Goal: Task Accomplishment & Management: Use online tool/utility

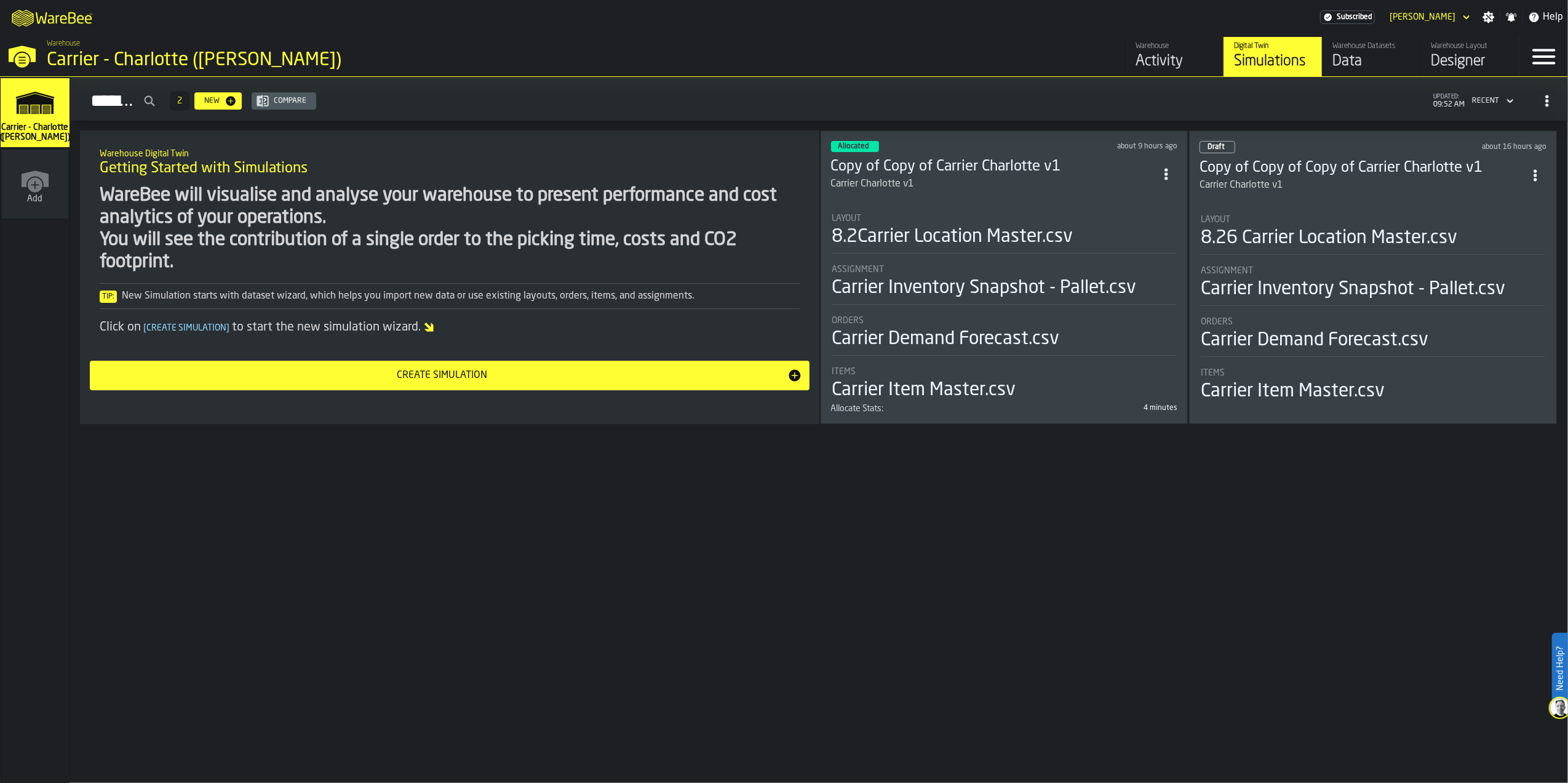
click at [928, 545] on div "Hello, Jacob active subscription renews in Simulations 2 New Compare updated: 0…" at bounding box center [819, 429] width 1498 height 706
click at [1000, 528] on div "Hello, Jacob active subscription renews in Simulations 2 New Compare updated: 0…" at bounding box center [819, 429] width 1498 height 706
click at [1043, 231] on div "8.2Carrier Location Master.csv" at bounding box center [953, 237] width 241 height 22
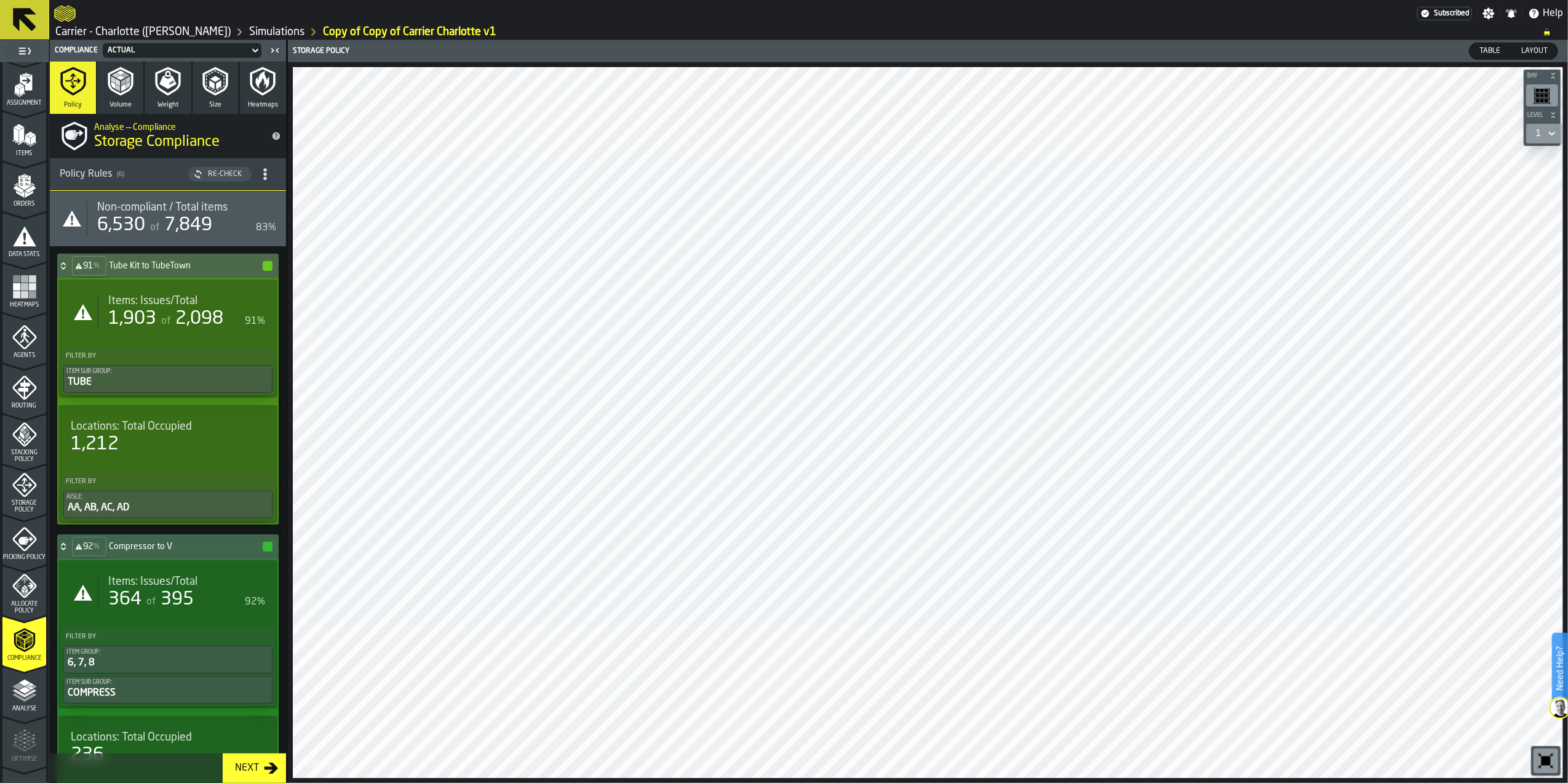
scroll to position [164, 0]
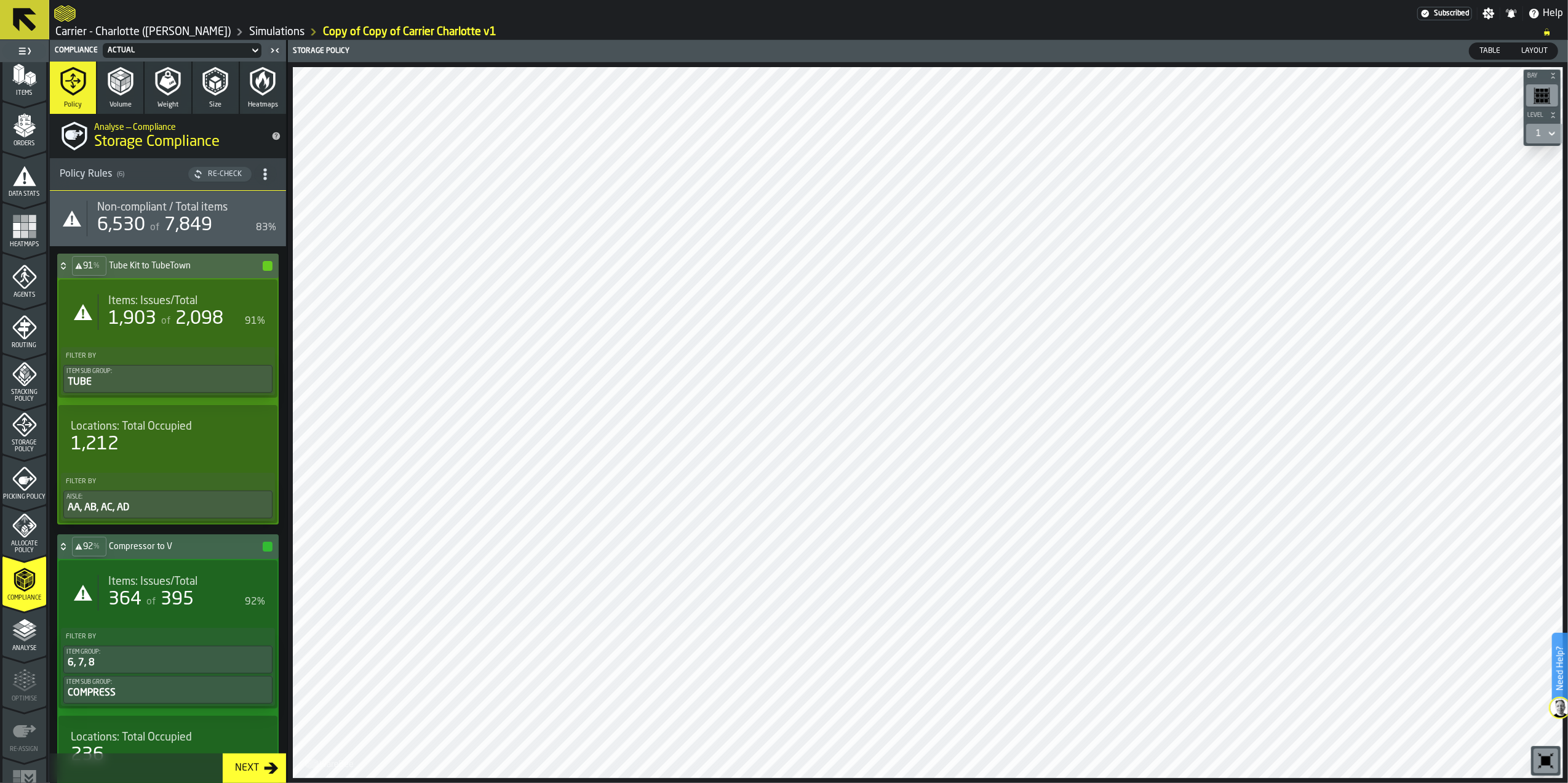
click at [30, 537] on icon "menu Allocate Policy" at bounding box center [25, 525] width 25 height 25
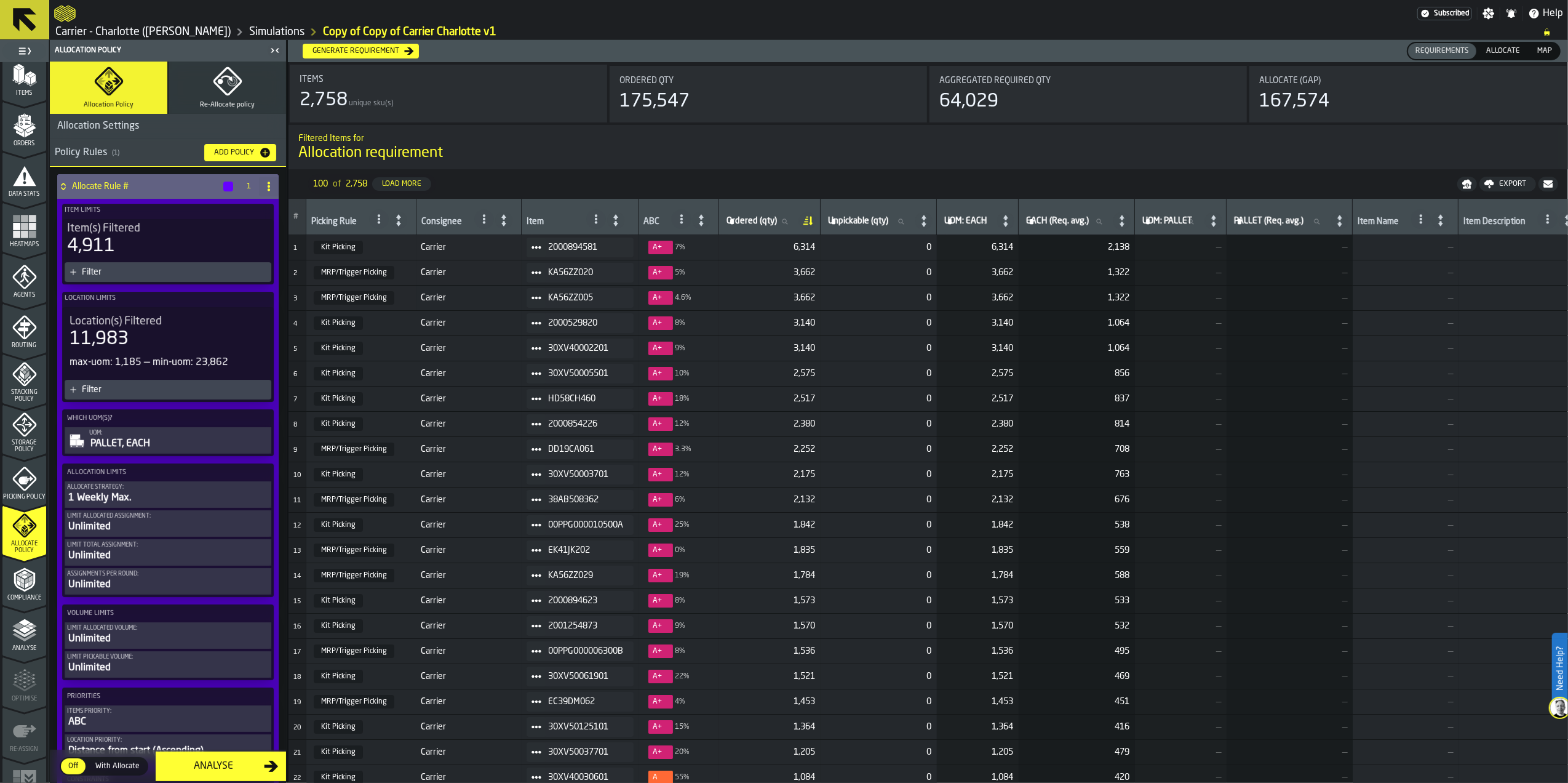
click at [1501, 51] on span "Allocate" at bounding box center [1503, 51] width 44 height 11
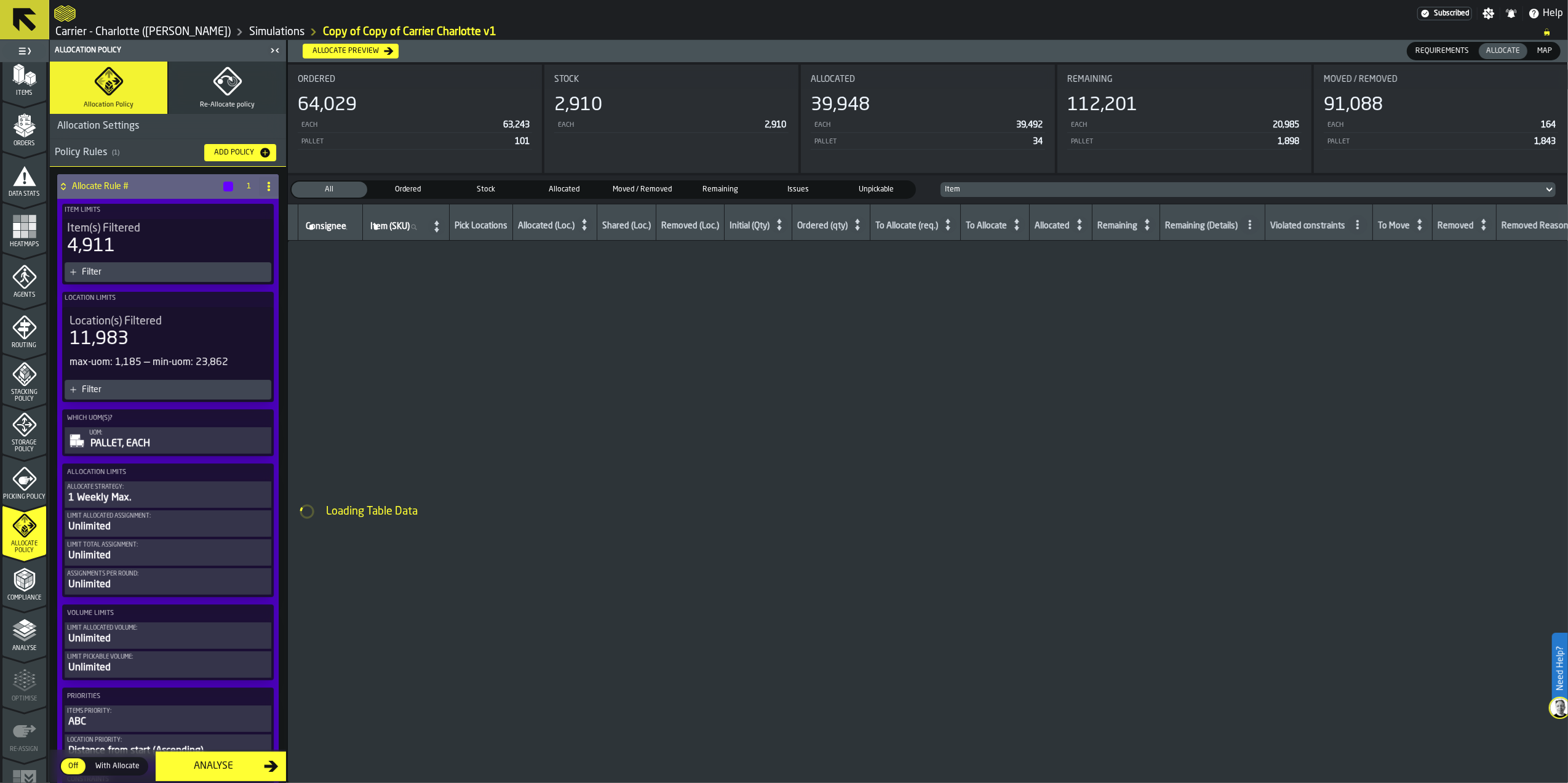
click at [1541, 54] on span "Map" at bounding box center [1544, 51] width 25 height 11
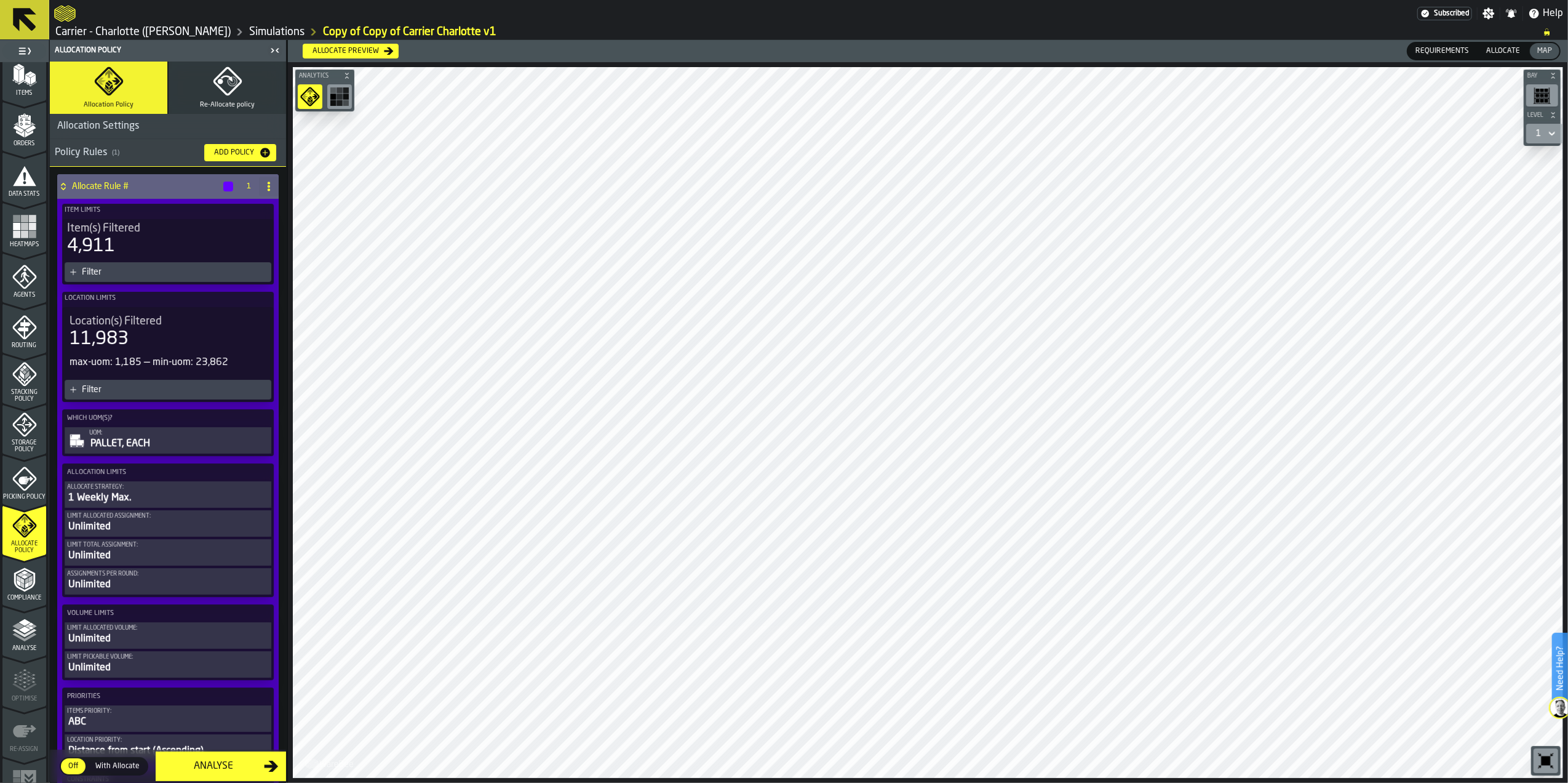
click at [344, 96] on icon "button-toolbar-undefined" at bounding box center [339, 96] width 20 height 20
click at [378, 52] on div "Allocate preview" at bounding box center [346, 51] width 77 height 8
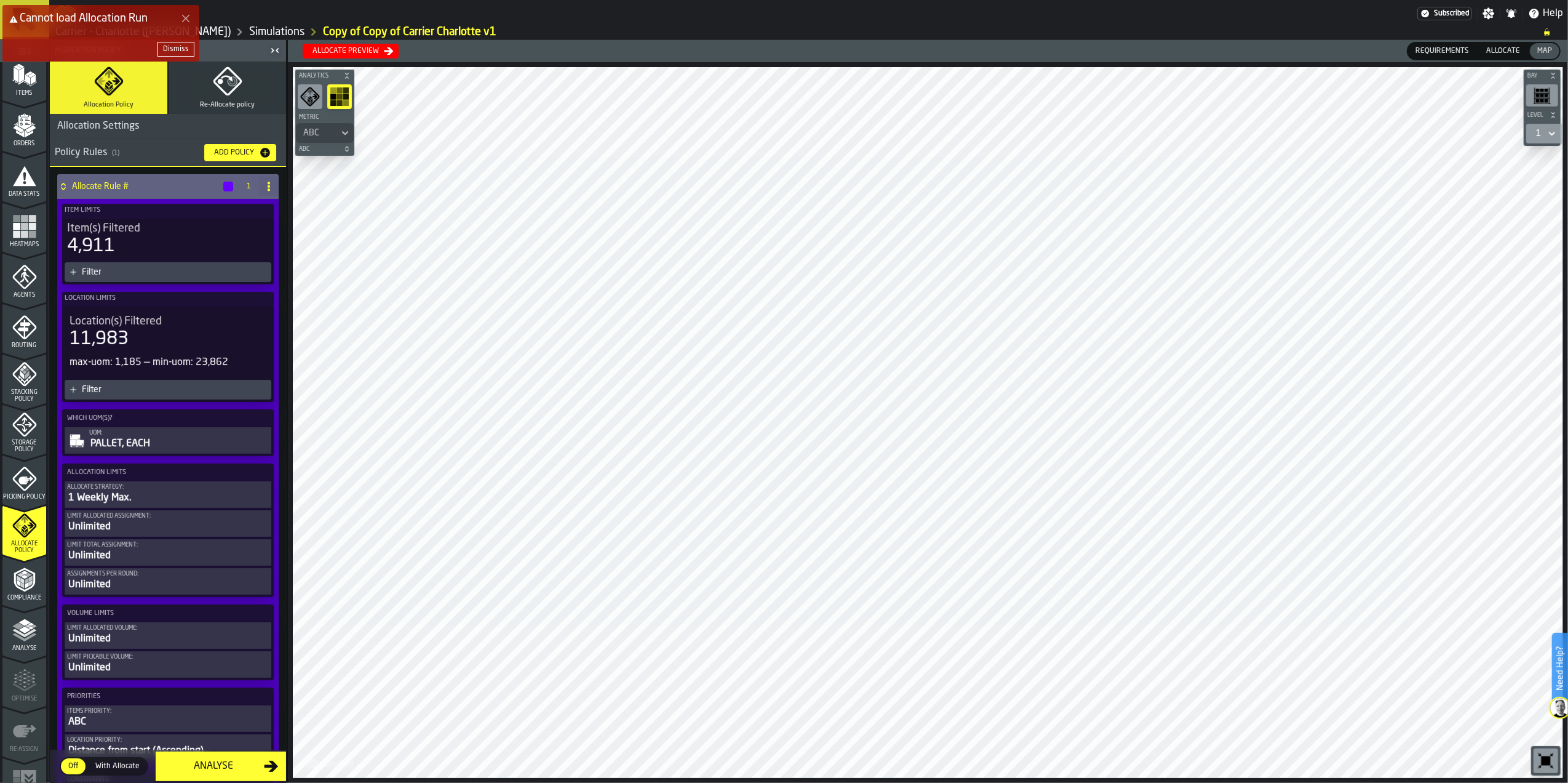
drag, startPoint x: 171, startPoint y: 48, endPoint x: 188, endPoint y: 35, distance: 21.4
click at [171, 48] on div "Dismiss" at bounding box center [176, 49] width 26 height 8
drag, startPoint x: 77, startPoint y: 13, endPoint x: 69, endPoint y: 15, distance: 8.2
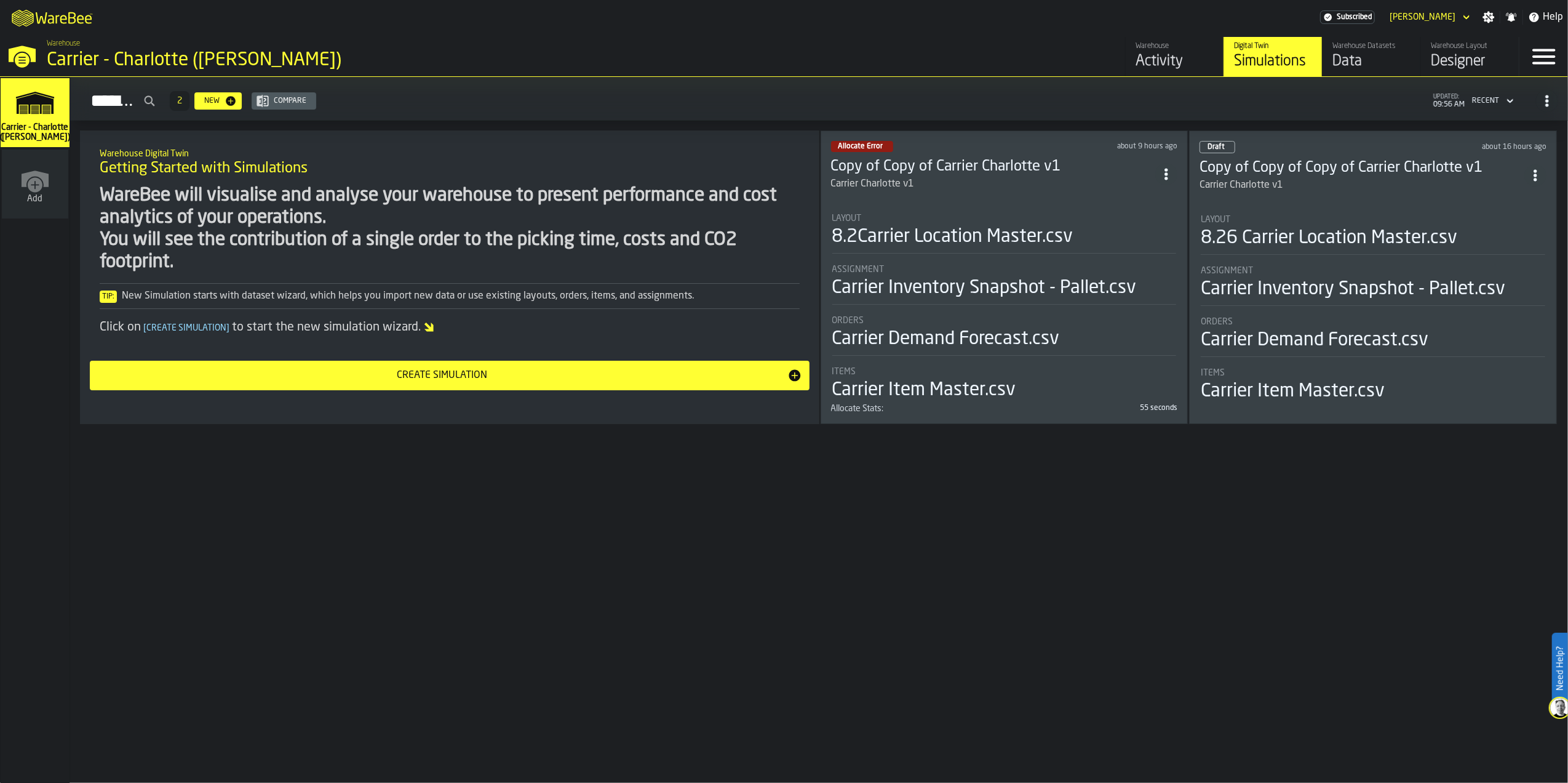
click at [57, 27] on icon "M A K I N G W A R E H O U S E S M O R E EF F I C I E N T" at bounding box center [53, 17] width 91 height 25
click at [1534, 18] on icon "button-toggle-Help" at bounding box center [1534, 18] width 10 height 10
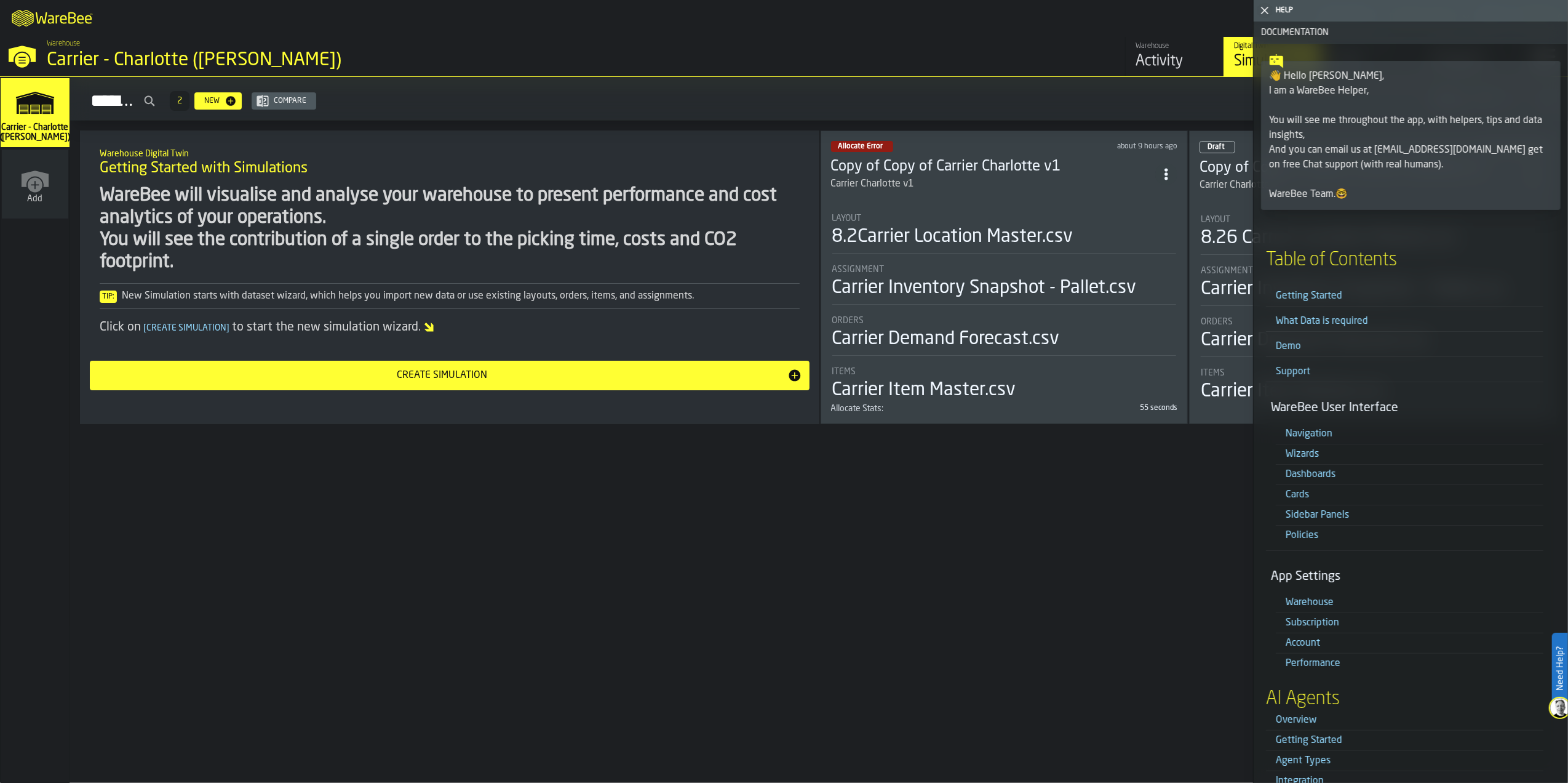
click at [909, 486] on div "Hello, [PERSON_NAME] active subscription renews in Simulations 2 New Compare up…" at bounding box center [819, 429] width 1498 height 706
click at [1269, 13] on icon "button-toggle-Close me" at bounding box center [1265, 10] width 15 height 15
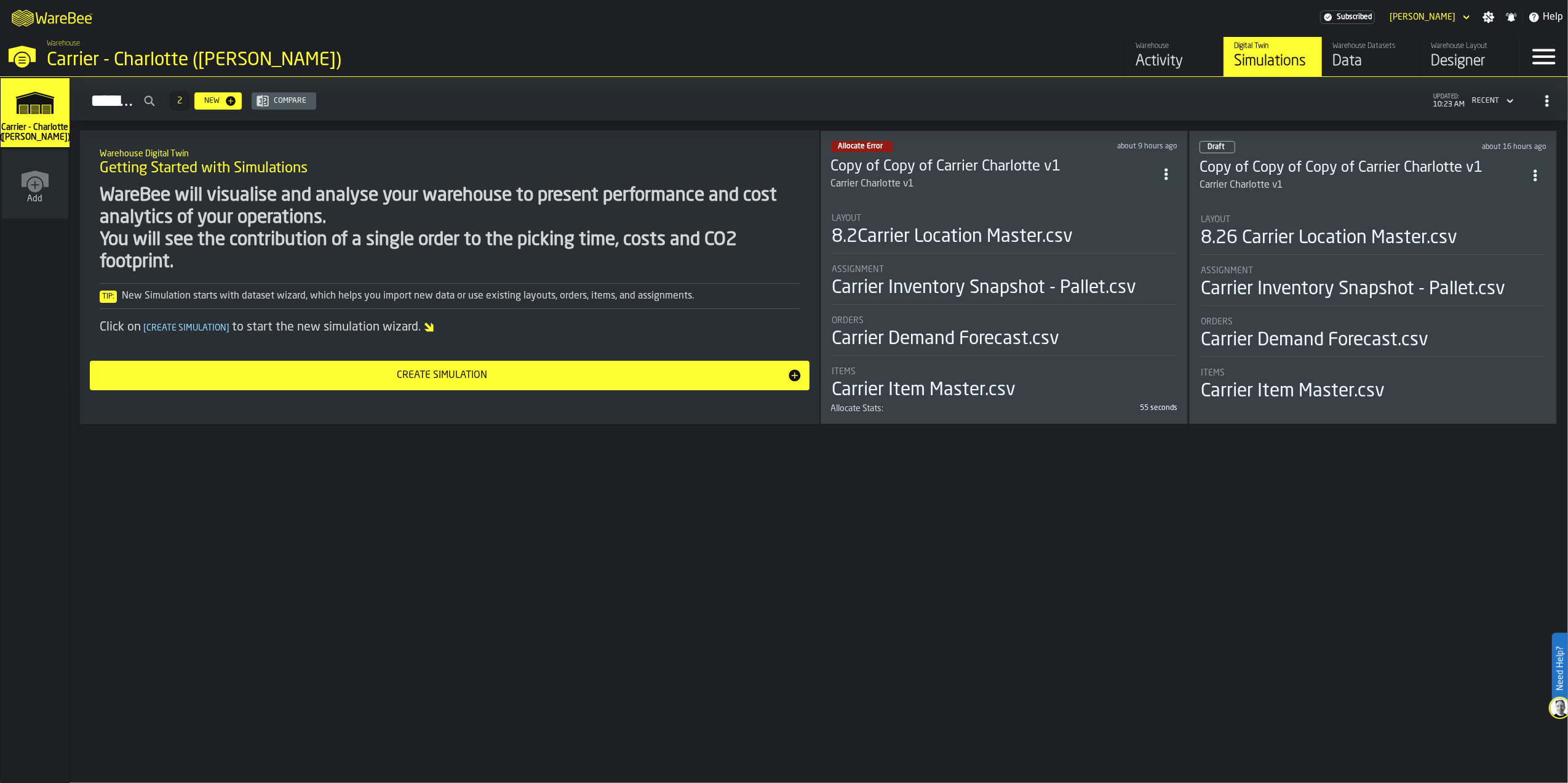
click at [1017, 167] on h3 "Copy of Copy of Carrier Charlotte v1" at bounding box center [993, 167] width 325 height 20
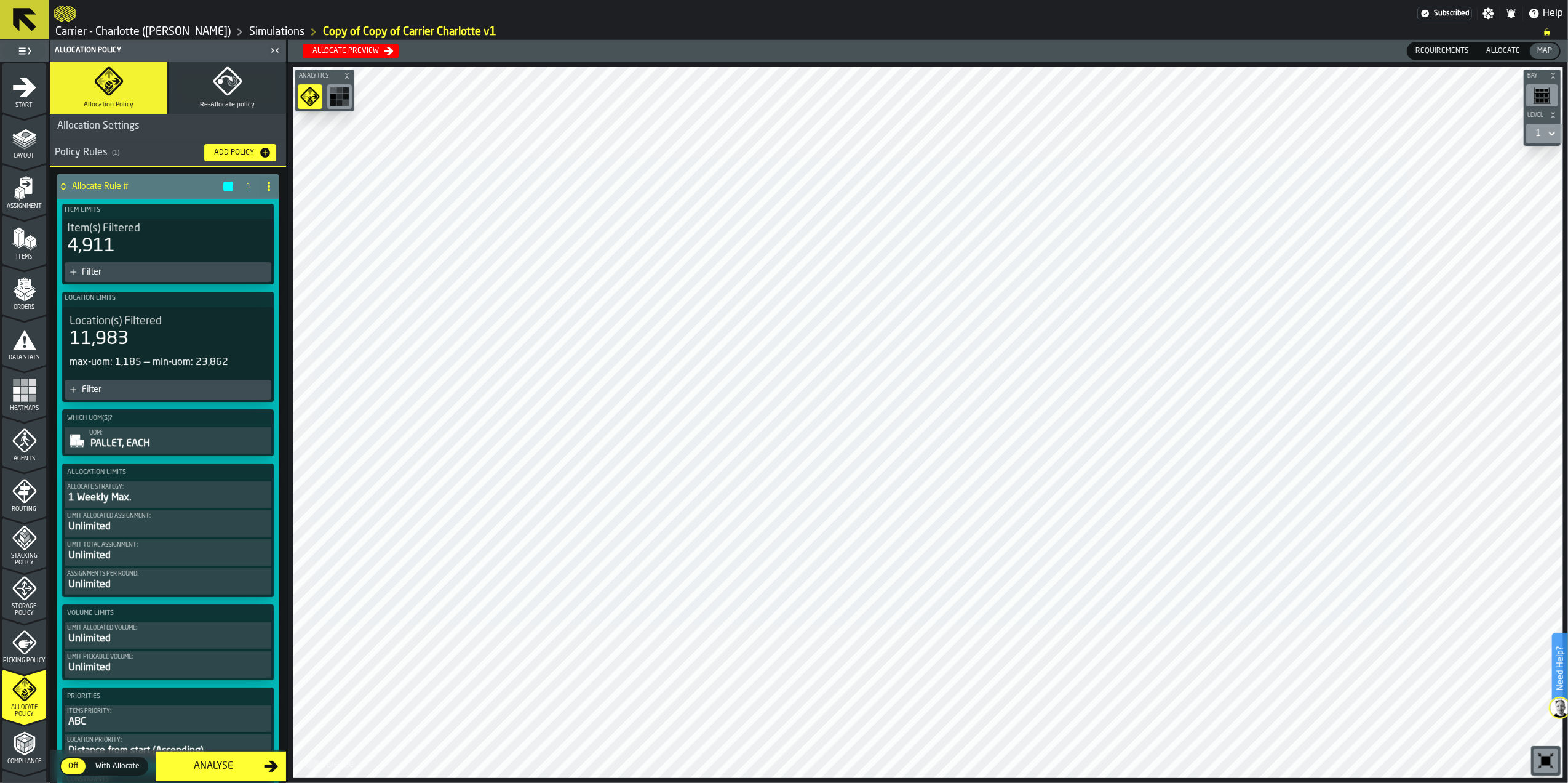
click at [378, 53] on div "Allocate preview" at bounding box center [346, 51] width 77 height 8
click at [96, 15] on span "Cannot load Allocation Run" at bounding box center [84, 18] width 128 height 11
click at [175, 47] on div "Dismiss" at bounding box center [176, 49] width 26 height 8
click at [200, 87] on button "Re-Allocate policy" at bounding box center [227, 88] width 117 height 52
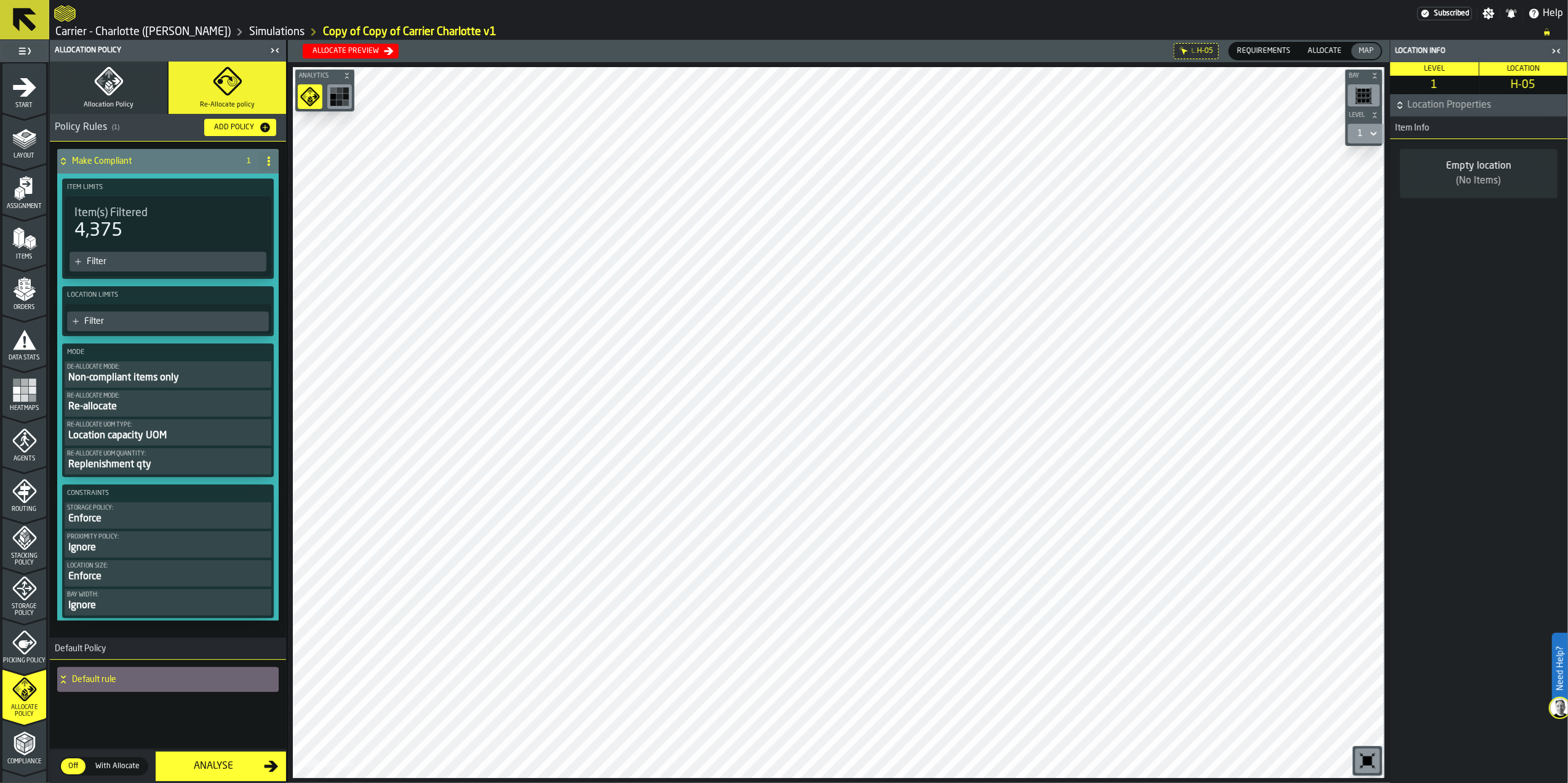
click at [1279, 50] on span "Requirements" at bounding box center [1264, 51] width 63 height 11
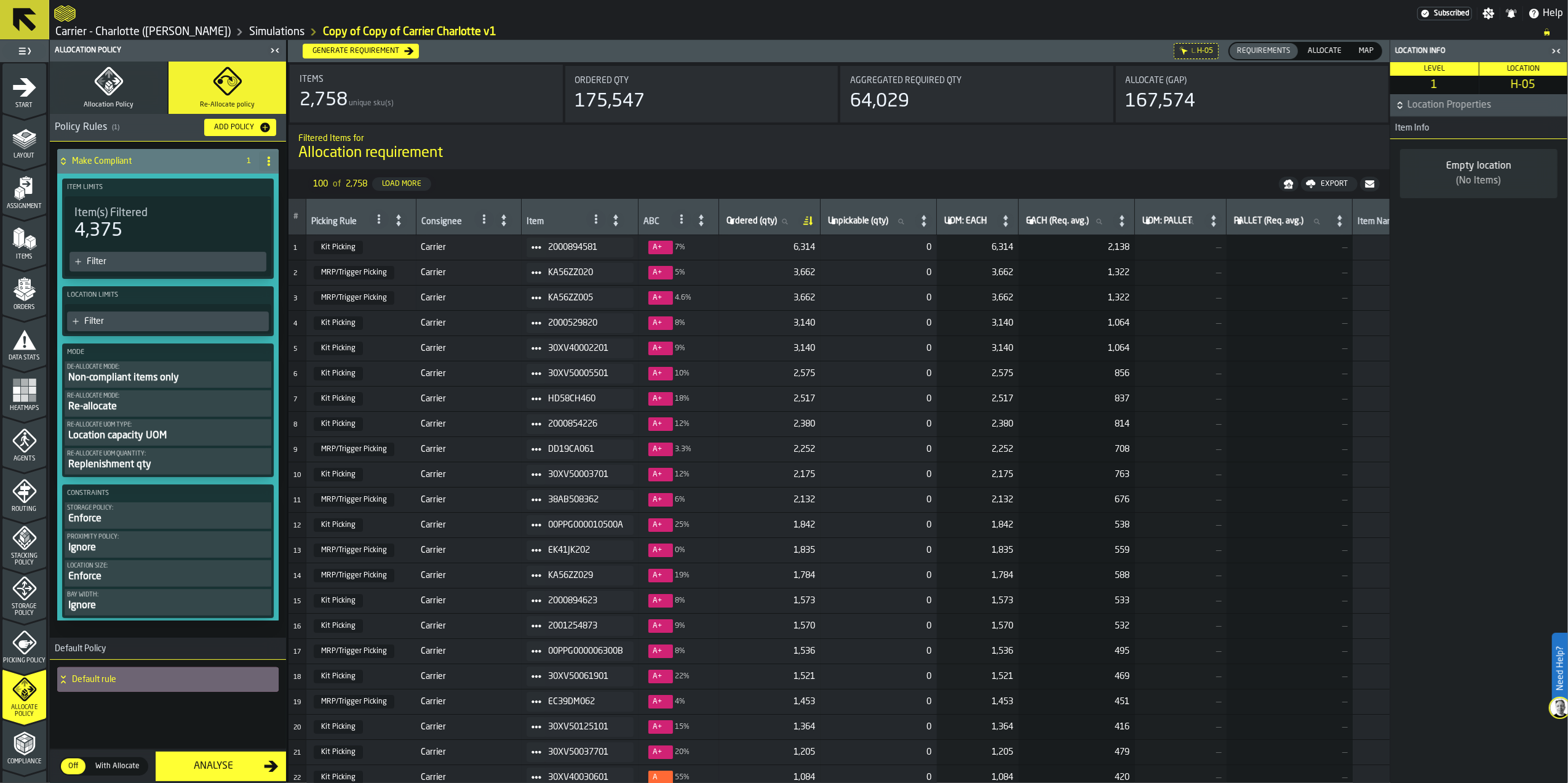
click at [1176, 79] on span "Allocate (Gap)" at bounding box center [1157, 81] width 62 height 10
click at [393, 55] on div "Generate Requirement" at bounding box center [355, 51] width 96 height 8
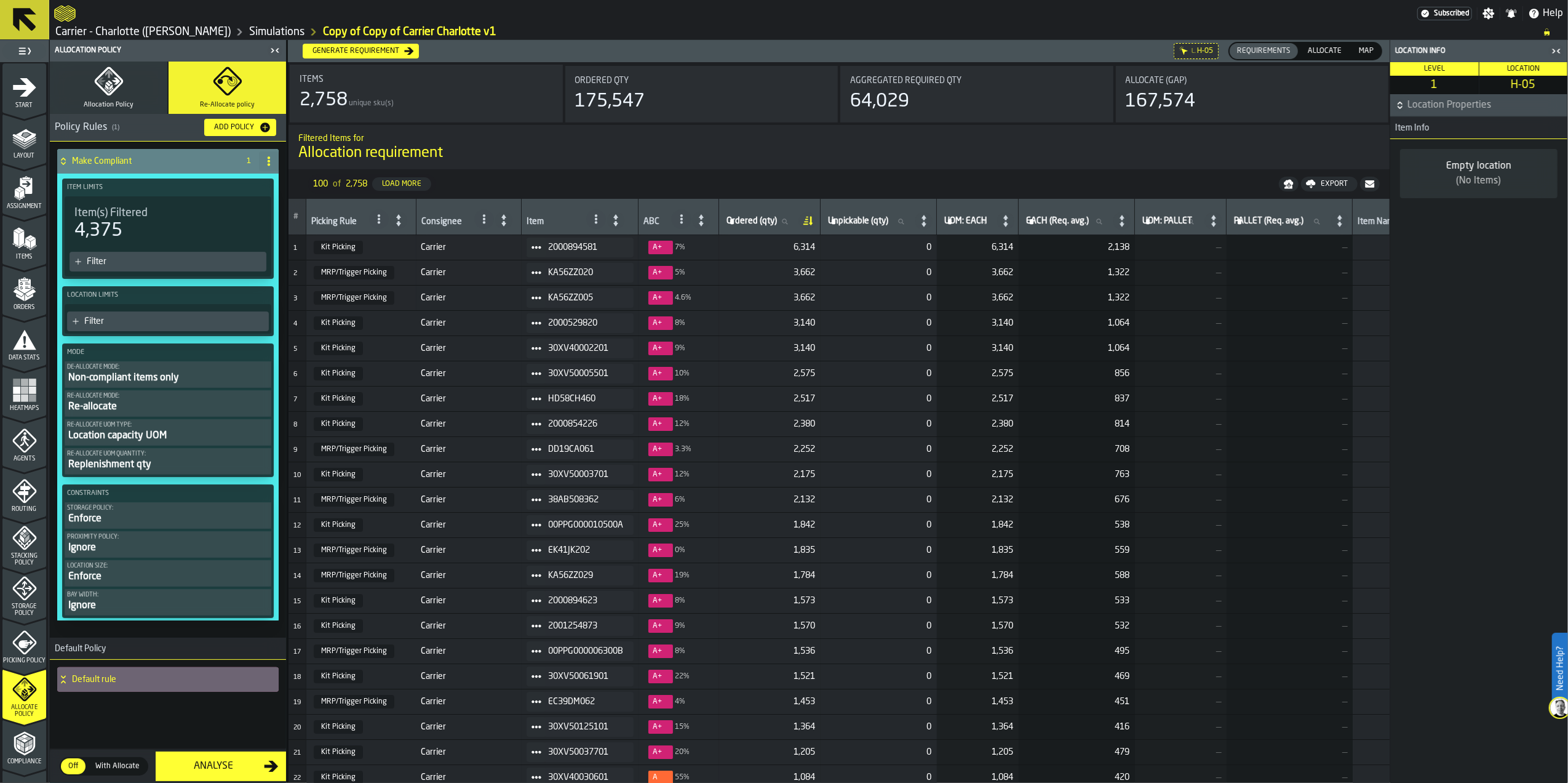
click at [200, 463] on div "Replenishment qty" at bounding box center [167, 465] width 202 height 15
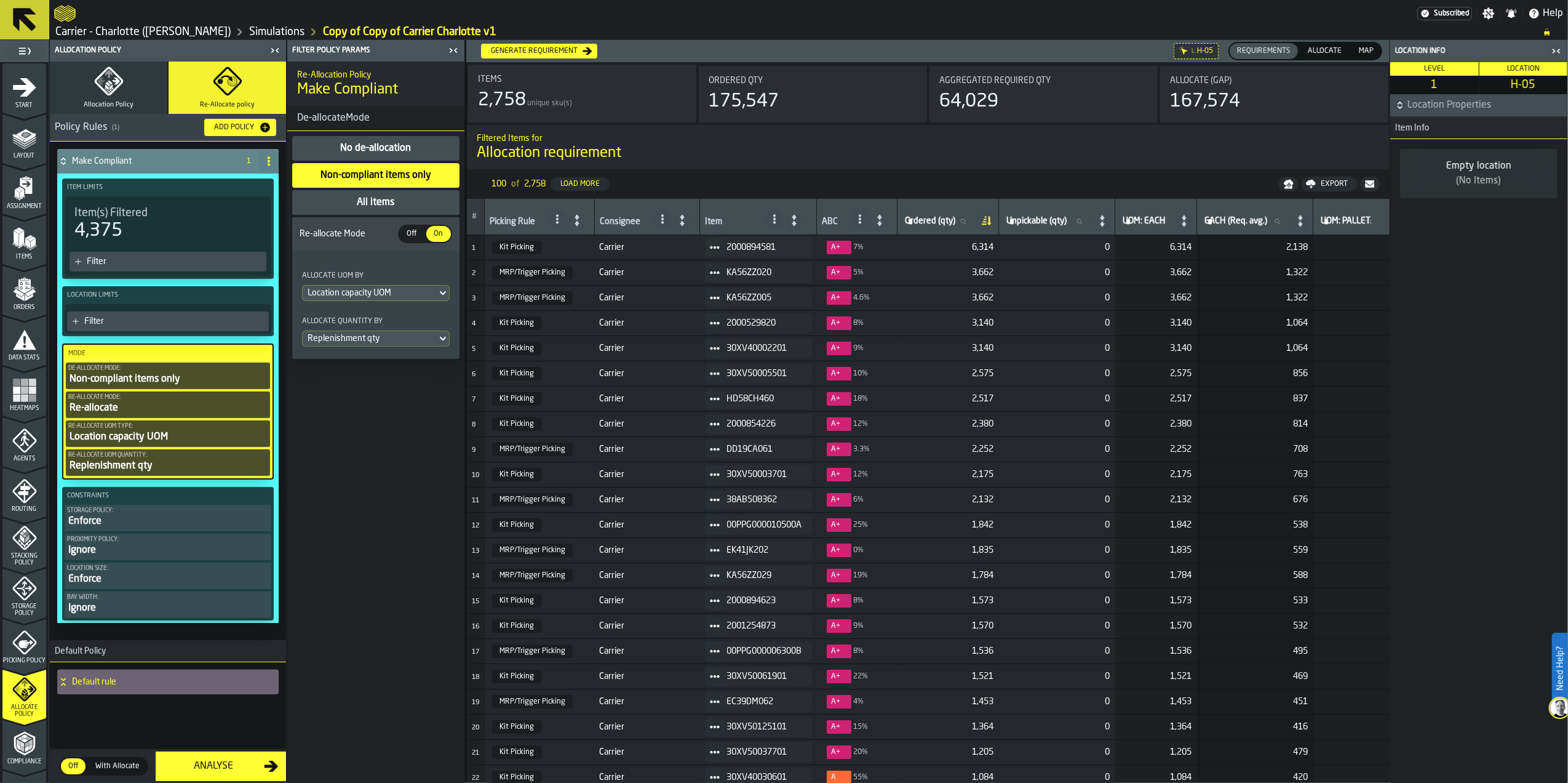
click at [187, 432] on div "Location capacity UOM" at bounding box center [168, 436] width 200 height 15
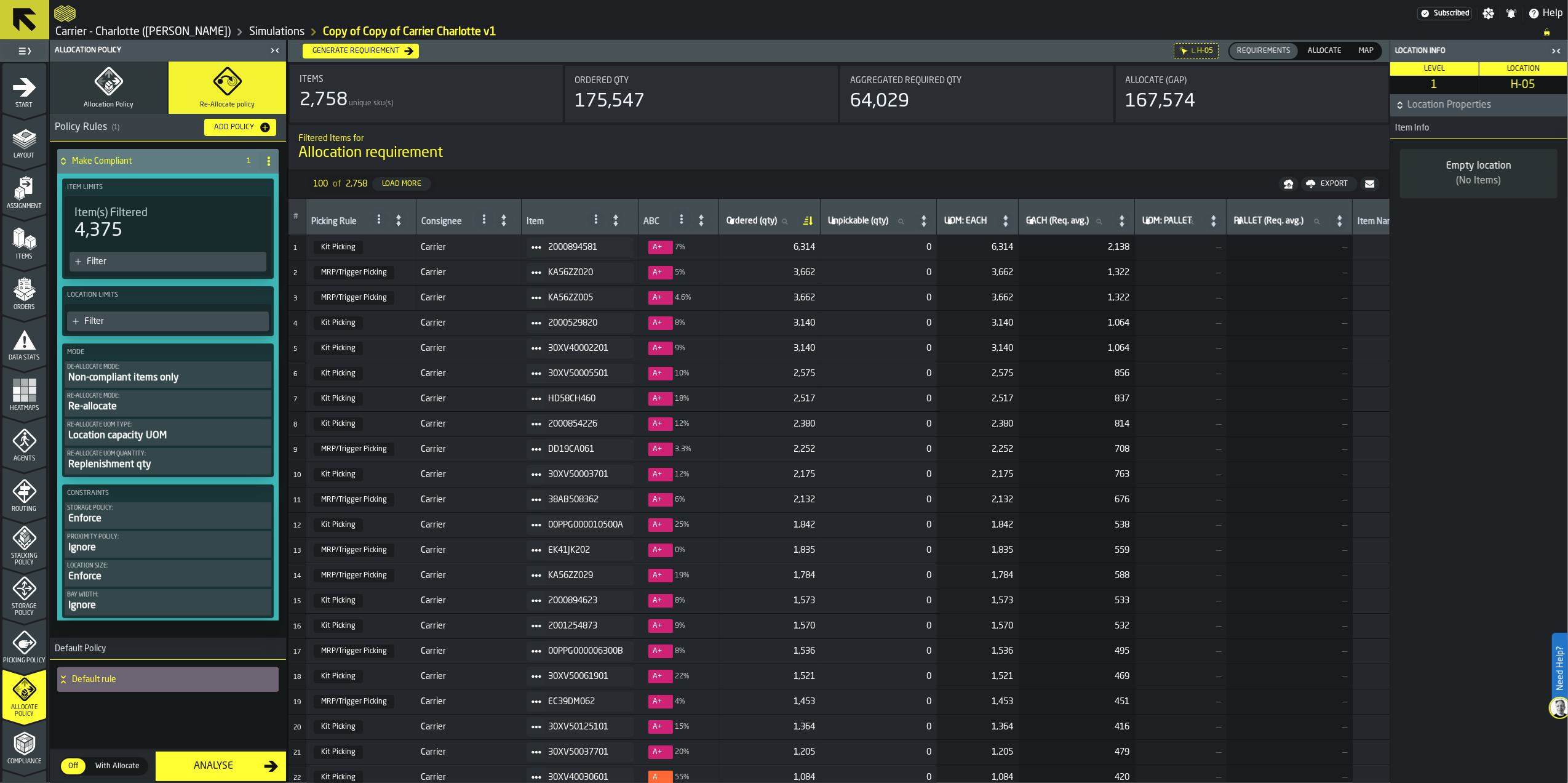
drag, startPoint x: 25, startPoint y: 564, endPoint x: 22, endPoint y: 586, distance: 22.2
drag, startPoint x: 22, startPoint y: 586, endPoint x: 23, endPoint y: 599, distance: 13.0
click at [23, 597] on icon "menu Storage Policy" at bounding box center [25, 588] width 25 height 25
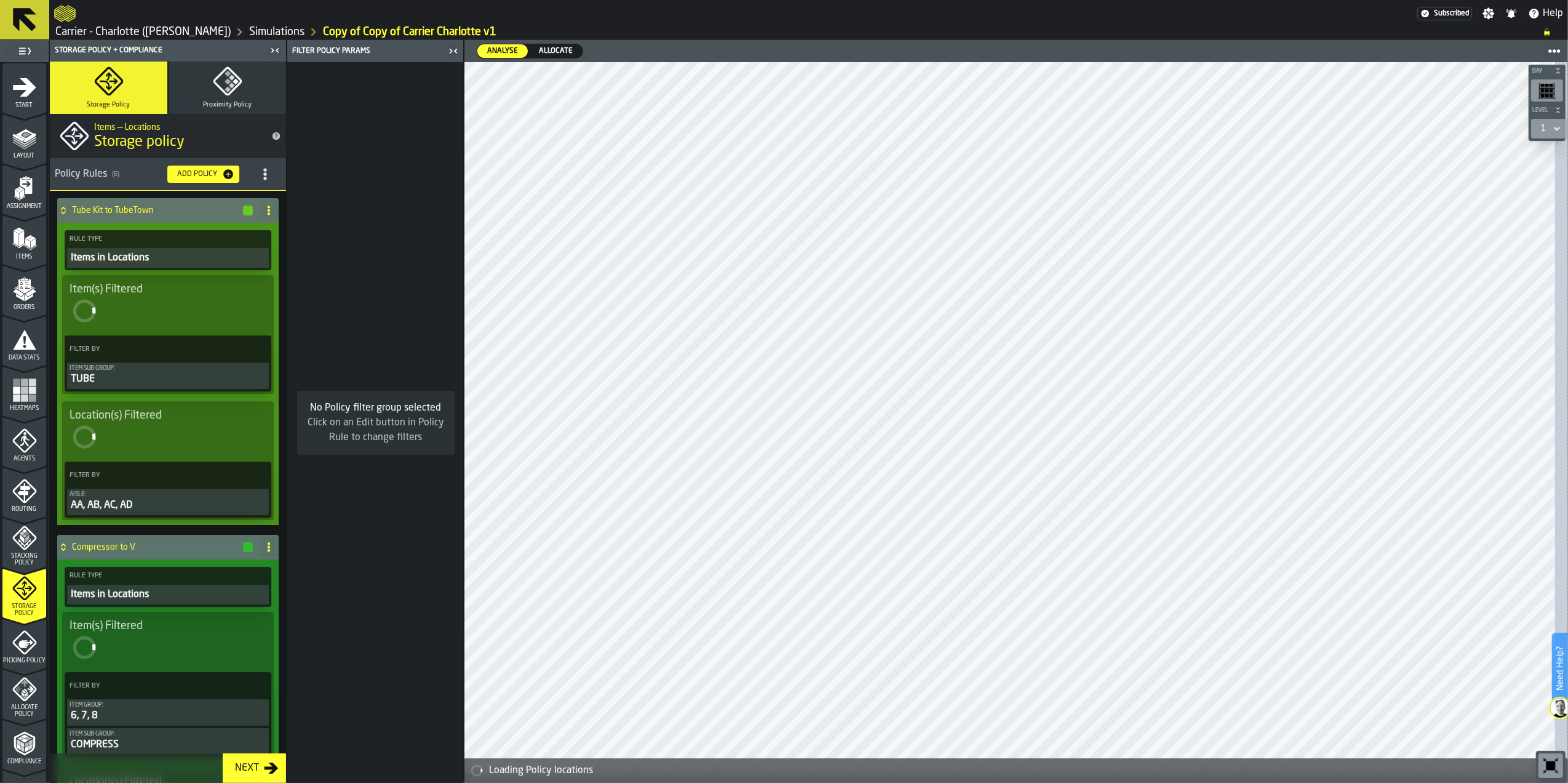
click at [23, 599] on icon "menu Storage Policy" at bounding box center [25, 589] width 24 height 24
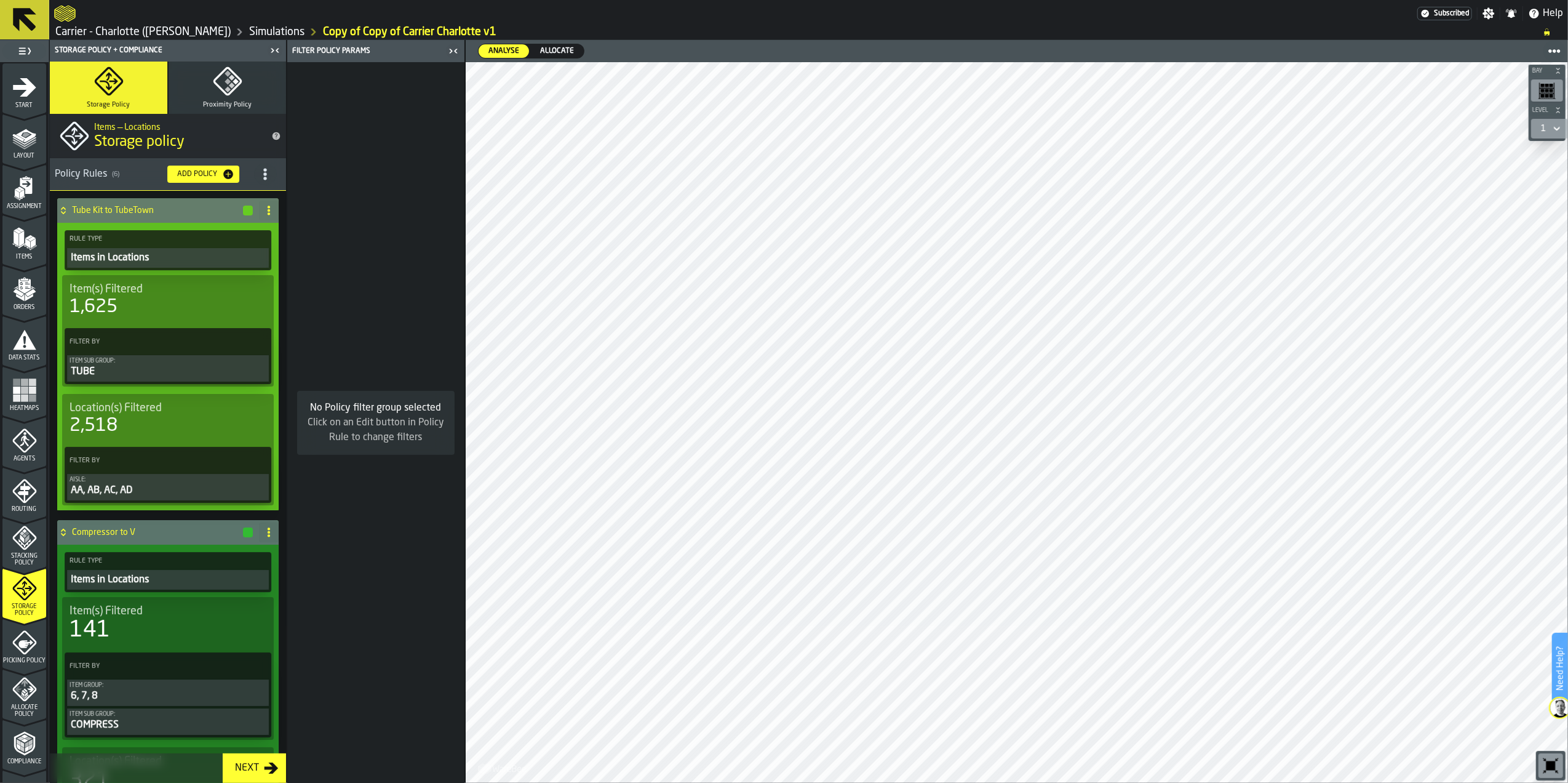
click at [105, 205] on div "Tube Kit to TubeTown" at bounding box center [155, 210] width 197 height 25
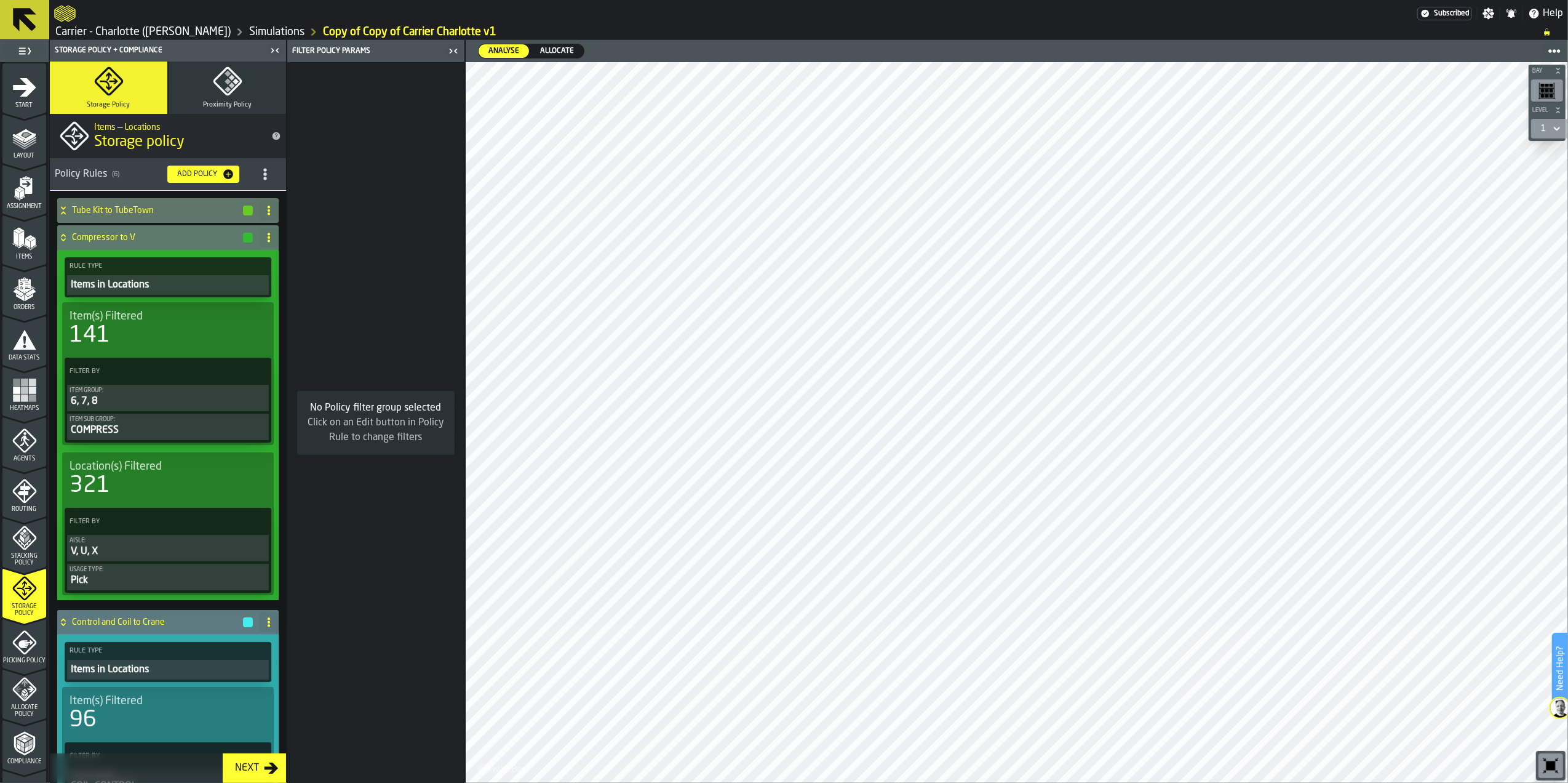
click at [107, 237] on h4 "Compressor to V" at bounding box center [157, 238] width 170 height 10
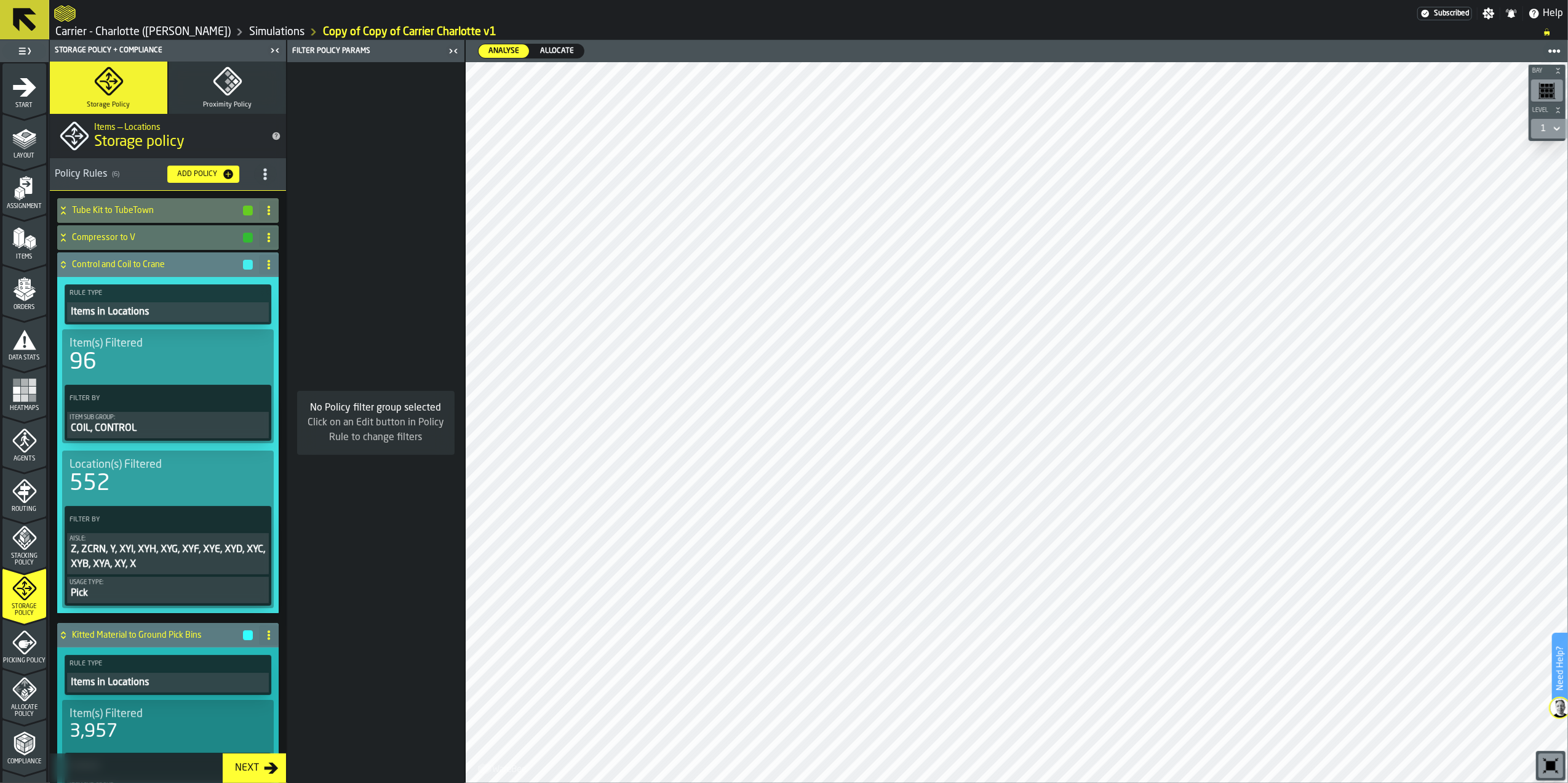
click at [107, 265] on h4 "Control and Coil to Crane" at bounding box center [157, 265] width 170 height 10
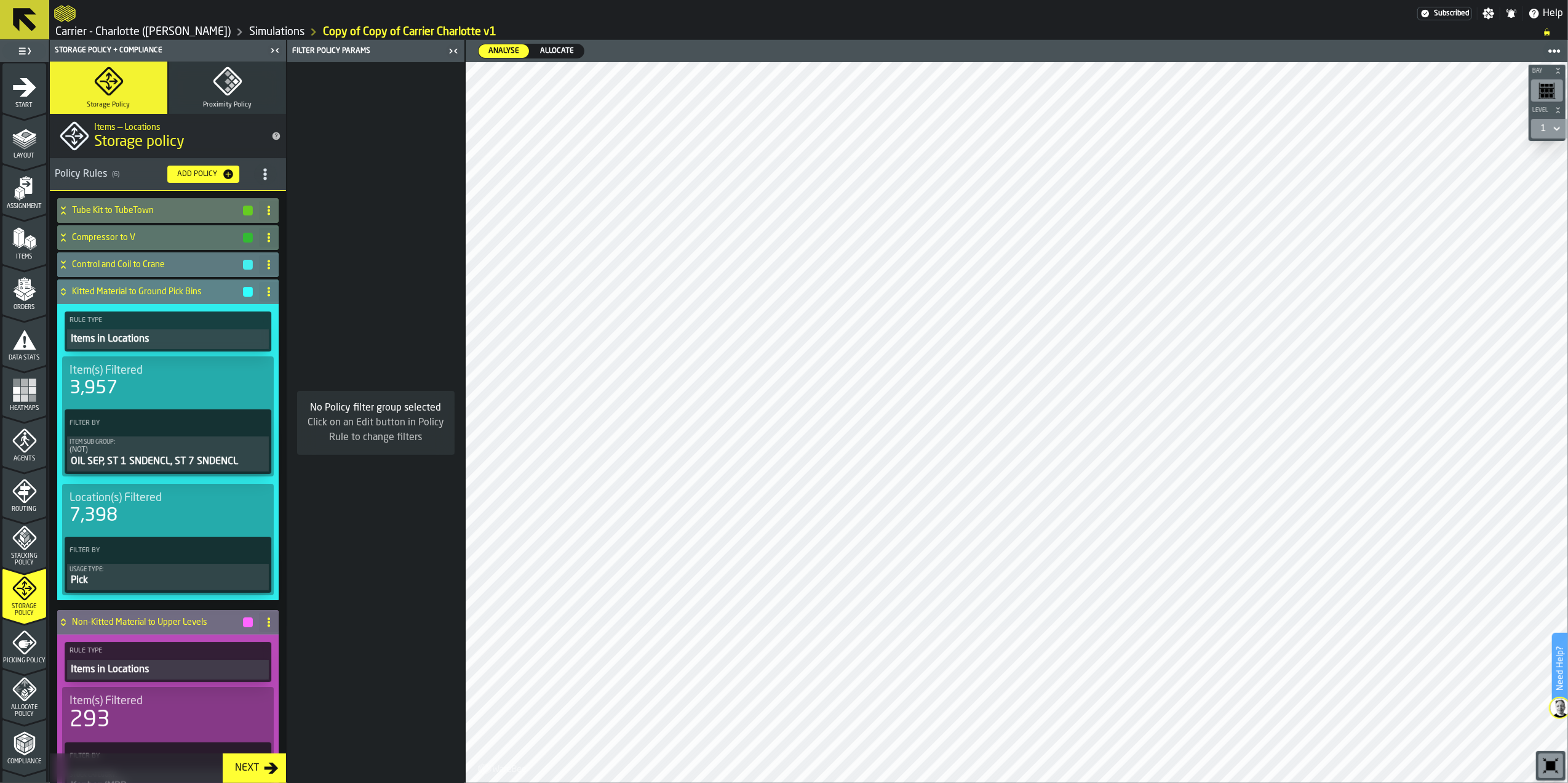
click at [104, 285] on div "Kitted Material to Ground Pick Bins" at bounding box center [155, 292] width 197 height 25
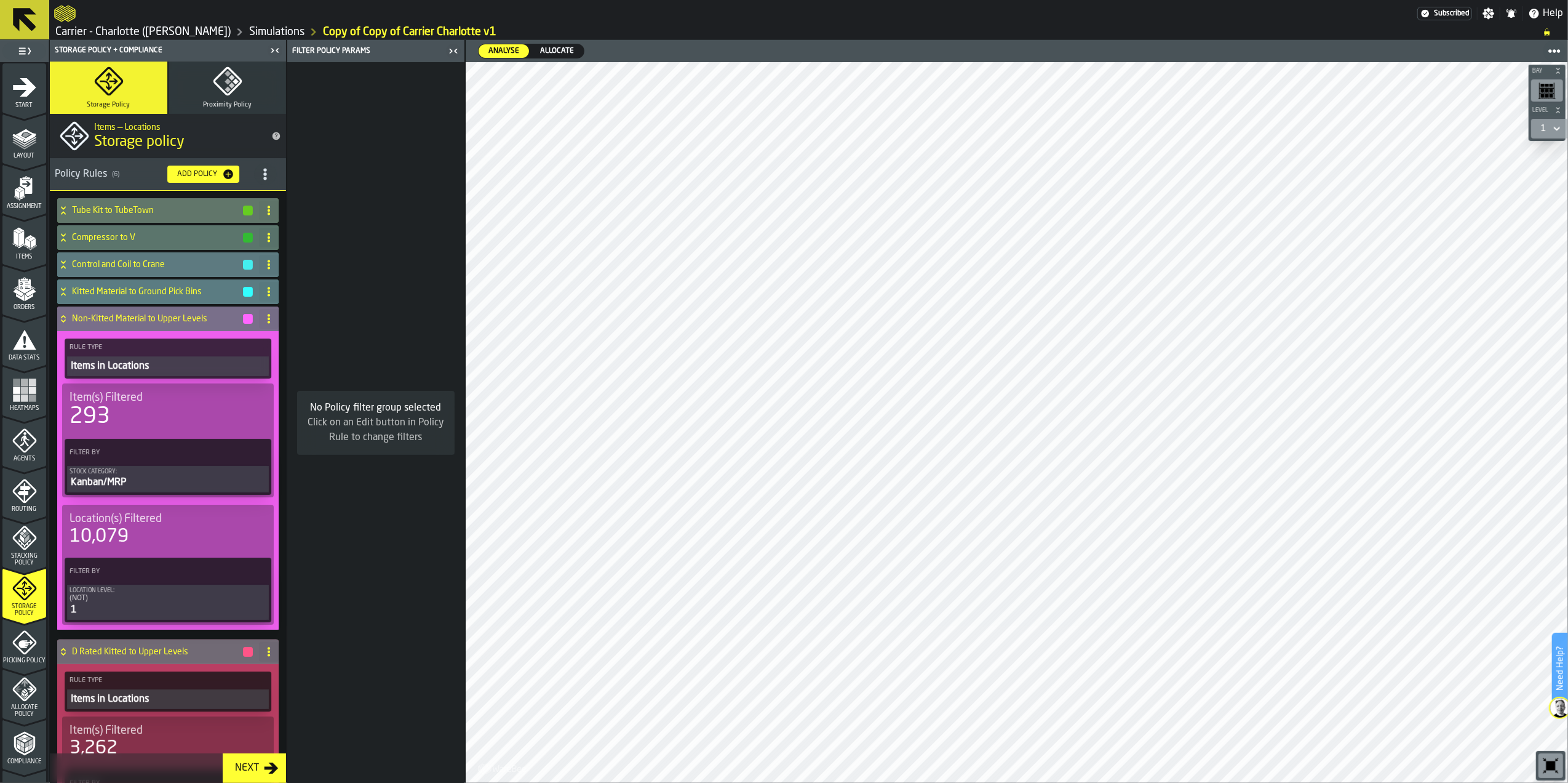
click at [104, 321] on h4 "Non-Kitted Material to Upper Levels" at bounding box center [157, 319] width 170 height 10
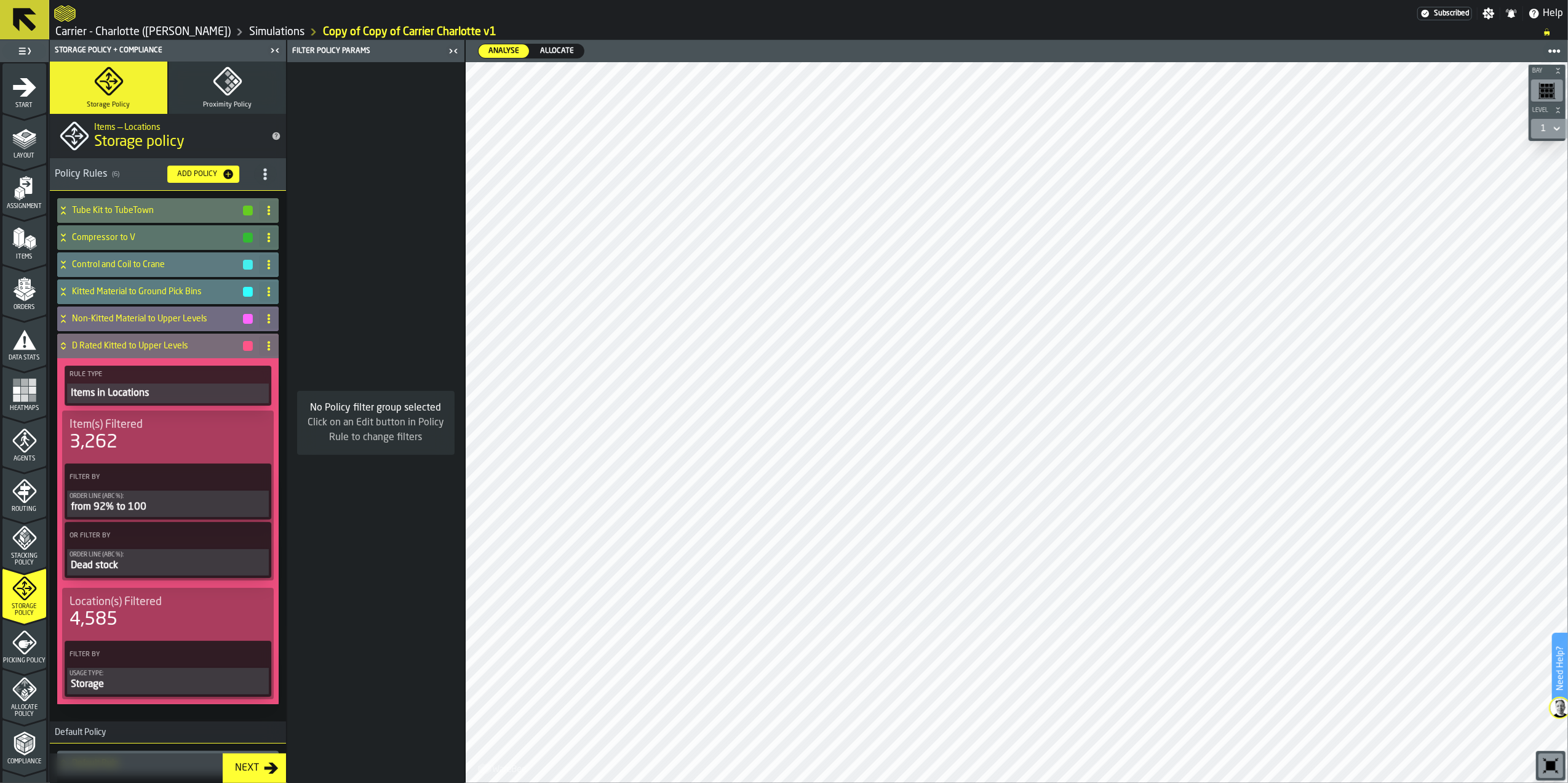
click at [105, 348] on h4 "D Rated Kitted to Upper Levels" at bounding box center [157, 346] width 170 height 10
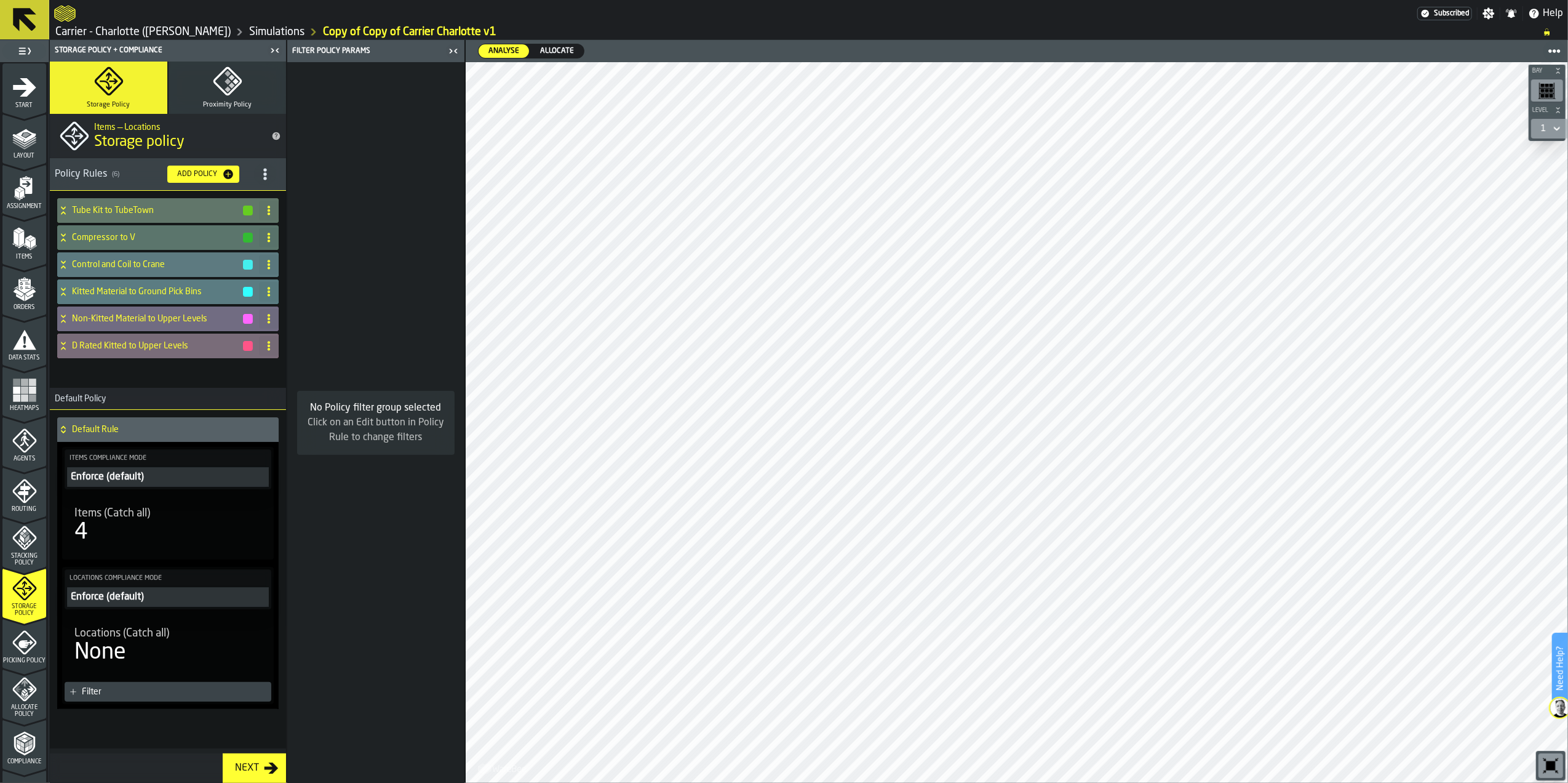
click at [107, 344] on h4 "D Rated Kitted to Upper Levels" at bounding box center [157, 346] width 170 height 10
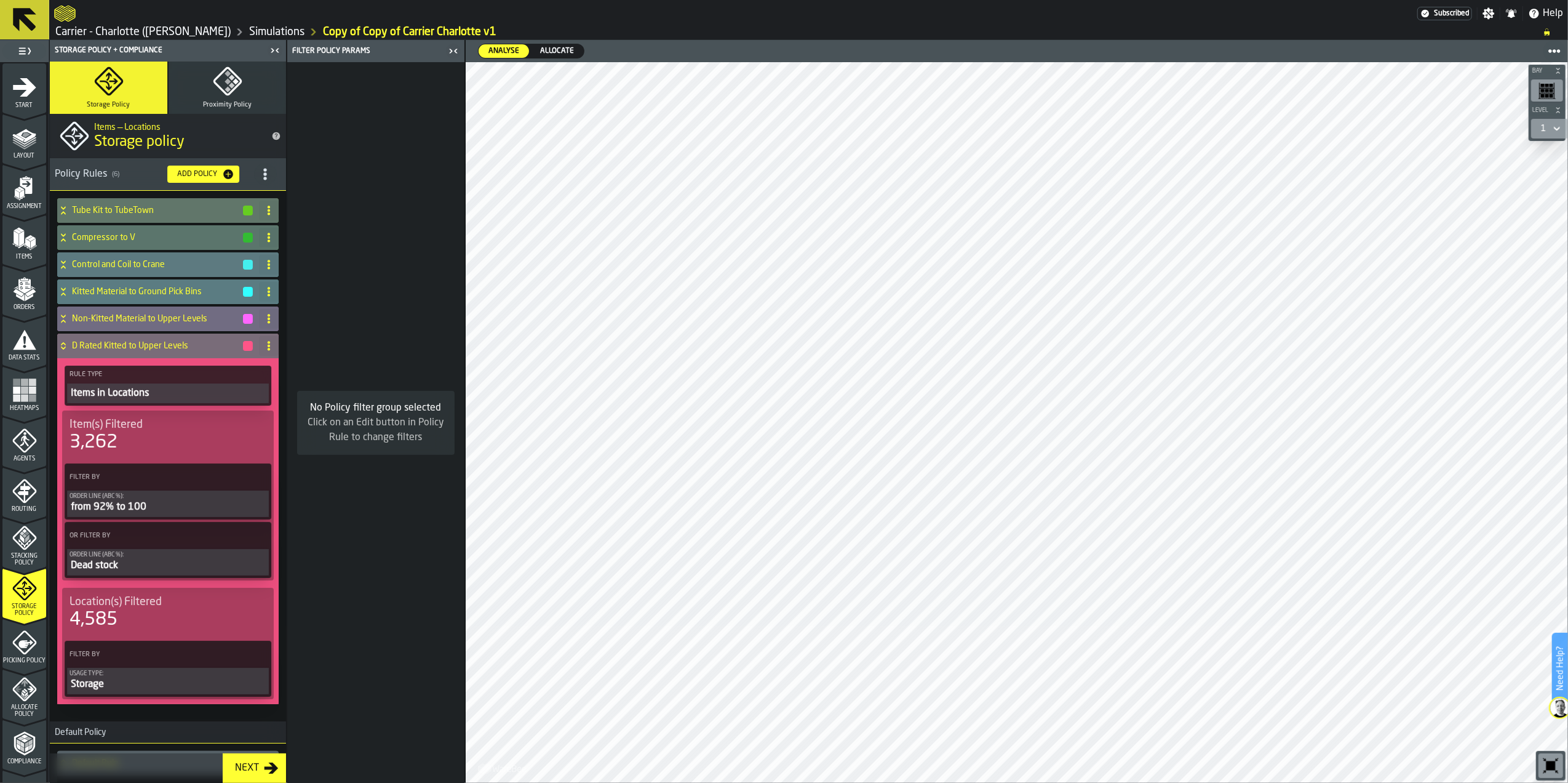
click at [107, 344] on h4 "D Rated Kitted to Upper Levels" at bounding box center [157, 346] width 170 height 10
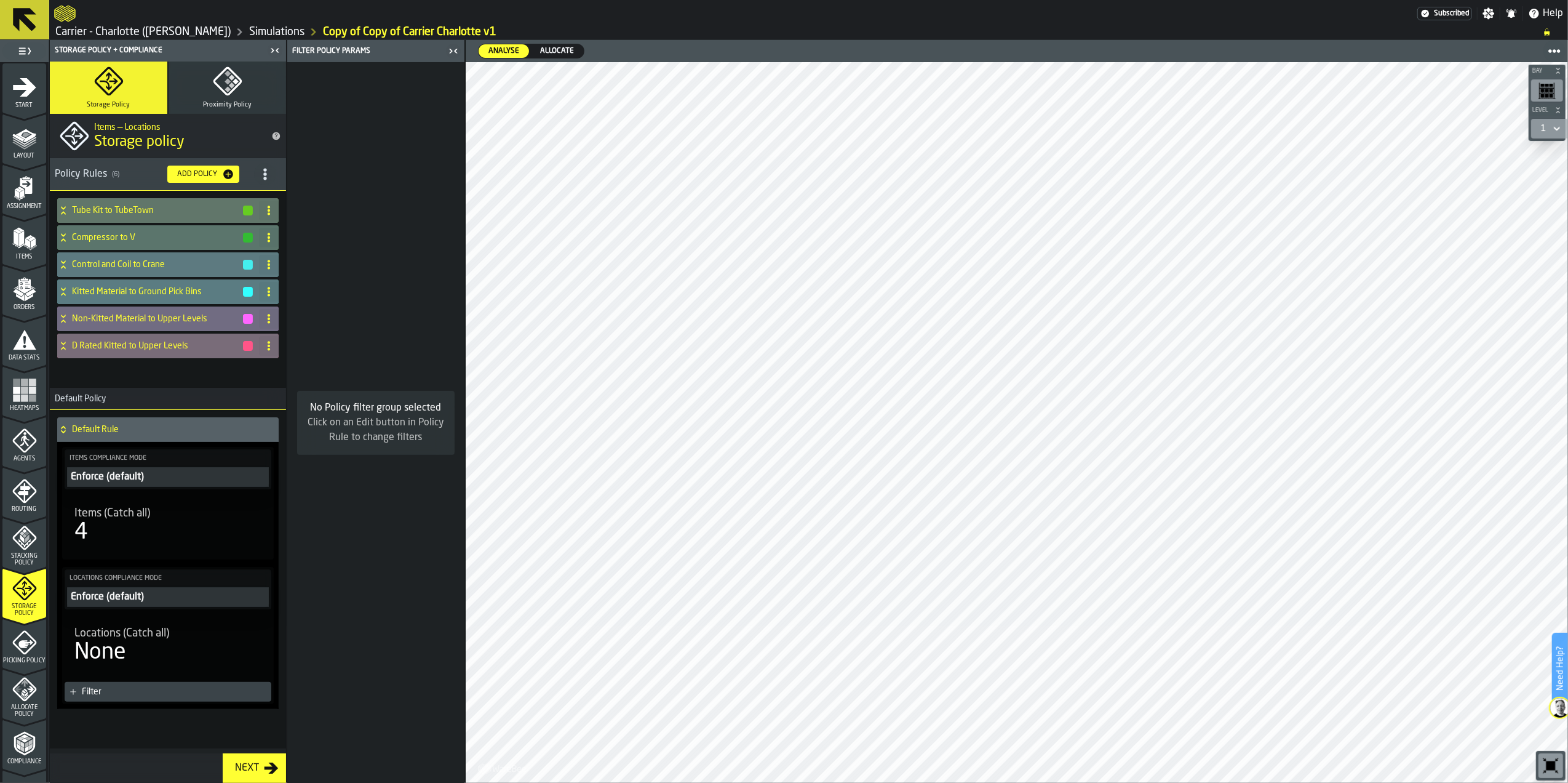
click at [107, 344] on h4 "D Rated Kitted to Upper Levels" at bounding box center [157, 346] width 170 height 10
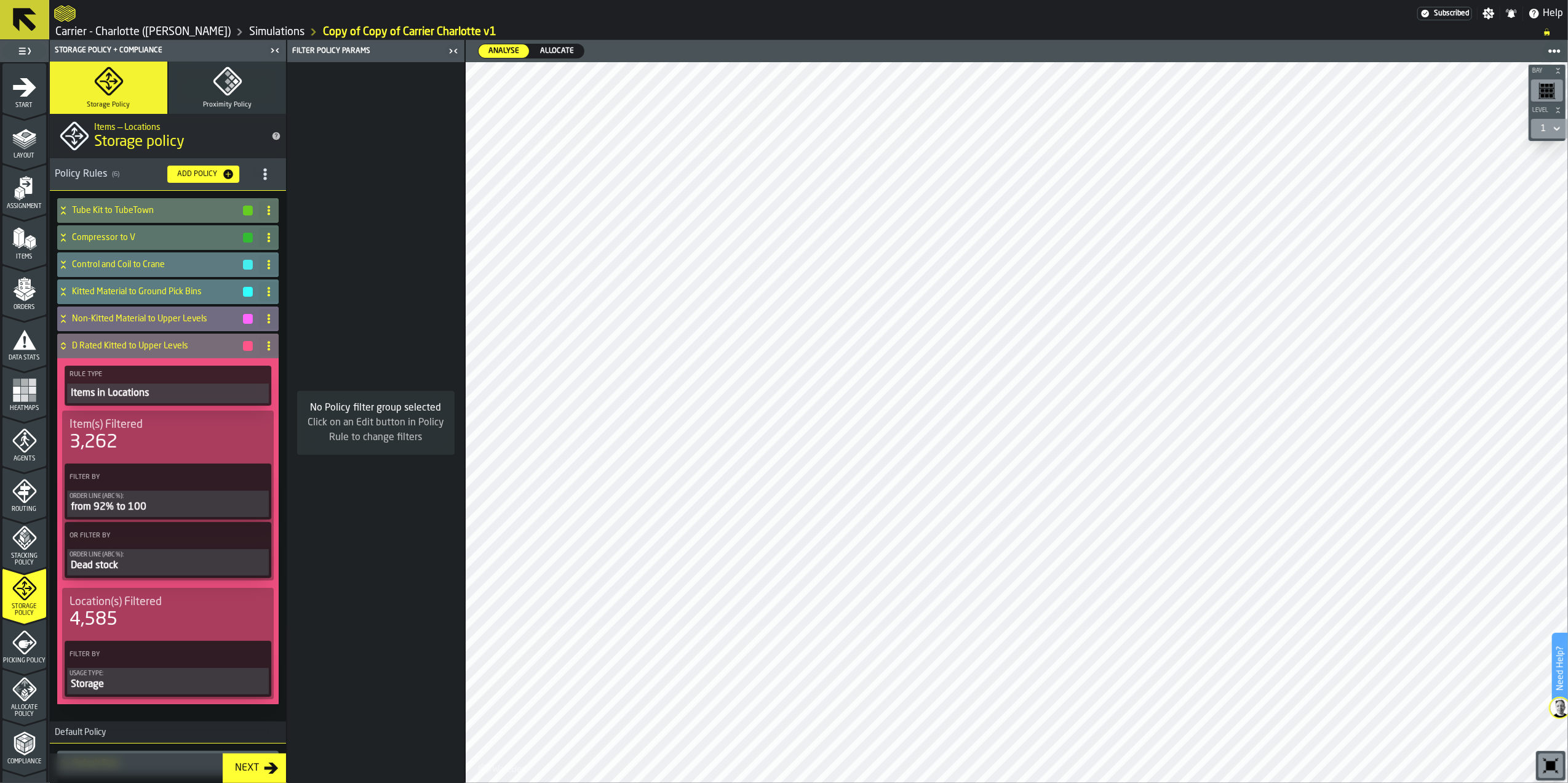
click at [107, 344] on h4 "D Rated Kitted to Upper Levels" at bounding box center [157, 346] width 170 height 10
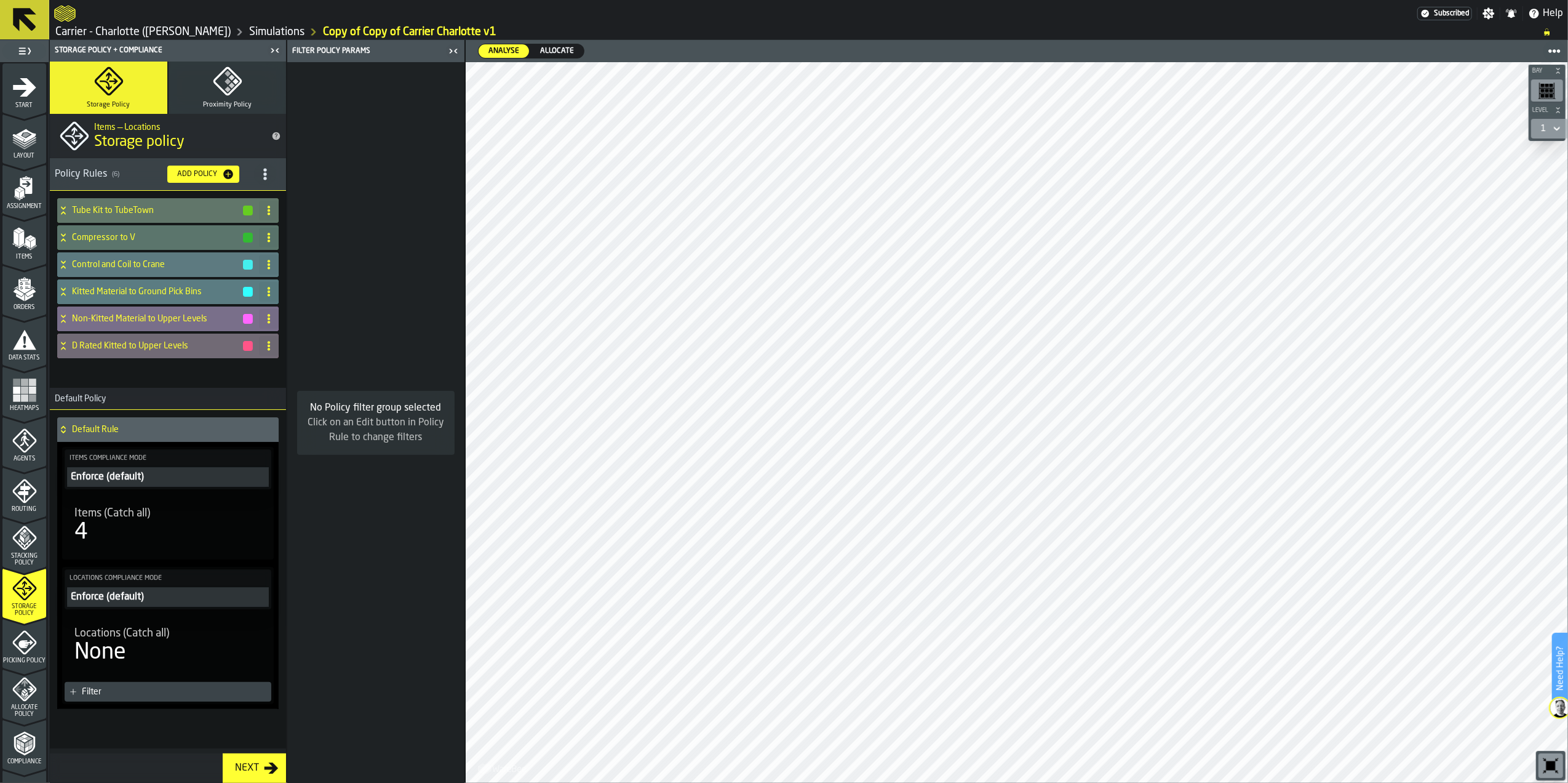
click at [115, 321] on h4 "Non-Kitted Material to Upper Levels" at bounding box center [157, 319] width 170 height 10
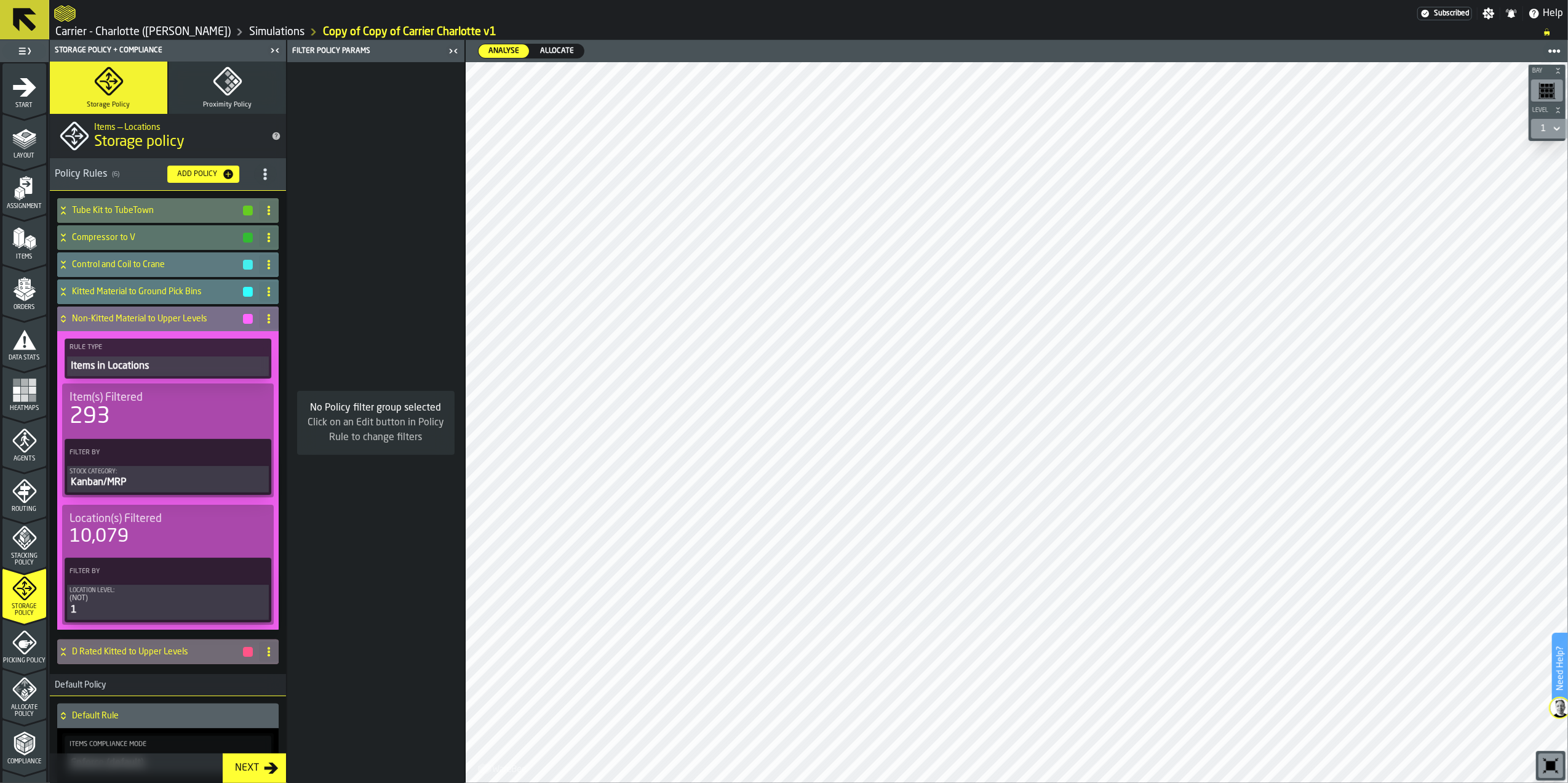
click at [115, 318] on h4 "Non-Kitted Material to Upper Levels" at bounding box center [157, 319] width 170 height 10
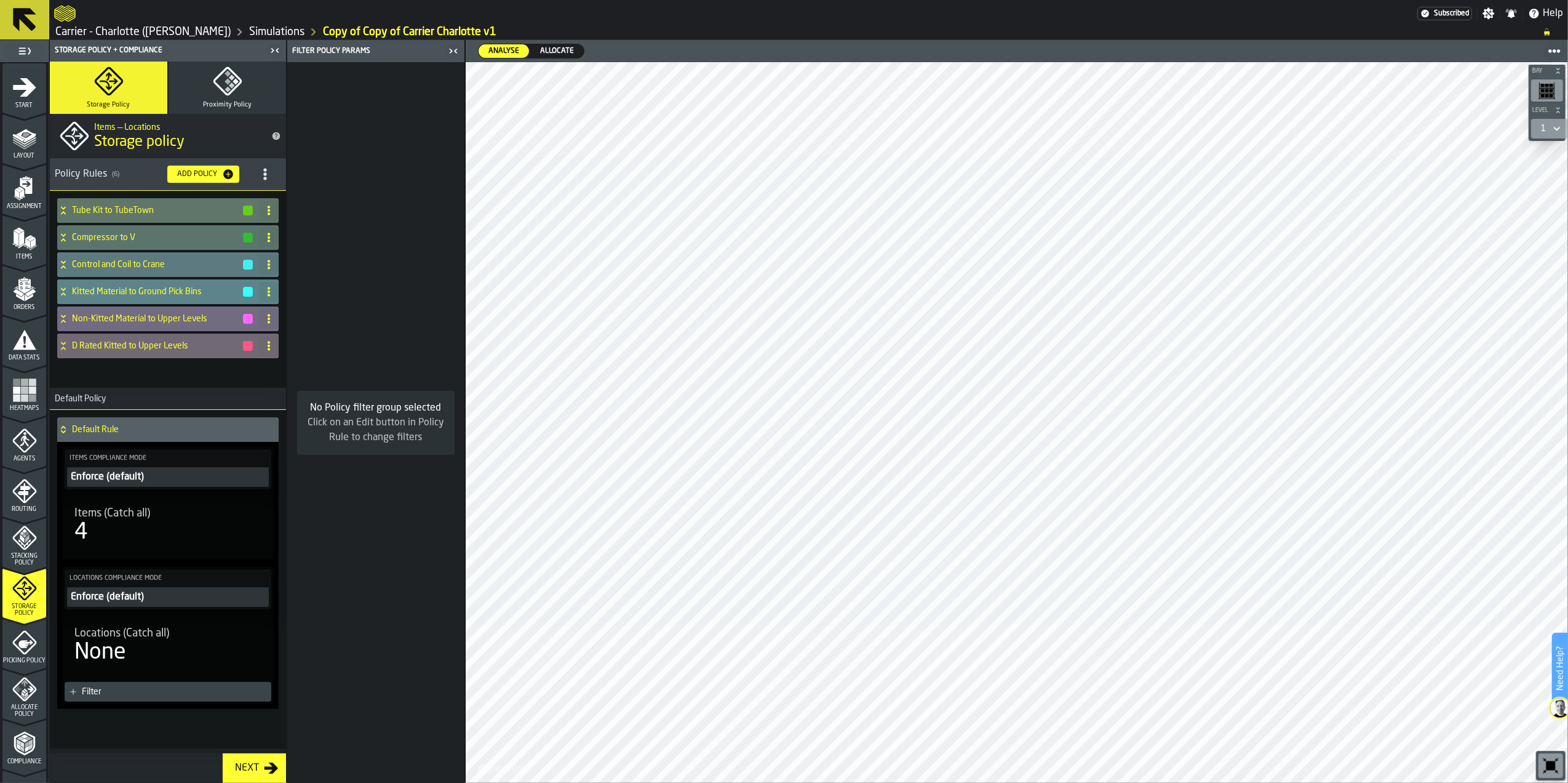
click at [117, 296] on h4 "Kitted Material to Ground Pick Bins" at bounding box center [157, 292] width 170 height 10
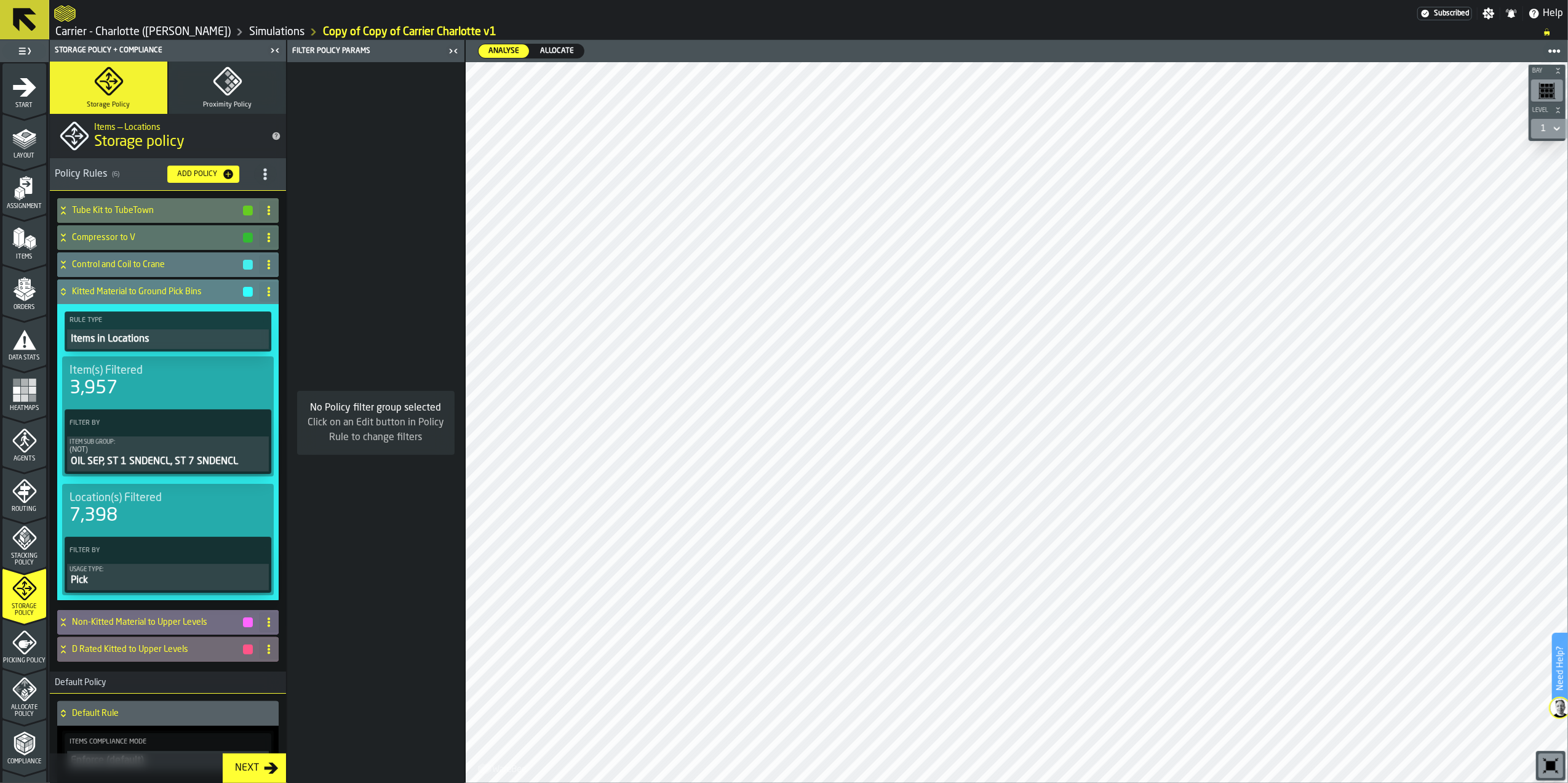
click at [115, 295] on h4 "Kitted Material to Ground Pick Bins" at bounding box center [157, 292] width 170 height 10
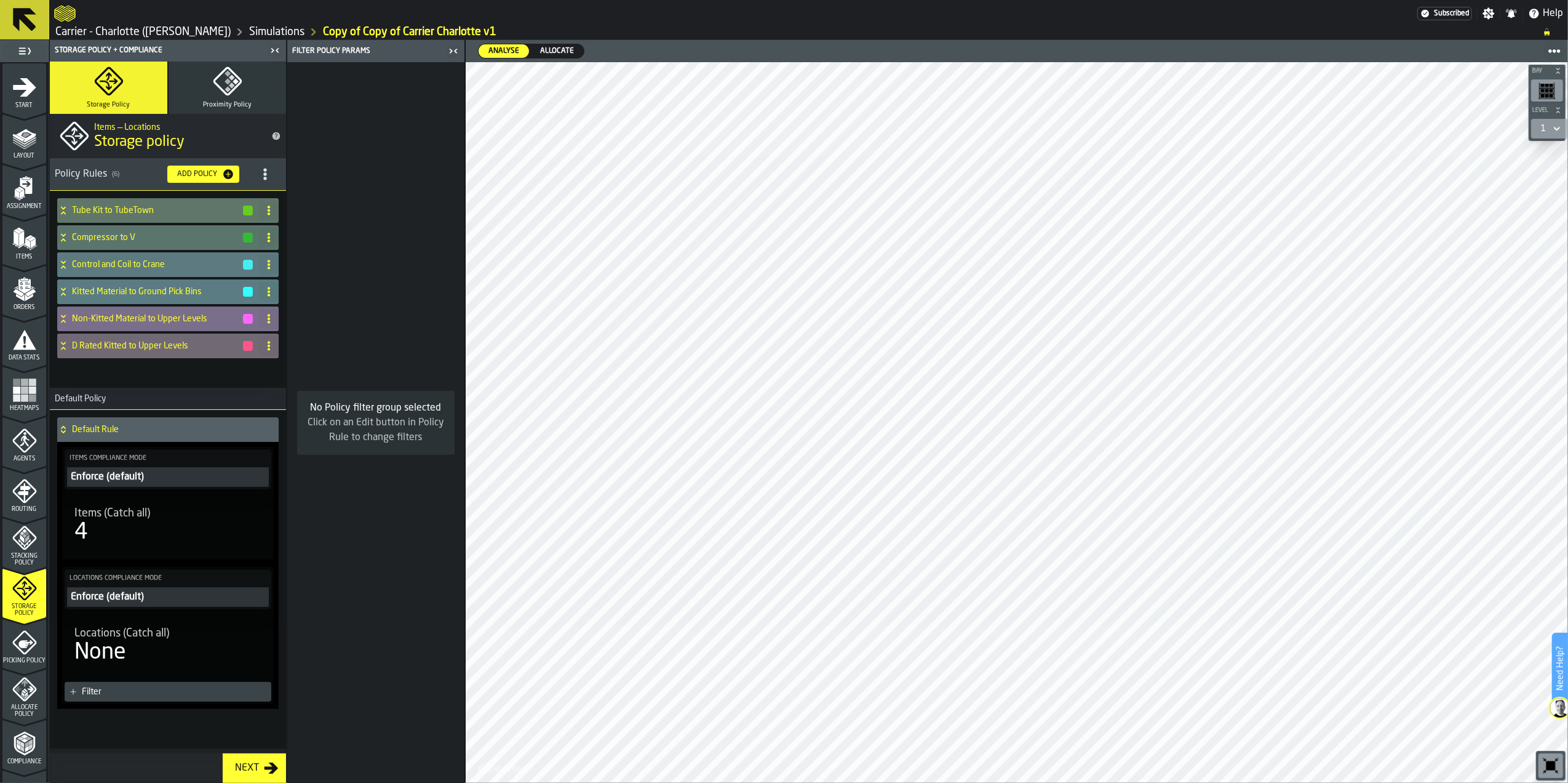
click at [151, 318] on h4 "Non-Kitted Material to Upper Levels" at bounding box center [157, 319] width 170 height 10
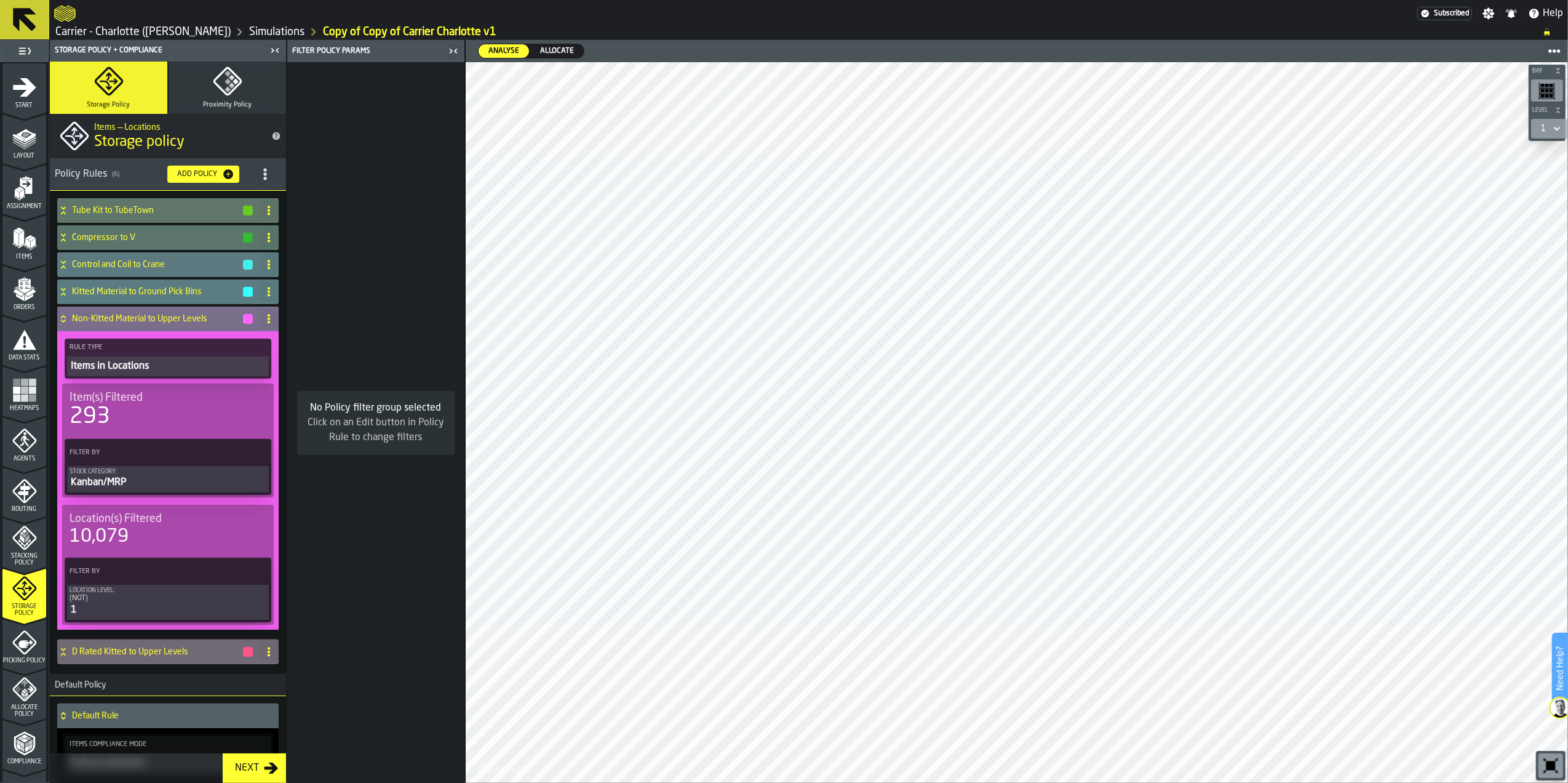
click at [151, 316] on h4 "Non-Kitted Material to Upper Levels" at bounding box center [157, 319] width 170 height 10
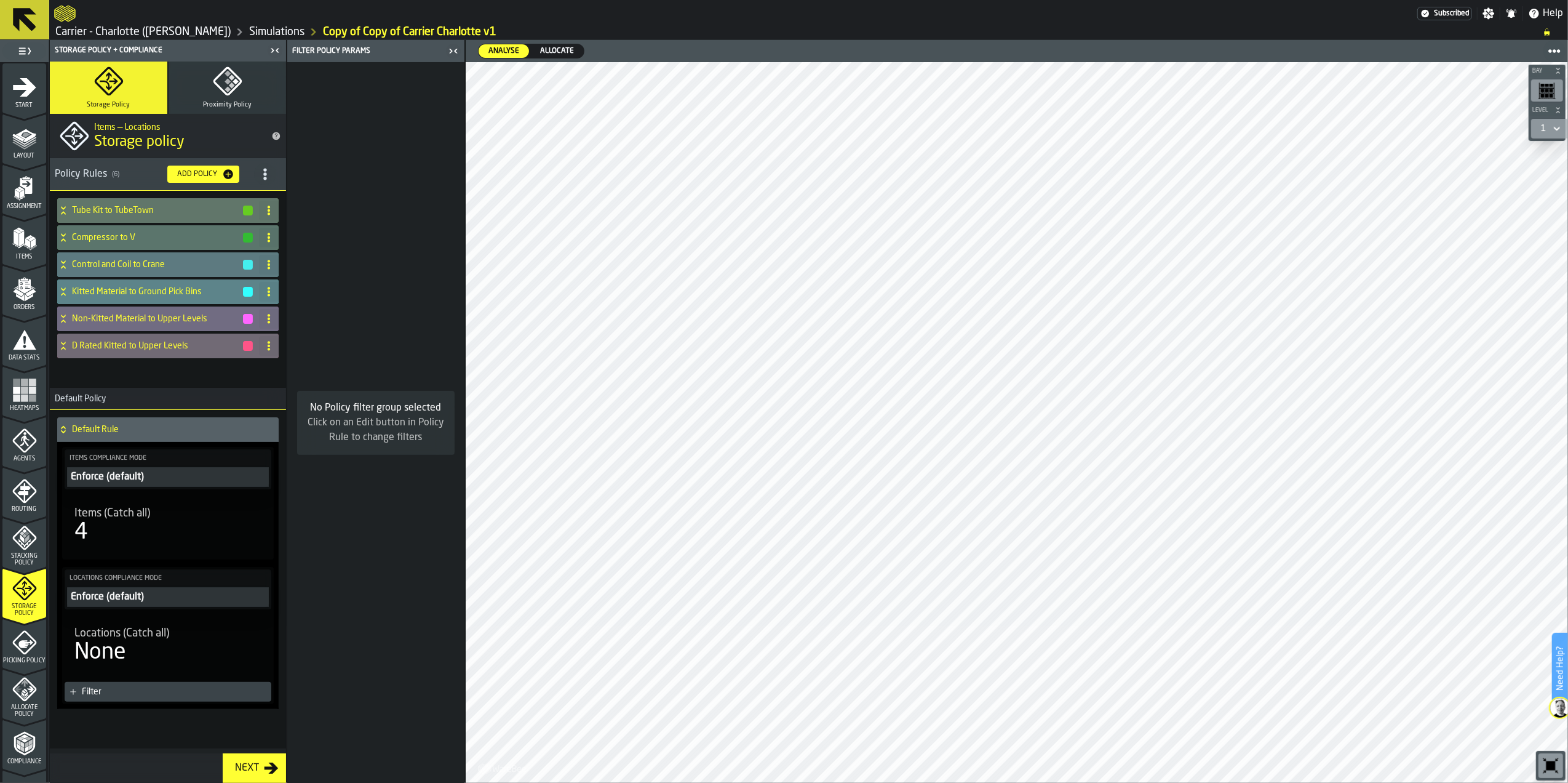
click at [152, 299] on div "Kitted Material to Ground Pick Bins" at bounding box center [155, 292] width 197 height 25
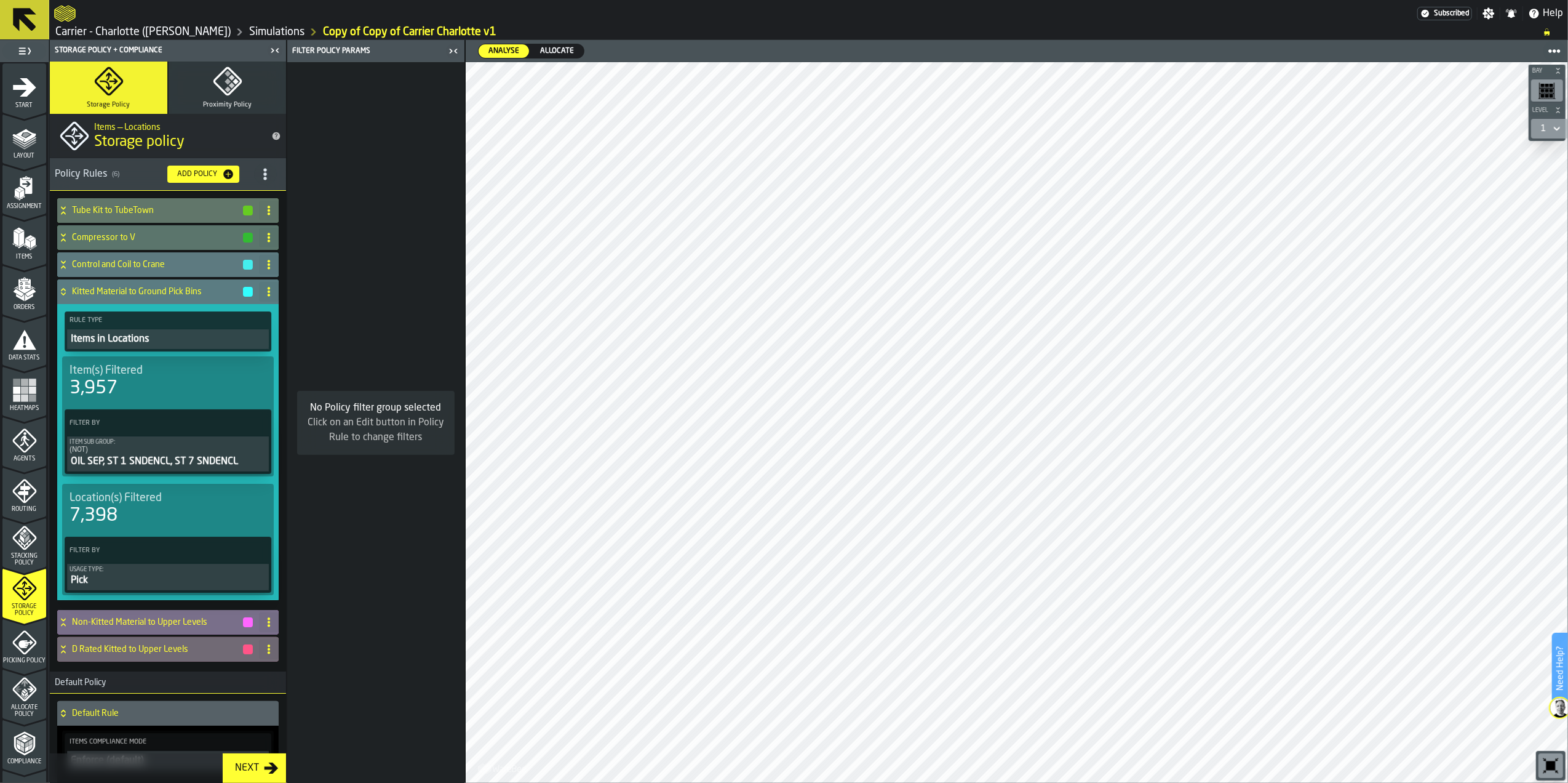
click at [170, 618] on div "Non-Kitted Material to Upper Levels" at bounding box center [155, 622] width 197 height 25
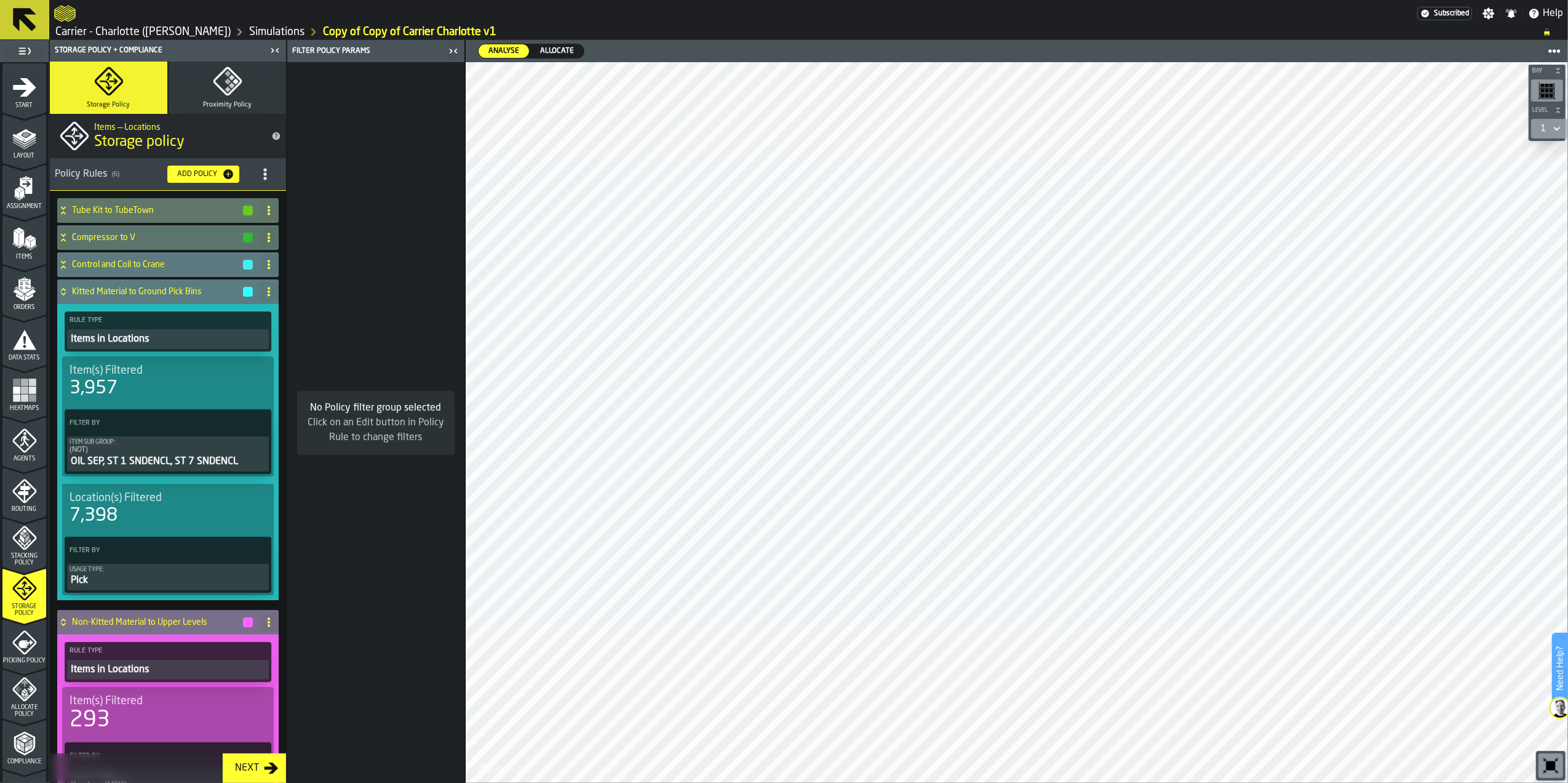
click at [170, 623] on h4 "Non-Kitted Material to Upper Levels" at bounding box center [157, 622] width 170 height 10
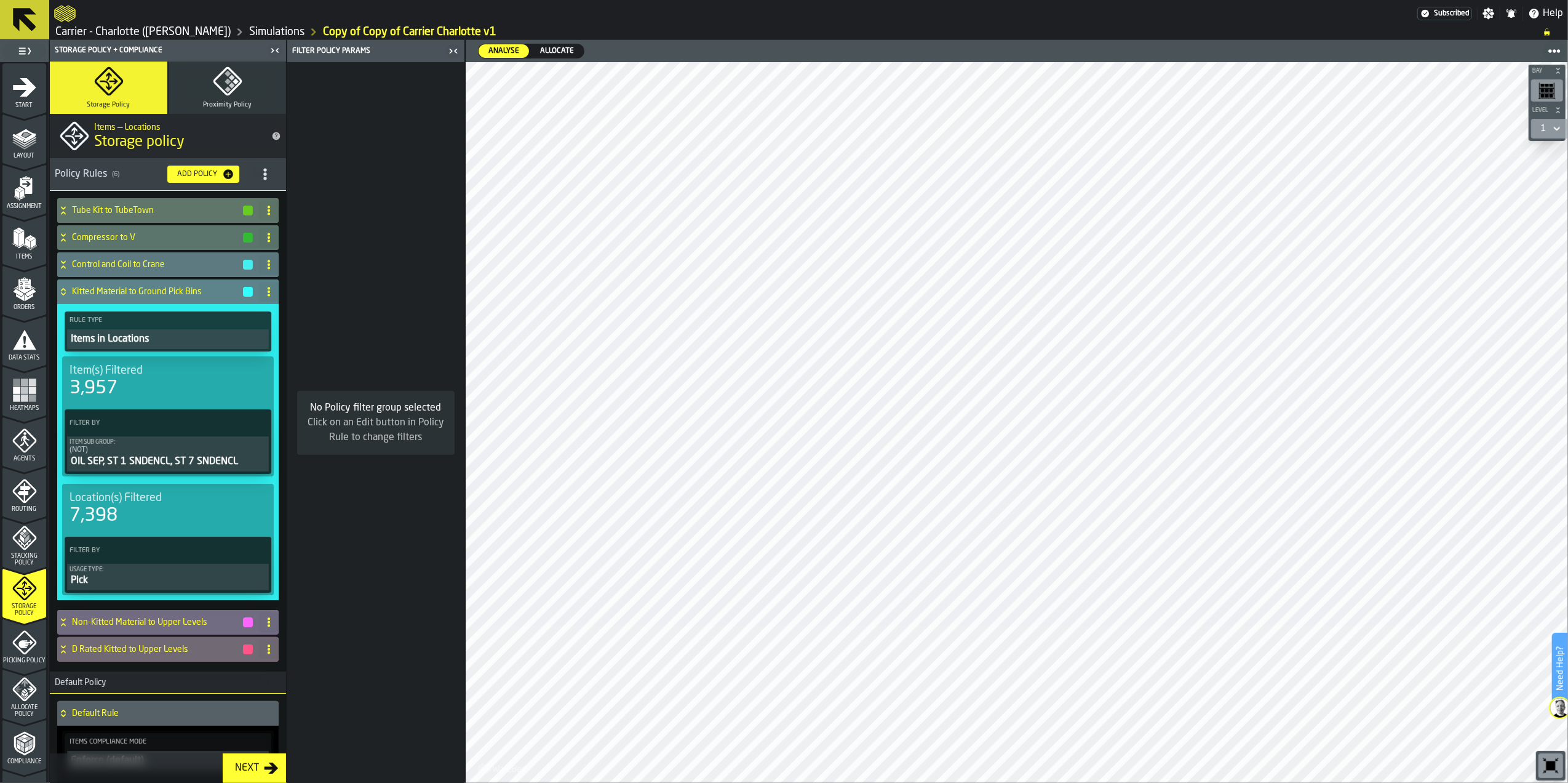
click at [163, 295] on h4 "Kitted Material to Ground Pick Bins" at bounding box center [157, 292] width 170 height 10
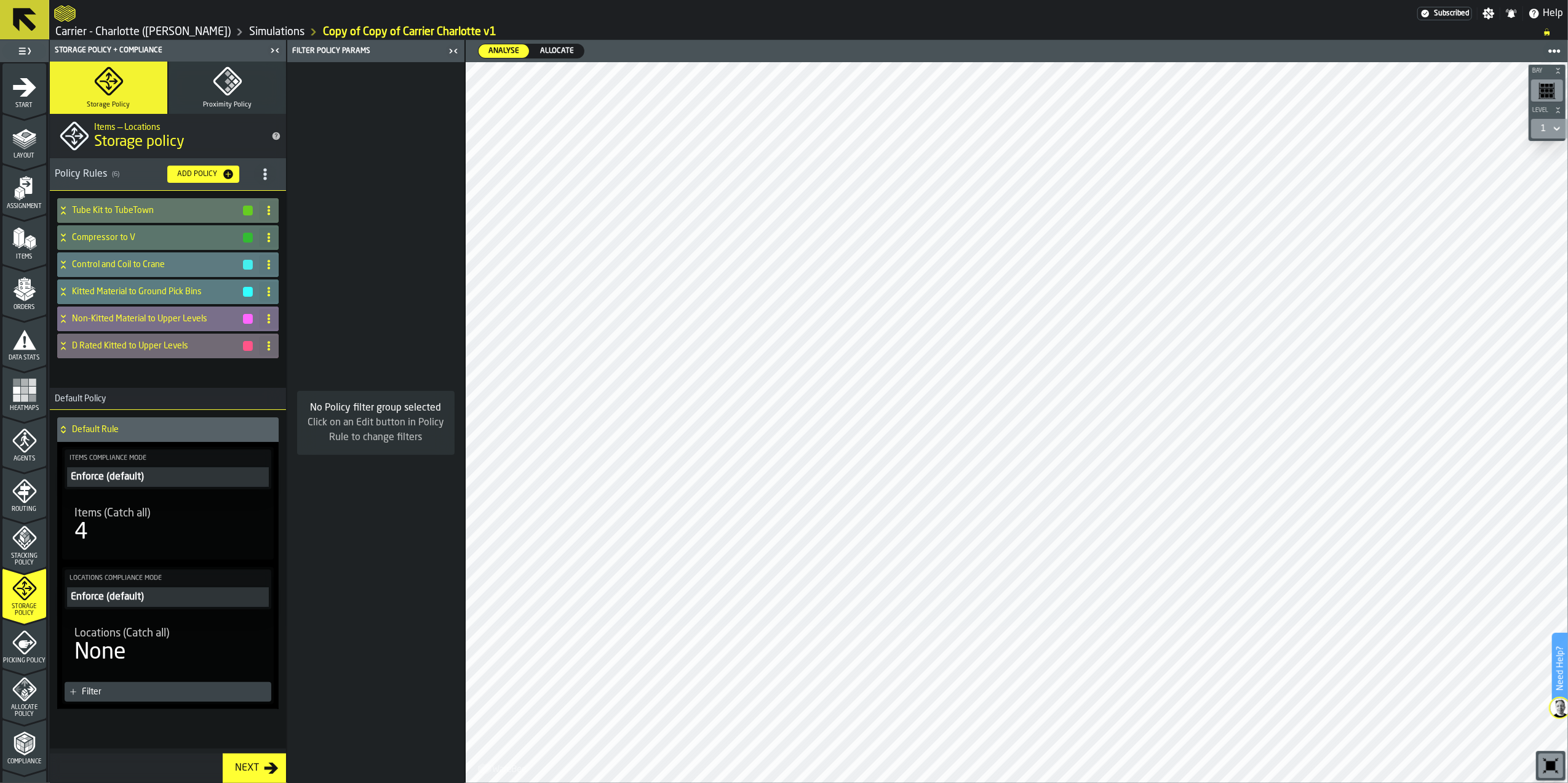
click at [163, 314] on h4 "Non-Kitted Material to Upper Levels" at bounding box center [157, 319] width 170 height 10
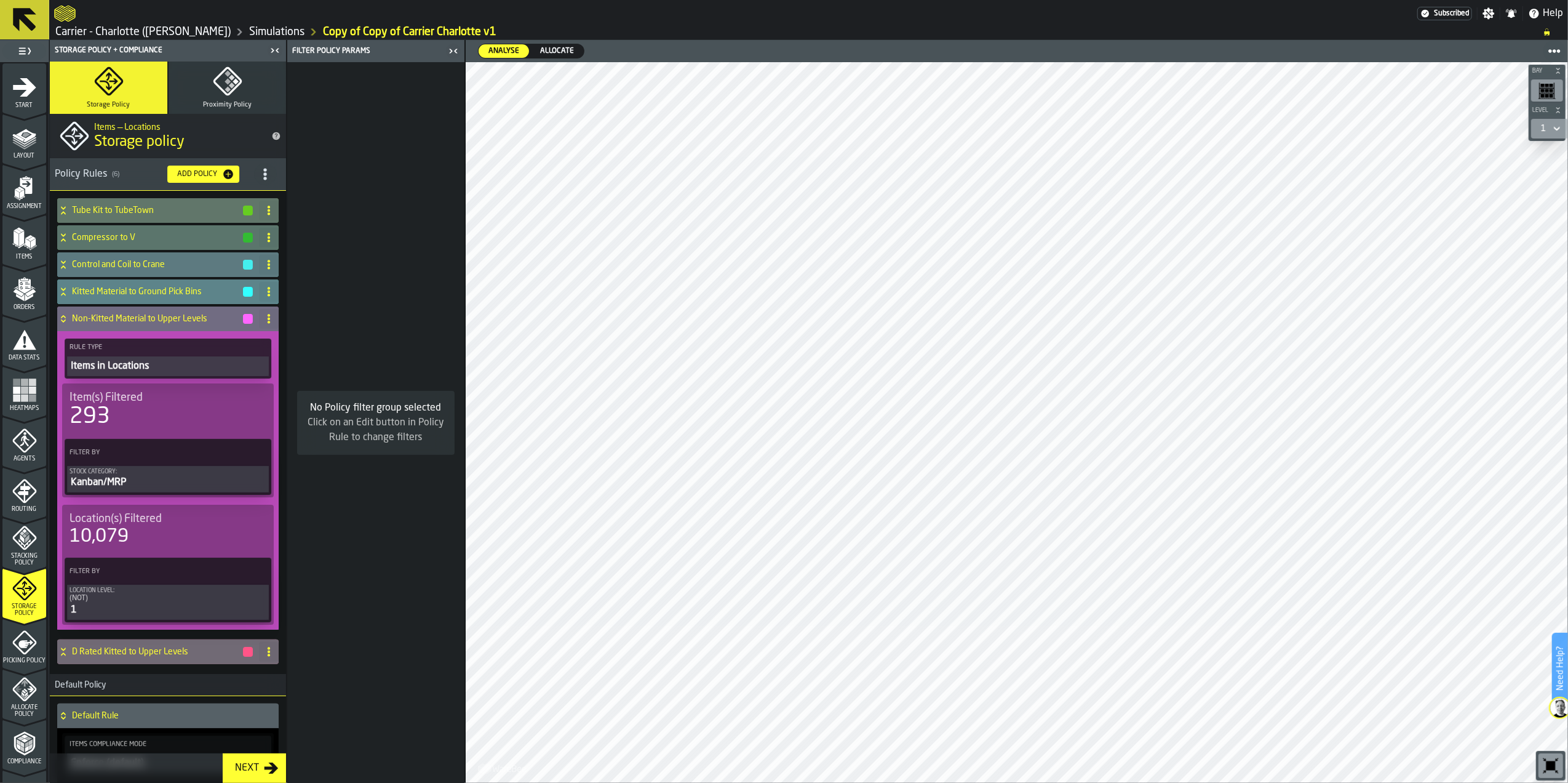
click at [165, 291] on h4 "Kitted Material to Ground Pick Bins" at bounding box center [157, 292] width 170 height 10
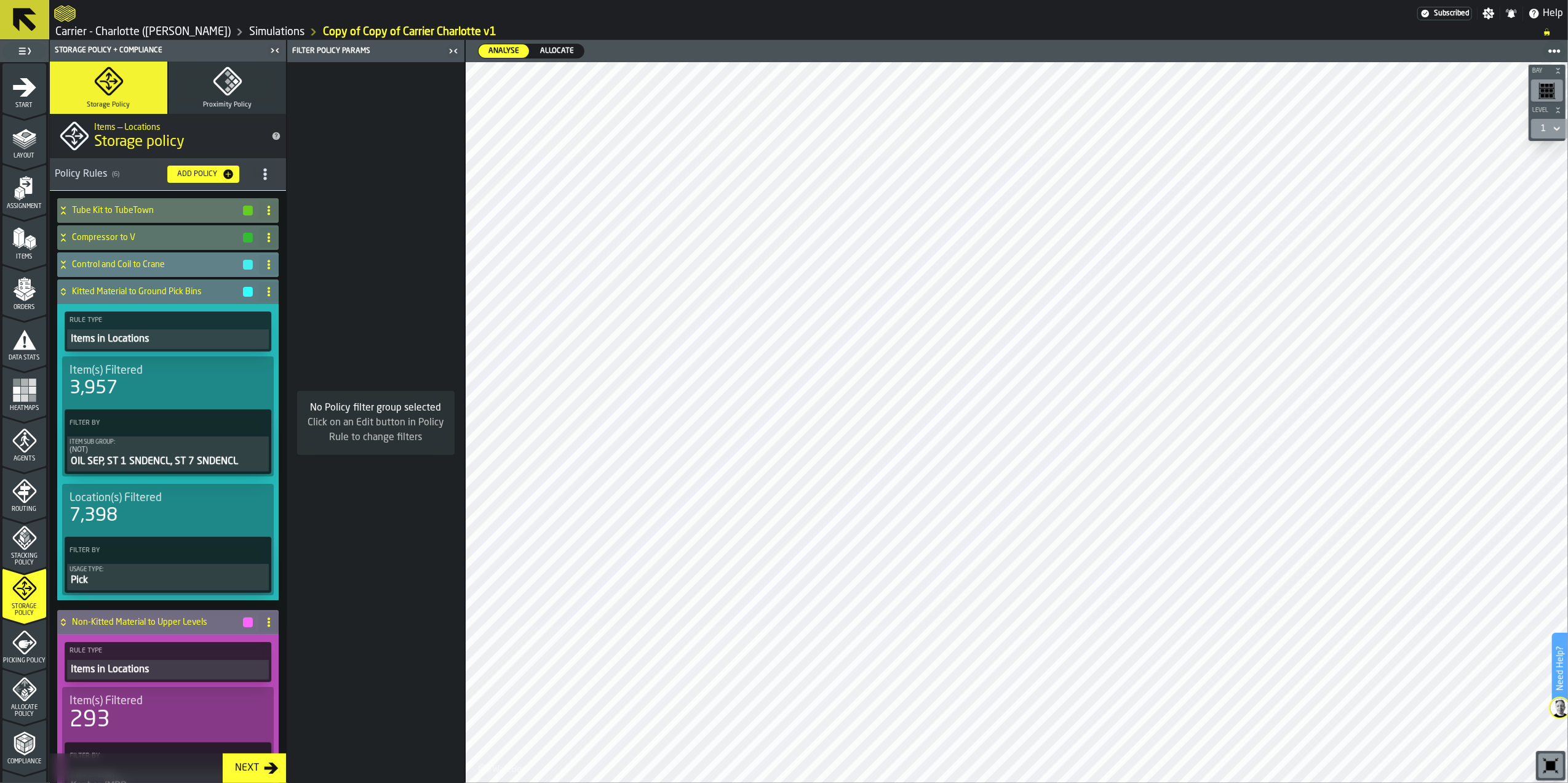
click at [167, 264] on h4 "Control and Coil to Crane" at bounding box center [157, 265] width 170 height 10
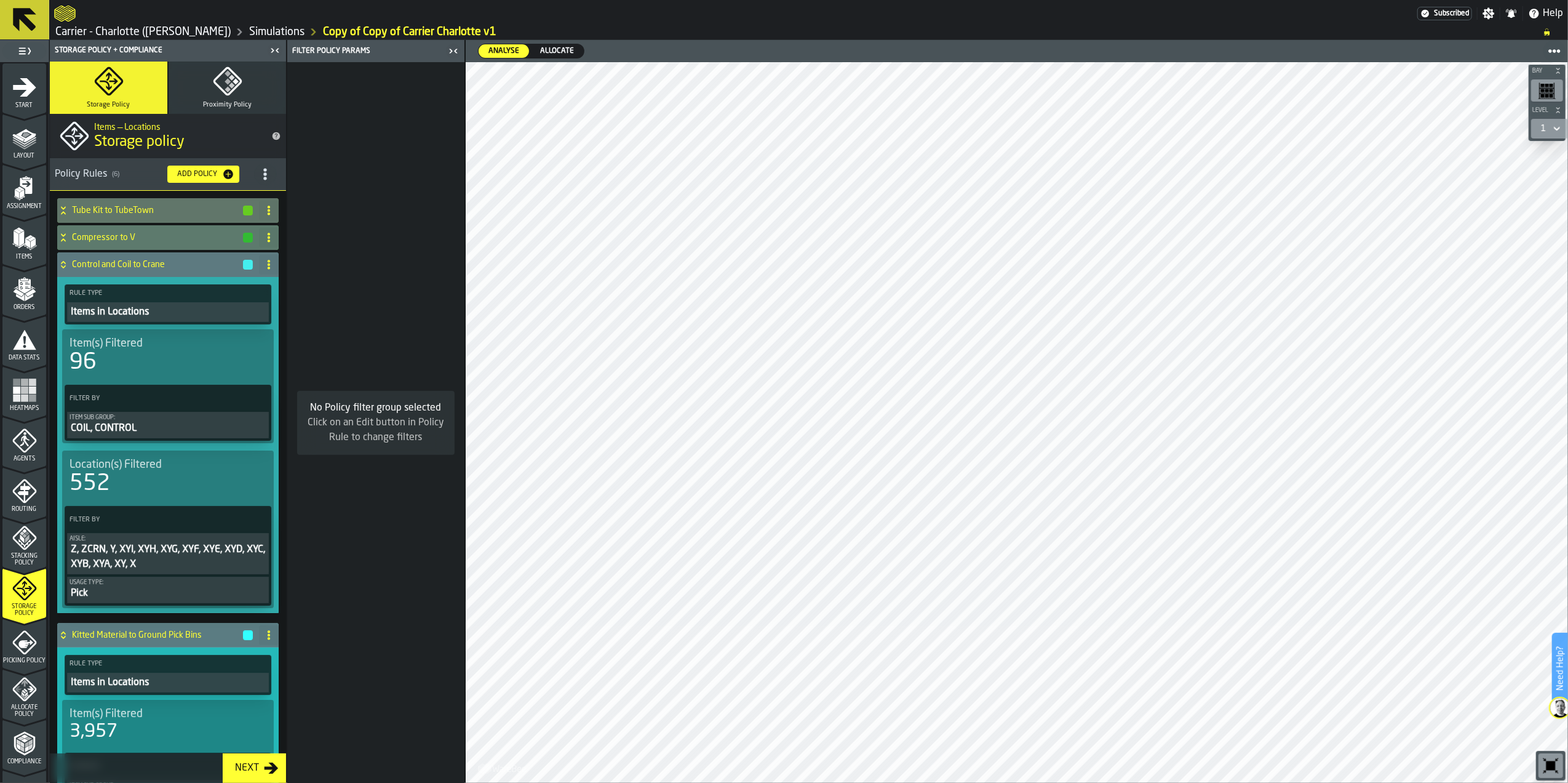
click at [166, 239] on h4 "Compressor to V" at bounding box center [157, 238] width 170 height 10
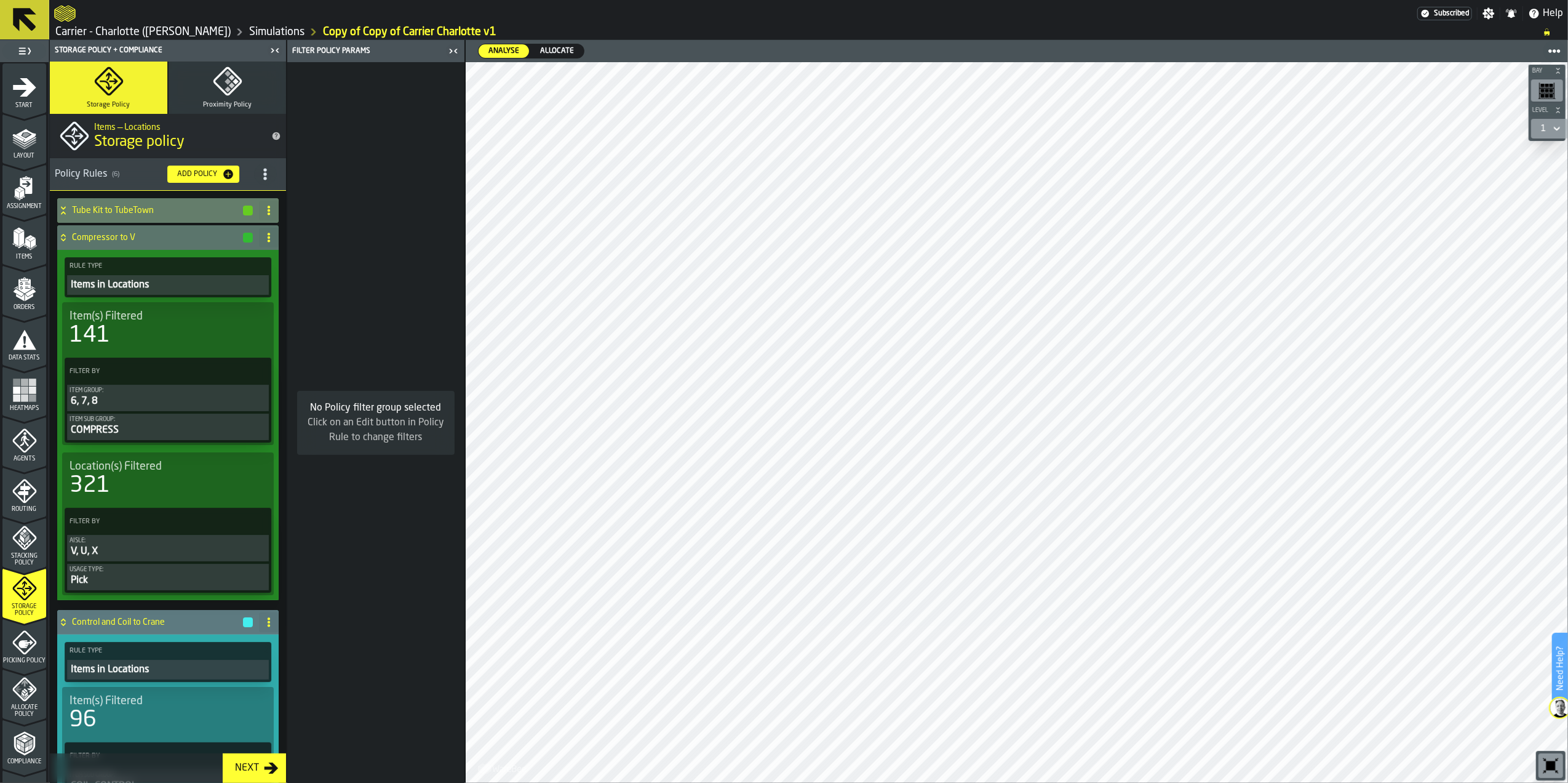
click at [166, 217] on div "Tube Kit to TubeTown" at bounding box center [155, 210] width 197 height 25
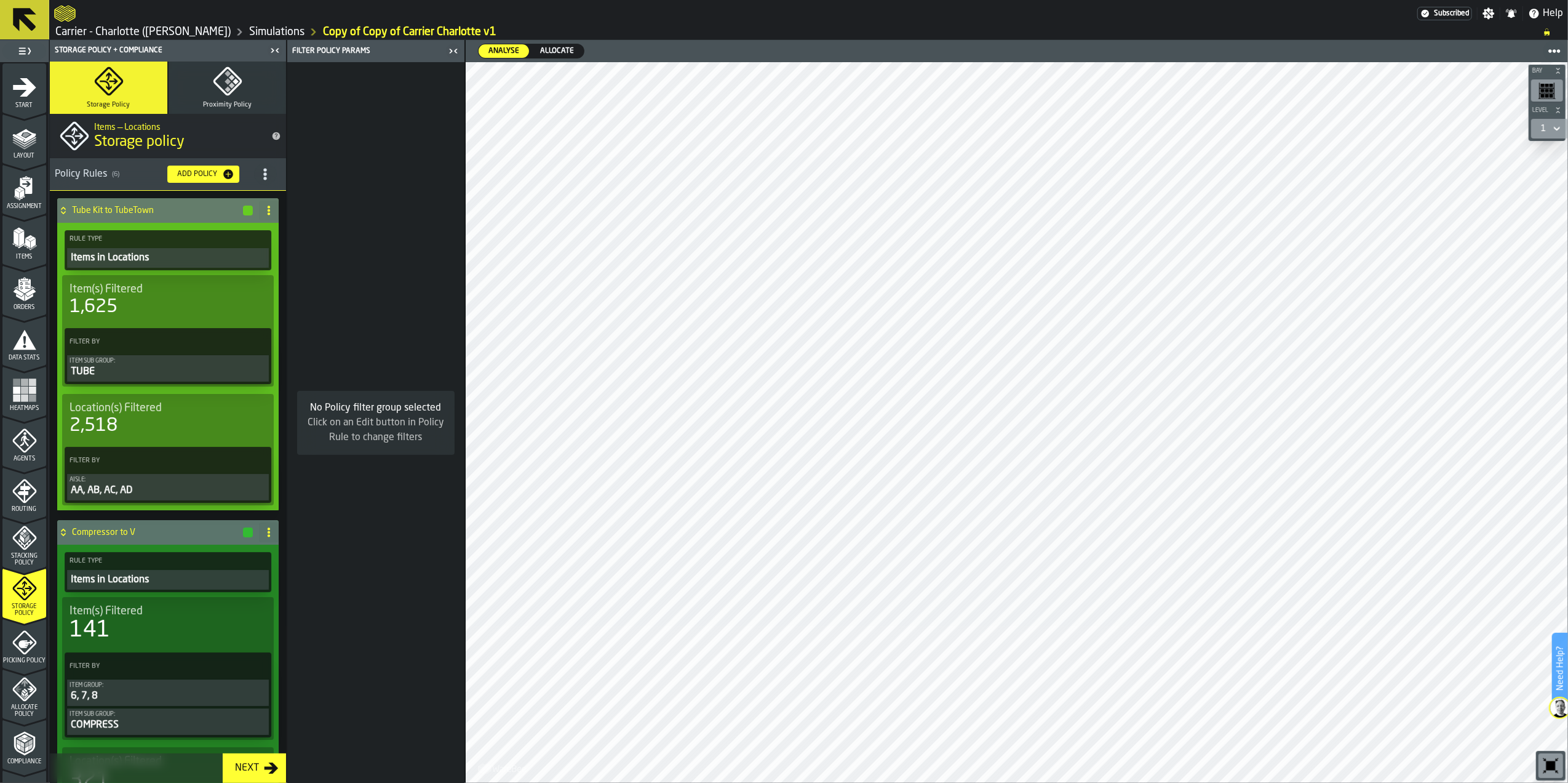
click at [169, 213] on h4 "Tube Kit to TubeTown" at bounding box center [157, 210] width 170 height 10
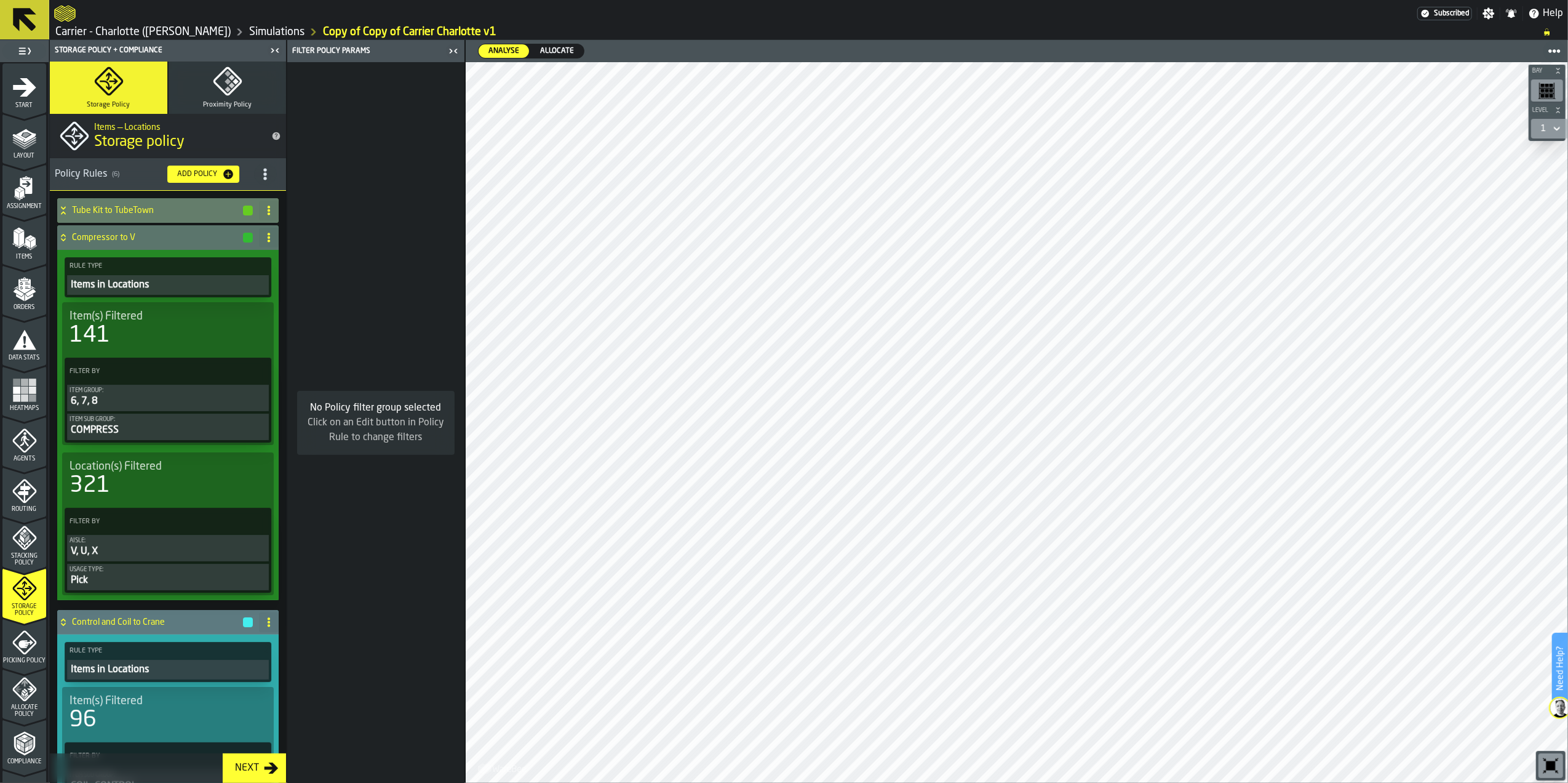
click at [166, 220] on div "Tube Kit to TubeTown" at bounding box center [155, 210] width 197 height 25
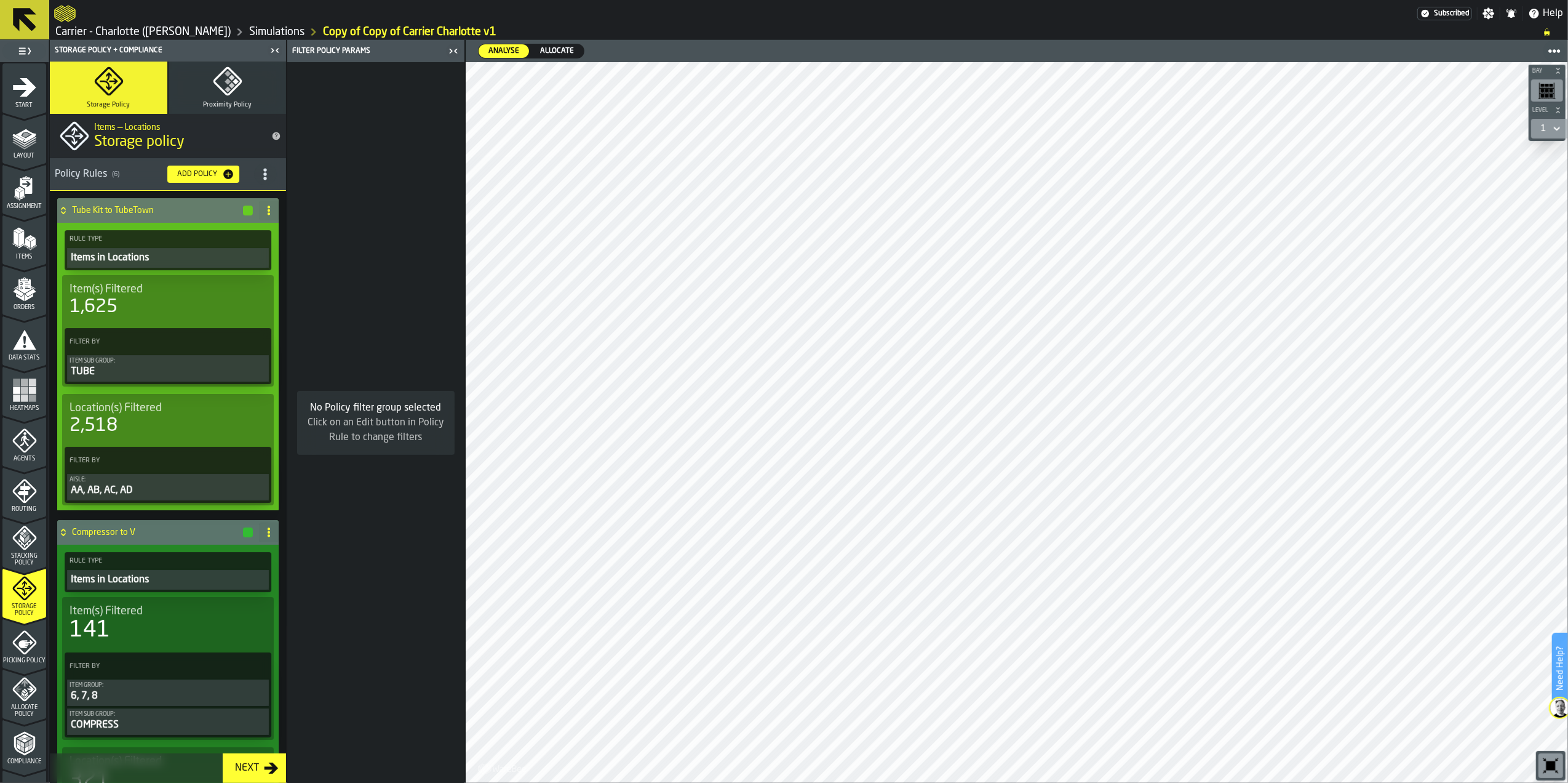
click at [169, 216] on div "Tube Kit to TubeTown" at bounding box center [155, 210] width 197 height 25
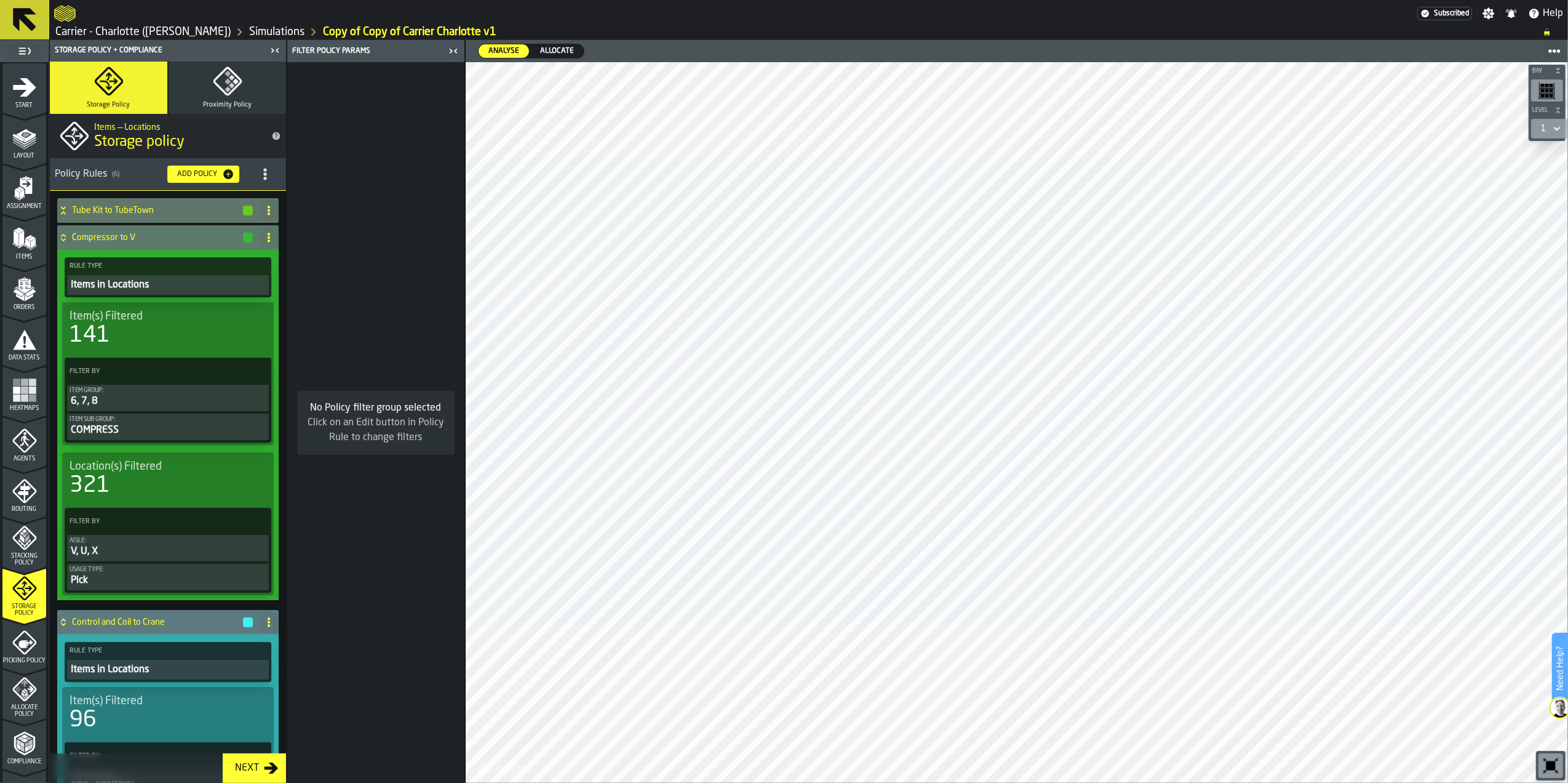
click at [169, 234] on h4 "Compressor to V" at bounding box center [157, 238] width 170 height 10
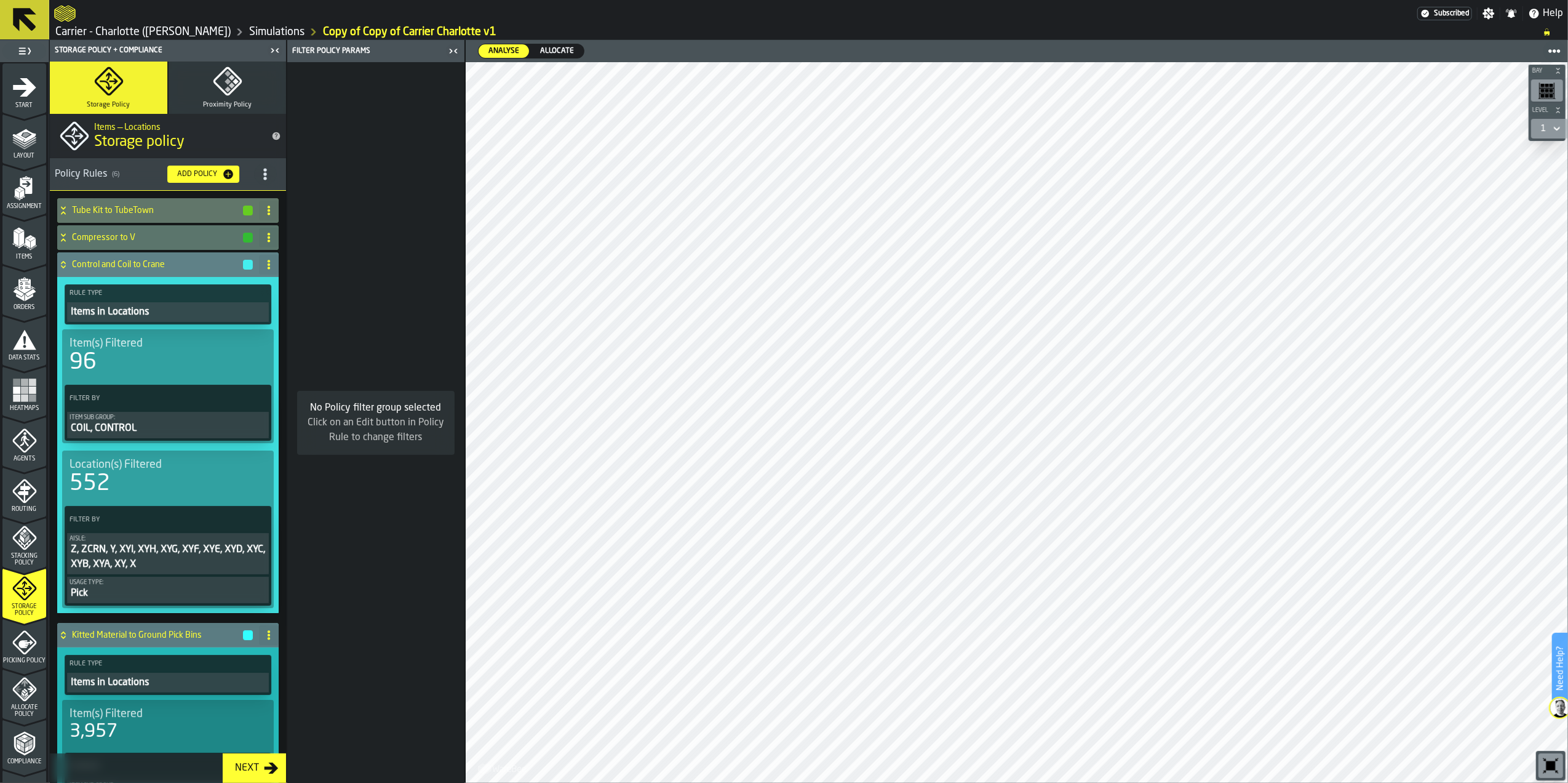
click at [170, 257] on div "Control and Coil to Crane" at bounding box center [155, 264] width 197 height 25
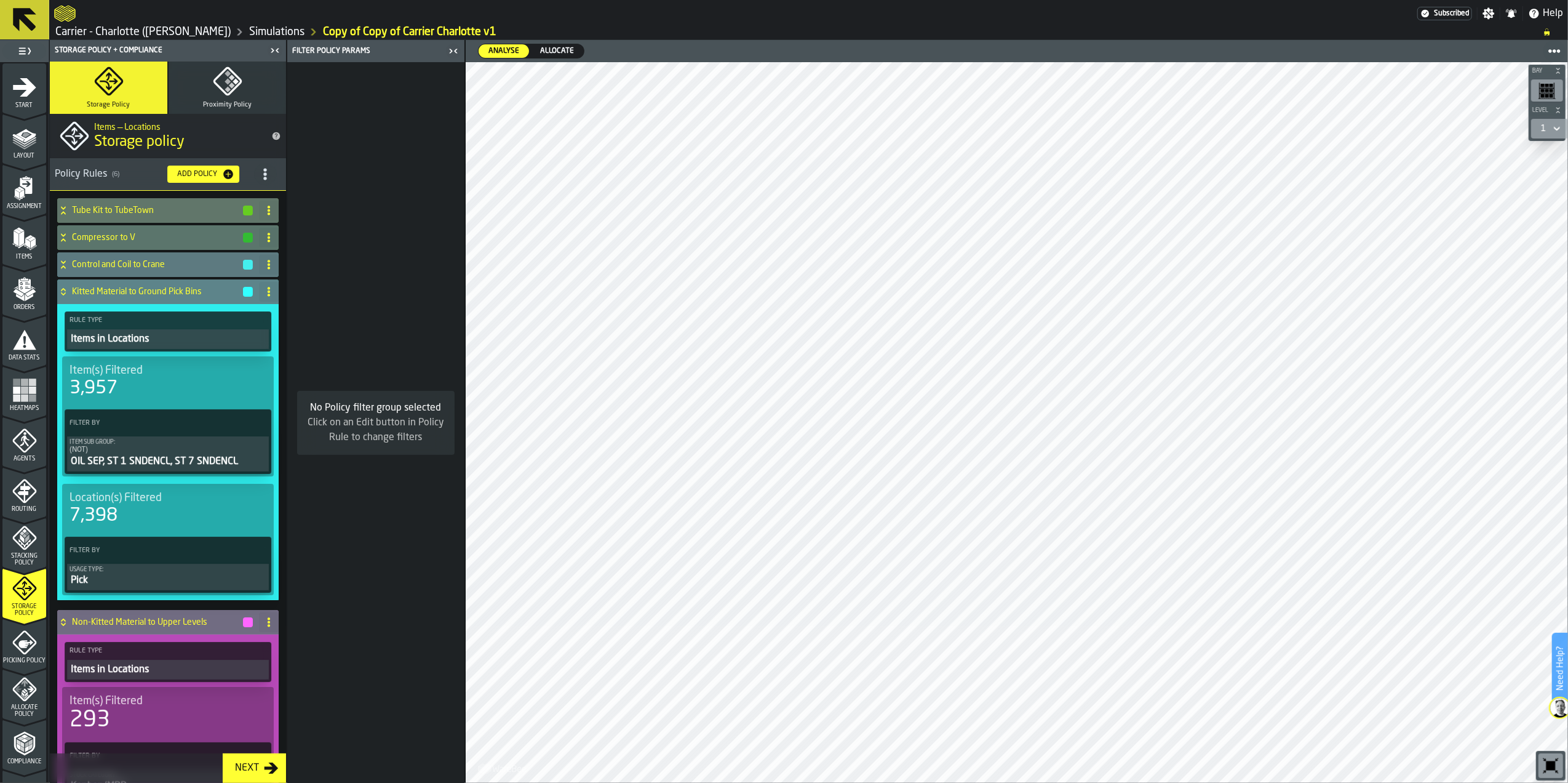
click at [168, 286] on div "Kitted Material to Ground Pick Bins" at bounding box center [155, 292] width 197 height 25
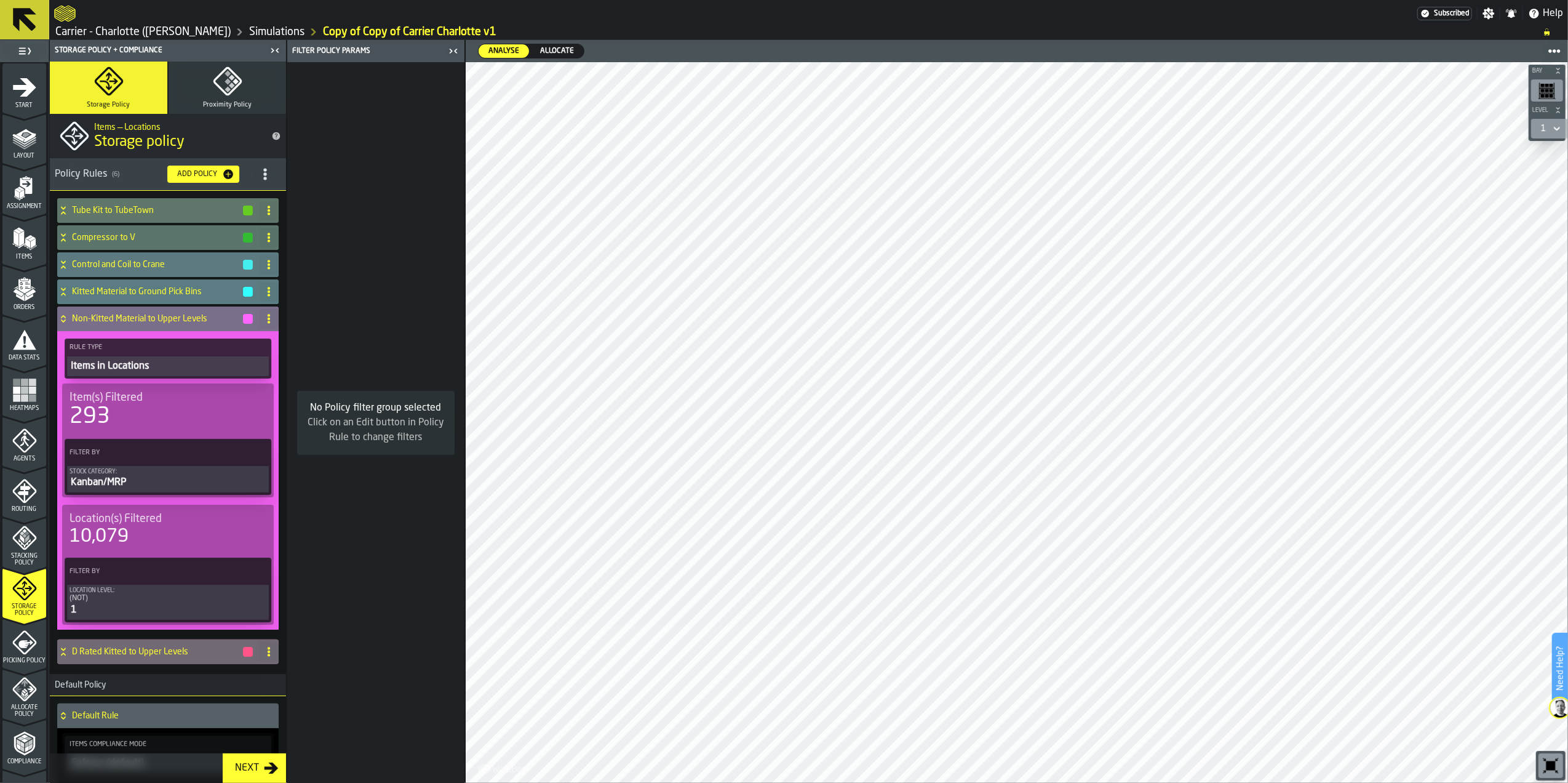
click at [169, 311] on div "Non-Kitted Material to Upper Levels" at bounding box center [155, 318] width 197 height 25
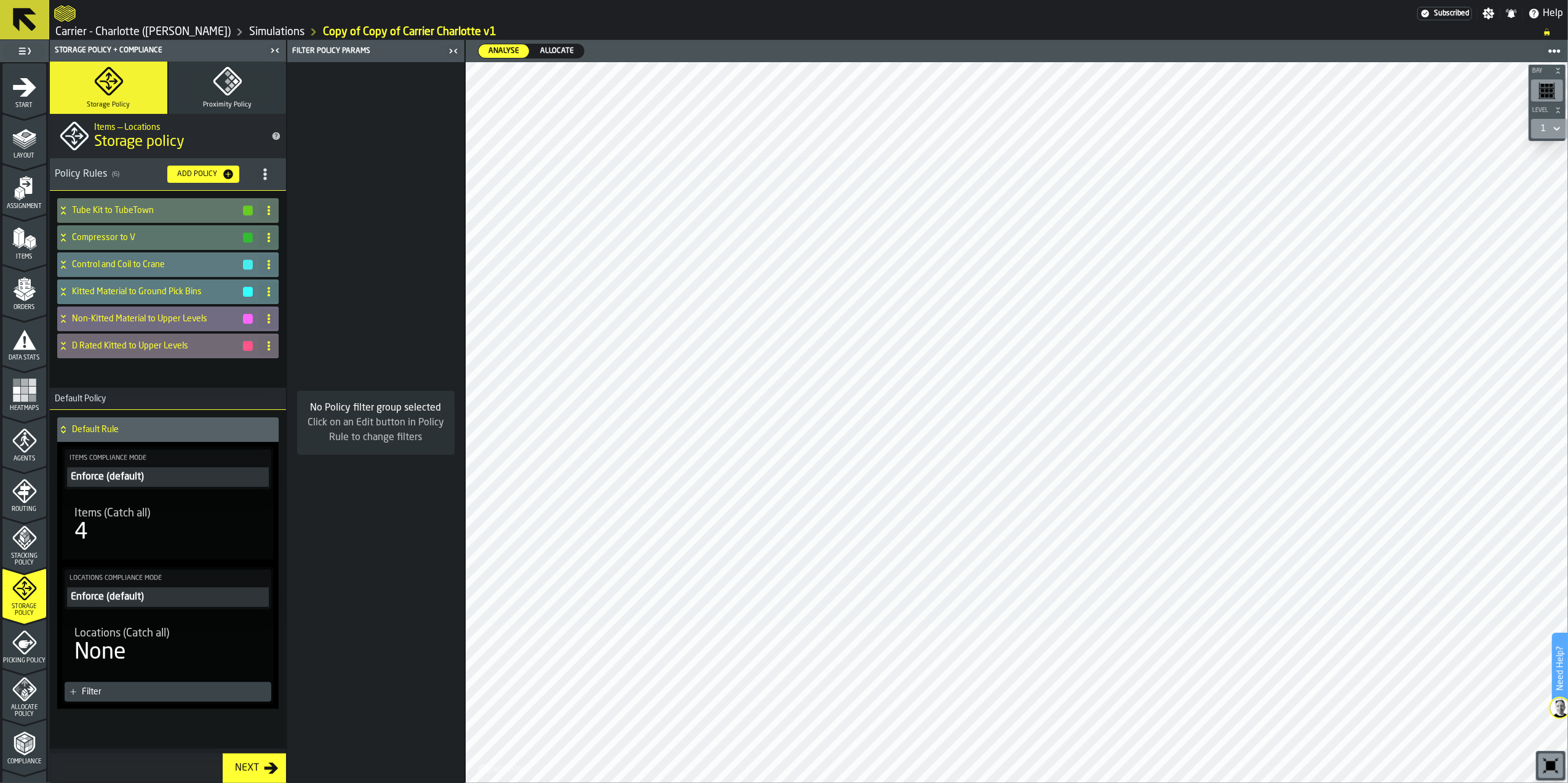
click at [25, 690] on icon "menu Allocate Policy" at bounding box center [25, 689] width 25 height 25
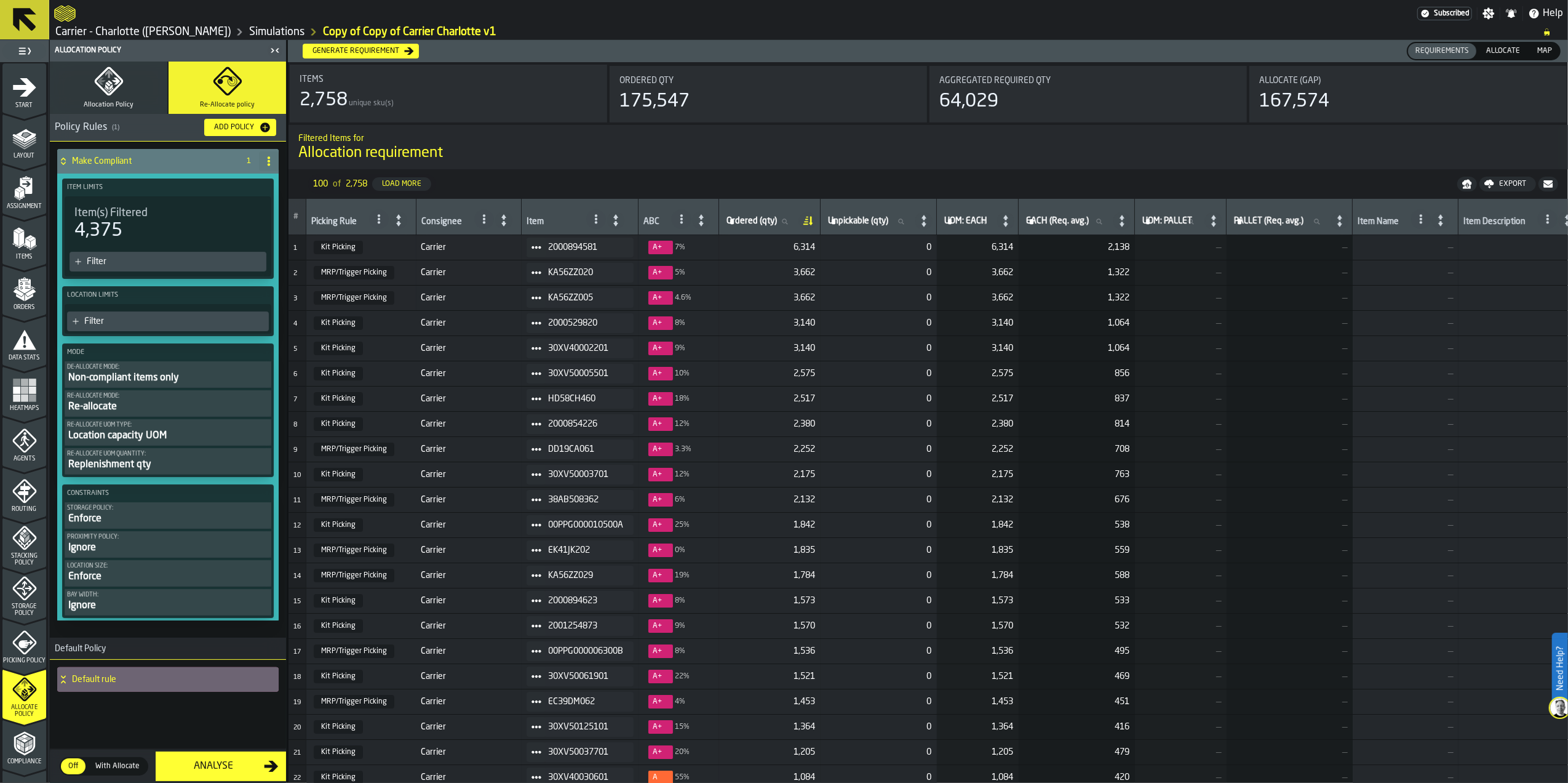
click at [1494, 52] on span "Allocate" at bounding box center [1503, 51] width 44 height 11
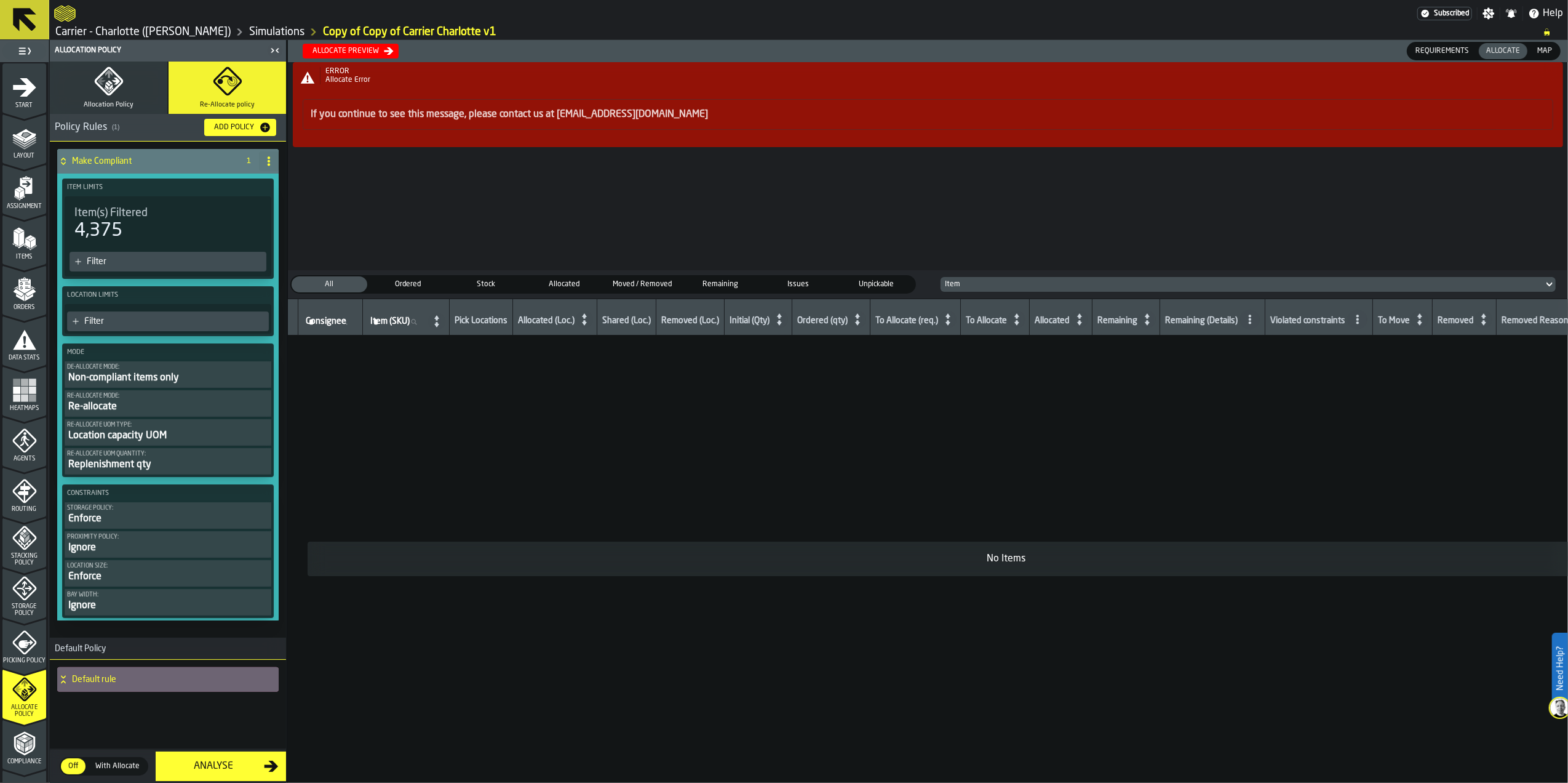
click at [1546, 53] on span "Map" at bounding box center [1544, 51] width 25 height 11
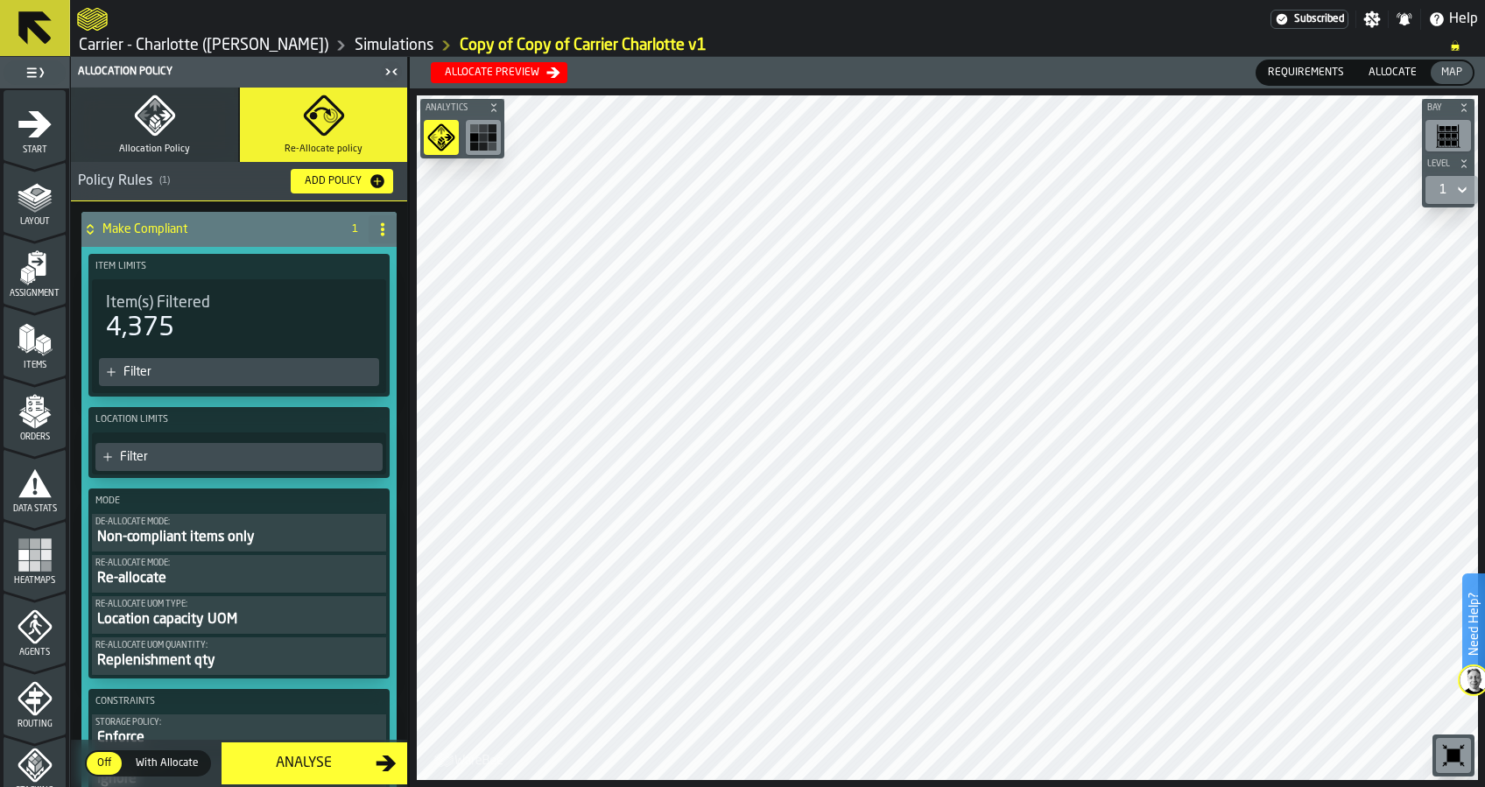
click at [28, 335] on polygon "menu Items" at bounding box center [30, 339] width 7 height 22
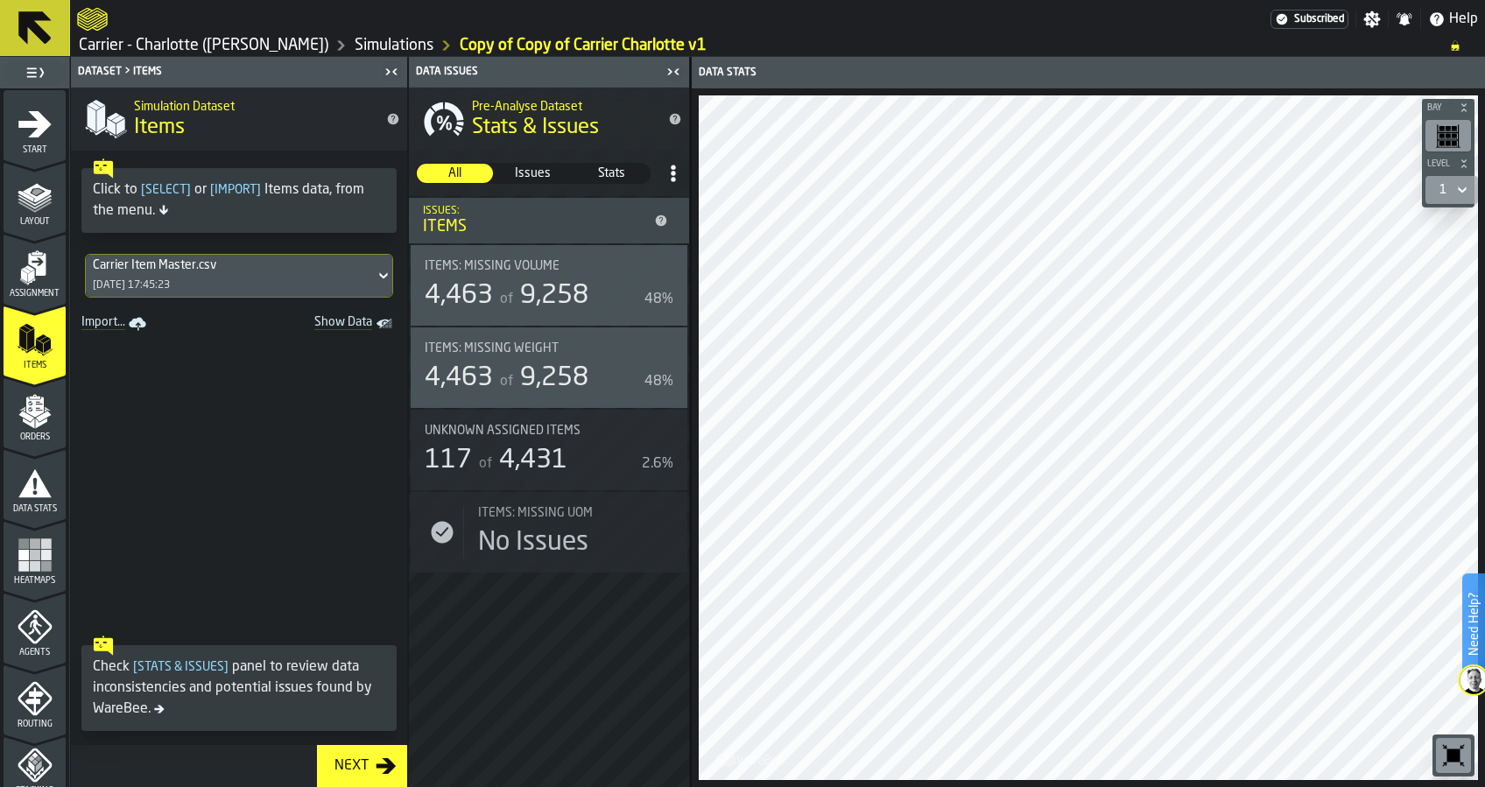
click at [209, 261] on div "Carrier Item Master.csv" at bounding box center [230, 265] width 275 height 14
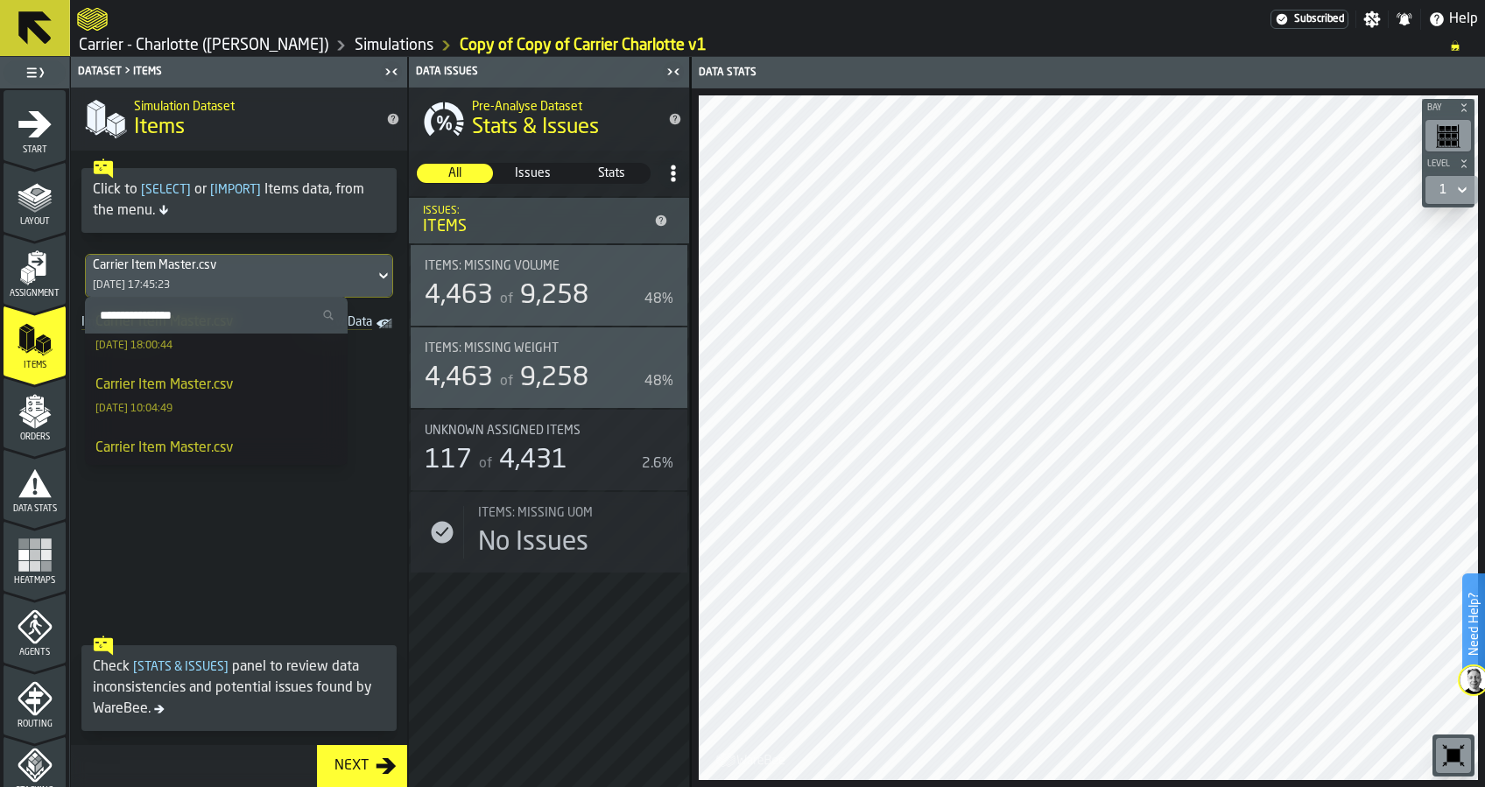
scroll to position [1231, 0]
click at [179, 445] on div "Import Items" at bounding box center [216, 447] width 263 height 35
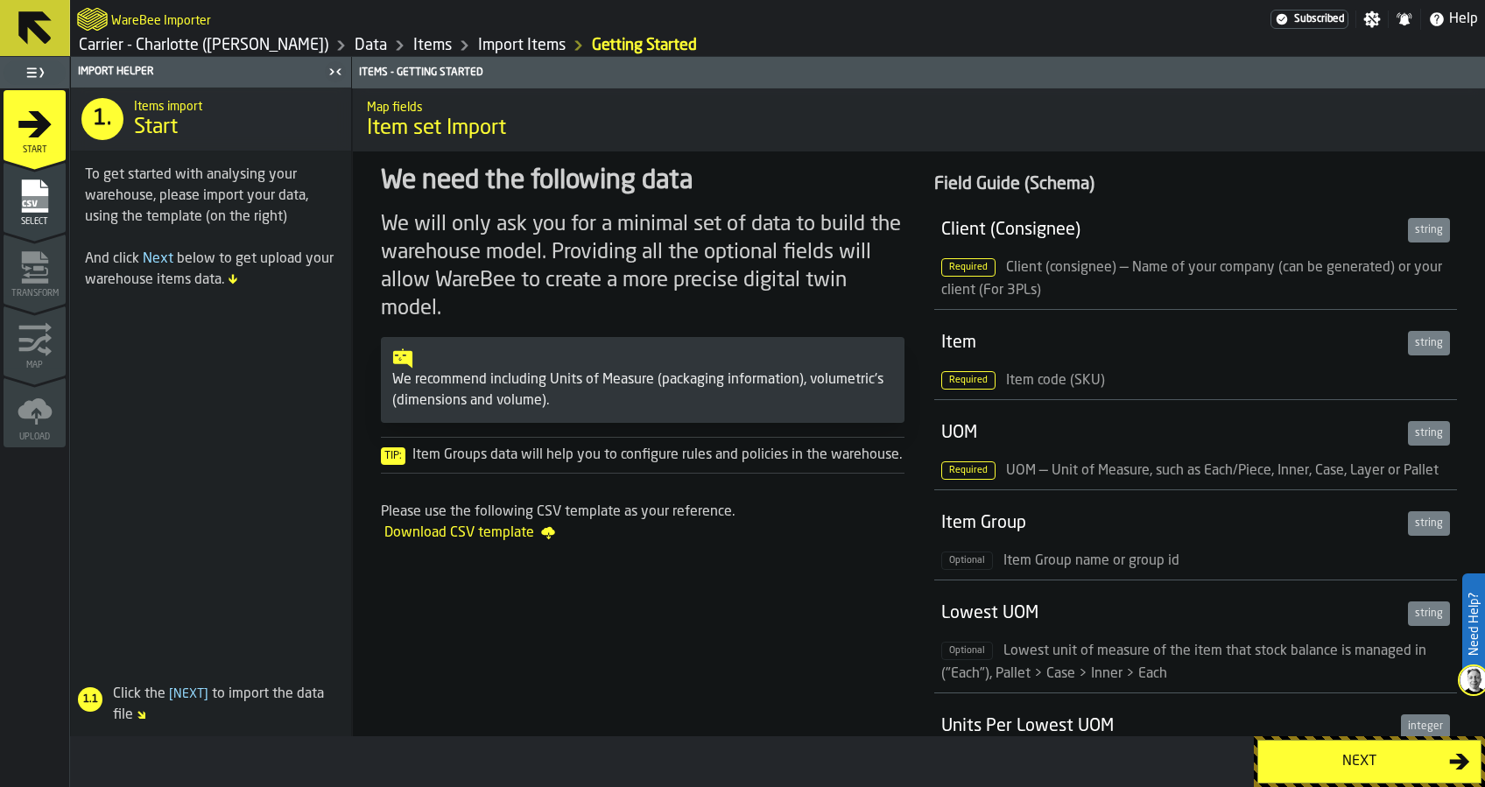
click at [1296, 752] on div "Next" at bounding box center [1359, 761] width 180 height 21
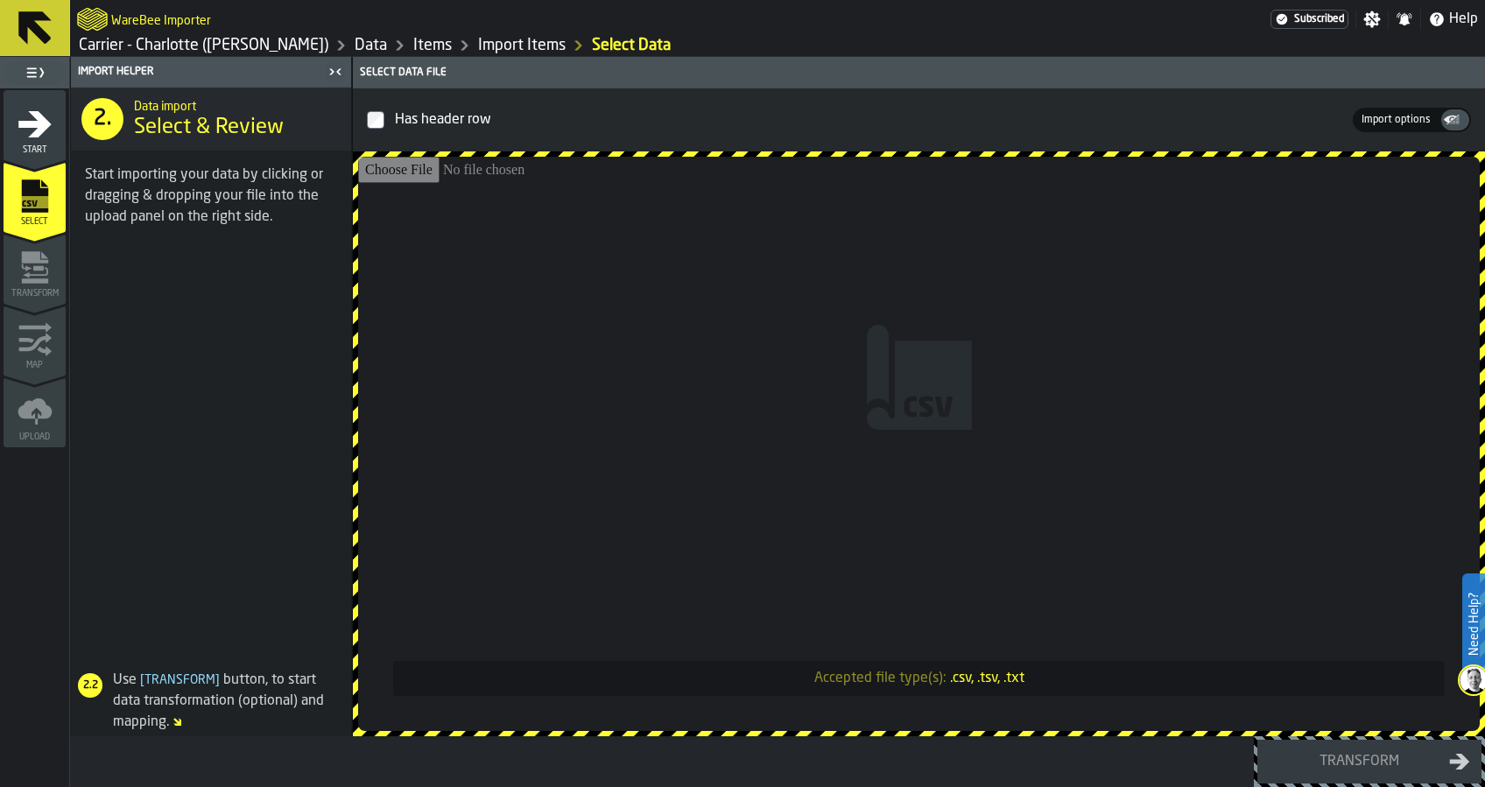
click at [1035, 402] on input "Accepted file type(s): .csv, .tsv, .txt" at bounding box center [919, 444] width 1122 height 574
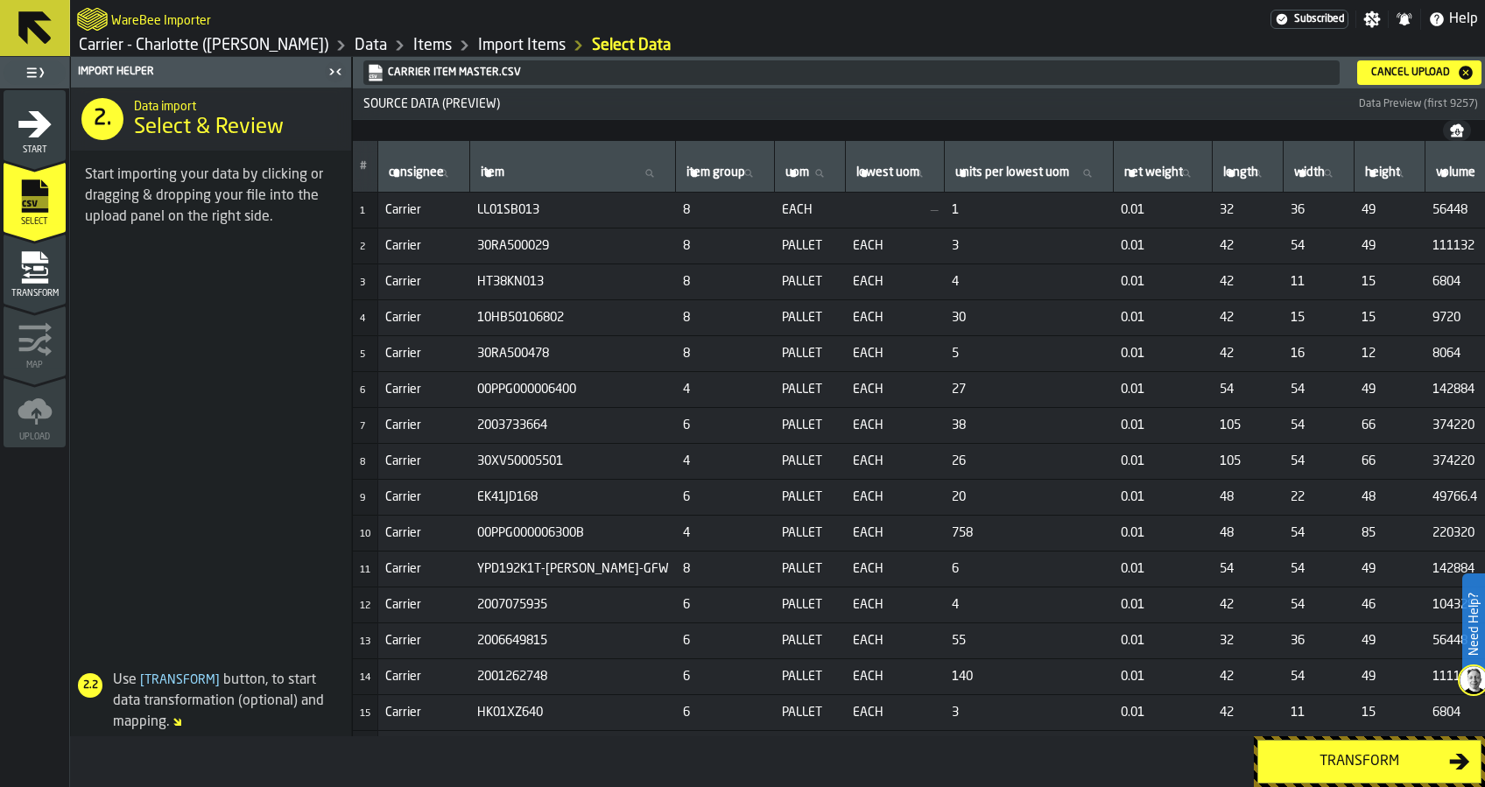
click at [1336, 764] on div "Transform" at bounding box center [1359, 761] width 180 height 21
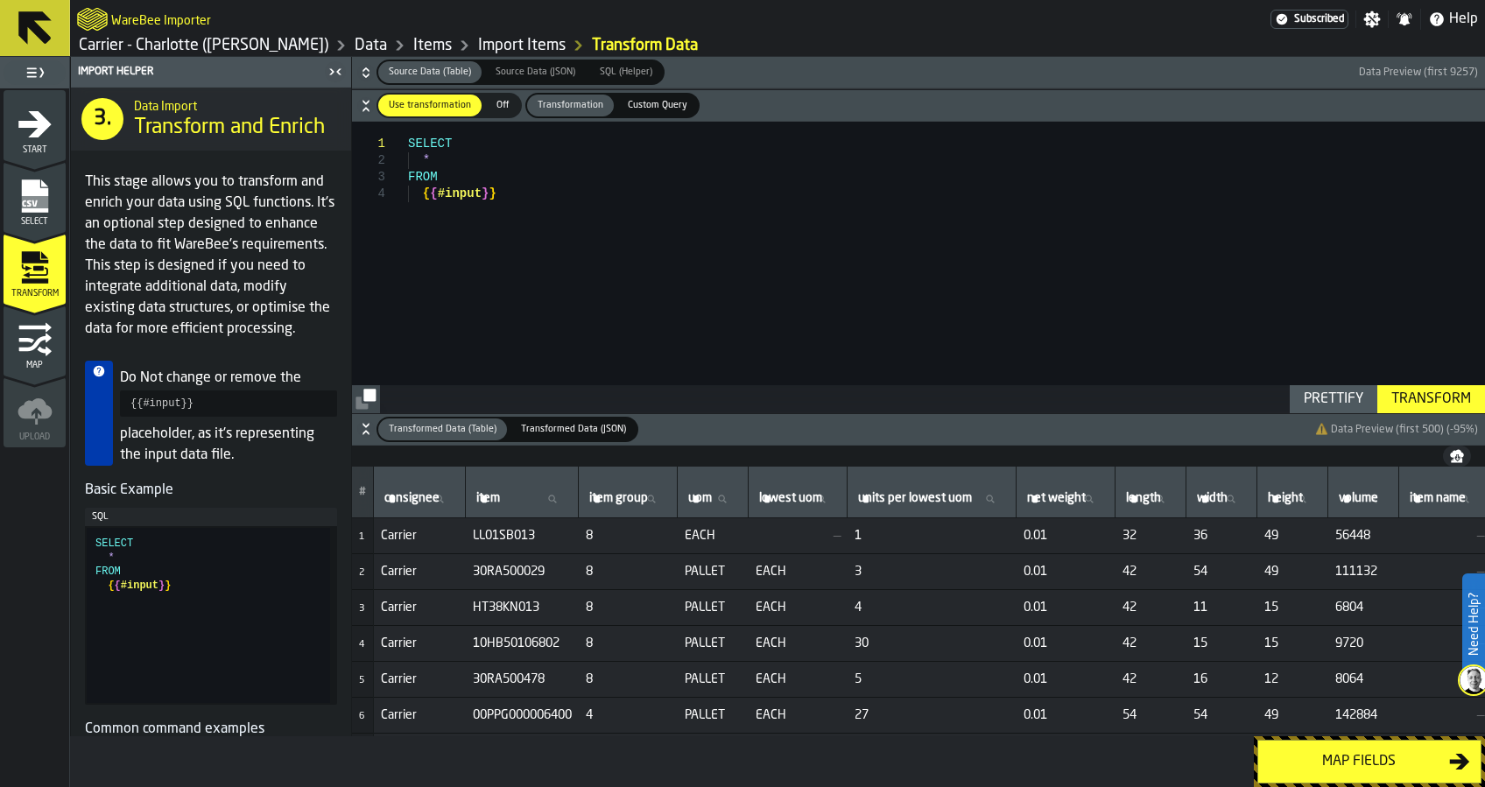
click at [1336, 764] on div "Map fields" at bounding box center [1359, 761] width 180 height 21
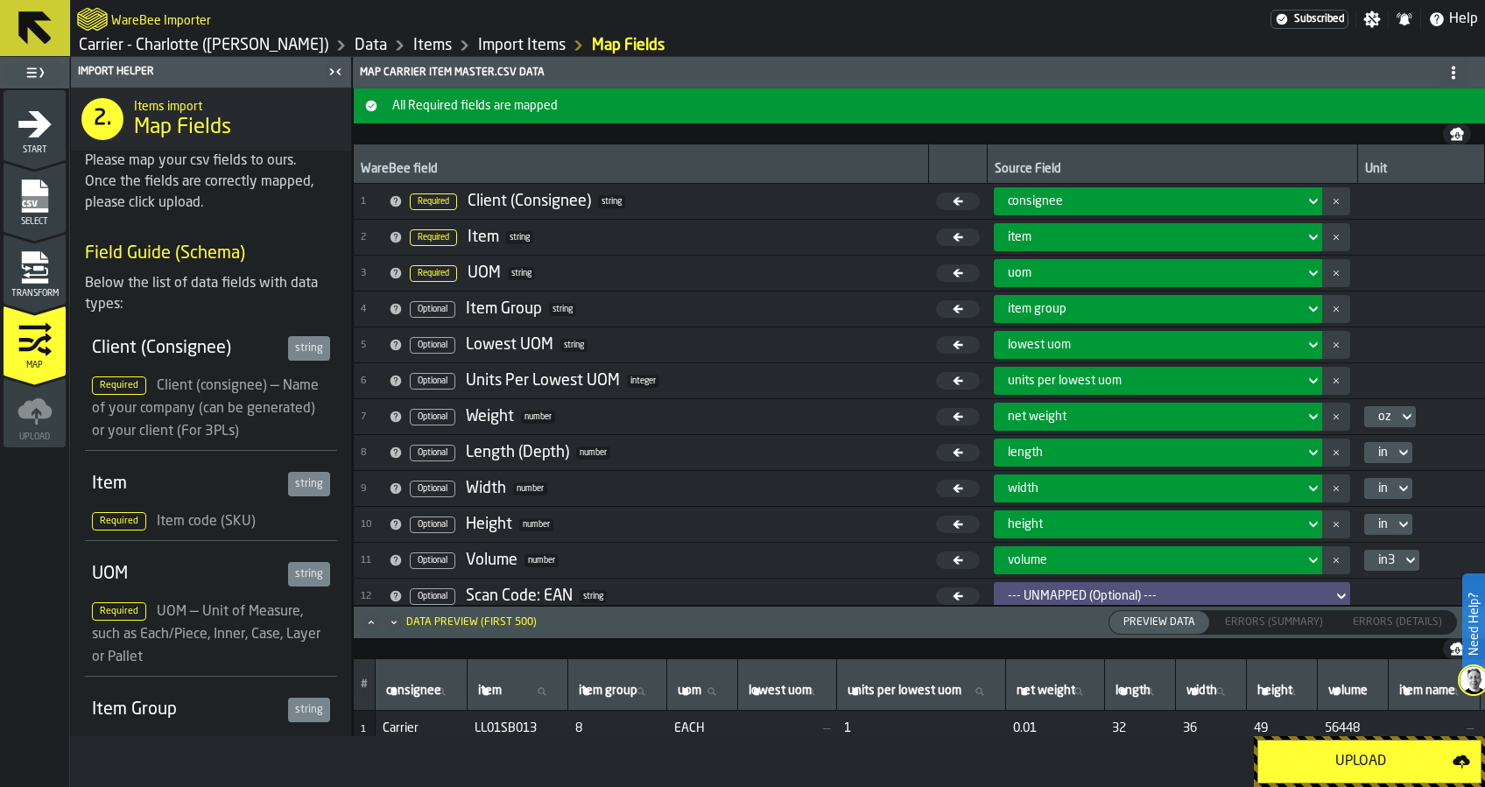
click at [1336, 764] on div "Upload" at bounding box center [1361, 761] width 184 height 21
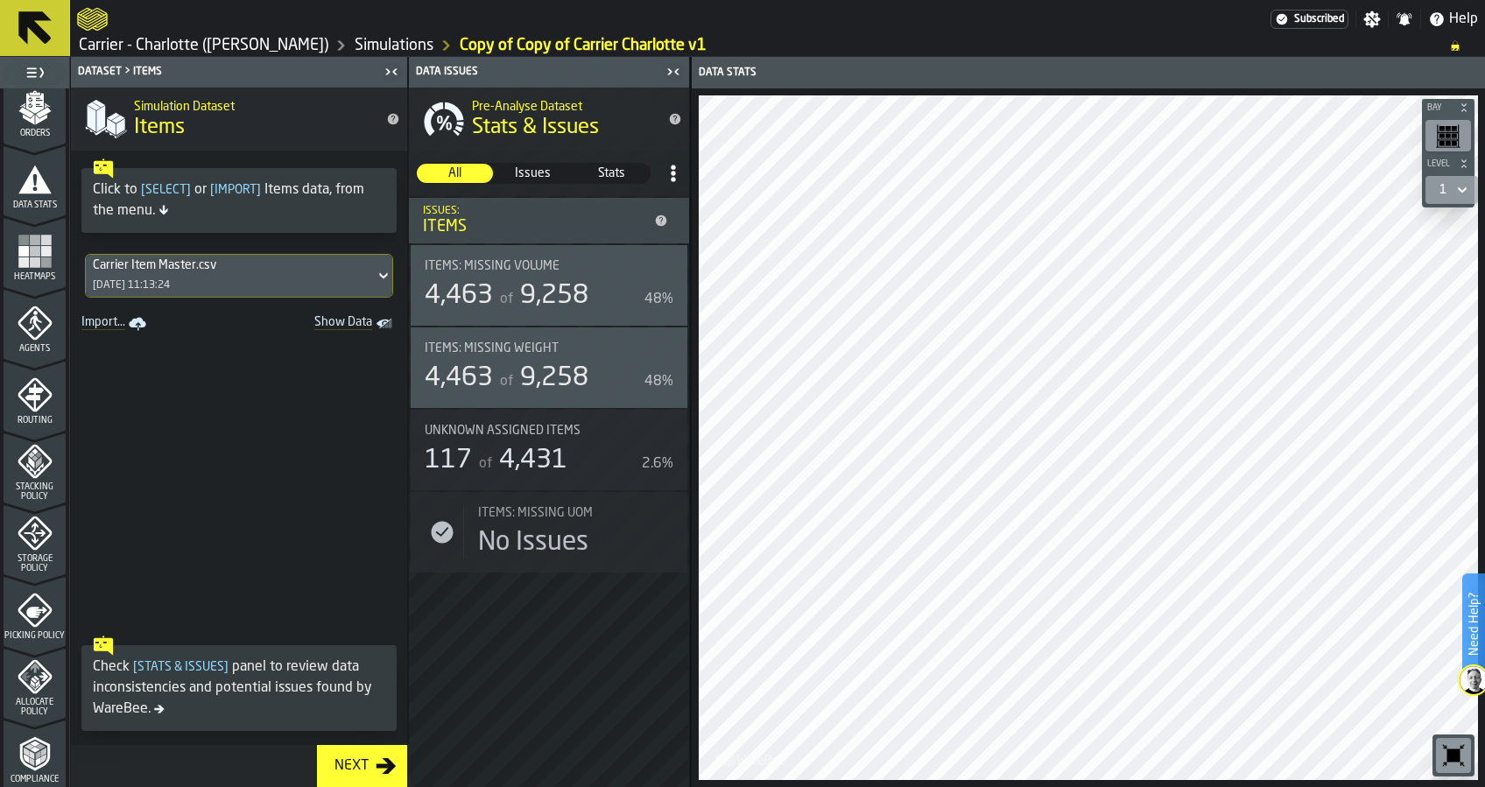
scroll to position [350, 0]
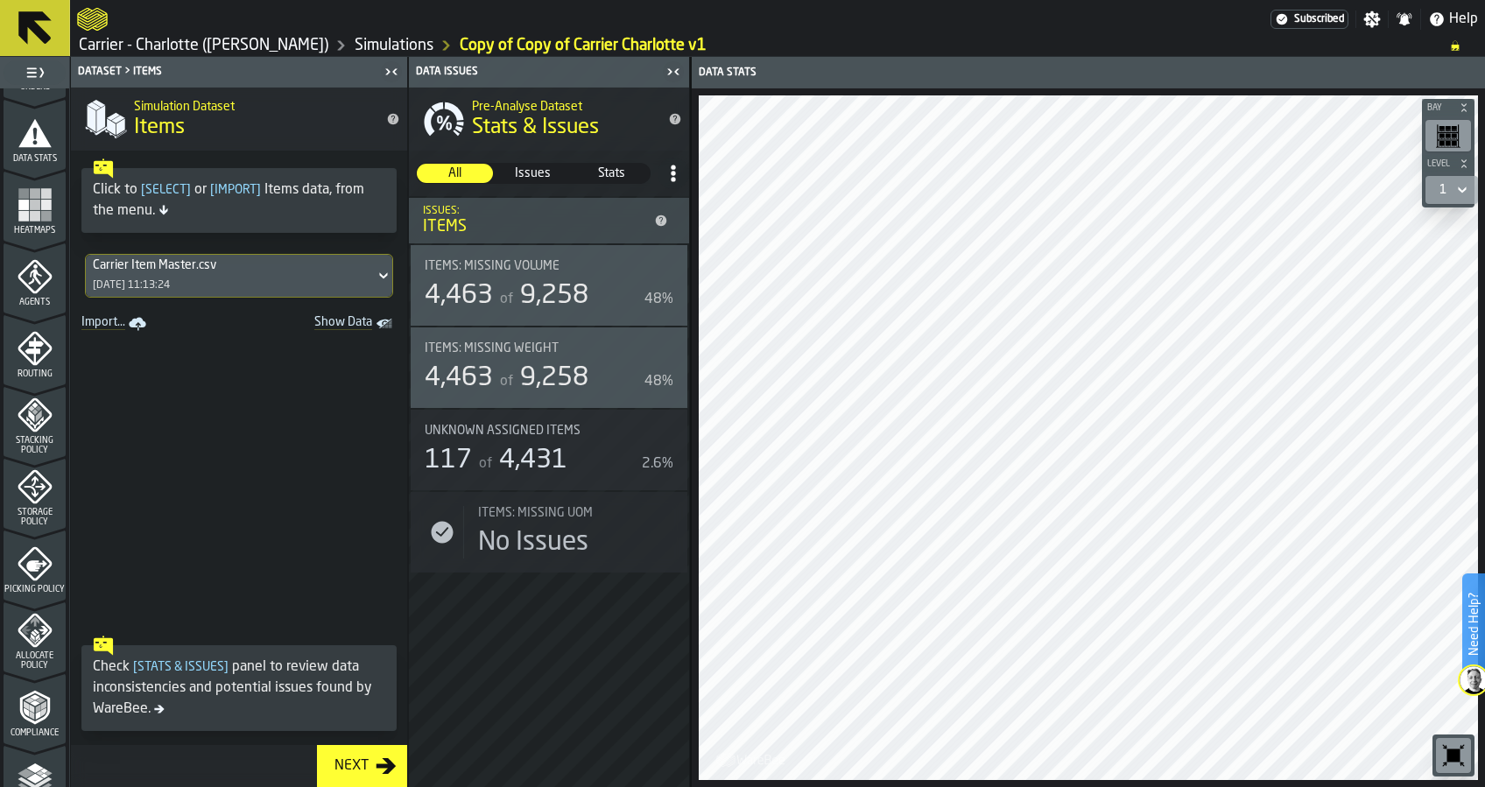
click at [35, 497] on icon "menu Storage Policy" at bounding box center [35, 486] width 35 height 35
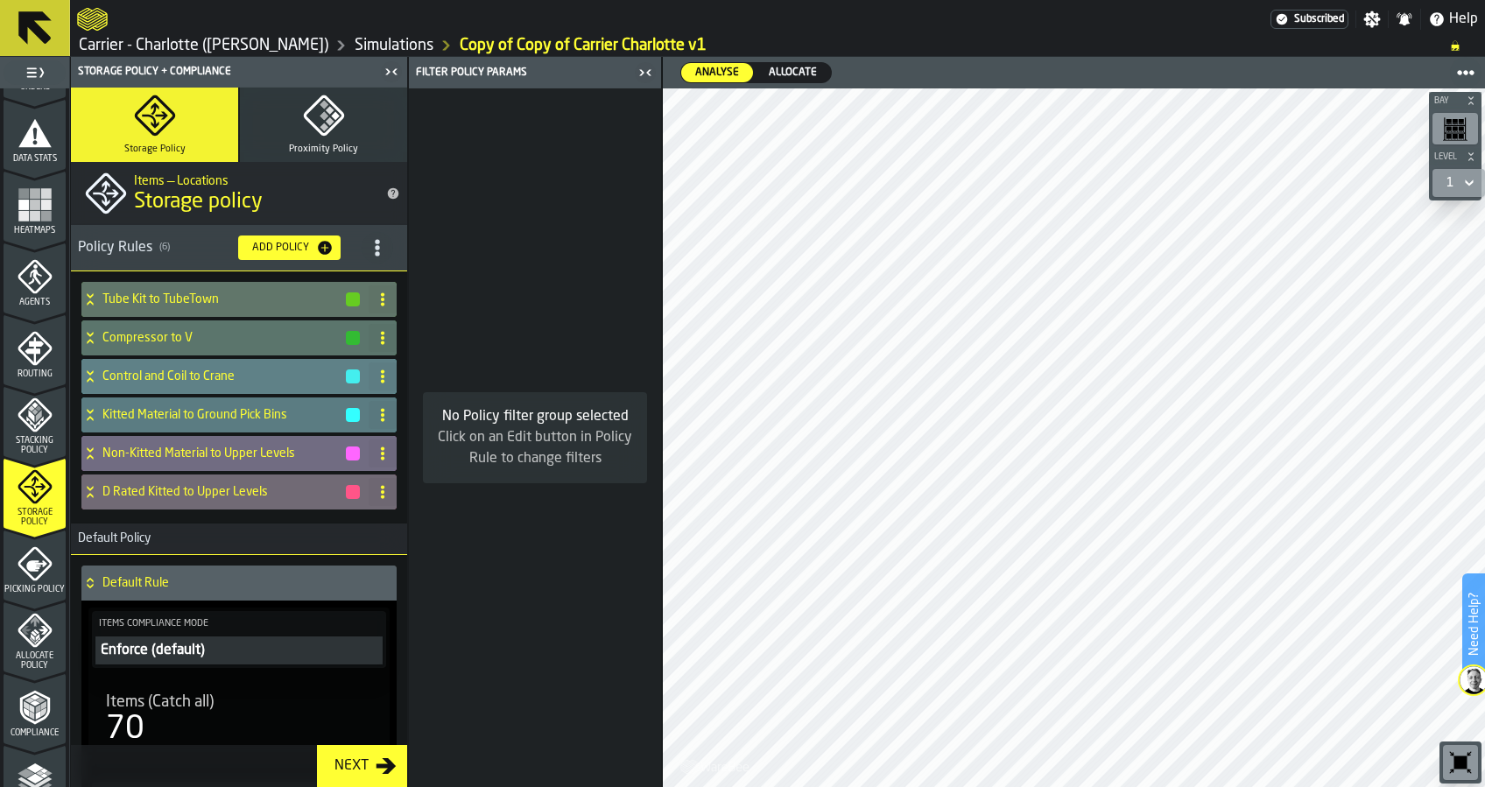
click at [232, 371] on h4 "Control and Coil to Crane" at bounding box center [223, 377] width 242 height 14
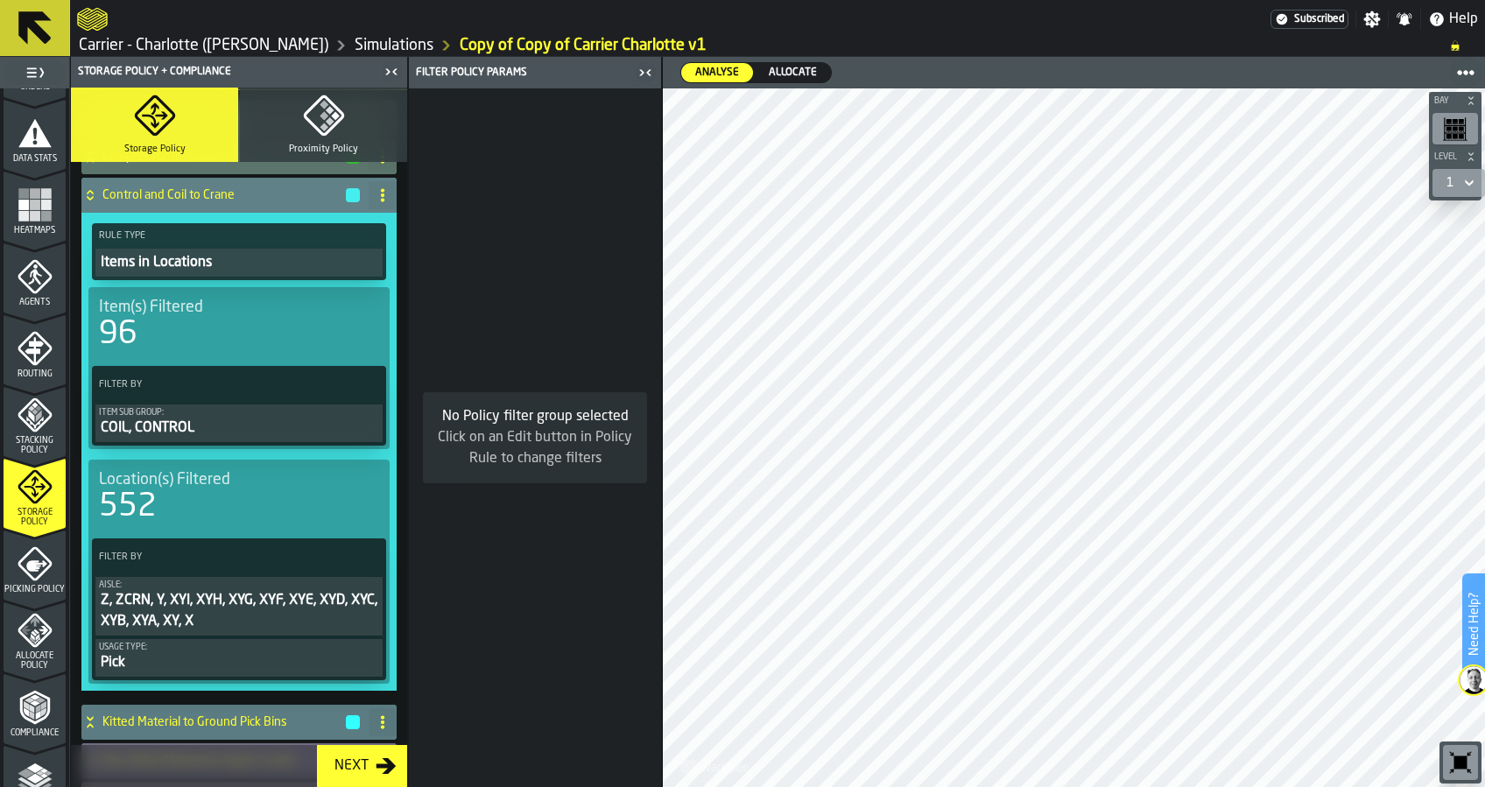
scroll to position [233, 0]
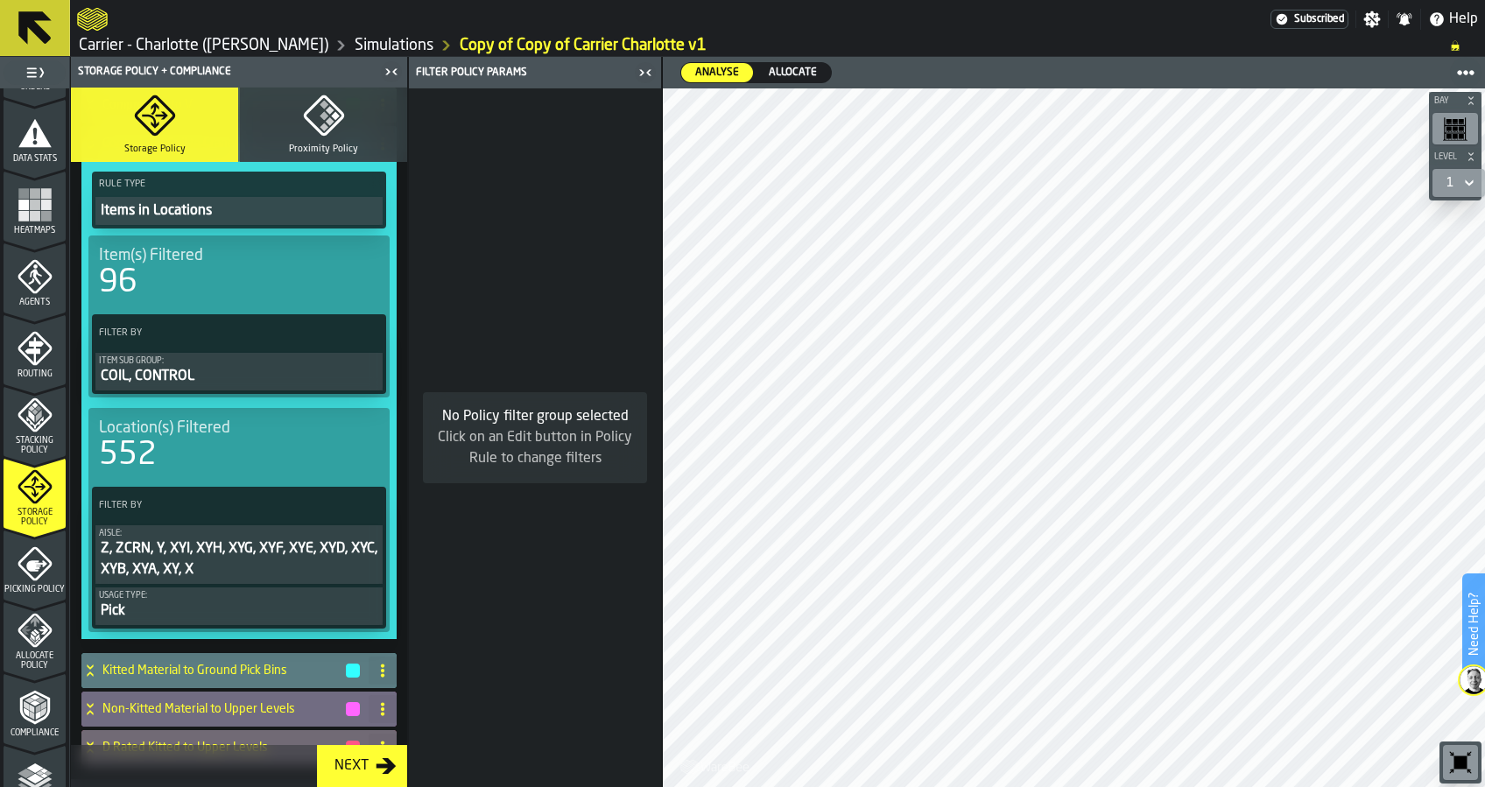
click at [359, 332] on icon at bounding box center [367, 334] width 18 height 18
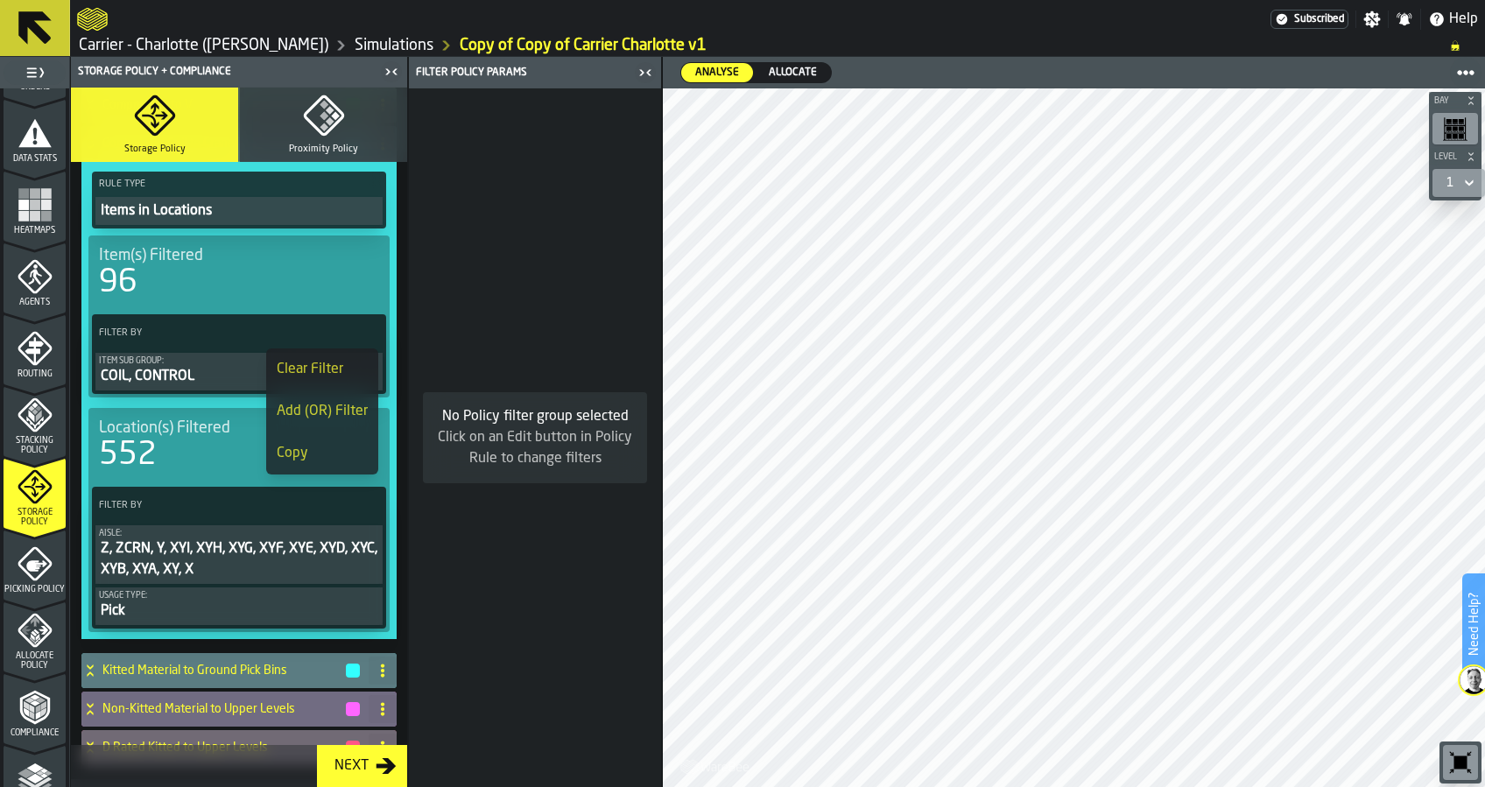
click at [350, 409] on div "Add (OR) Filter" at bounding box center [322, 411] width 91 height 21
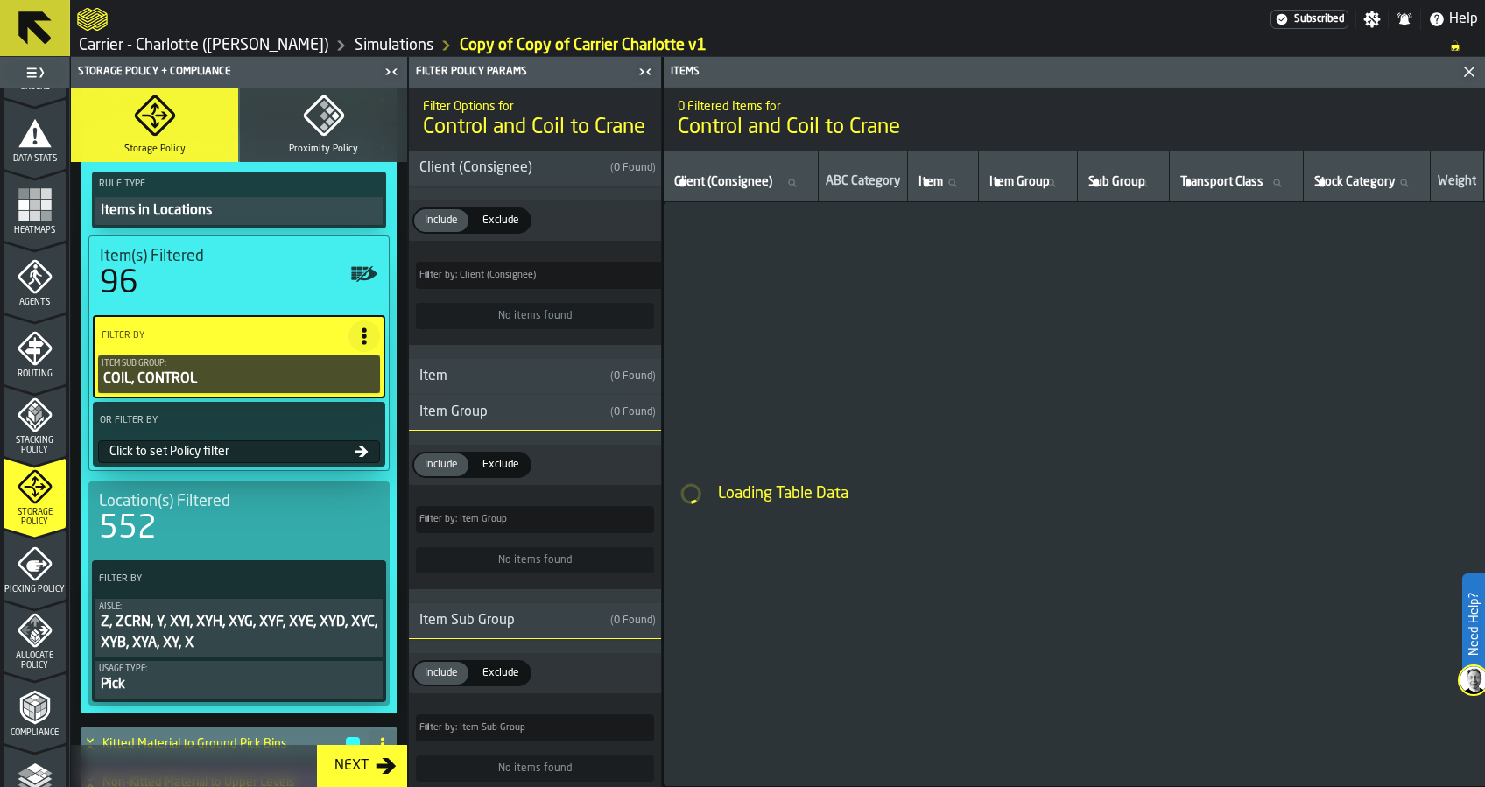
type input "*"
type input "***"
type input "*"
type input "***"
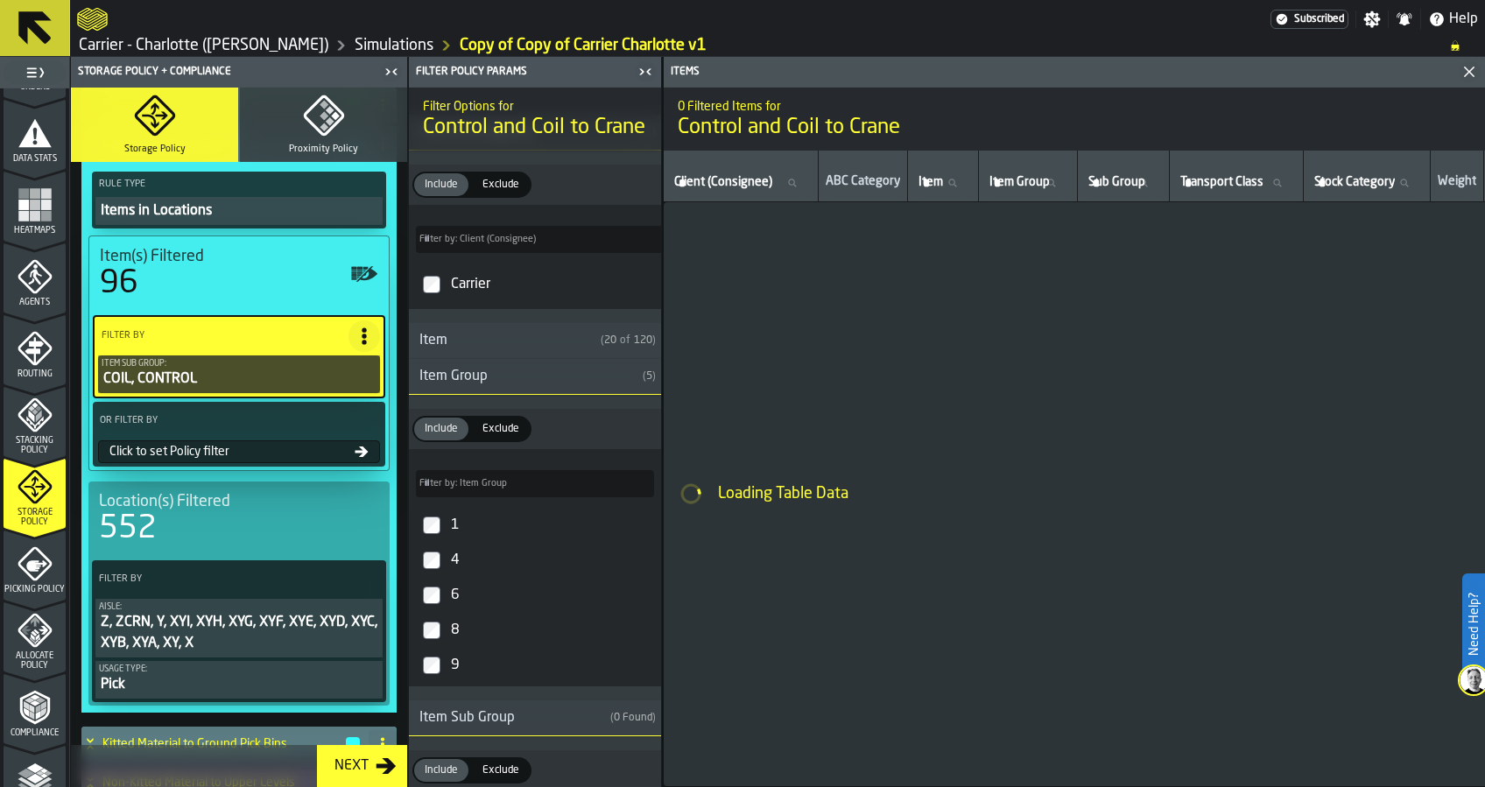
scroll to position [0, 0]
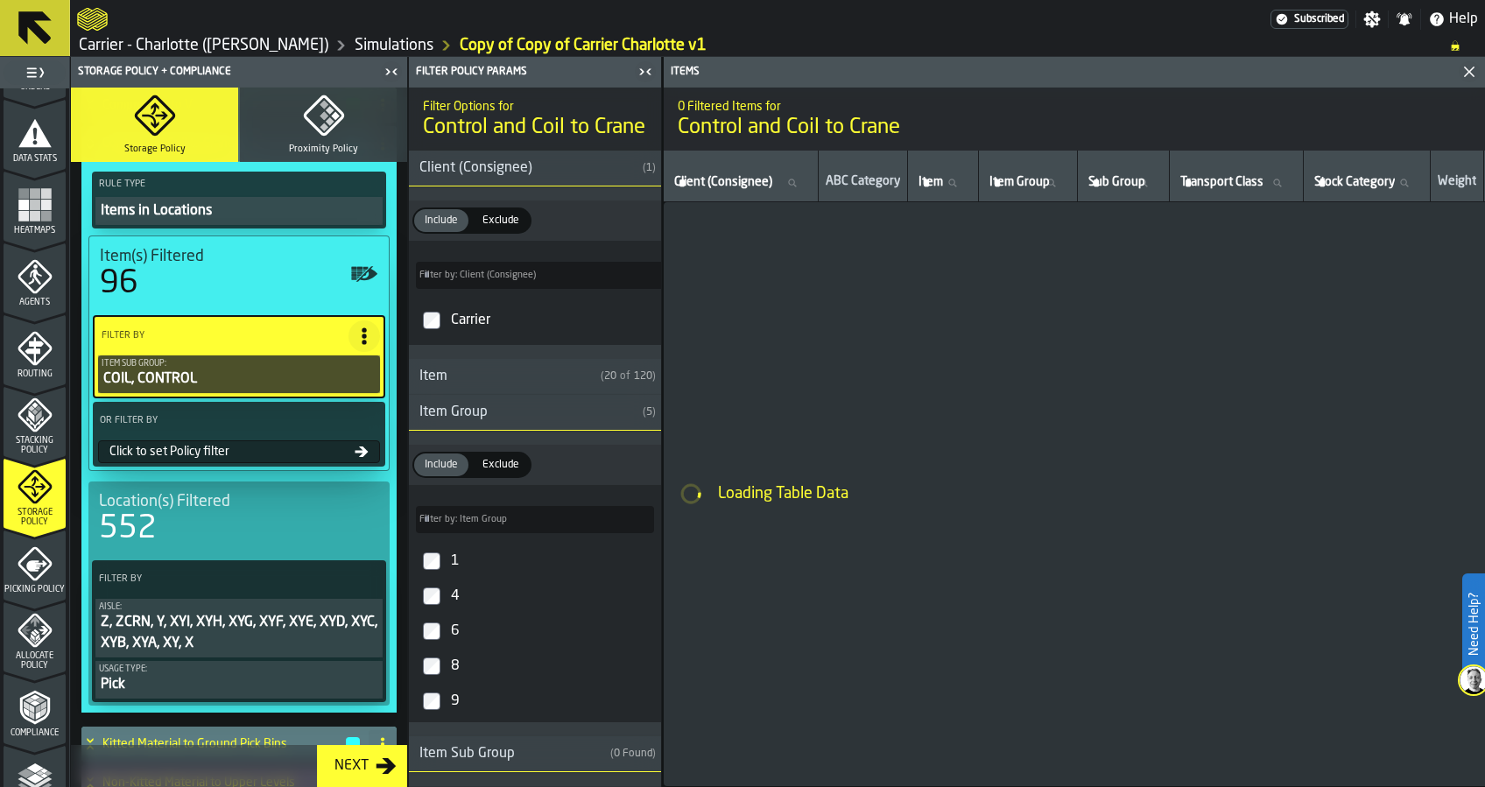
click at [363, 425] on circle at bounding box center [365, 427] width 4 height 4
click at [332, 454] on div "Clear Filter" at bounding box center [321, 457] width 91 height 21
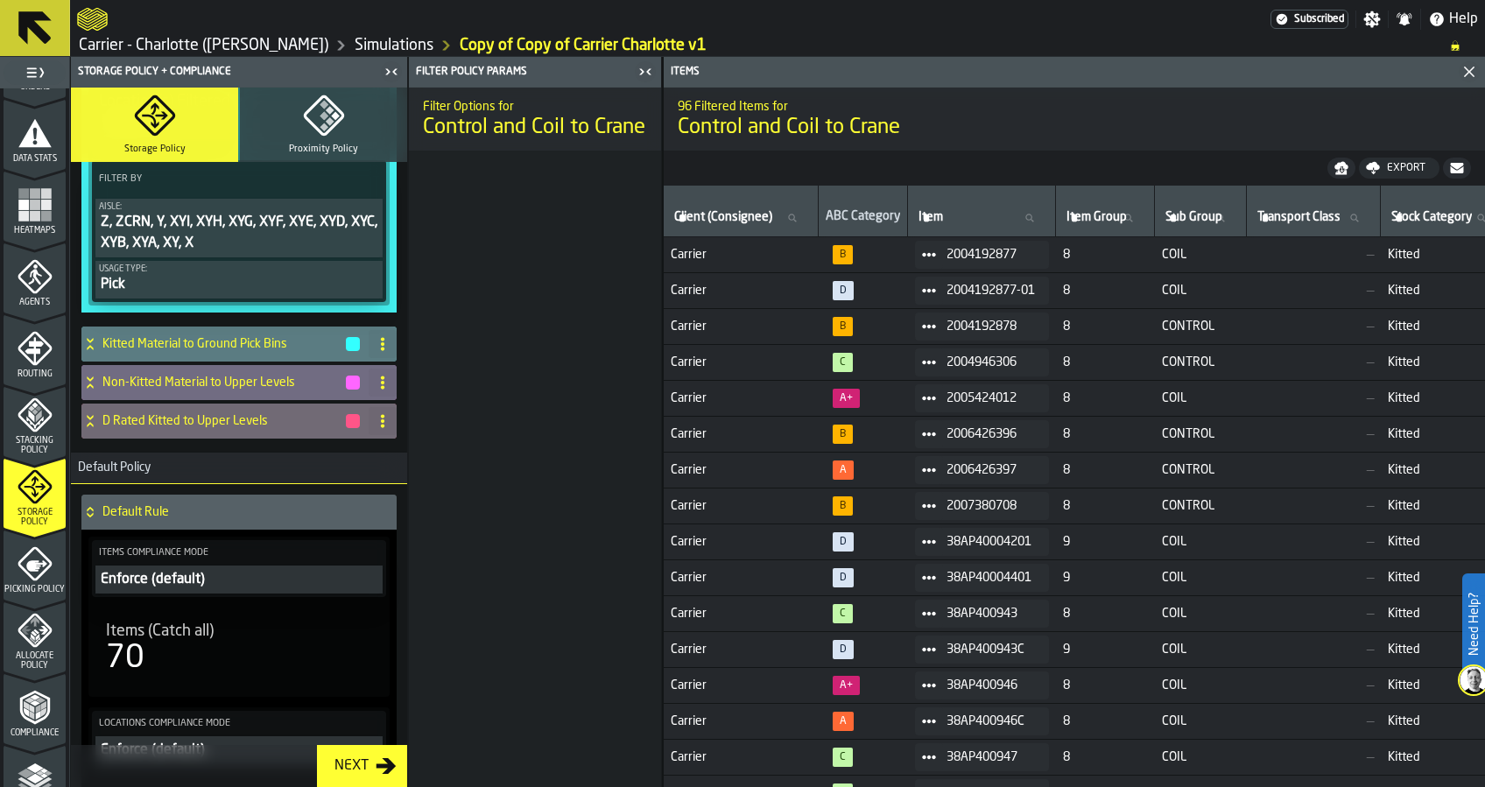
scroll to position [583, 0]
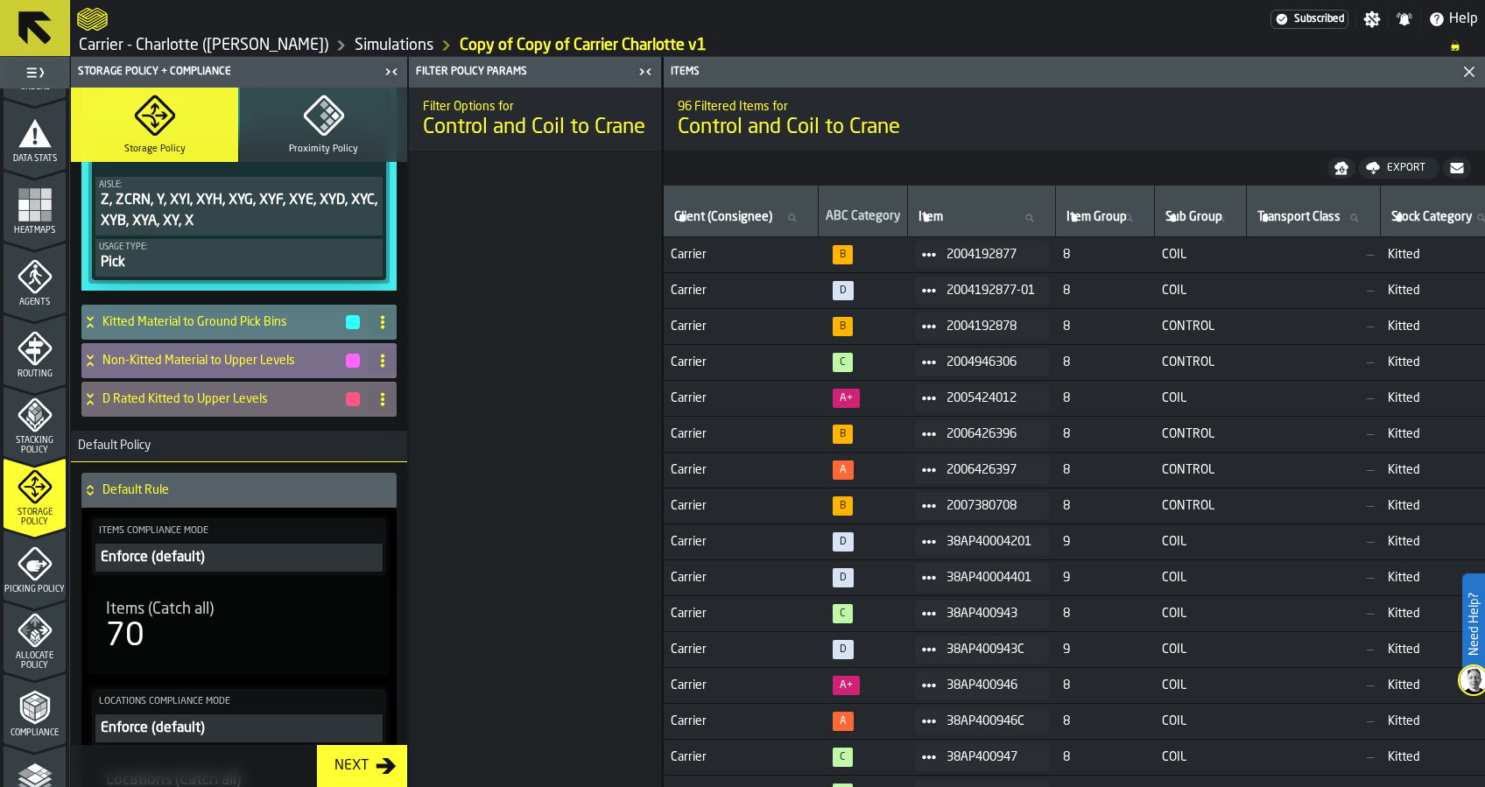
click at [264, 365] on h4 "Non-Kitted Material to Upper Levels" at bounding box center [223, 361] width 242 height 14
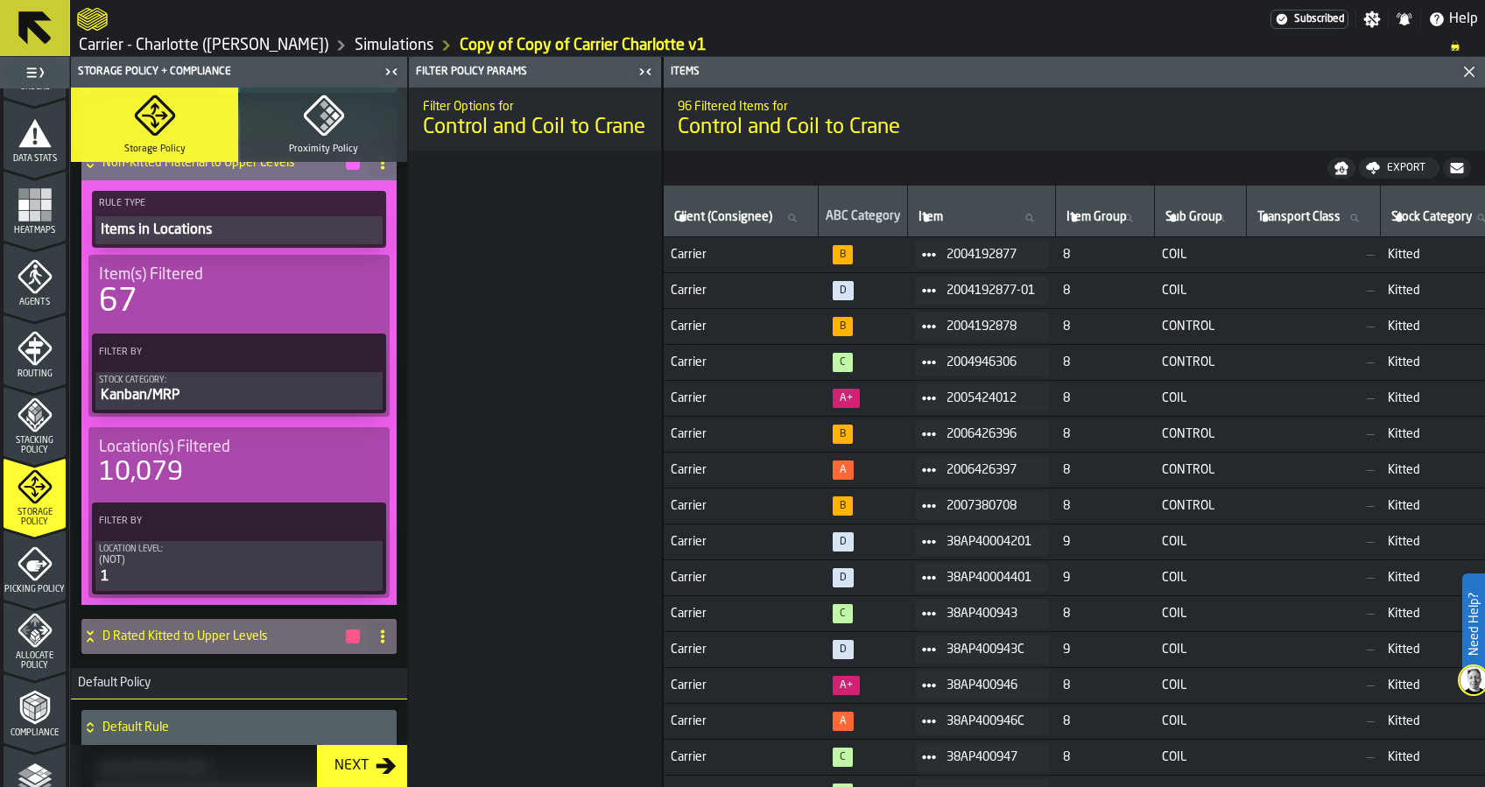
scroll to position [817, 0]
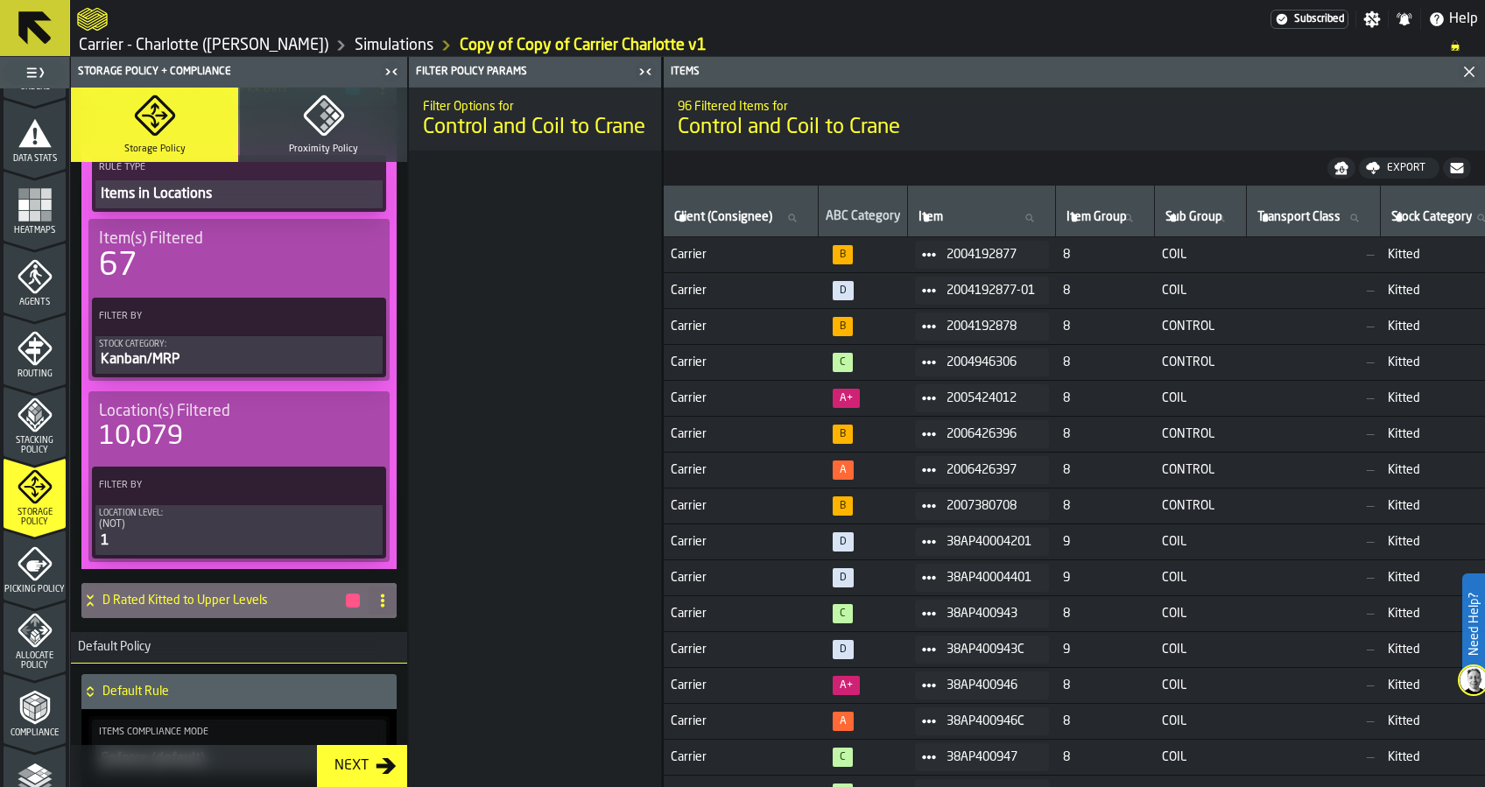
click at [365, 312] on icon at bounding box center [367, 317] width 18 height 18
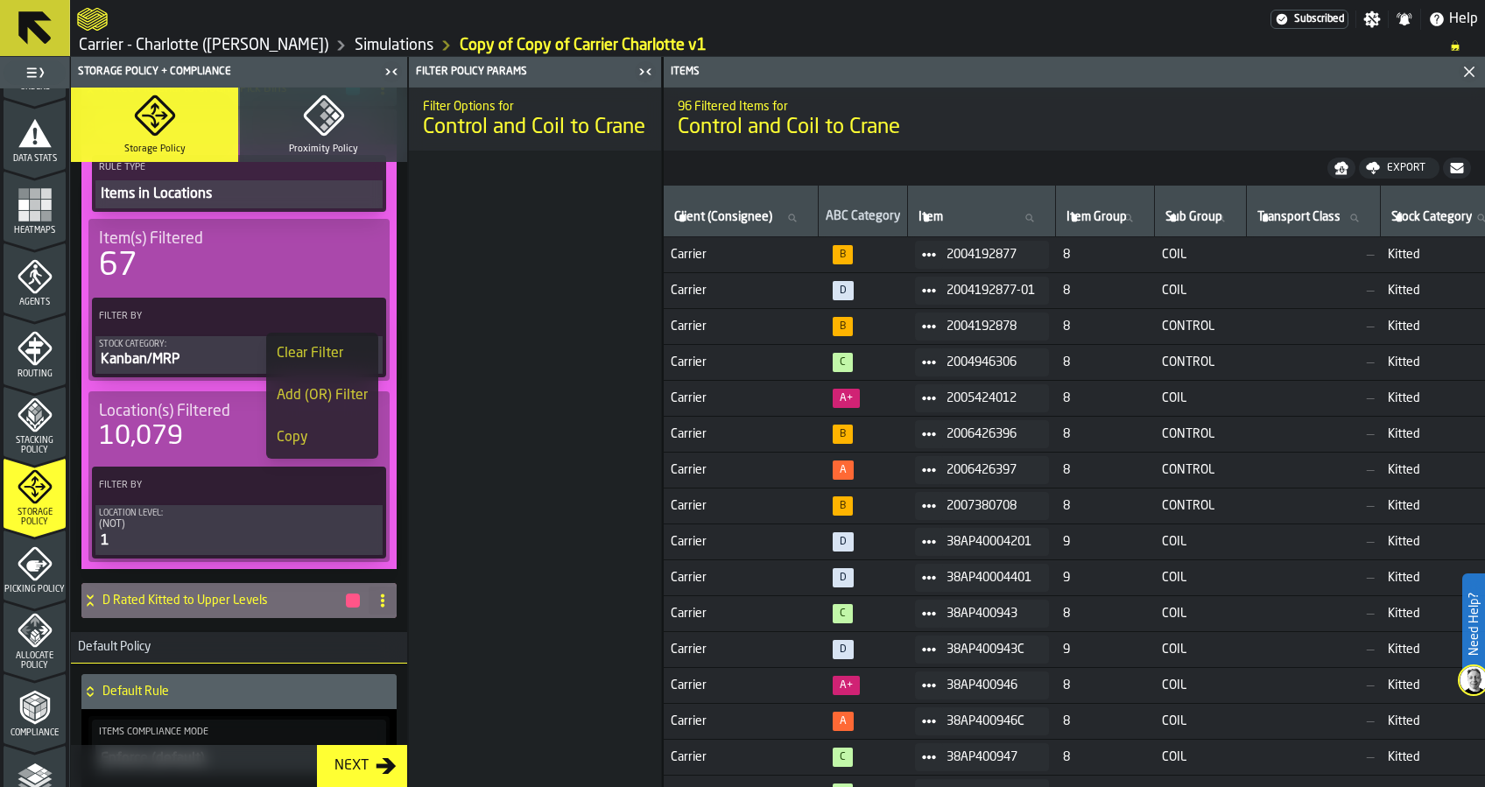
click at [365, 312] on icon at bounding box center [367, 317] width 18 height 18
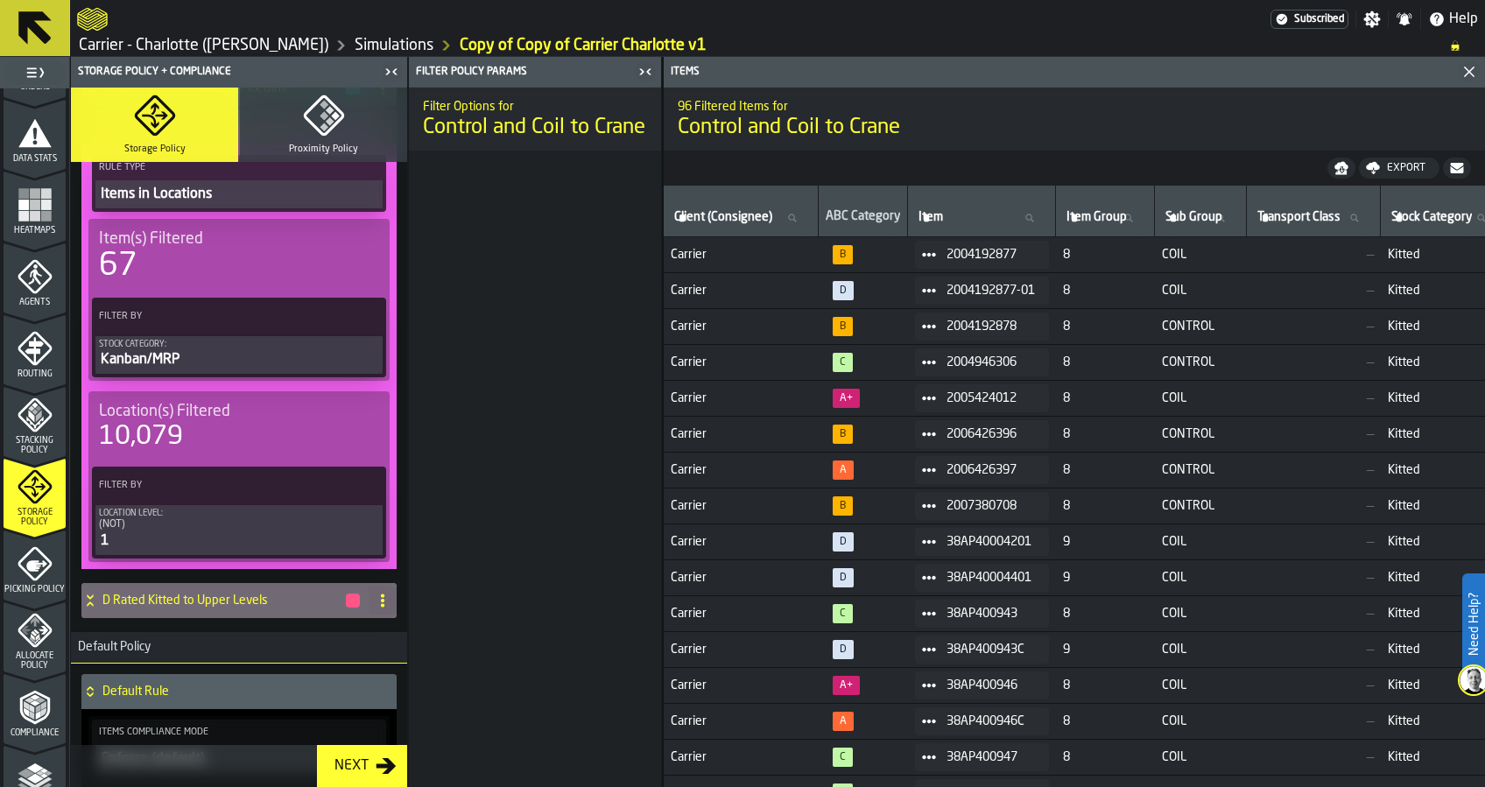
click at [251, 319] on label "Filter By" at bounding box center [223, 316] width 256 height 18
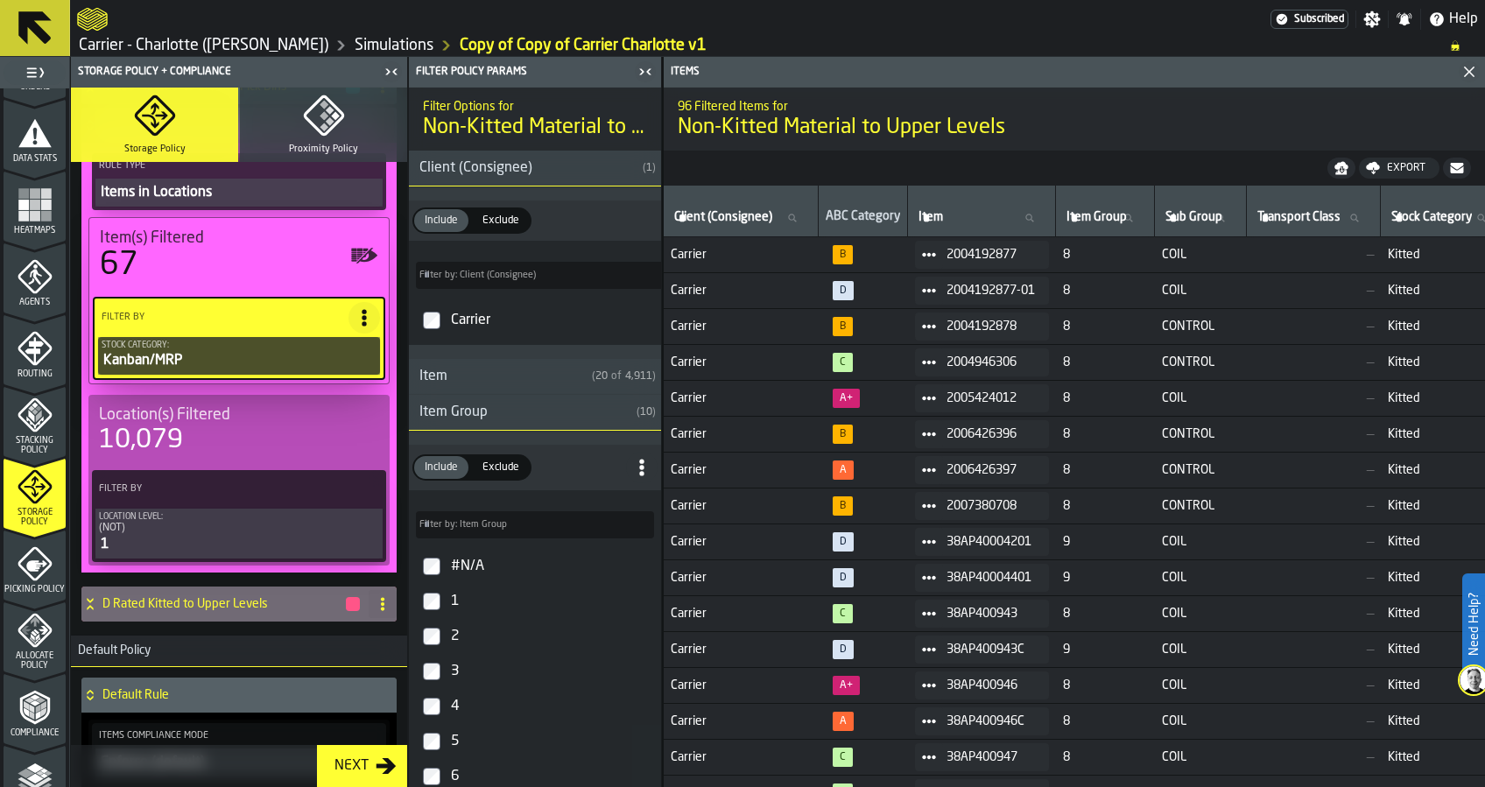
type input "*"
type input "***"
type input "*"
type input "***"
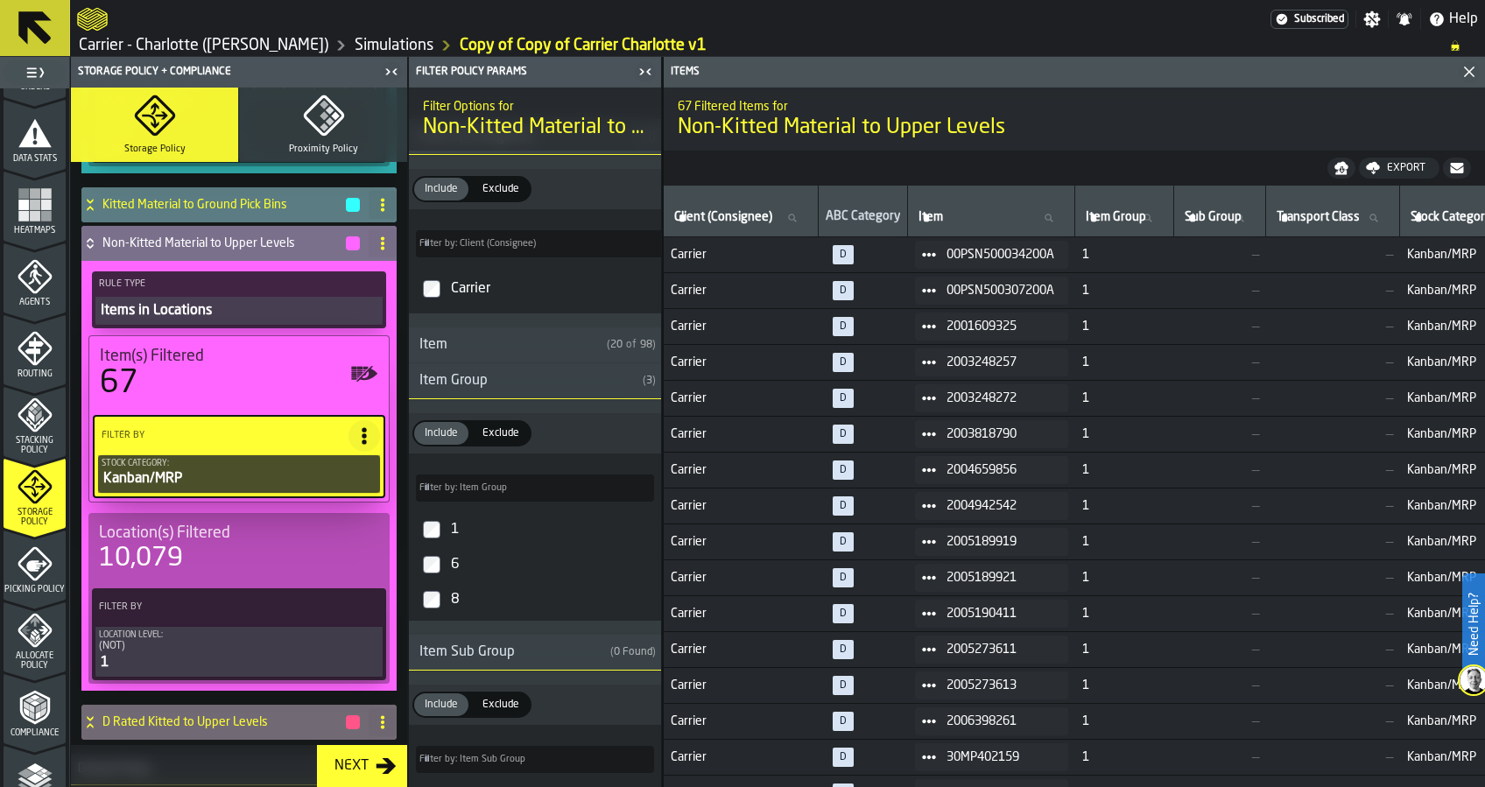
scroll to position [0, 0]
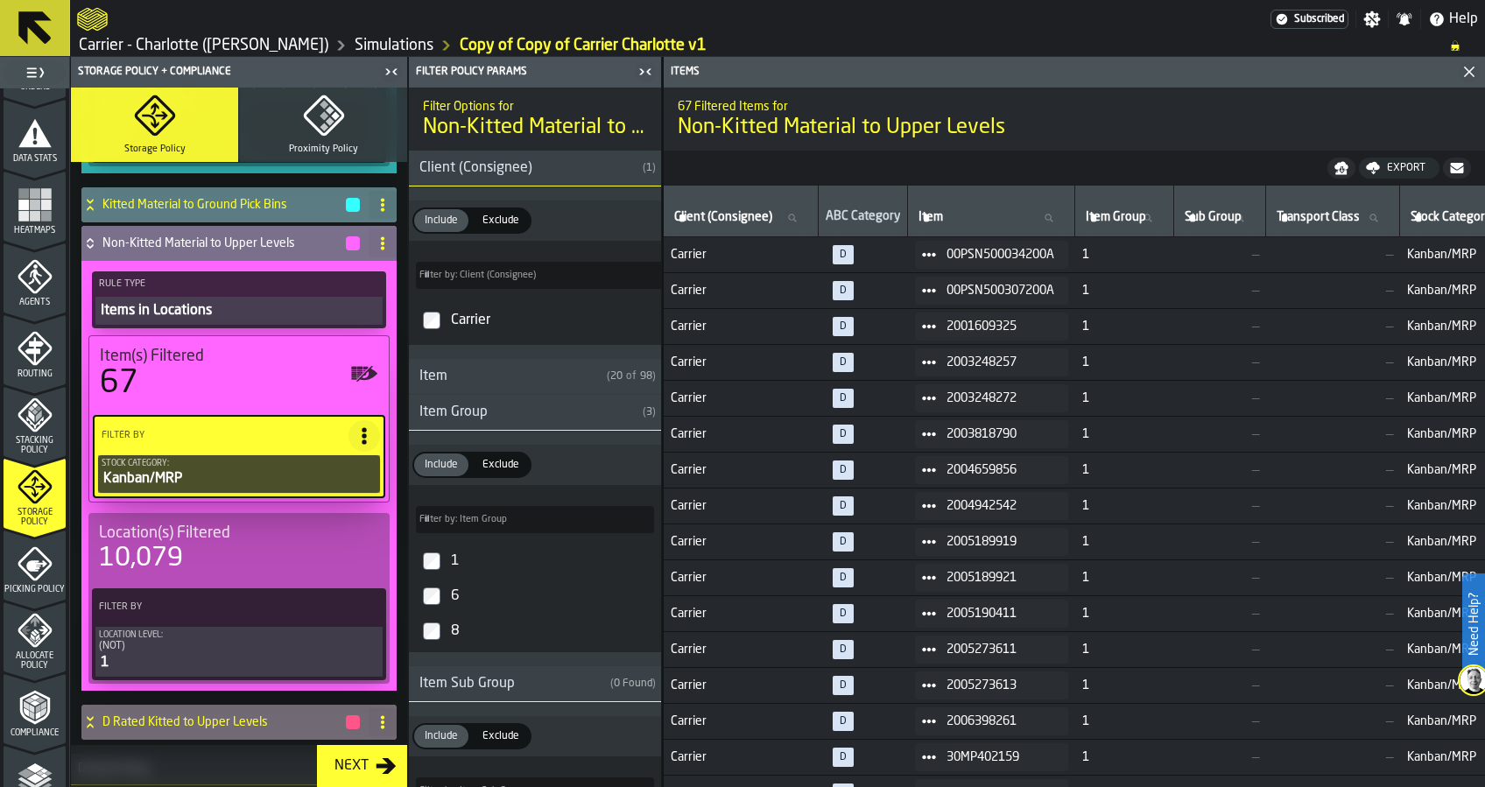
click at [539, 378] on div "Item" at bounding box center [504, 376] width 191 height 21
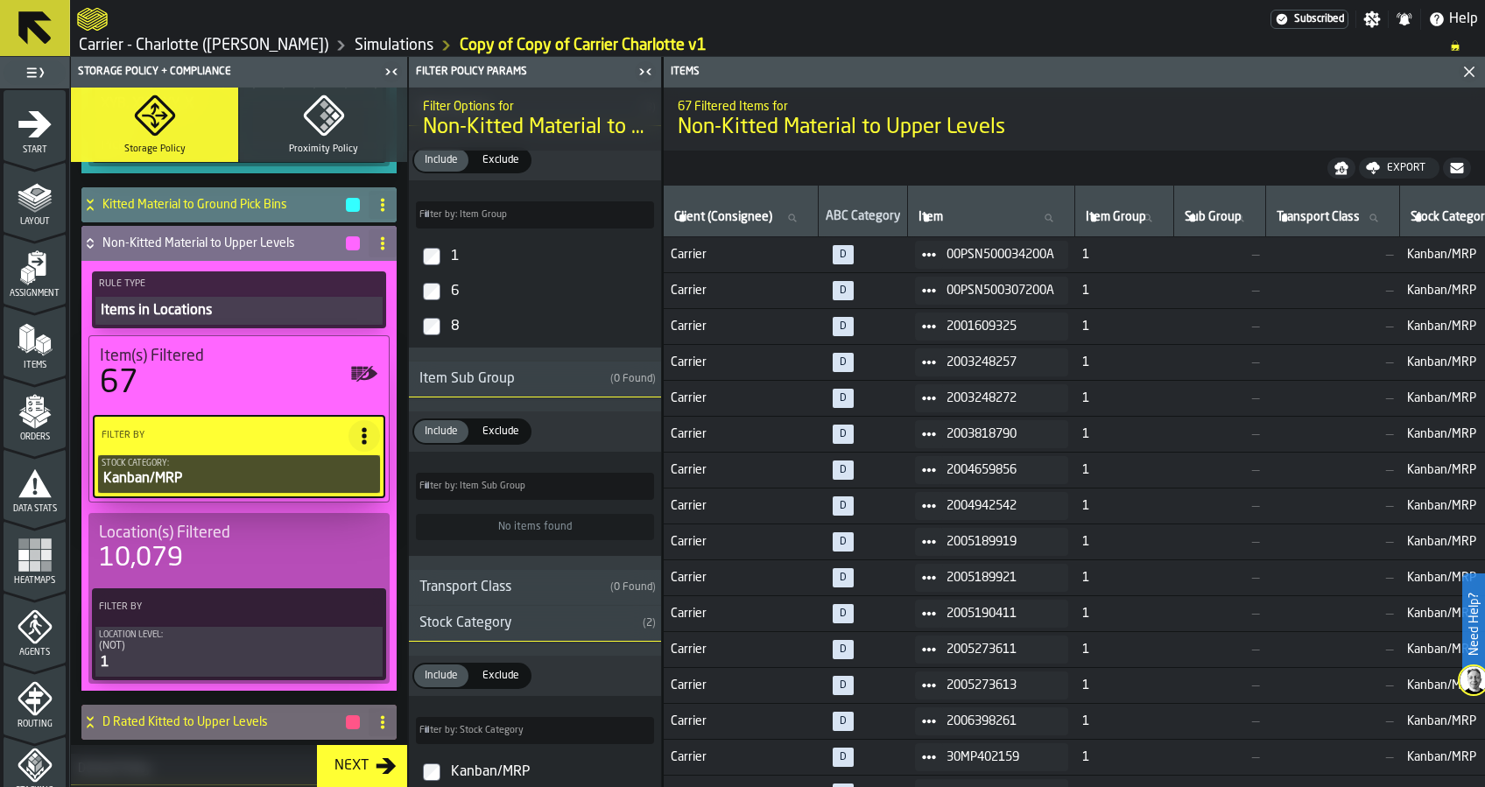
click at [36, 347] on polygon "menu Items" at bounding box center [38, 346] width 7 height 14
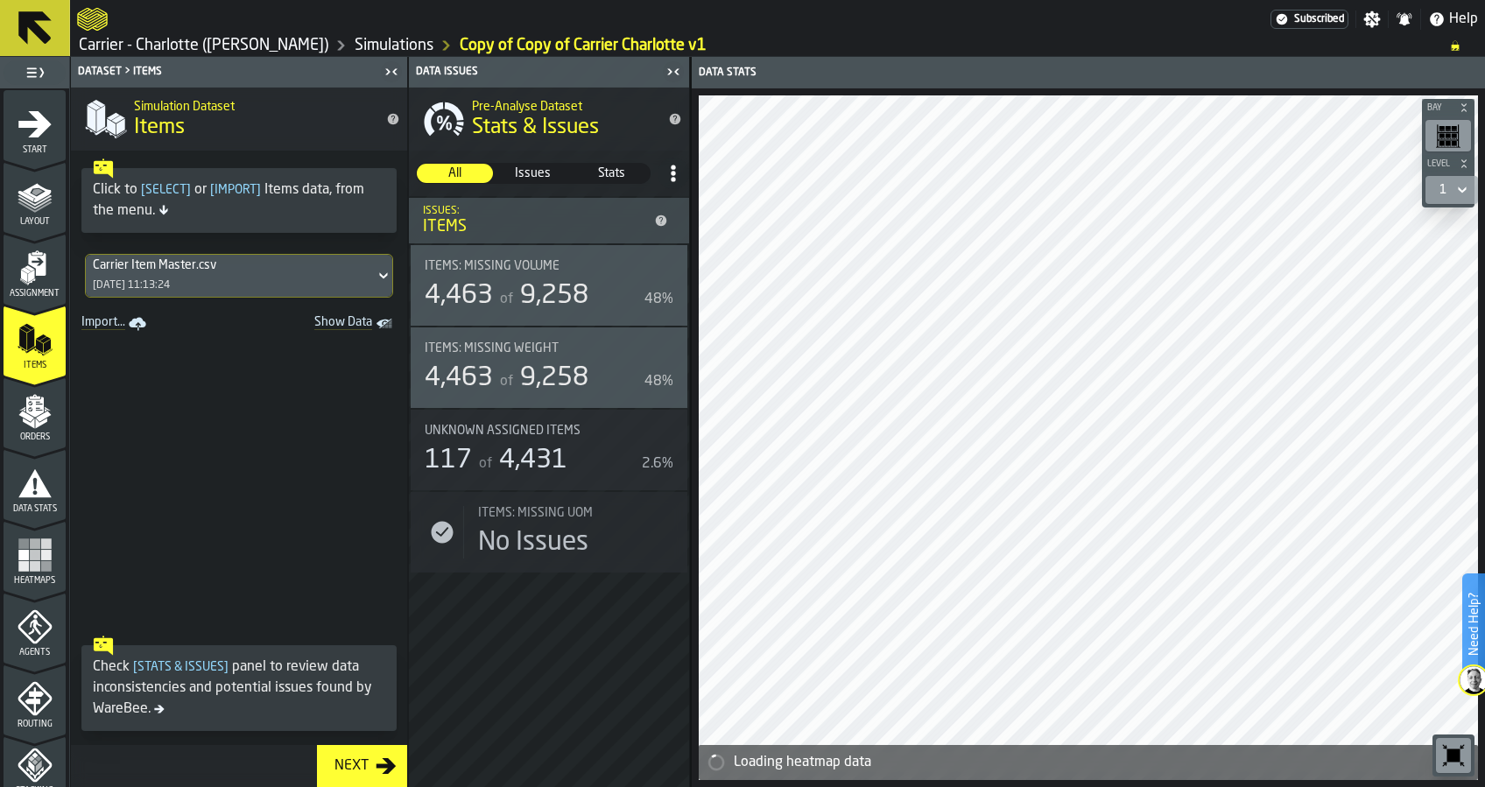
click at [170, 280] on div "[DATE] 11:13:24" at bounding box center [131, 285] width 77 height 12
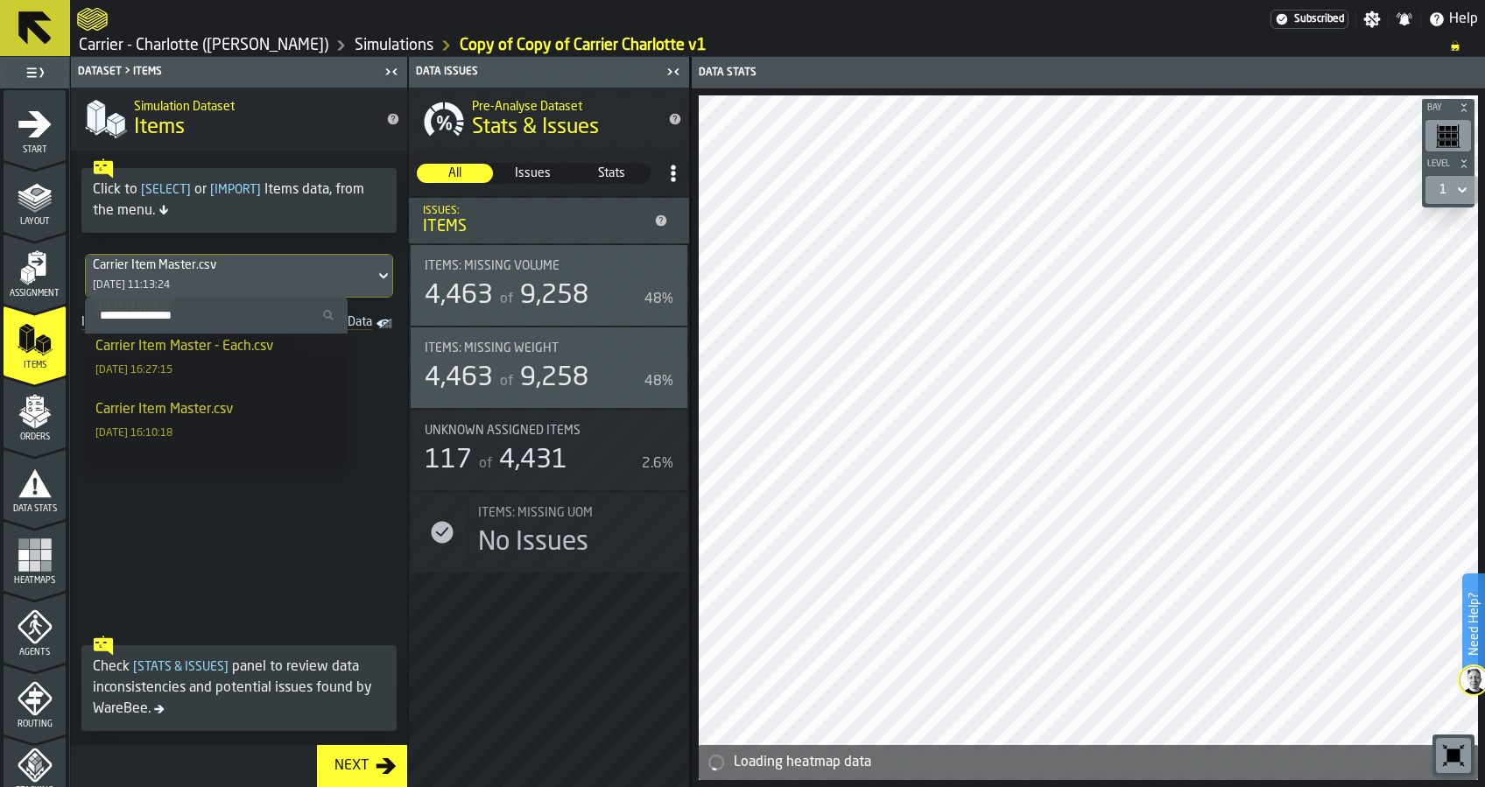
scroll to position [1294, 0]
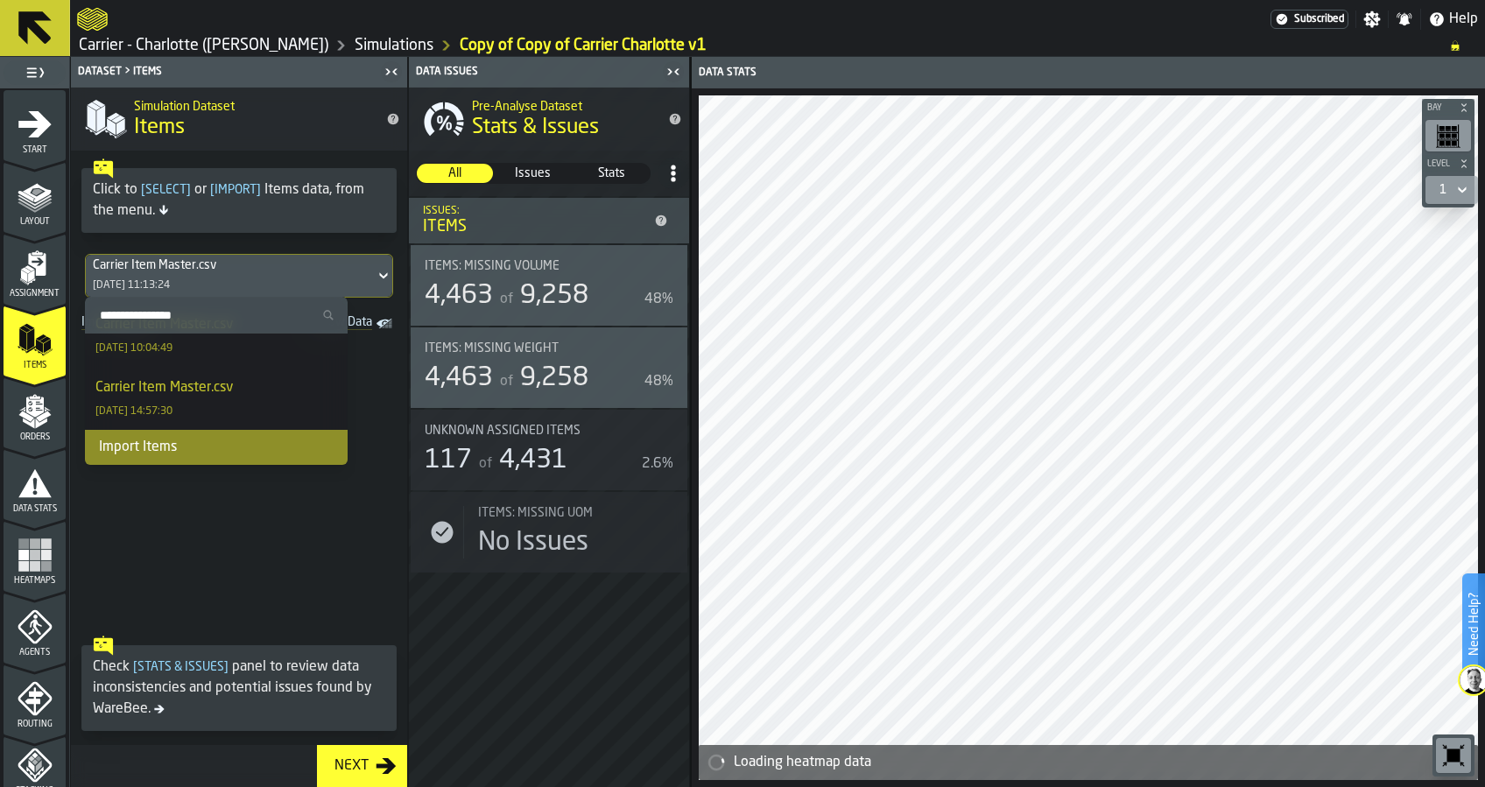
click at [198, 448] on div "Import Items" at bounding box center [216, 447] width 263 height 35
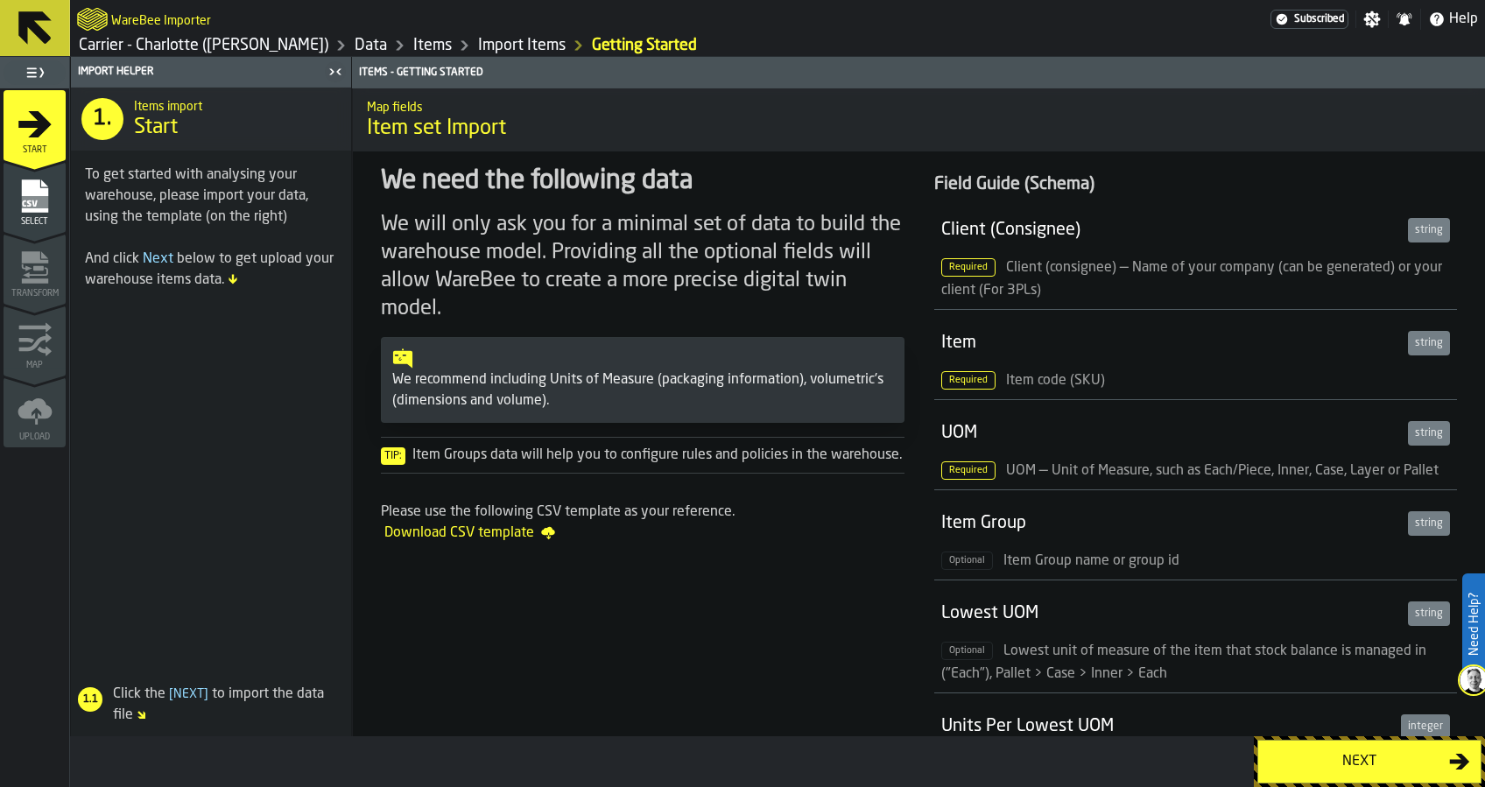
click at [1311, 750] on button "Next" at bounding box center [1370, 762] width 224 height 44
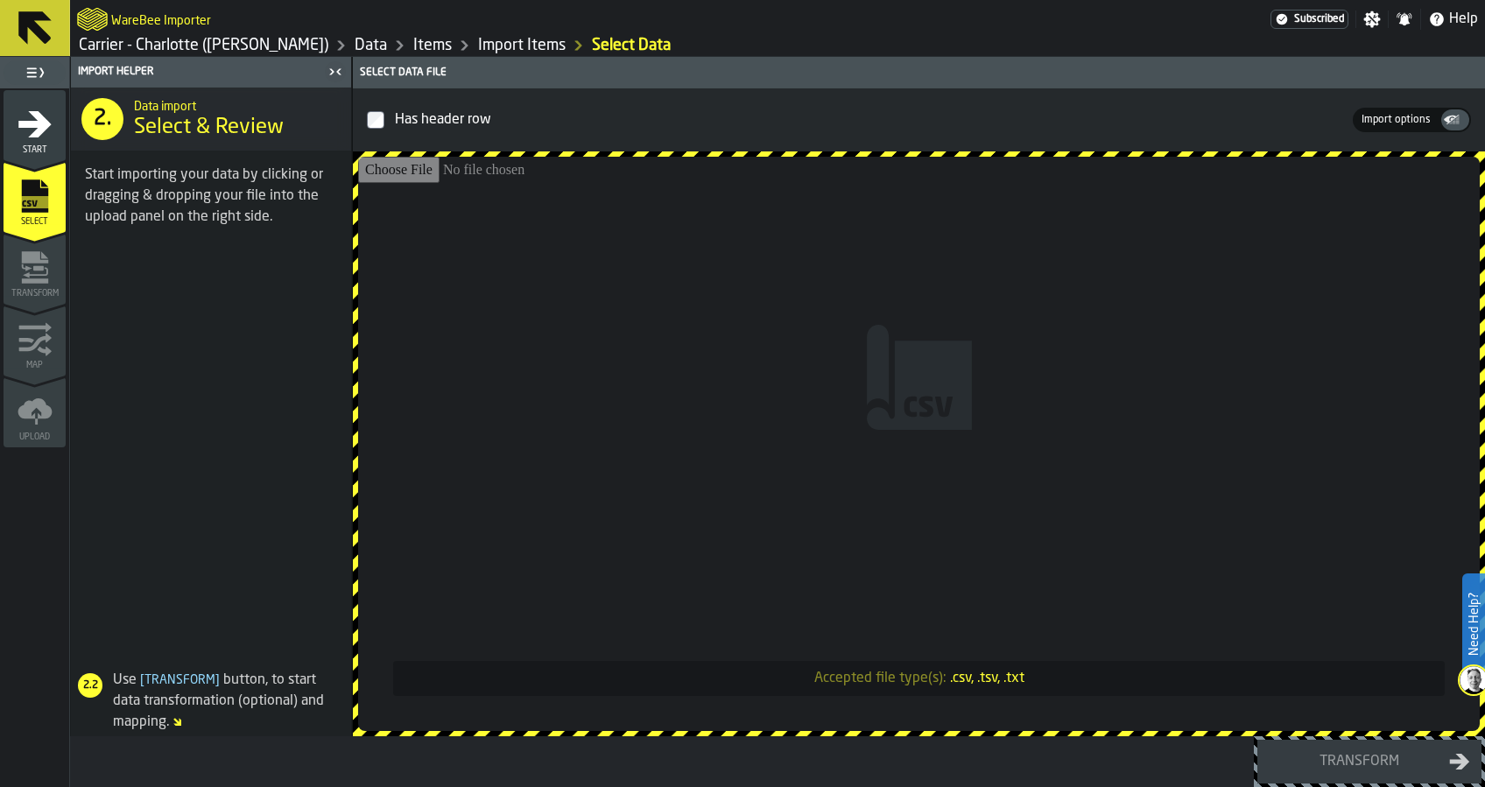
click at [900, 374] on input "Accepted file type(s): .csv, .tsv, .txt" at bounding box center [919, 444] width 1122 height 574
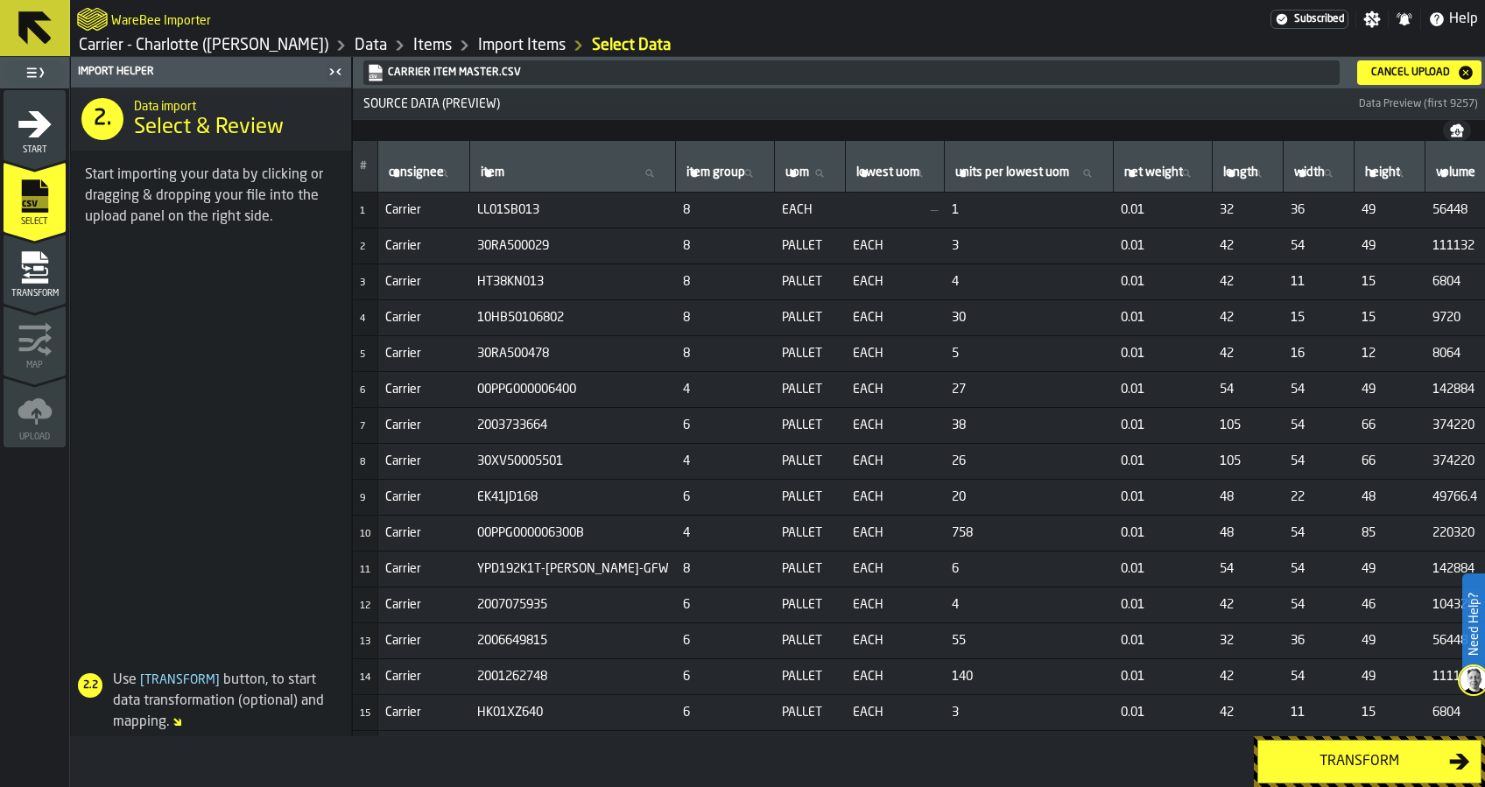
click at [1376, 751] on div "Transform" at bounding box center [1359, 761] width 180 height 21
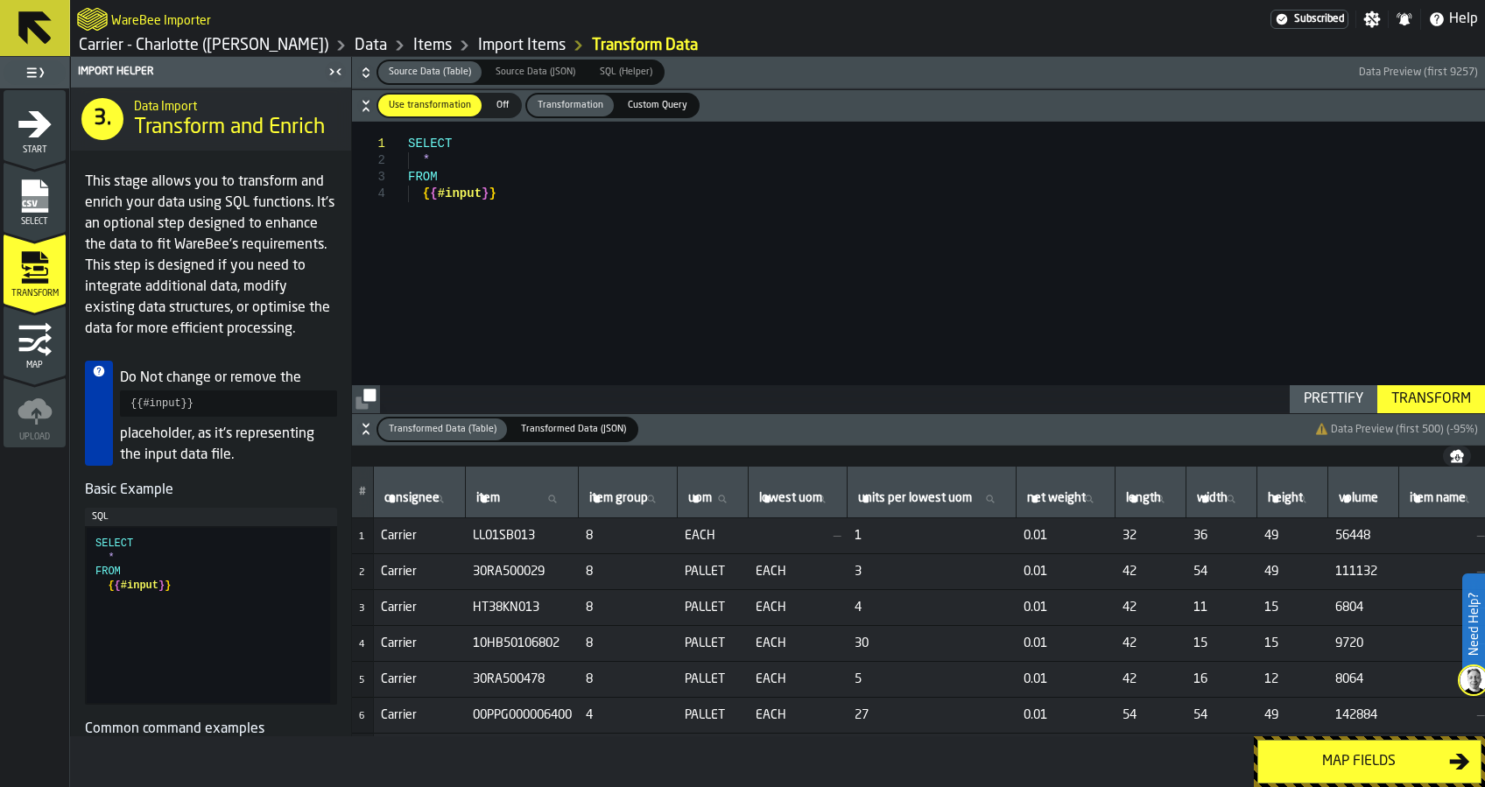
click at [1376, 751] on div "Map fields" at bounding box center [1359, 761] width 180 height 21
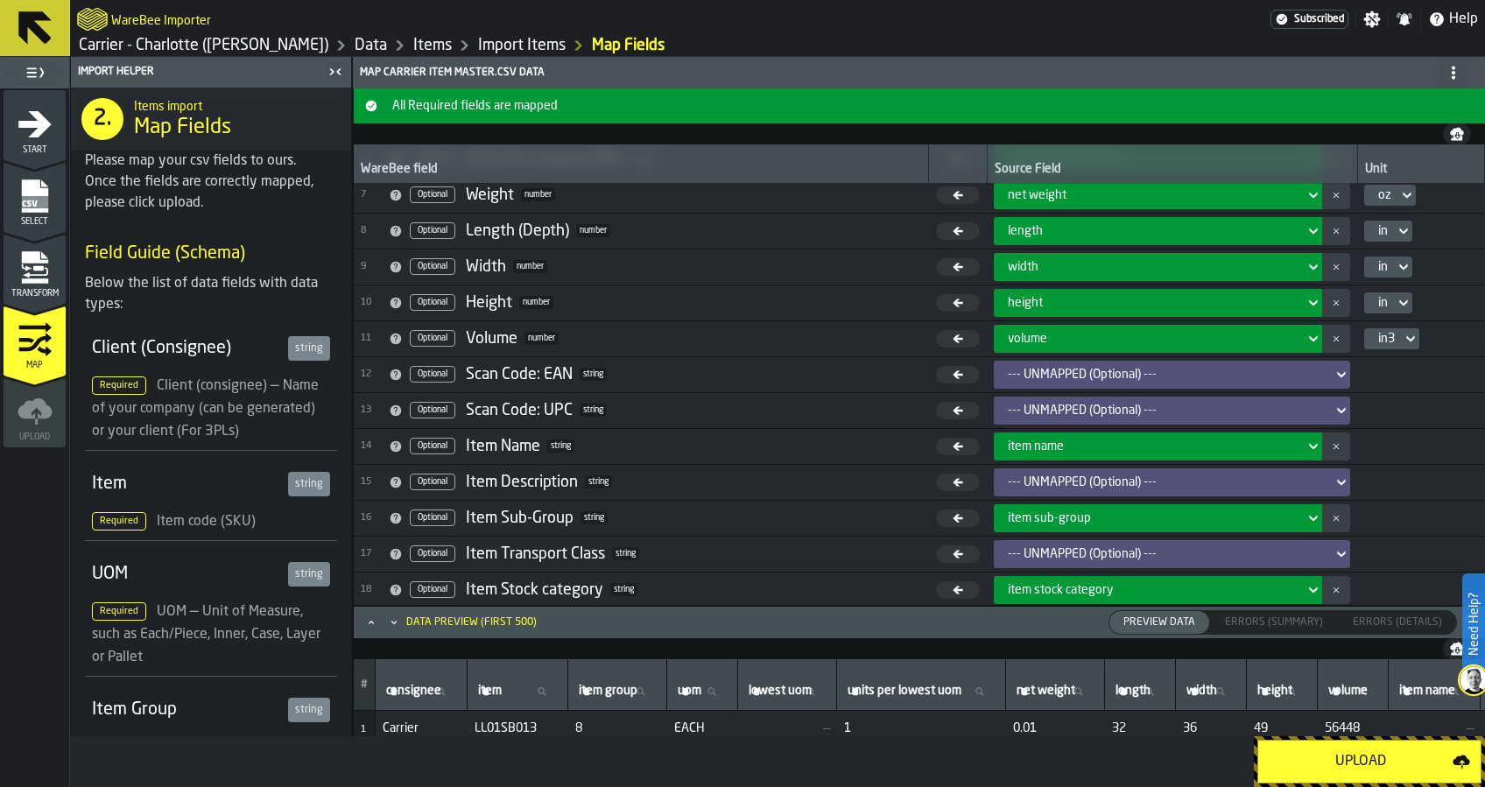
scroll to position [231, 0]
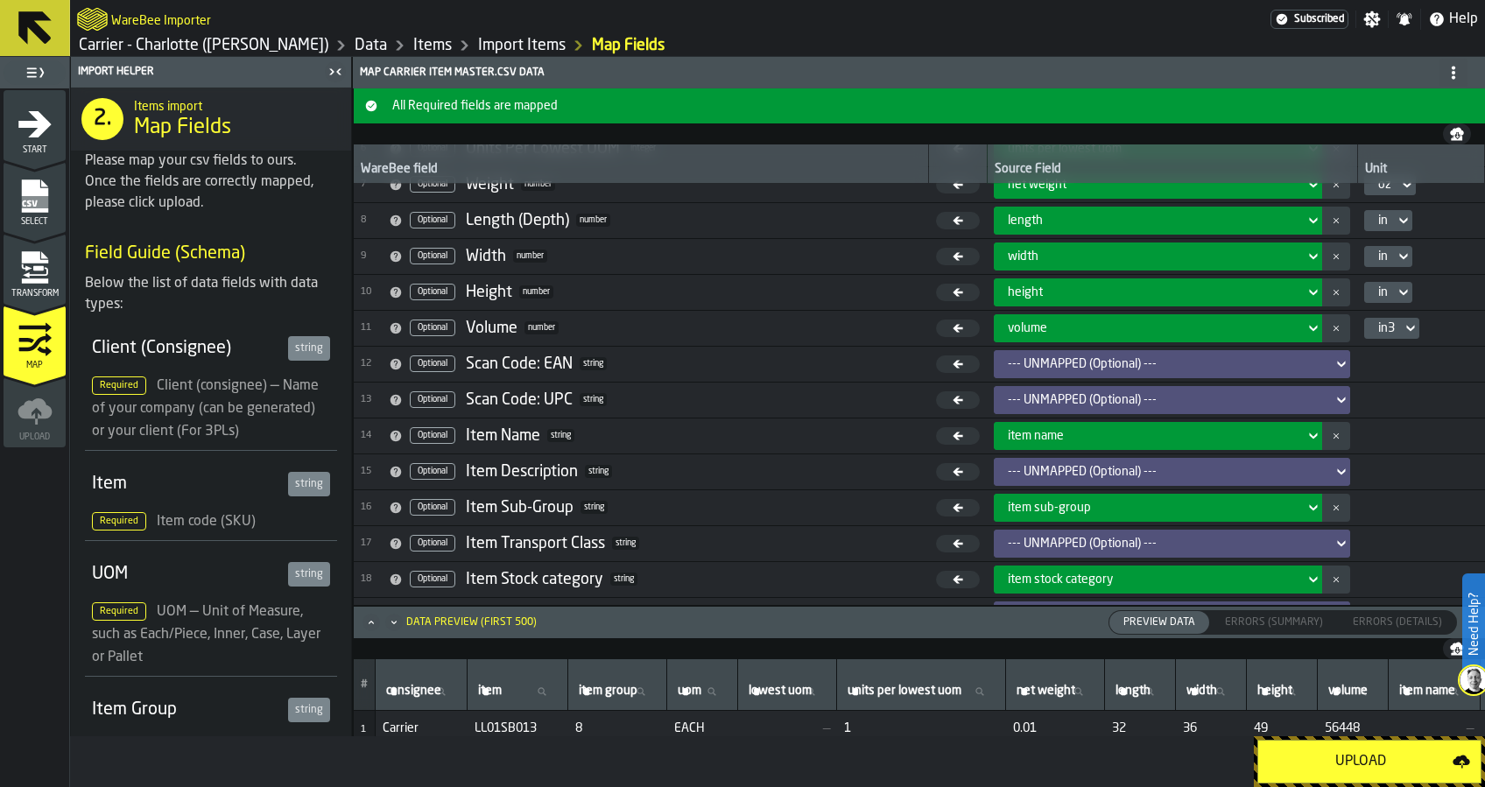
click at [1369, 759] on div "Upload" at bounding box center [1361, 761] width 184 height 21
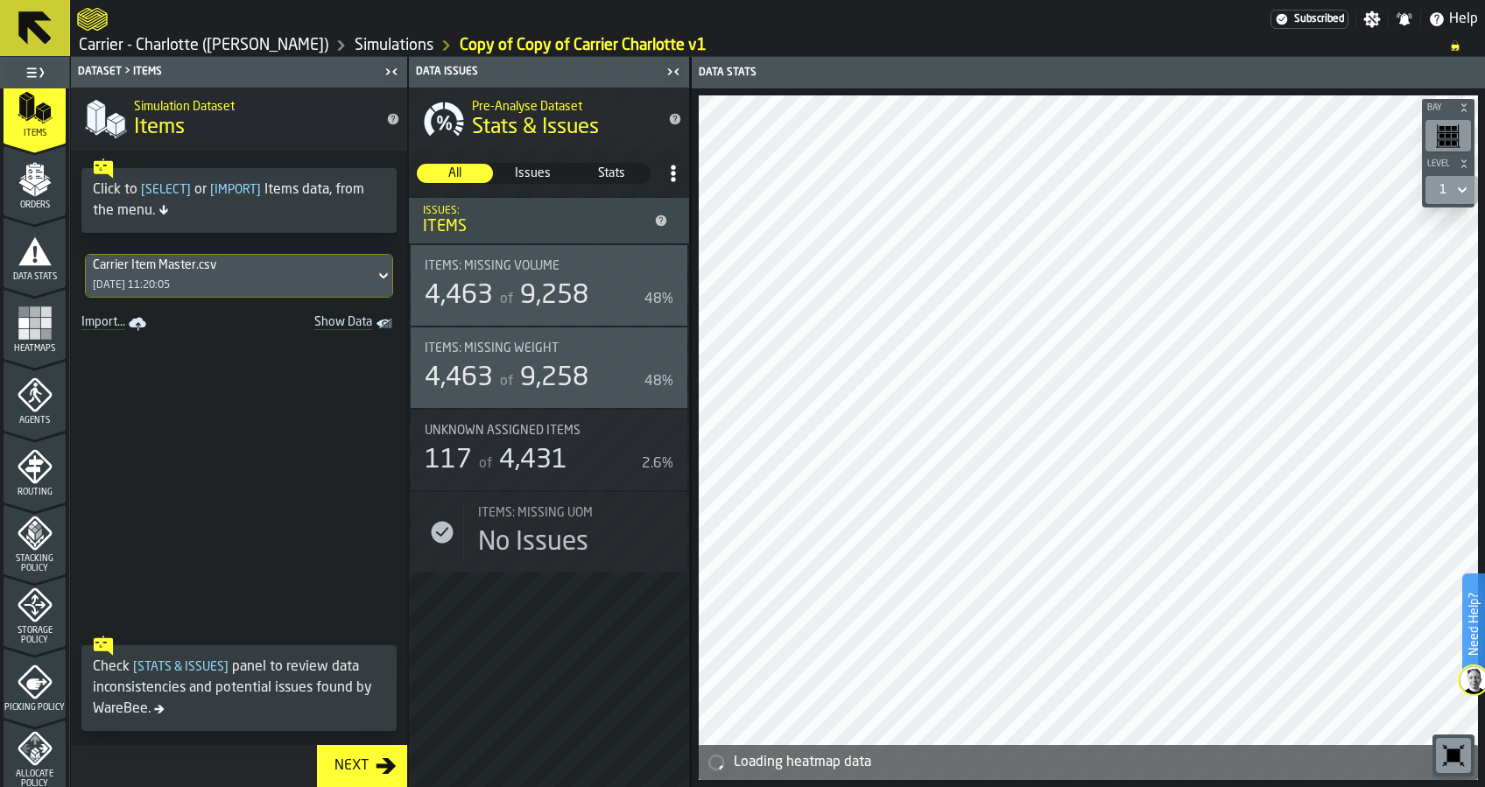
scroll to position [233, 0]
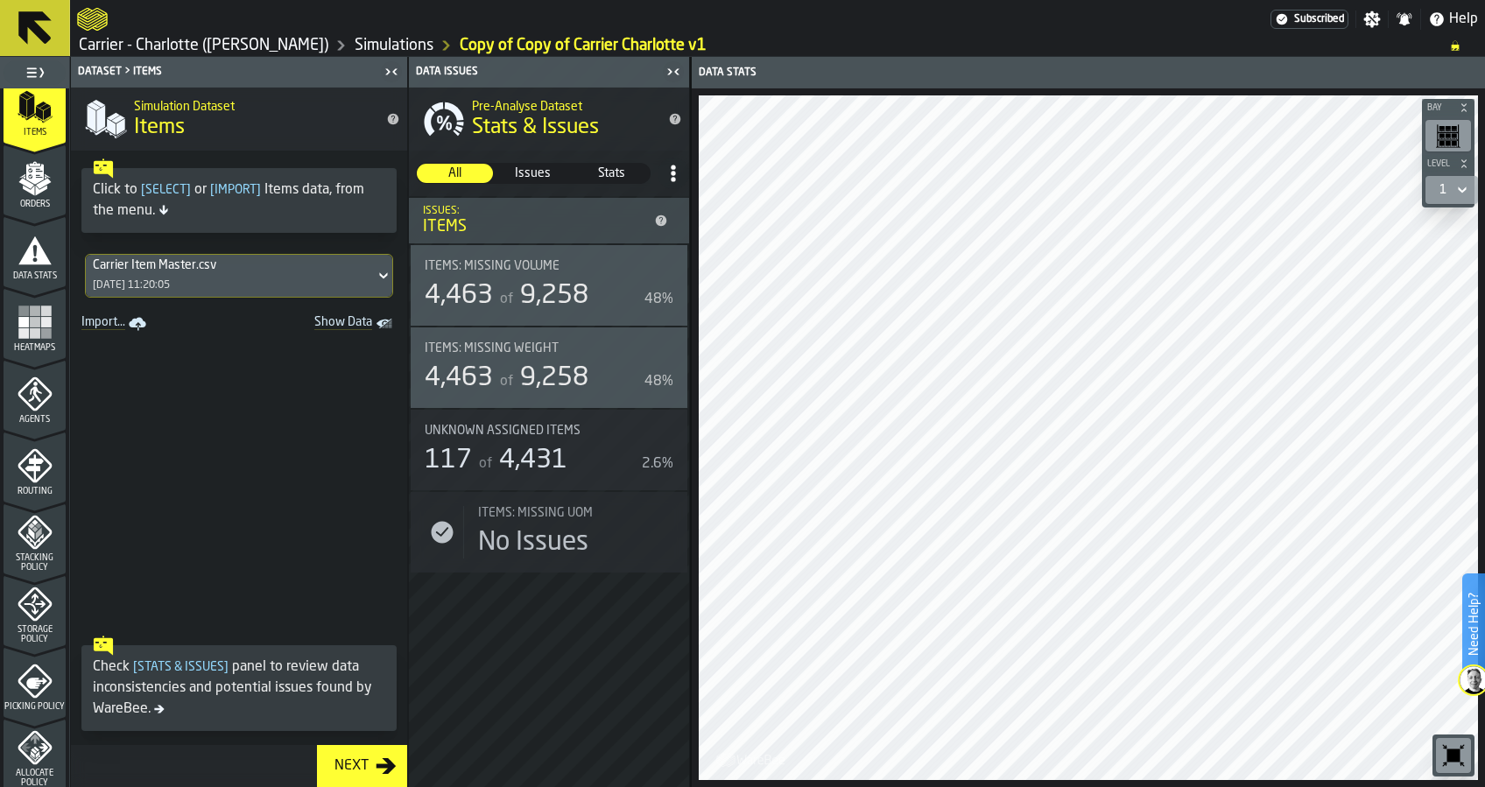
click at [40, 617] on icon "menu Storage Policy" at bounding box center [35, 604] width 35 height 35
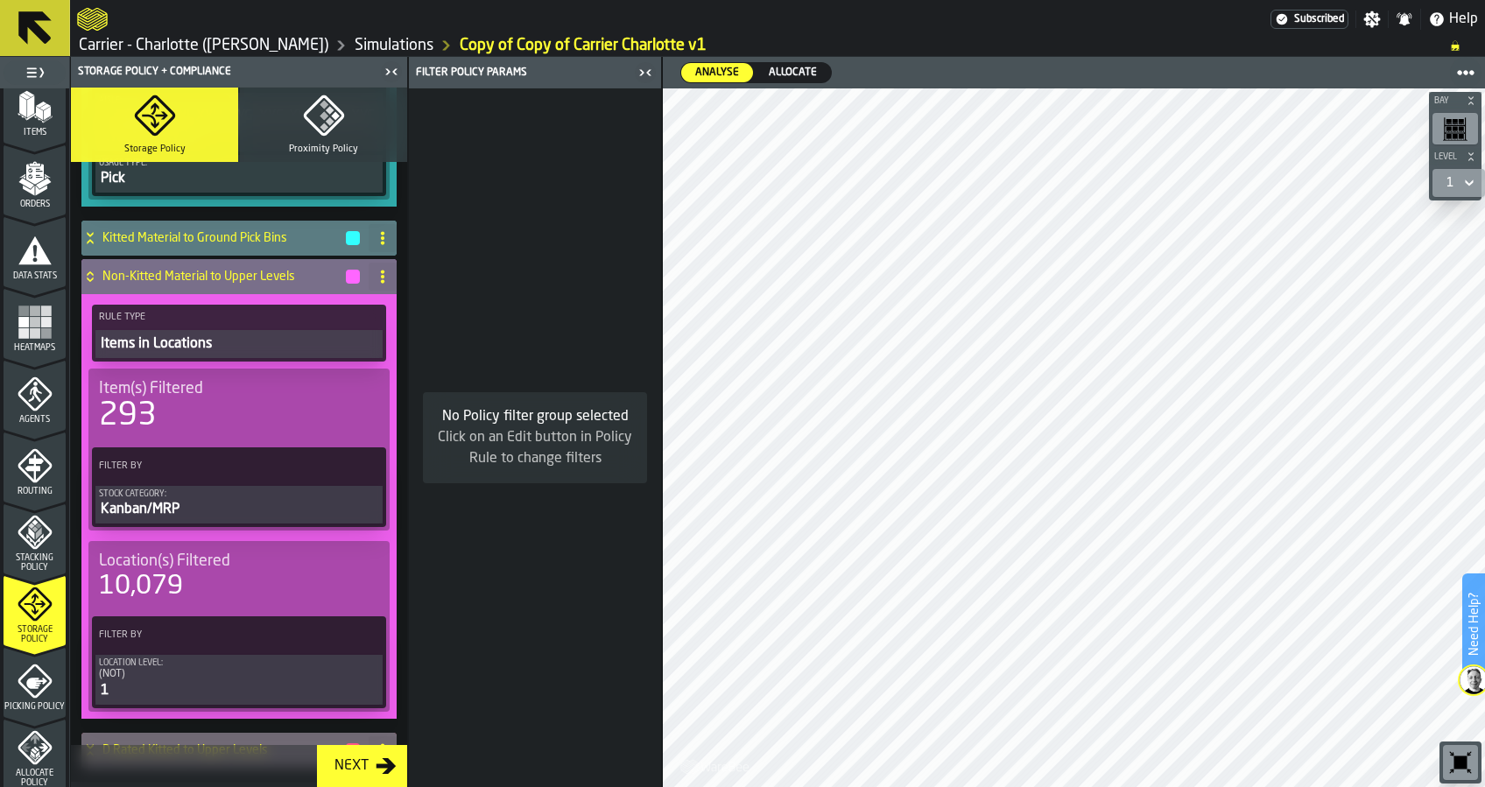
scroll to position [701, 0]
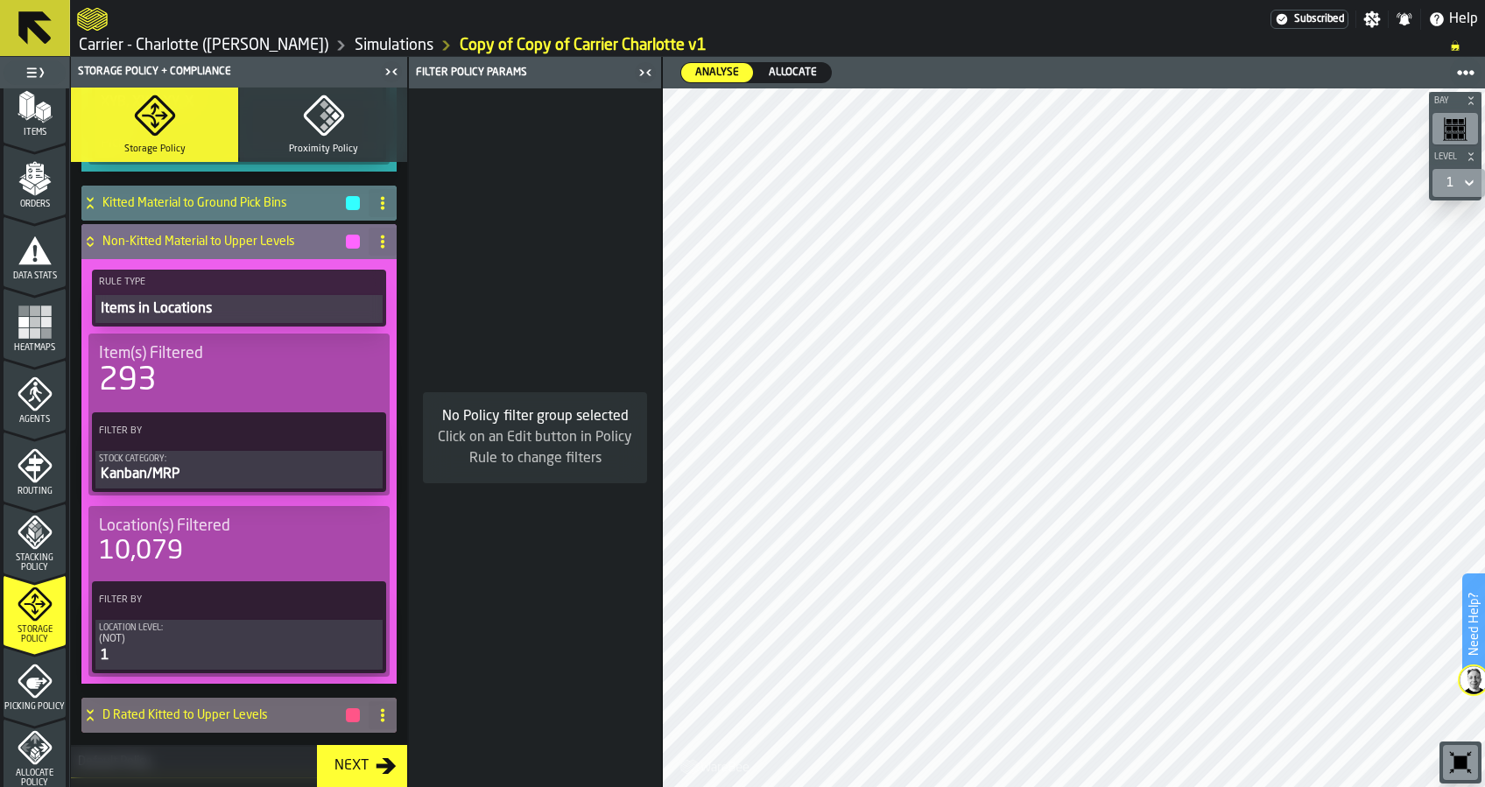
click at [311, 426] on label "Filter By" at bounding box center [223, 431] width 256 height 18
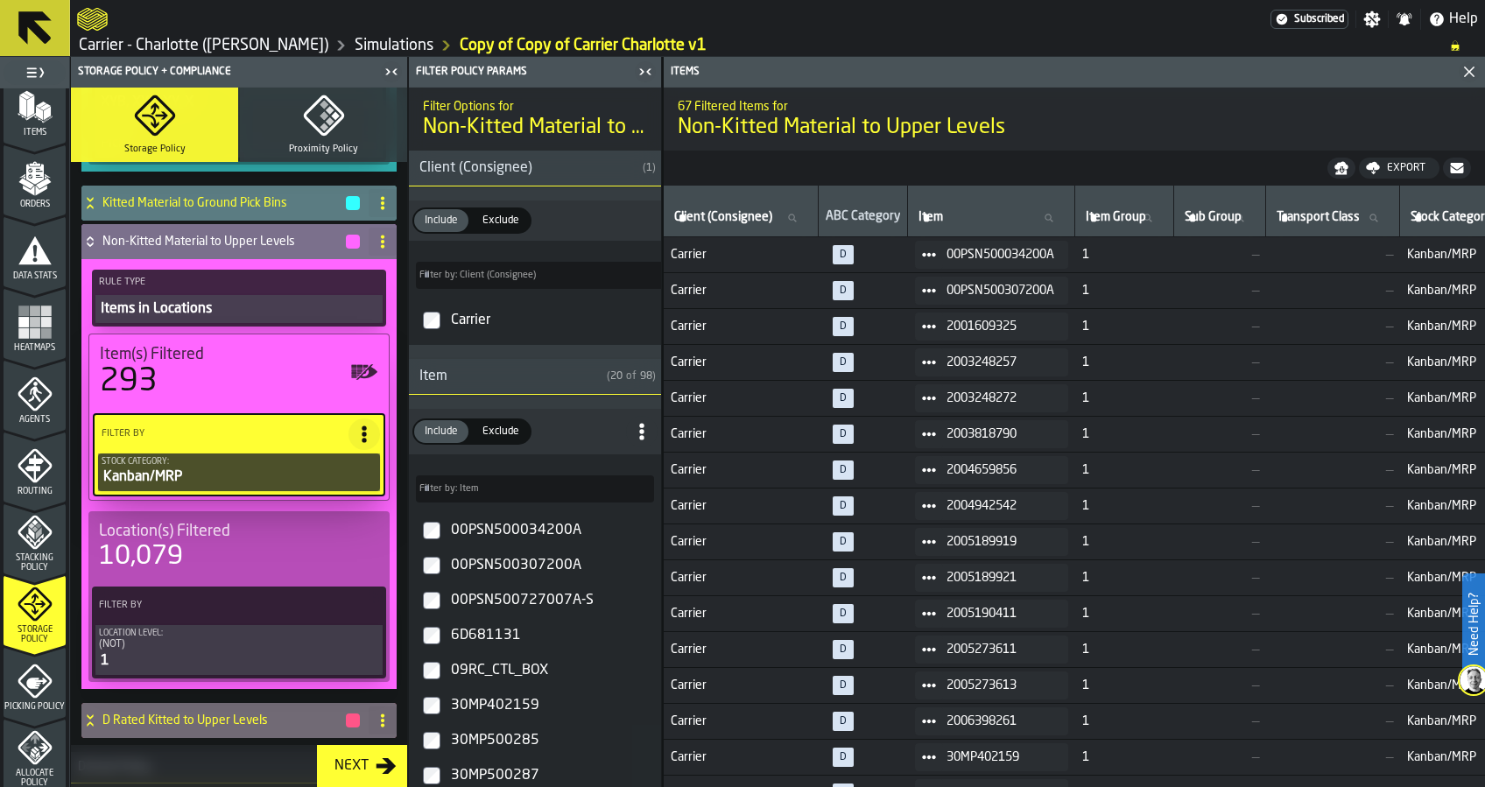
type input "*"
type input "***"
type input "*"
type input "***"
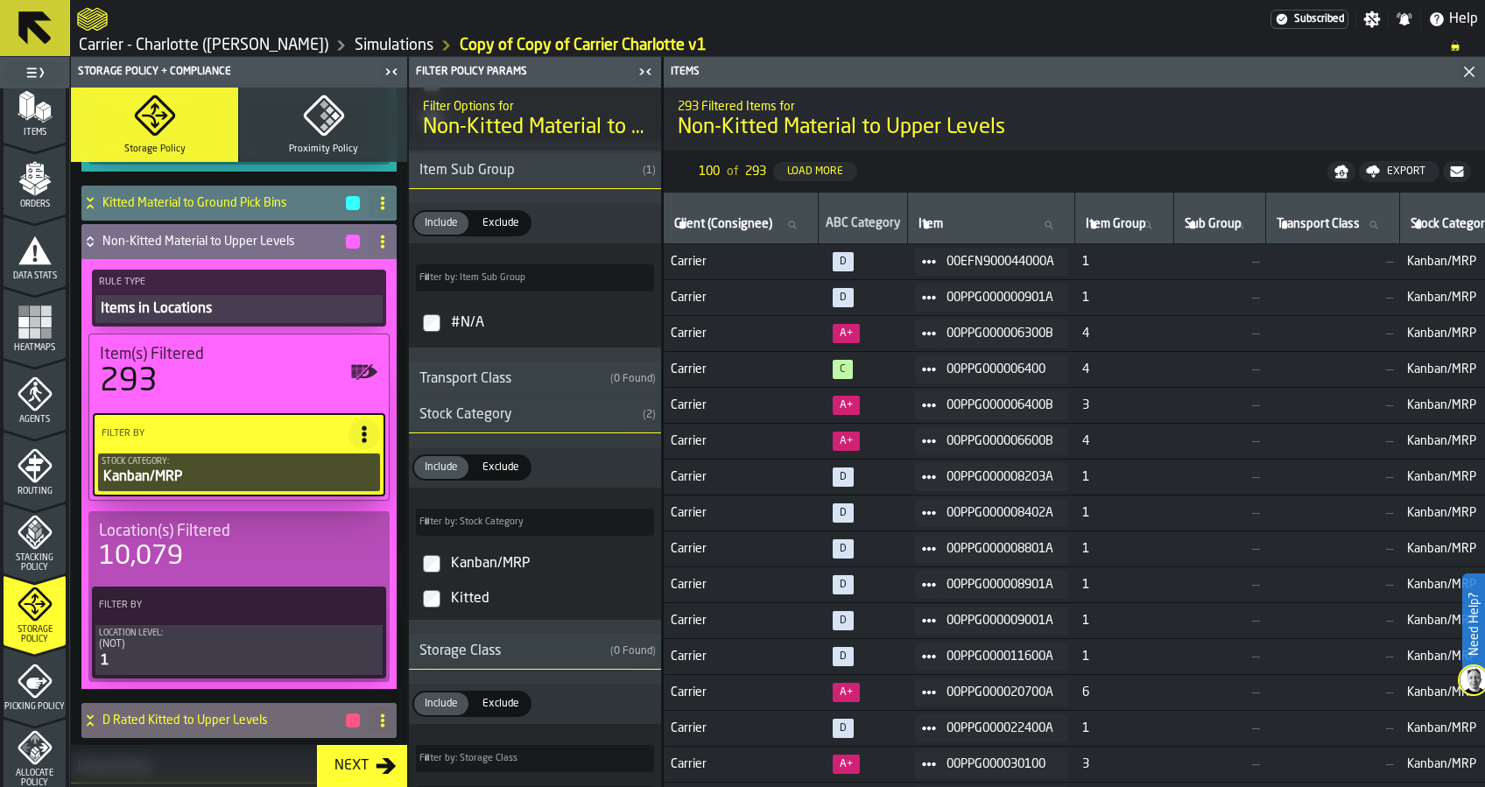
scroll to position [1518, 0]
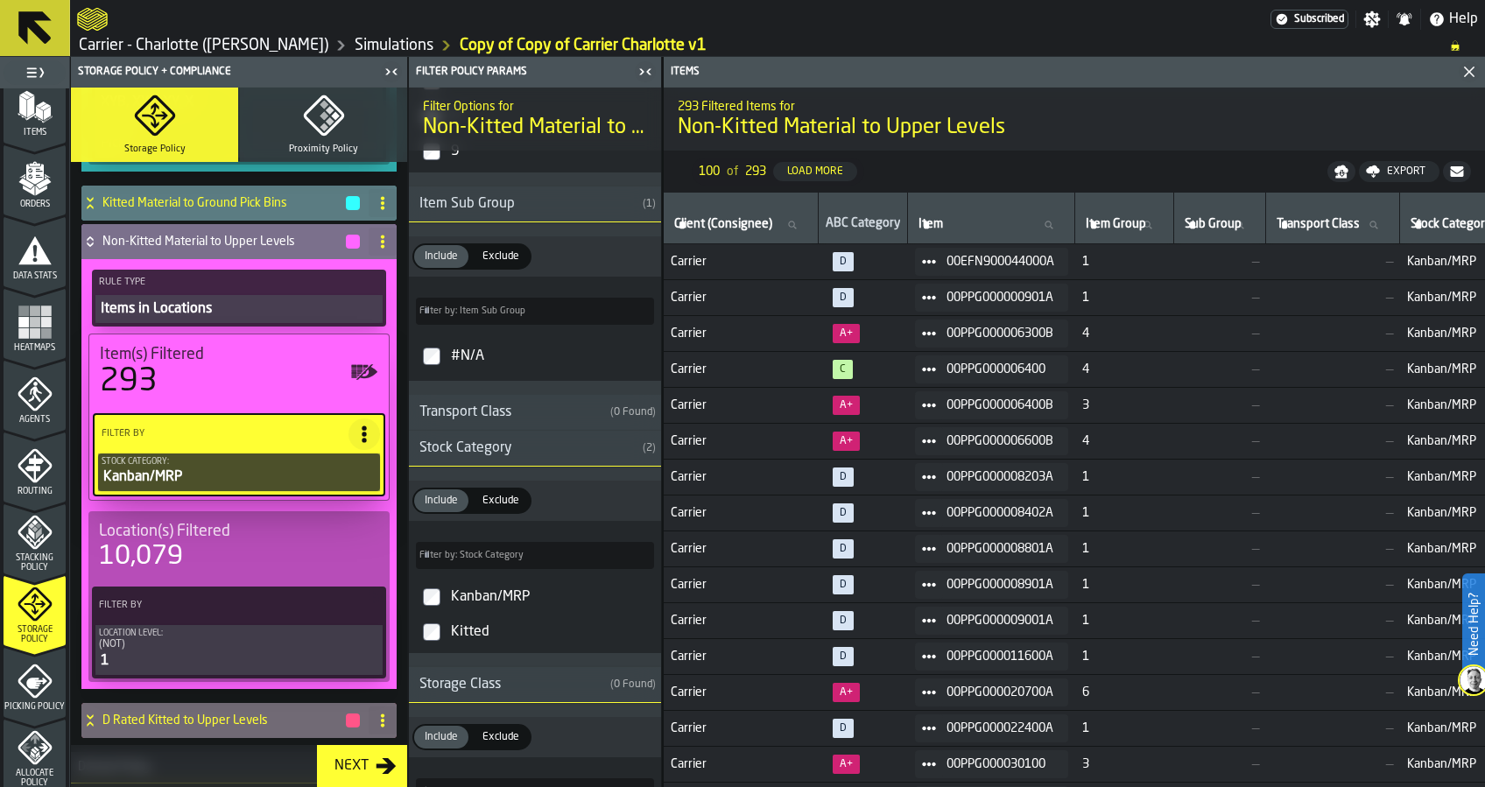
click at [596, 420] on div "Transport Class" at bounding box center [506, 412] width 194 height 21
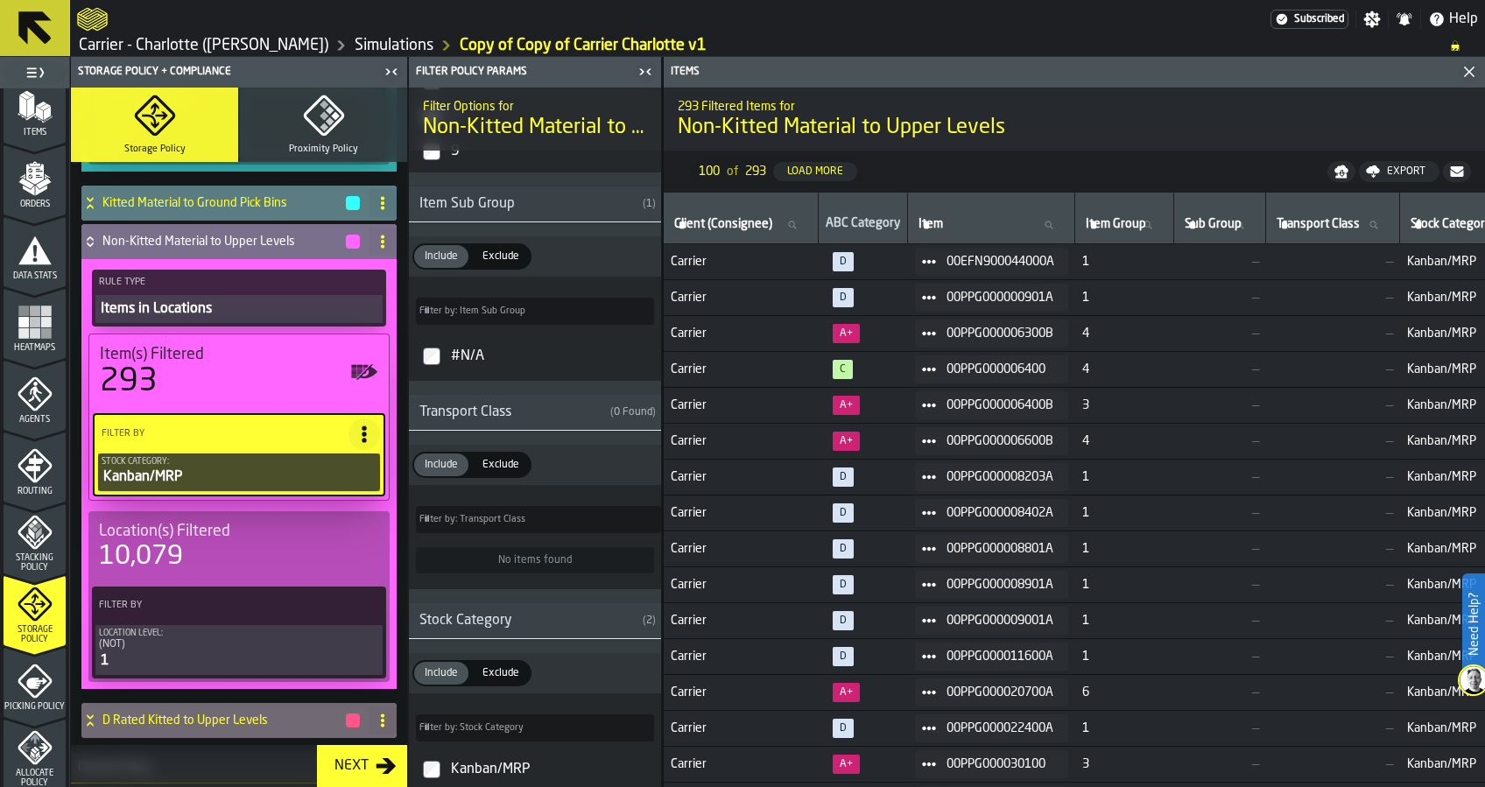
click at [596, 420] on div "Transport Class" at bounding box center [506, 412] width 194 height 21
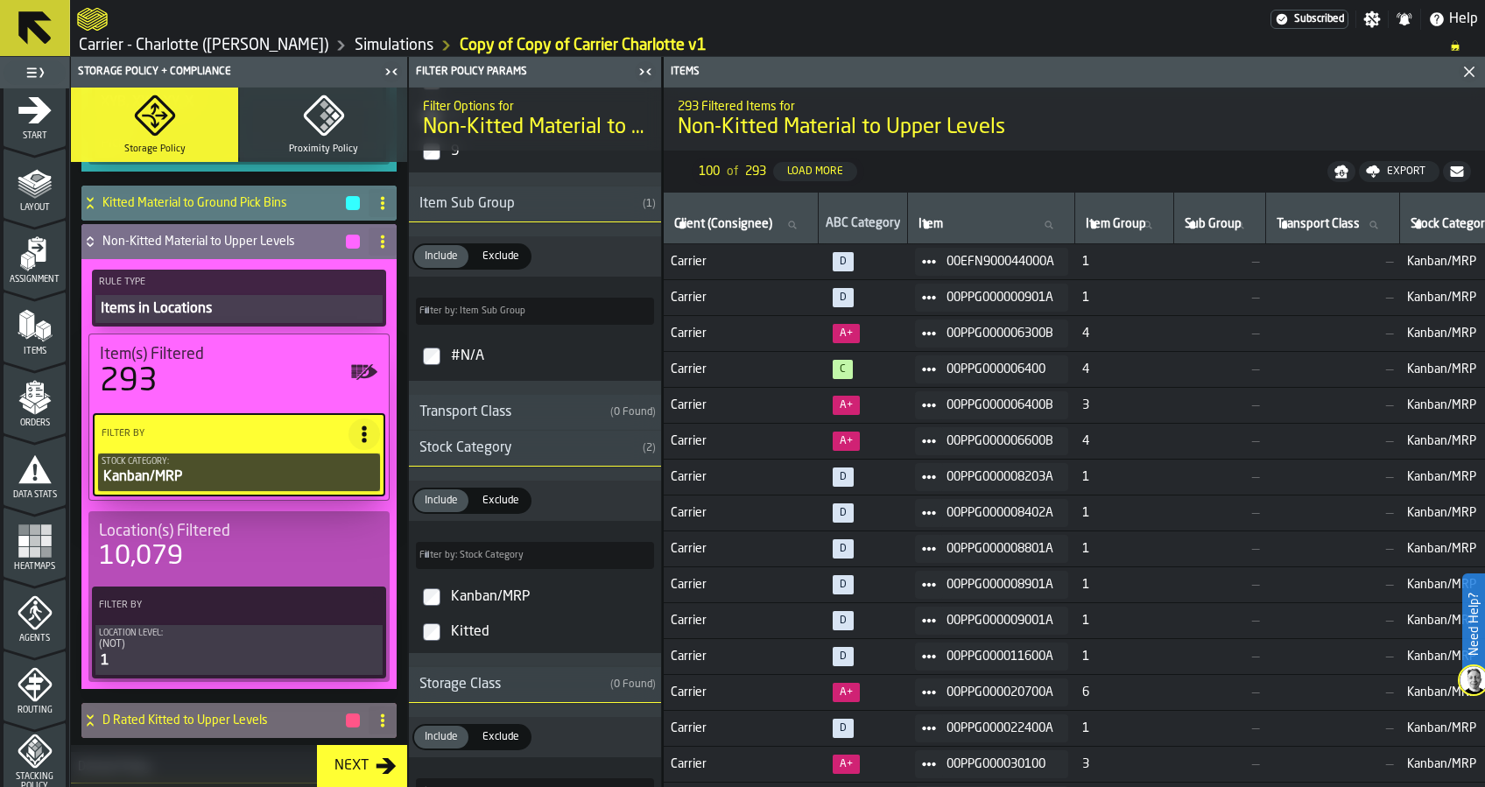
scroll to position [0, 0]
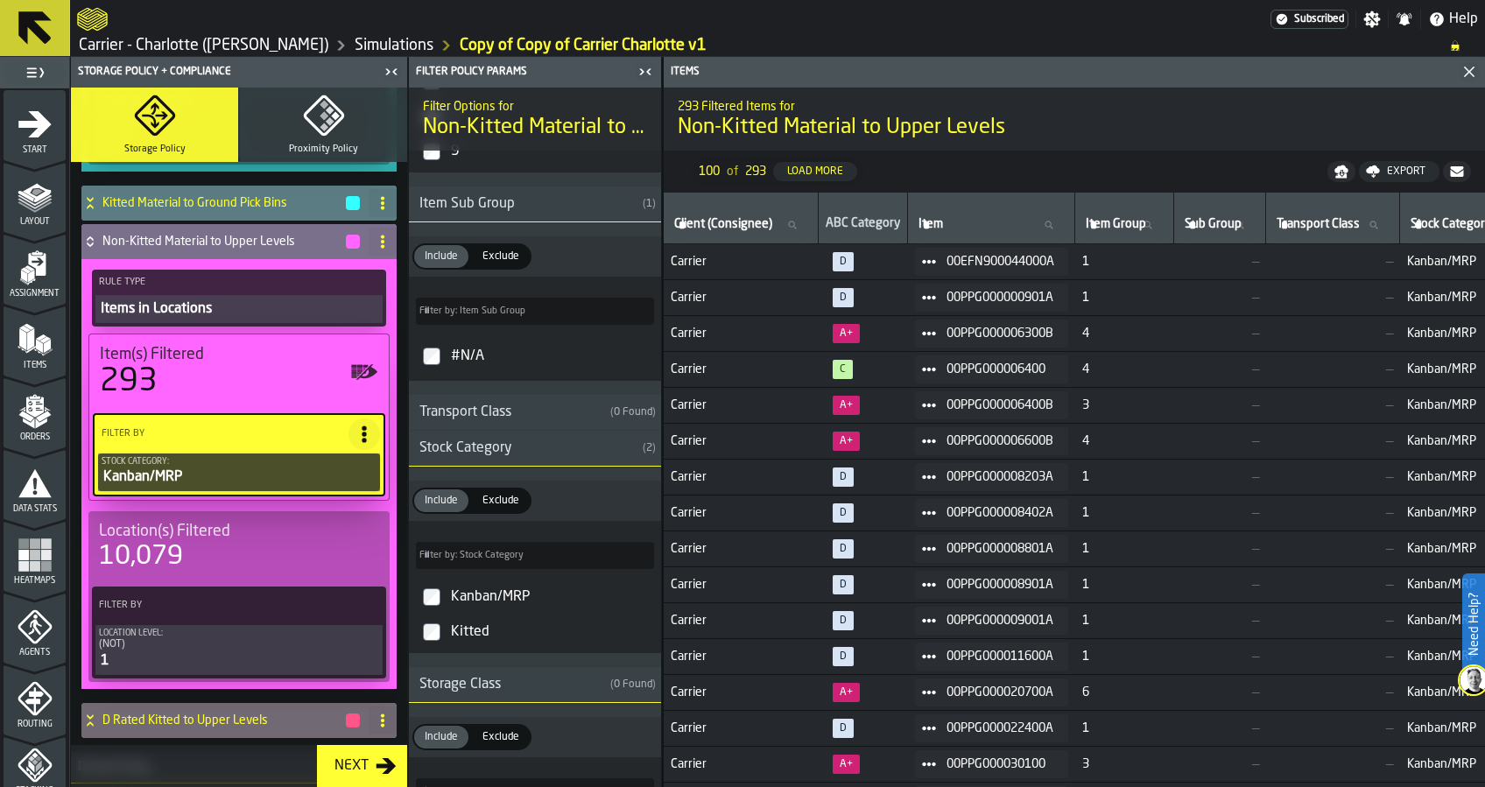
click at [27, 346] on polygon "menu Items" at bounding box center [30, 339] width 7 height 22
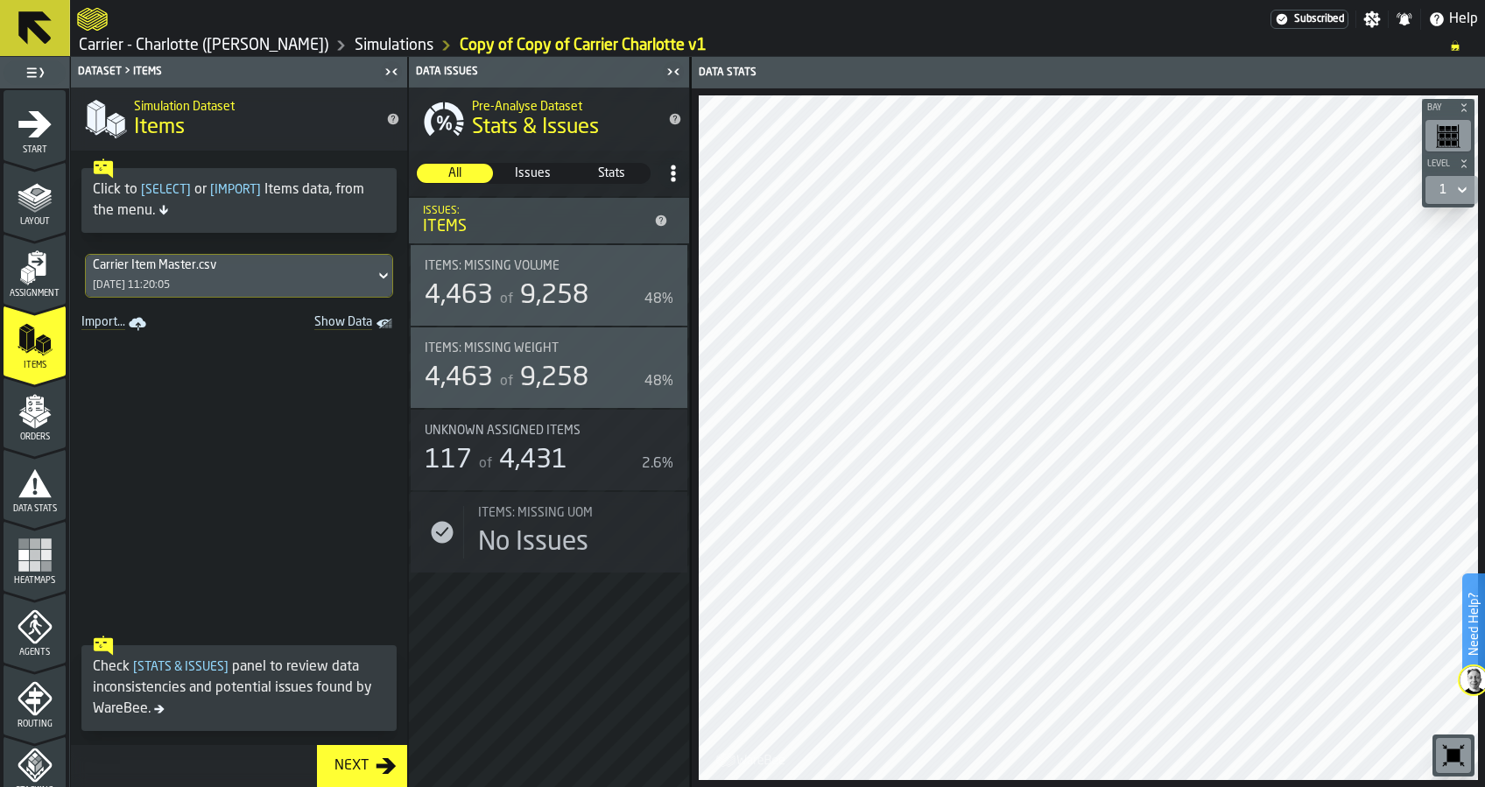
click at [245, 283] on div "Carrier Item Master.csv [DATE] 11:20:05" at bounding box center [230, 276] width 289 height 42
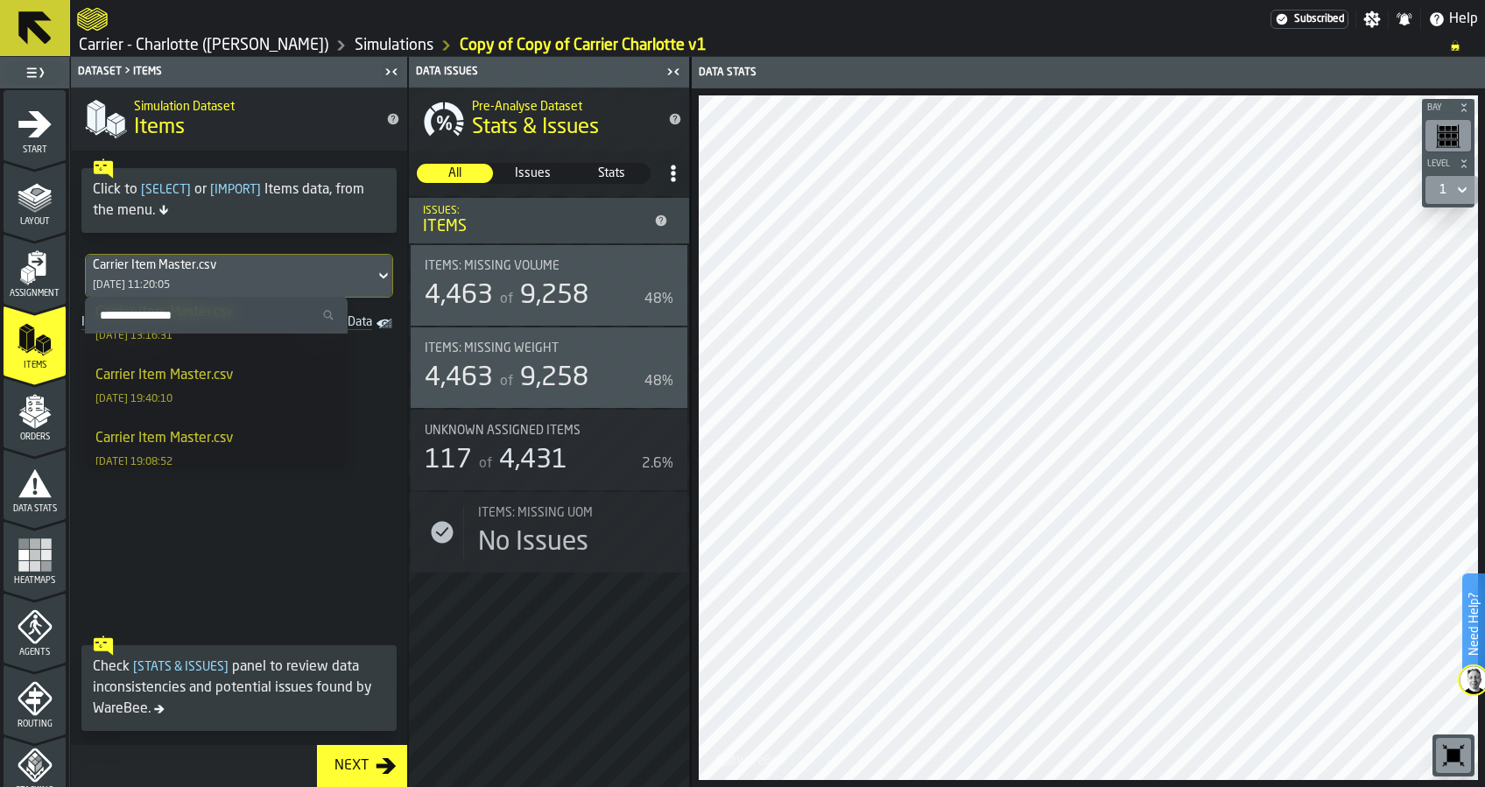
scroll to position [1358, 0]
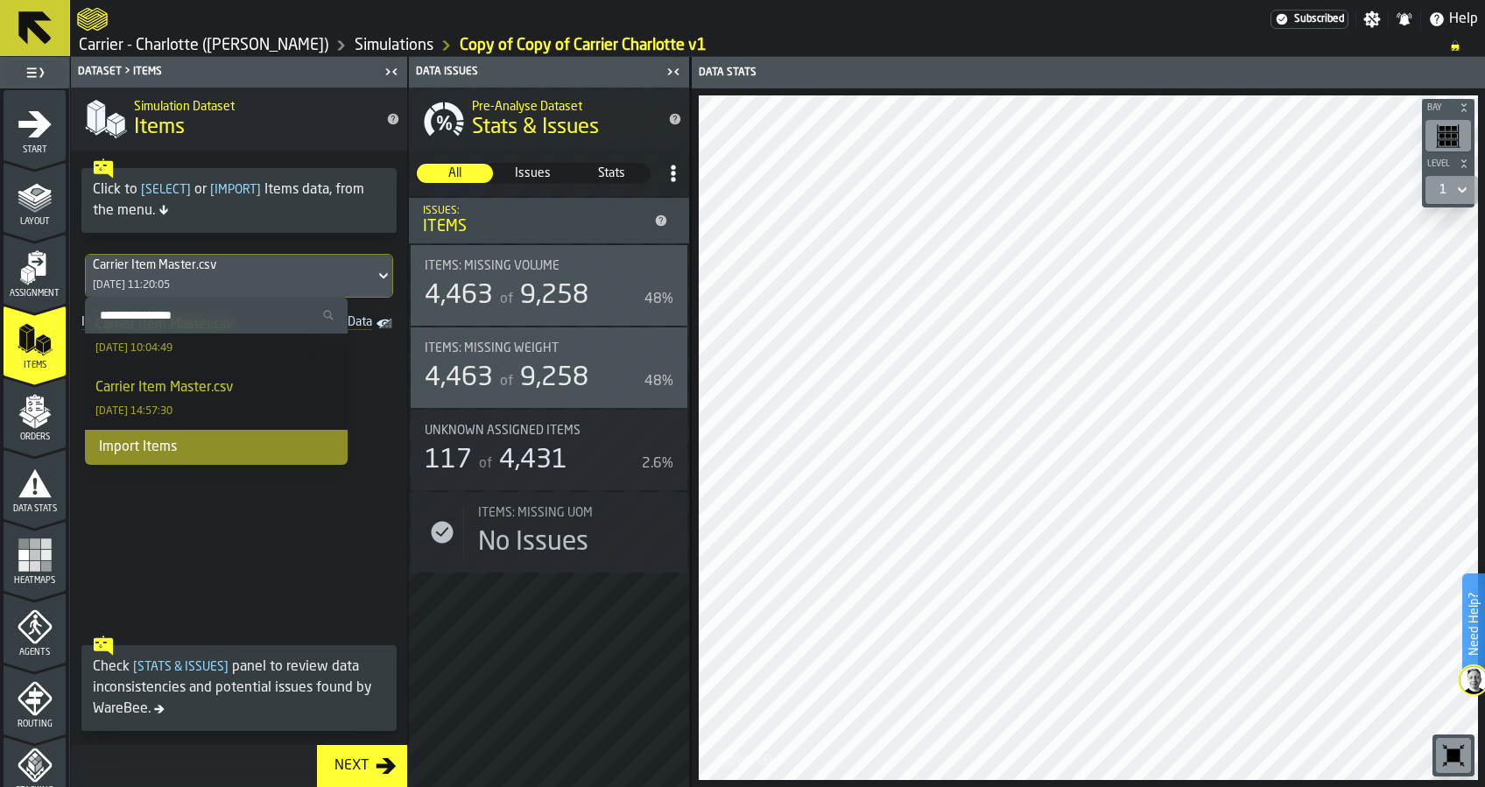
click at [201, 450] on div "Import Items" at bounding box center [216, 447] width 263 height 35
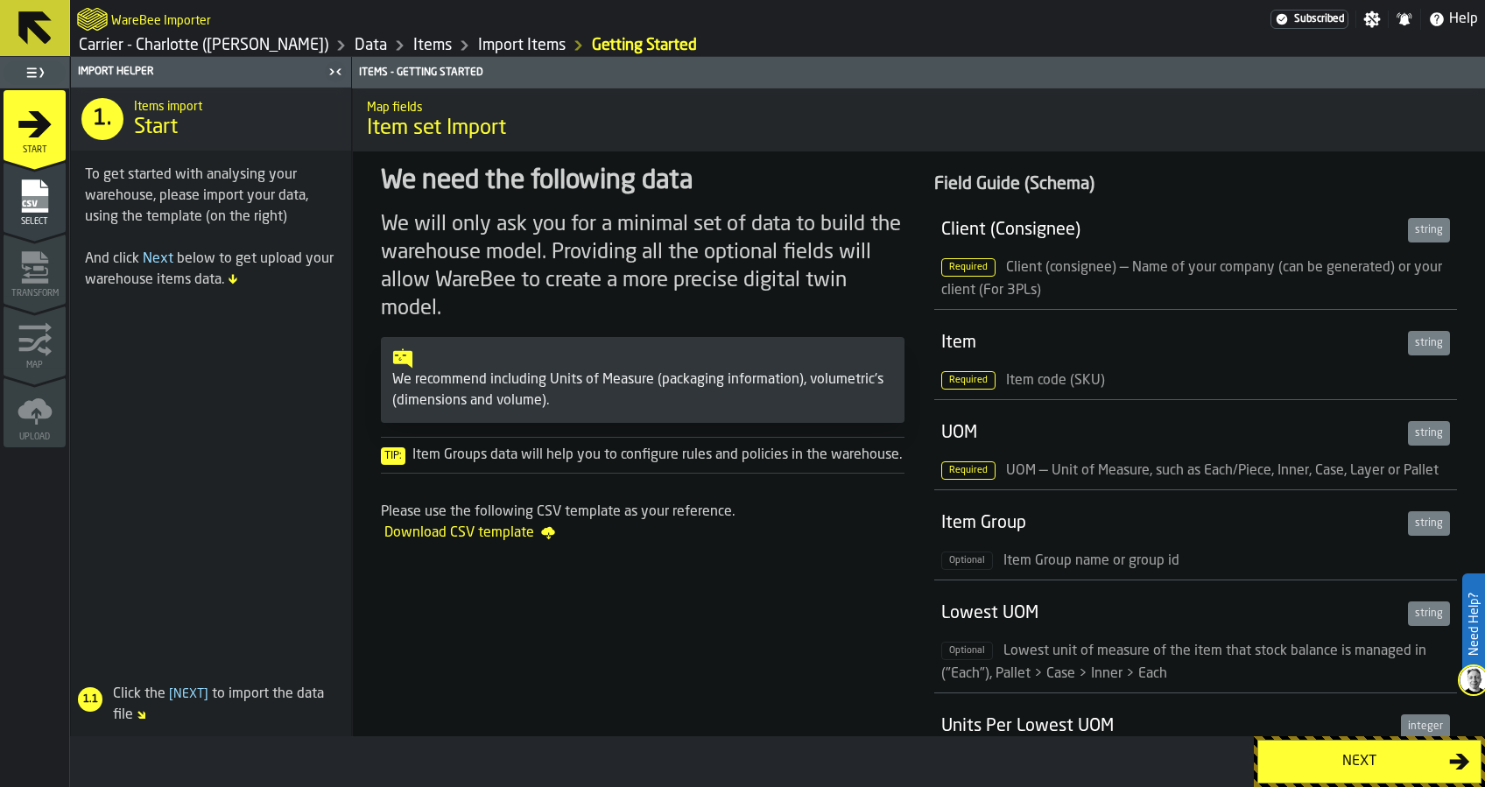
click at [1424, 737] on div "Next" at bounding box center [1369, 762] width 231 height 51
click at [1400, 755] on div "Next" at bounding box center [1359, 761] width 180 height 21
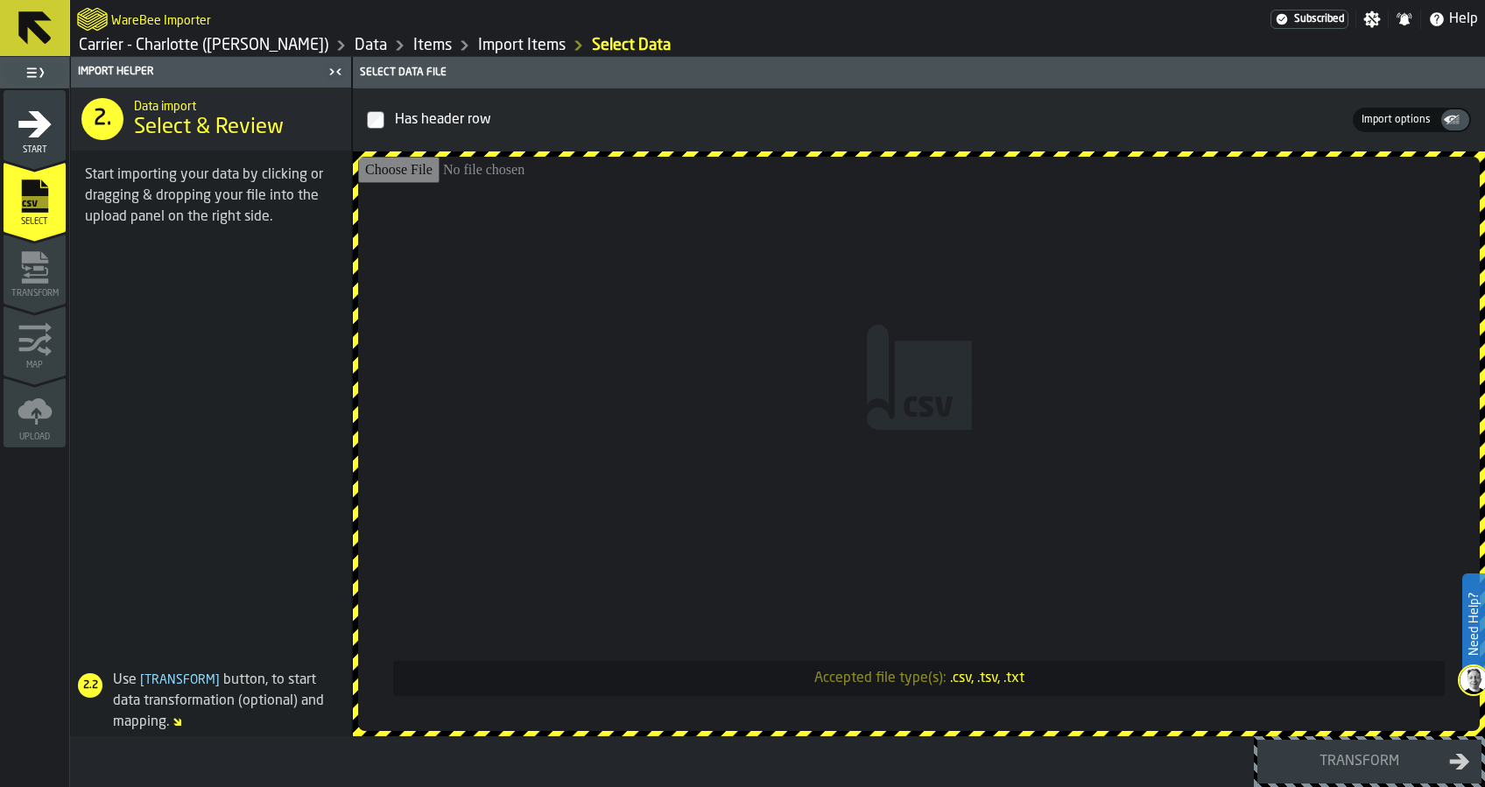
click at [1005, 422] on input "Accepted file type(s): .csv, .tsv, .txt" at bounding box center [919, 444] width 1122 height 574
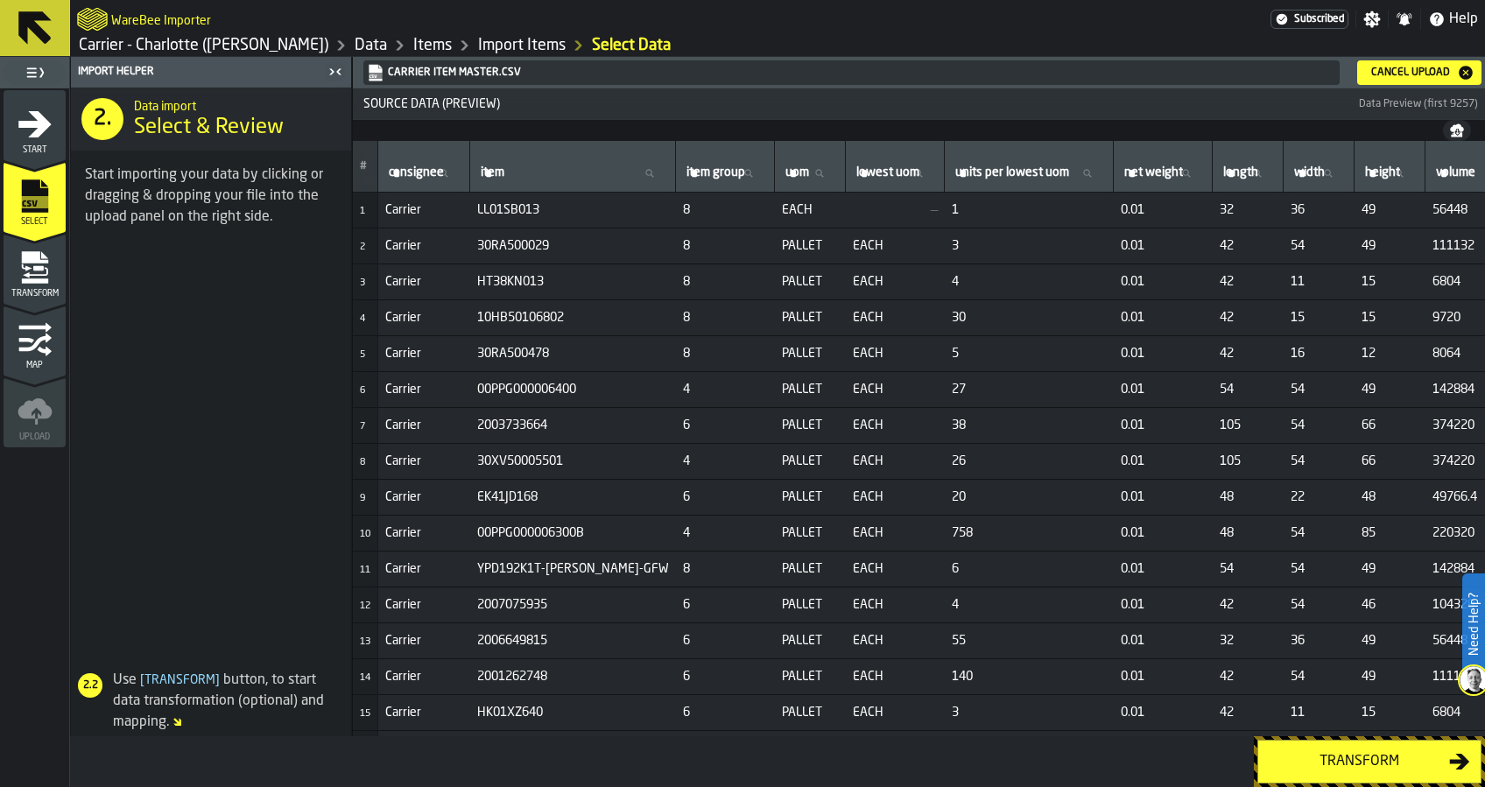
click at [1388, 770] on div "Transform" at bounding box center [1359, 761] width 180 height 21
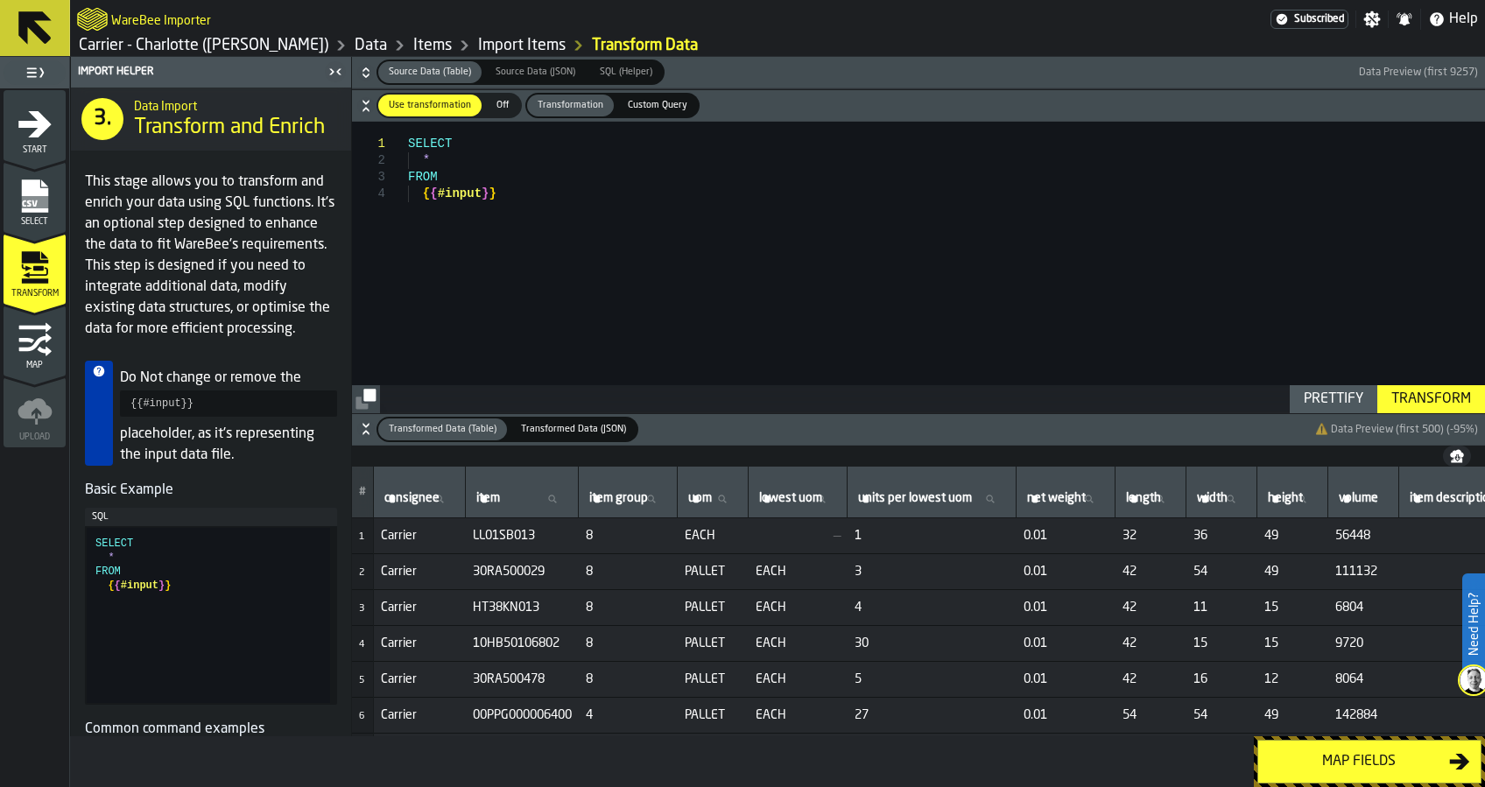
click at [1372, 758] on div "Map fields" at bounding box center [1359, 761] width 180 height 21
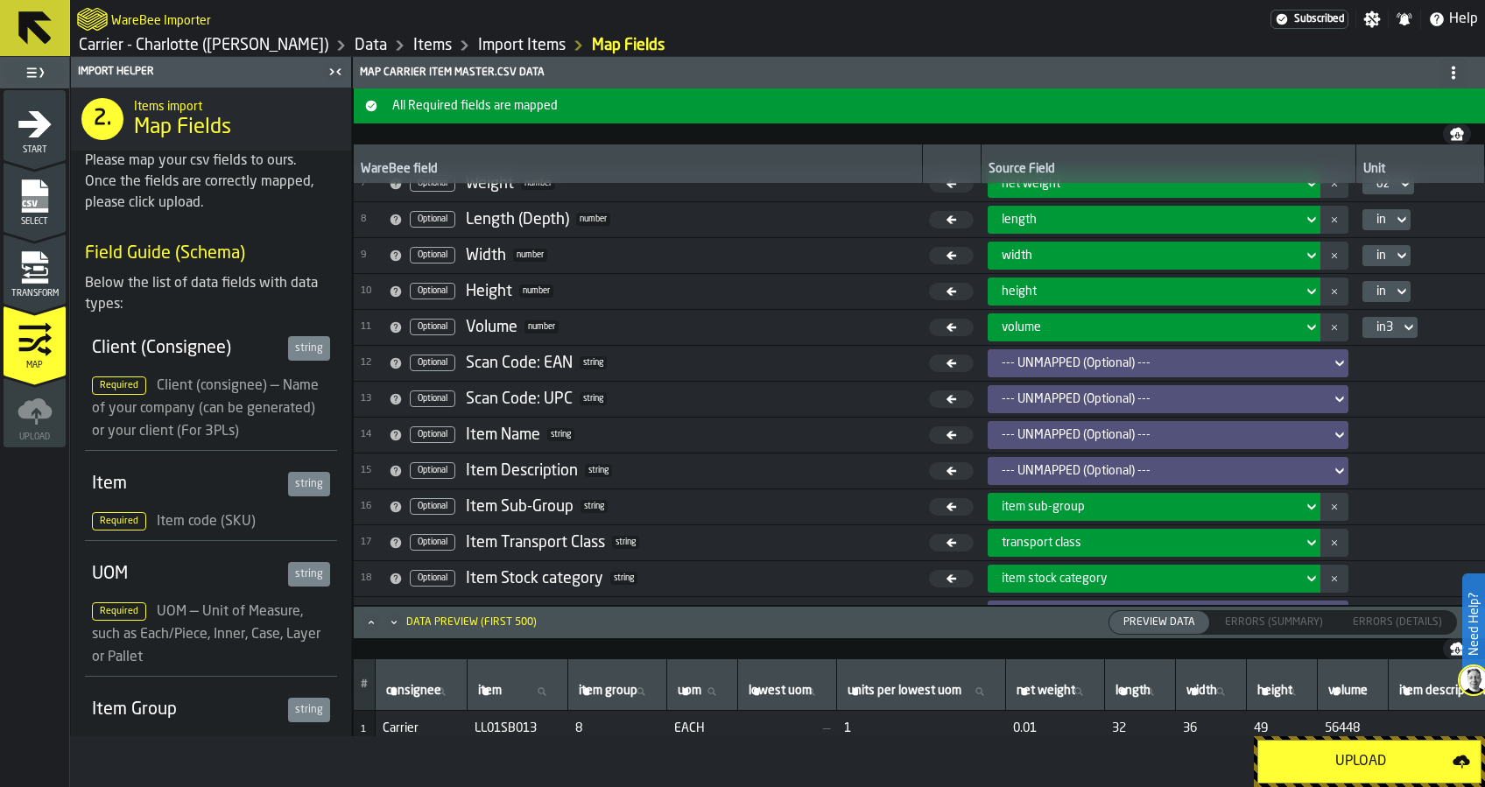
scroll to position [340, 0]
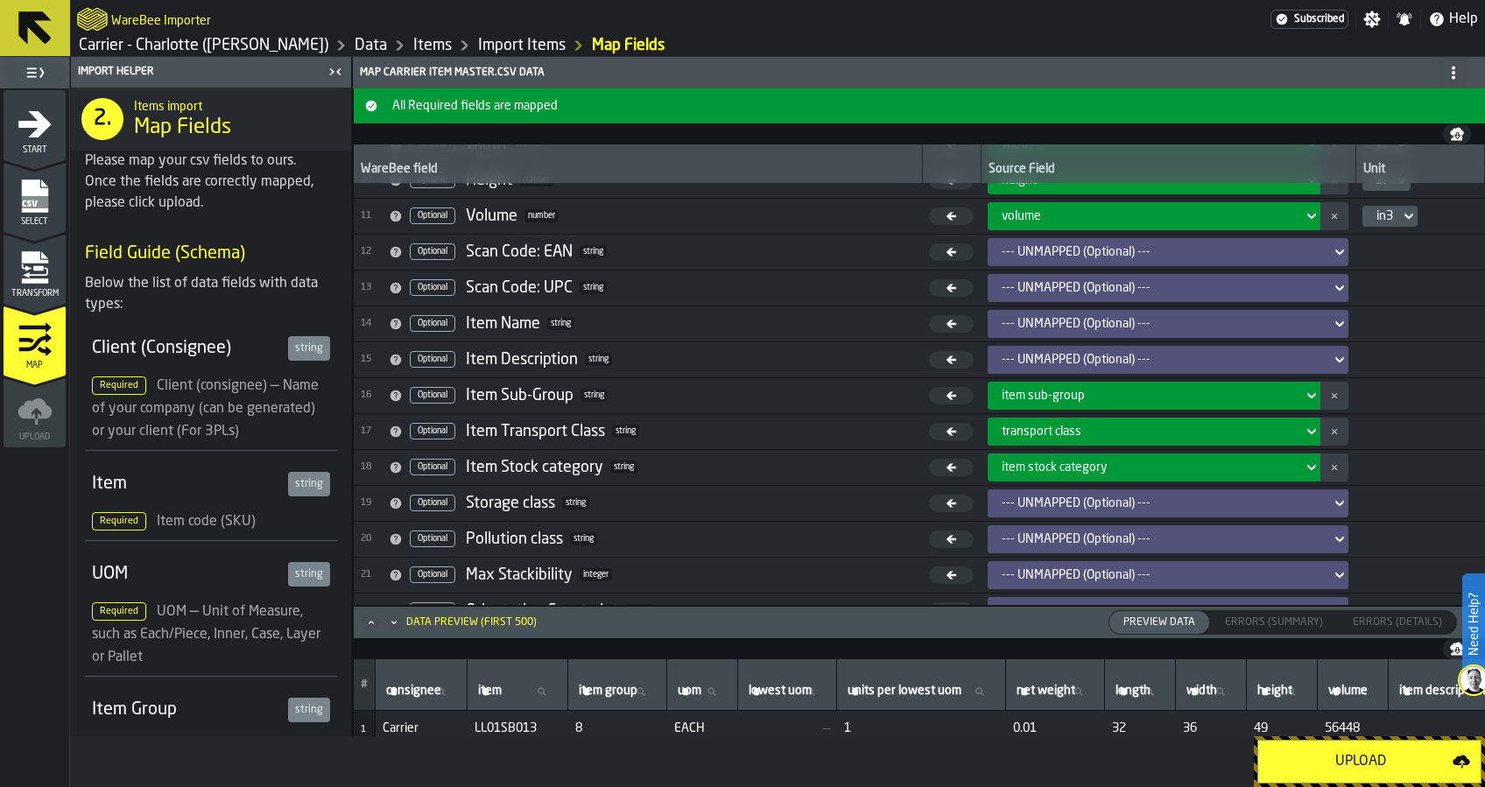
click at [1368, 762] on div "Upload" at bounding box center [1361, 761] width 184 height 21
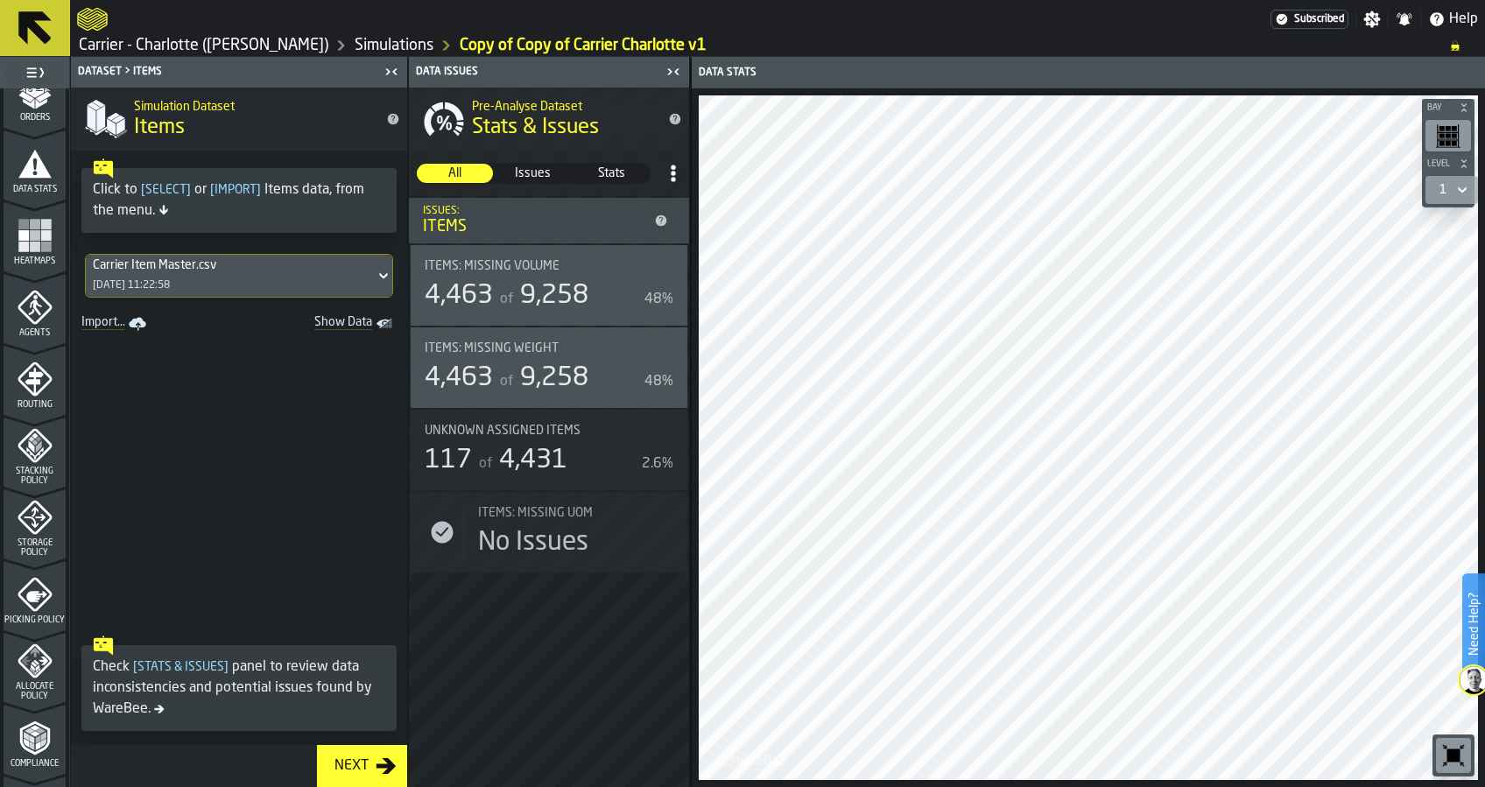
scroll to position [350, 0]
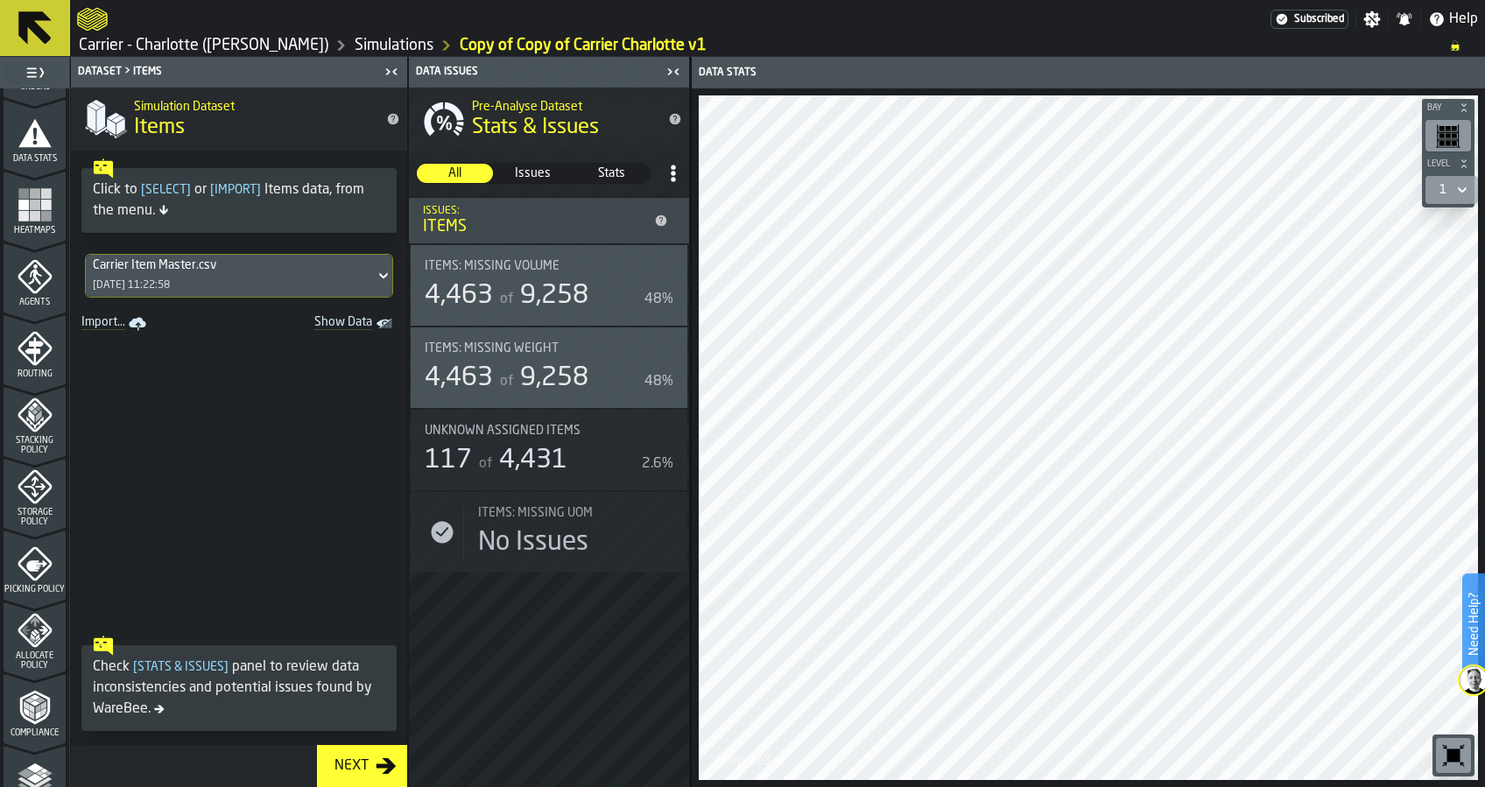
click at [30, 496] on icon "menu Storage Policy" at bounding box center [35, 486] width 35 height 35
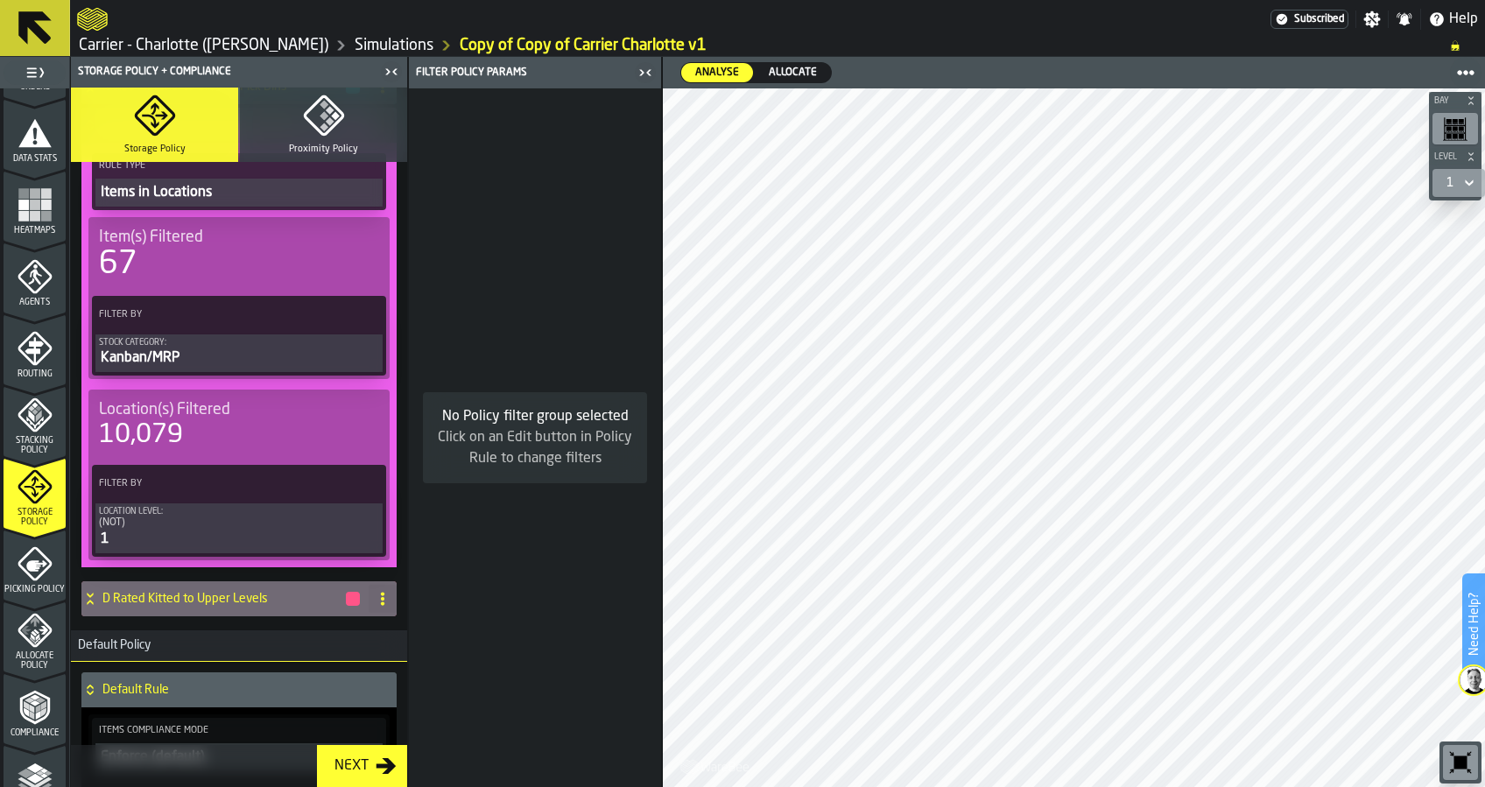
scroll to position [701, 0]
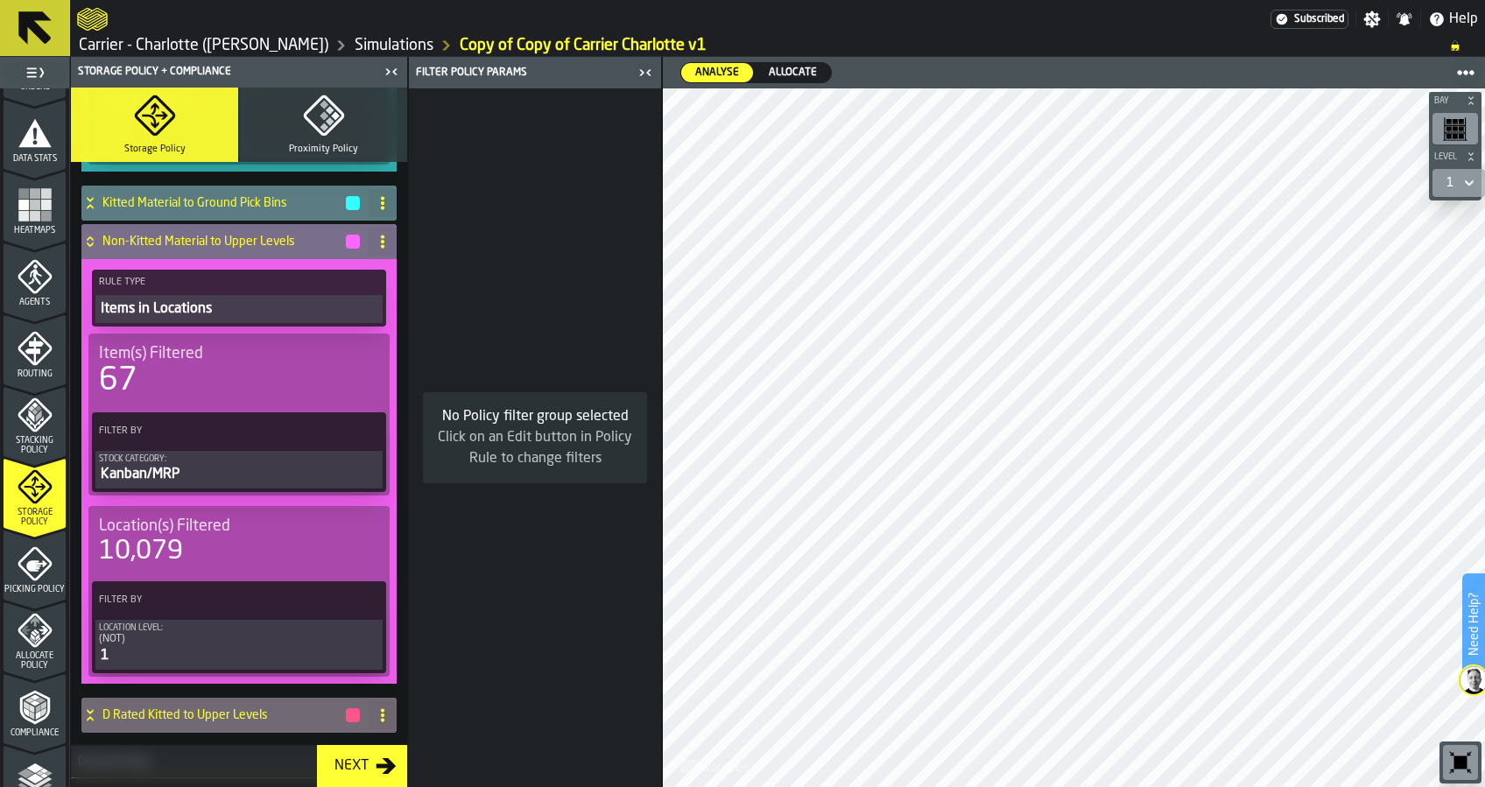
click at [267, 423] on label "Filter By" at bounding box center [223, 431] width 256 height 18
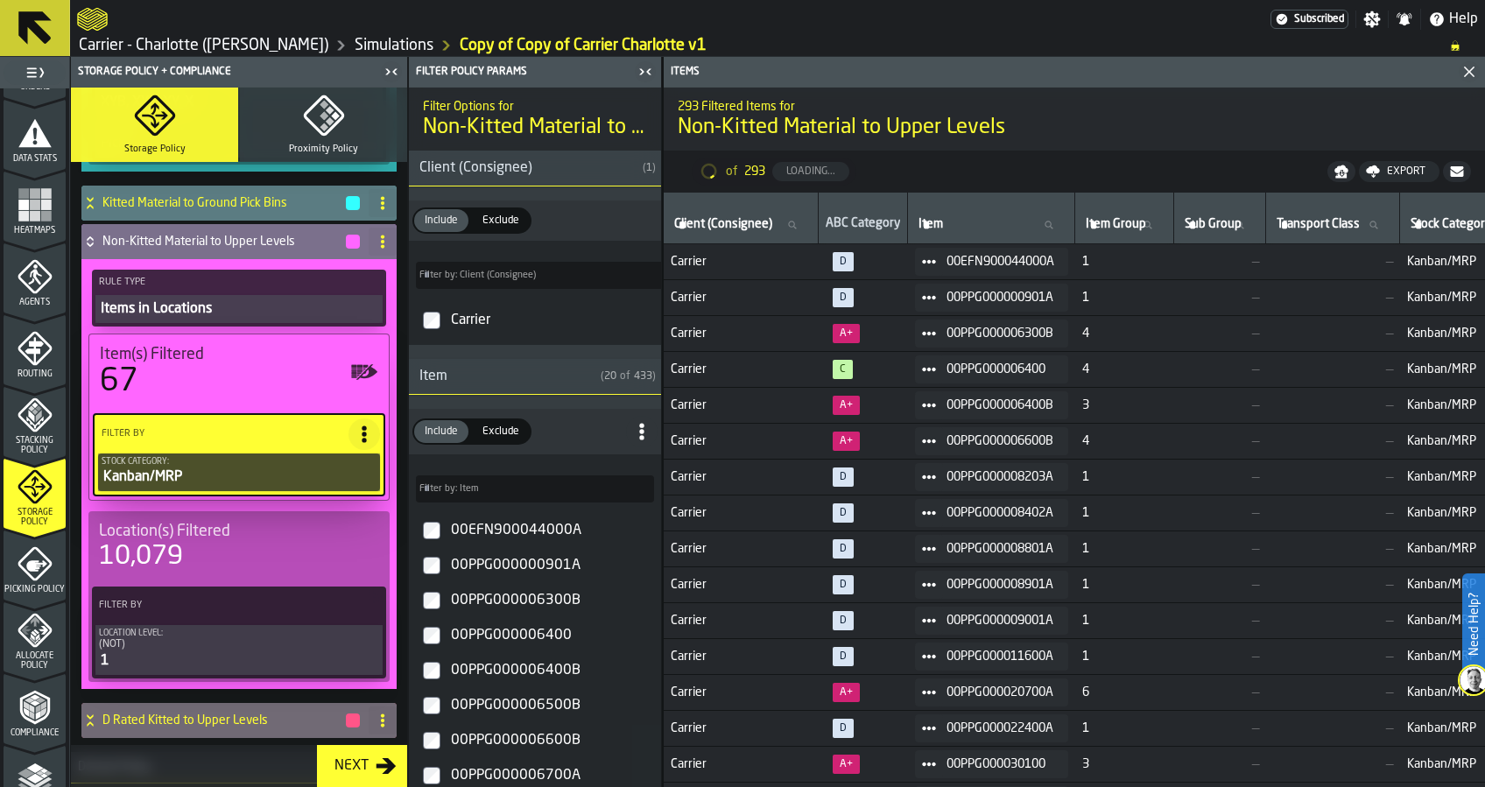
type input "*"
type input "***"
type input "*"
type input "***"
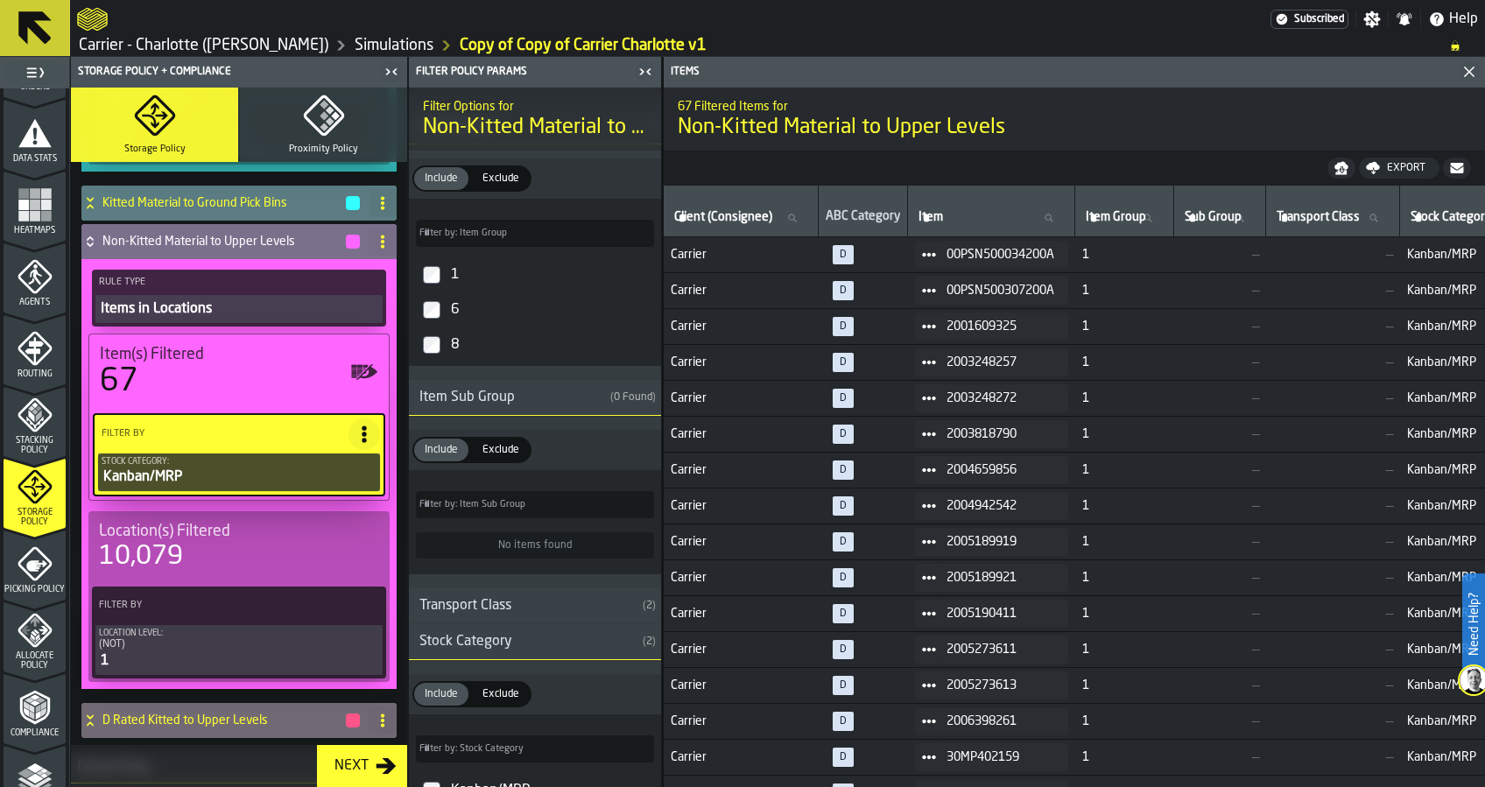
scroll to position [1284, 0]
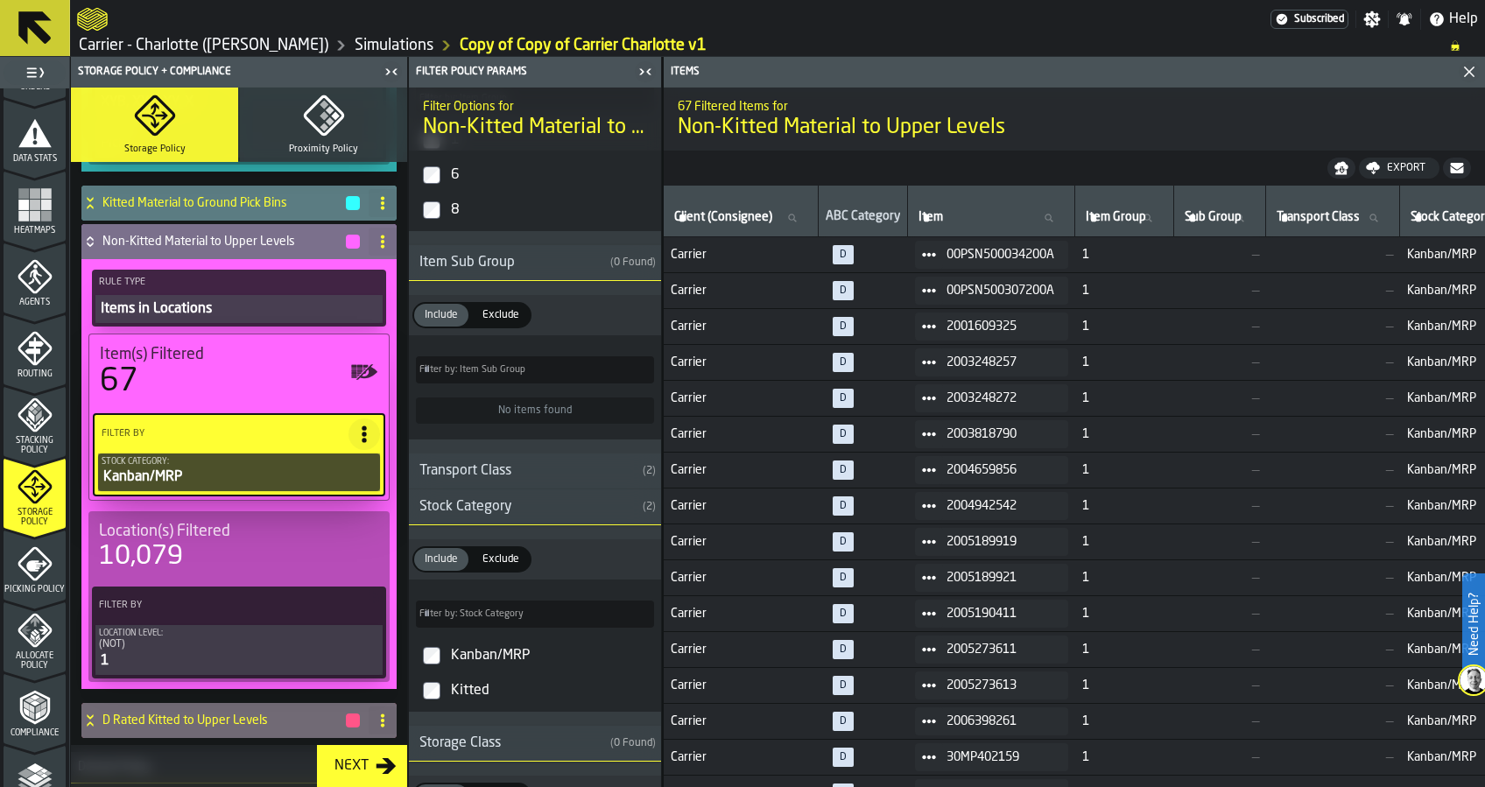
click at [524, 469] on div "Transport Class" at bounding box center [522, 471] width 227 height 21
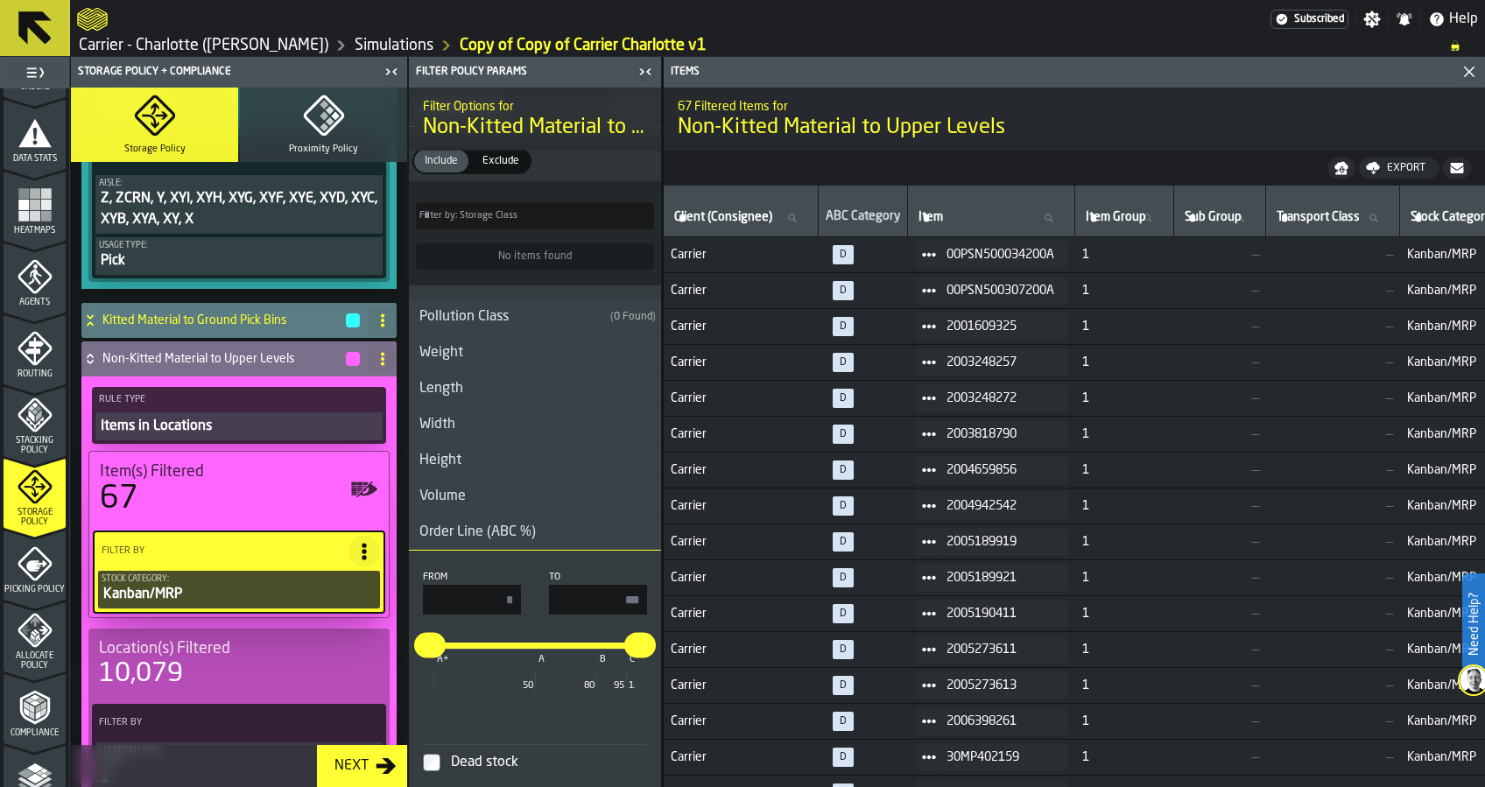
scroll to position [1984, 0]
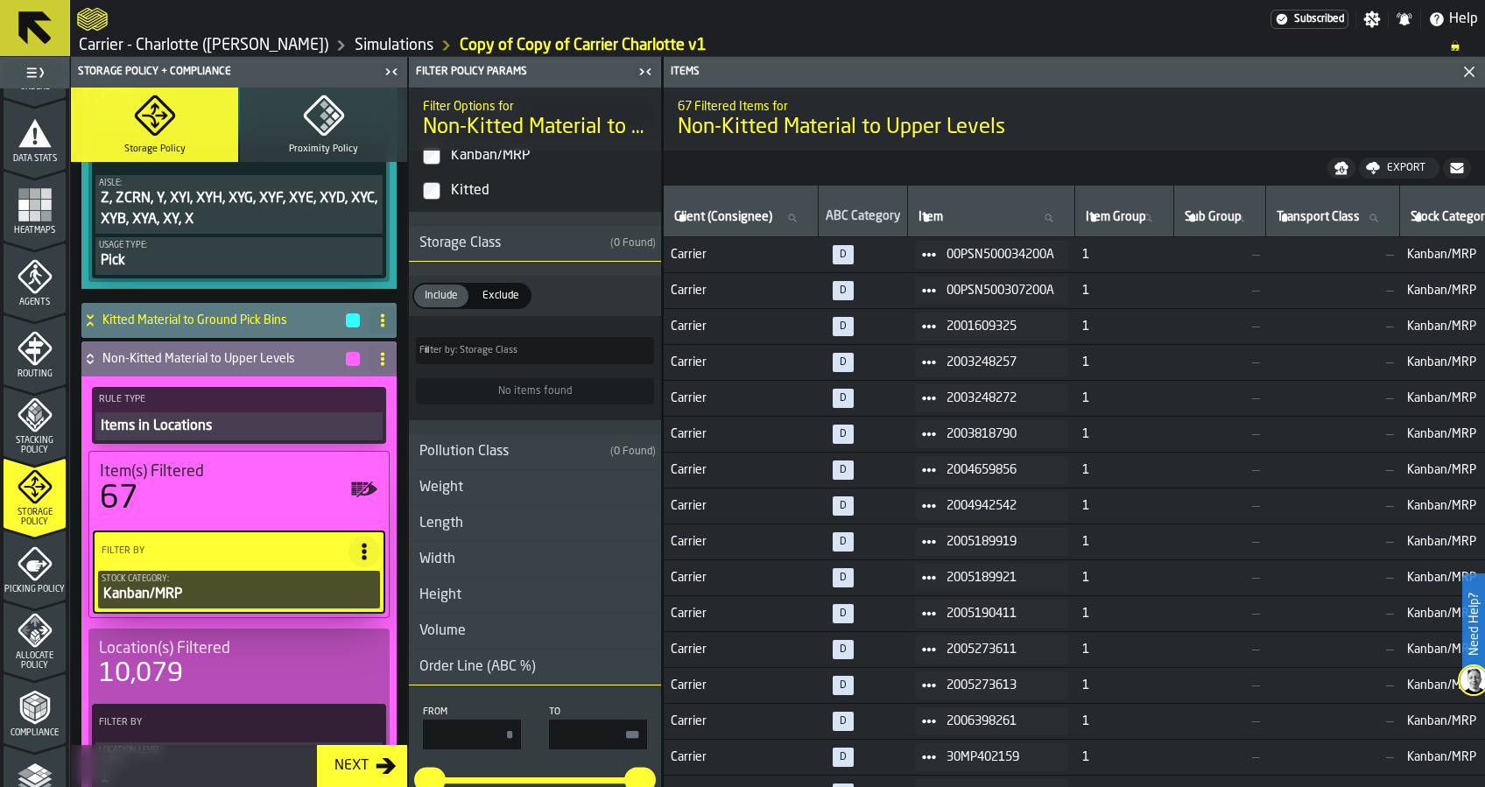
click at [205, 368] on div "Non-Kitted Material to Upper Levels" at bounding box center [221, 359] width 280 height 35
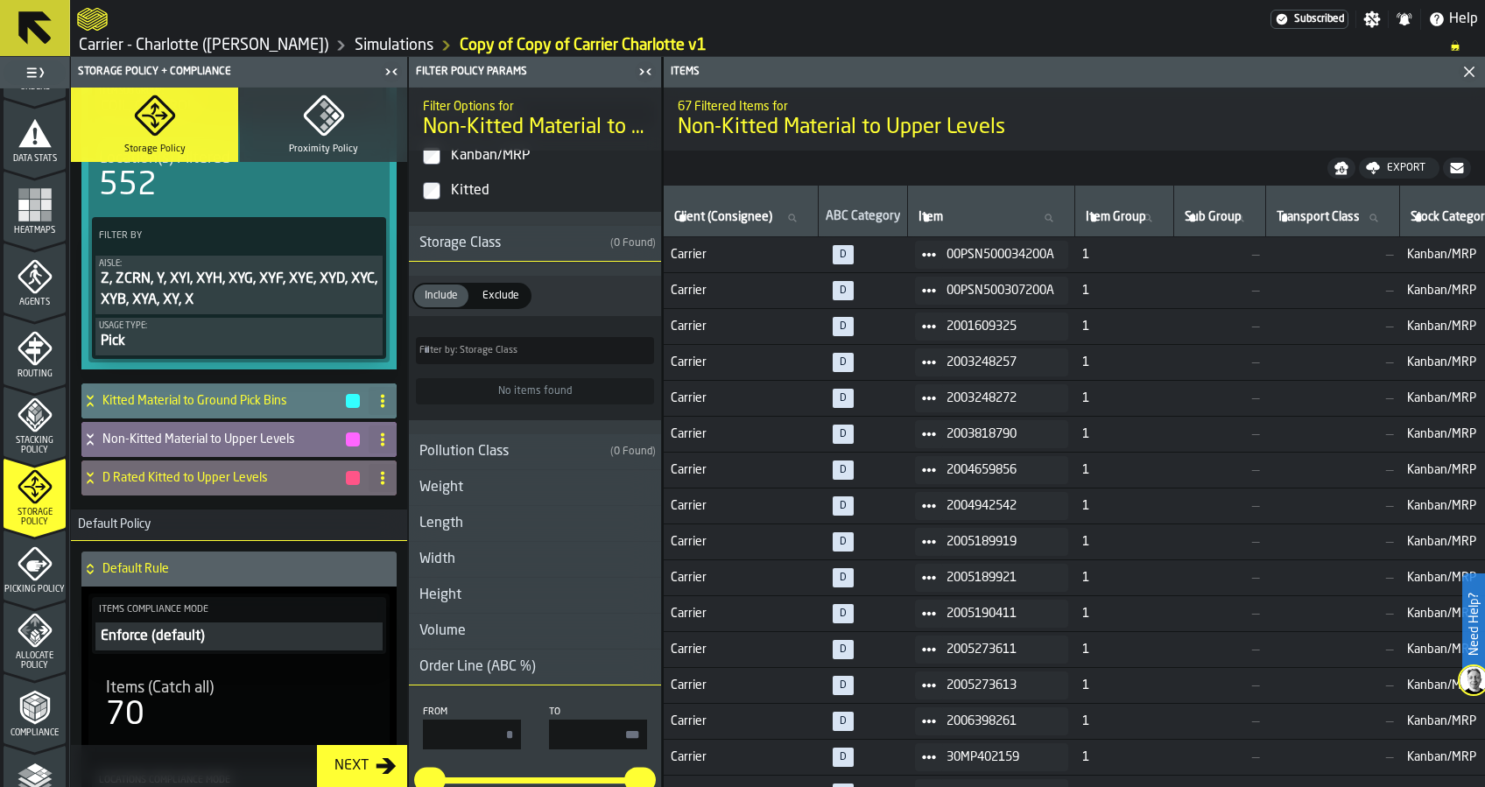
scroll to position [467, 0]
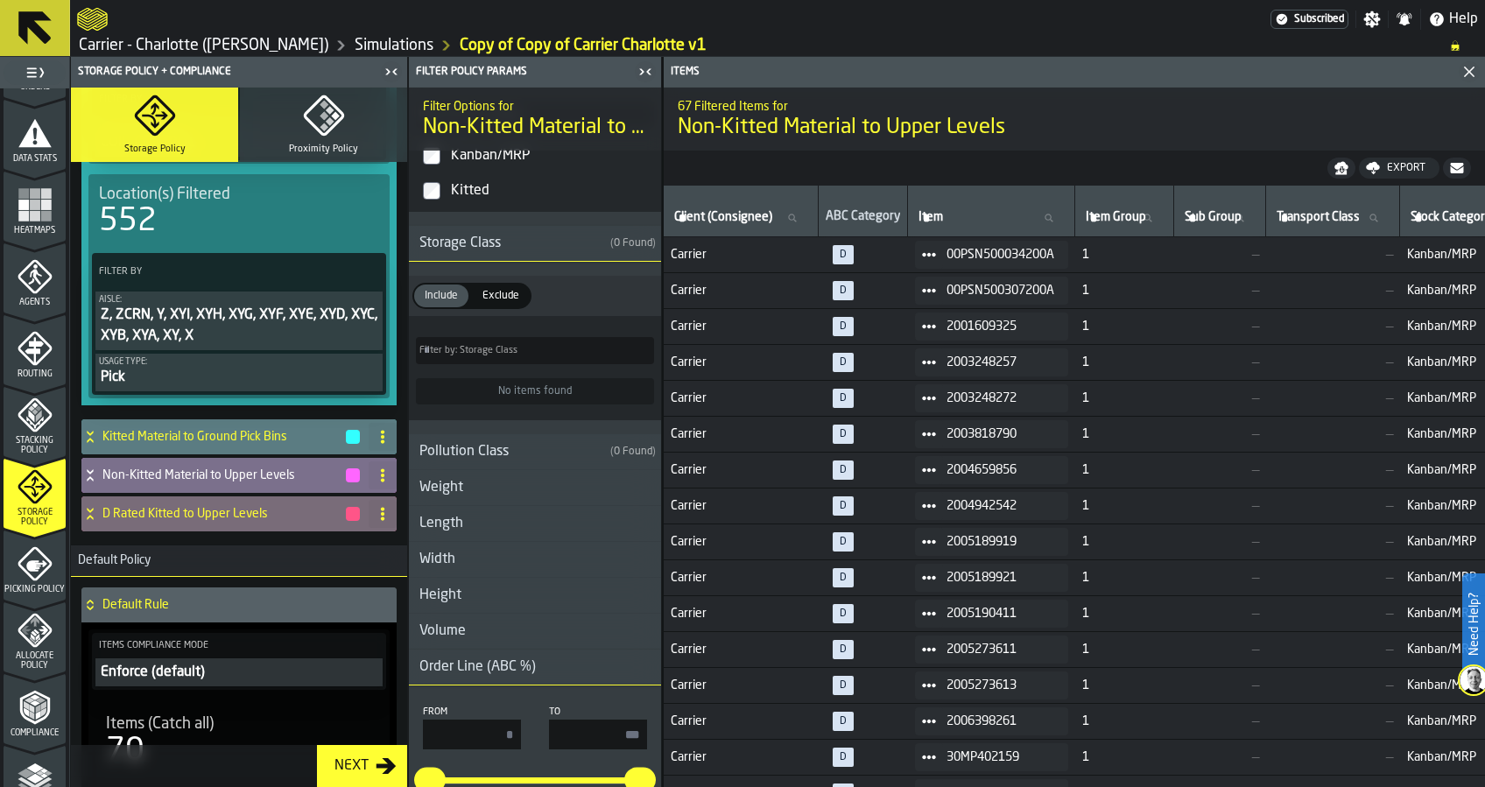
click at [231, 507] on h4 "D Rated Kitted to Upper Levels" at bounding box center [223, 514] width 242 height 14
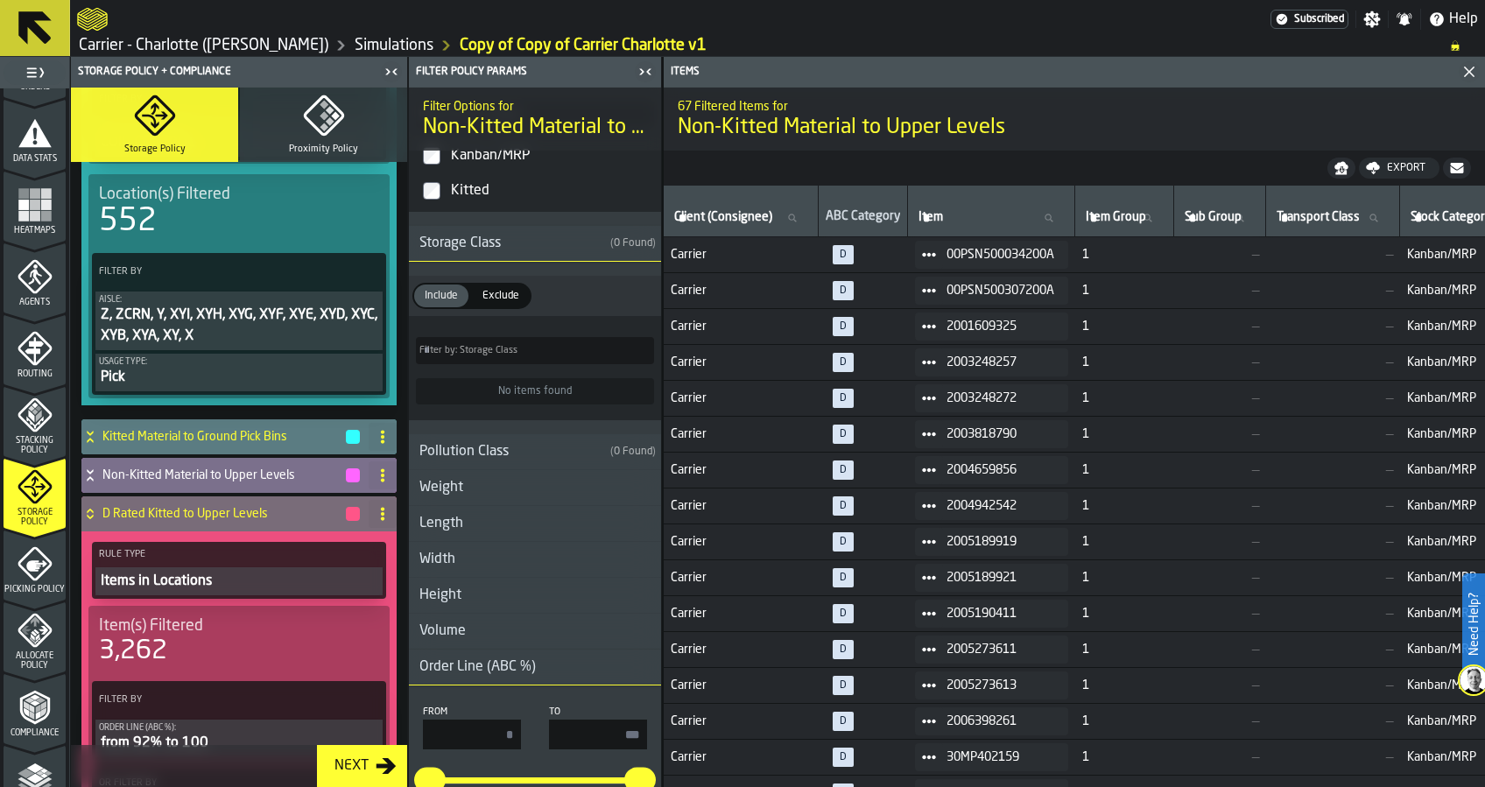
click at [239, 511] on h4 "D Rated Kitted to Upper Levels" at bounding box center [223, 514] width 242 height 14
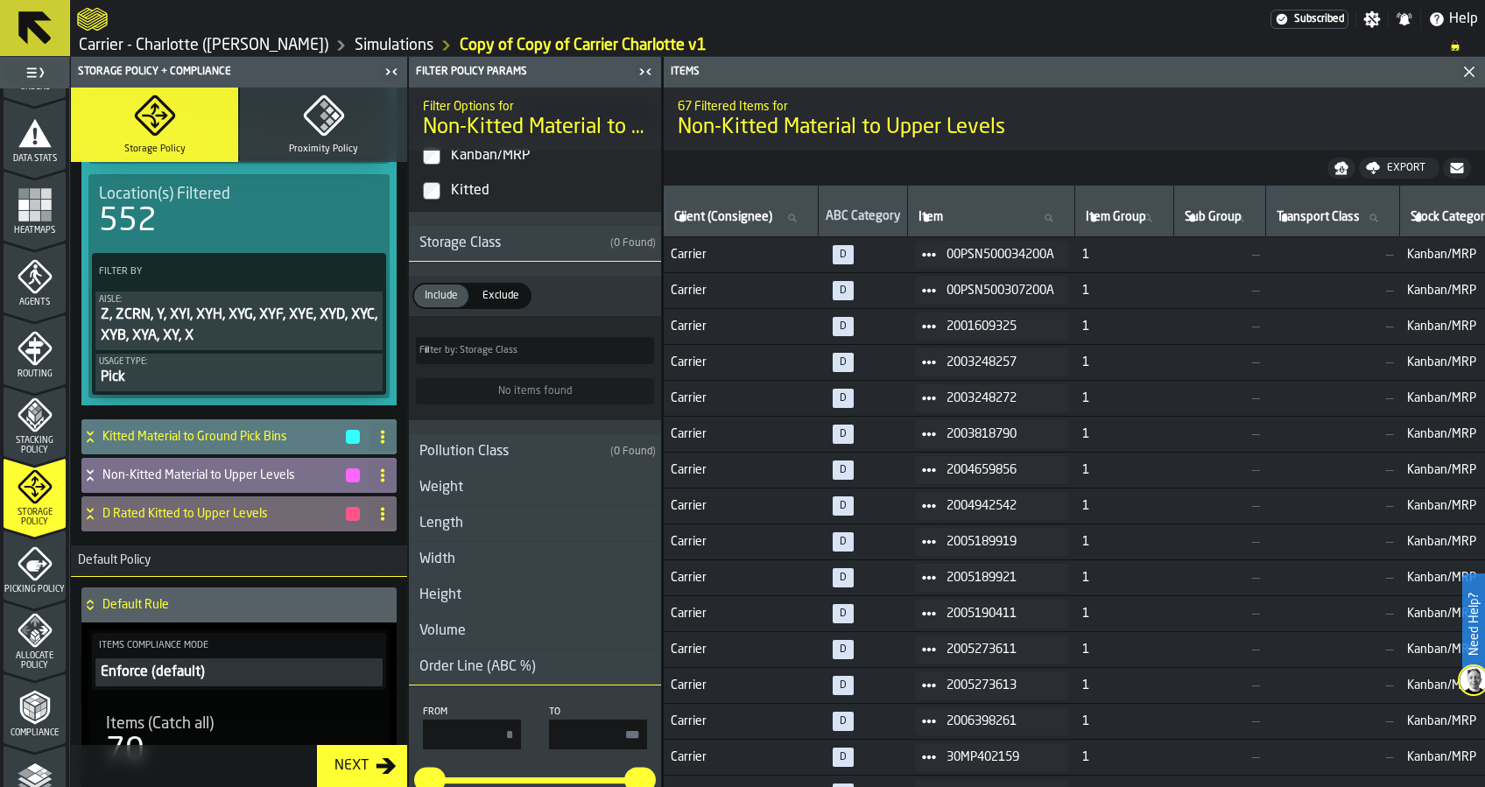
click at [229, 476] on h4 "Non-Kitted Material to Upper Levels" at bounding box center [223, 476] width 242 height 14
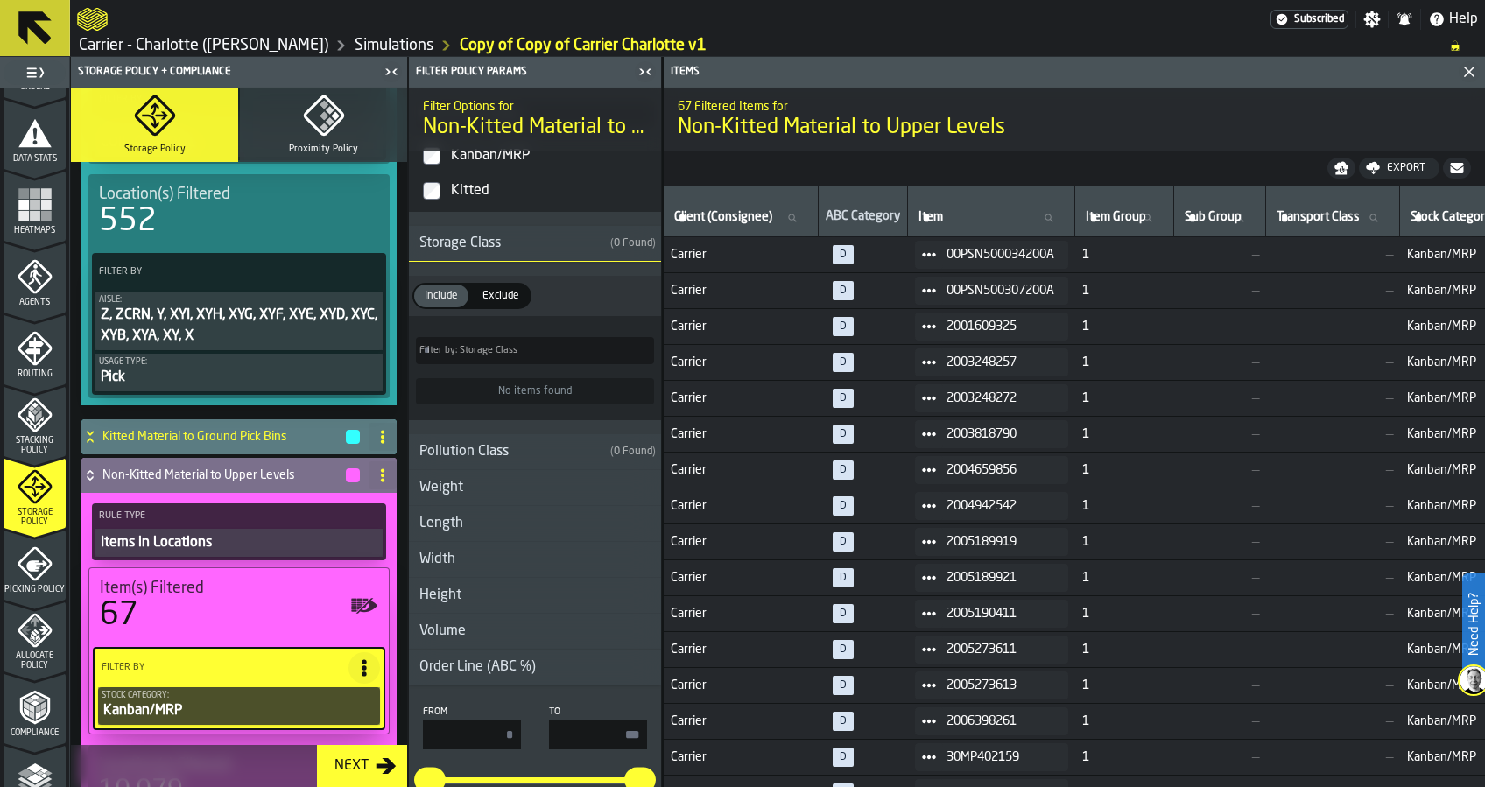
scroll to position [583, 0]
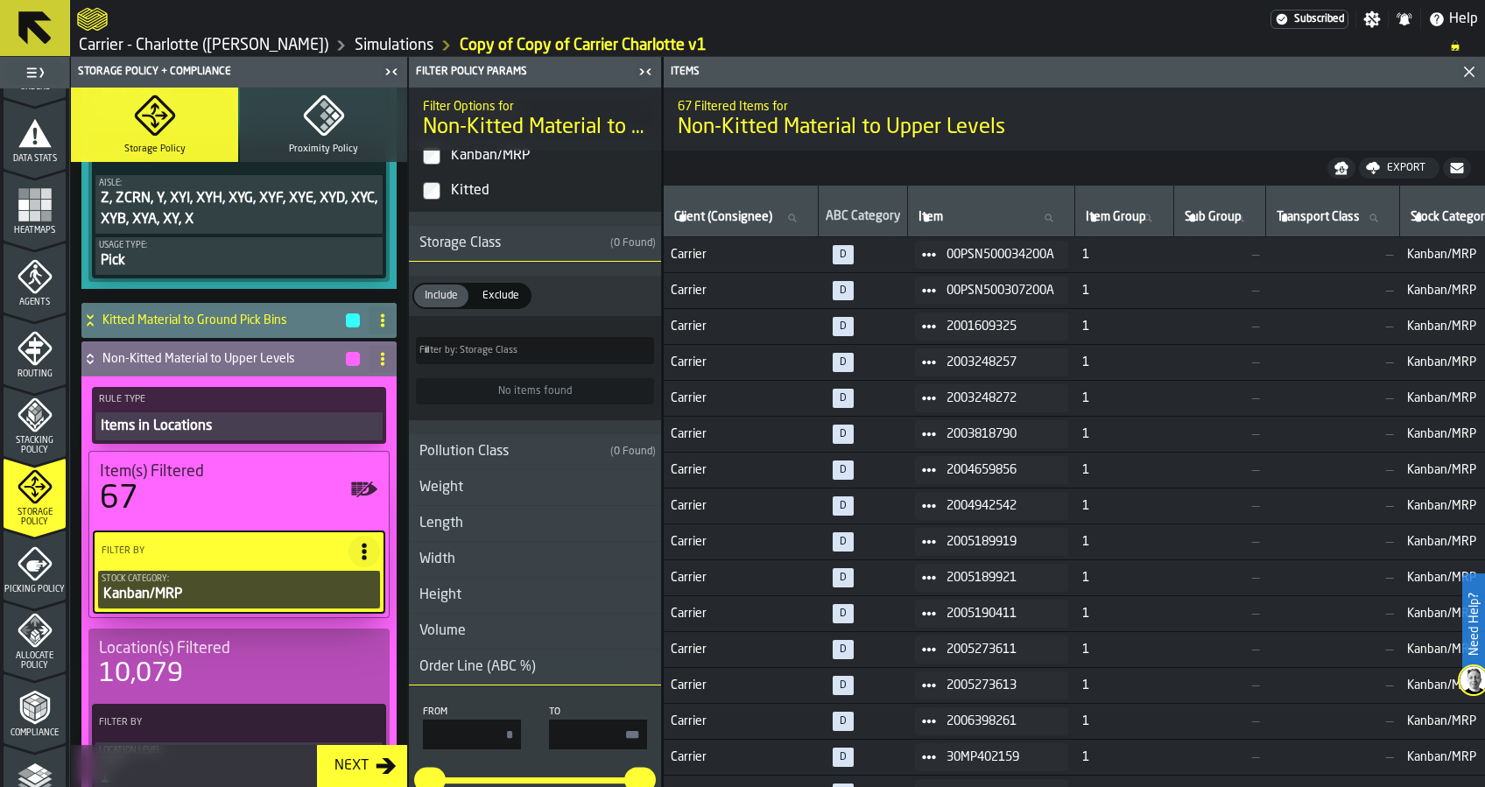
click at [232, 478] on div "Item(s) Filtered" at bounding box center [239, 471] width 278 height 19
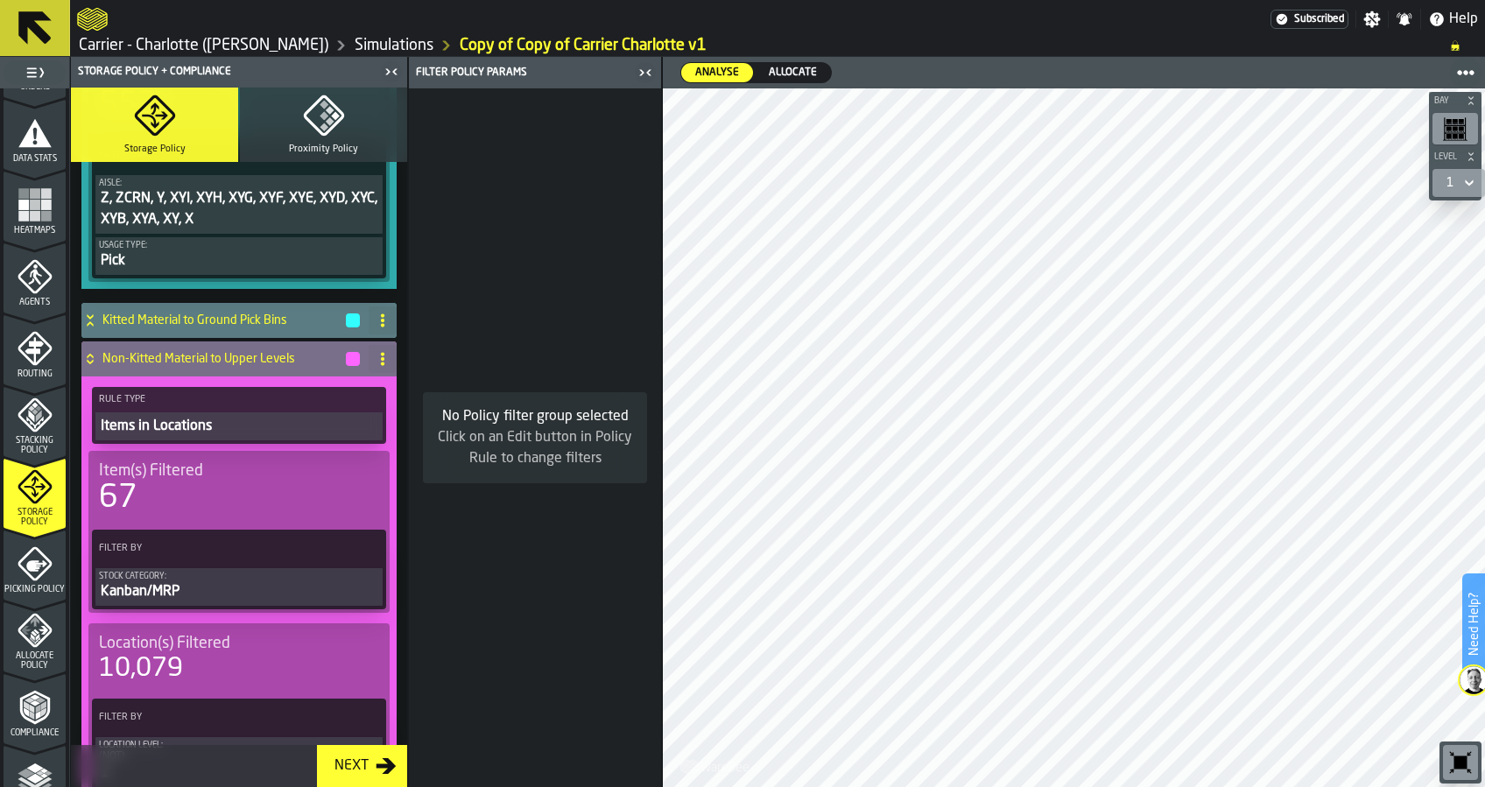
click at [177, 496] on div "67" at bounding box center [239, 498] width 280 height 35
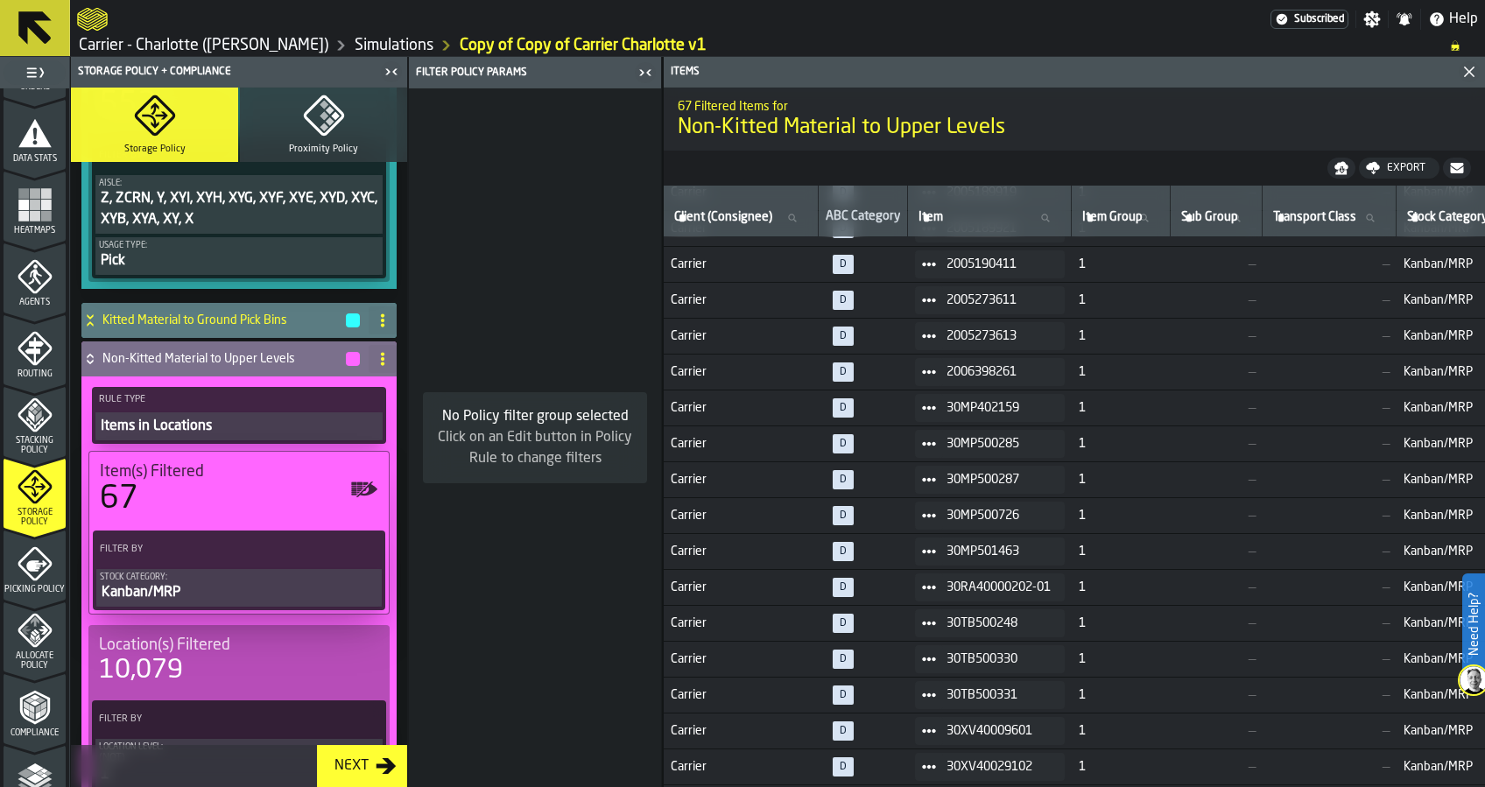
scroll to position [462, 0]
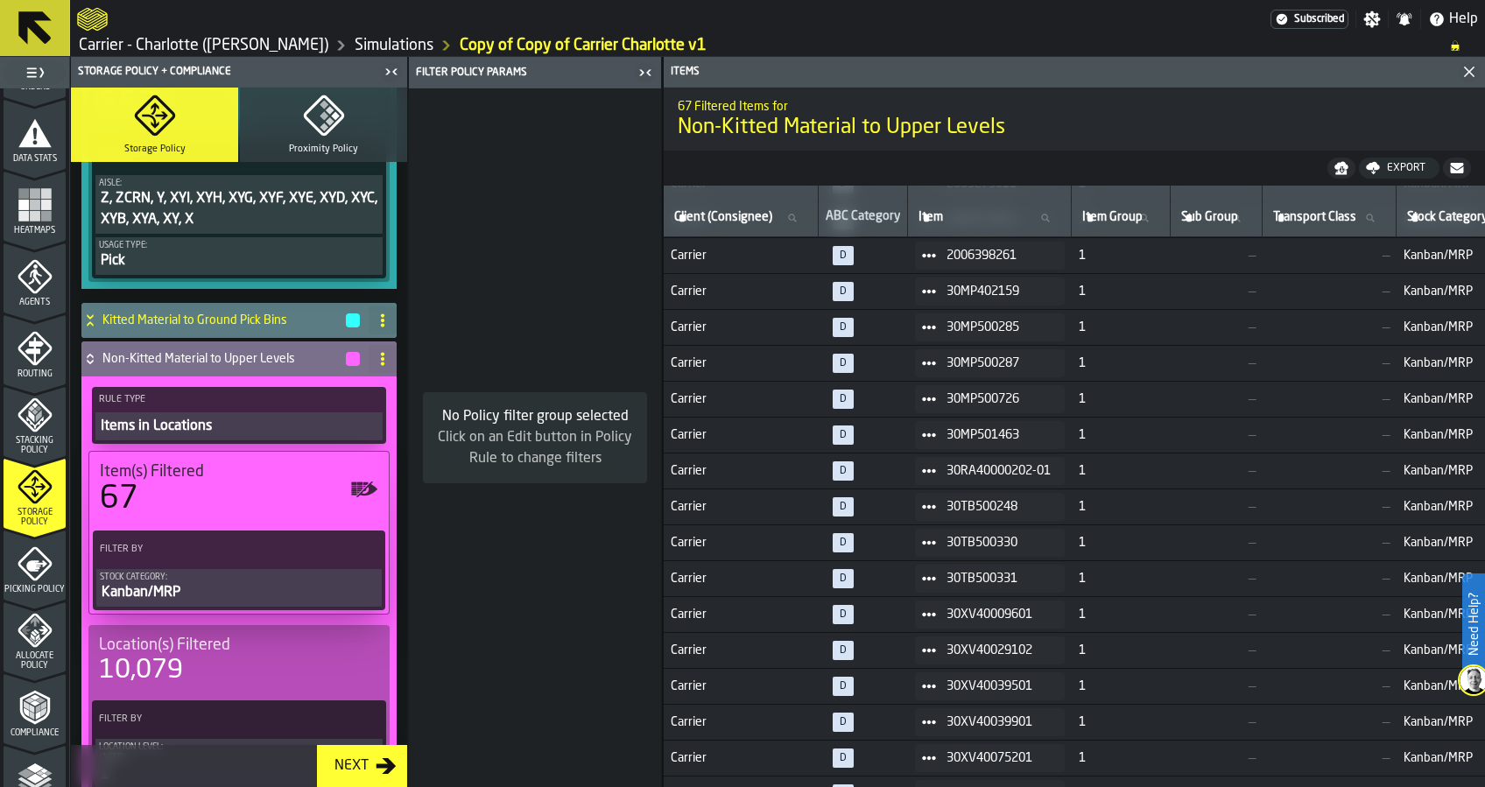
click at [192, 552] on label "Filter By" at bounding box center [223, 549] width 254 height 18
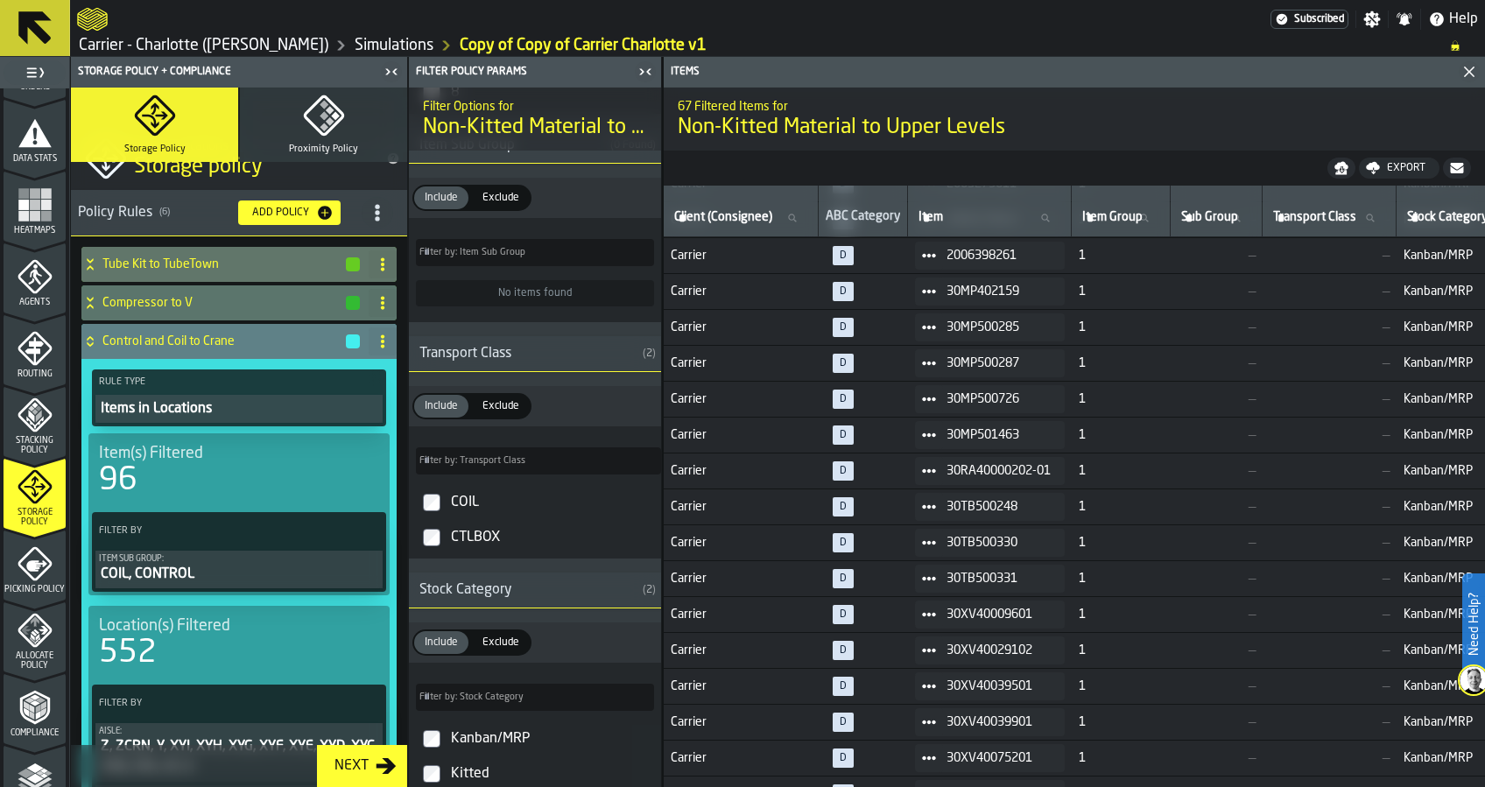
scroll to position [0, 0]
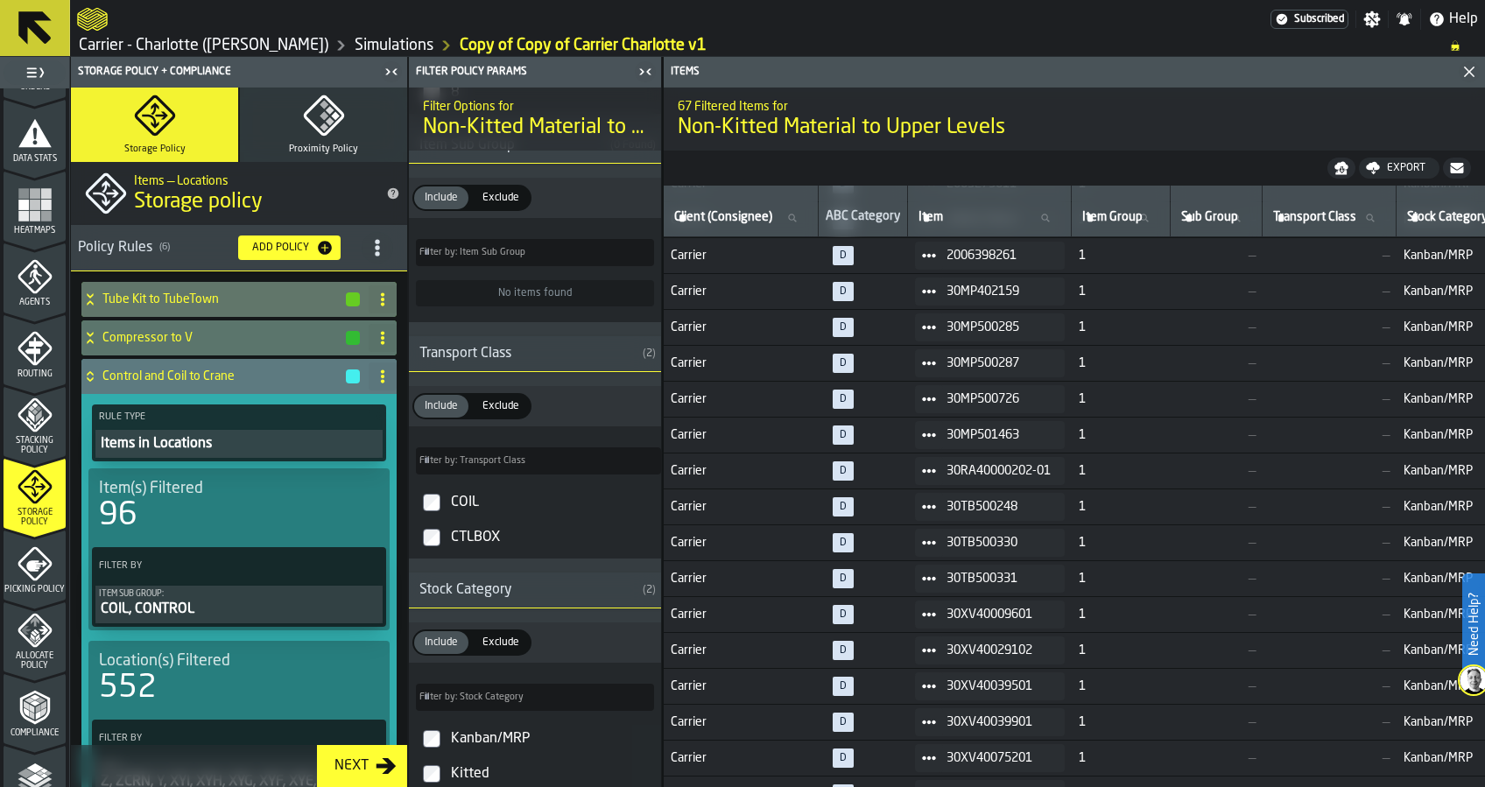
click at [271, 245] on div "Add Policy" at bounding box center [280, 248] width 71 height 12
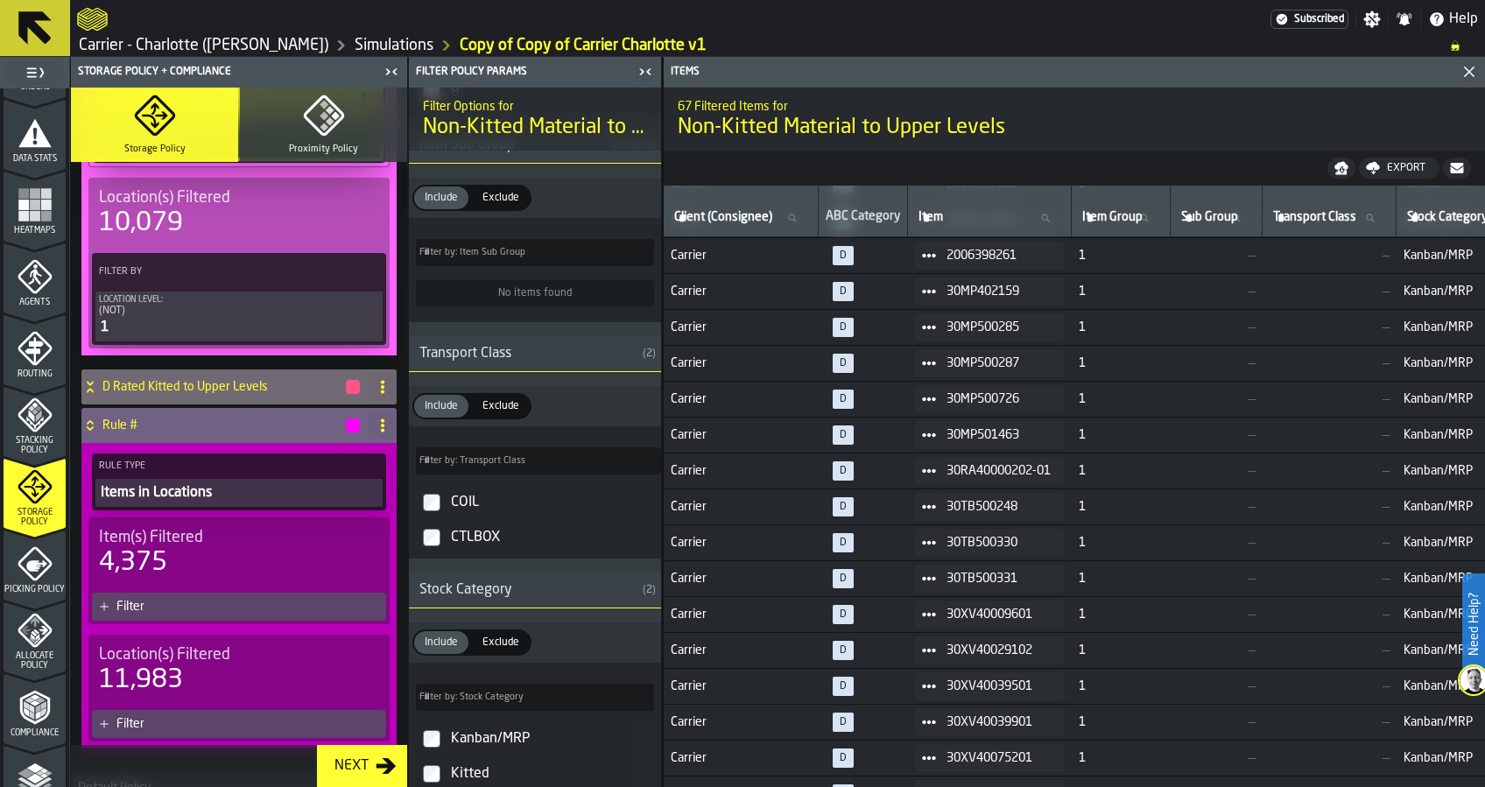
scroll to position [1167, 0]
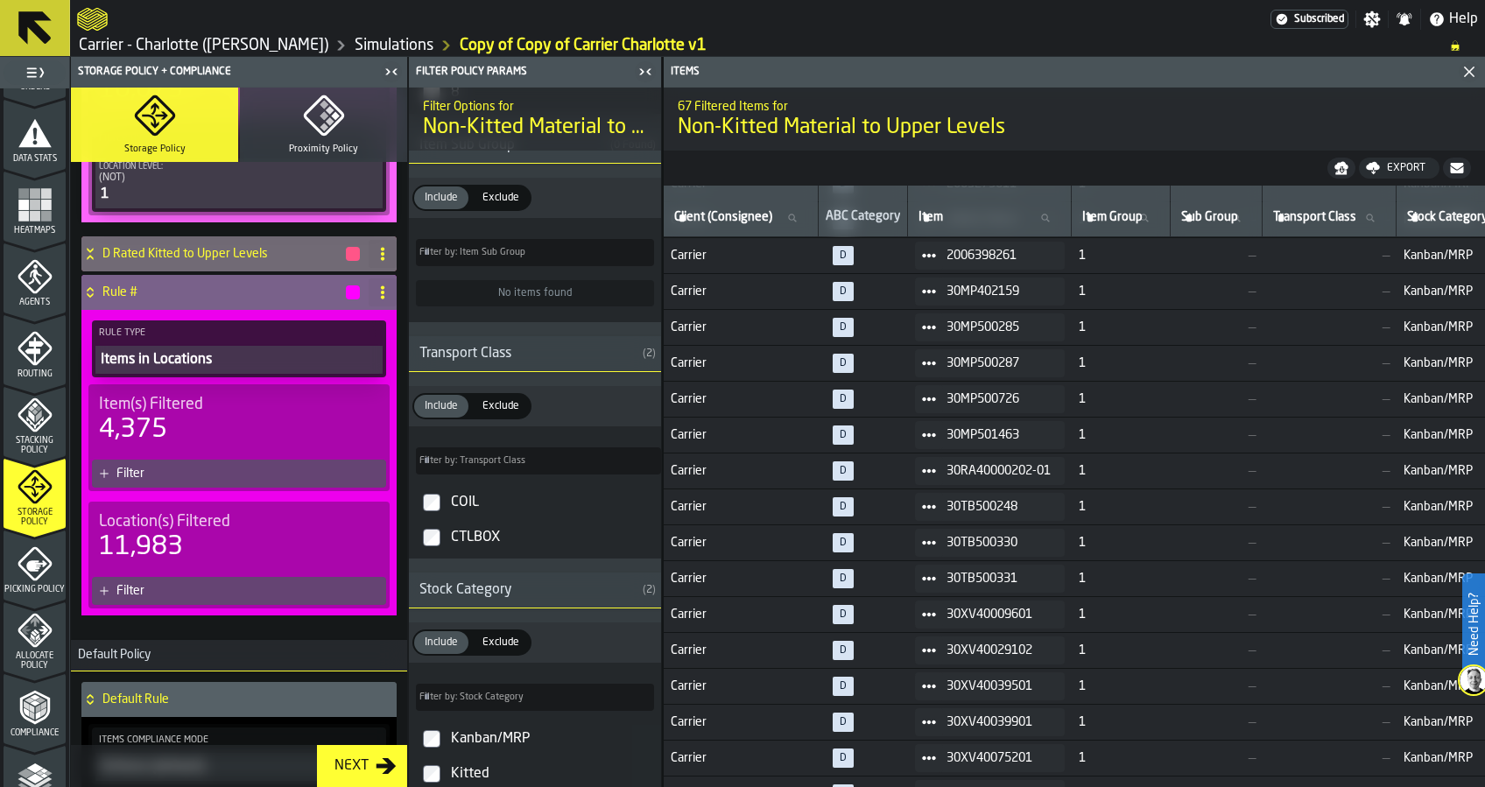
click at [376, 294] on icon at bounding box center [383, 292] width 14 height 14
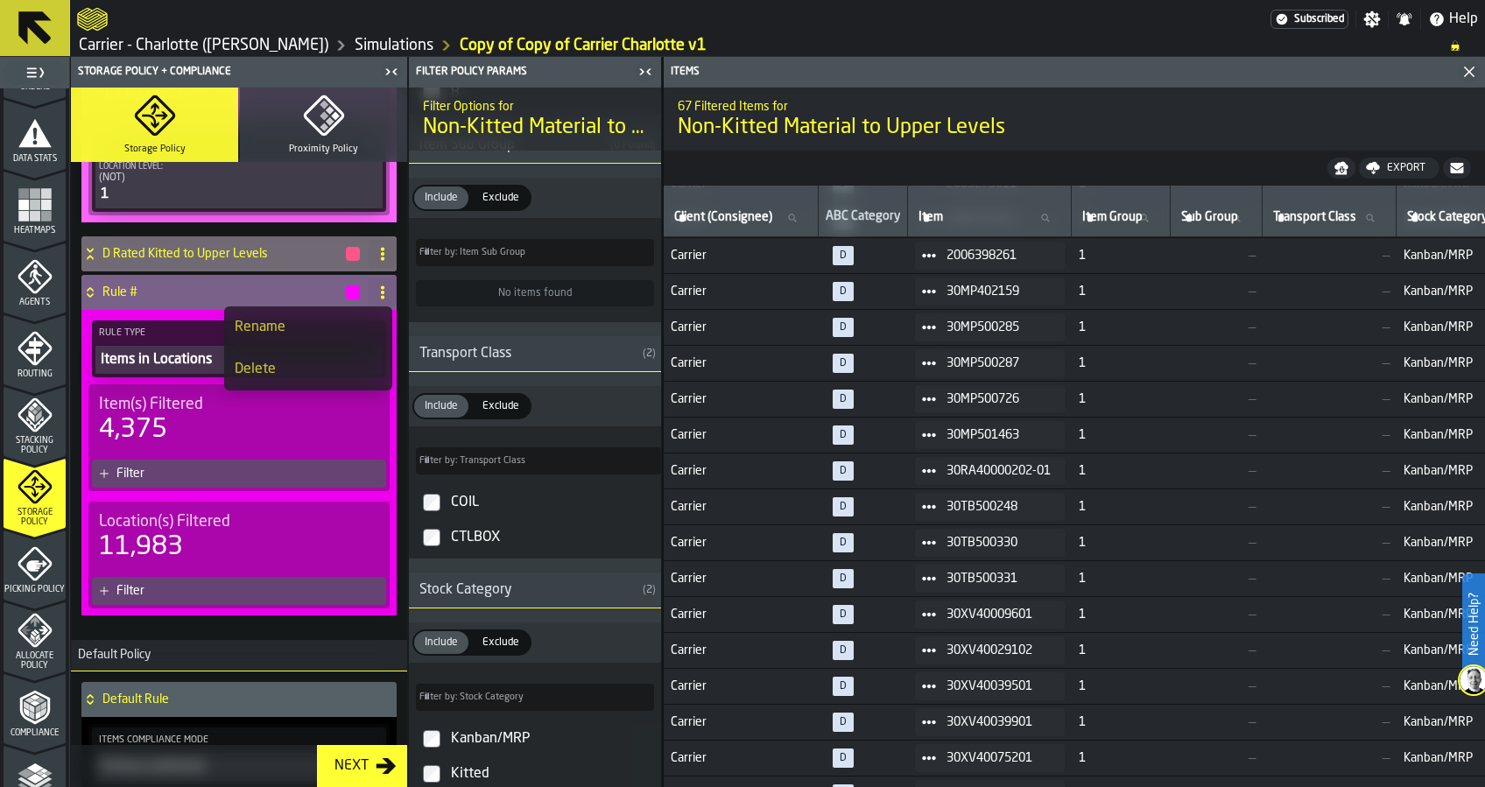
click at [345, 324] on div "Rename" at bounding box center [308, 327] width 147 height 21
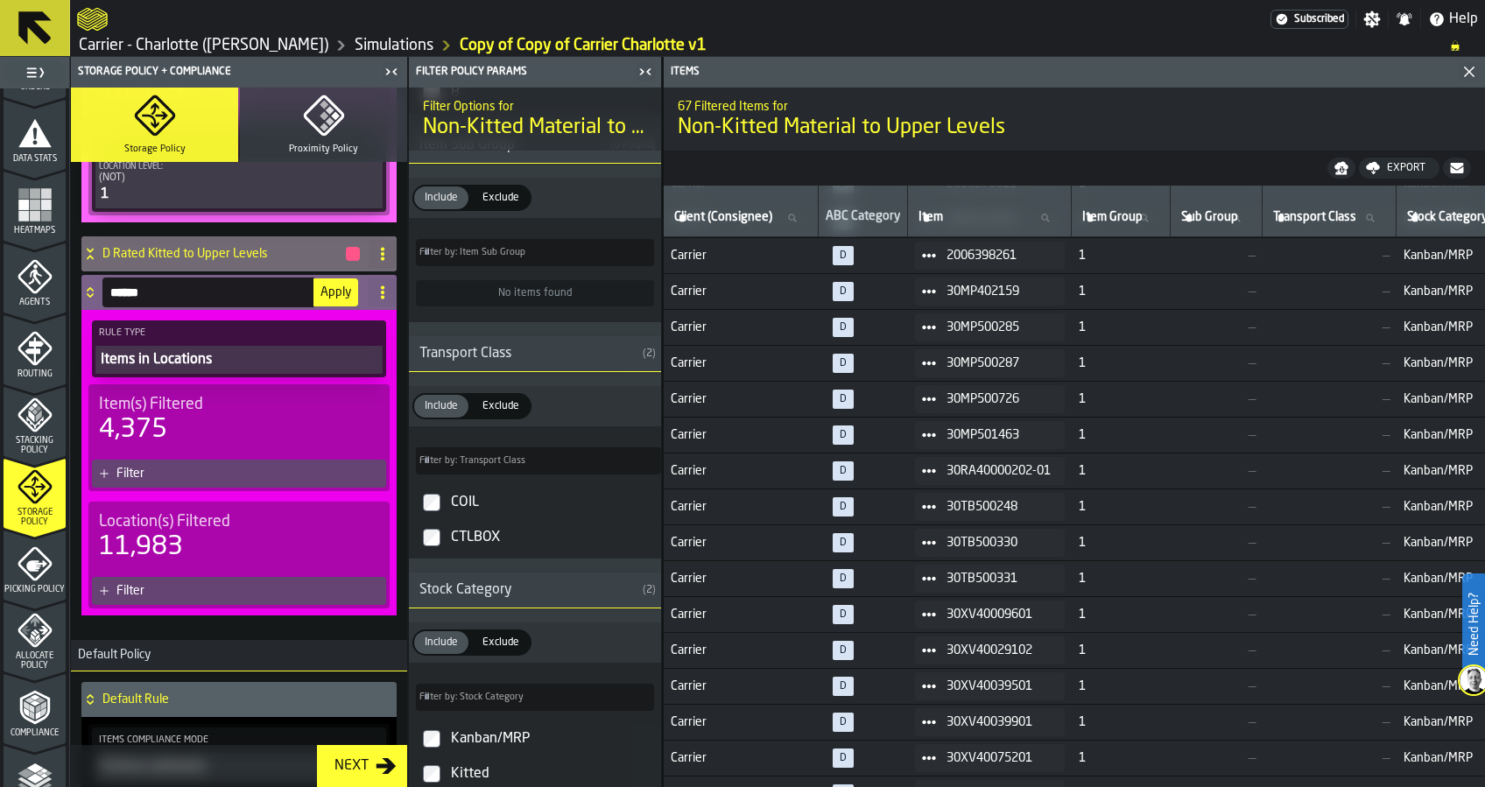
drag, startPoint x: 183, startPoint y: 293, endPoint x: 112, endPoint y: 291, distance: 71.0
click at [112, 291] on input "******" at bounding box center [208, 293] width 212 height 30
type input "**********"
click at [323, 286] on span "Apply" at bounding box center [336, 292] width 31 height 12
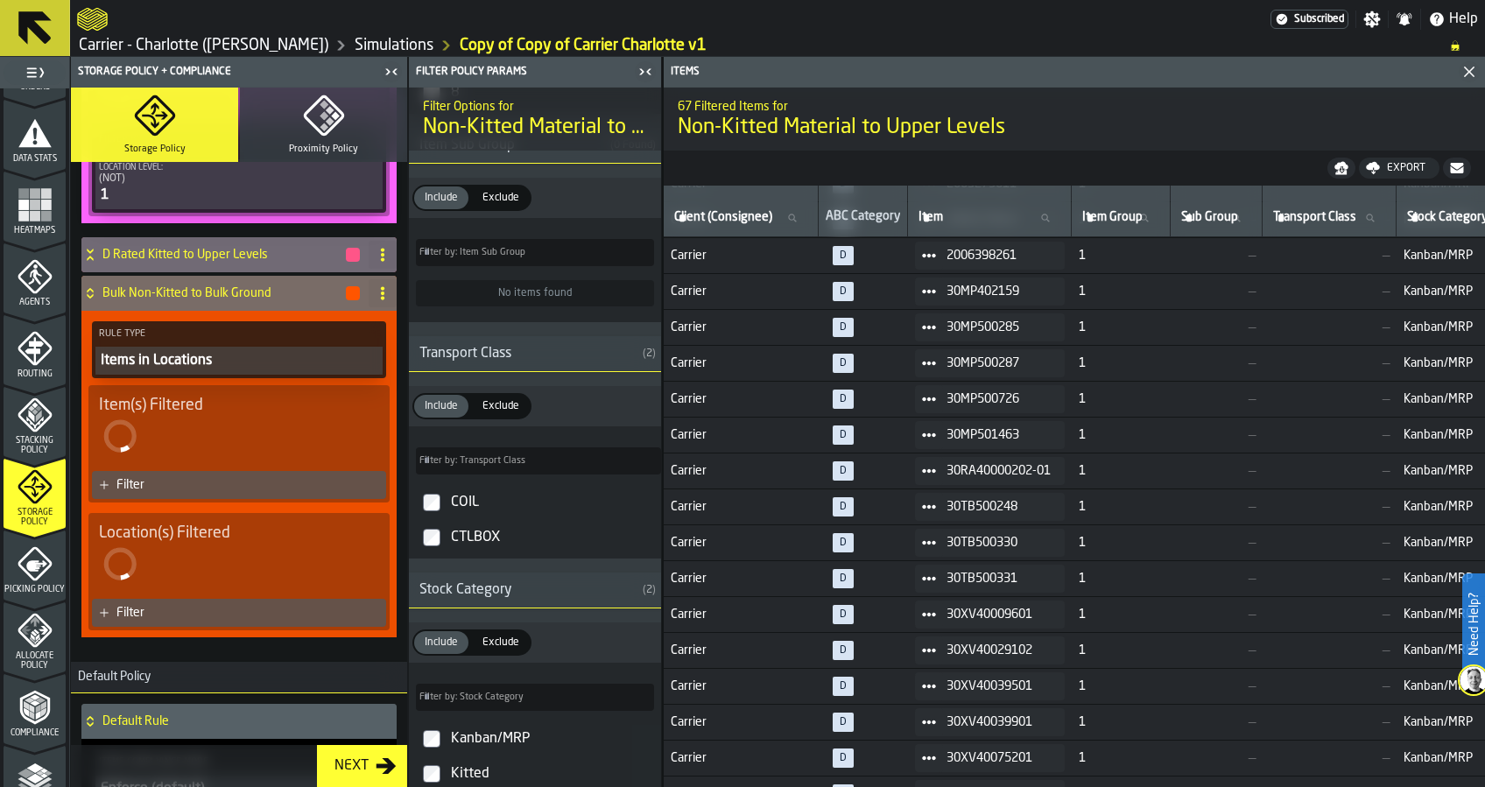
click at [255, 426] on div "Item(s) Filtered" at bounding box center [239, 426] width 280 height 61
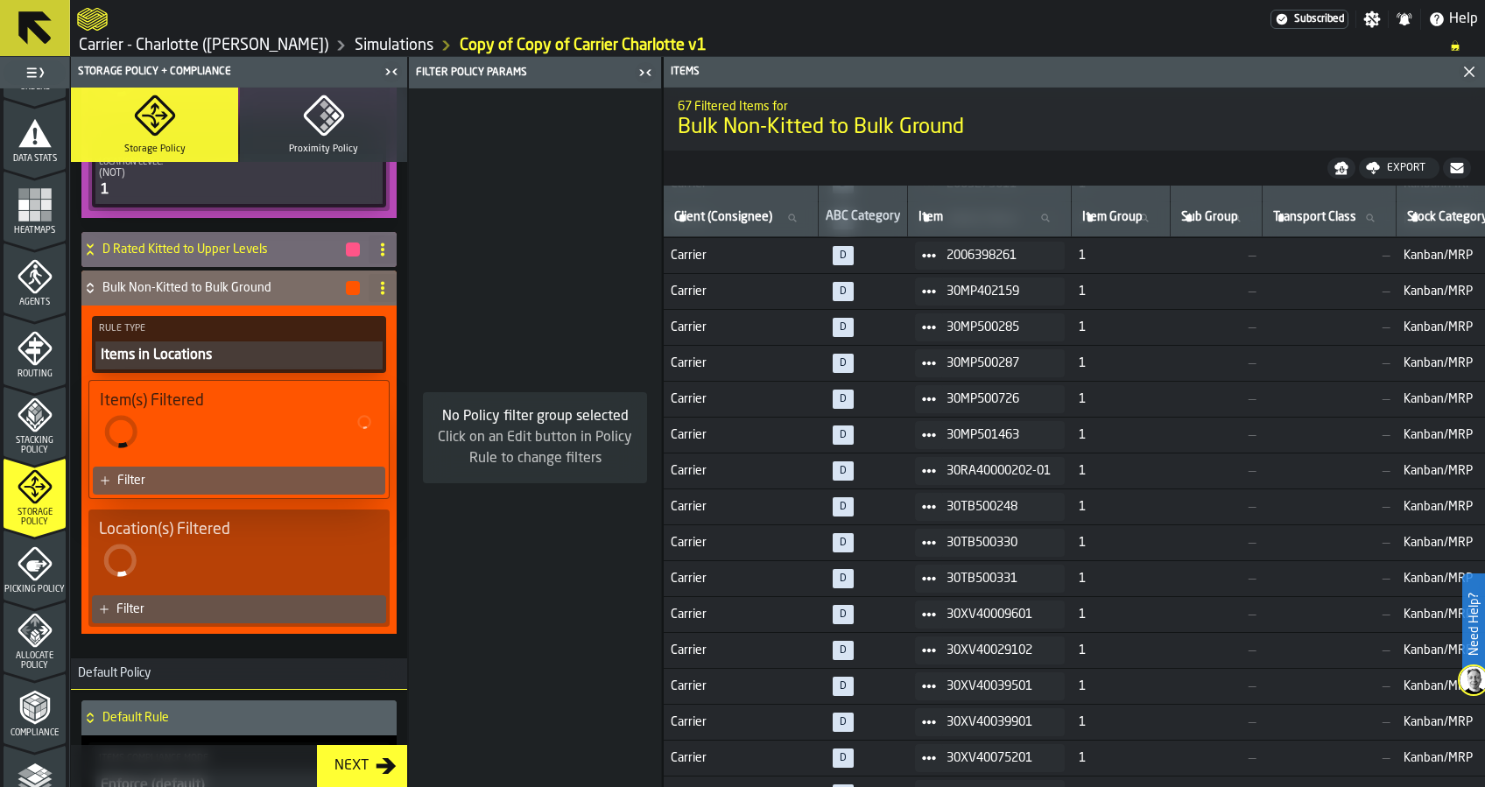
scroll to position [1173, 0]
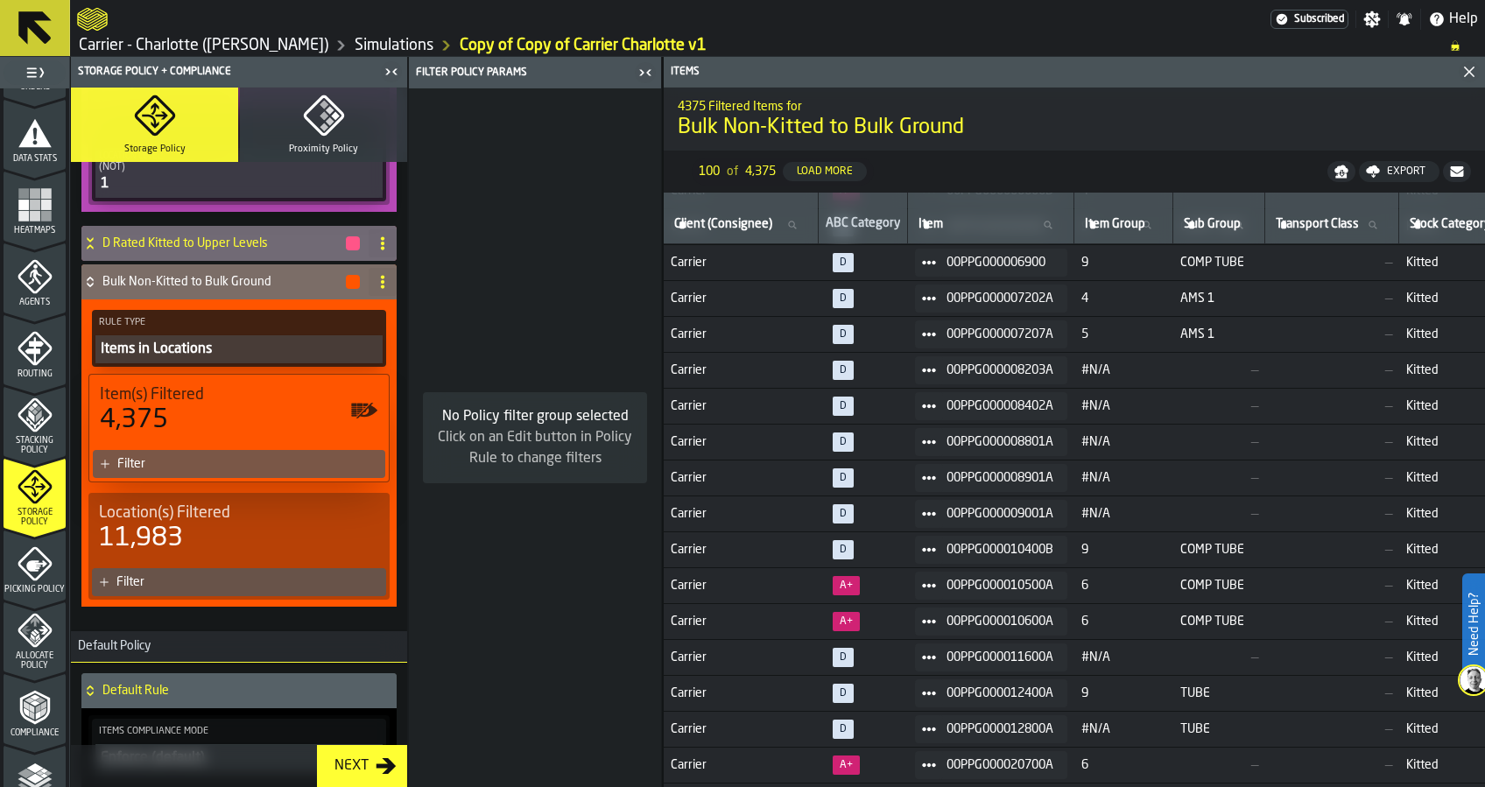
click at [266, 419] on div "4,375" at bounding box center [239, 421] width 278 height 32
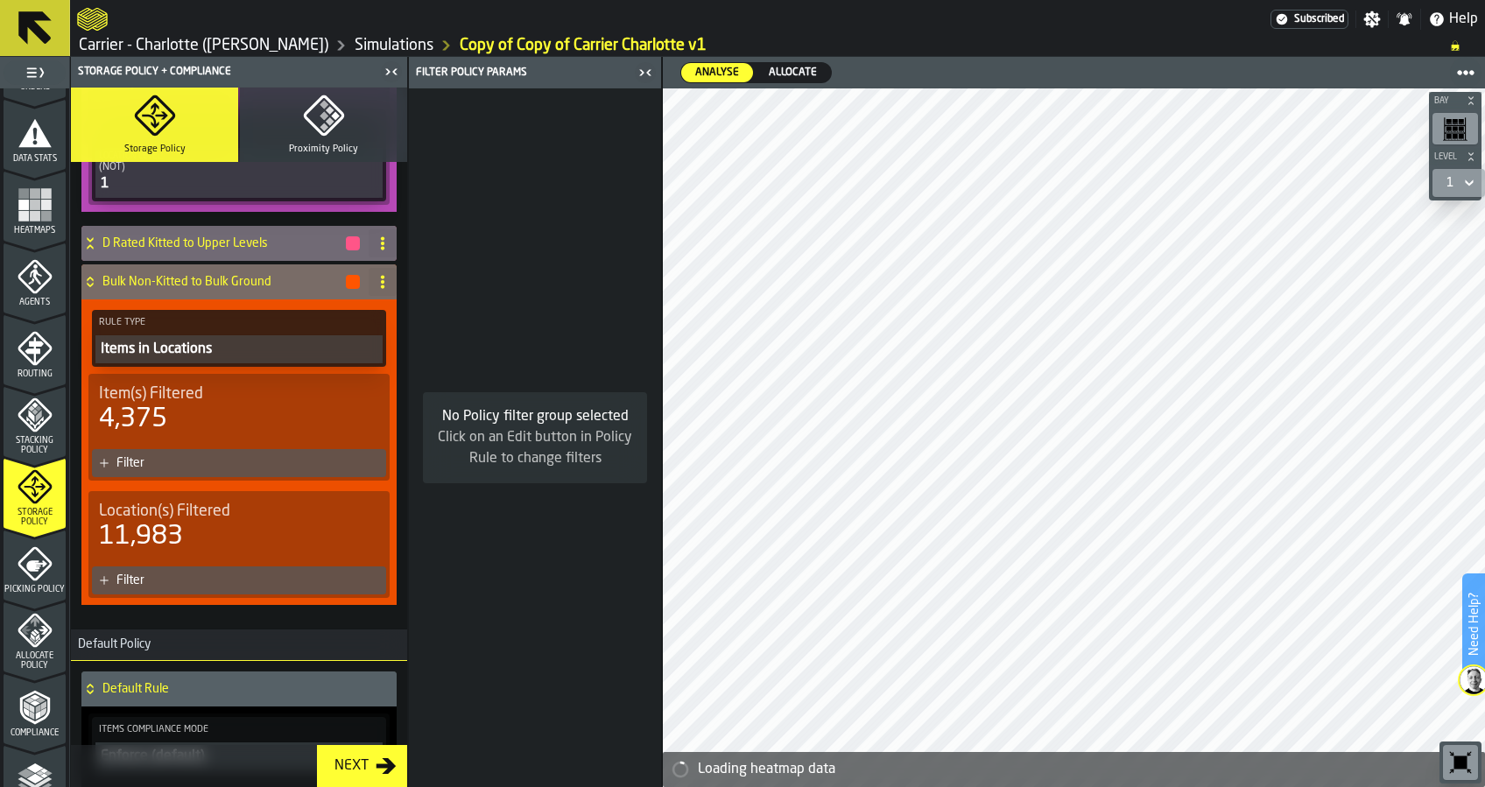
click at [264, 456] on div "Filter" at bounding box center [247, 463] width 263 height 14
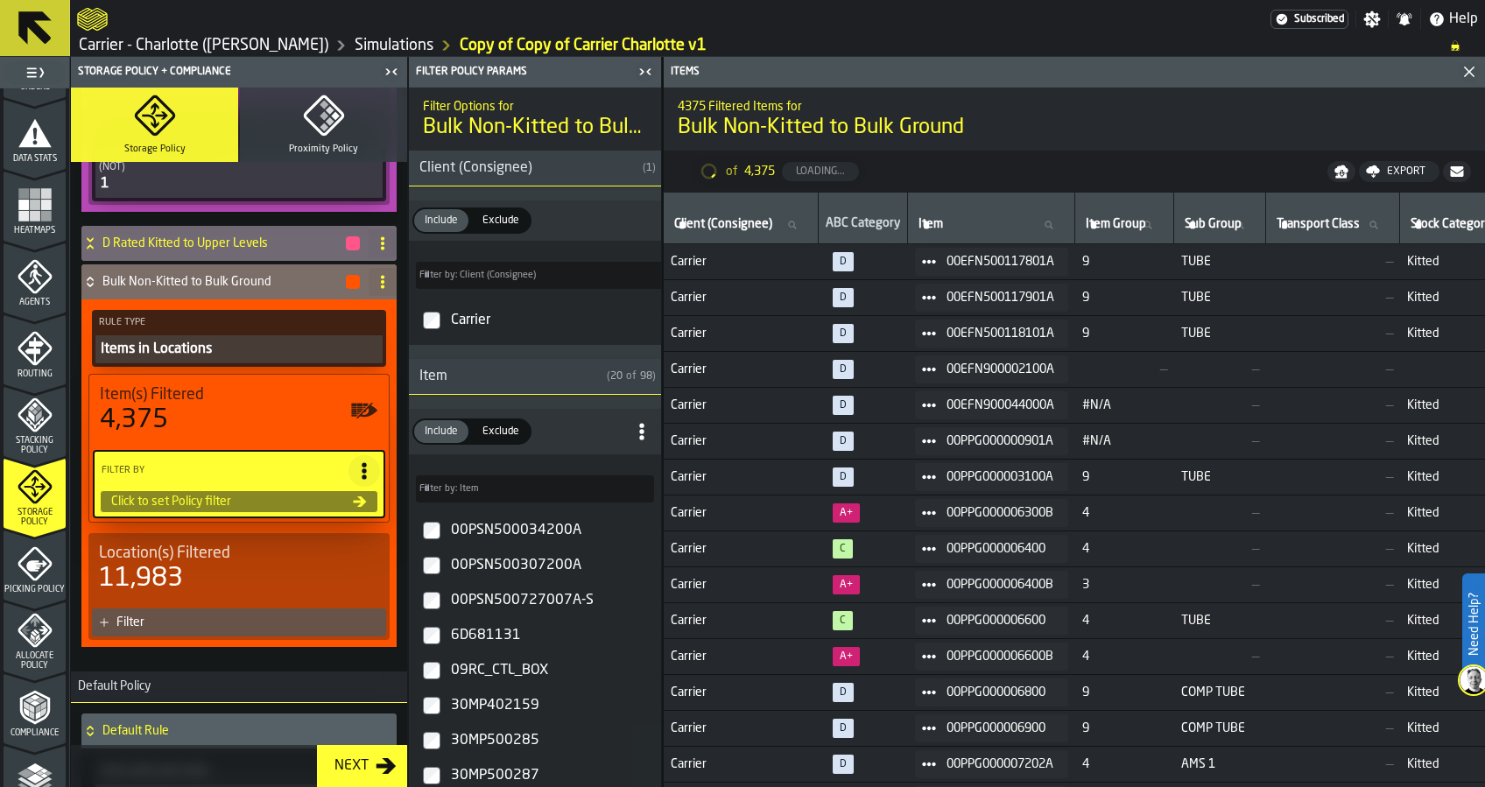
type input "*"
type input "***"
type input "*"
type input "***"
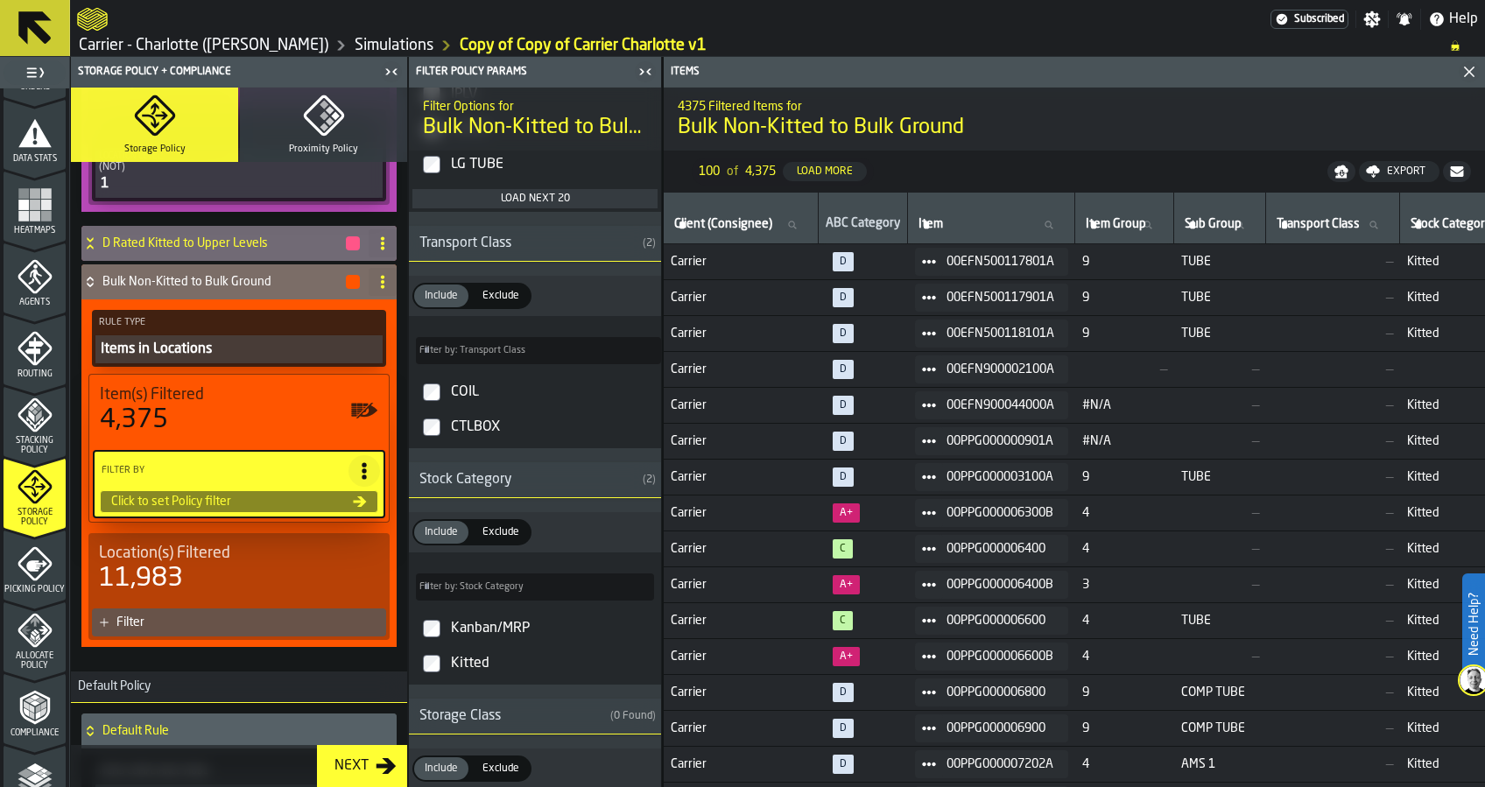
scroll to position [2685, 0]
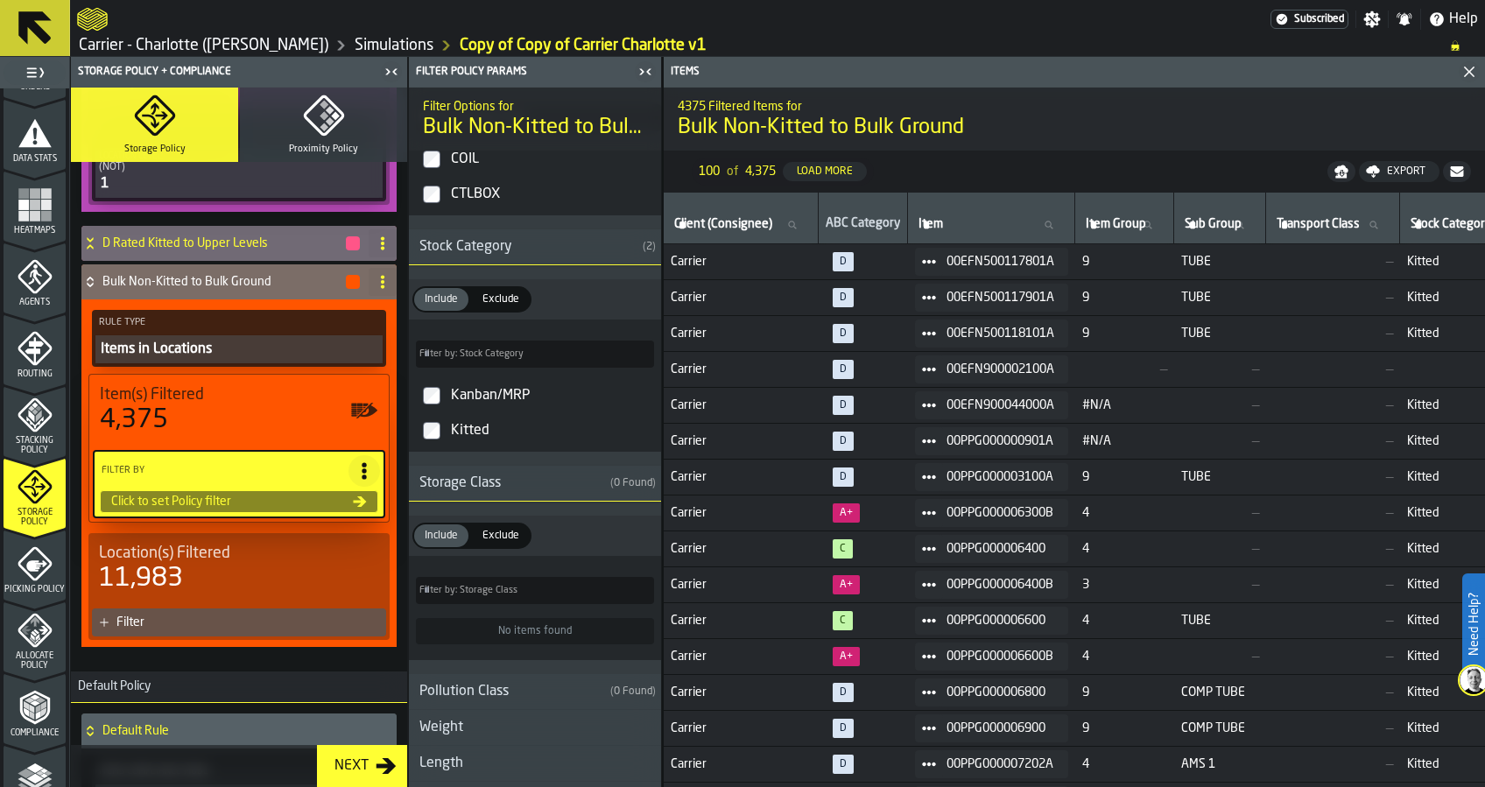
click at [504, 403] on div "Kanban/MRP" at bounding box center [551, 396] width 207 height 28
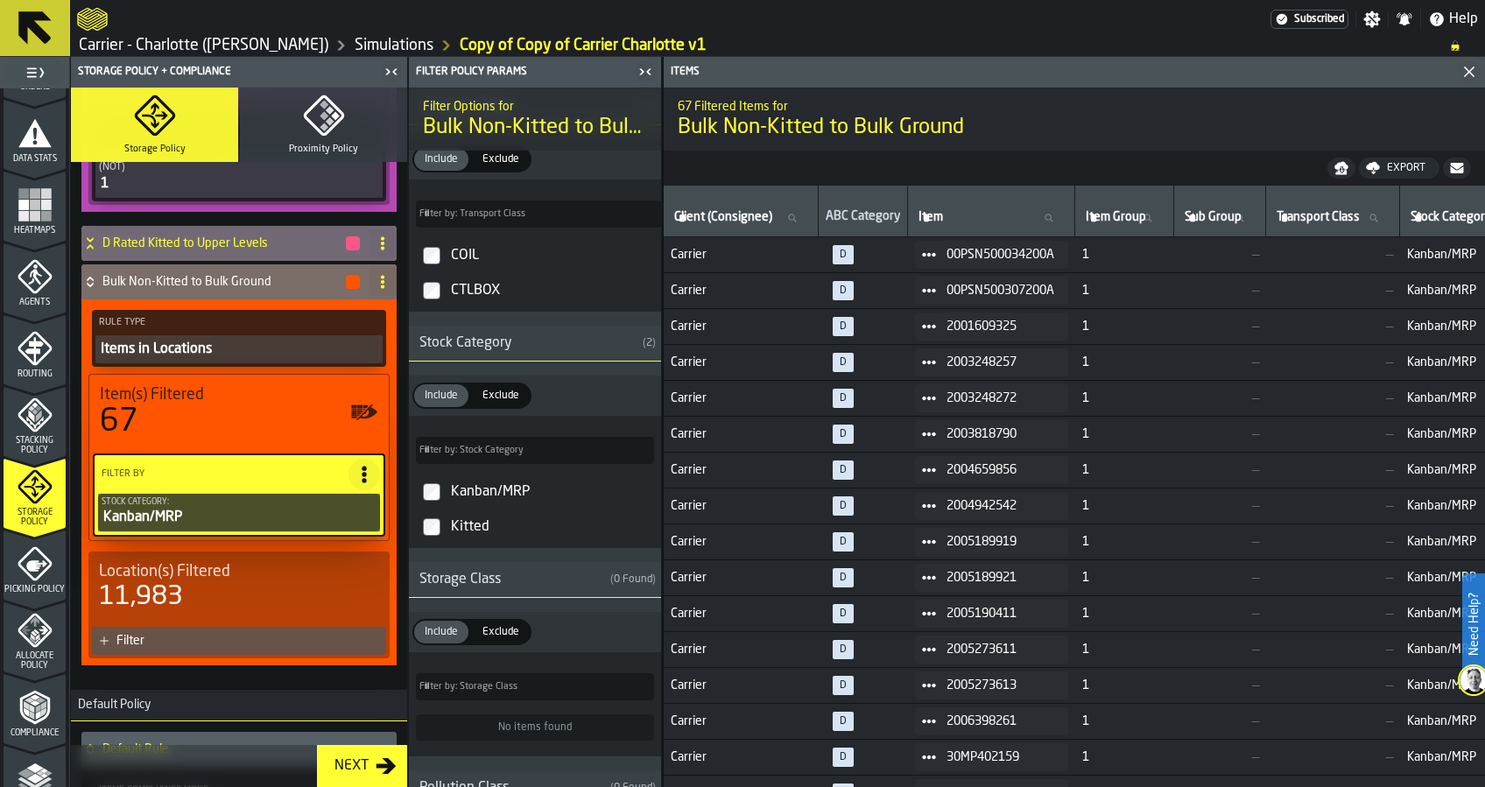
scroll to position [1612, 0]
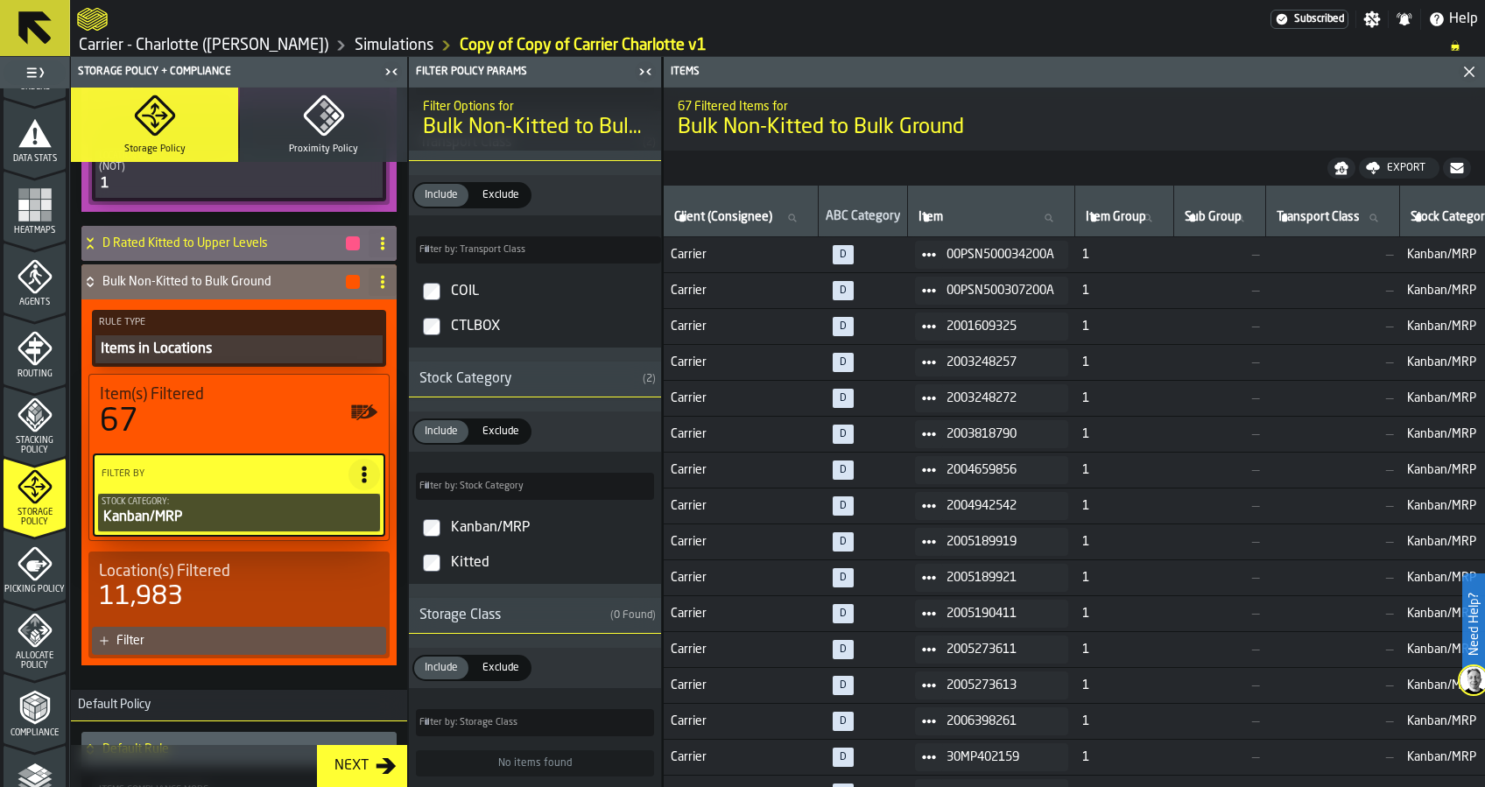
click at [469, 291] on div "COIL" at bounding box center [551, 292] width 207 height 28
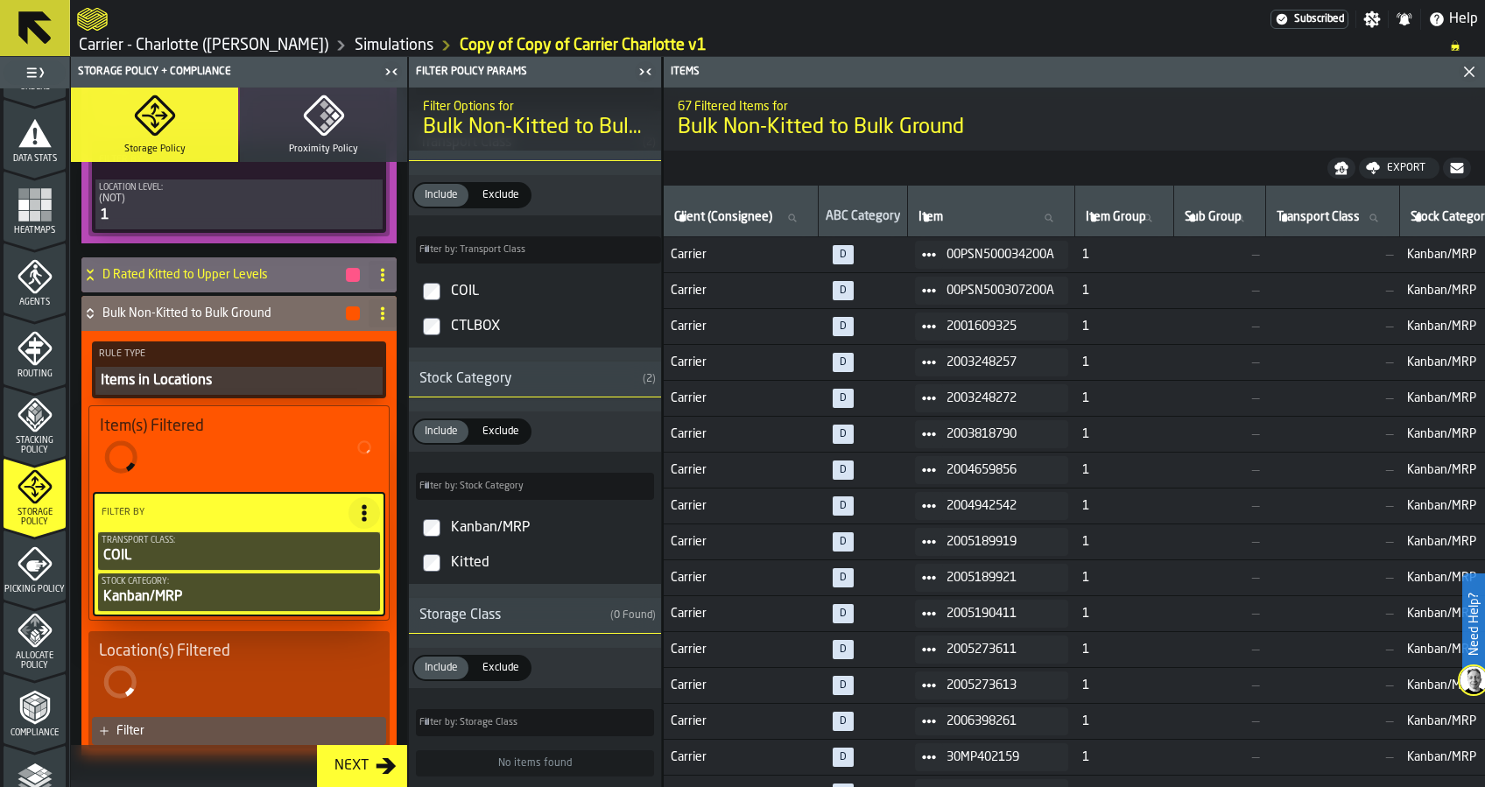
scroll to position [1194, 0]
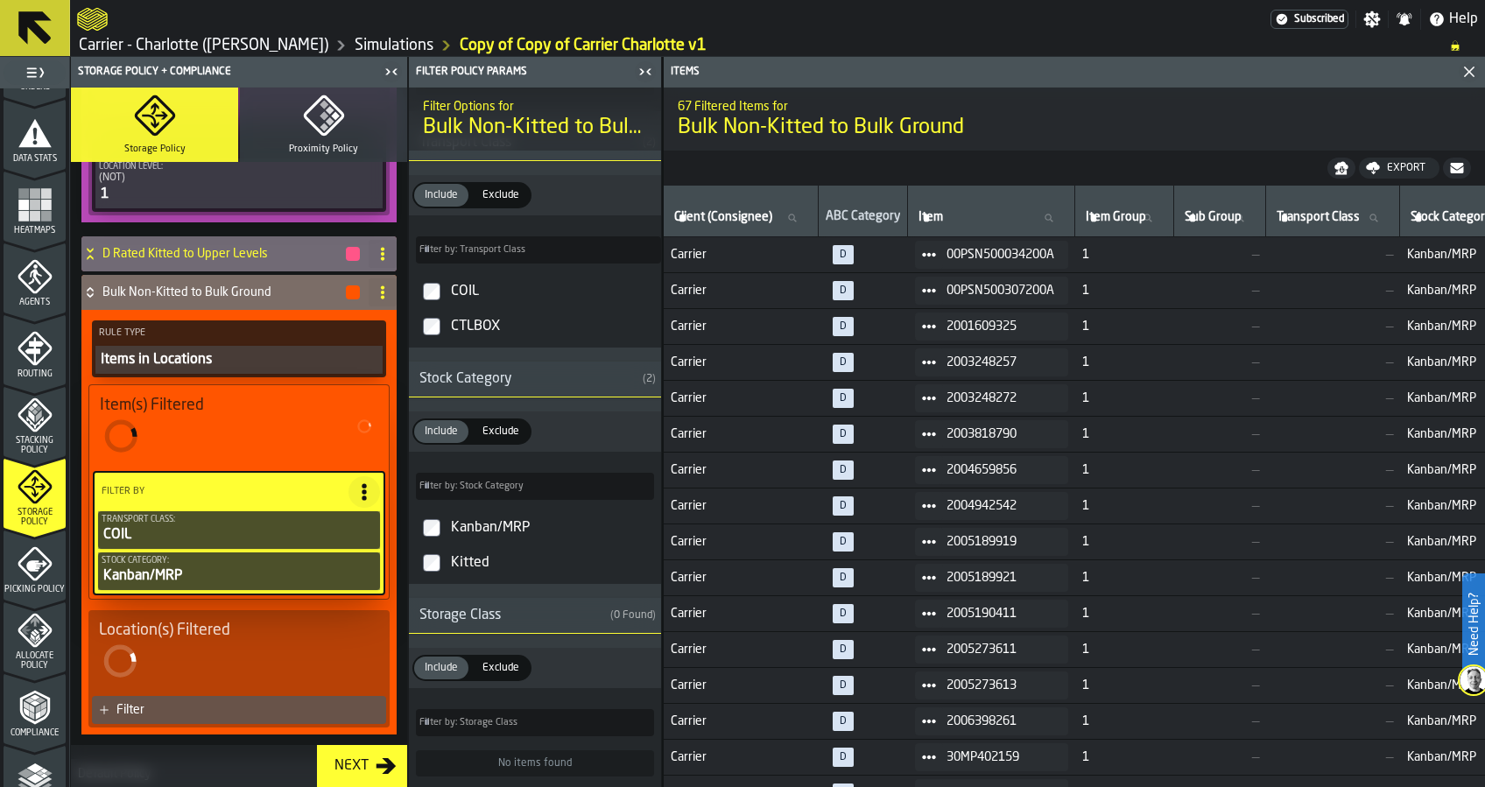
click at [470, 325] on div "CTLBOX" at bounding box center [551, 327] width 207 height 28
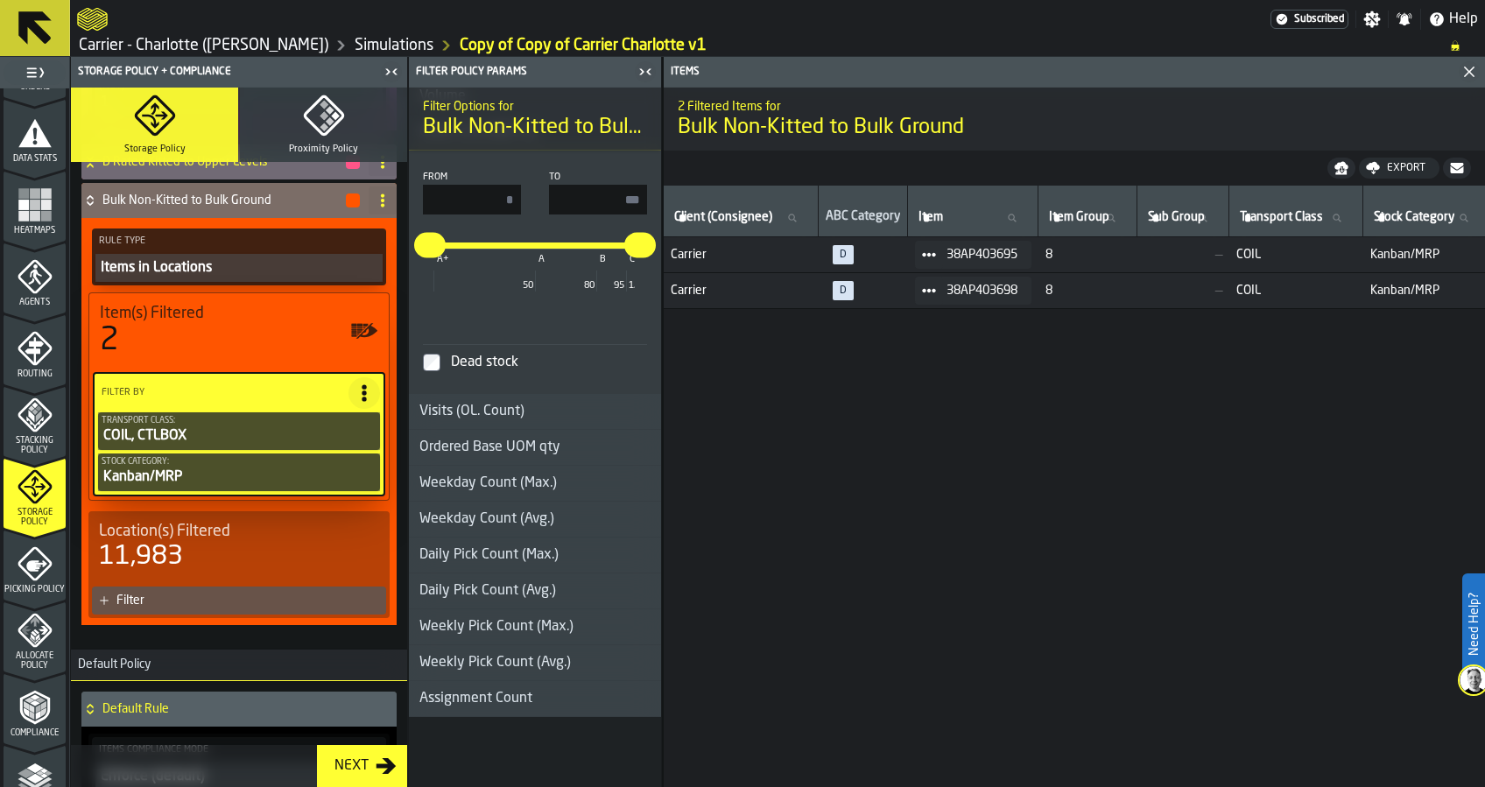
scroll to position [1289, 0]
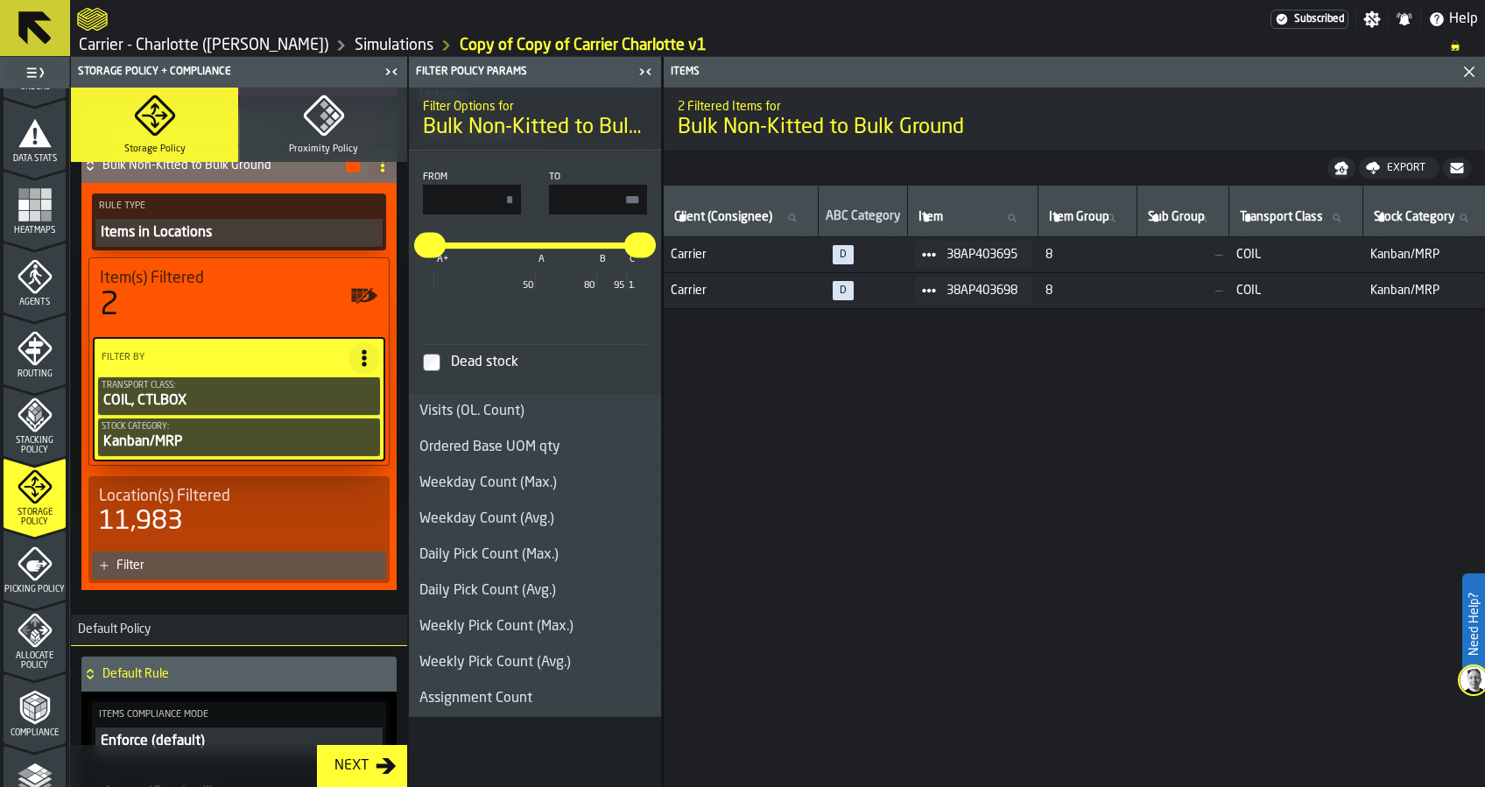
click at [229, 564] on div "Filter" at bounding box center [247, 566] width 263 height 14
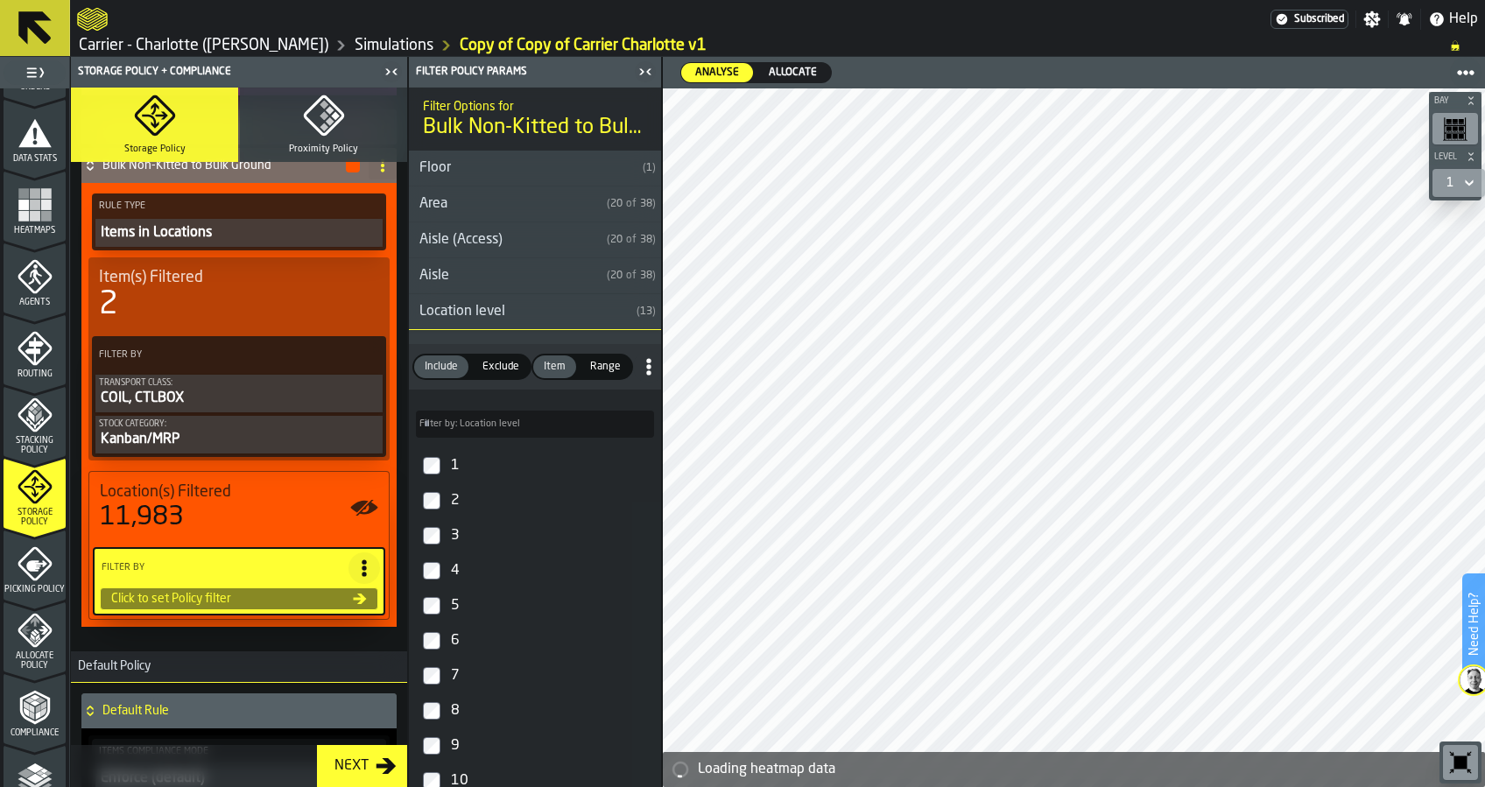
scroll to position [0, 0]
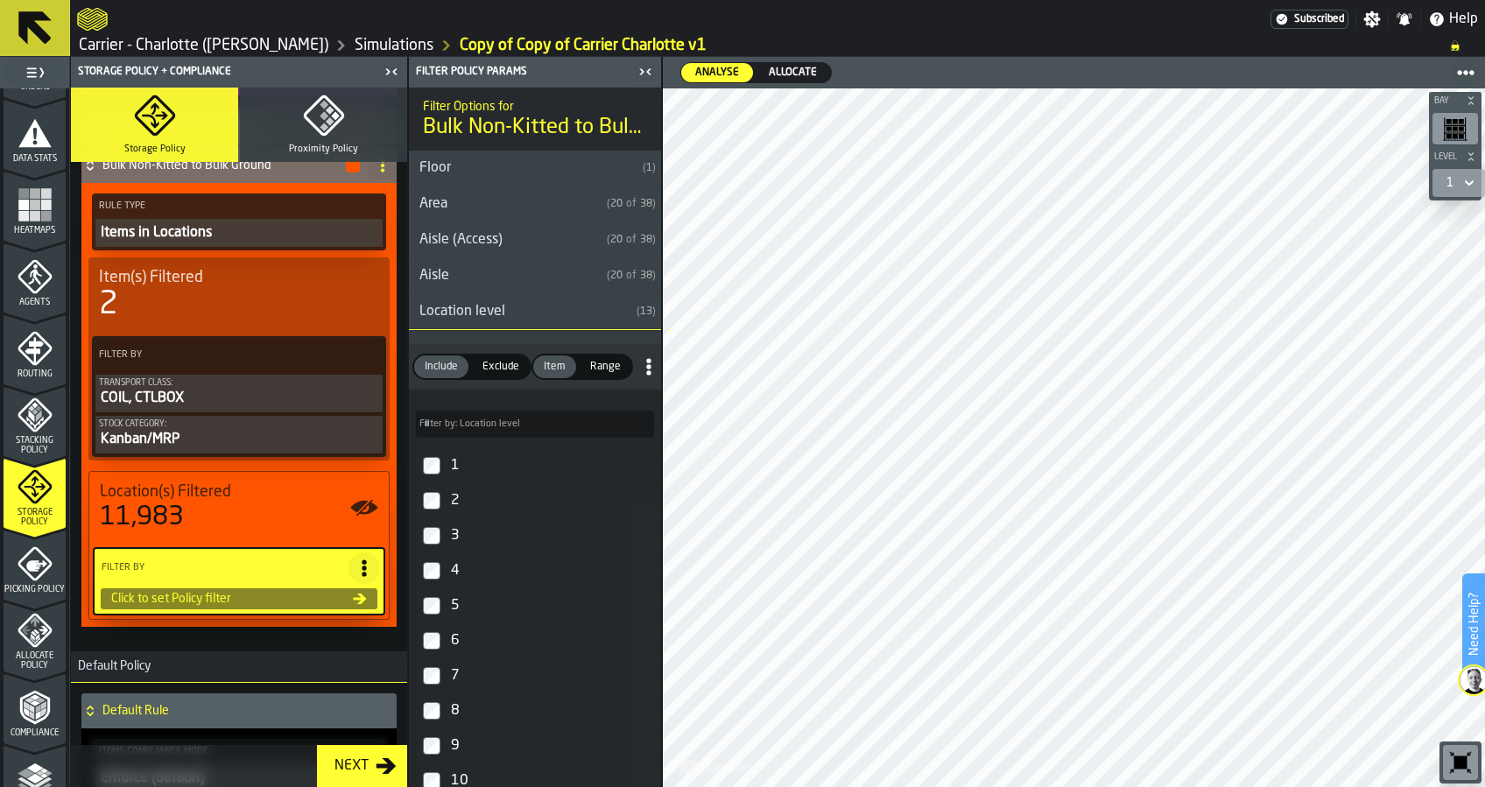
click at [445, 273] on div "Aisle" at bounding box center [504, 275] width 191 height 21
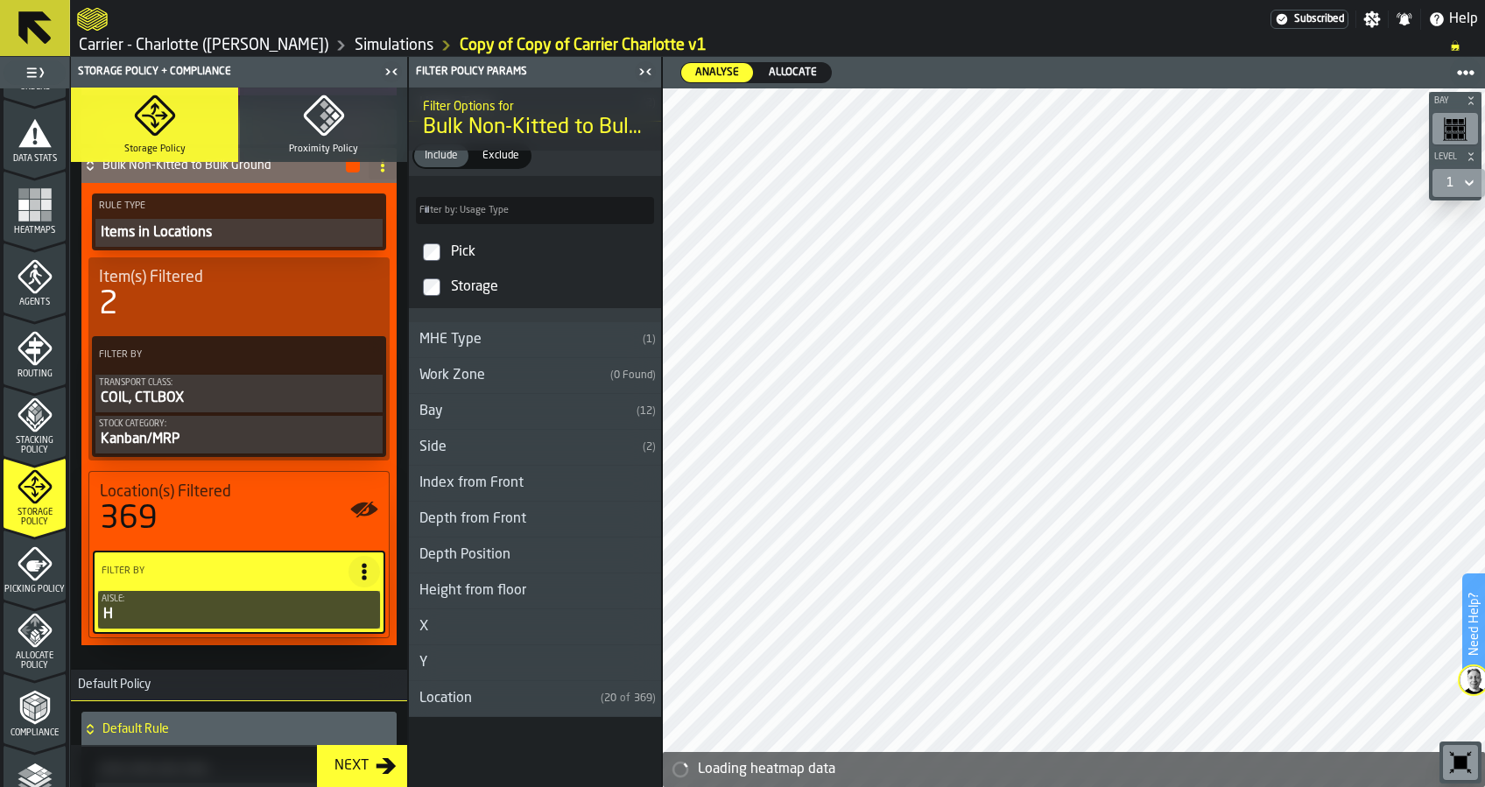
scroll to position [1661, 0]
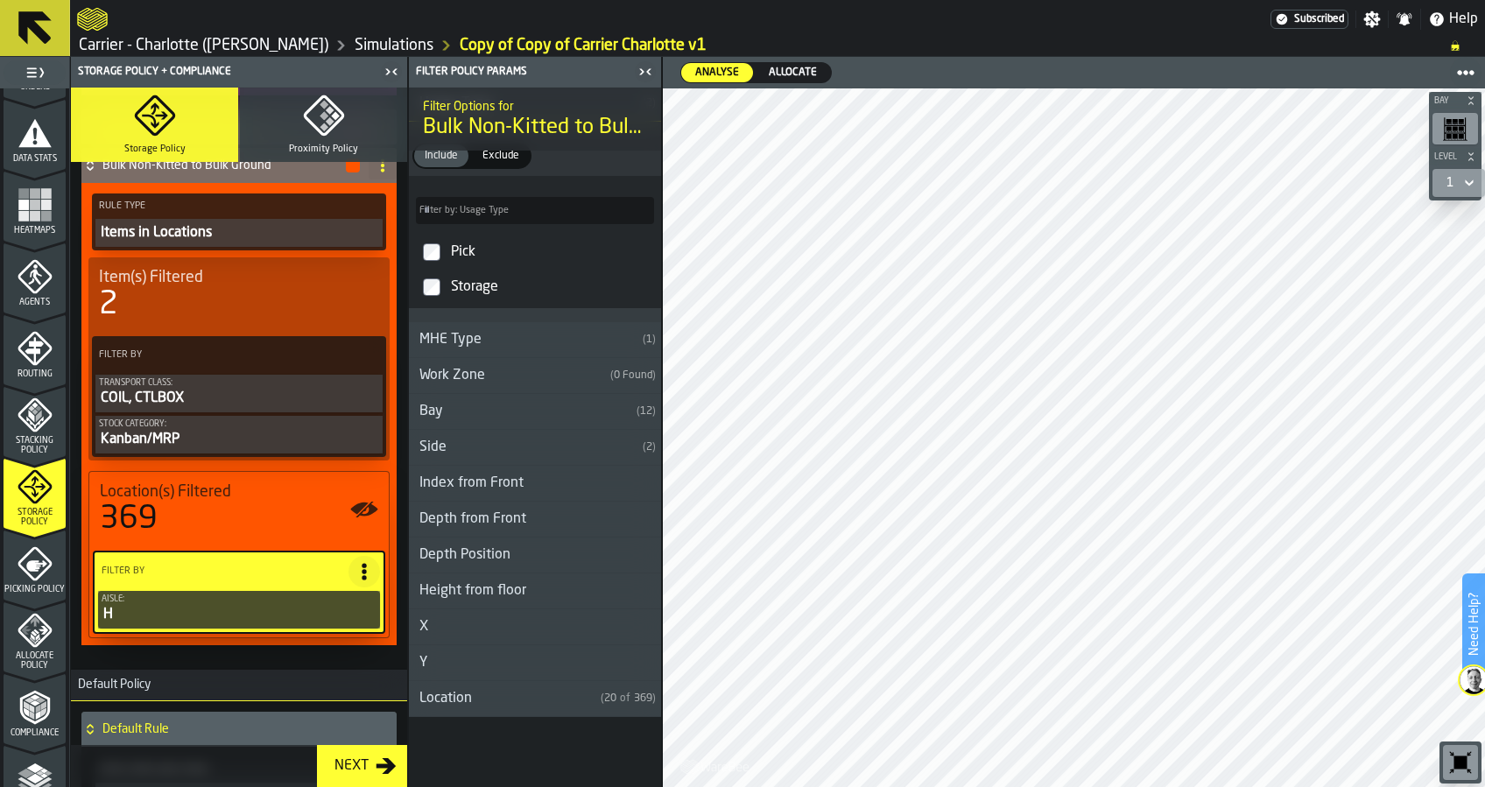
click at [546, 457] on div "Side" at bounding box center [522, 447] width 227 height 21
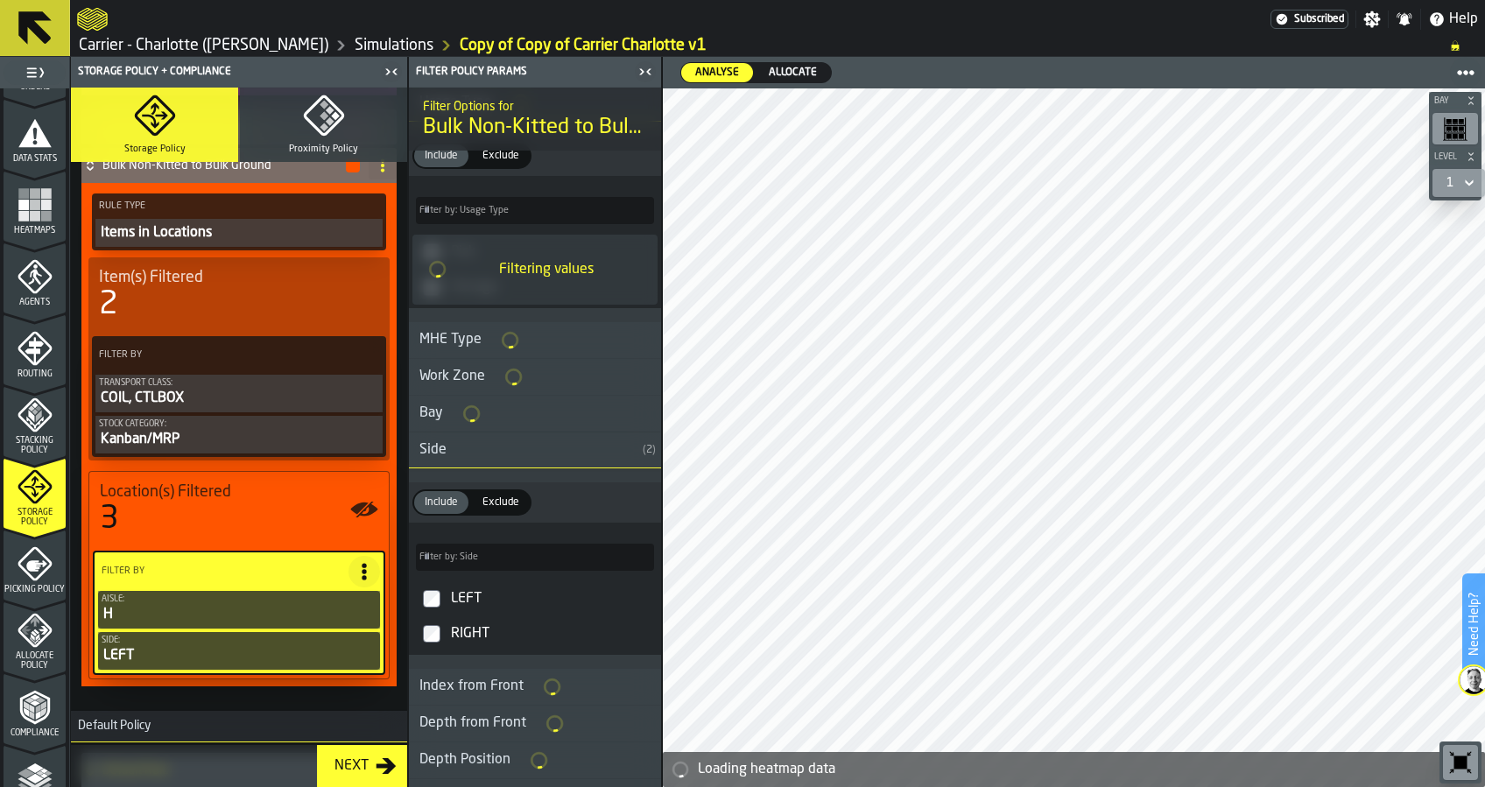
scroll to position [1388, 0]
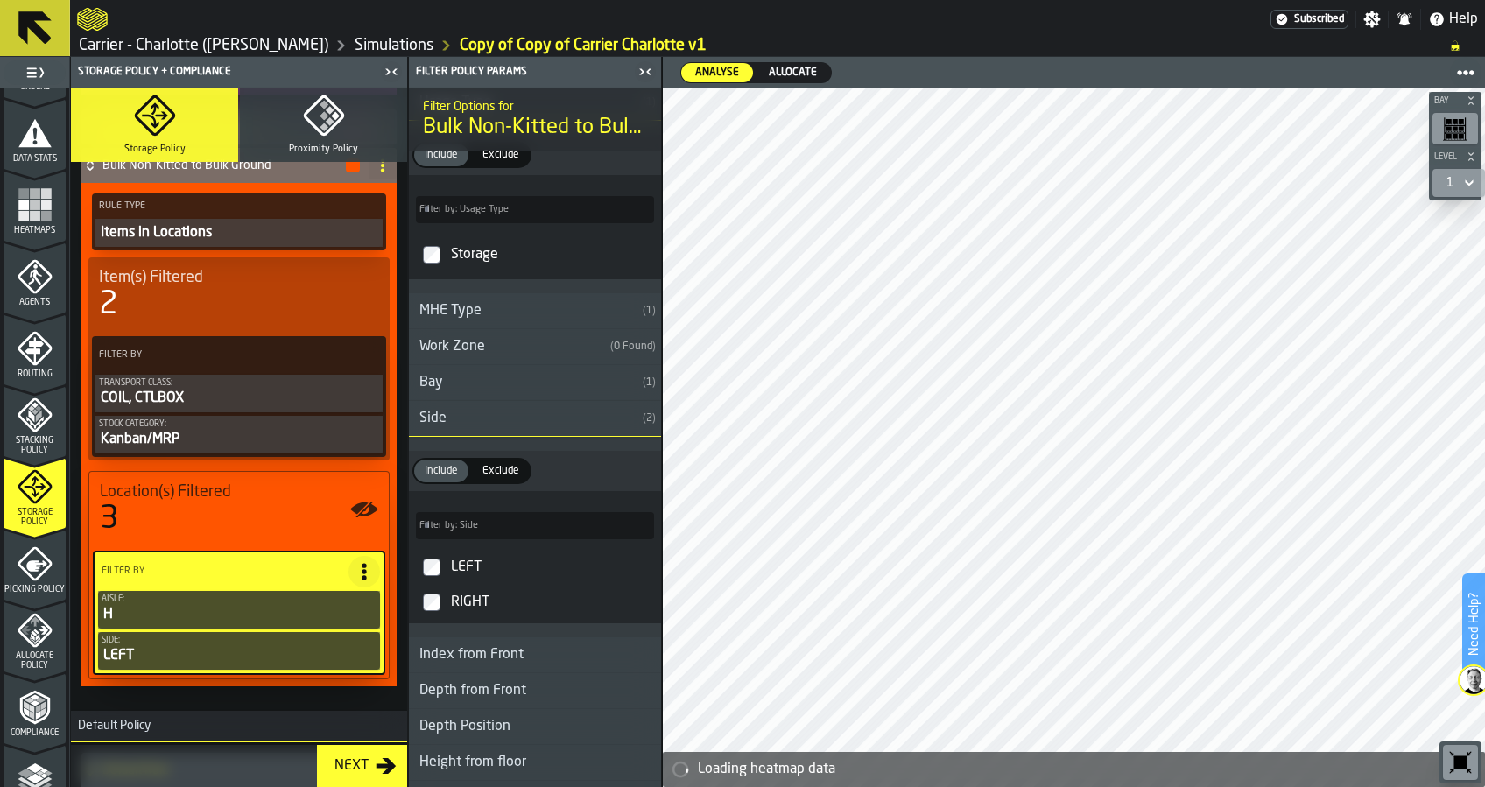
click at [362, 572] on circle at bounding box center [364, 571] width 4 height 4
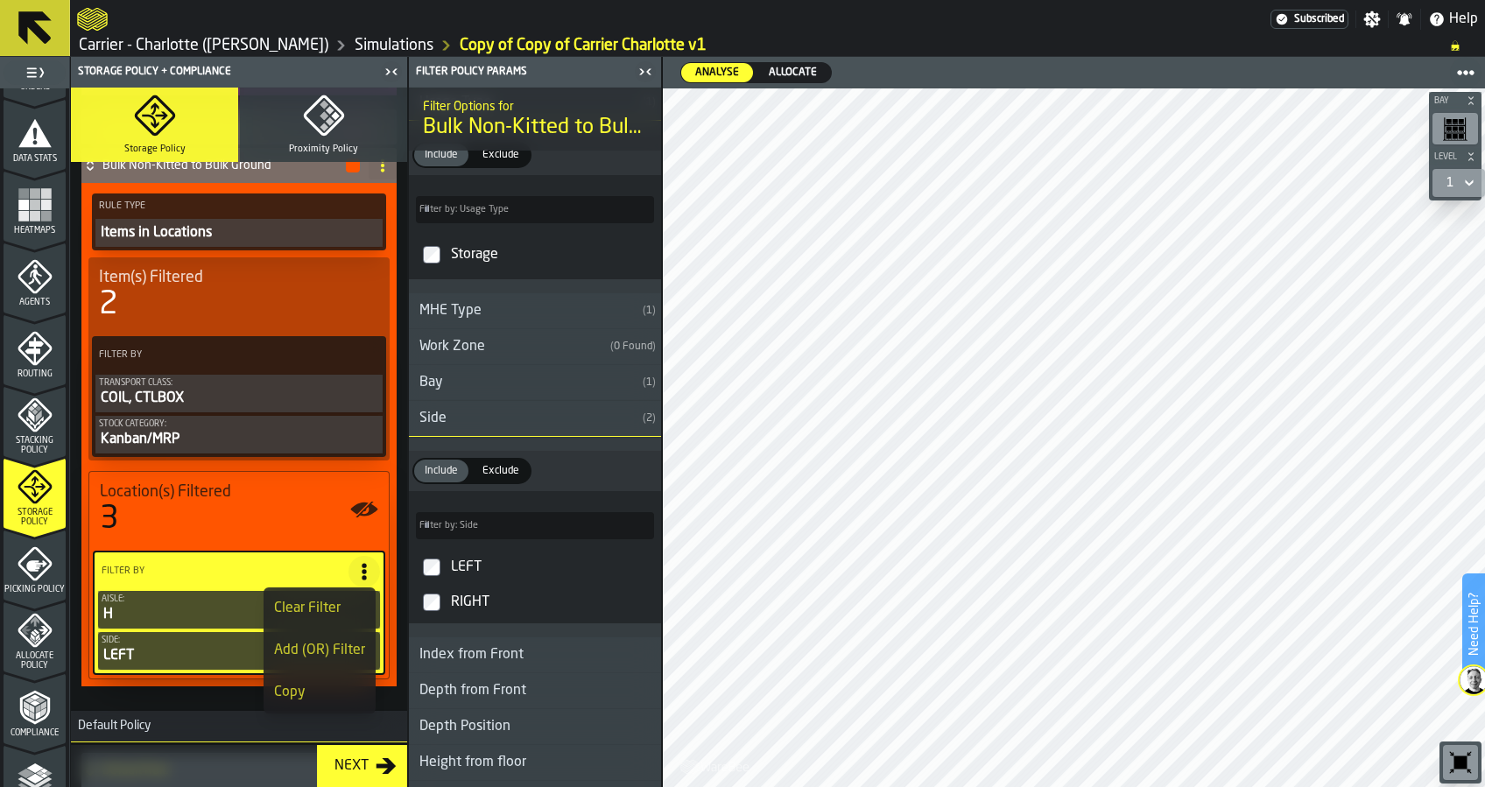
click at [349, 656] on div "Add (OR) Filter" at bounding box center [319, 650] width 91 height 21
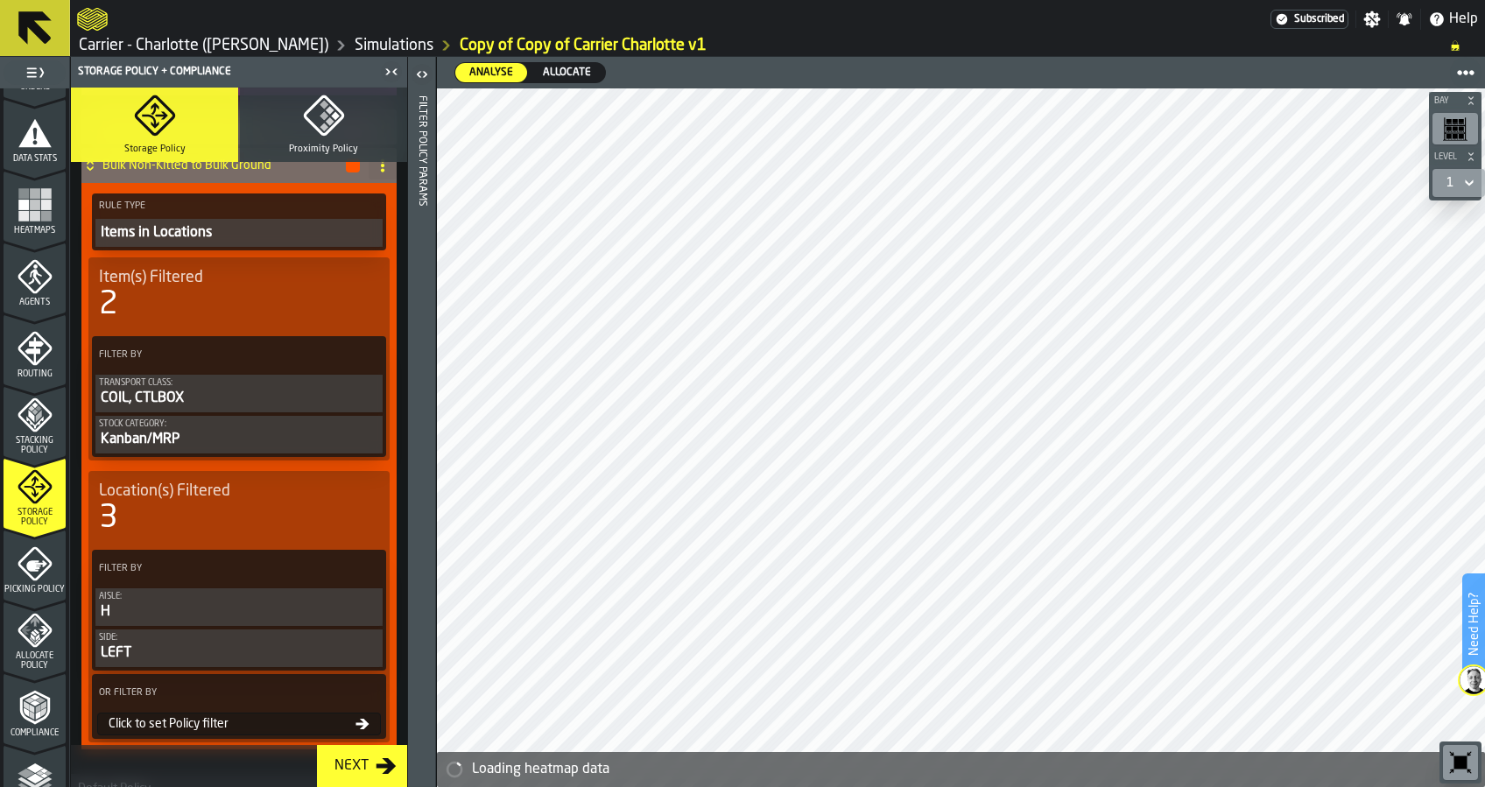
scroll to position [1523, 0]
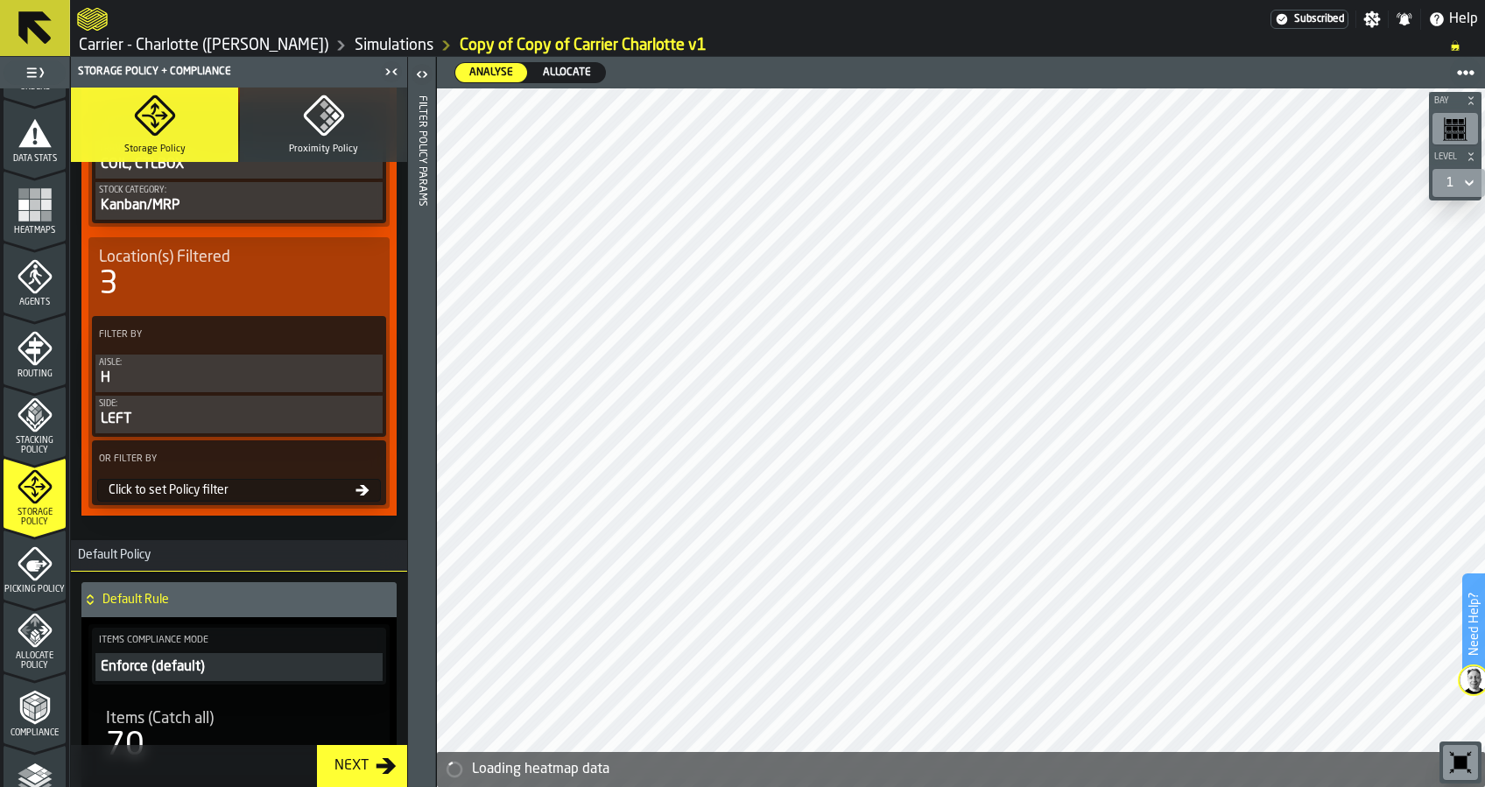
click at [252, 490] on div "Click to set Policy filter" at bounding box center [229, 490] width 254 height 14
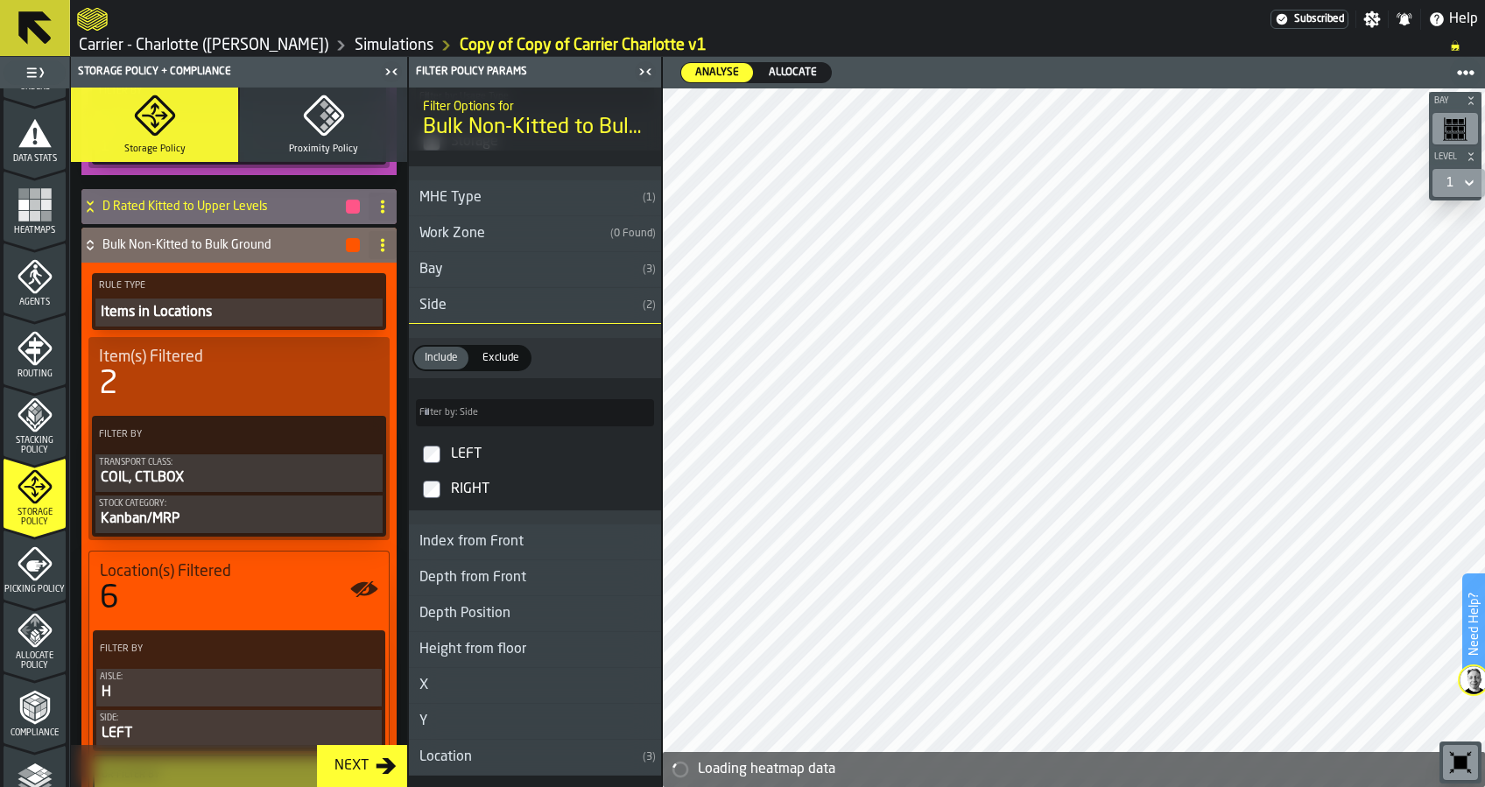
scroll to position [0, 0]
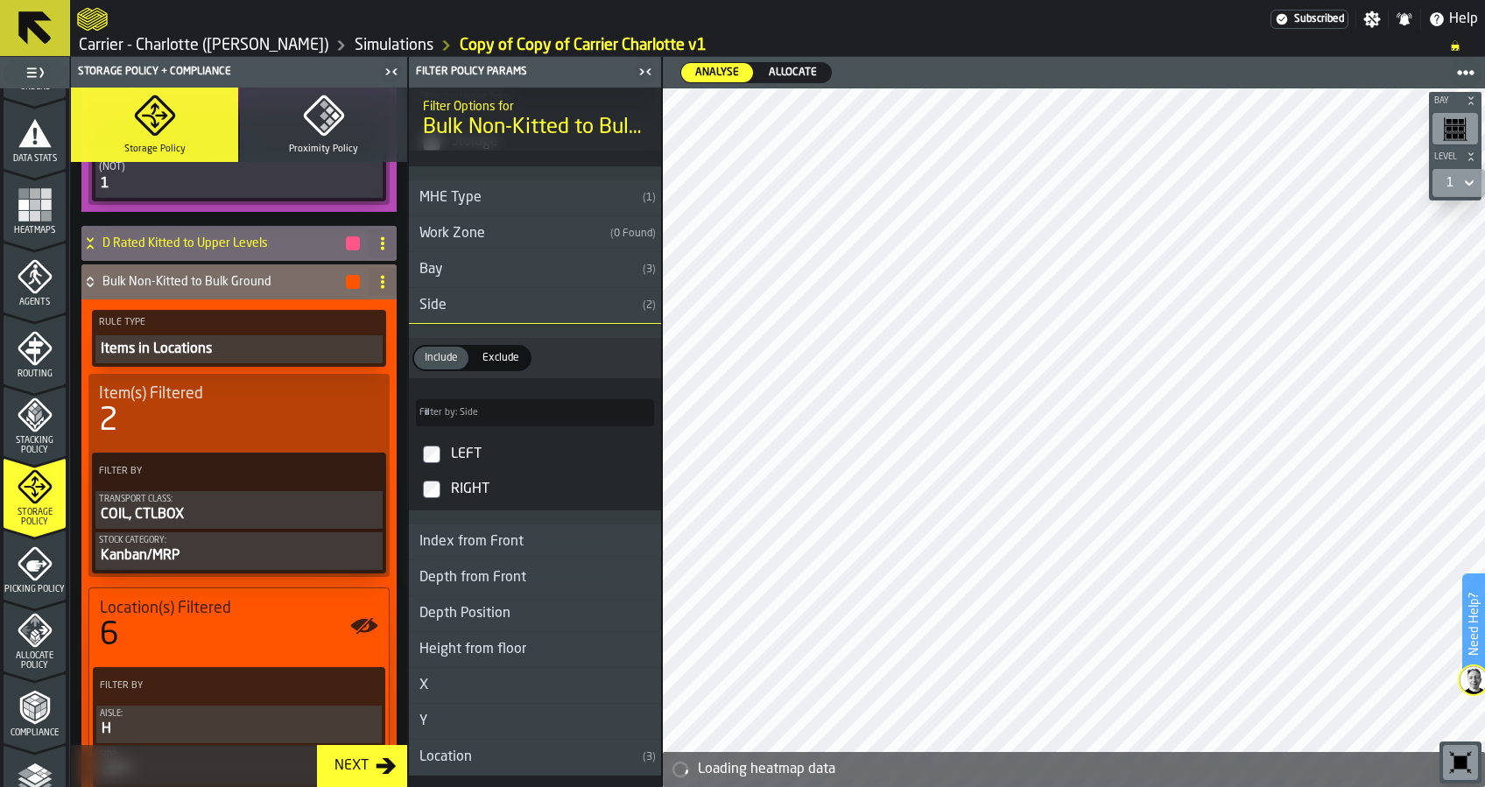
click at [231, 284] on h4 "Bulk Non-Kitted to Bulk Ground" at bounding box center [223, 282] width 242 height 14
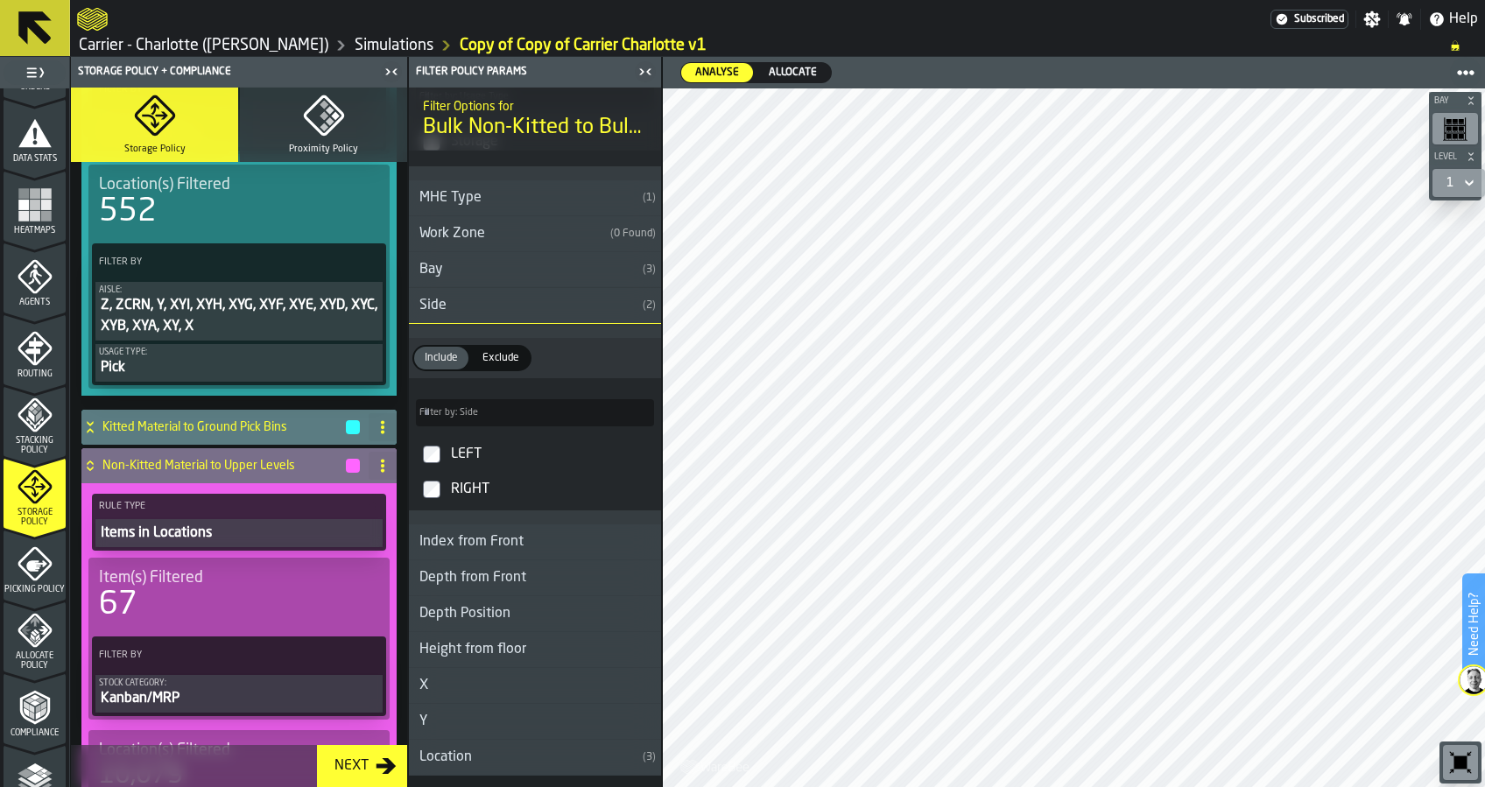
scroll to position [356, 0]
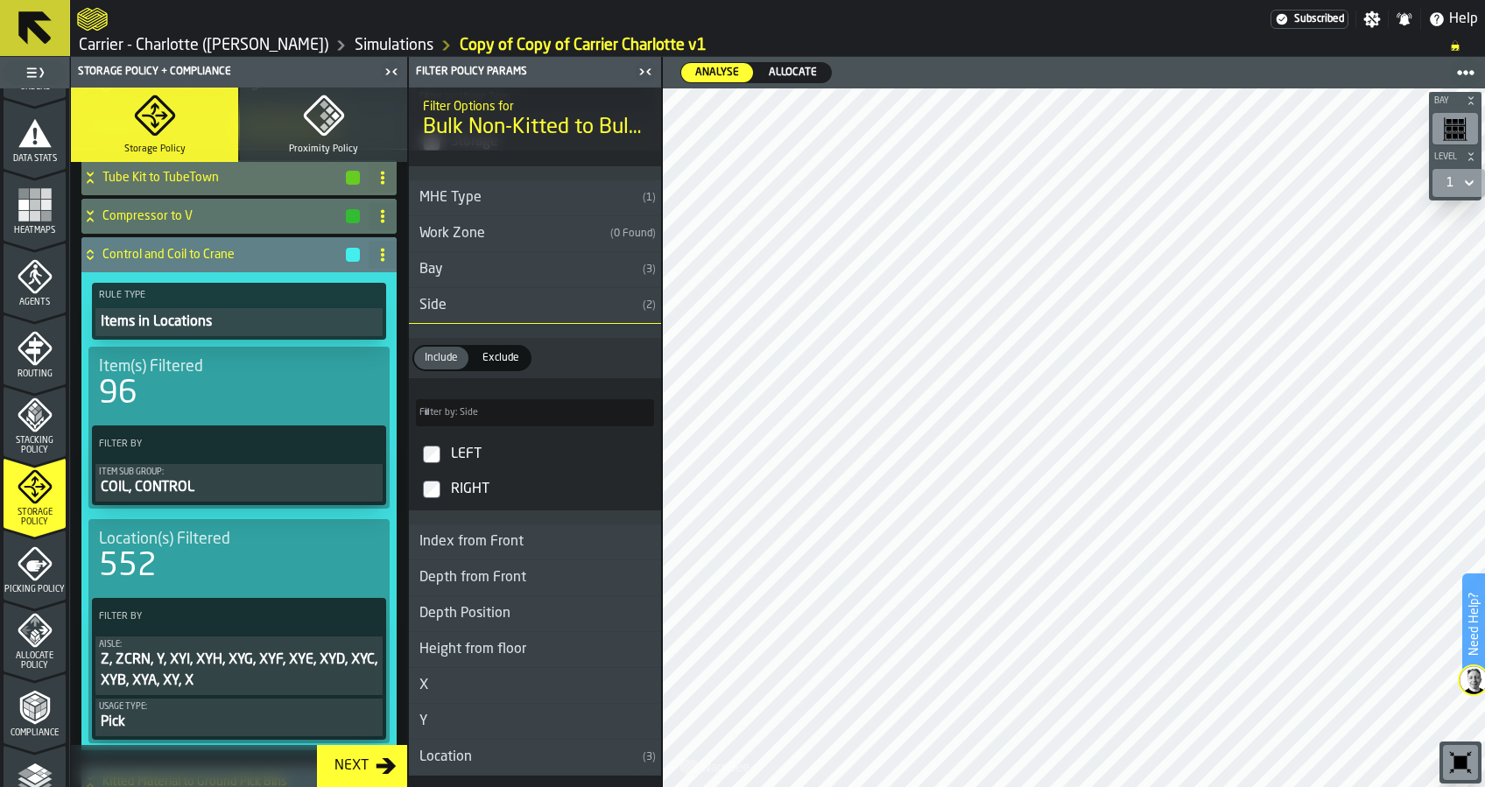
click at [202, 264] on div "Control and Coil to Crane" at bounding box center [221, 254] width 280 height 35
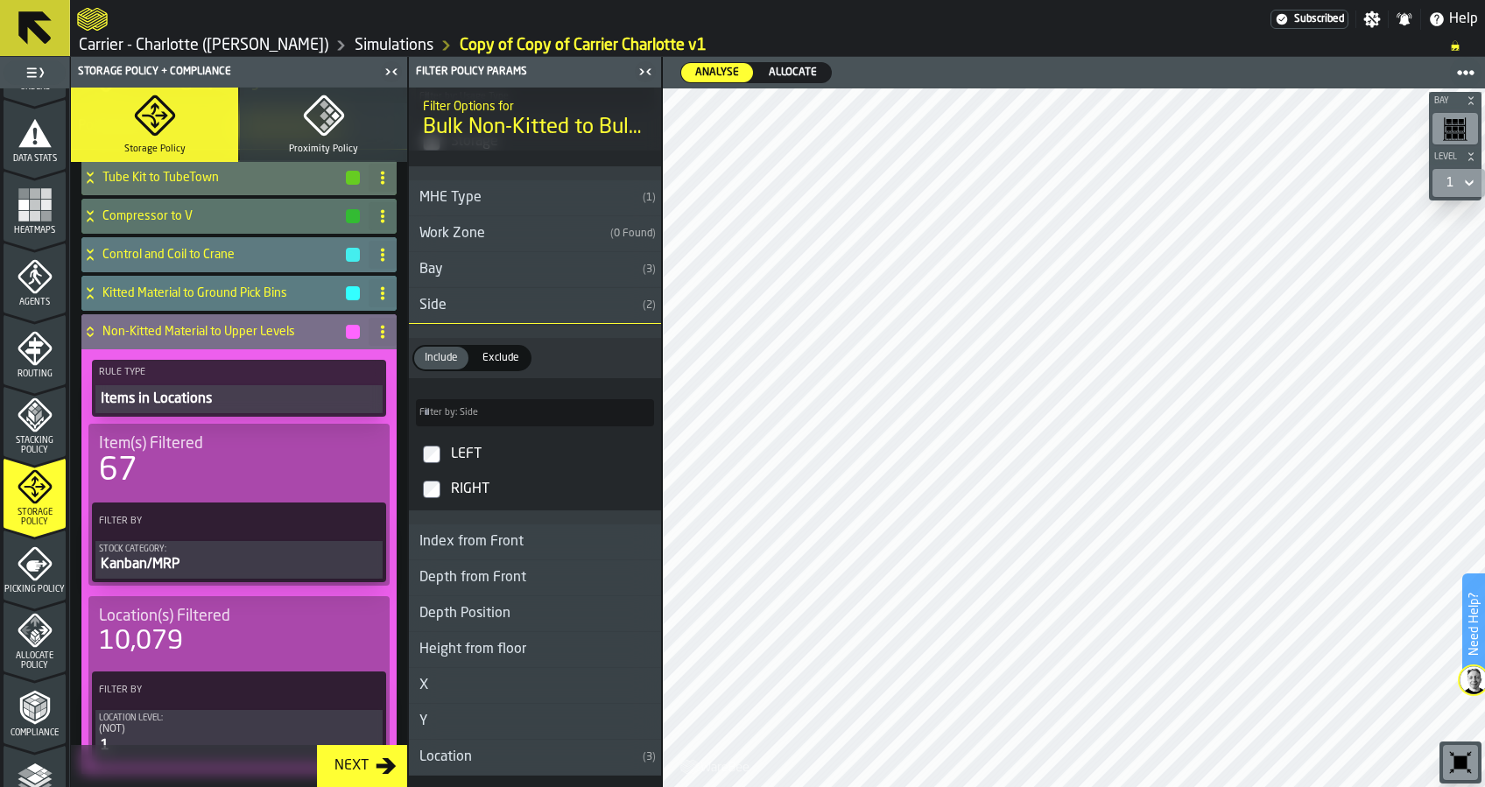
click at [206, 317] on div "Non-Kitted Material to Upper Levels" at bounding box center [221, 331] width 280 height 35
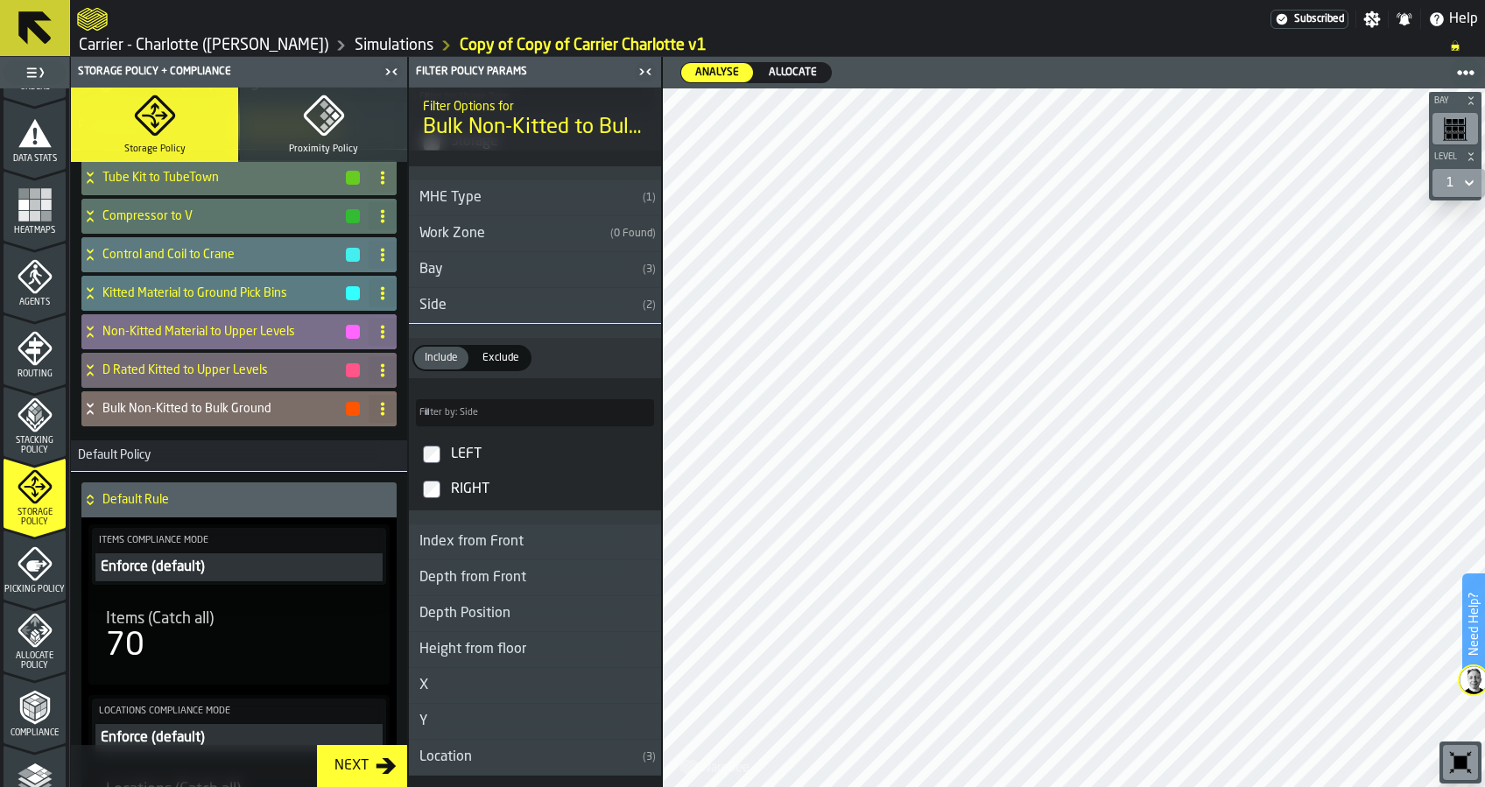
click at [238, 336] on h4 "Non-Kitted Material to Upper Levels" at bounding box center [223, 332] width 242 height 14
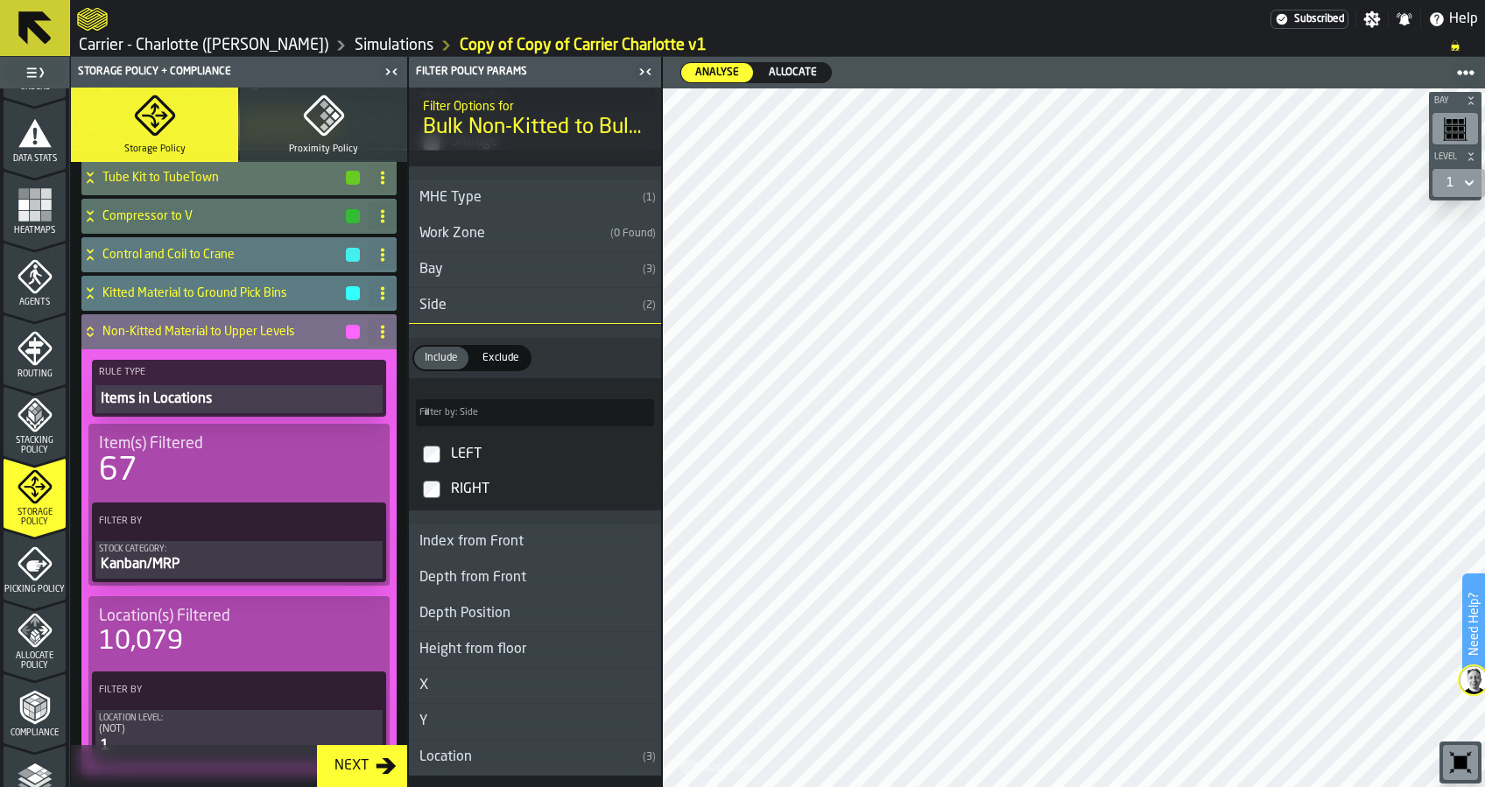
click at [238, 336] on h4 "Non-Kitted Material to Upper Levels" at bounding box center [223, 332] width 242 height 14
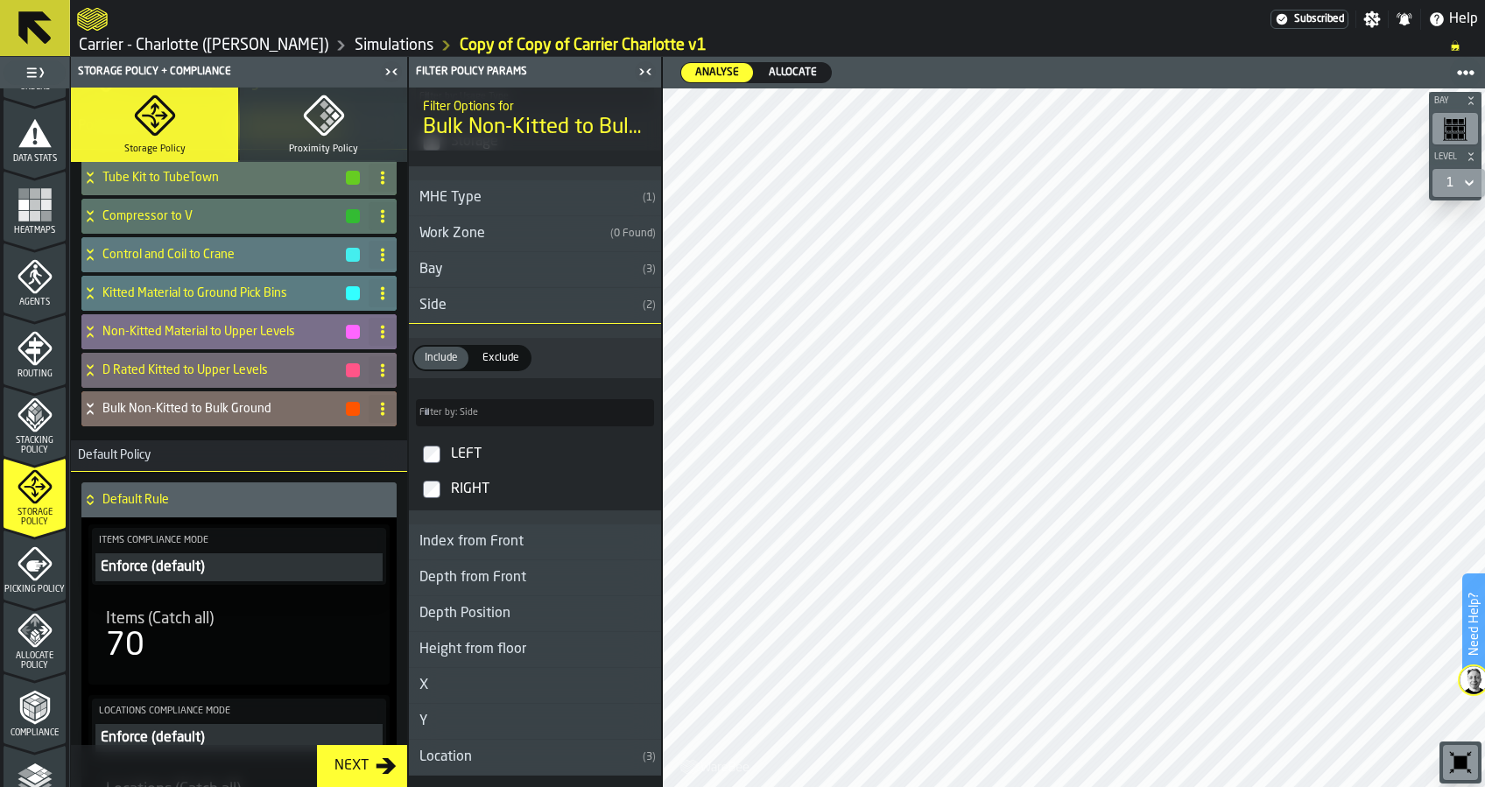
click at [238, 336] on h4 "Non-Kitted Material to Upper Levels" at bounding box center [223, 332] width 242 height 14
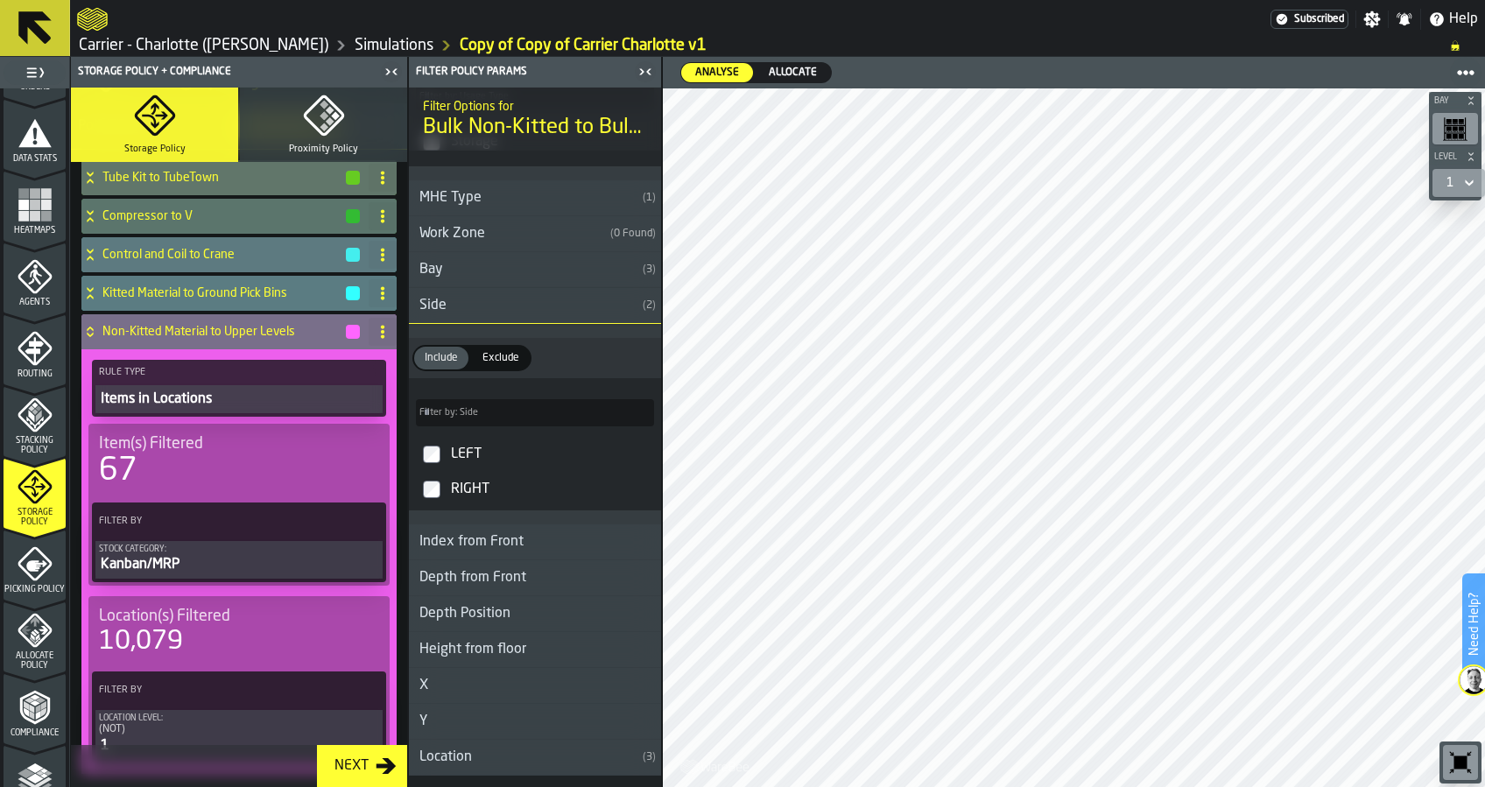
click at [238, 336] on h4 "Non-Kitted Material to Upper Levels" at bounding box center [223, 332] width 242 height 14
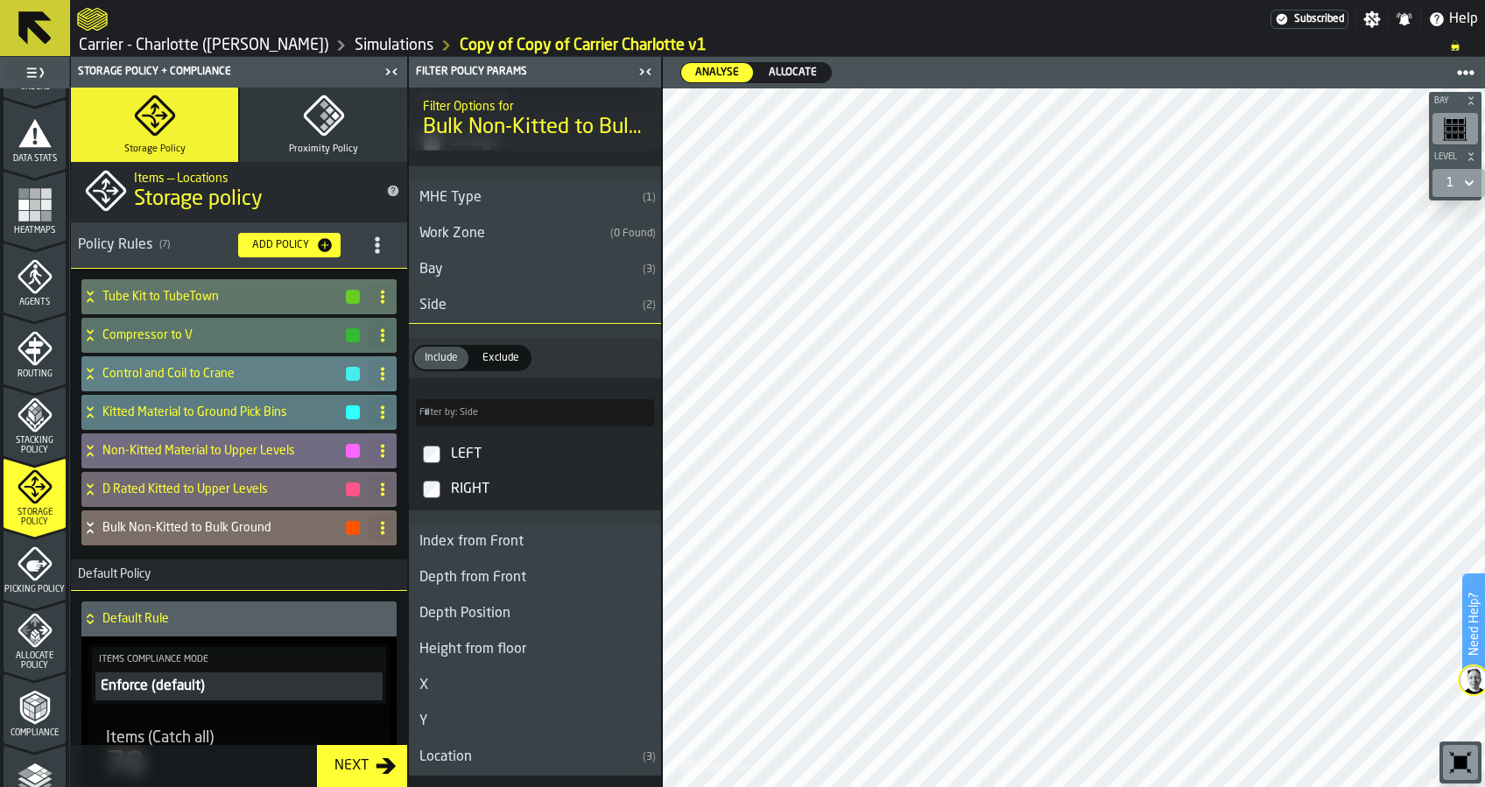
scroll to position [0, 0]
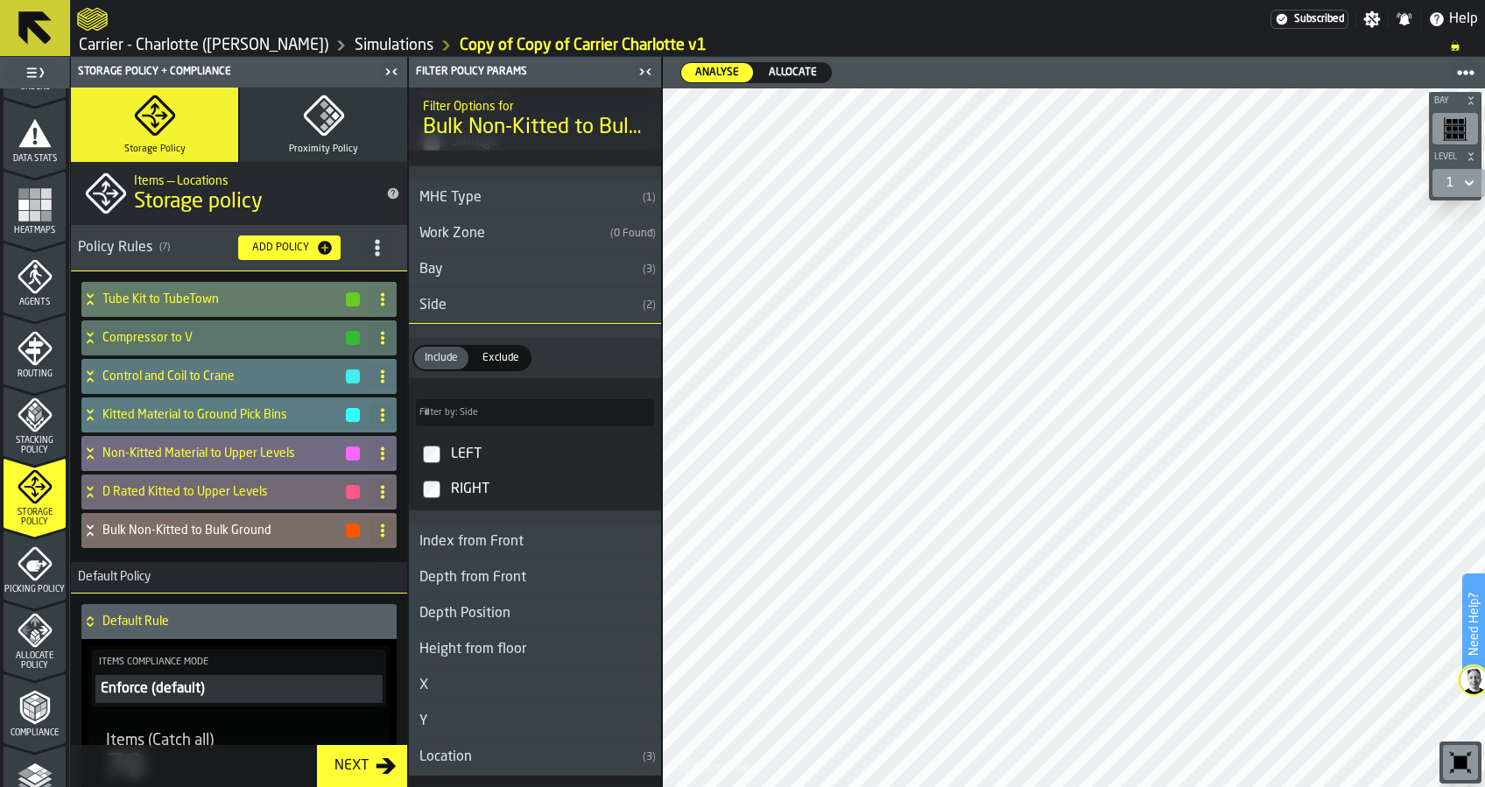
click at [237, 300] on h4 "Tube Kit to TubeTown" at bounding box center [223, 299] width 242 height 14
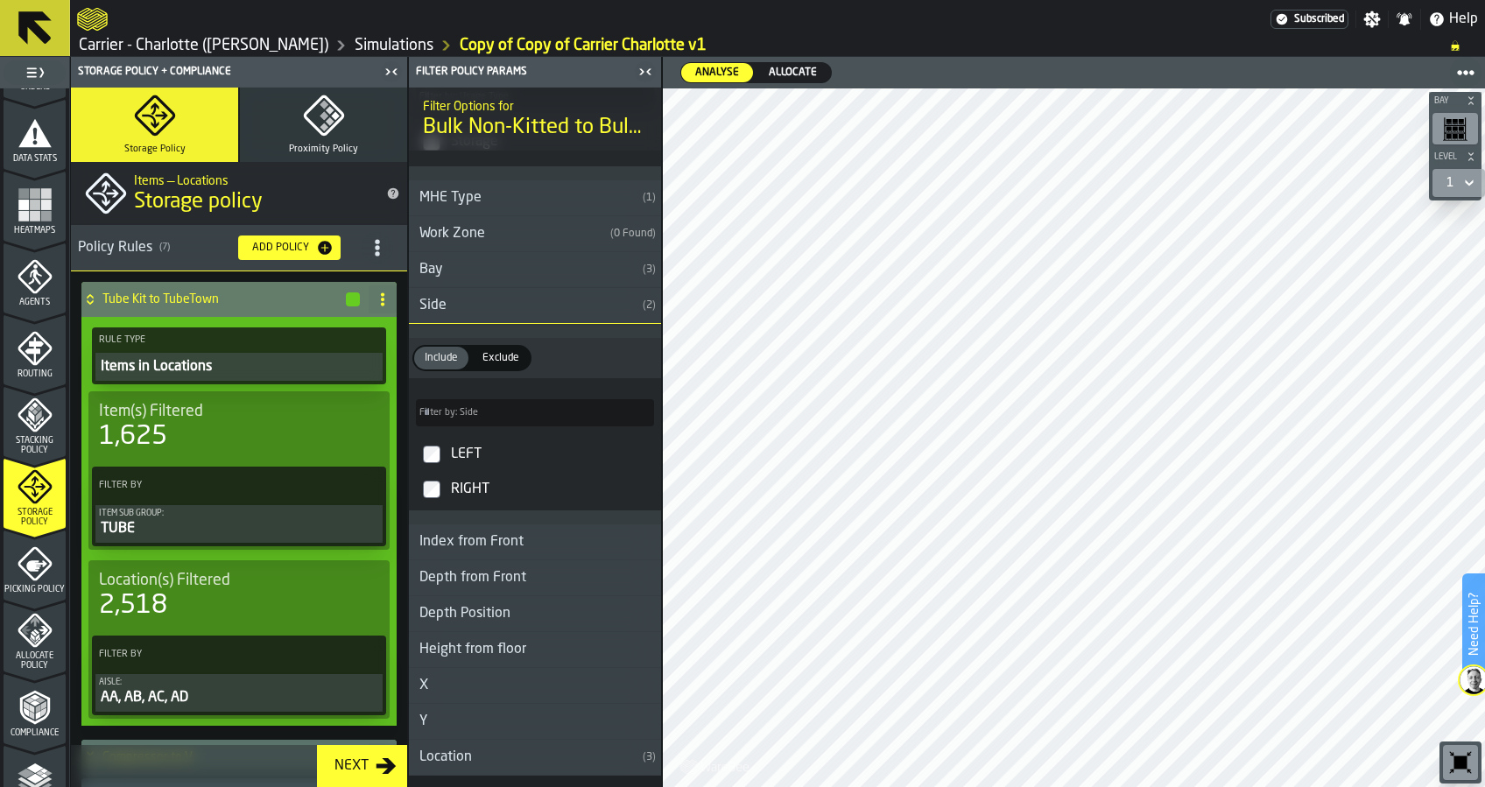
click at [237, 300] on h4 "Tube Kit to TubeTown" at bounding box center [223, 299] width 242 height 14
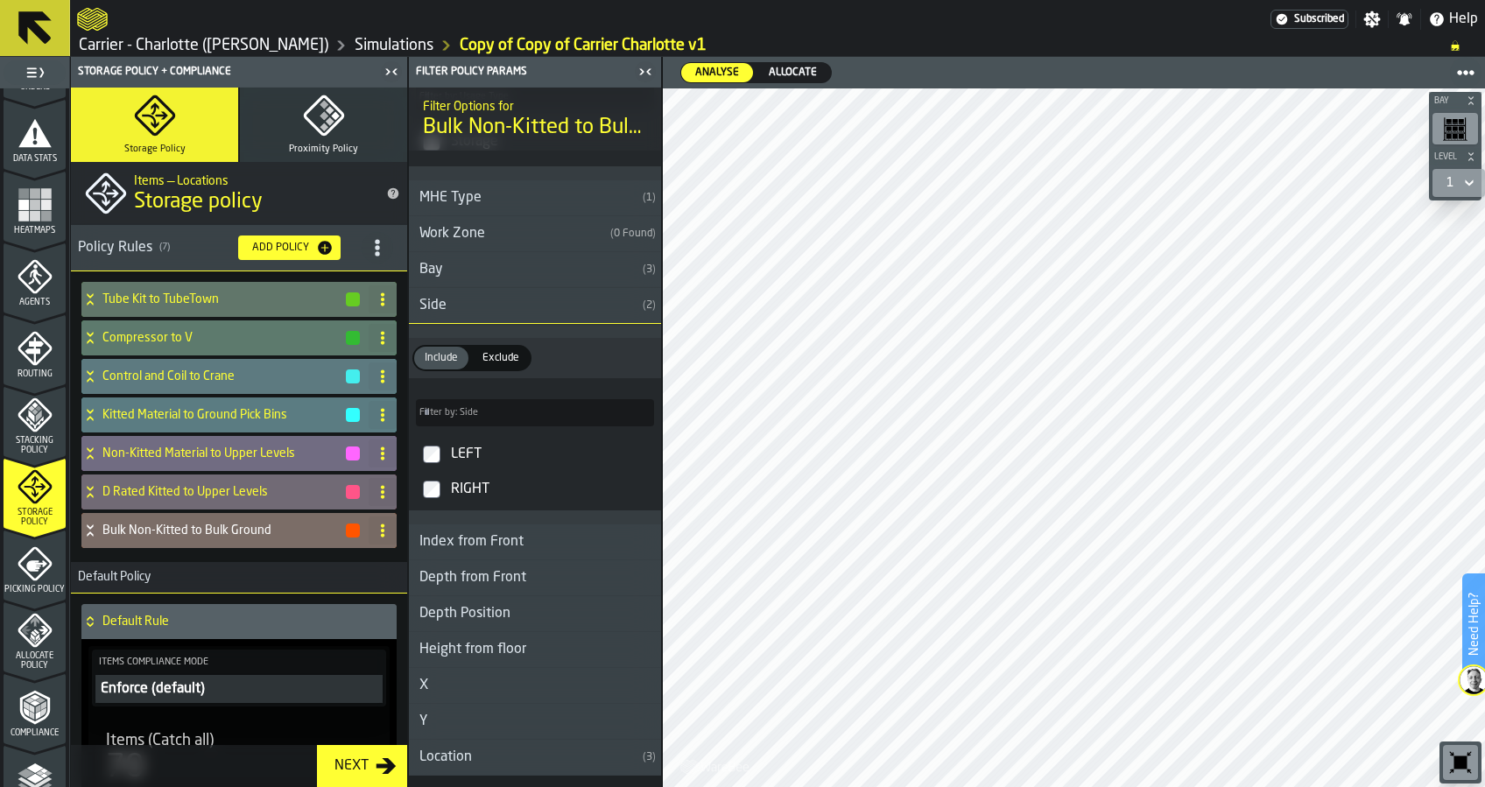
click at [238, 337] on h4 "Compressor to V" at bounding box center [223, 338] width 242 height 14
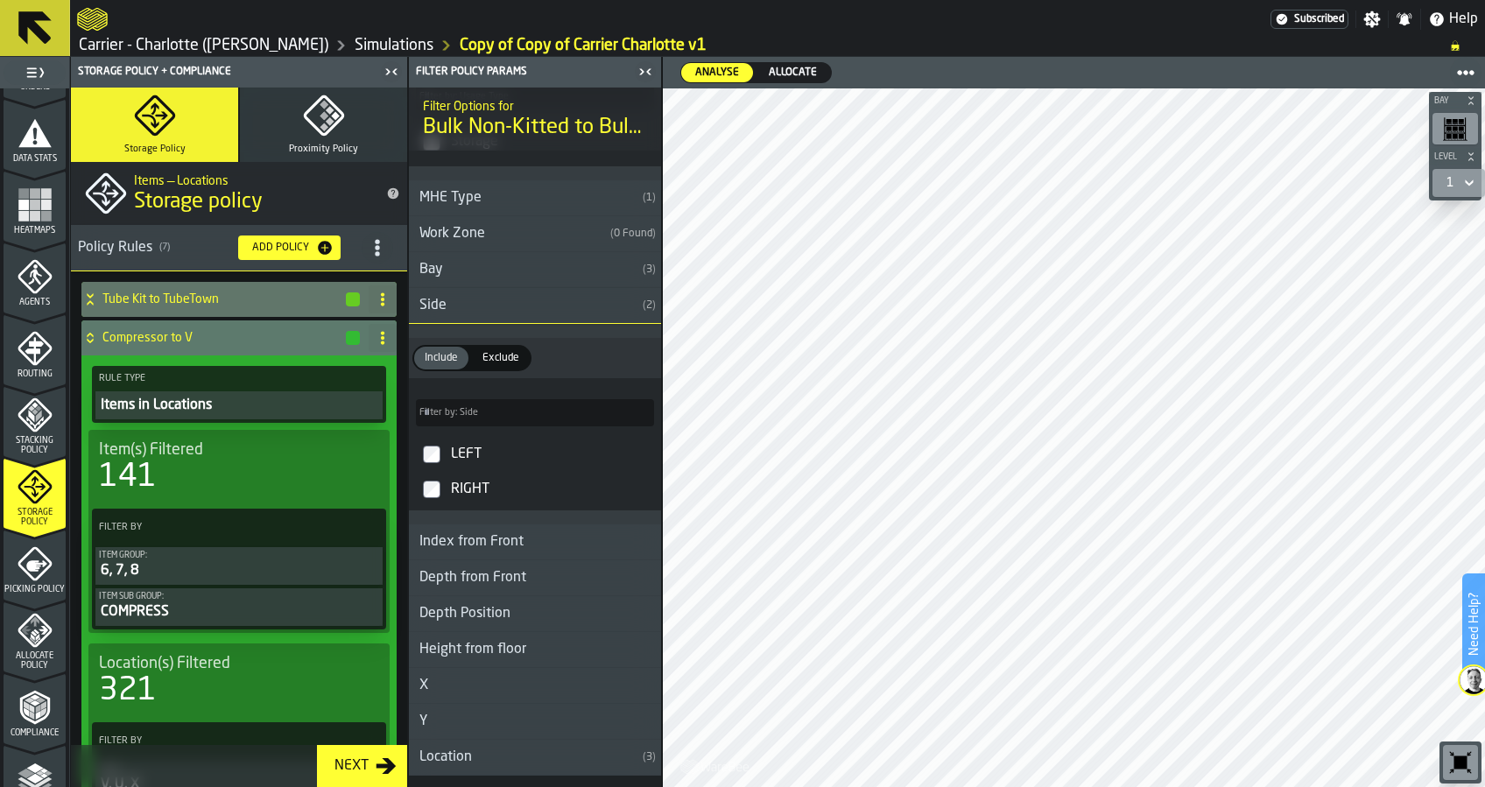
click at [238, 337] on h4 "Compressor to V" at bounding box center [223, 338] width 242 height 14
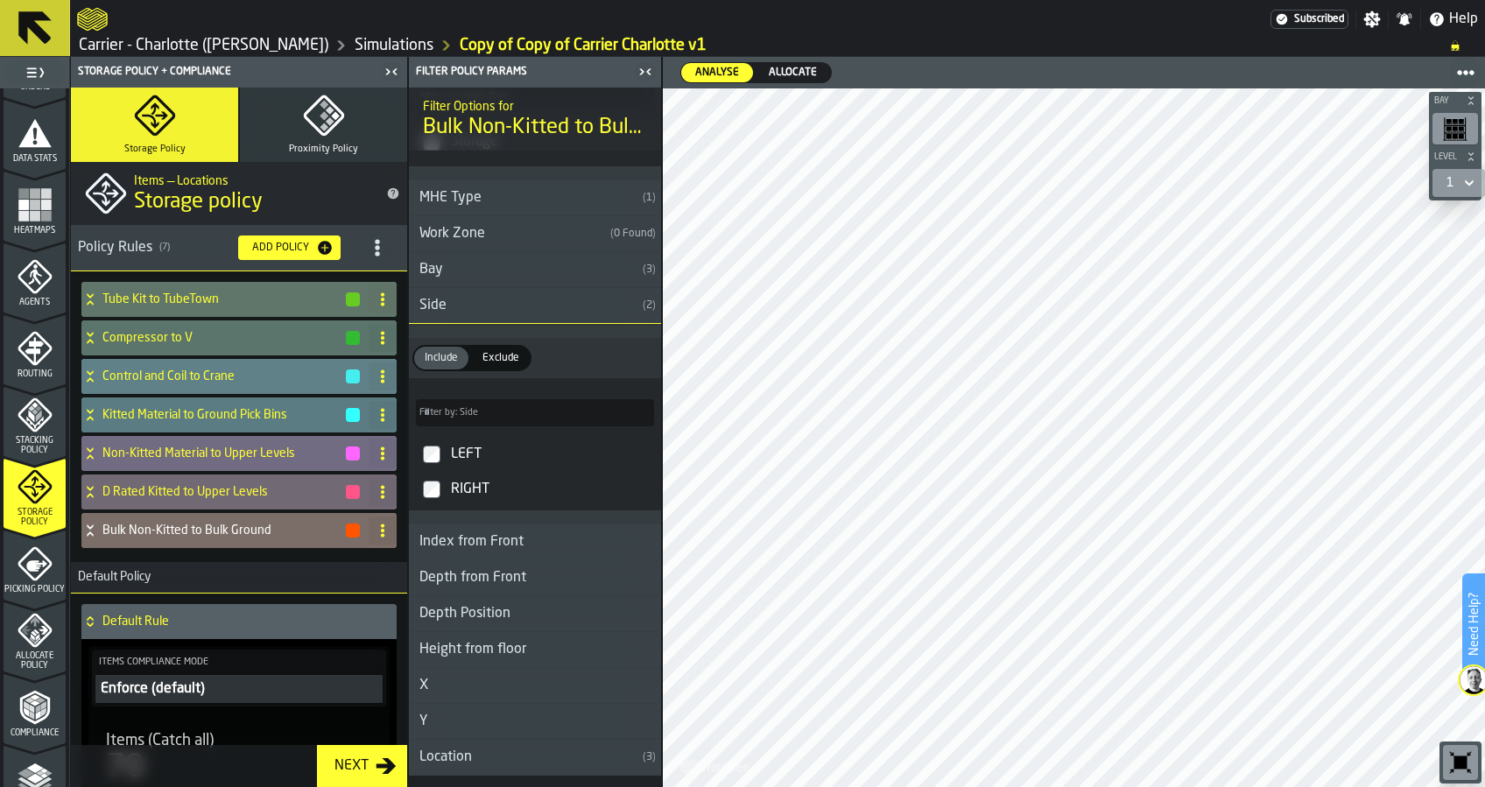
click at [242, 368] on div "Control and Coil to Crane" at bounding box center [221, 376] width 280 height 35
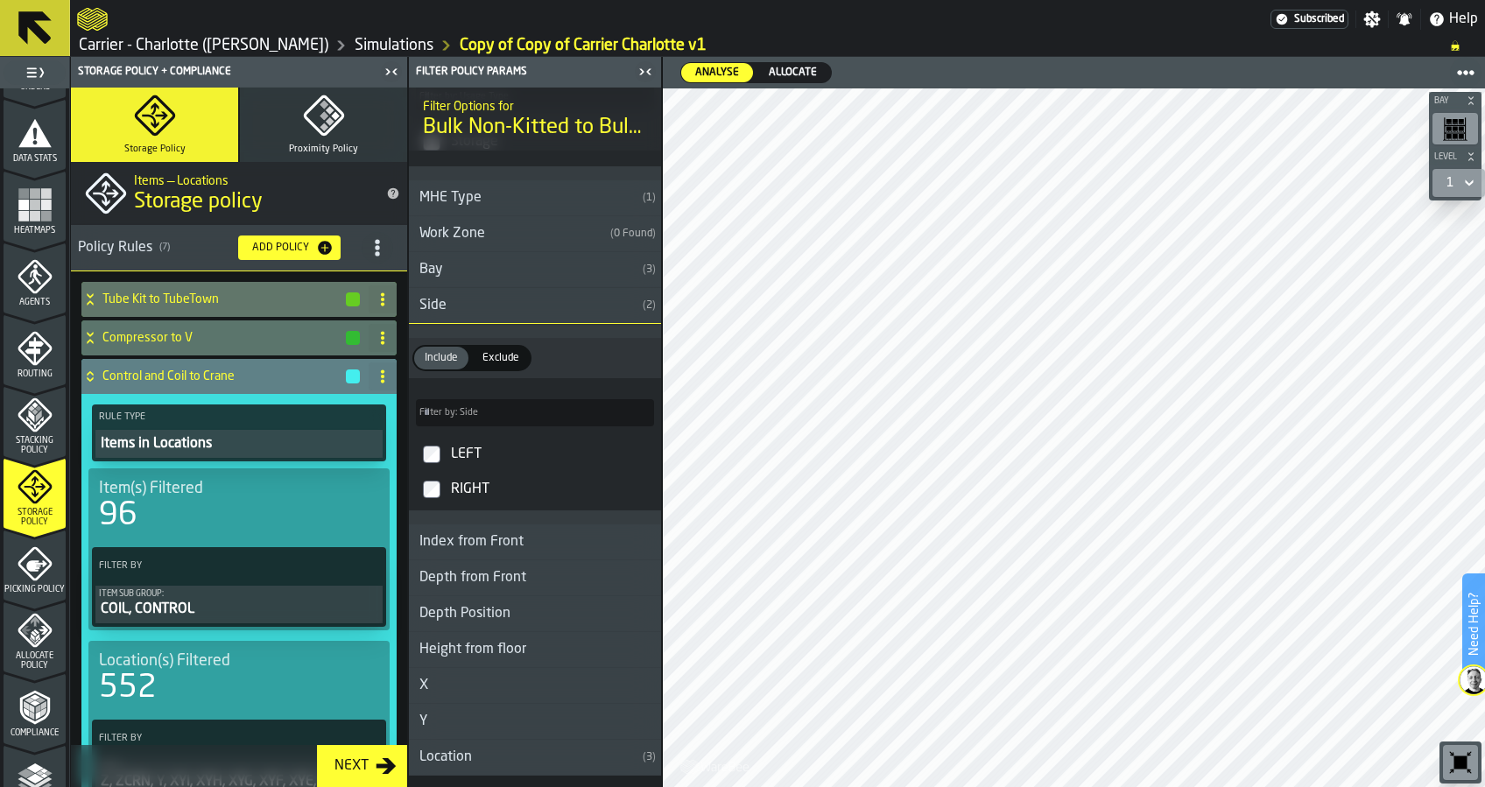
click at [242, 368] on div "Control and Coil to Crane" at bounding box center [221, 376] width 280 height 35
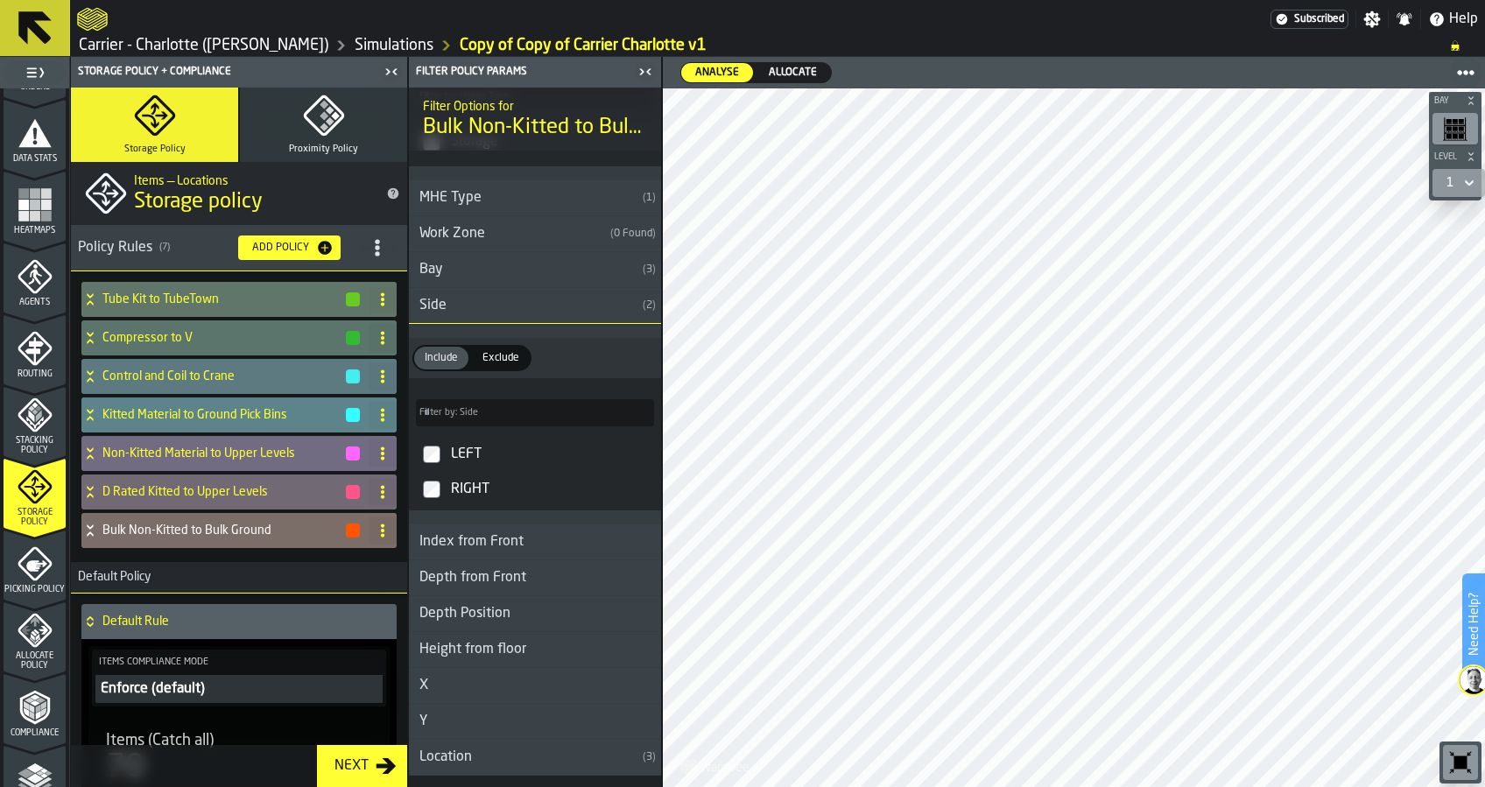
click at [249, 412] on h4 "Kitted Material to Ground Pick Bins" at bounding box center [223, 415] width 242 height 14
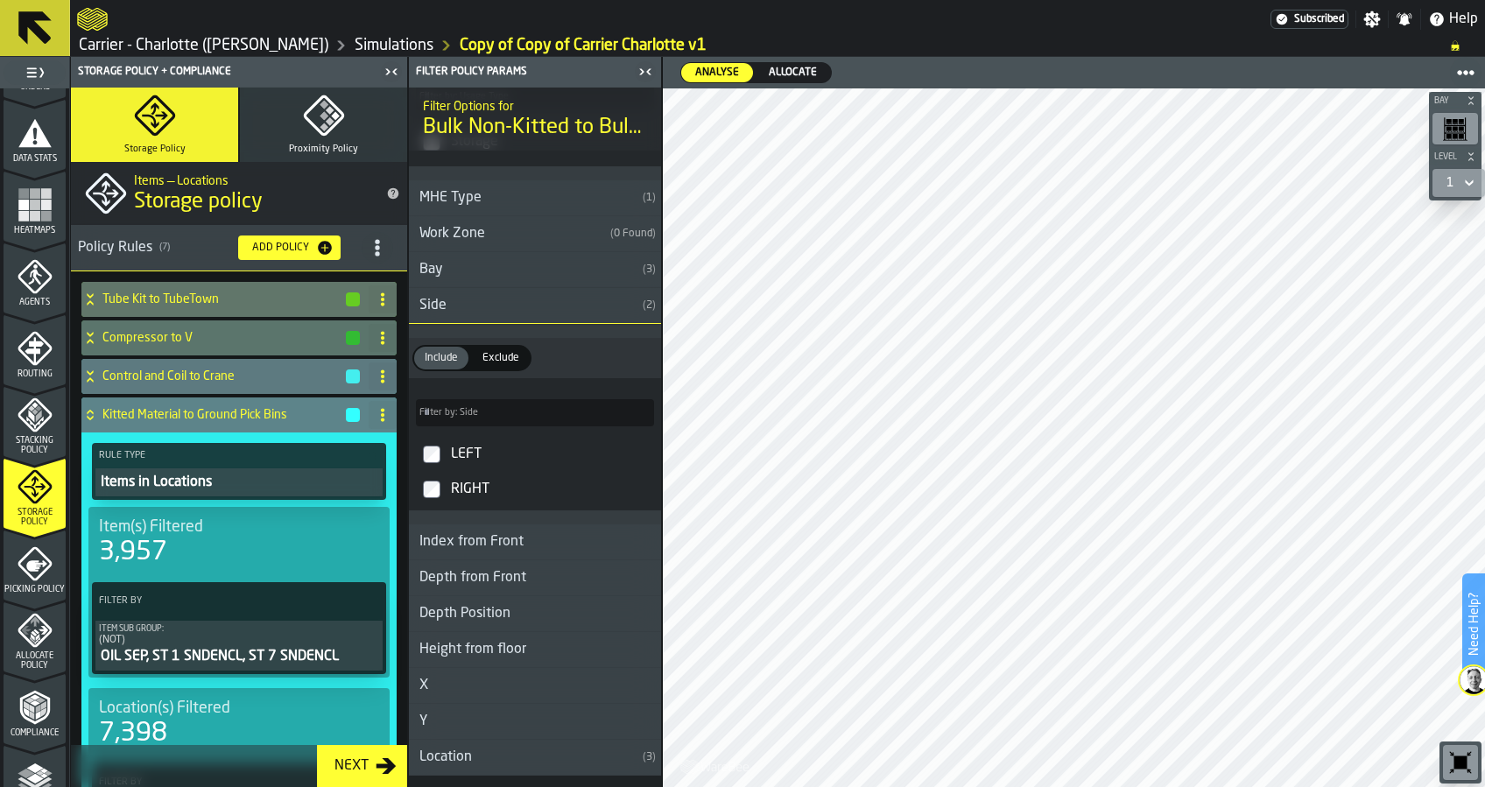
click at [257, 412] on h4 "Kitted Material to Ground Pick Bins" at bounding box center [223, 415] width 242 height 14
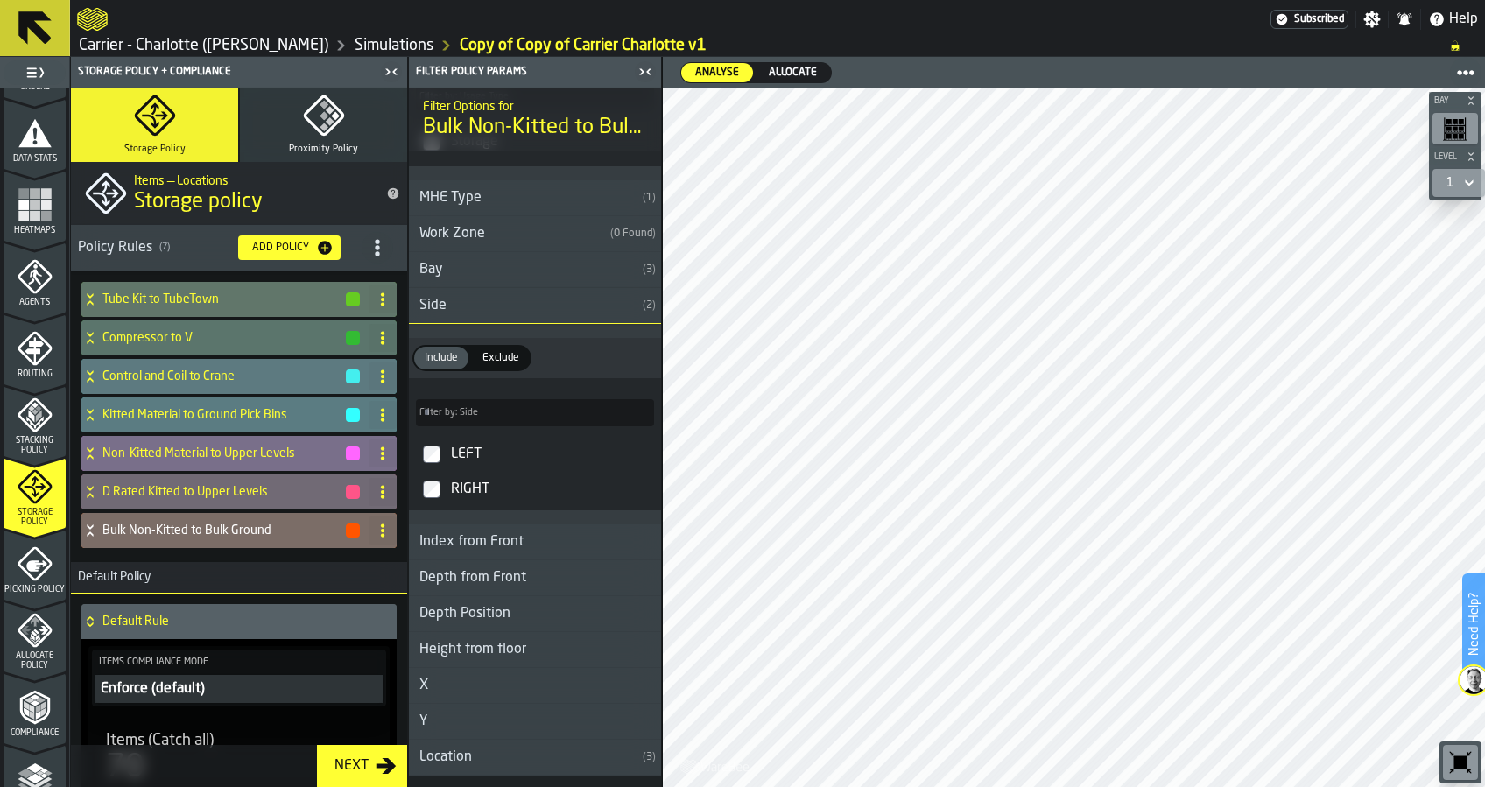
click at [252, 456] on h4 "Non-Kitted Material to Upper Levels" at bounding box center [223, 454] width 242 height 14
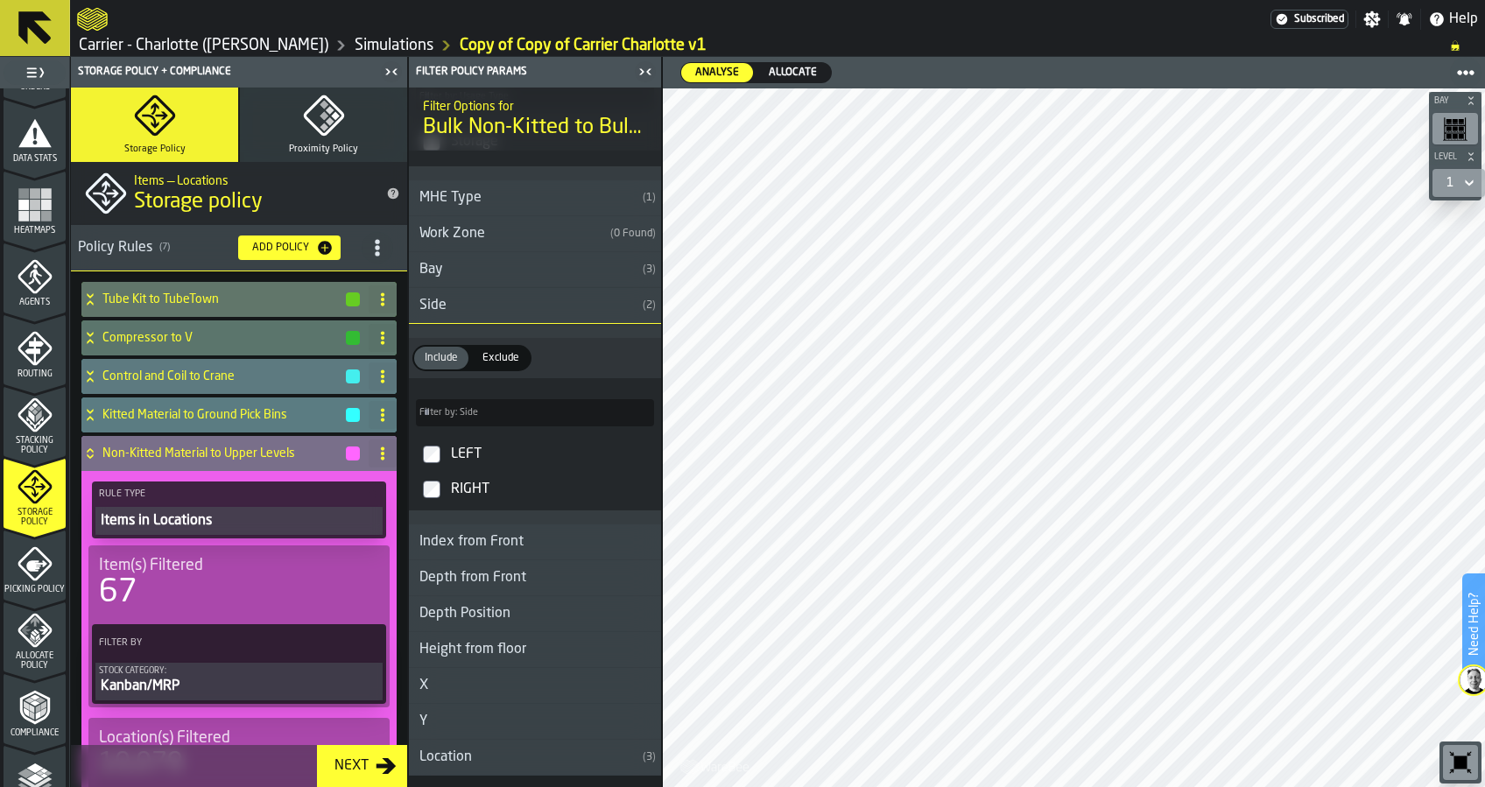
click at [252, 456] on h4 "Non-Kitted Material to Upper Levels" at bounding box center [223, 454] width 242 height 14
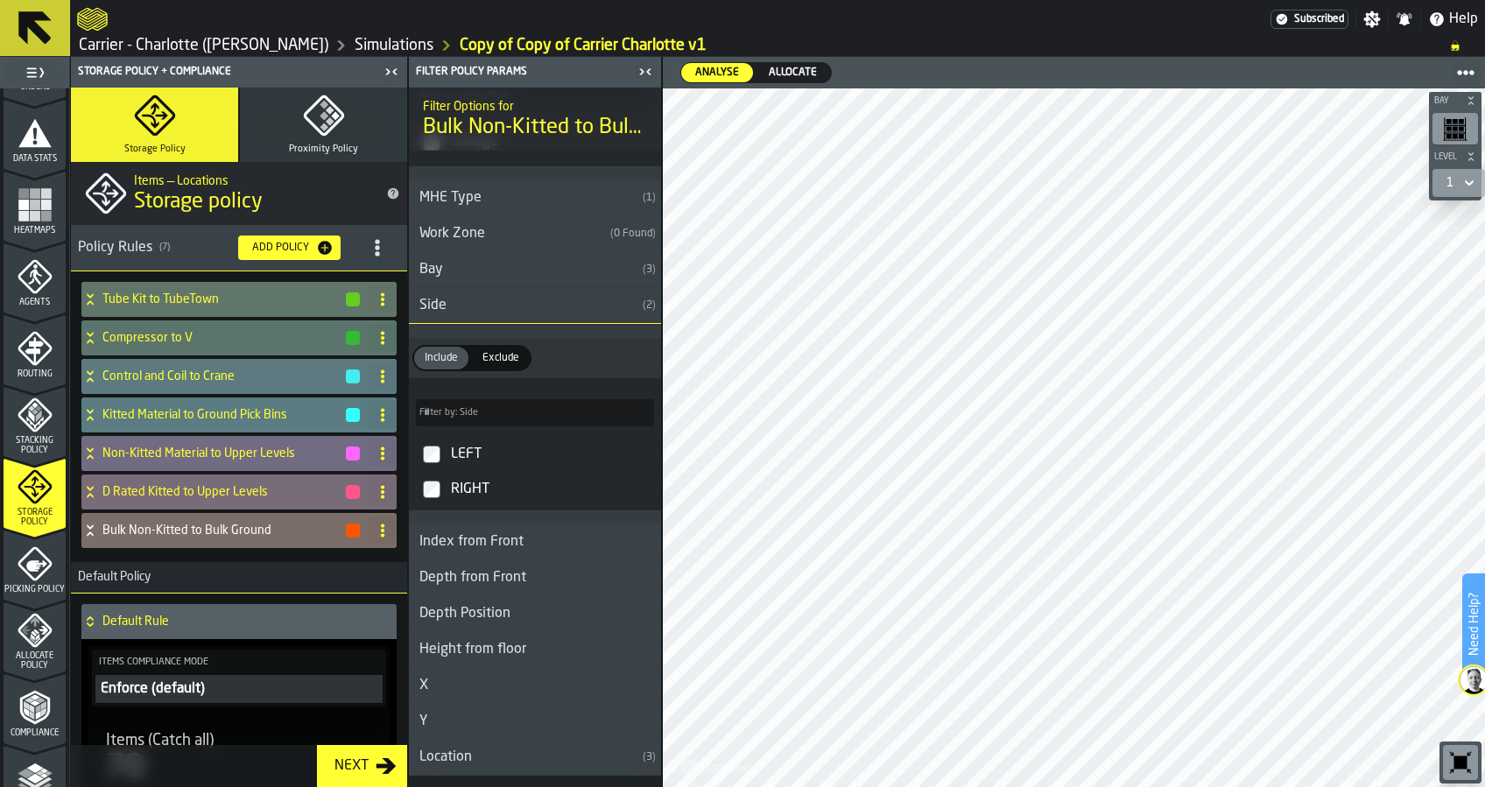
click at [250, 486] on h4 "D Rated Kitted to Upper Levels" at bounding box center [223, 492] width 242 height 14
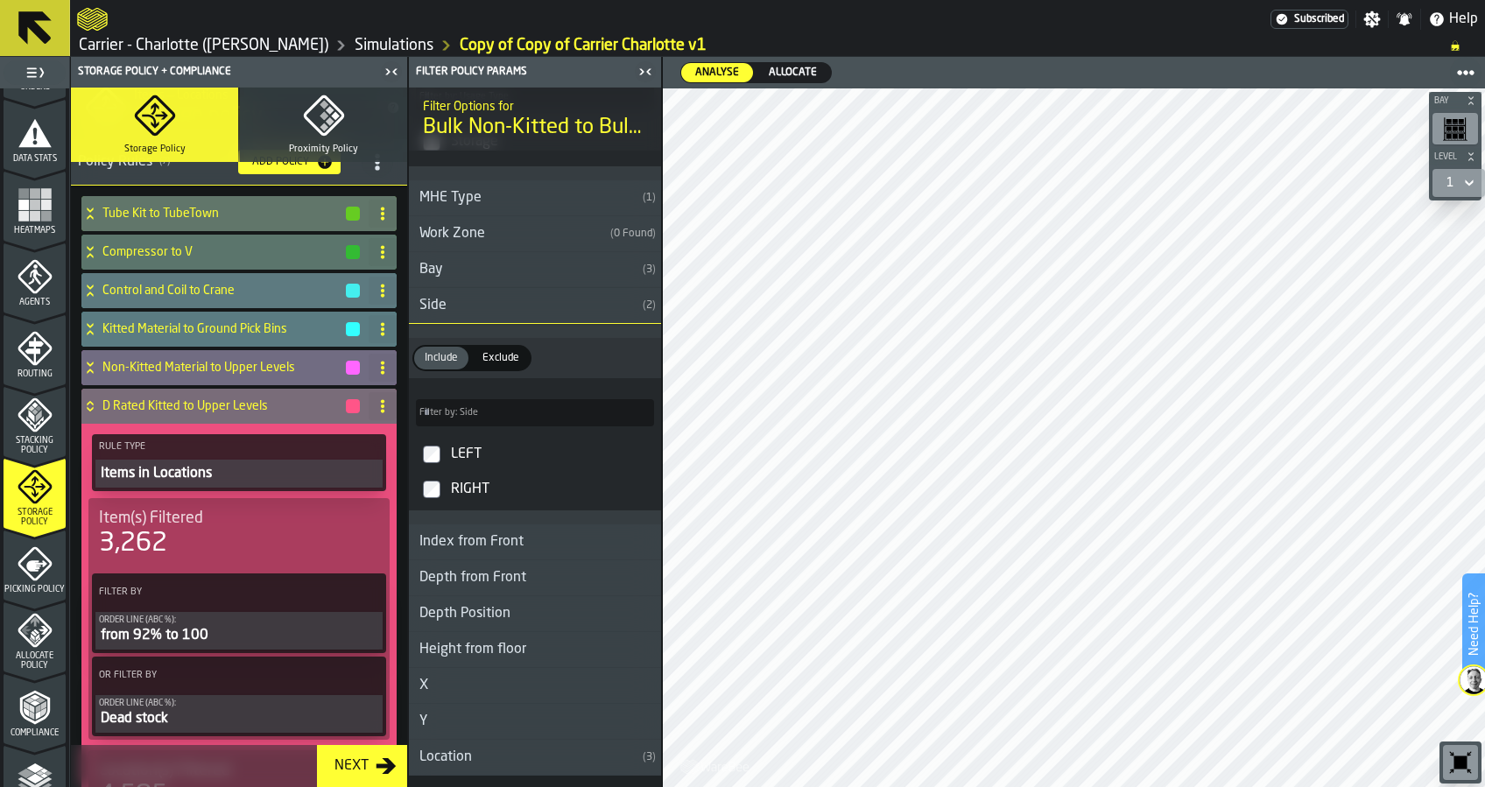
scroll to position [116, 0]
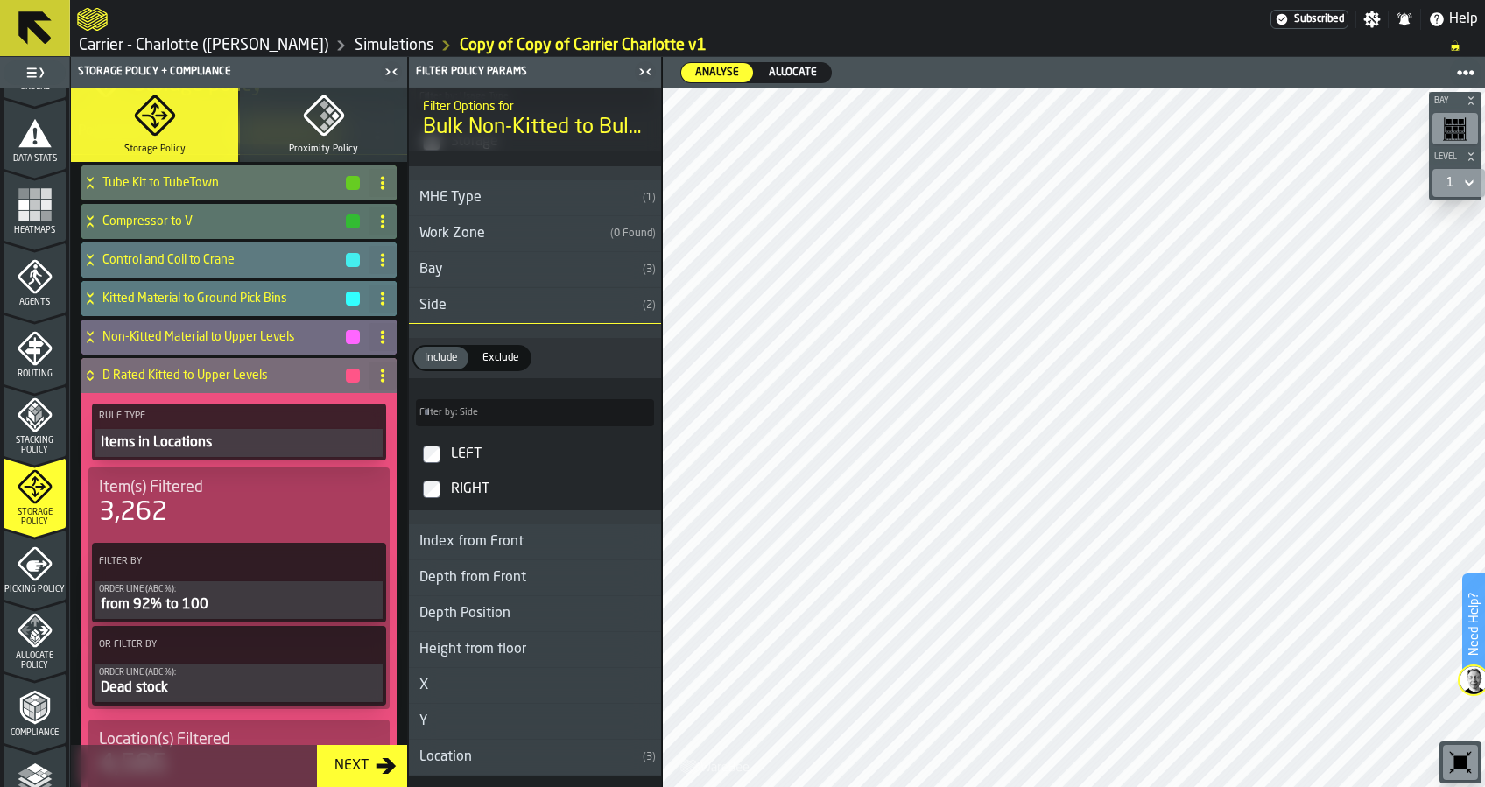
click at [250, 378] on h4 "D Rated Kitted to Upper Levels" at bounding box center [223, 376] width 242 height 14
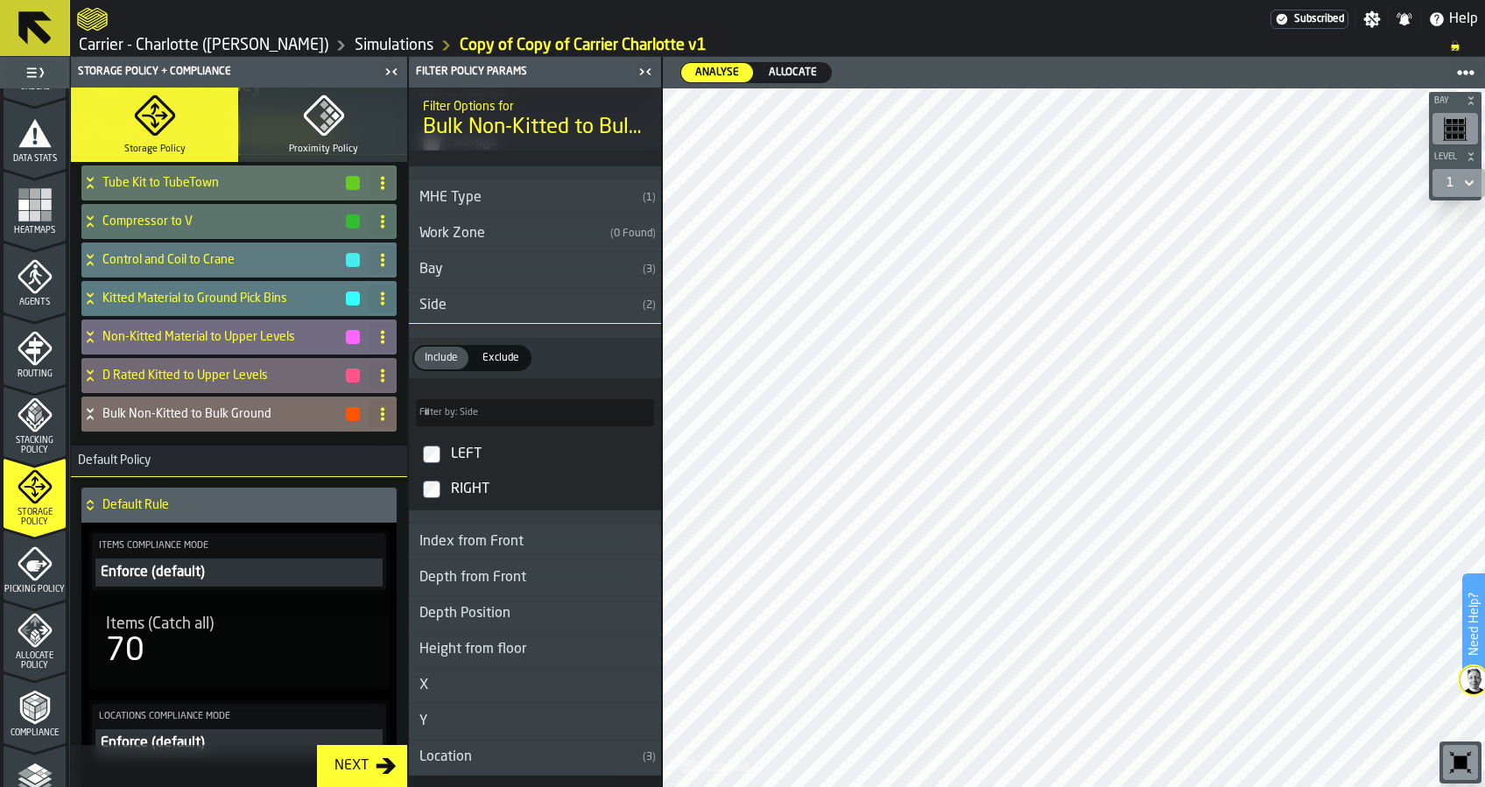
click at [243, 420] on div "Bulk Non-Kitted to Bulk Ground" at bounding box center [221, 414] width 280 height 35
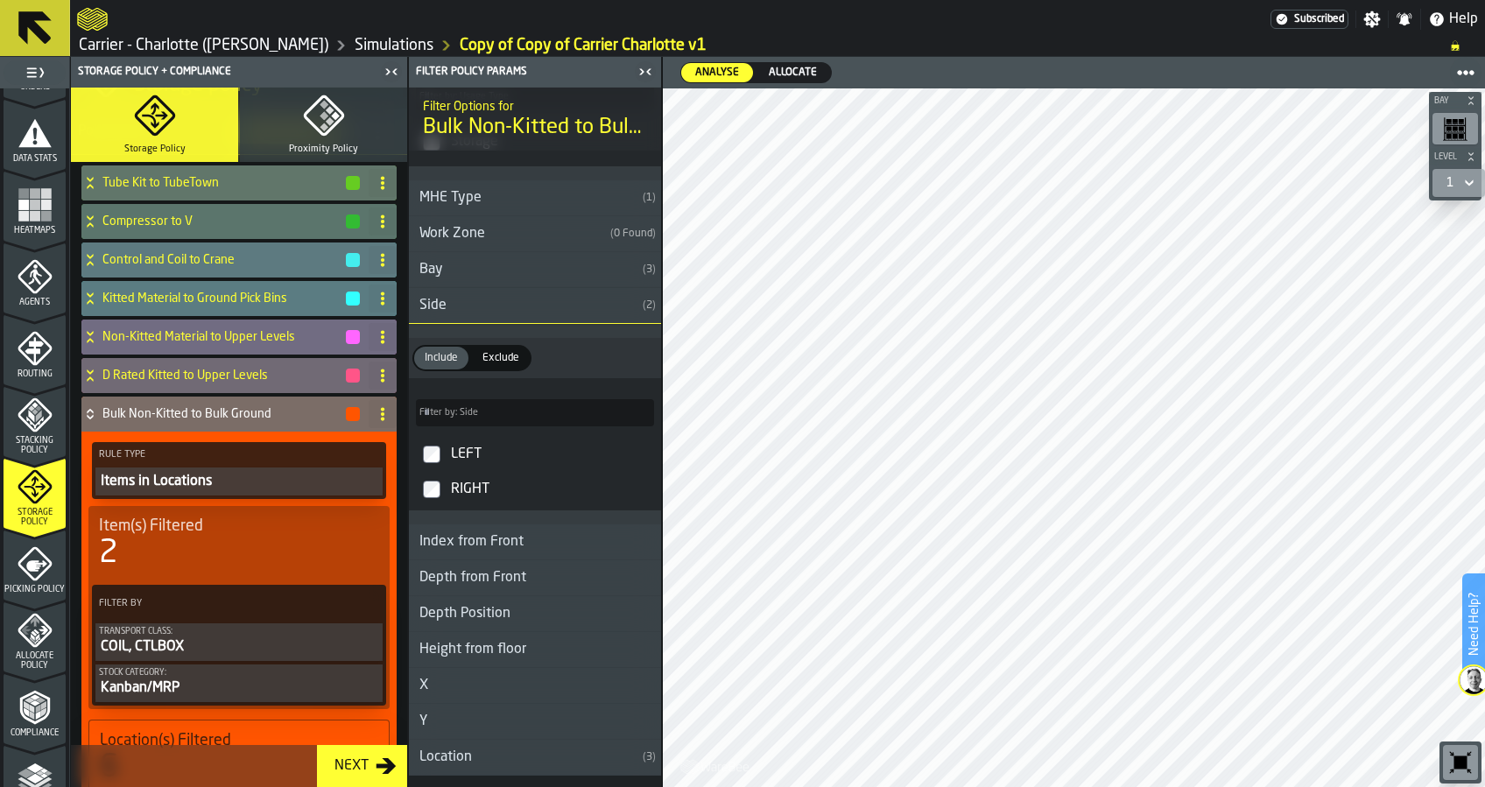
scroll to position [233, 0]
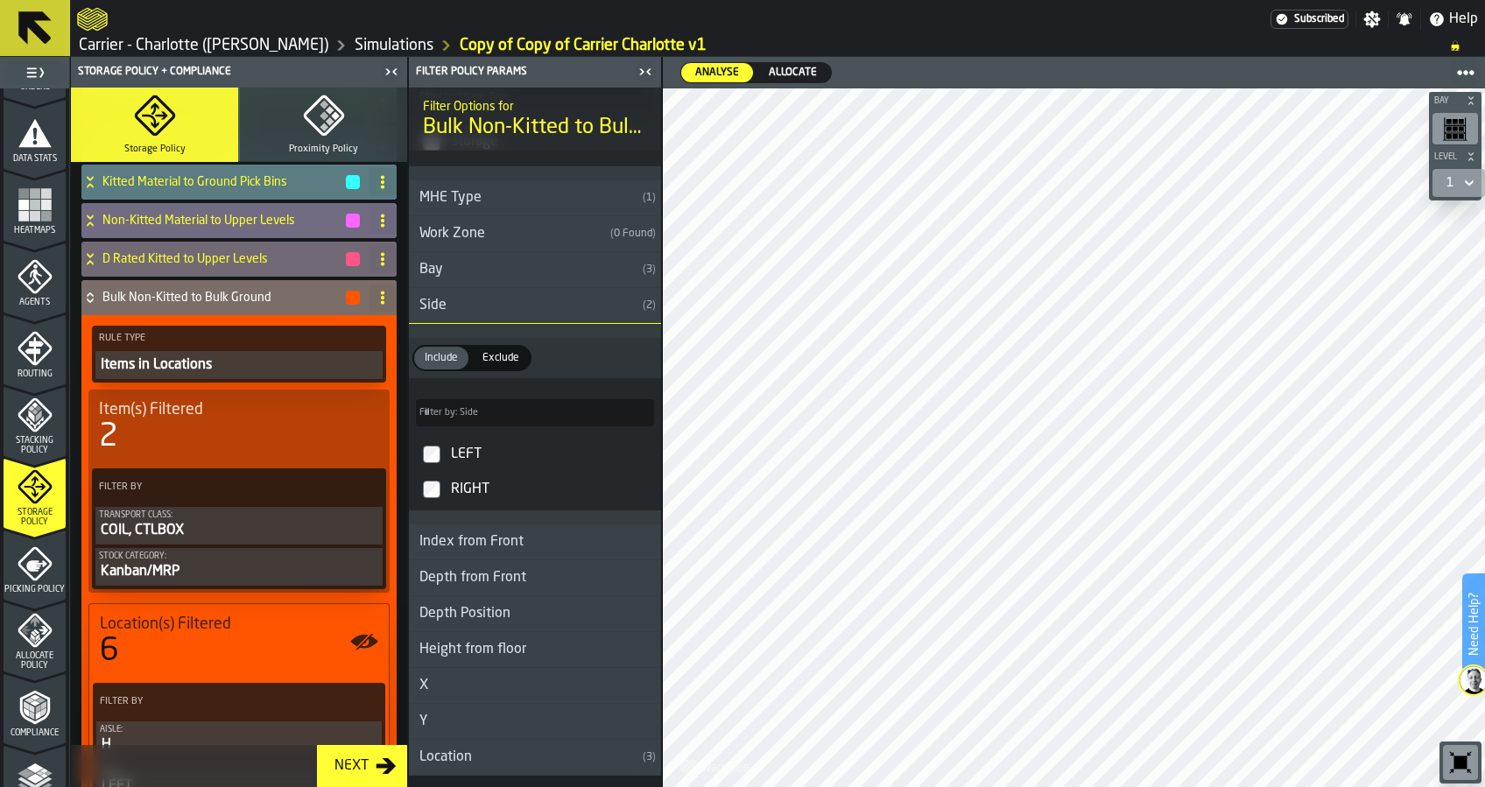
click at [244, 297] on h4 "Bulk Non-Kitted to Bulk Ground" at bounding box center [223, 298] width 242 height 14
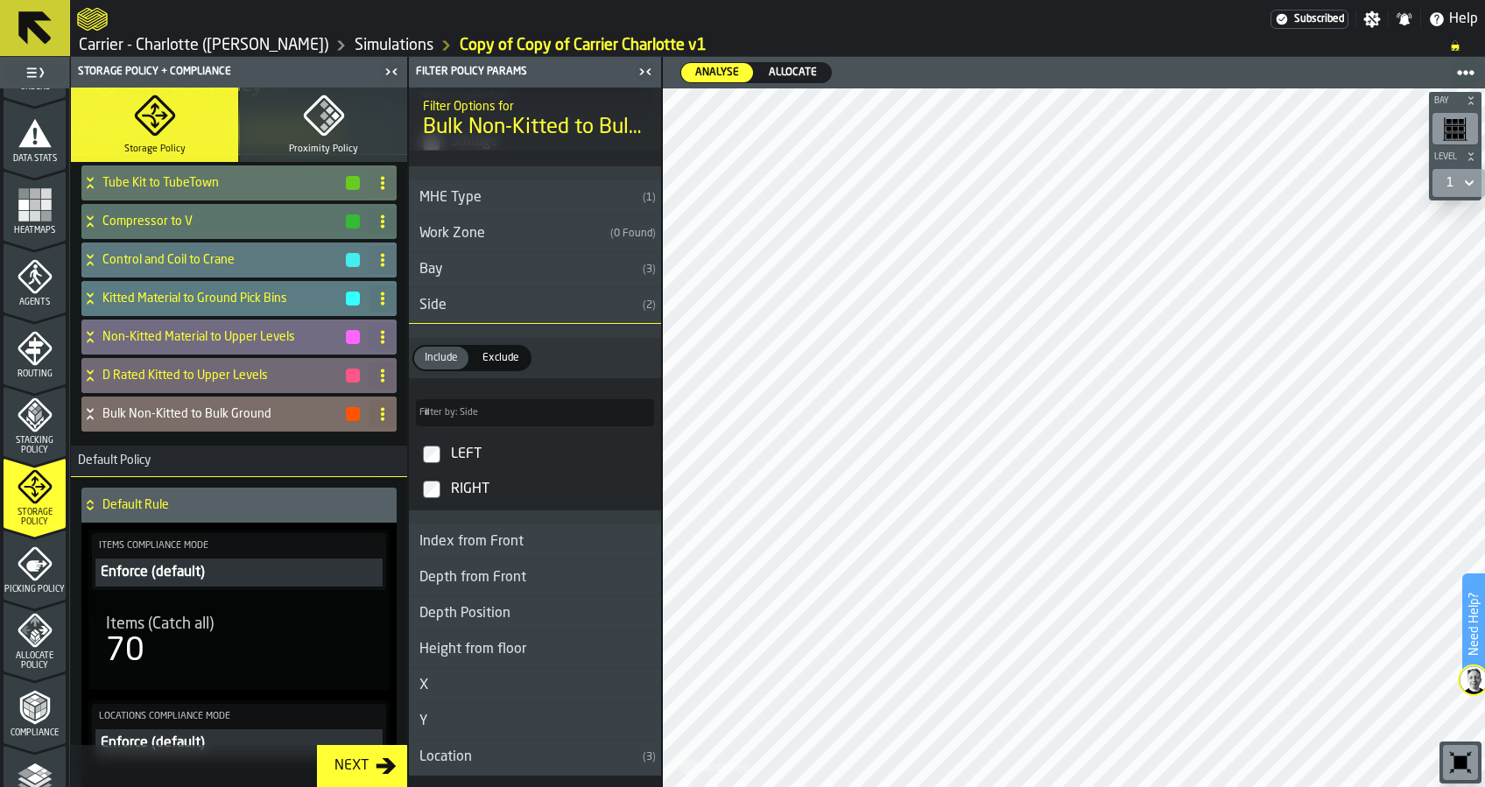
scroll to position [0, 0]
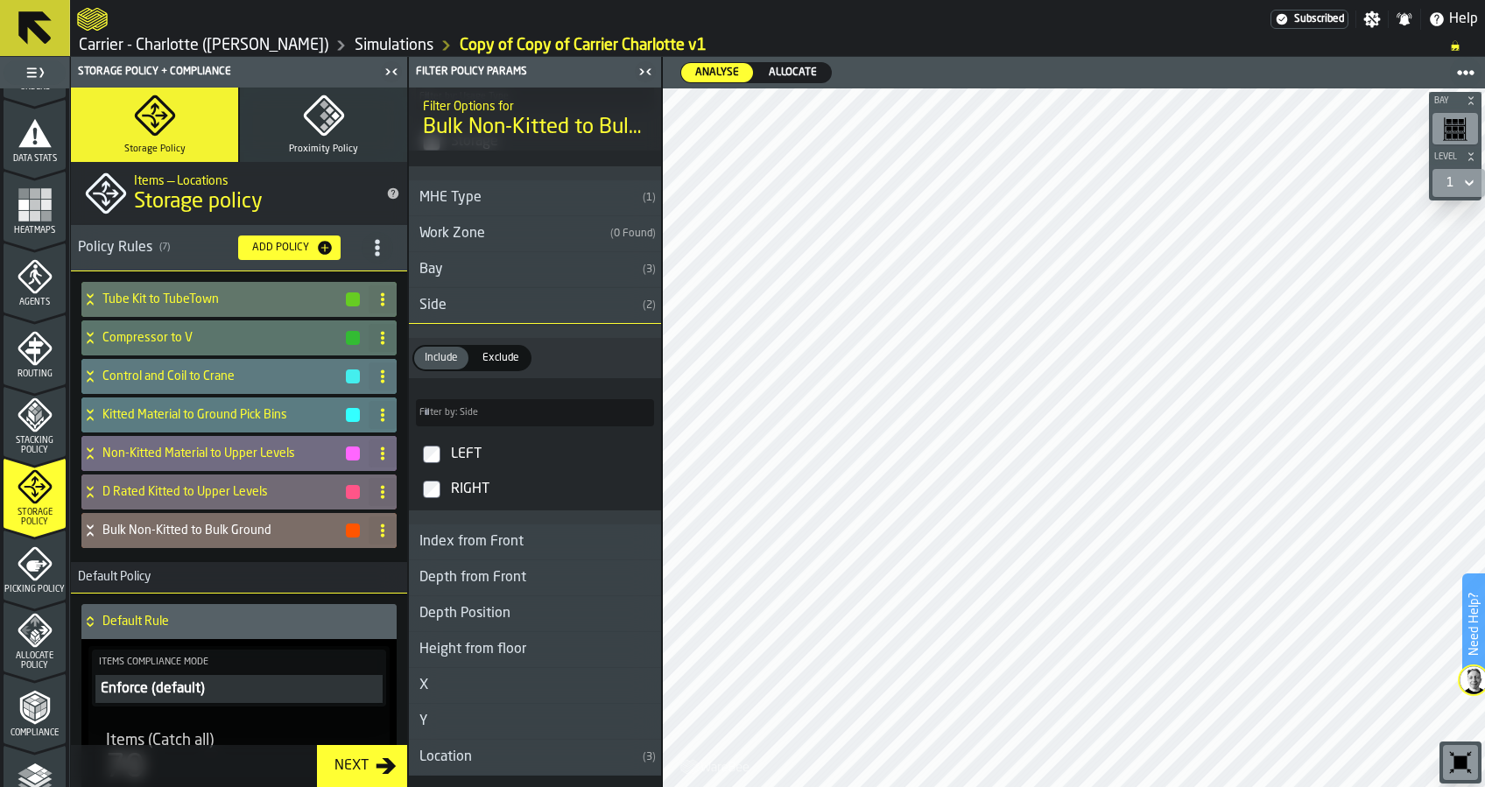
click at [32, 564] on icon "menu Picking Policy" at bounding box center [36, 565] width 21 height 11
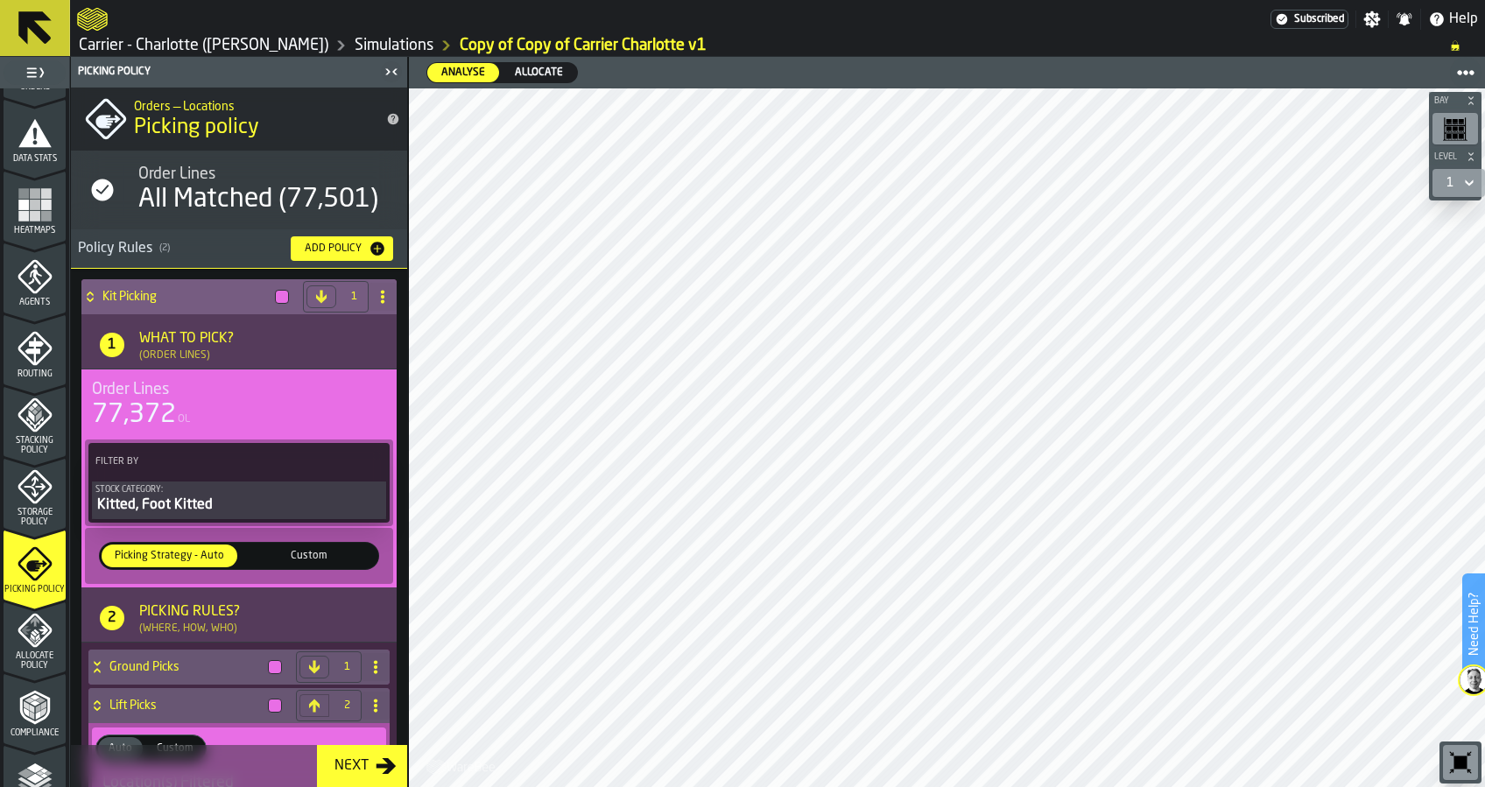
click at [182, 296] on h4 "Kit Picking" at bounding box center [185, 297] width 166 height 14
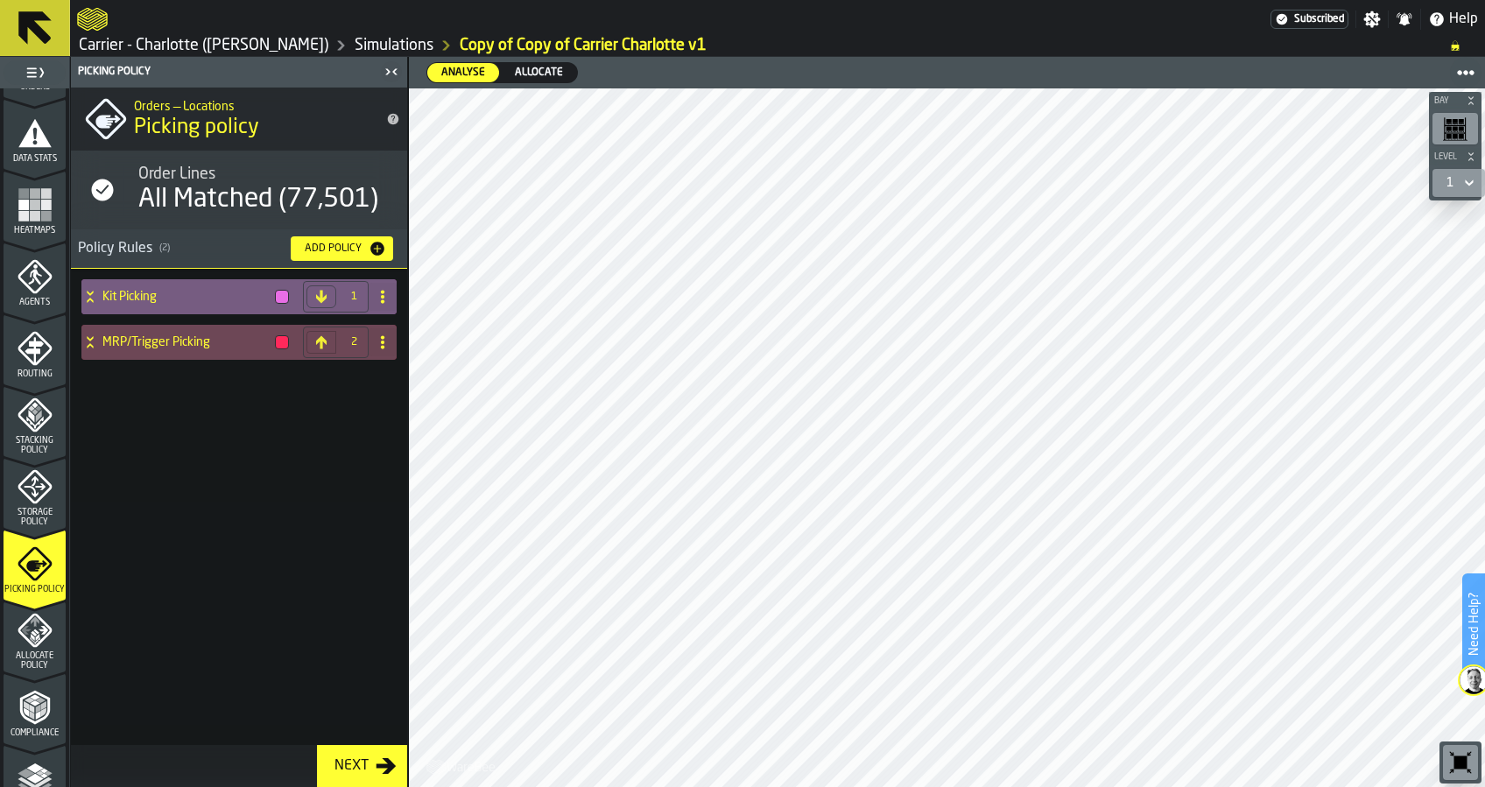
click at [182, 296] on h4 "Kit Picking" at bounding box center [185, 297] width 166 height 14
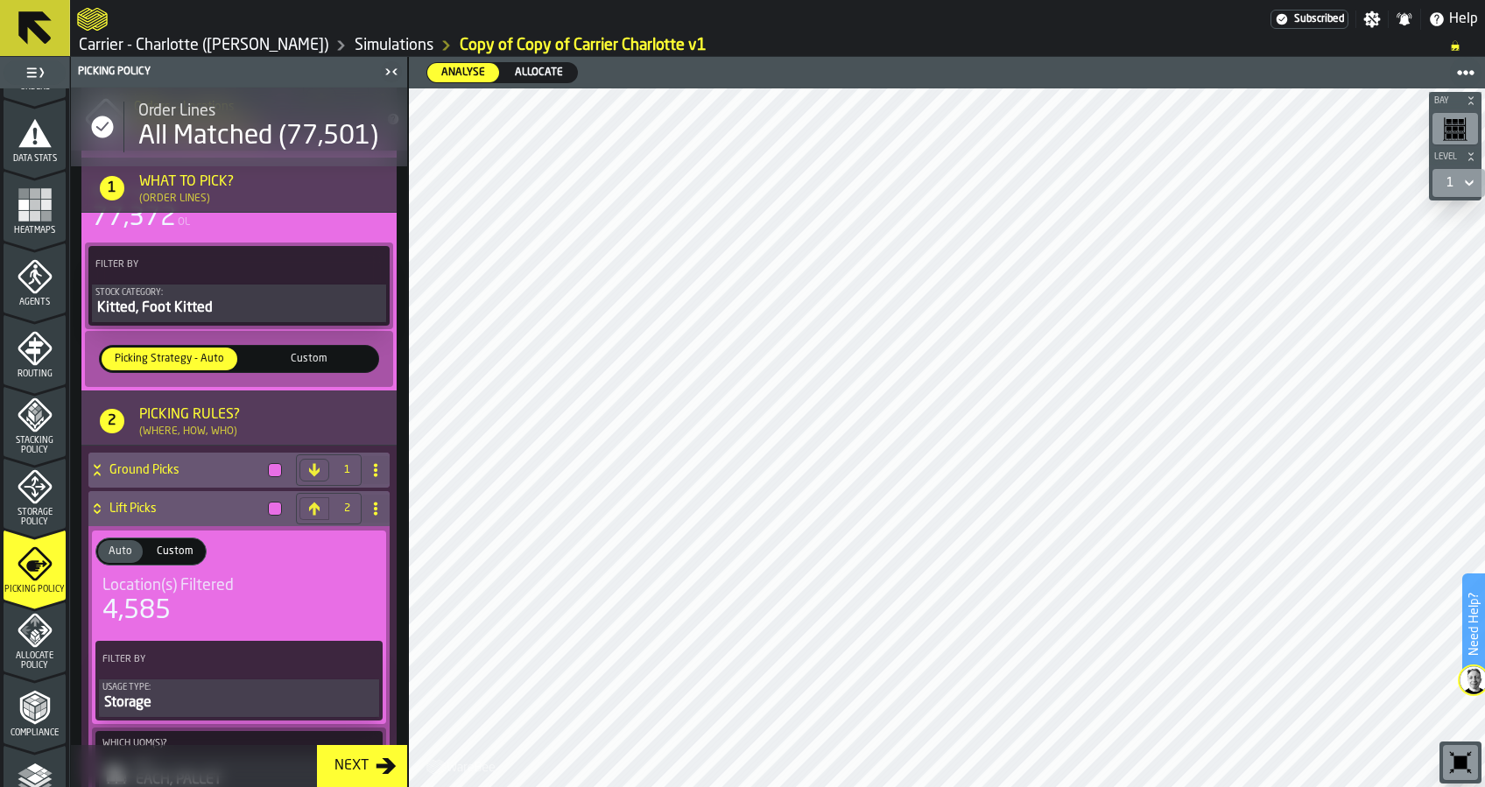
scroll to position [233, 0]
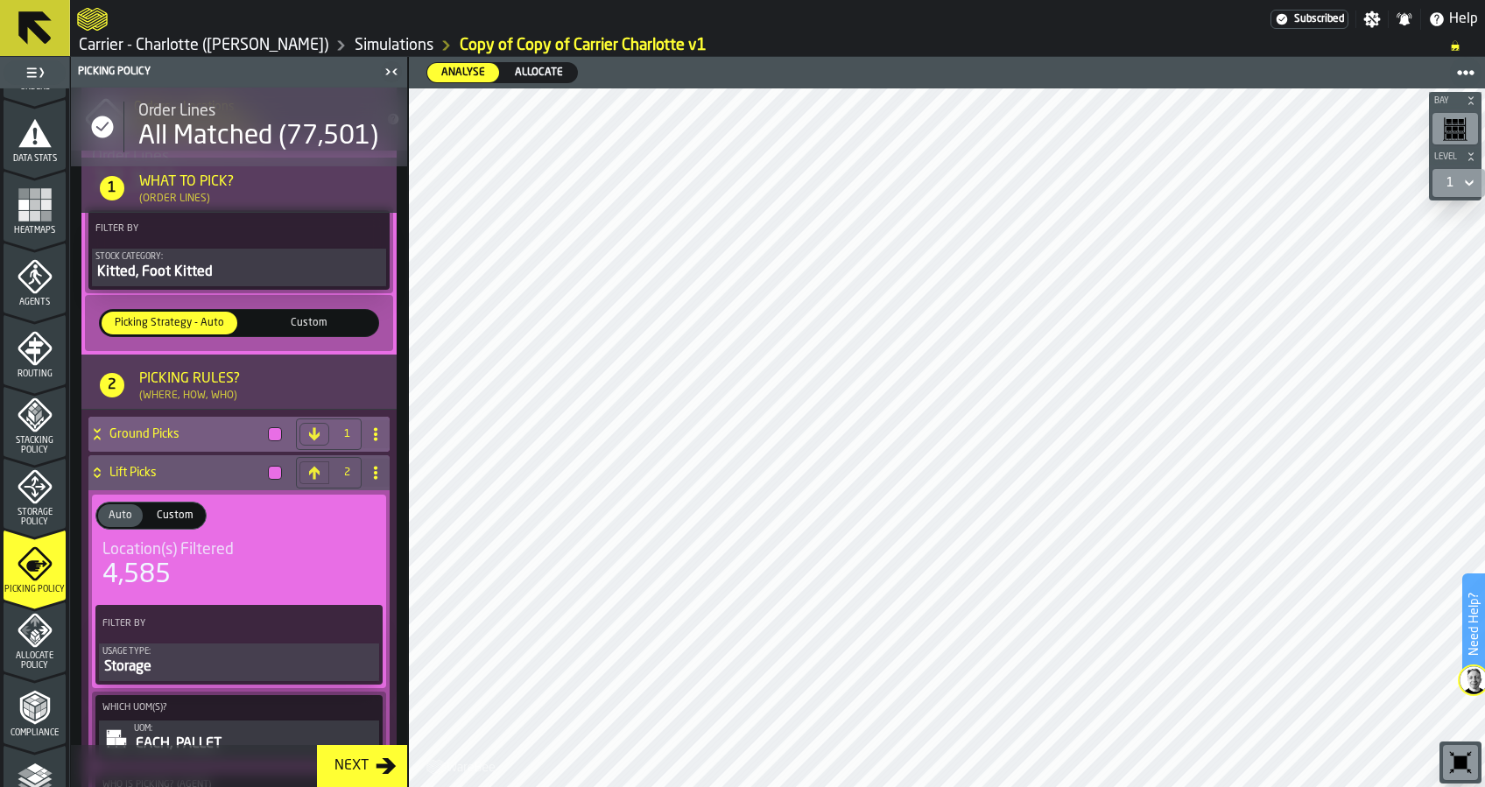
click at [195, 428] on h4 "Ground Picks" at bounding box center [185, 434] width 152 height 14
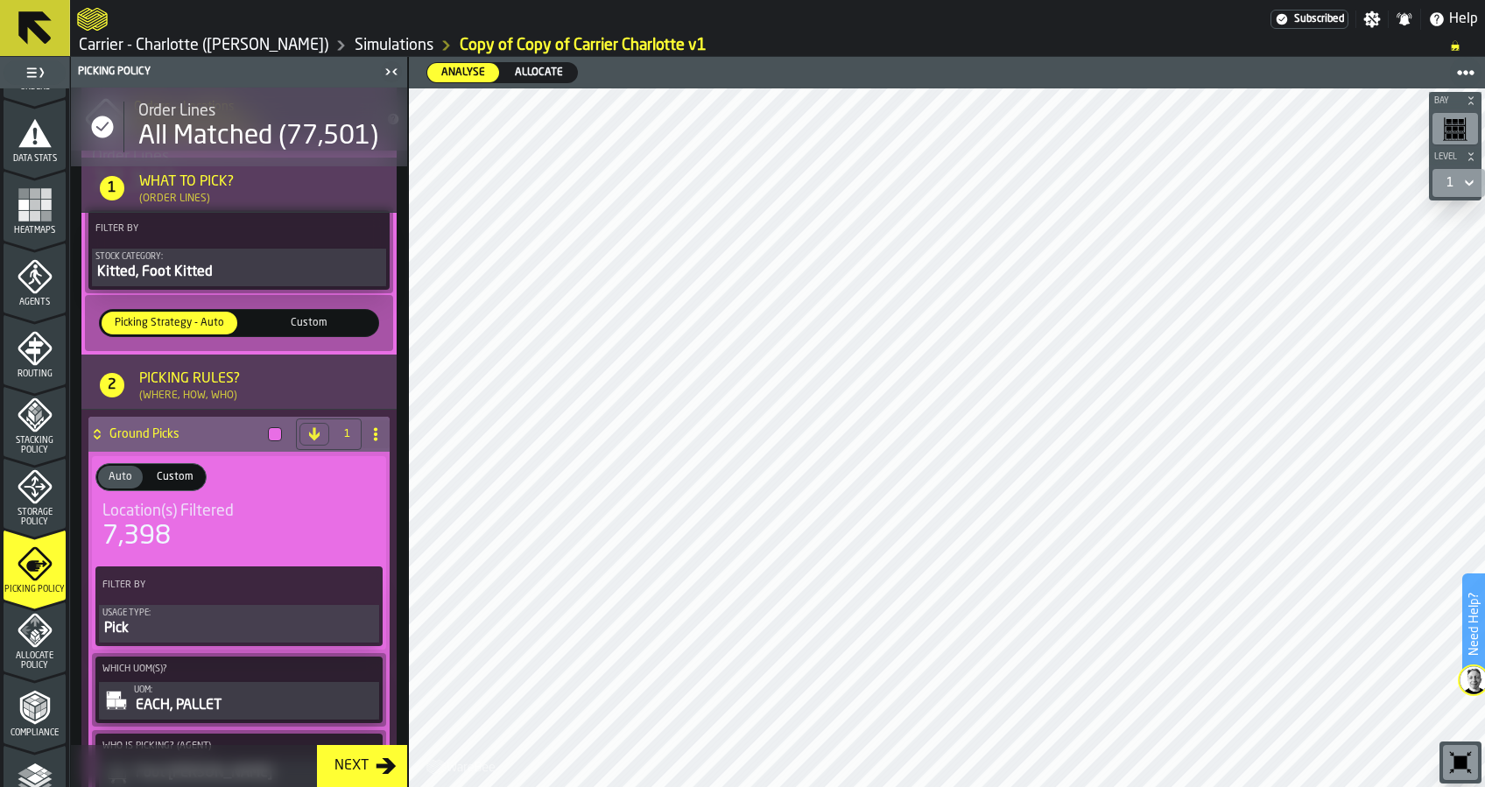
click at [195, 428] on h4 "Ground Picks" at bounding box center [185, 434] width 152 height 14
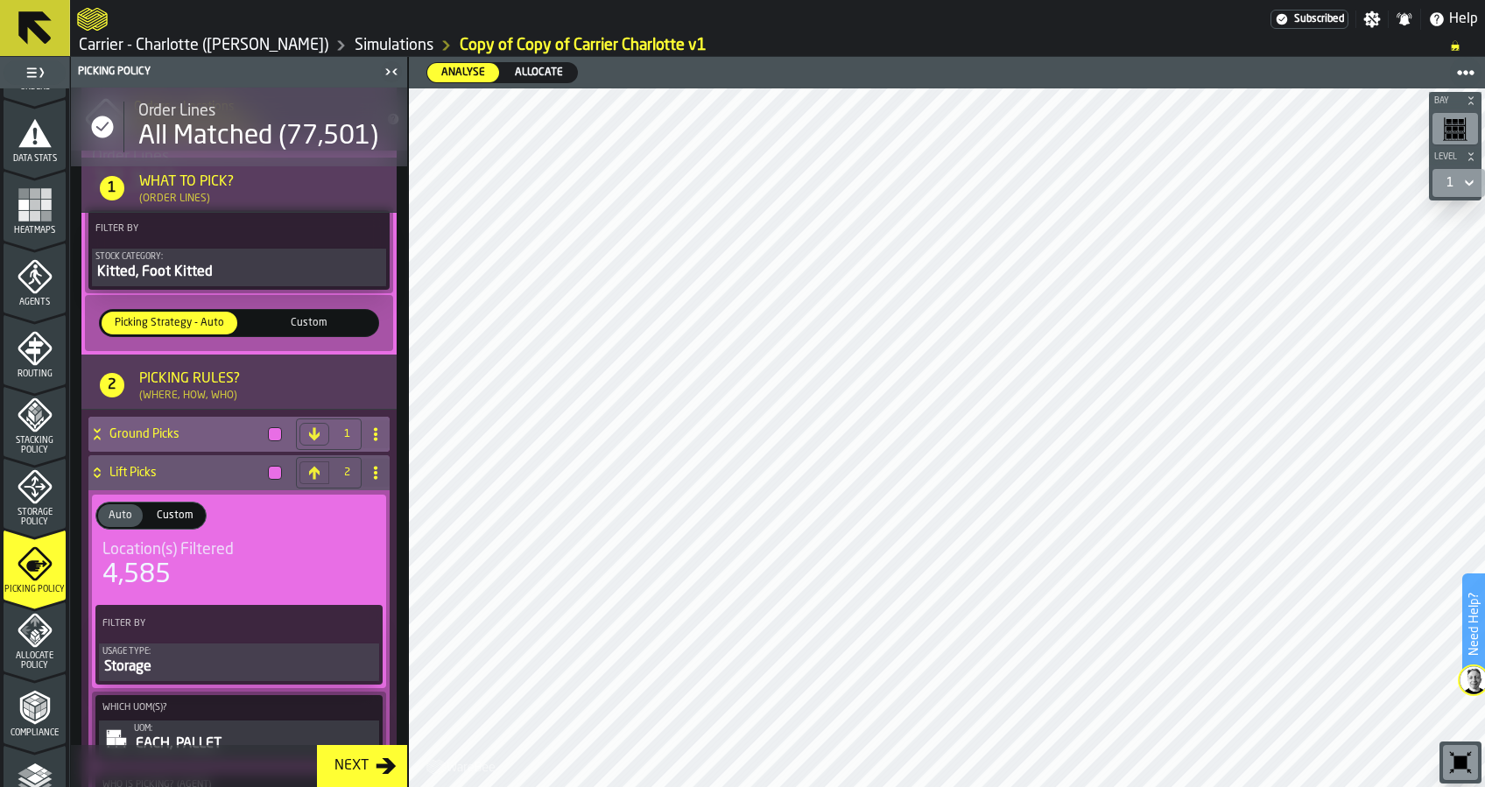
scroll to position [350, 0]
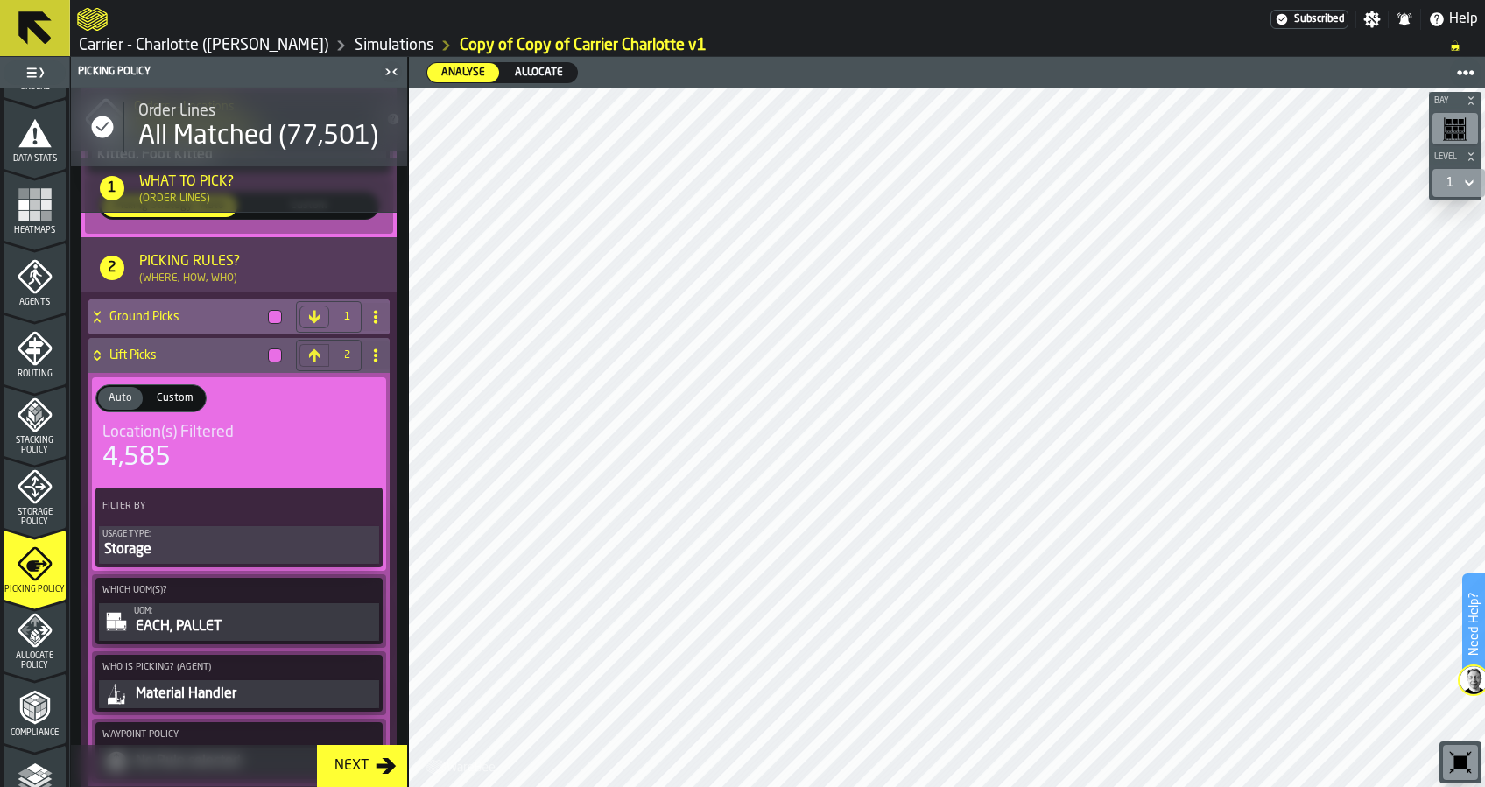
click at [195, 314] on h4 "Ground Picks" at bounding box center [185, 317] width 152 height 14
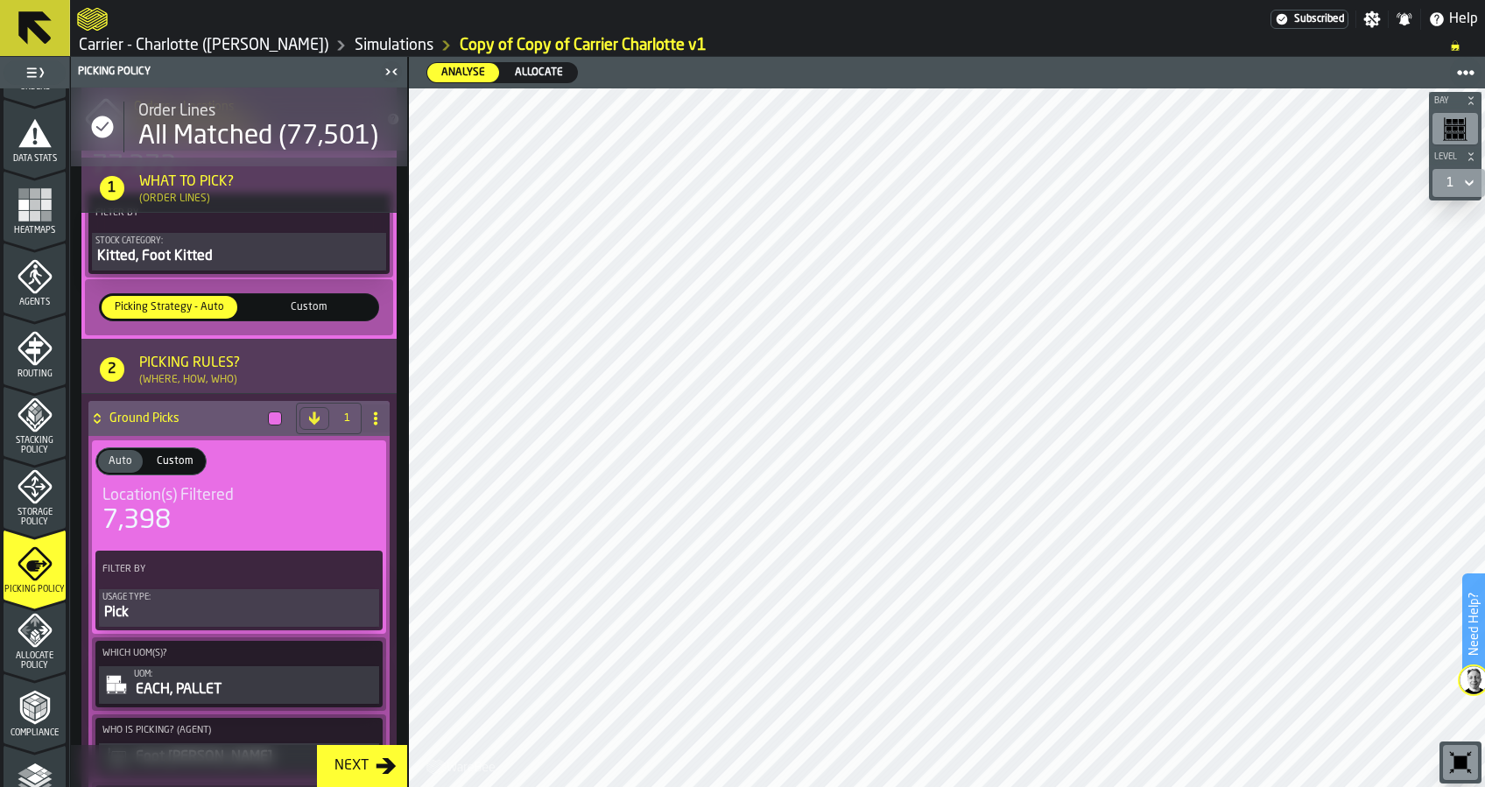
scroll to position [345, 0]
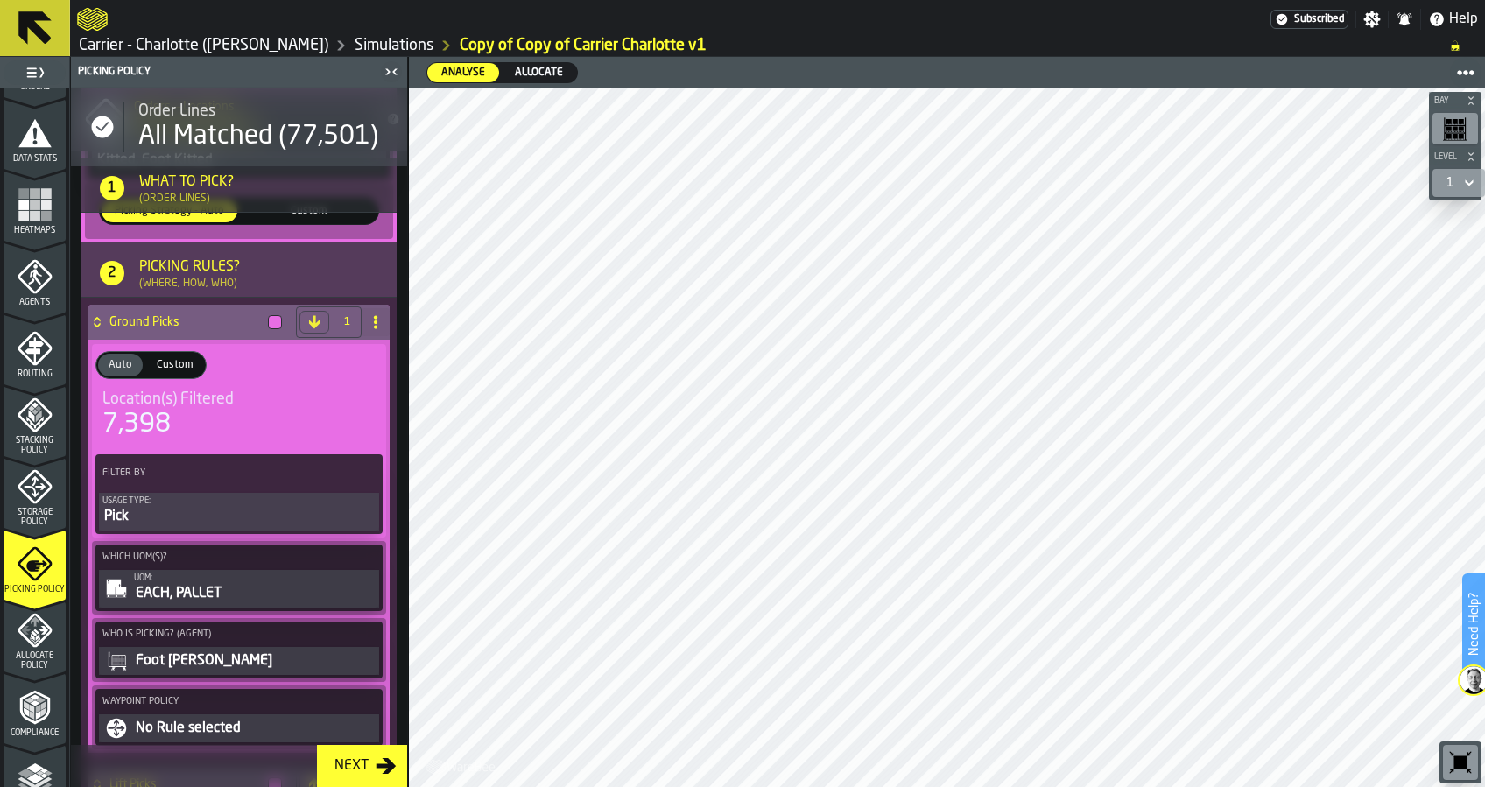
click at [205, 596] on div "EACH, PALLET" at bounding box center [255, 593] width 242 height 21
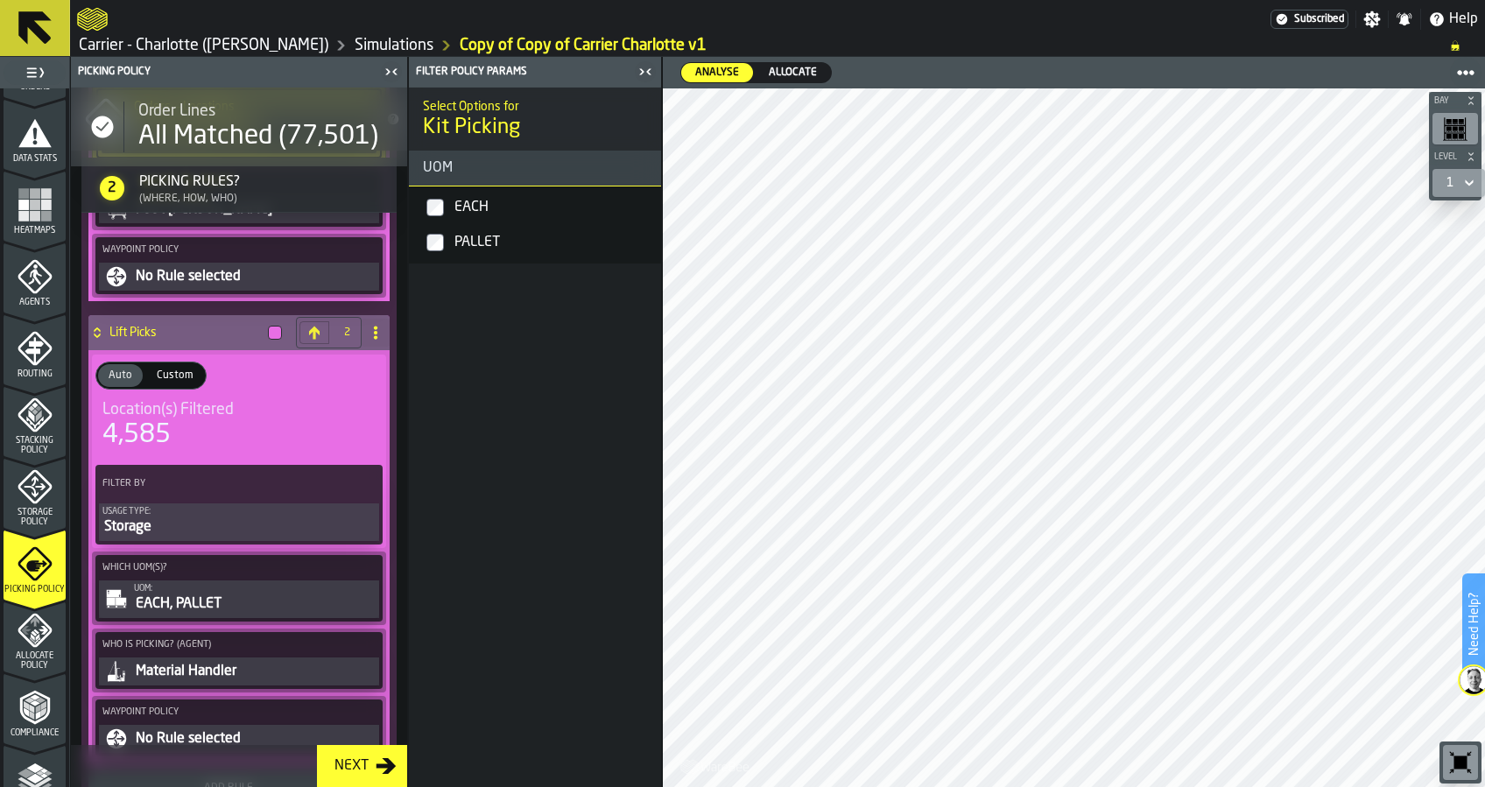
click at [205, 592] on div "UOM:" at bounding box center [255, 589] width 242 height 10
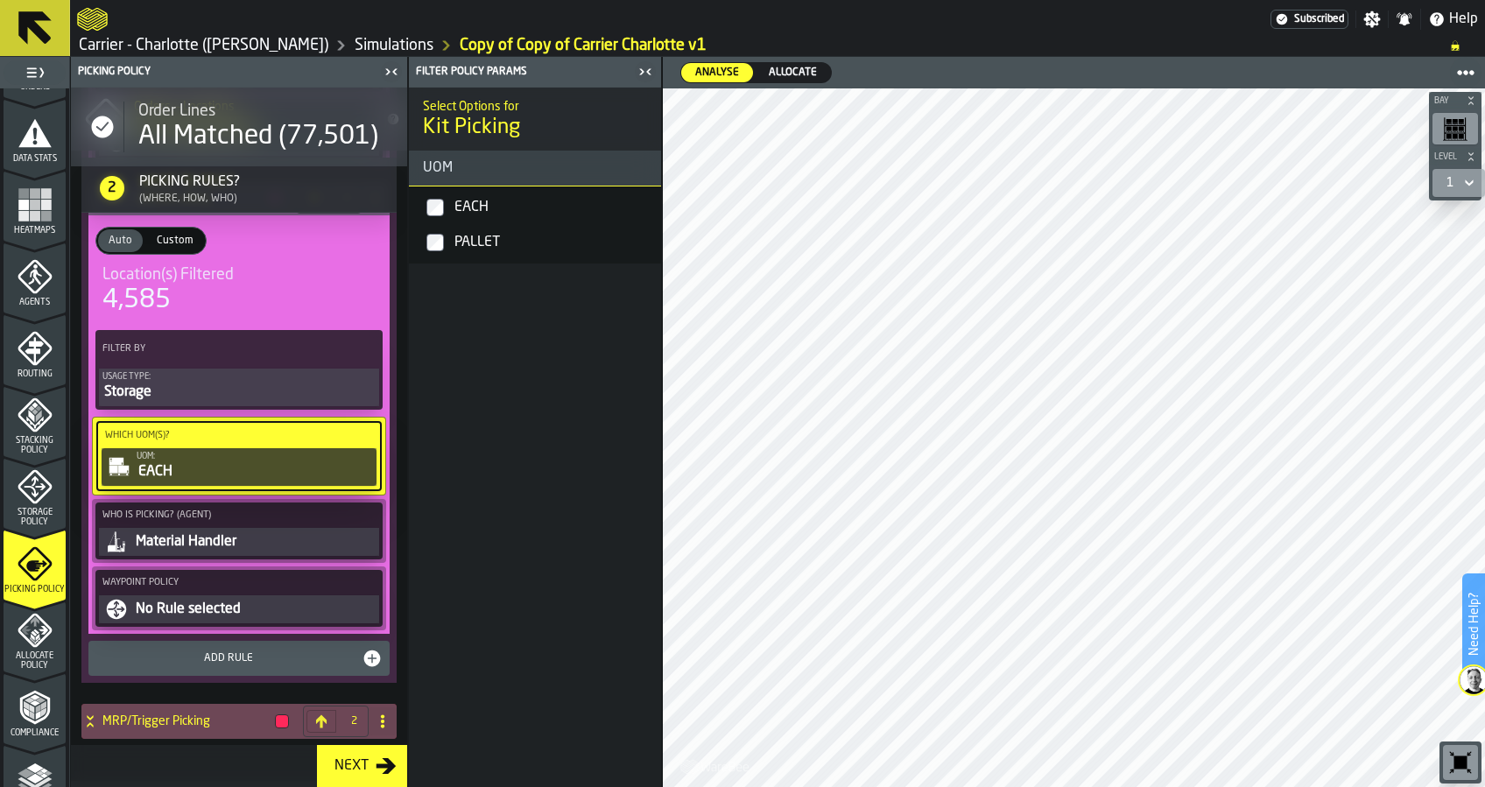
scroll to position [934, 0]
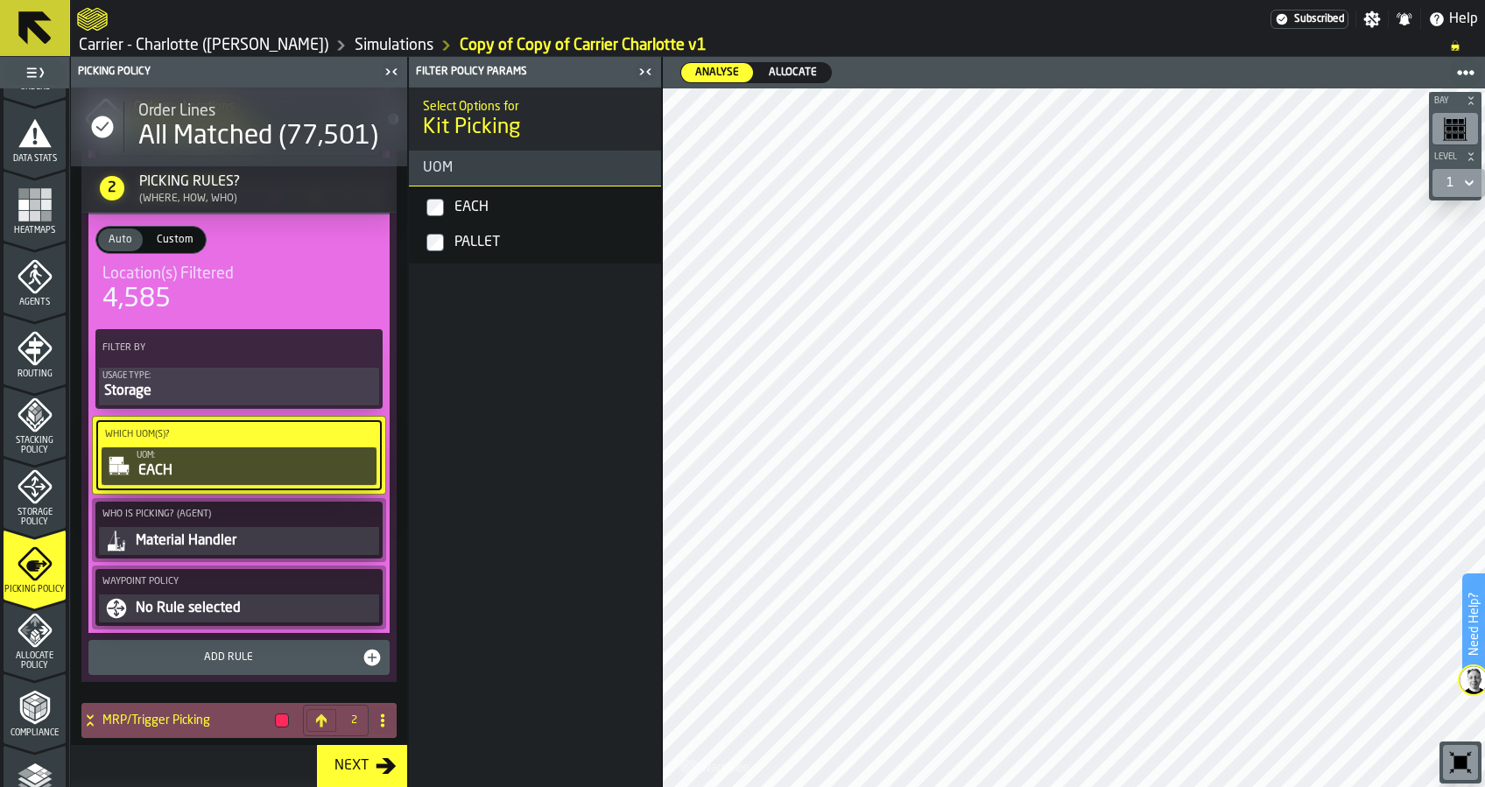
click at [199, 719] on h4 "MRP/Trigger Picking" at bounding box center [185, 721] width 166 height 14
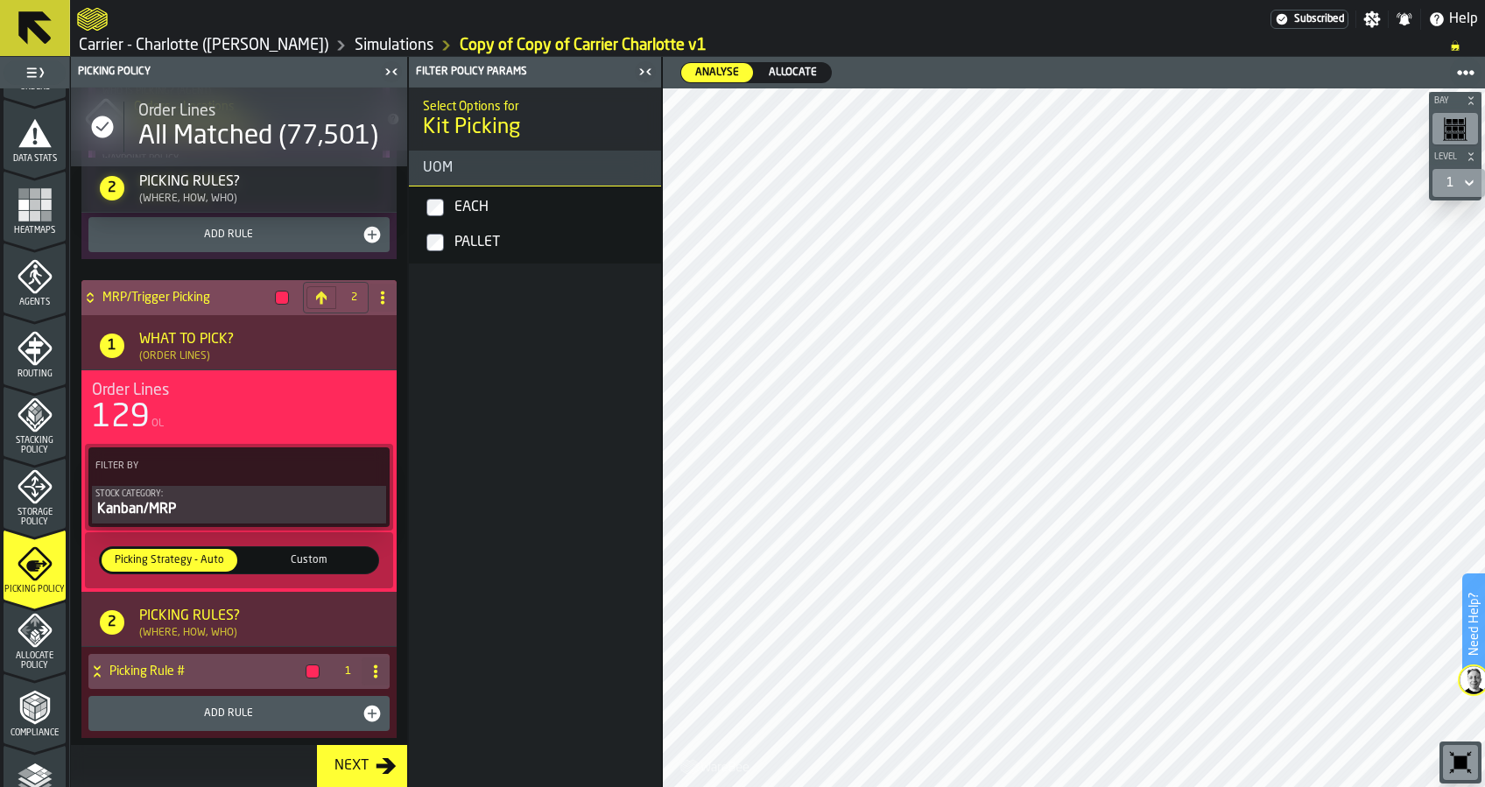
scroll to position [1357, 0]
click at [198, 679] on div "Picking Rule #" at bounding box center [207, 671] width 238 height 35
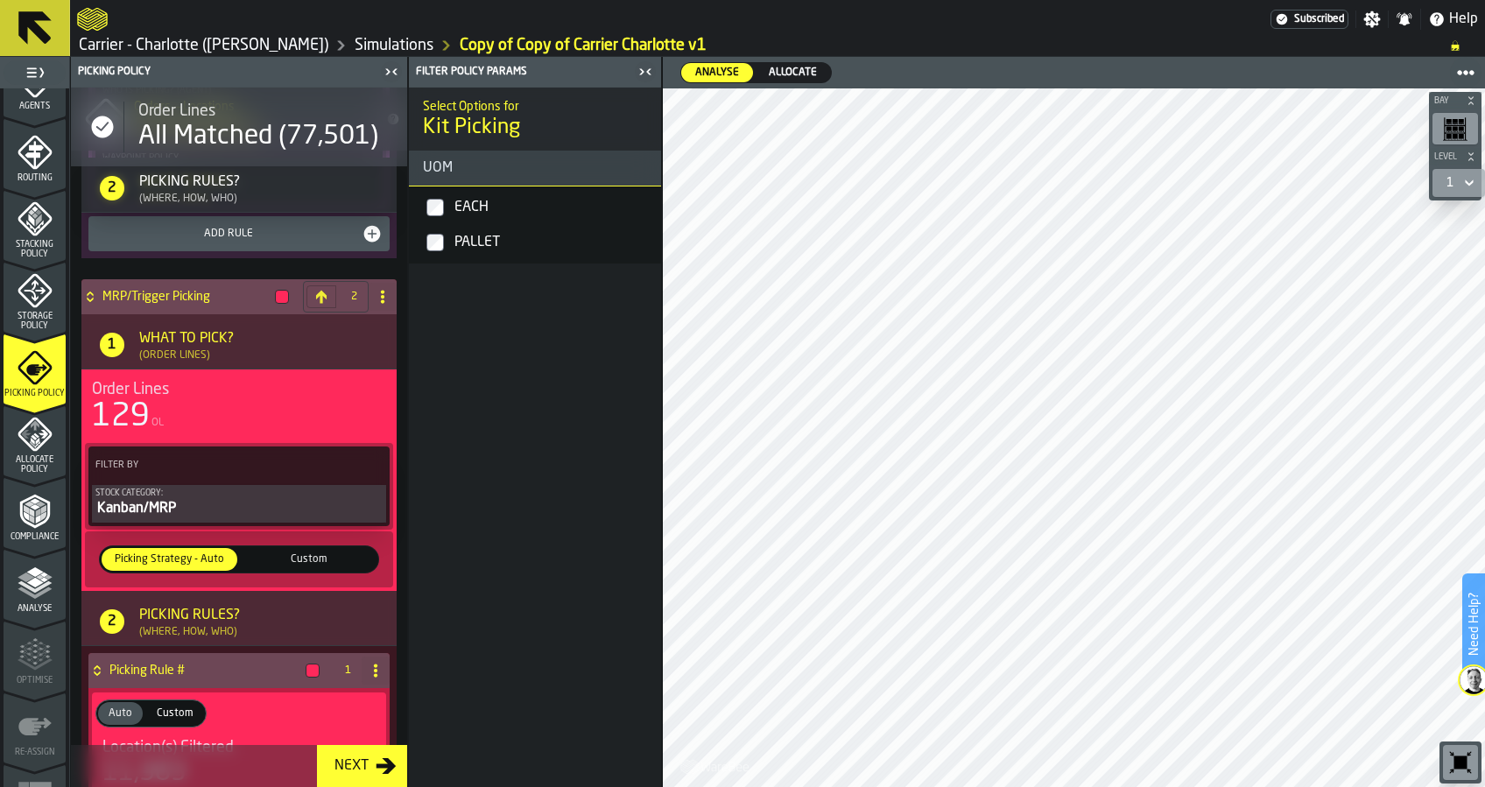
scroll to position [583, 0]
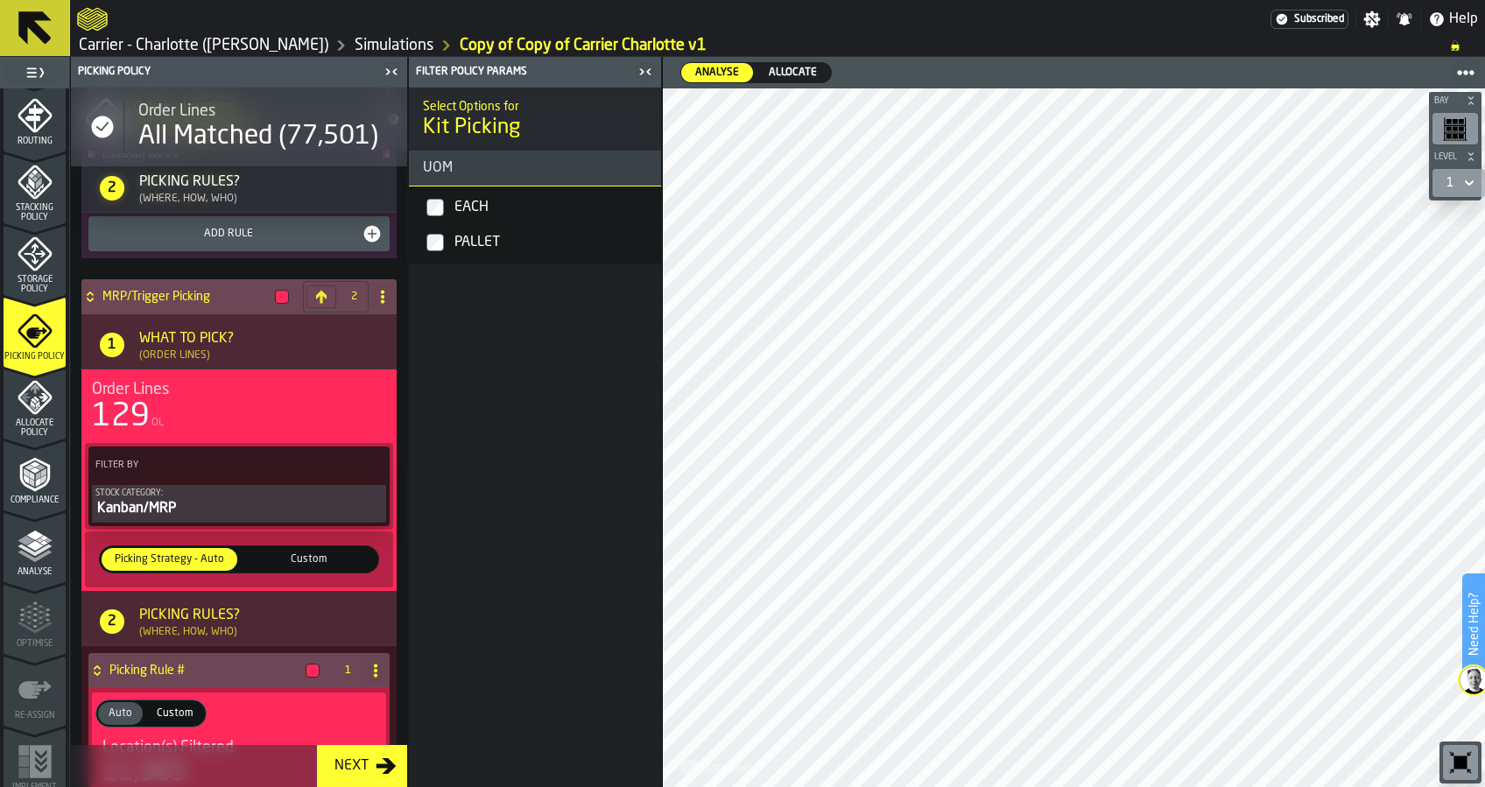
click at [29, 415] on div "Allocate Policy" at bounding box center [35, 409] width 62 height 58
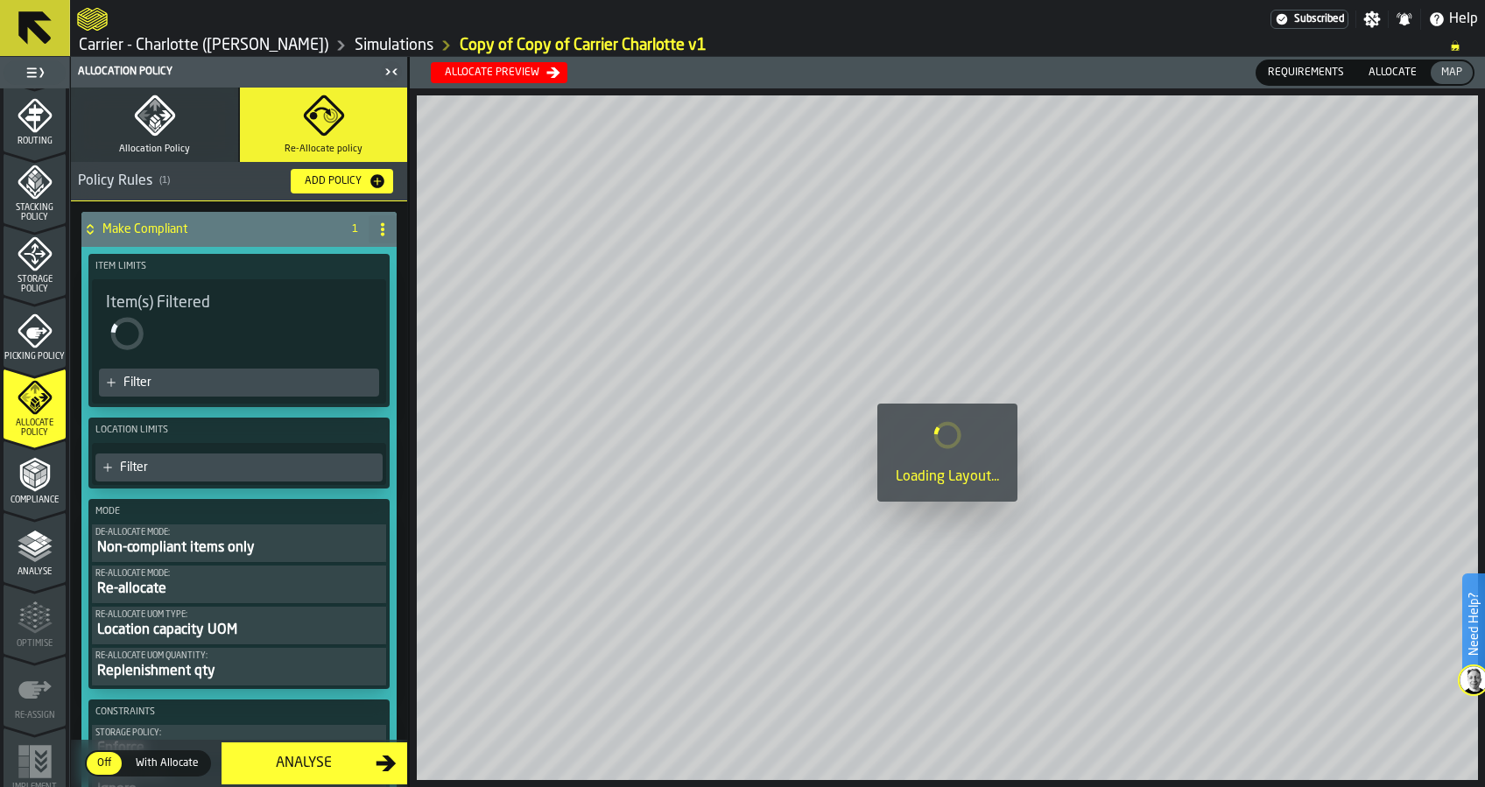
click at [504, 70] on div "Allocate preview" at bounding box center [492, 73] width 109 height 12
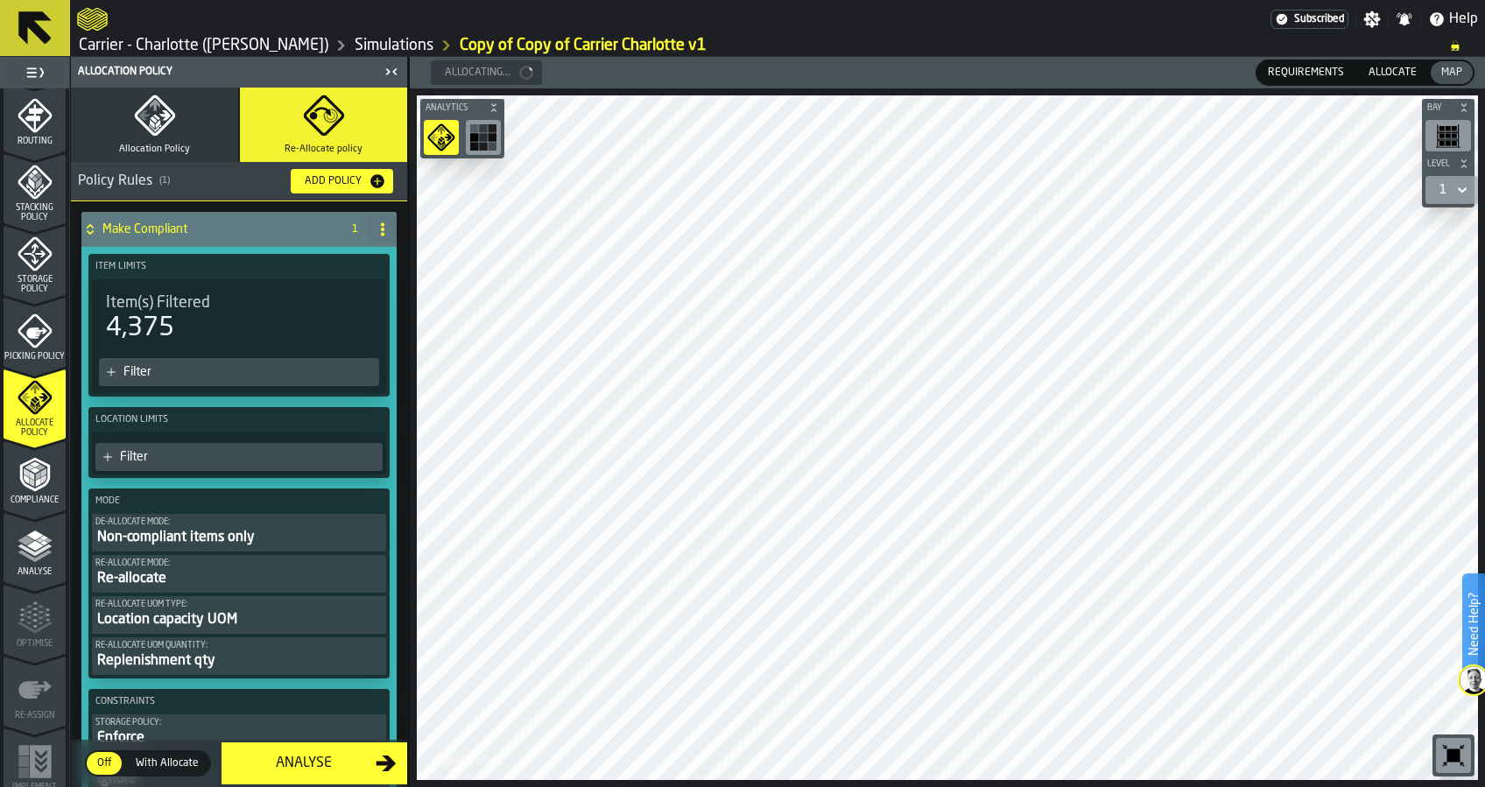
click at [36, 314] on icon "menu Picking Policy" at bounding box center [35, 331] width 34 height 34
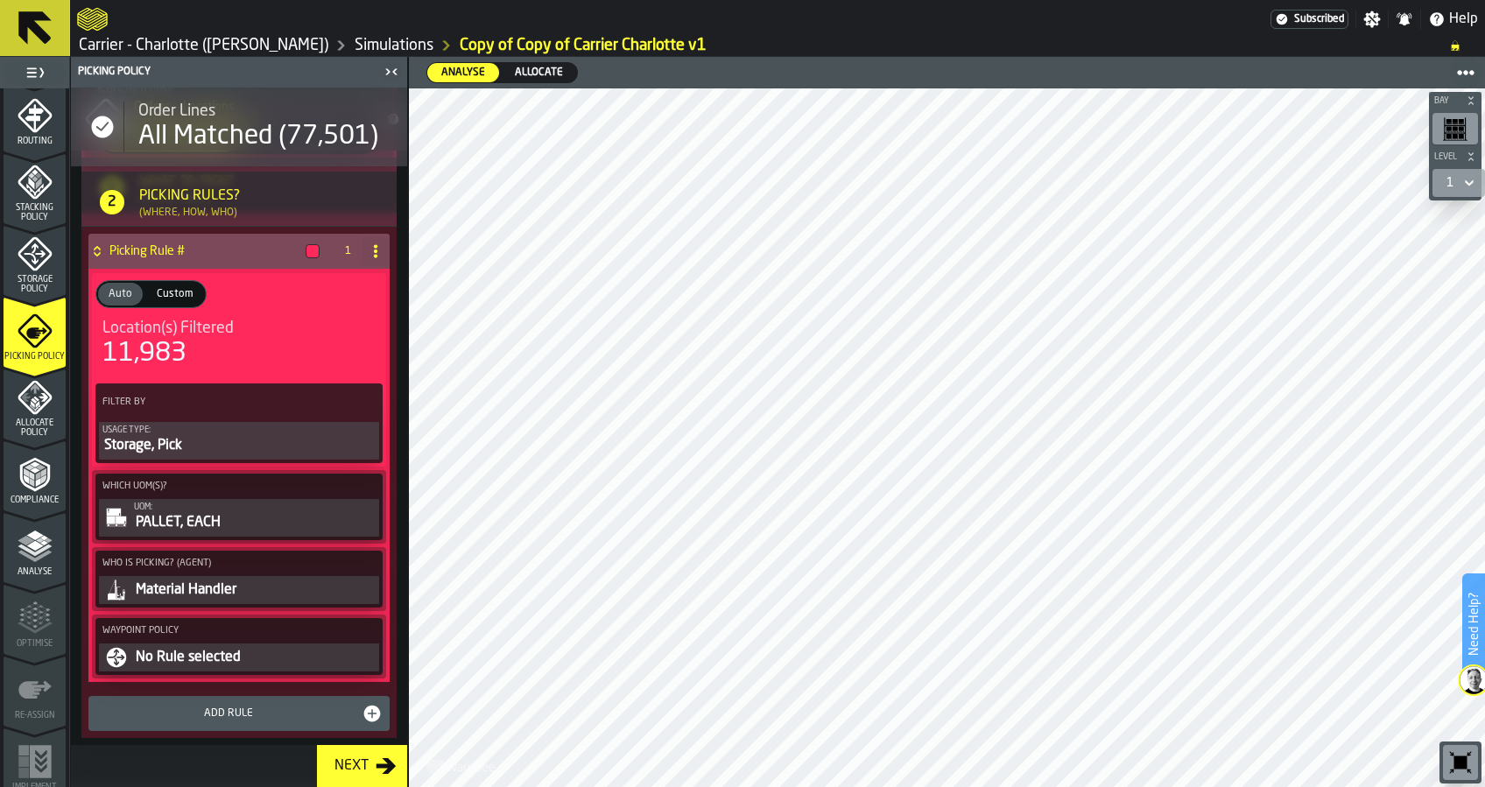
click at [205, 521] on div "PALLET, EACH" at bounding box center [255, 522] width 242 height 21
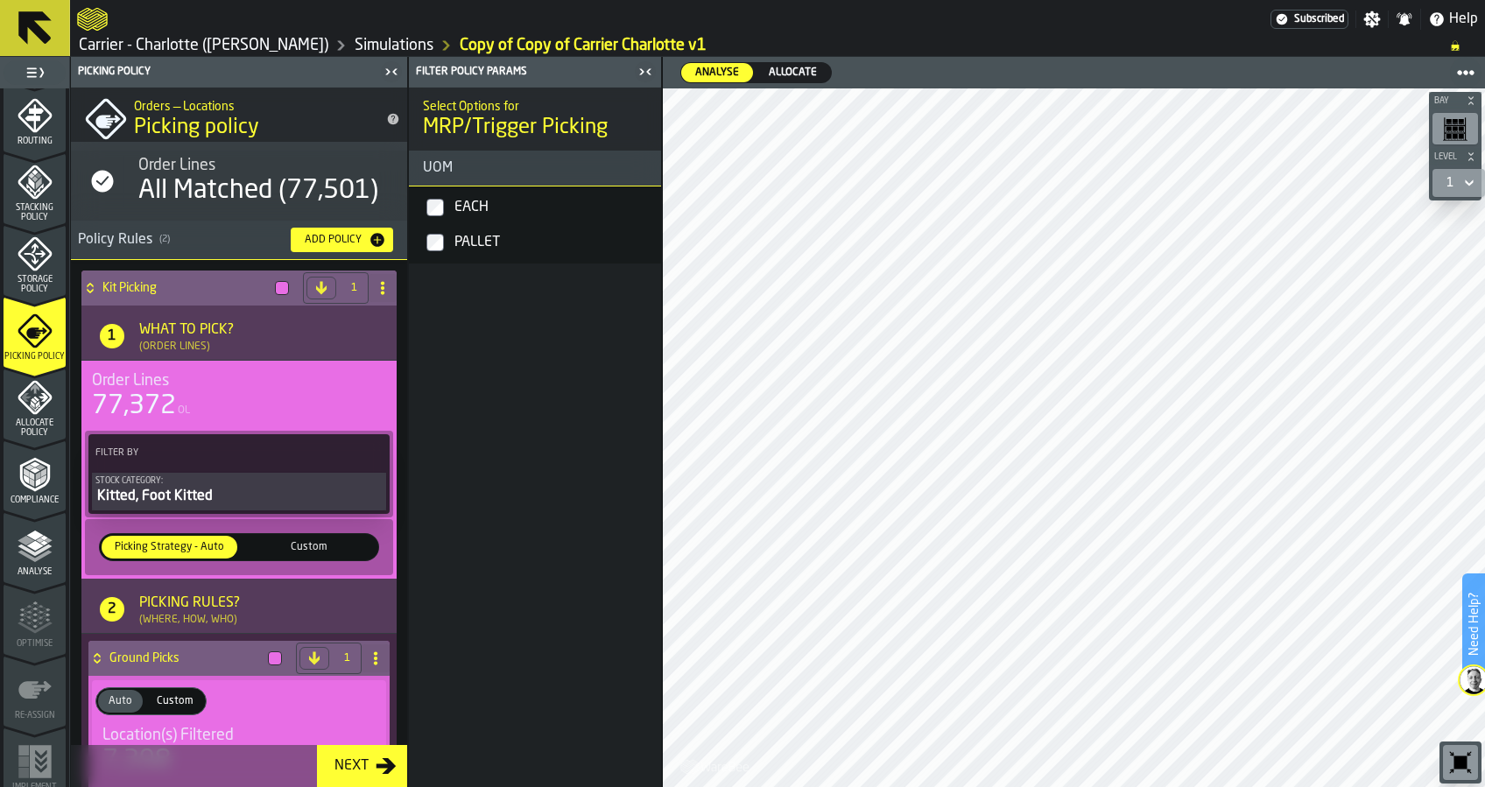
scroll to position [0, 0]
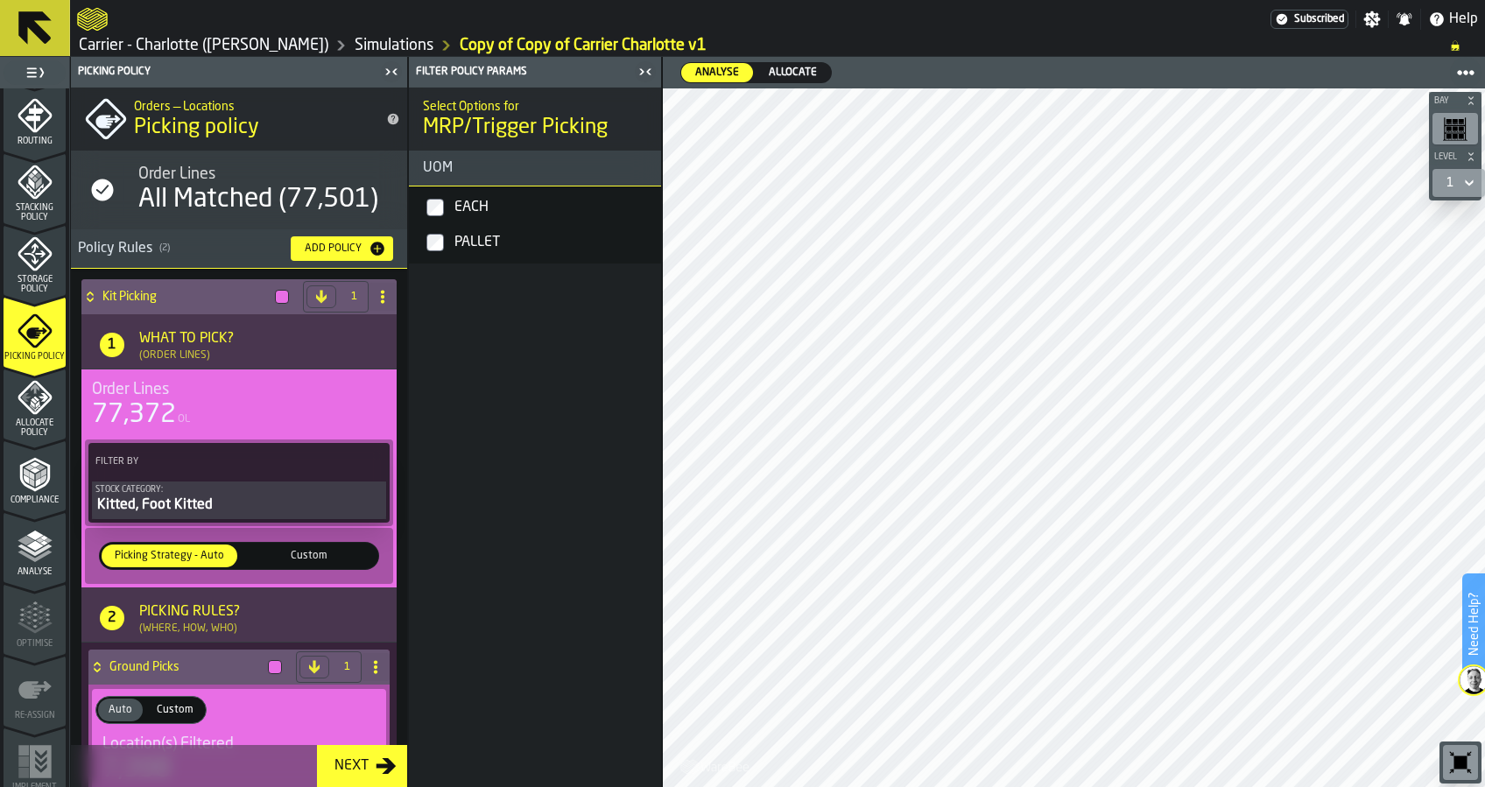
click at [39, 496] on span "Compliance" at bounding box center [35, 501] width 62 height 10
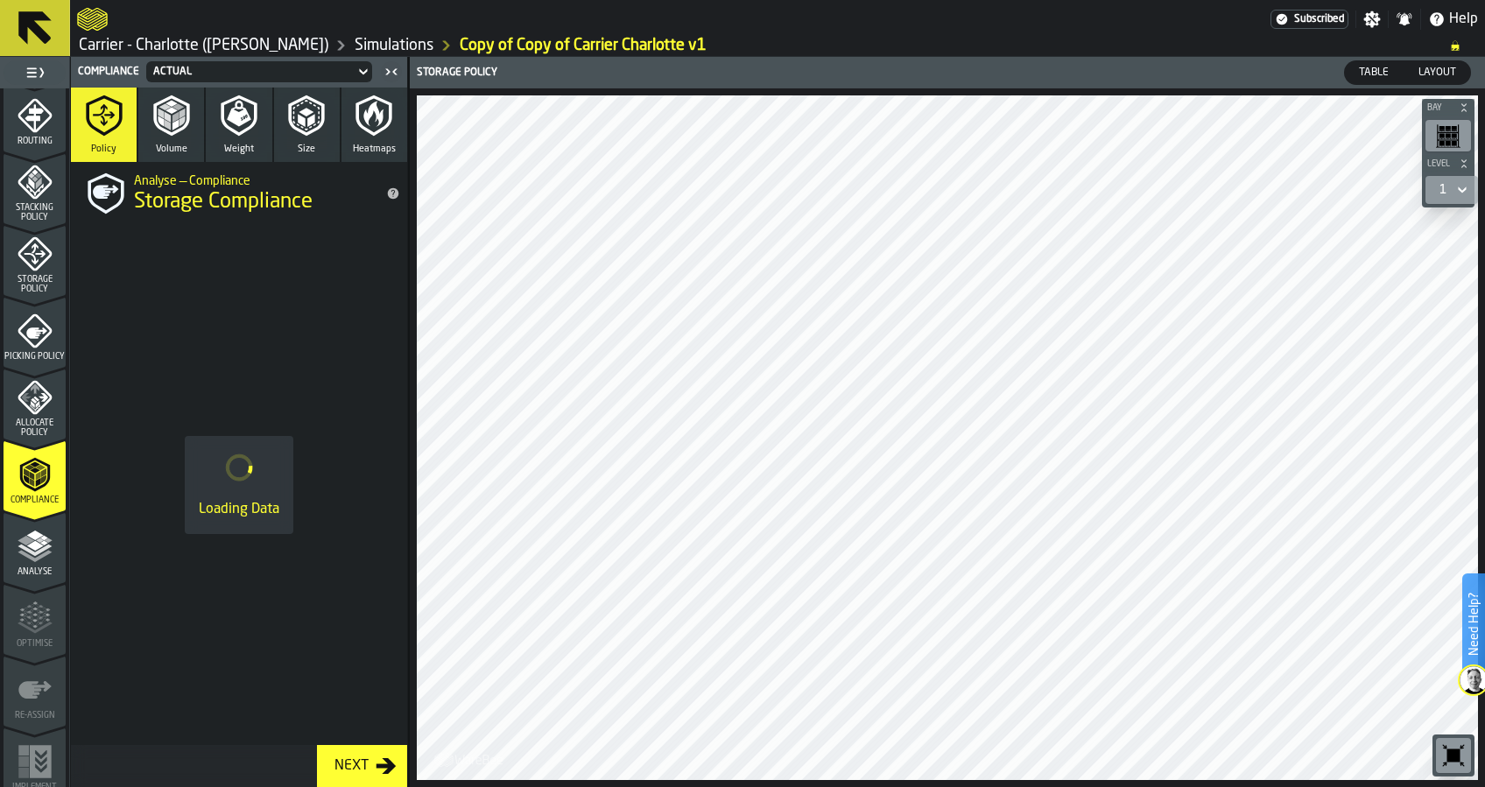
click at [48, 384] on icon "menu Allocate Policy" at bounding box center [35, 397] width 35 height 35
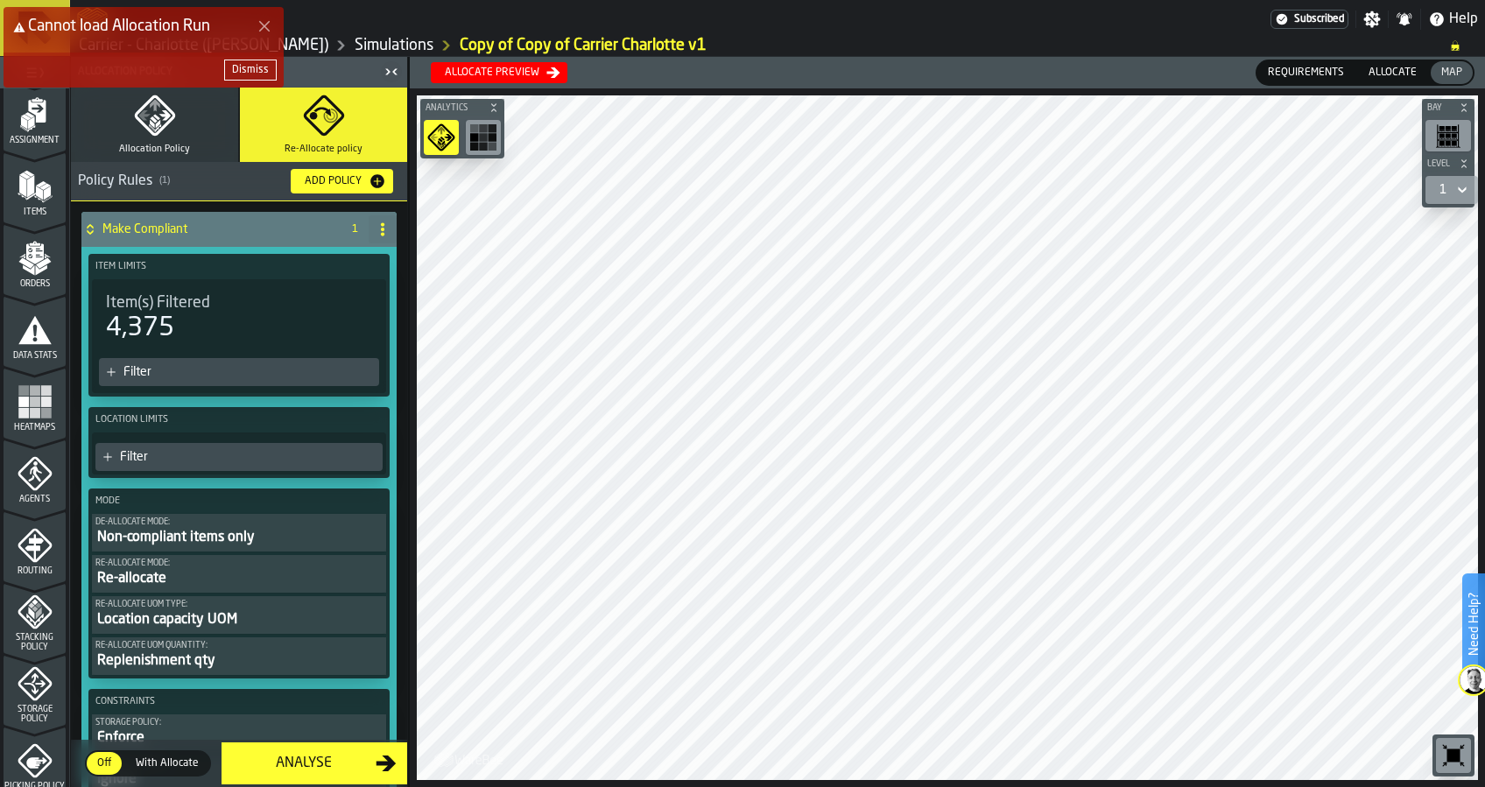
scroll to position [116, 0]
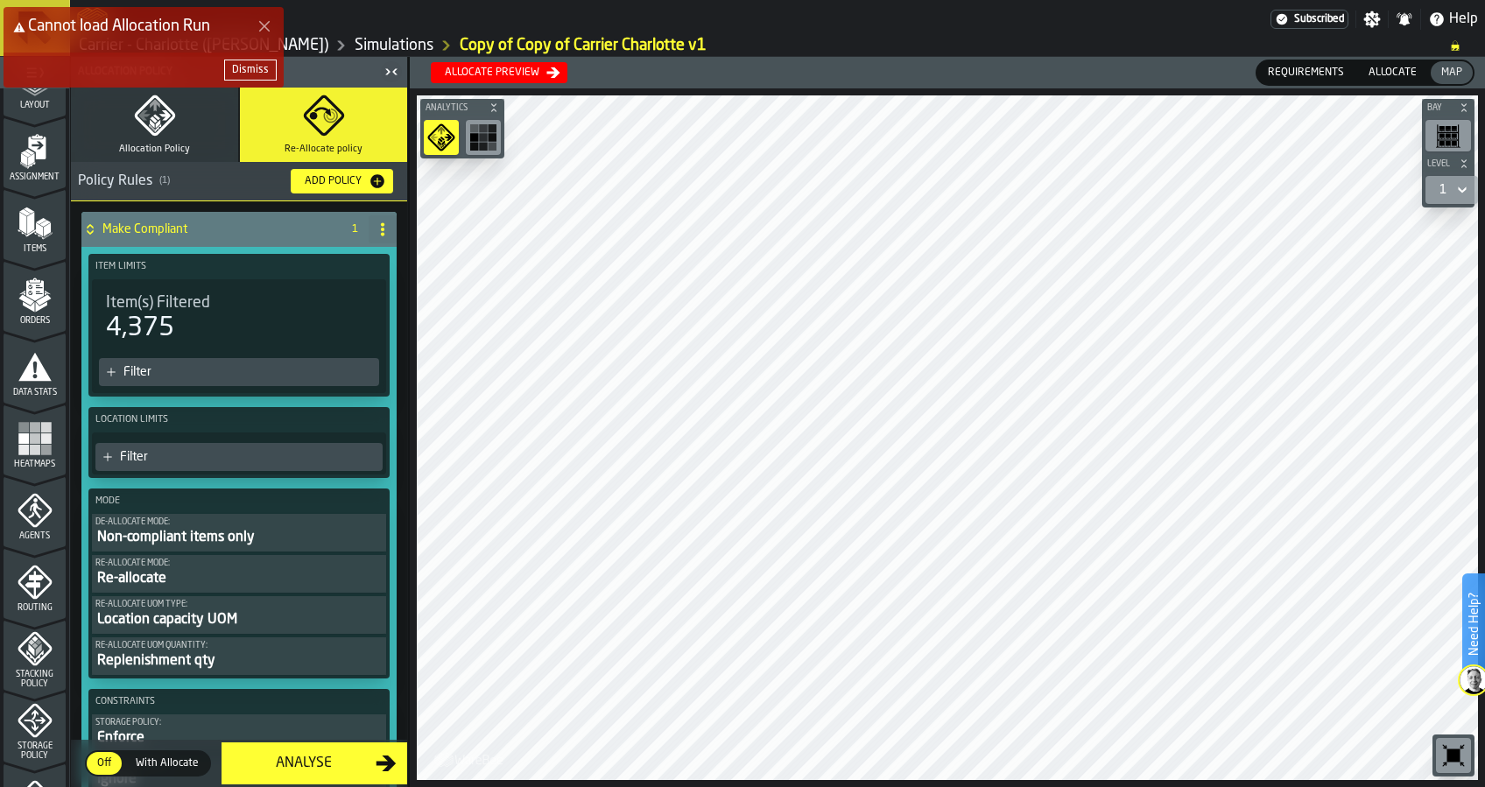
click at [242, 67] on div "Dismiss" at bounding box center [250, 70] width 37 height 12
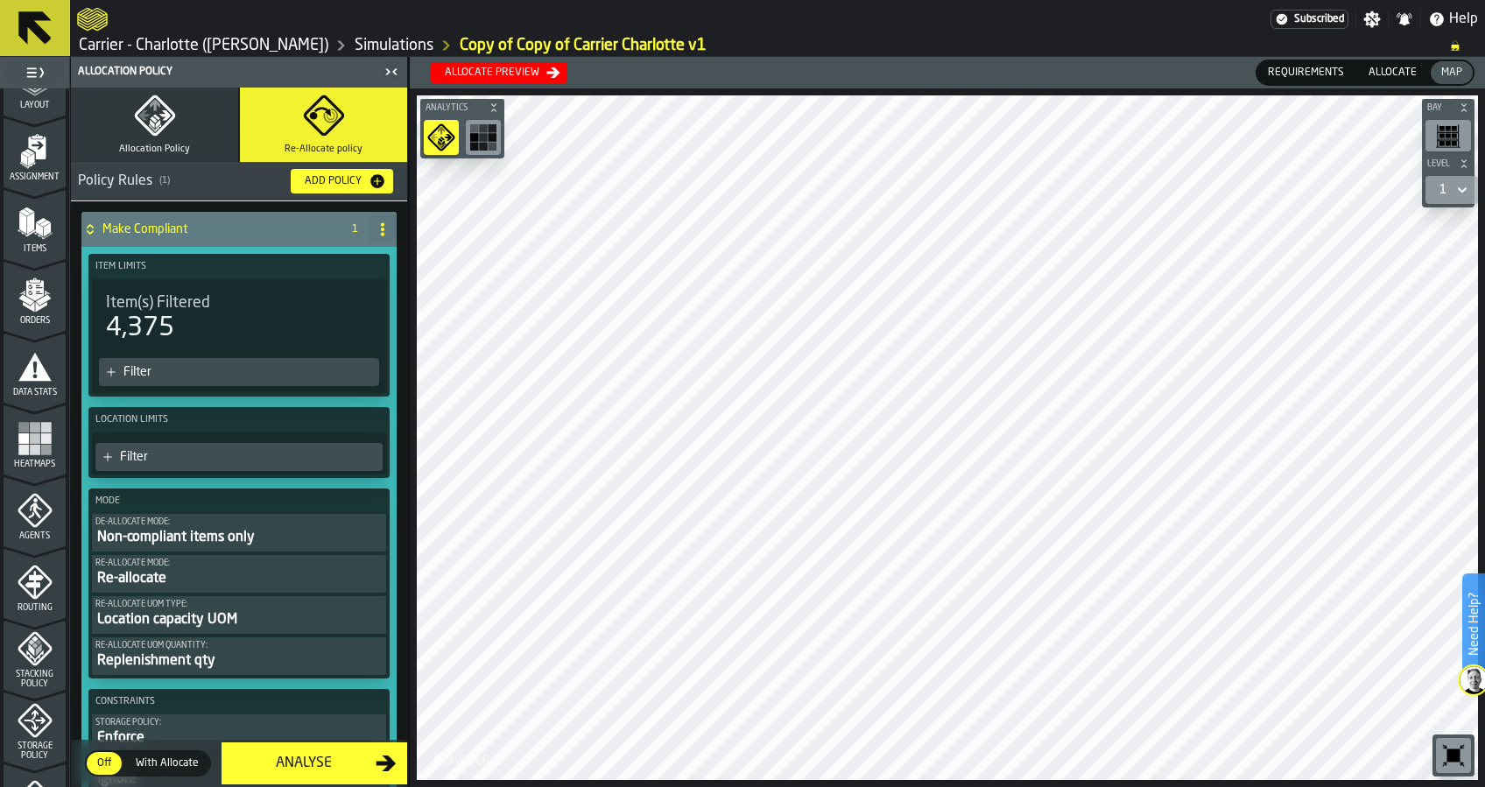
click at [32, 413] on div "Heatmaps" at bounding box center [35, 440] width 62 height 59
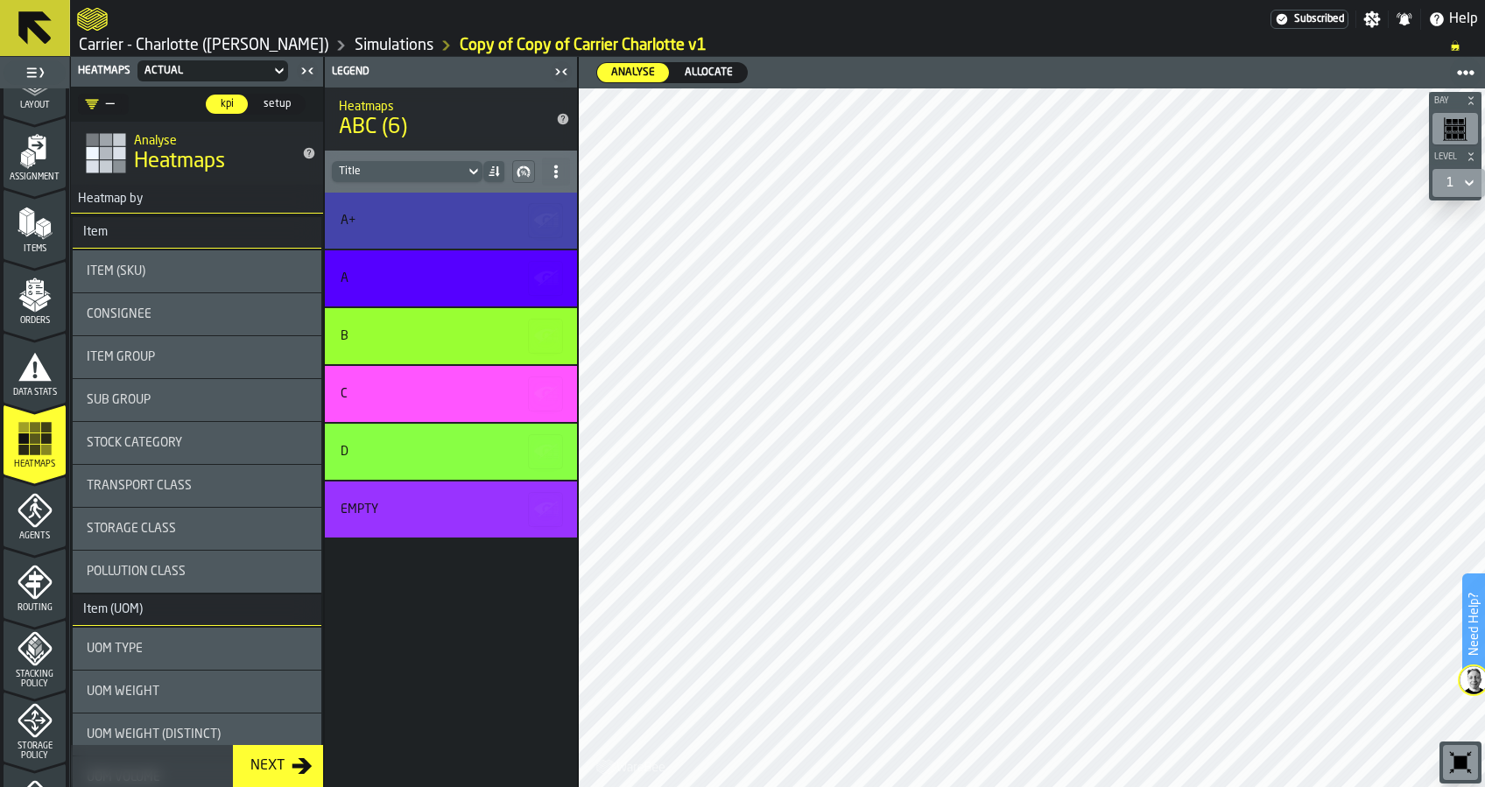
click at [309, 76] on icon "button-toggle-Close me" at bounding box center [307, 70] width 21 height 21
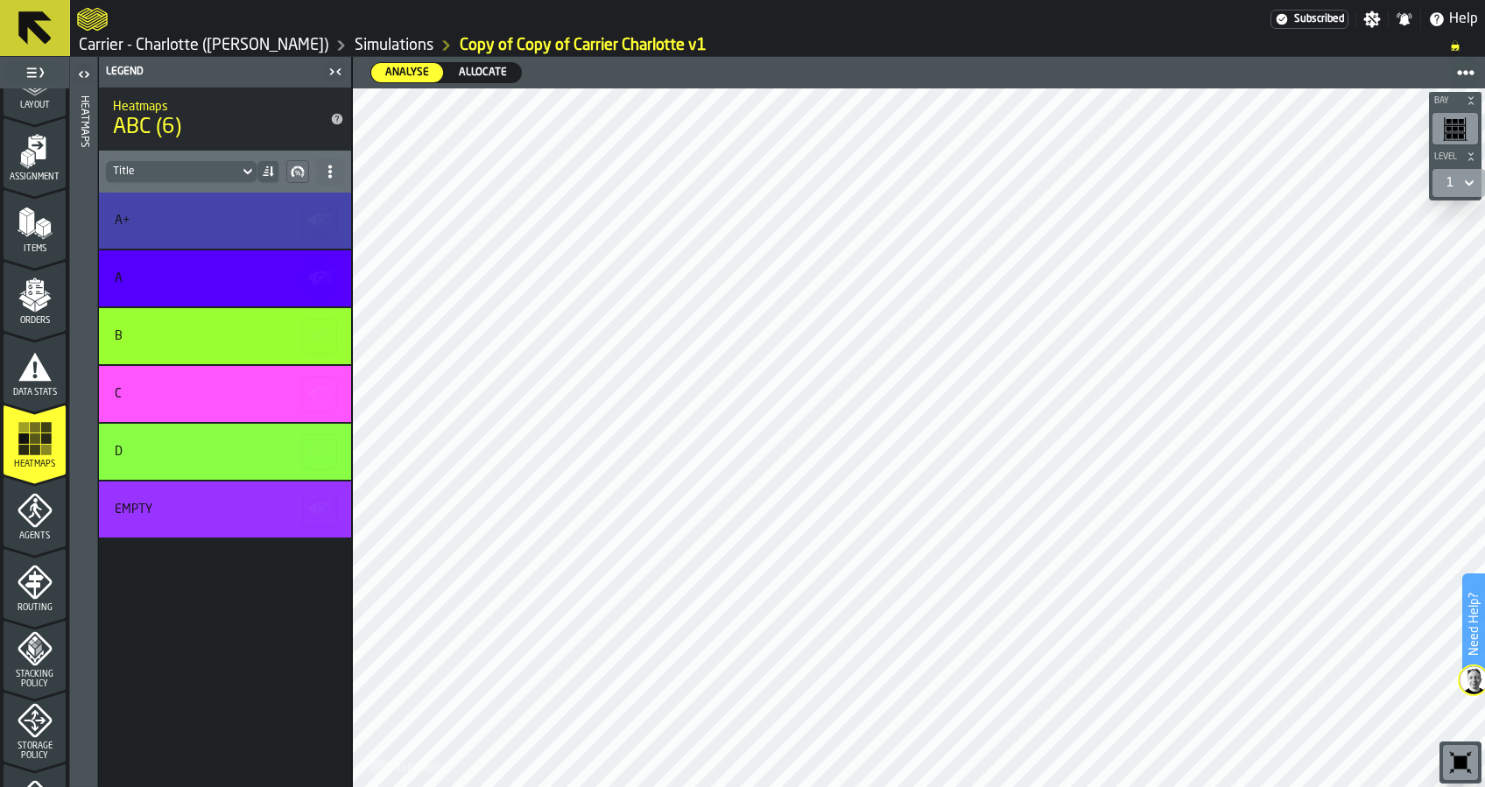
click at [91, 75] on icon "button-toggle-Open" at bounding box center [84, 74] width 21 height 21
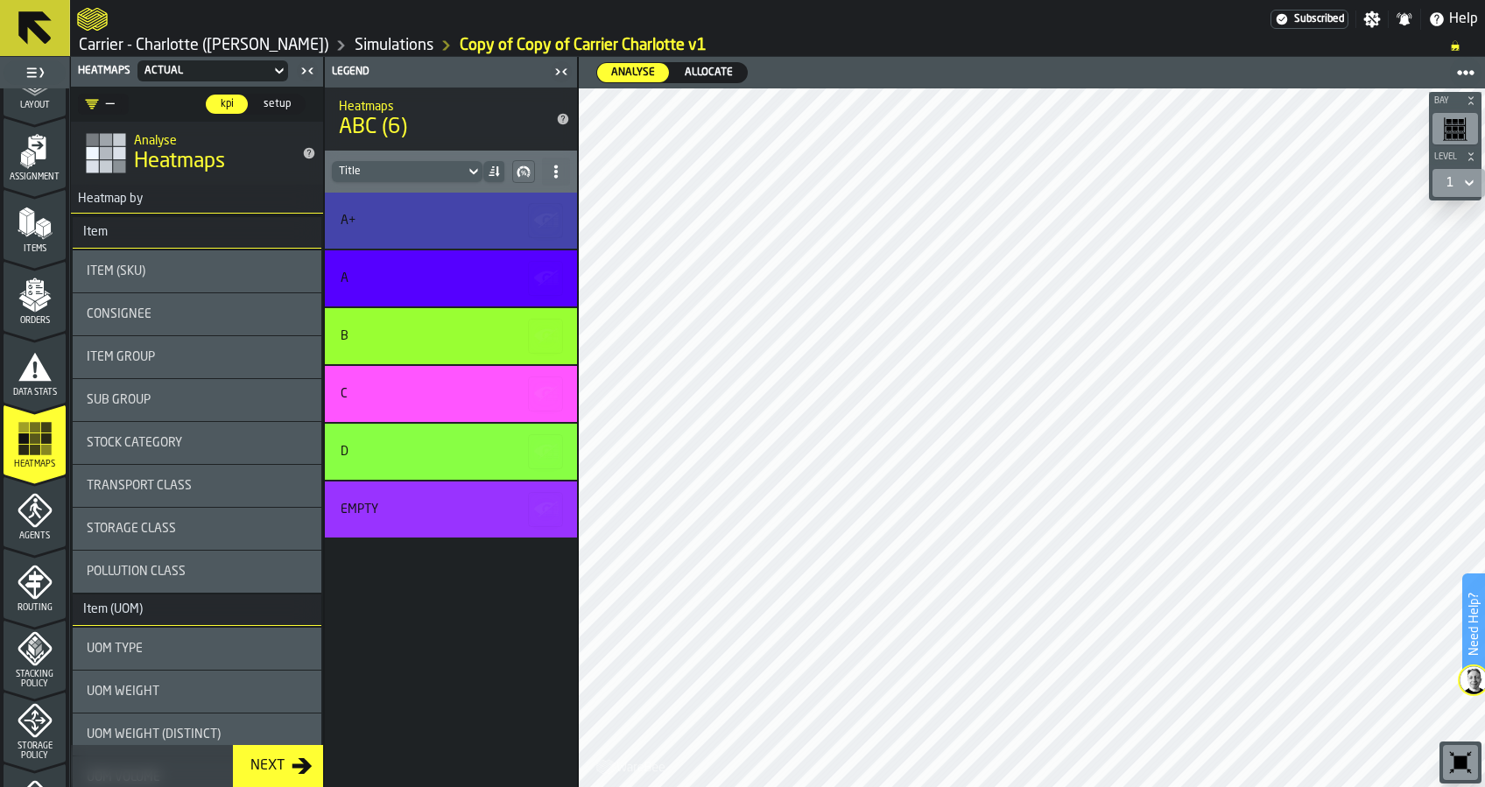
click at [206, 397] on div "Sub Group" at bounding box center [197, 400] width 221 height 14
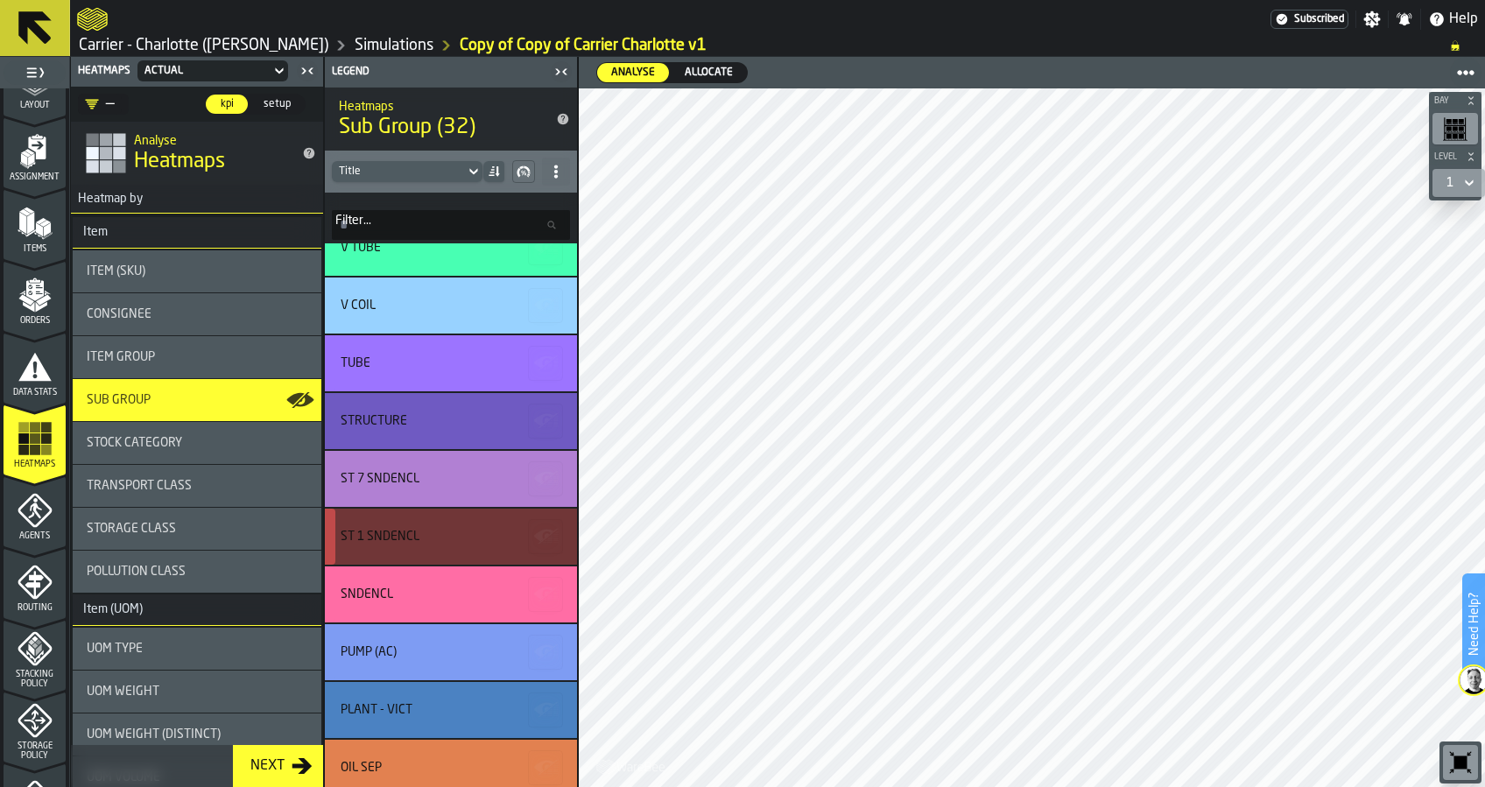
scroll to position [0, 0]
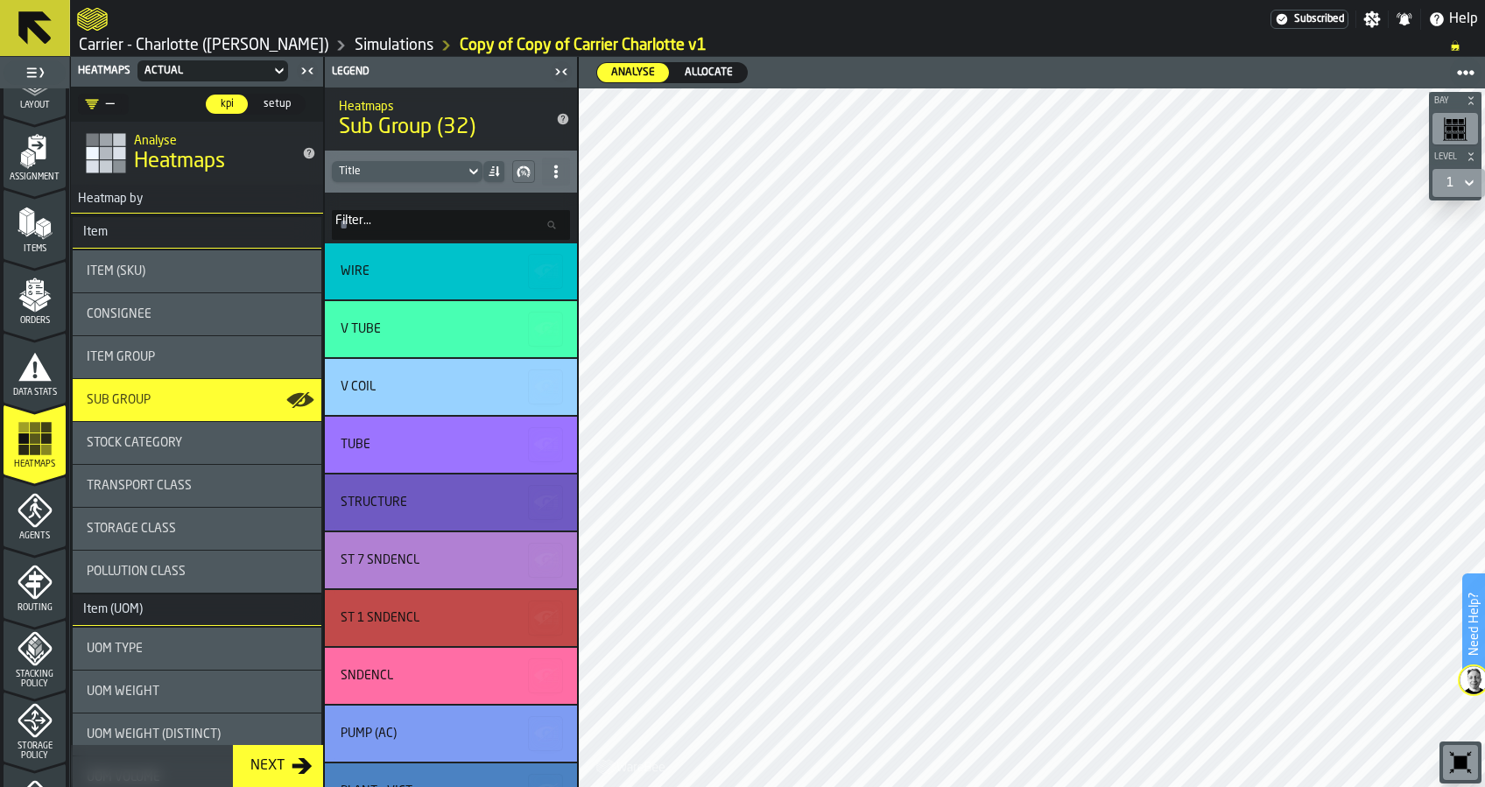
click at [147, 481] on span "Transport Class" at bounding box center [139, 486] width 105 height 14
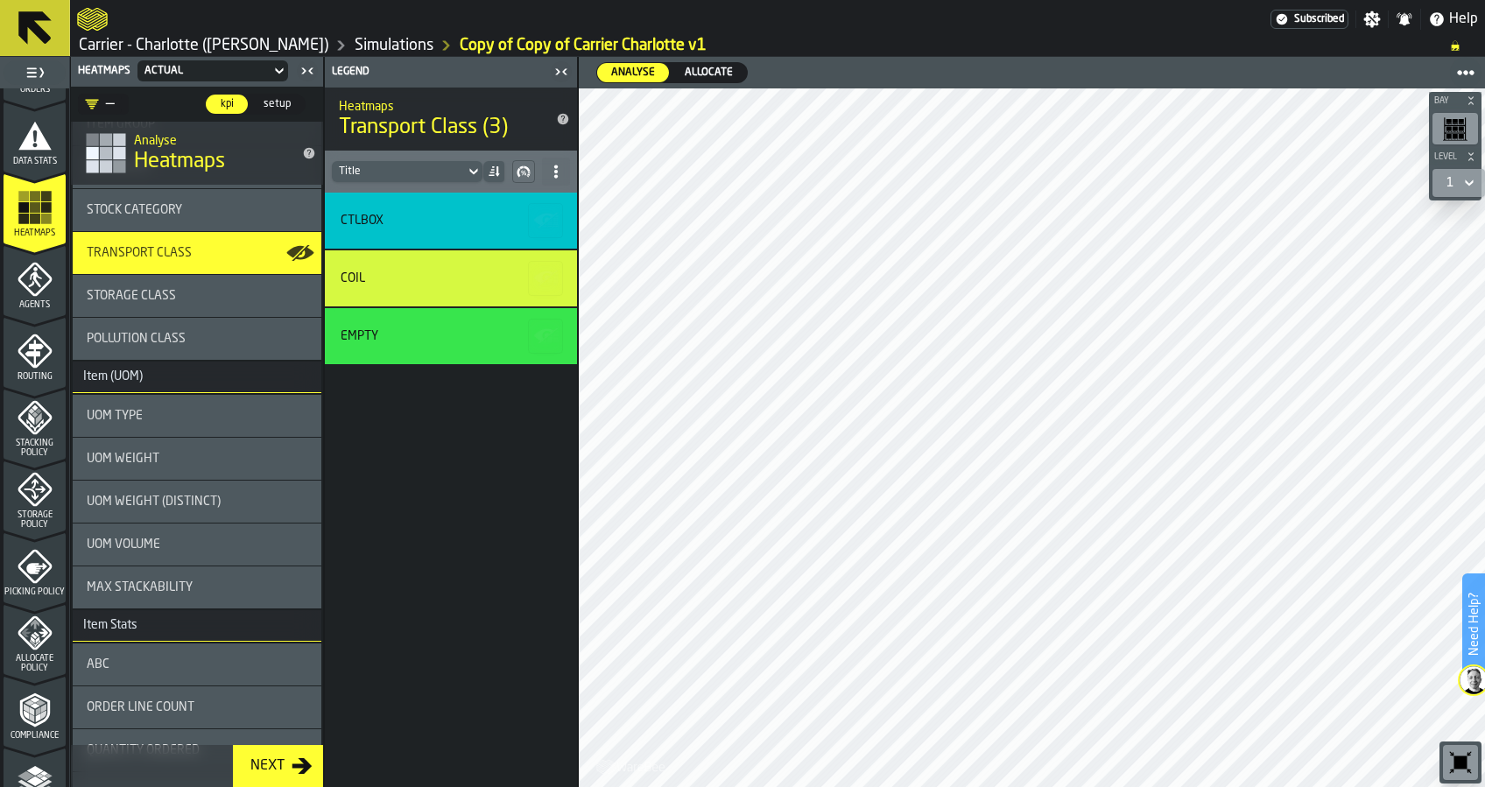
scroll to position [350, 0]
click at [44, 511] on span "Storage Policy" at bounding box center [35, 517] width 62 height 19
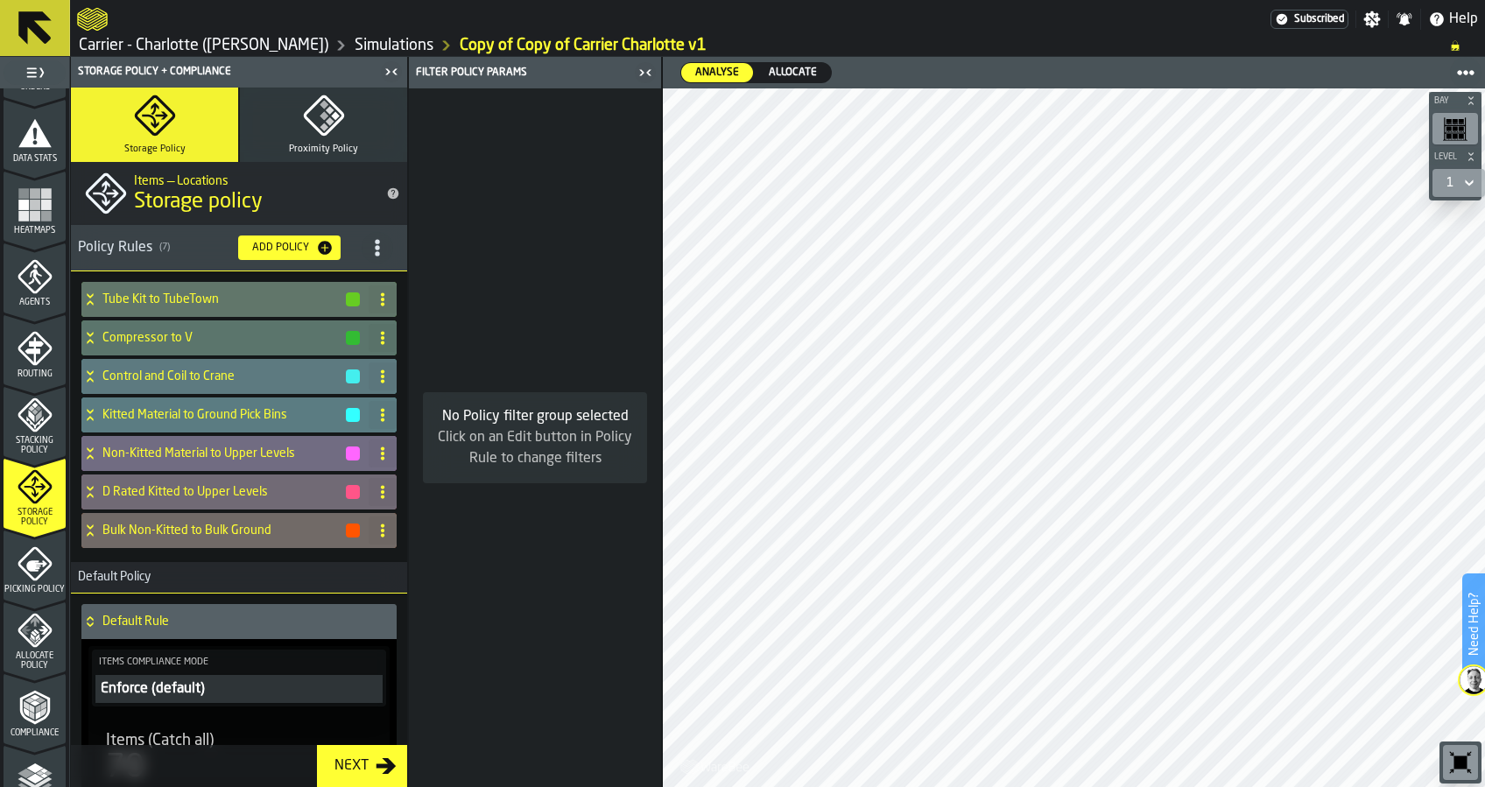
scroll to position [467, 0]
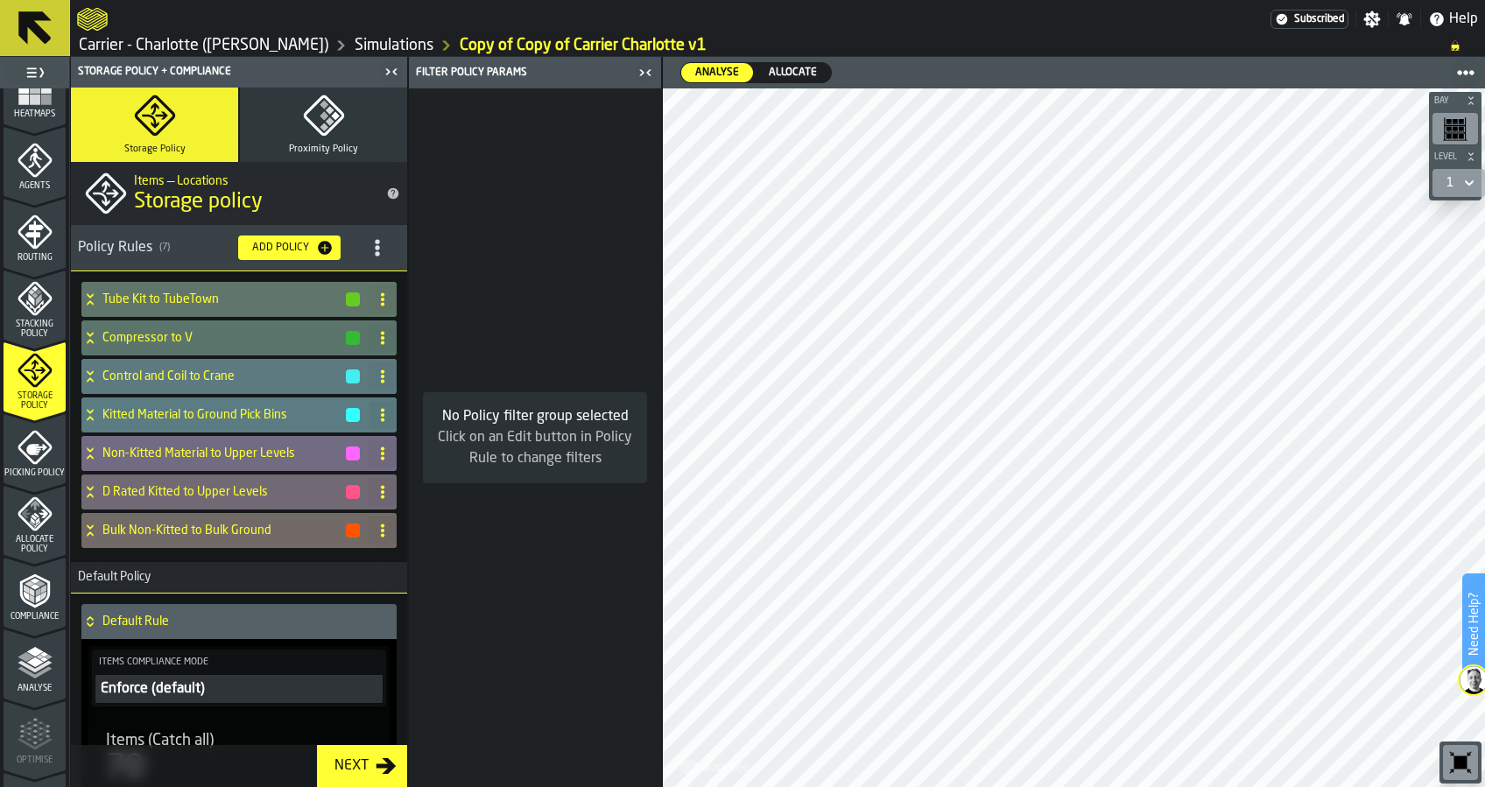
click at [40, 531] on div "Allocate Policy" at bounding box center [35, 526] width 62 height 58
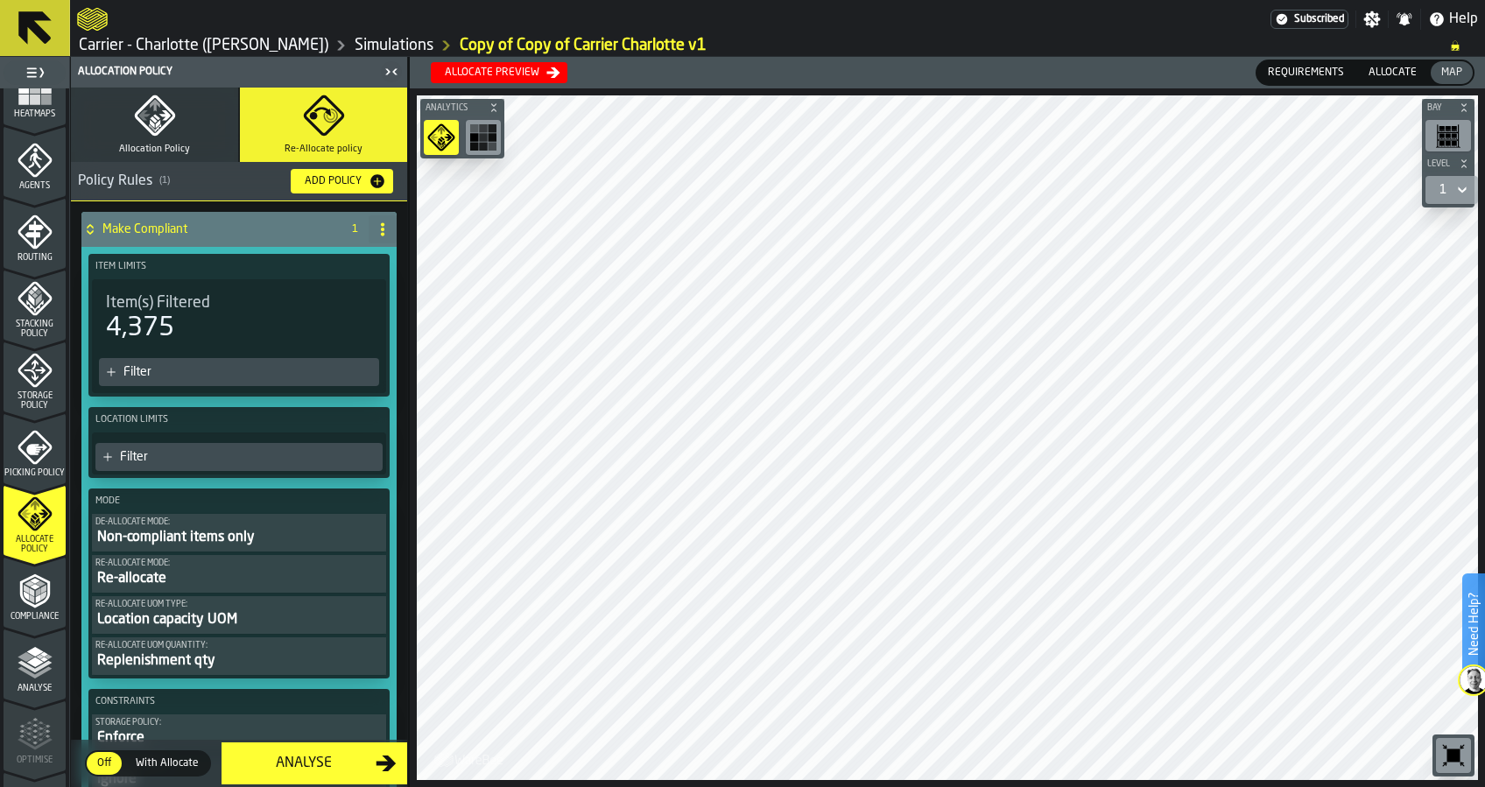
click at [490, 78] on div "Allocate preview" at bounding box center [492, 73] width 109 height 12
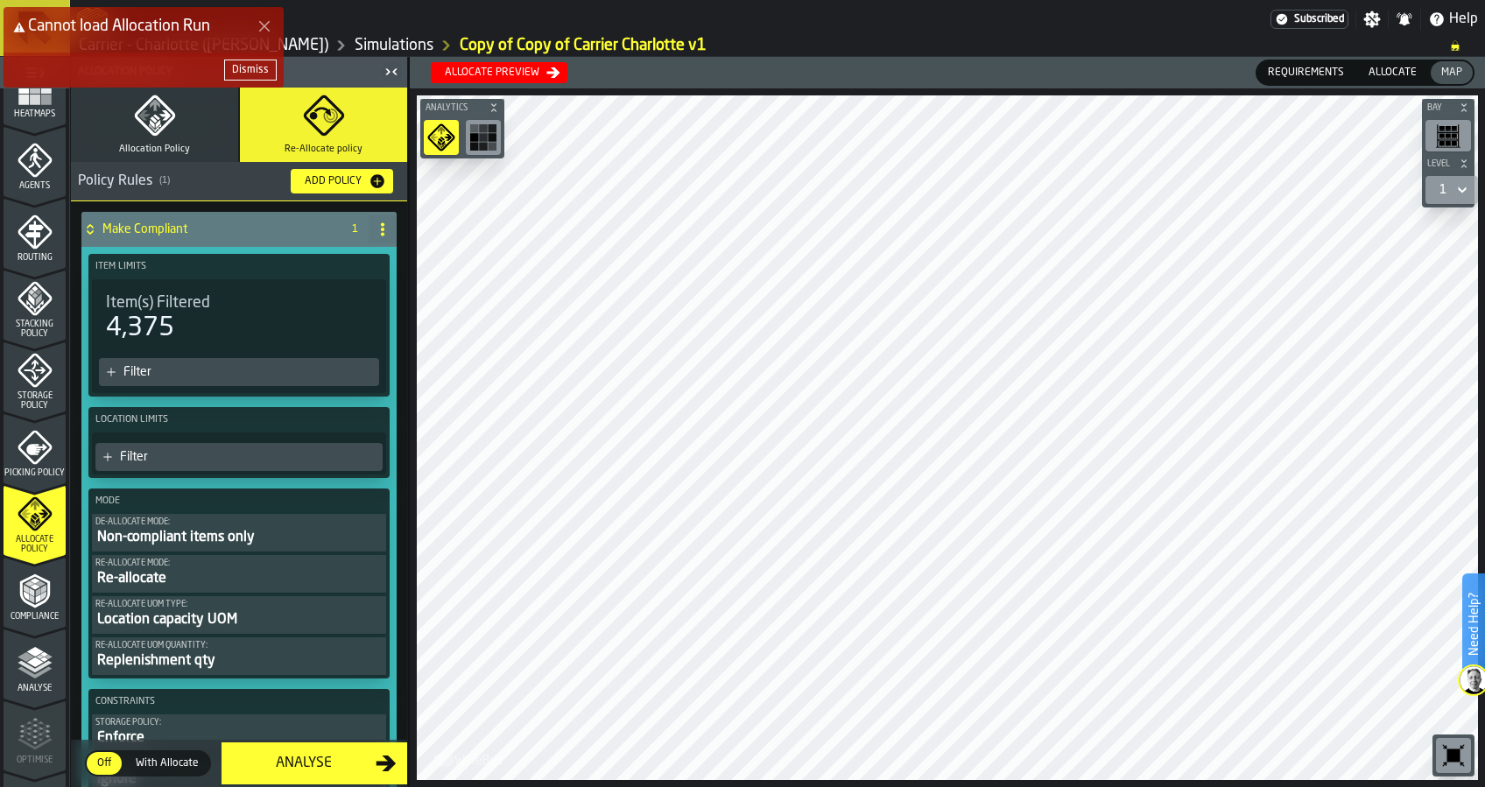
drag, startPoint x: 154, startPoint y: 30, endPoint x: 194, endPoint y: 26, distance: 39.6
click at [154, 30] on span "Cannot load Allocation Run" at bounding box center [119, 26] width 182 height 16
click at [263, 25] on polygon "Close Error" at bounding box center [264, 26] width 11 height 11
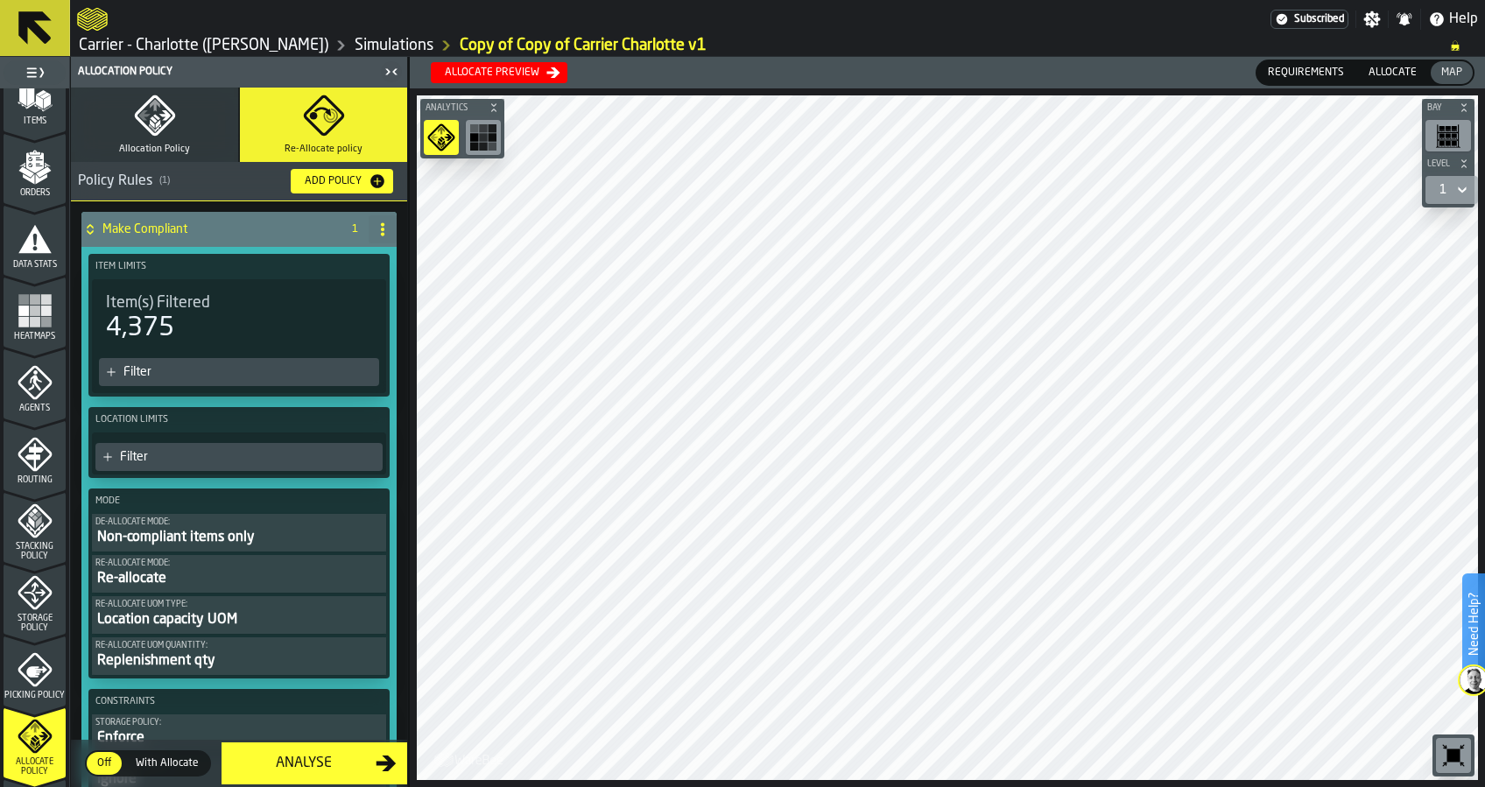
scroll to position [233, 0]
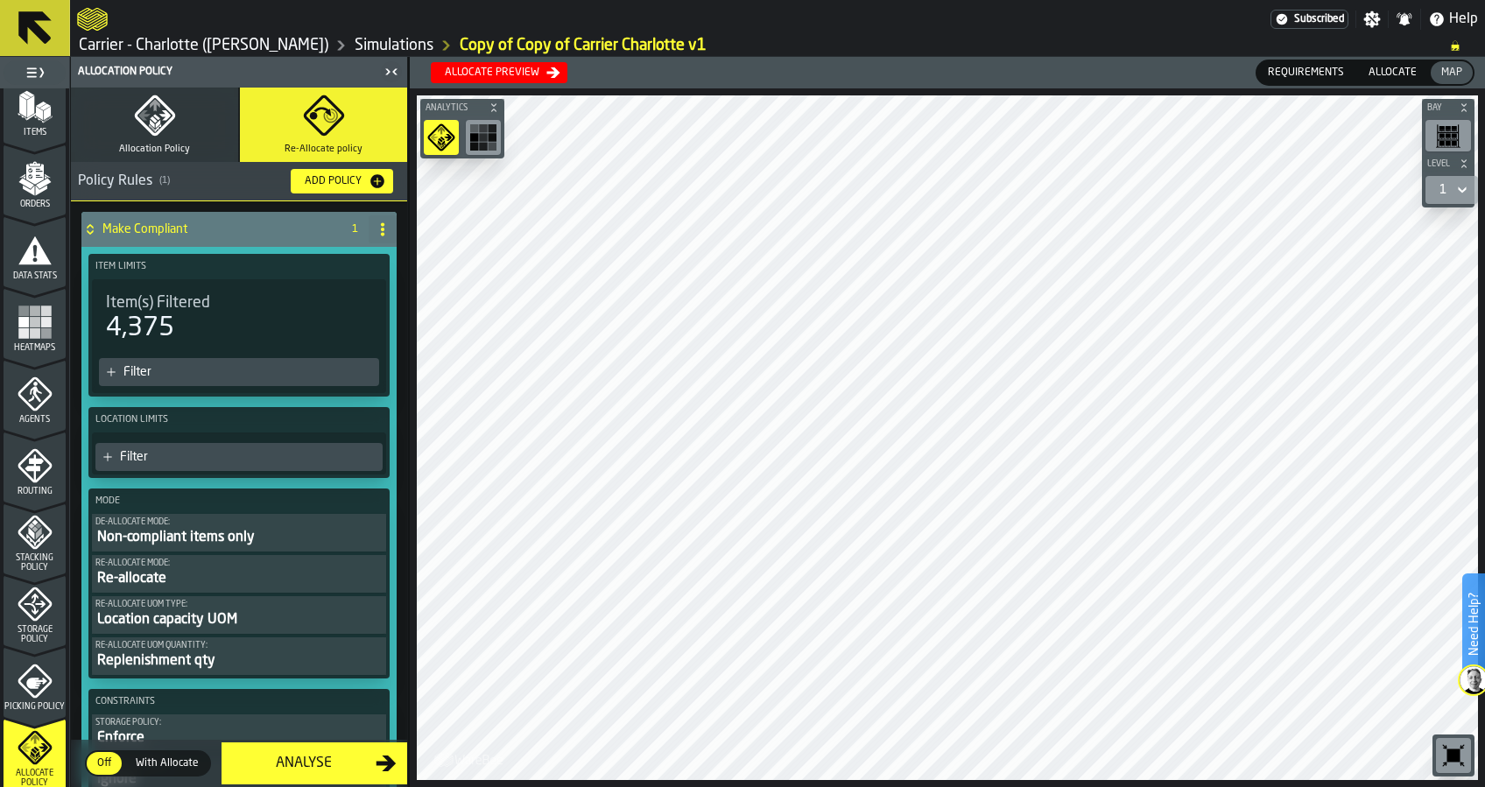
click at [40, 331] on rect "menu Heatmaps" at bounding box center [45, 333] width 11 height 11
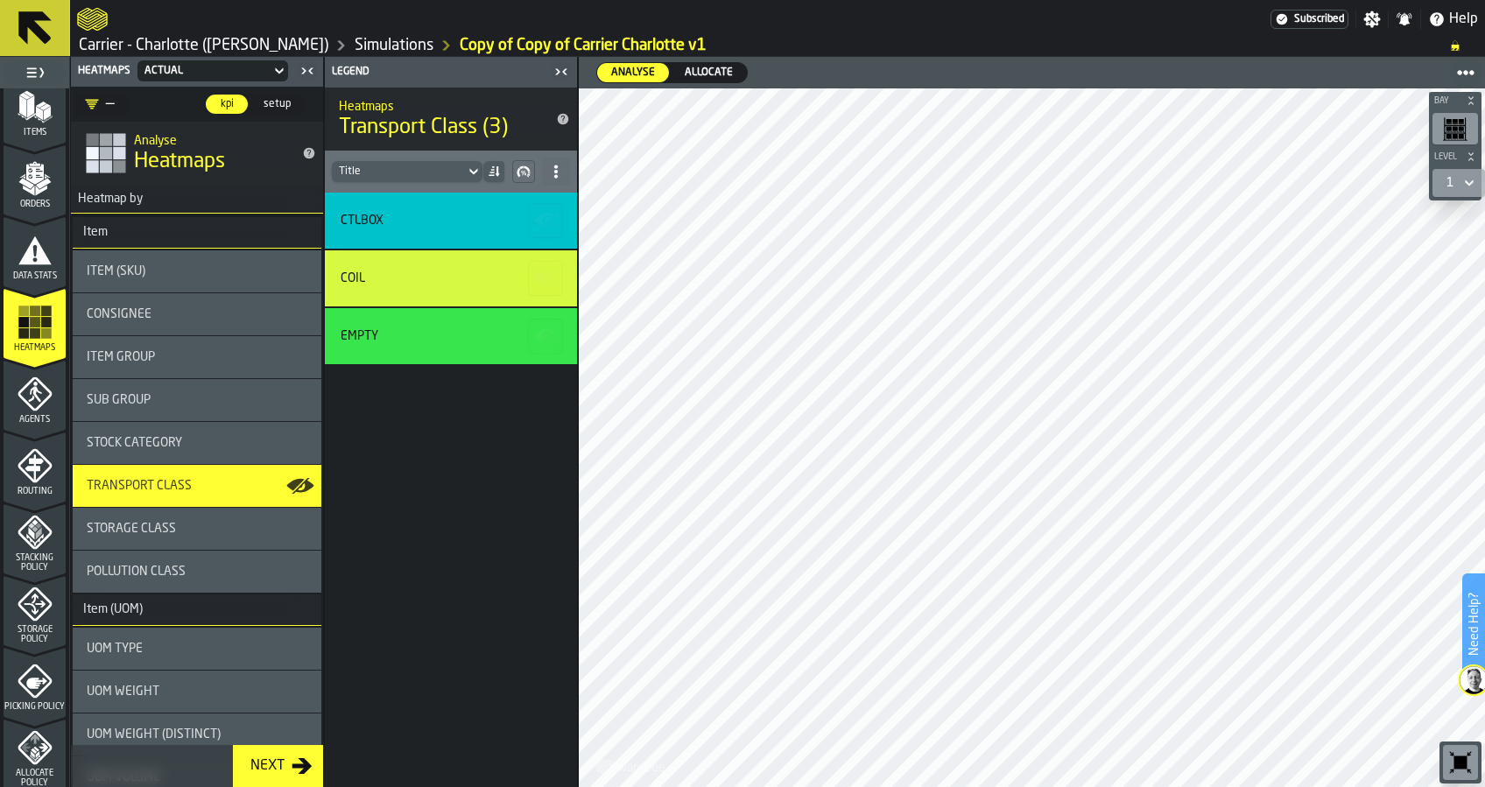
click at [175, 393] on div "Sub Group" at bounding box center [197, 400] width 221 height 14
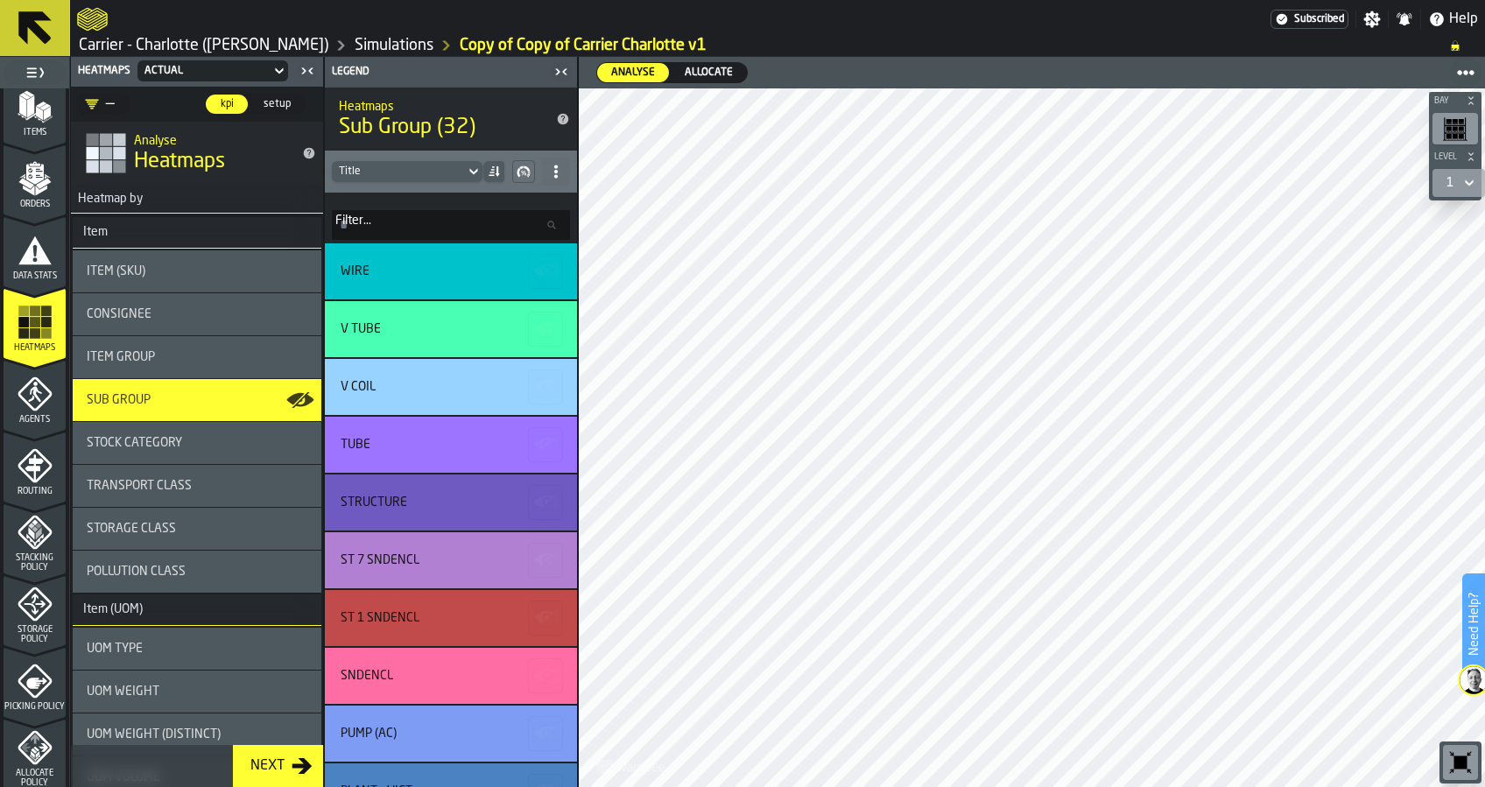
click at [1462, 124] on icon "button-toolbar-undefined" at bounding box center [1455, 128] width 25 height 25
click at [1459, 134] on rect "button-toolbar-undefined" at bounding box center [1461, 136] width 5 height 4
click at [1468, 596] on div "Need Help? Subscribed Settings Notifications Help Carrier - Charlotte (Ryder) S…" at bounding box center [742, 393] width 1485 height 787
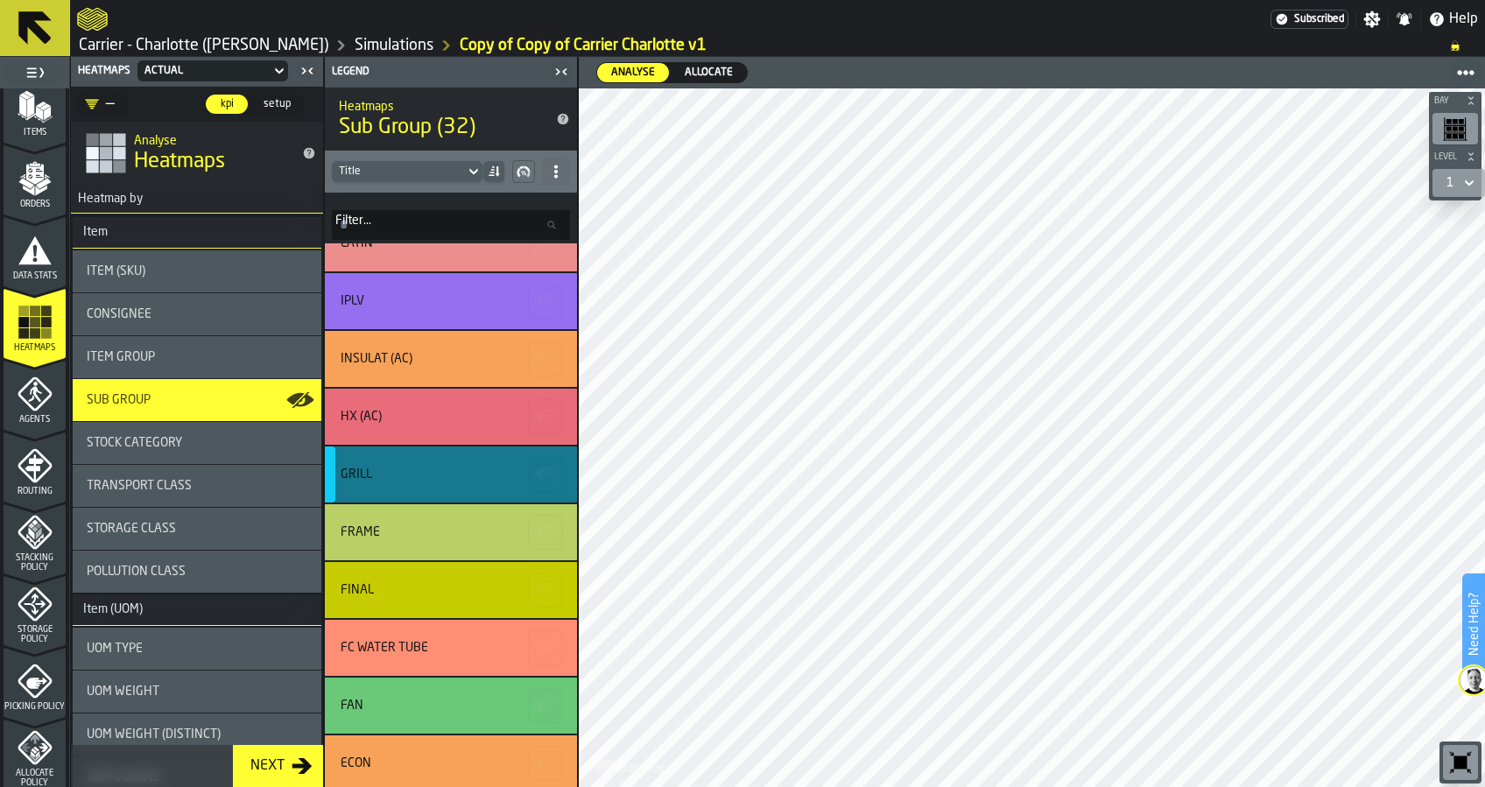
scroll to position [1265, 0]
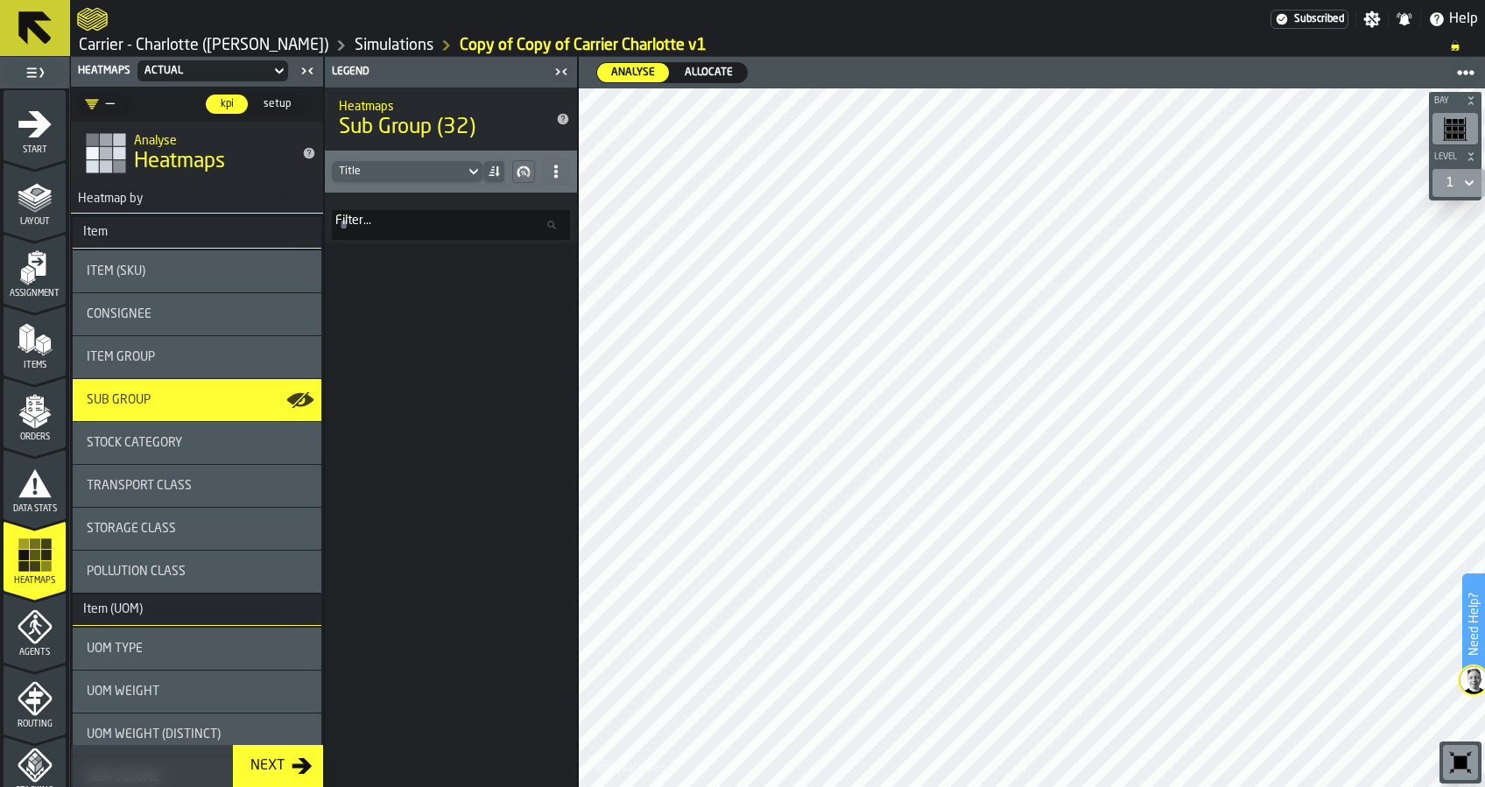
scroll to position [1265, 0]
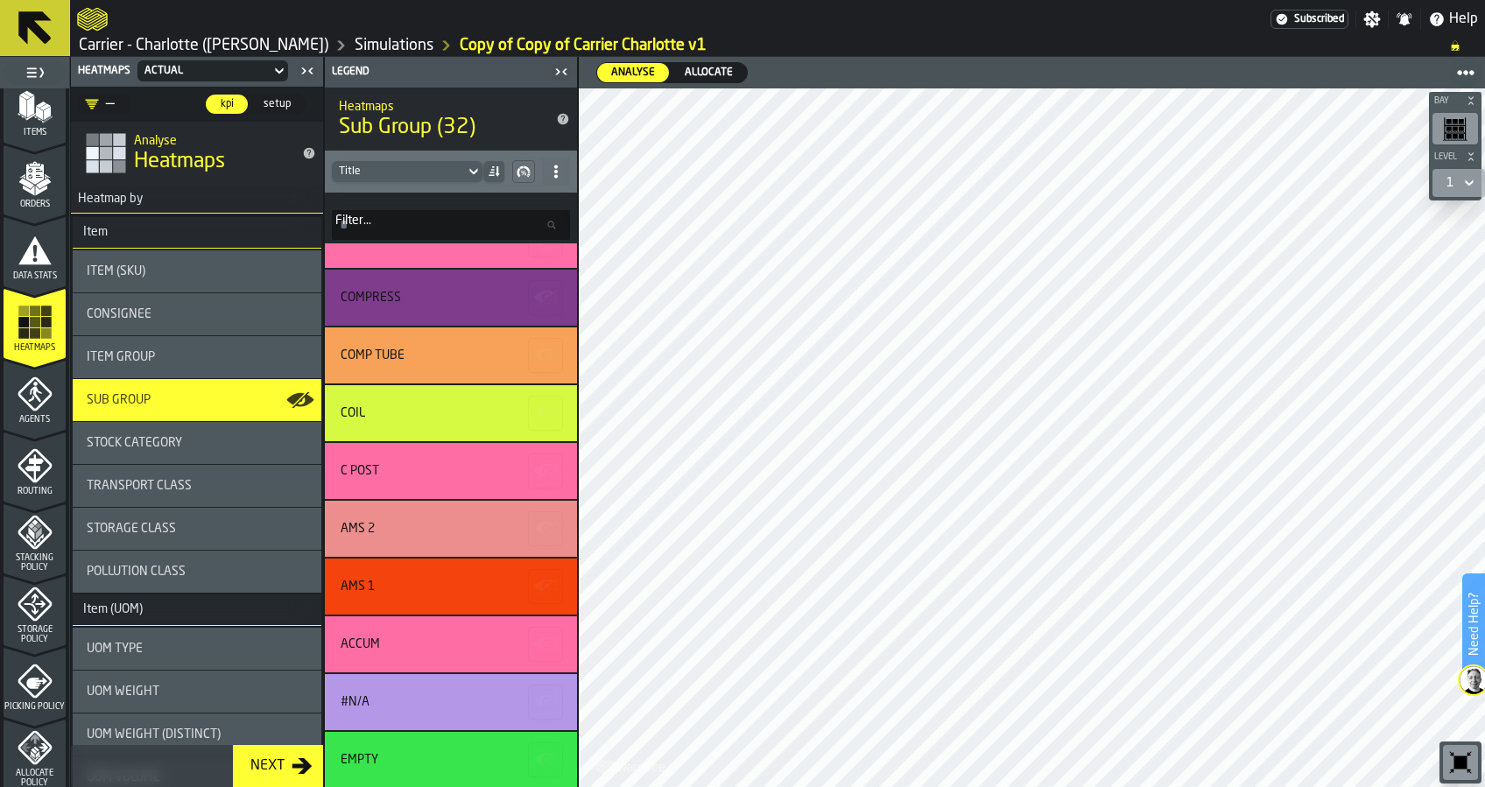
click at [991, 74] on div "Analyse Analyse Allocate Allocate Bay Level 1 M A K I N G W A R E H O U S E S M…" at bounding box center [1031, 422] width 907 height 730
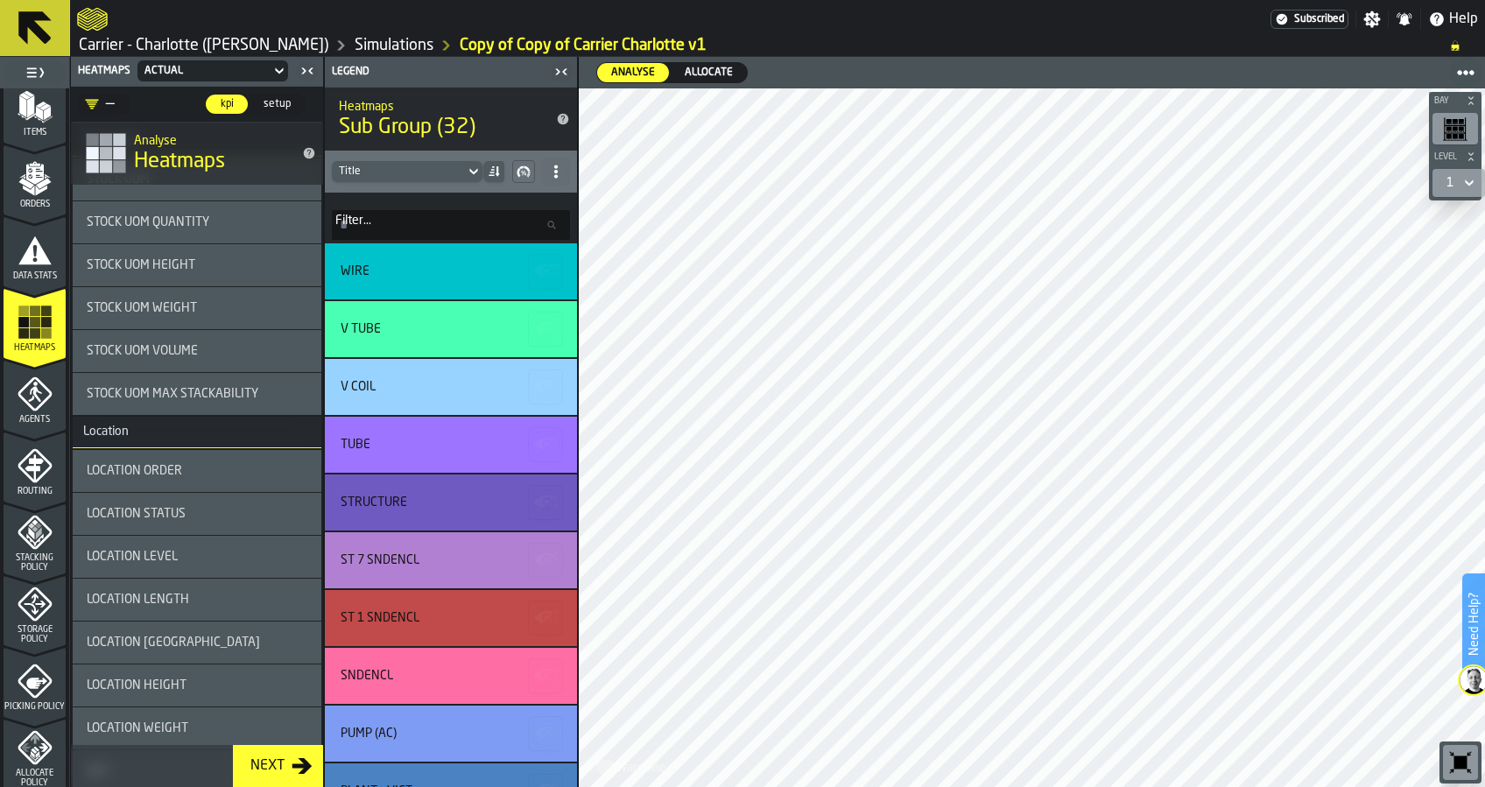
scroll to position [2004, 0]
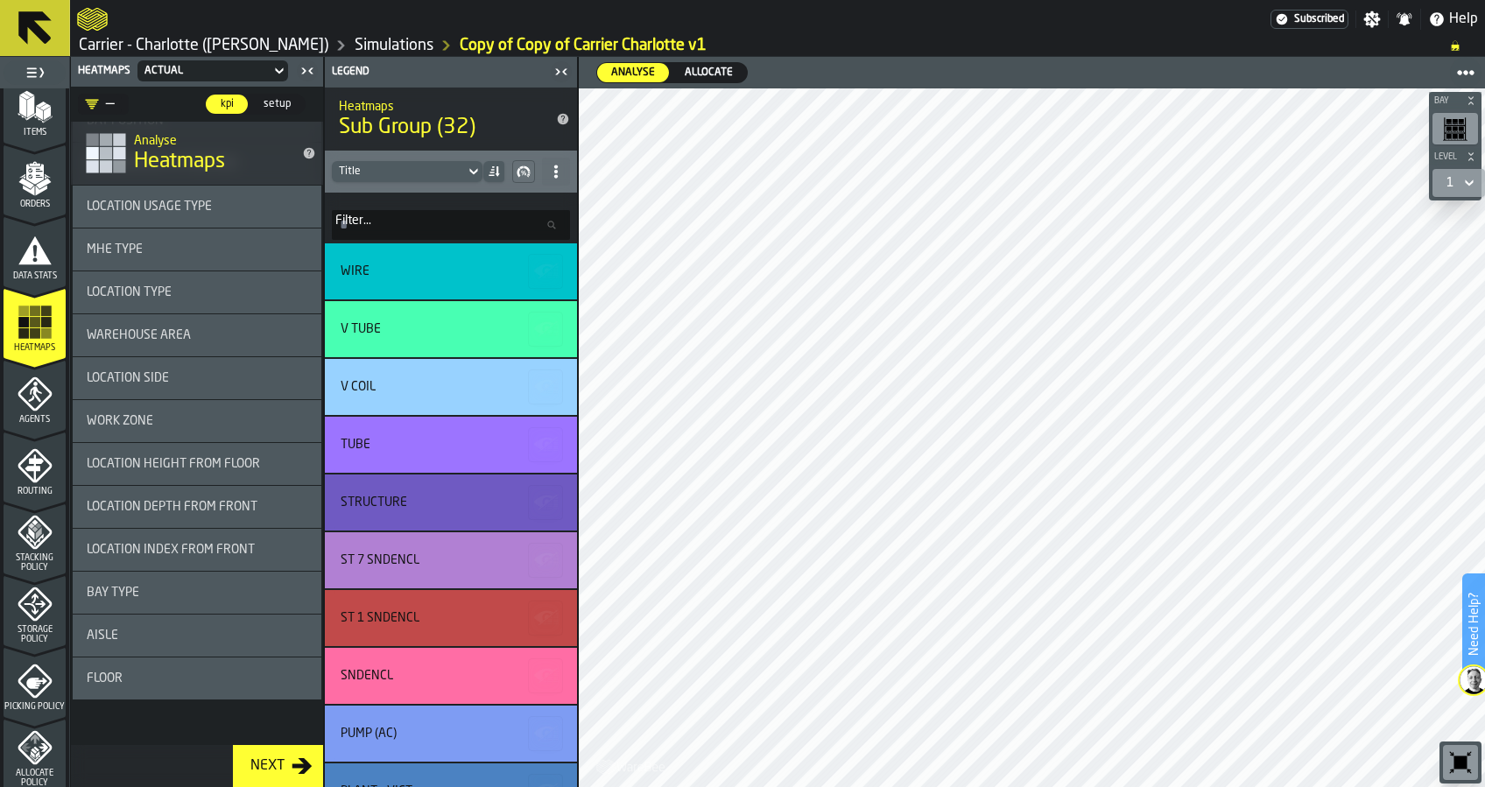
click at [170, 332] on span "Warehouse Area" at bounding box center [139, 335] width 104 height 14
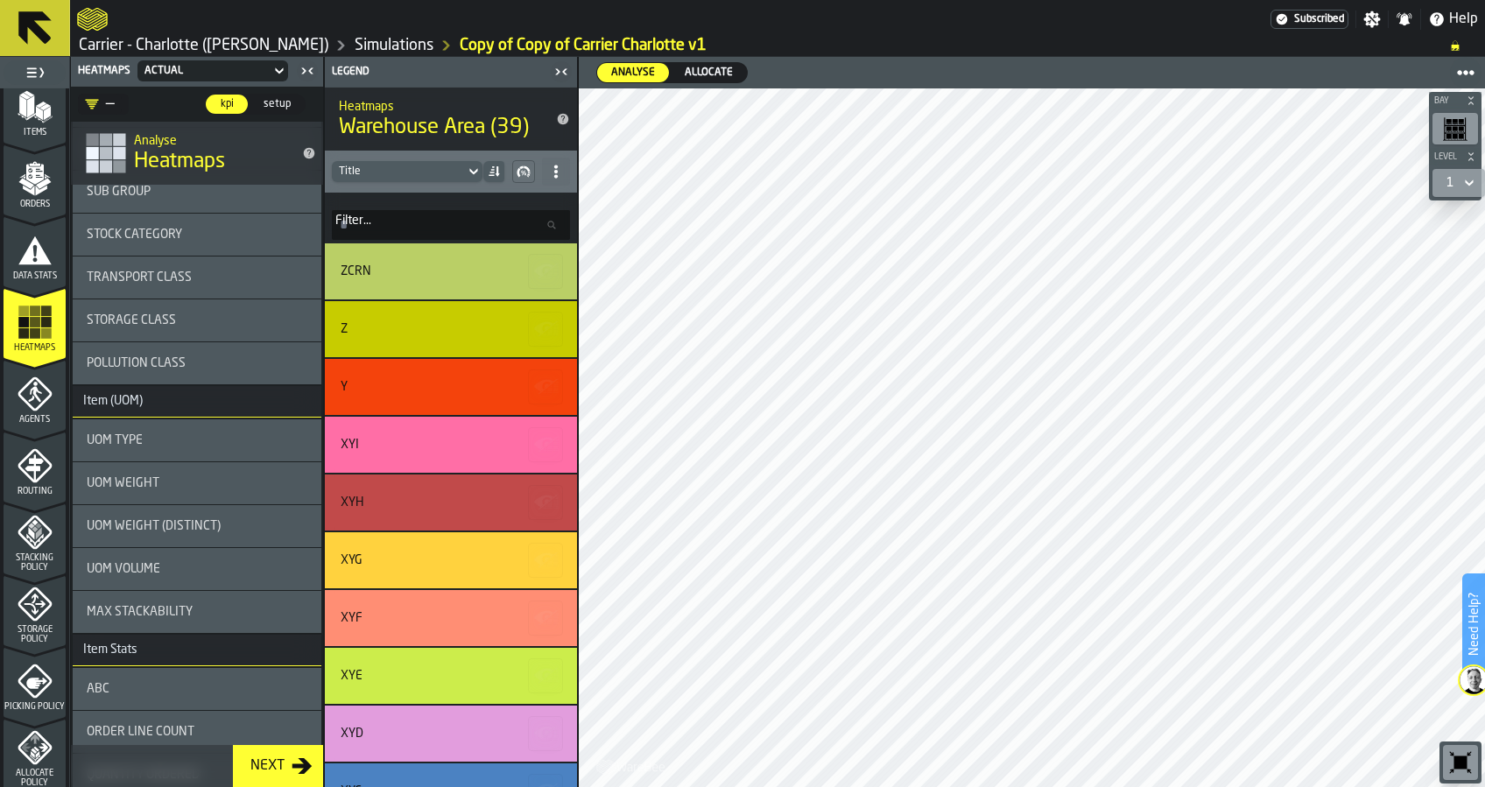
scroll to position [0, 0]
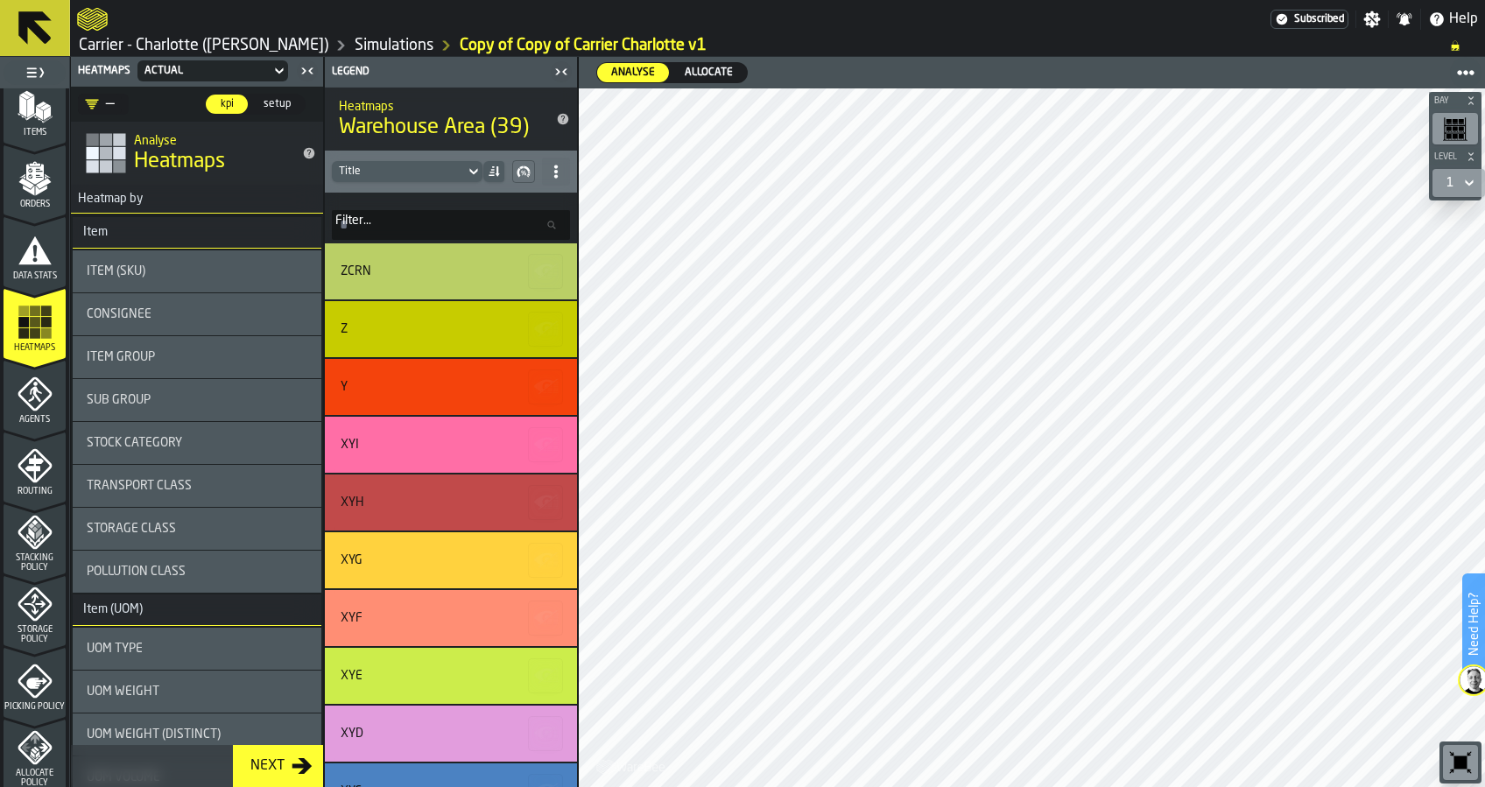
click at [172, 269] on div "Item (SKU)" at bounding box center [197, 271] width 221 height 14
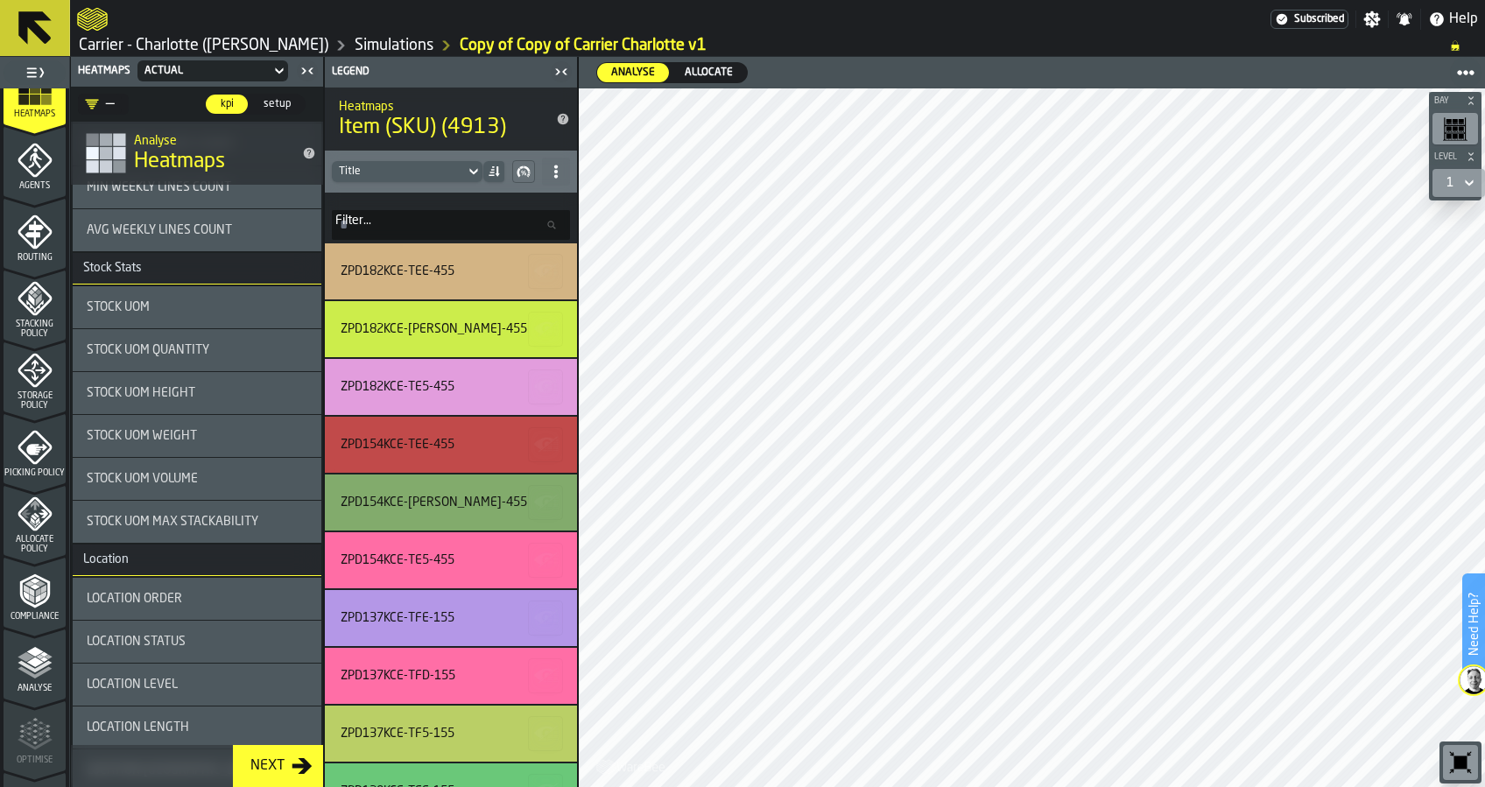
scroll to position [1401, 0]
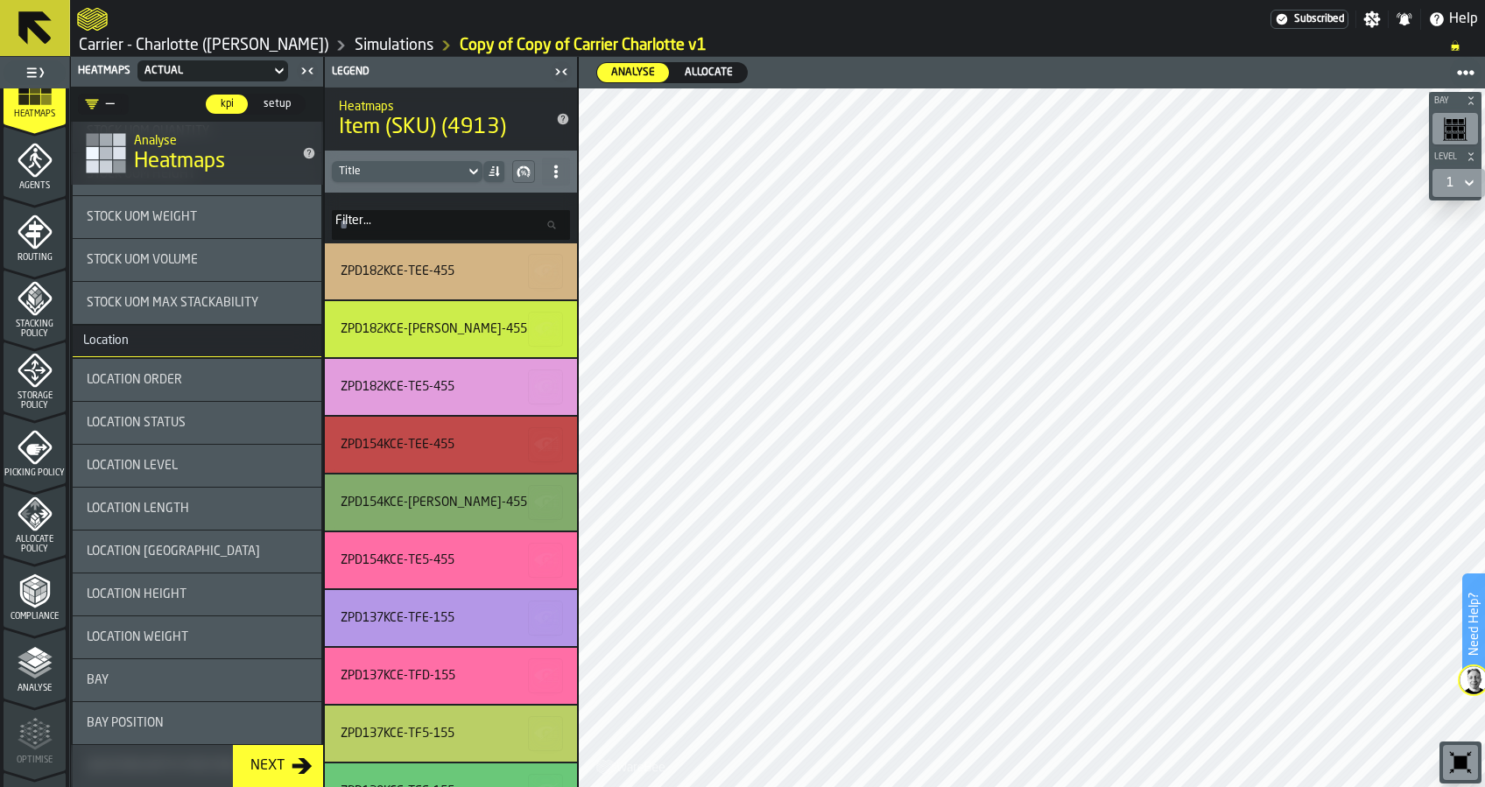
click at [30, 598] on polyline "menu Compliance" at bounding box center [31, 598] width 5 height 9
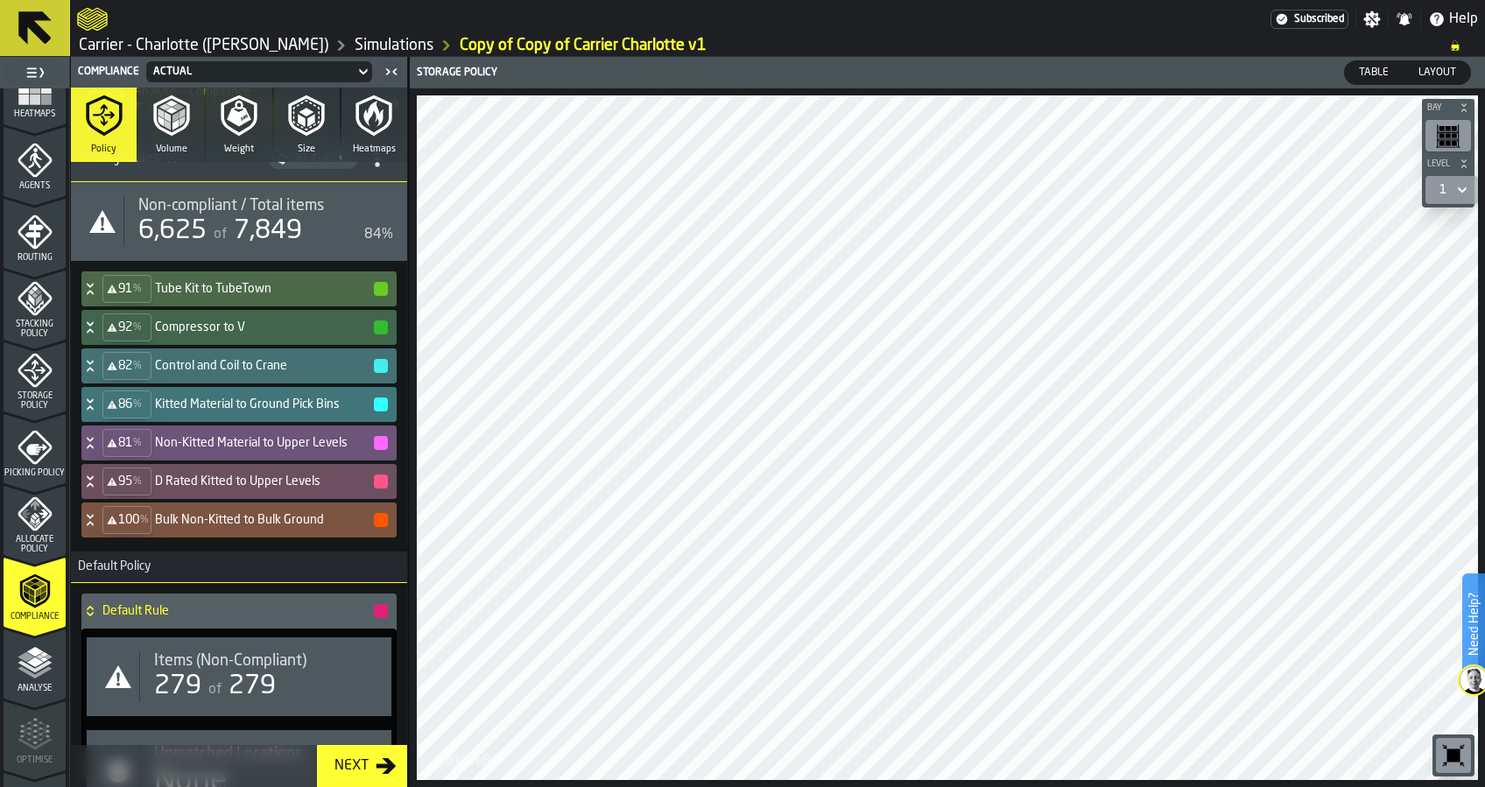
scroll to position [0, 0]
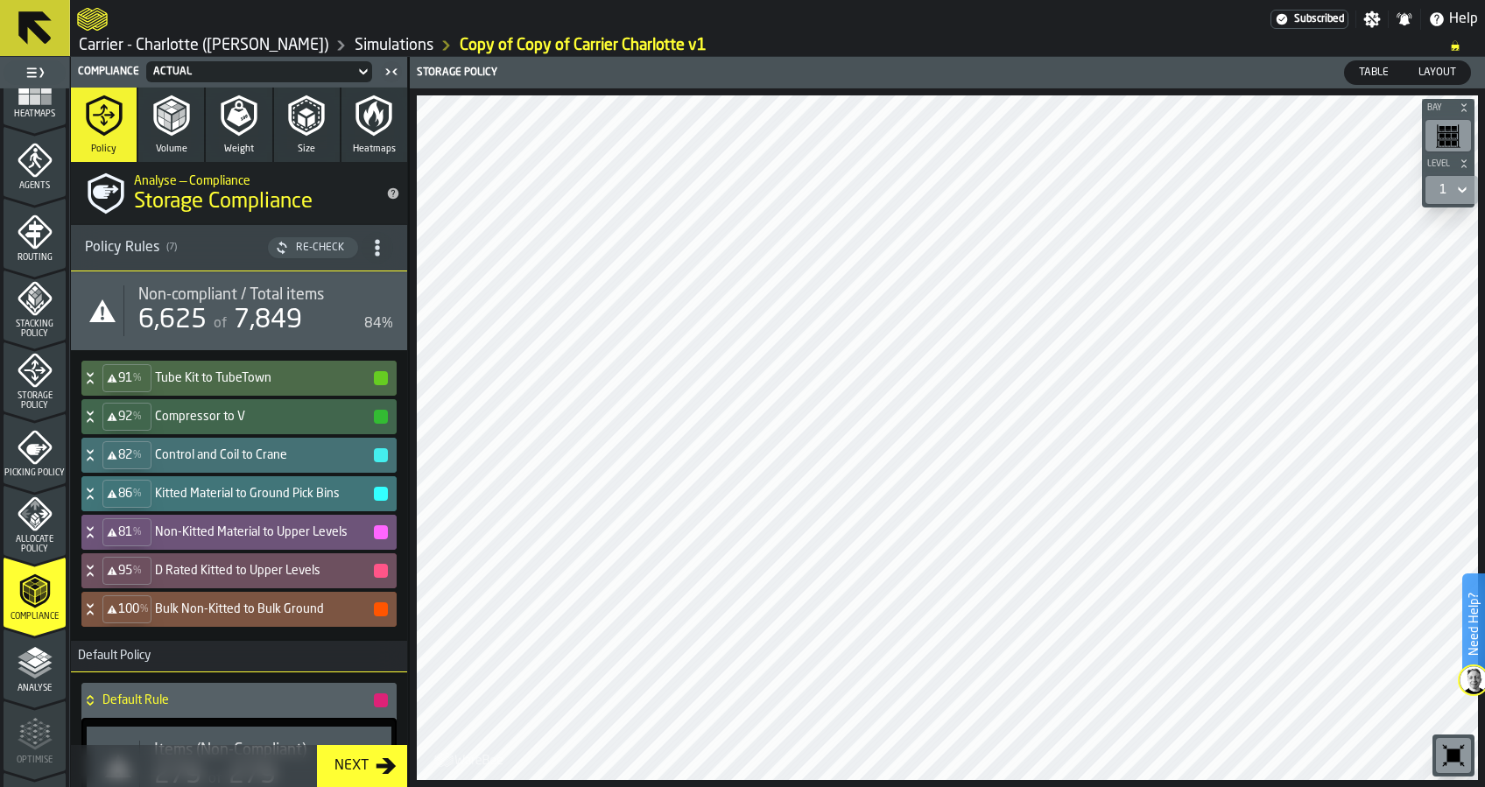
click at [268, 604] on h4 "Bulk Non-Kitted to Bulk Ground" at bounding box center [263, 610] width 217 height 14
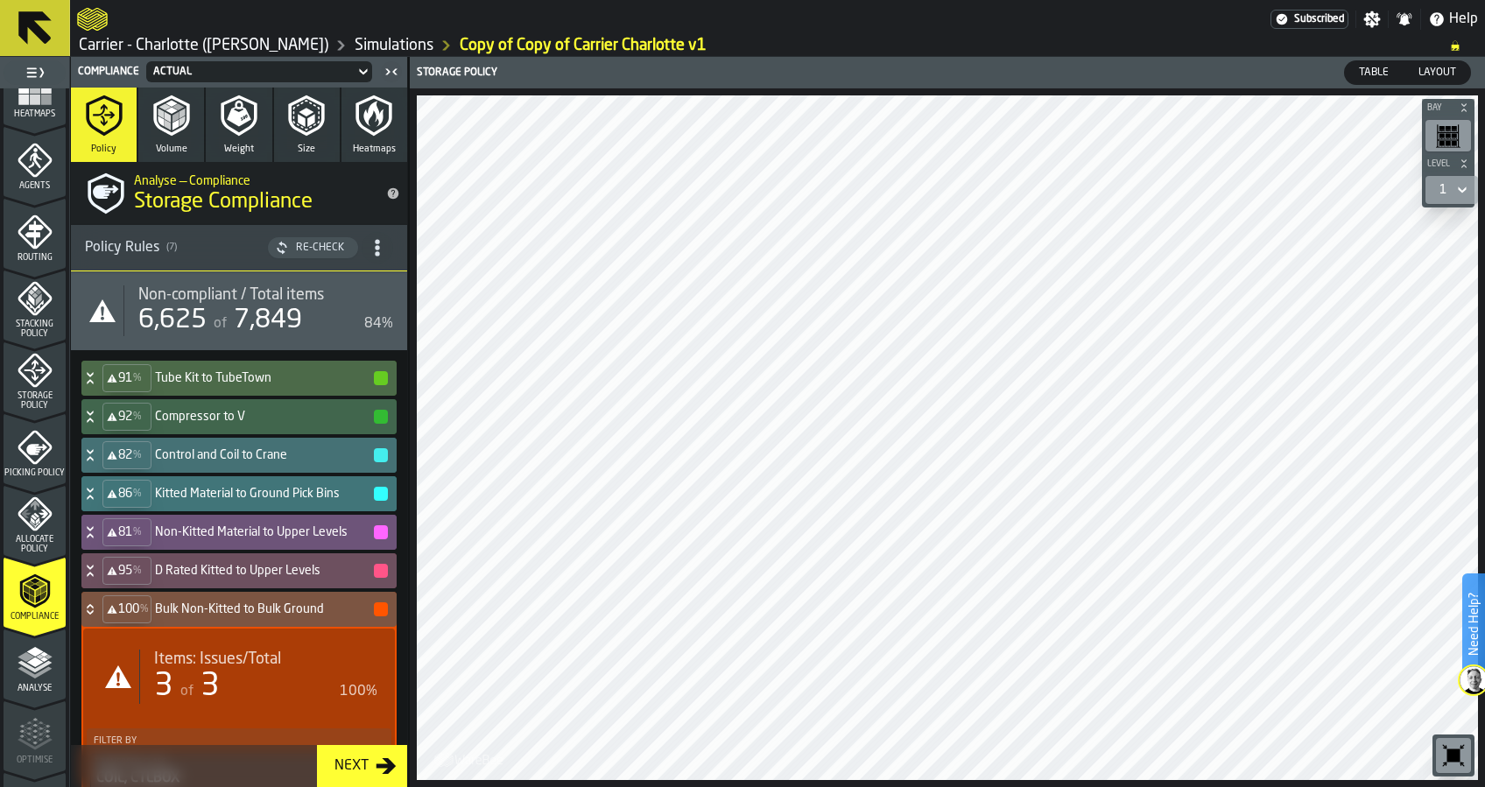
click at [246, 617] on div "100 % Bulk Non-Kitted to Bulk Ground" at bounding box center [235, 609] width 308 height 35
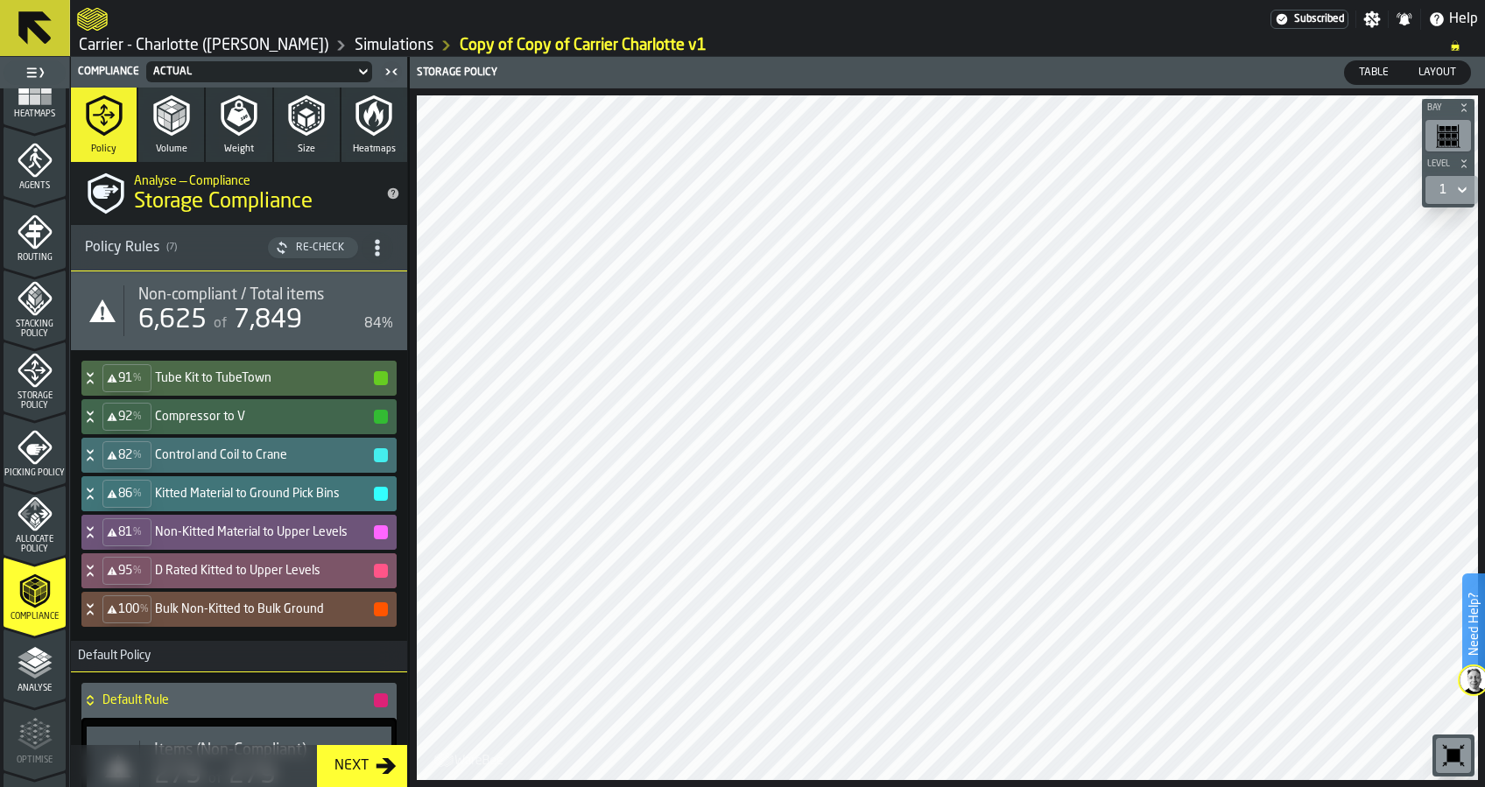
click at [237, 568] on h4 "D Rated Kitted to Upper Levels" at bounding box center [263, 571] width 217 height 14
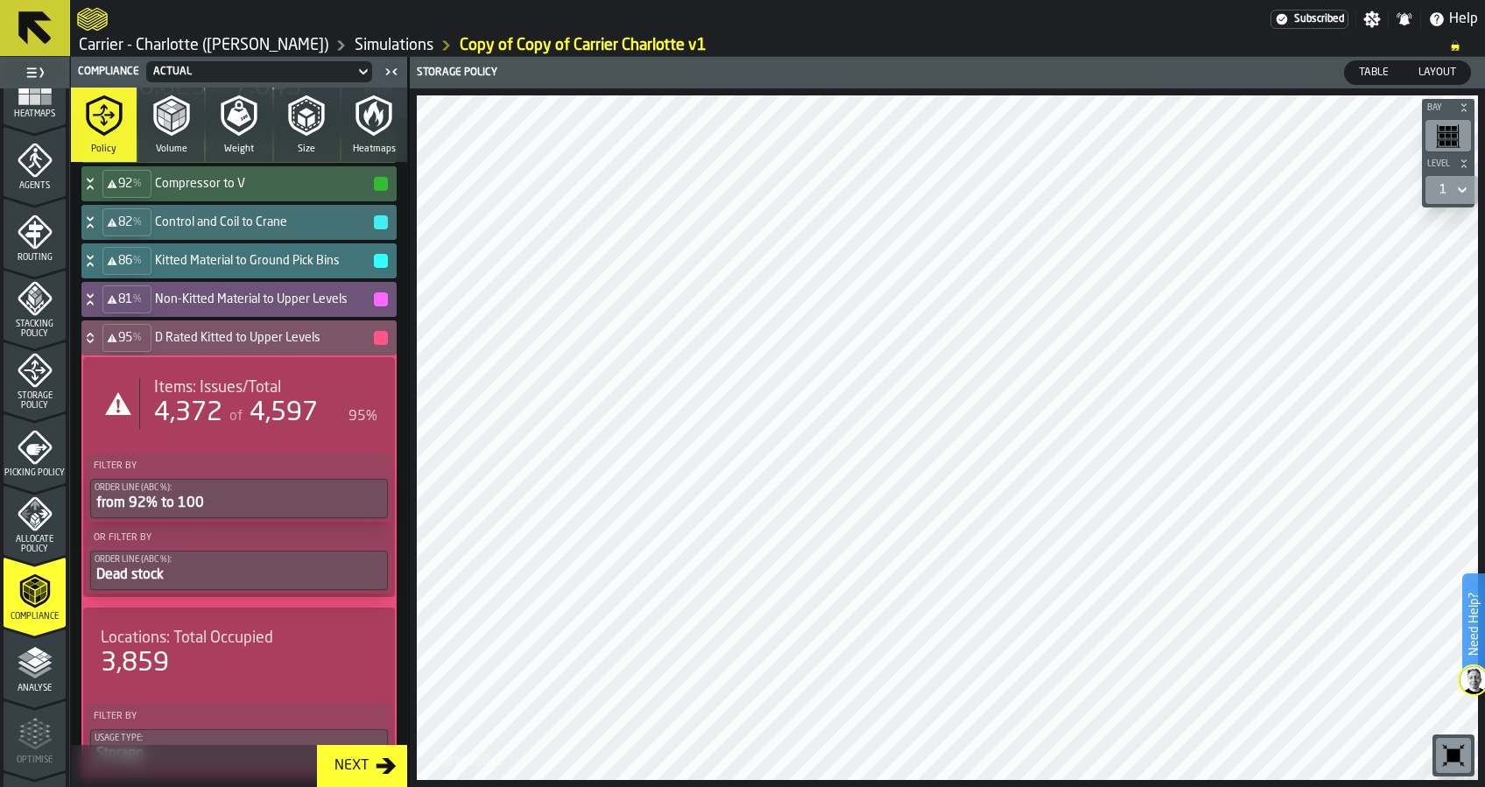
scroll to position [116, 0]
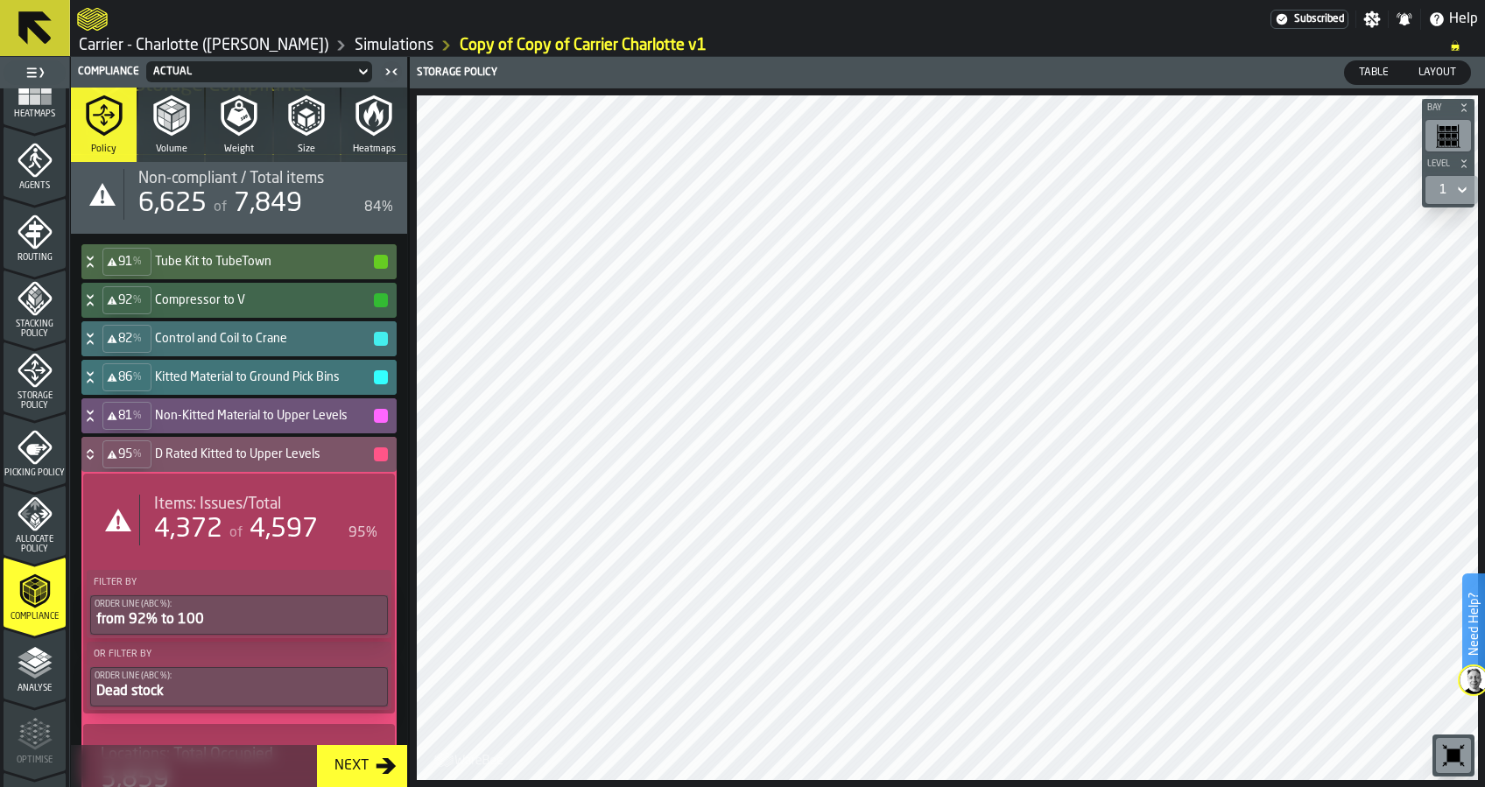
click at [185, 522] on div "4,372" at bounding box center [188, 530] width 68 height 32
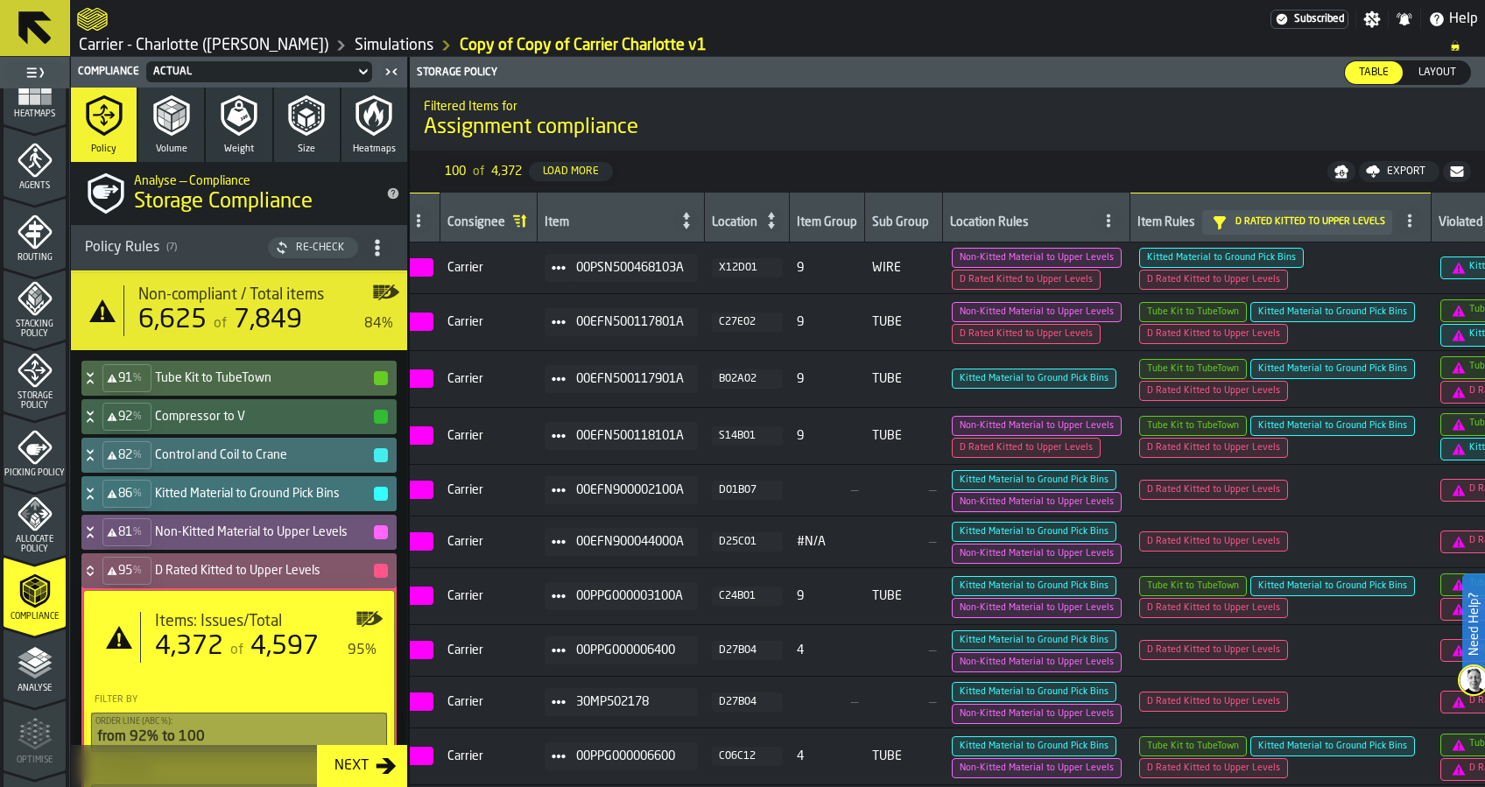
scroll to position [0, 303]
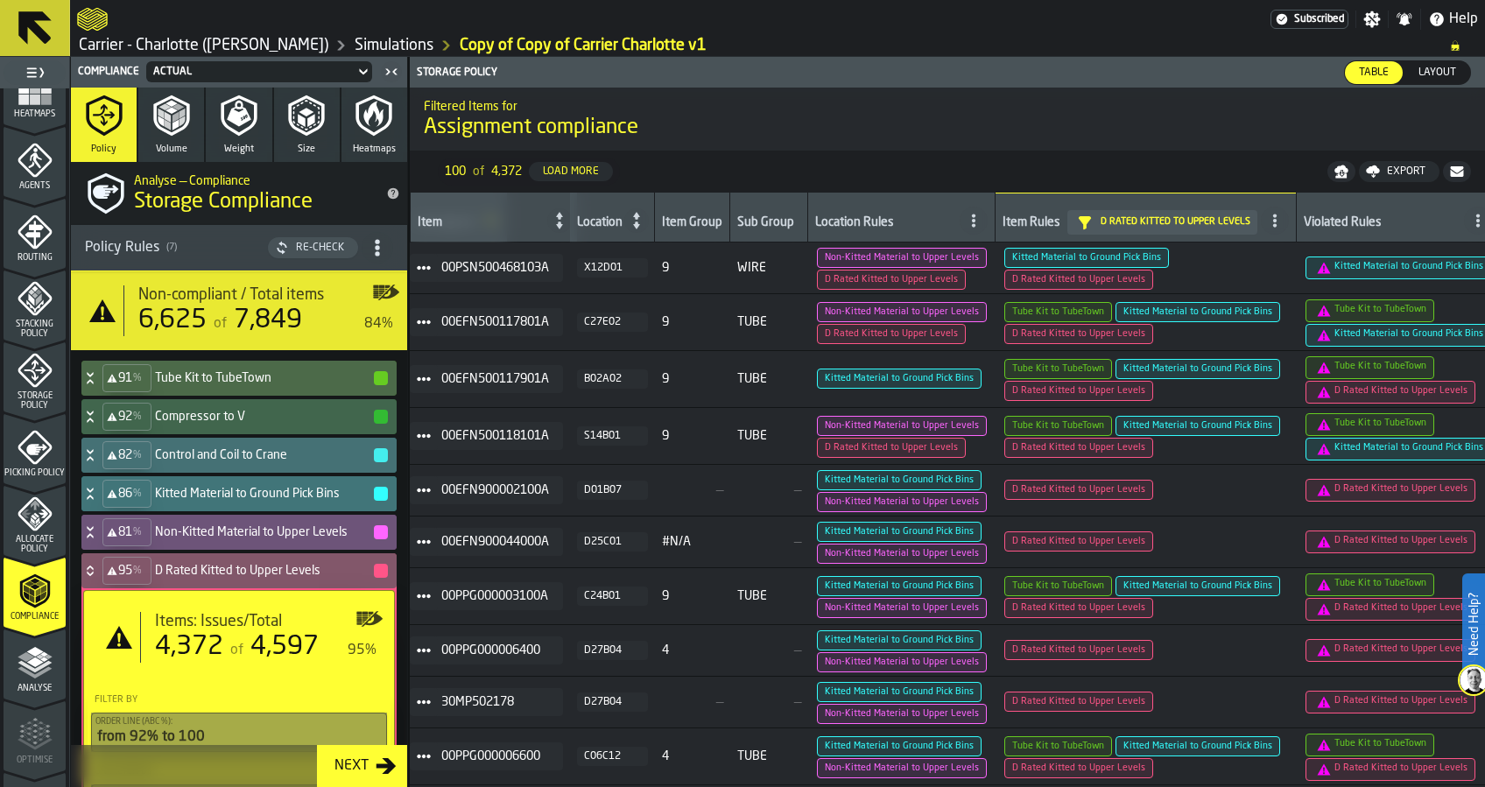
click at [617, 263] on div "X12D01" at bounding box center [612, 268] width 57 height 12
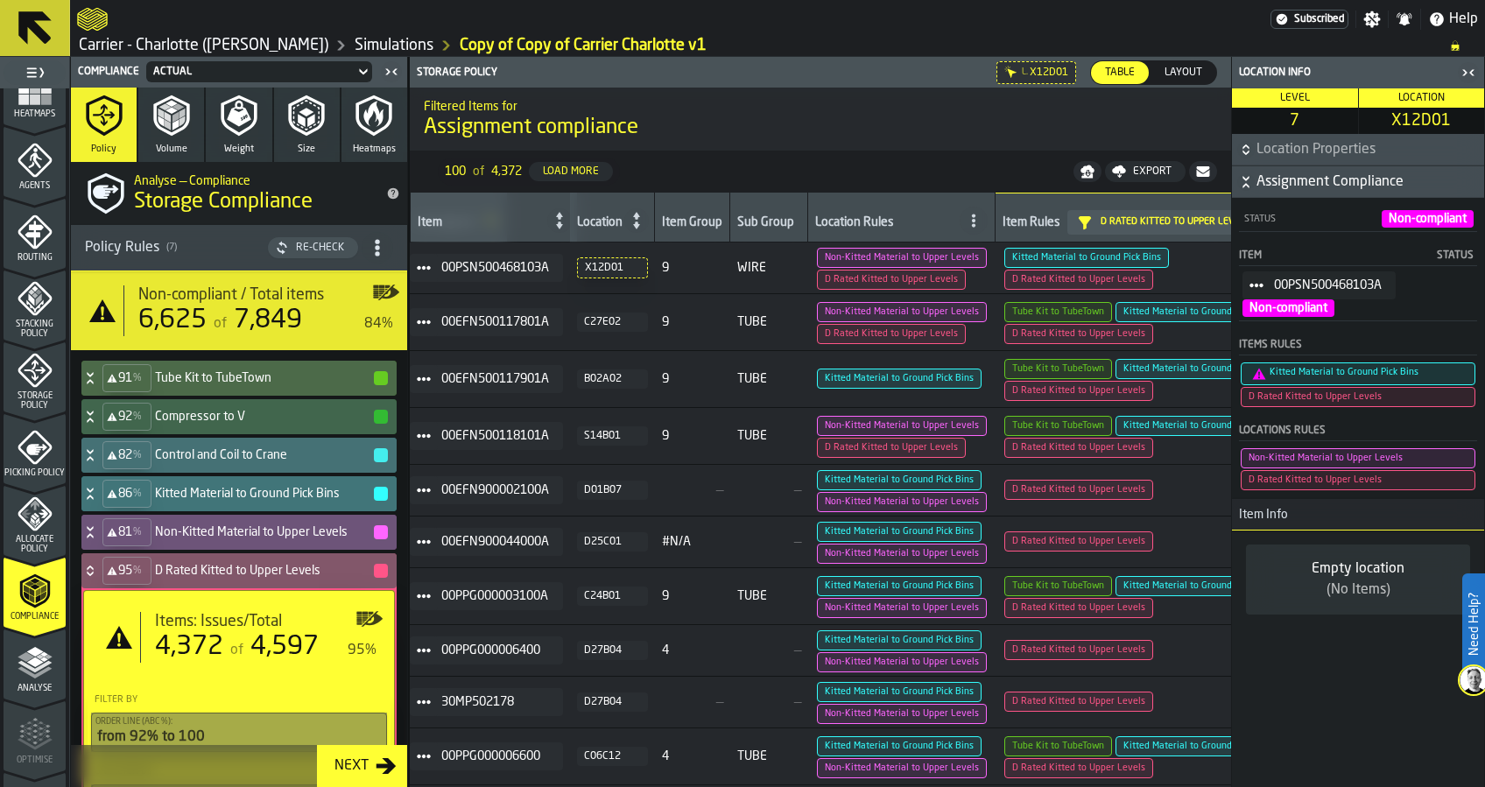
click at [1281, 187] on span "Assignment Compliance" at bounding box center [1369, 182] width 224 height 21
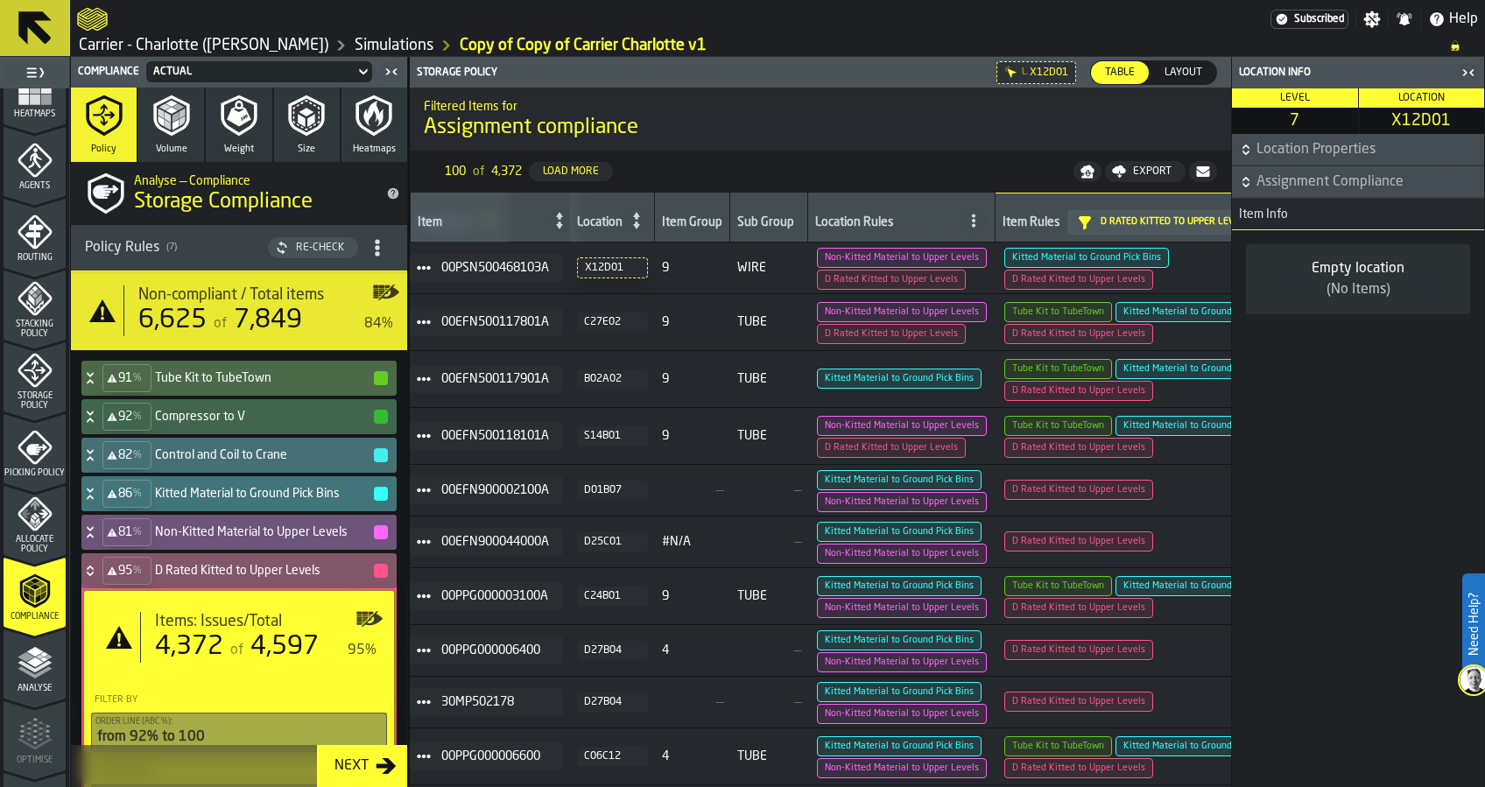
click at [1281, 187] on span "Assignment Compliance" at bounding box center [1369, 182] width 224 height 21
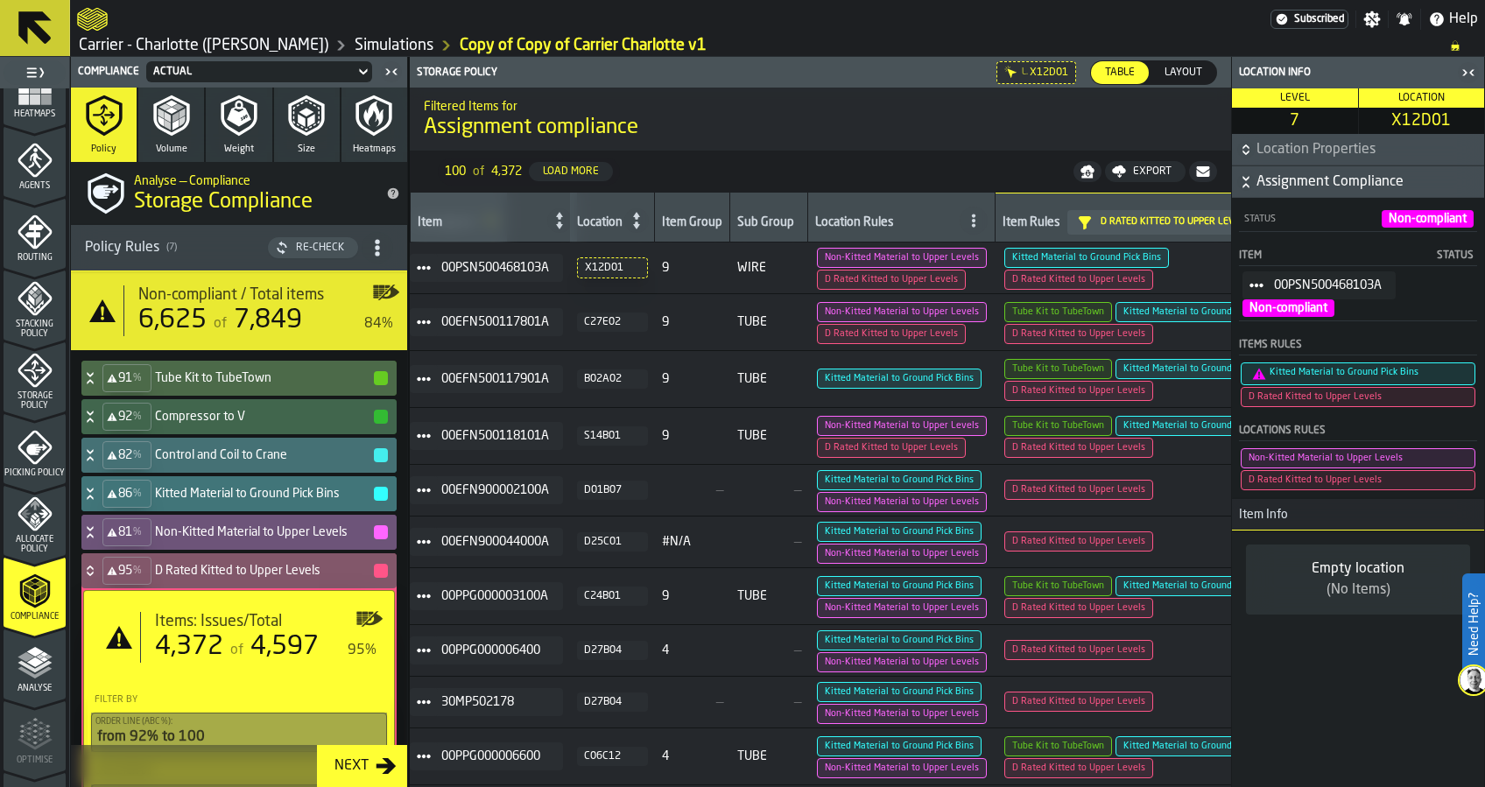
click at [1279, 153] on span "Location Properties" at bounding box center [1369, 149] width 224 height 21
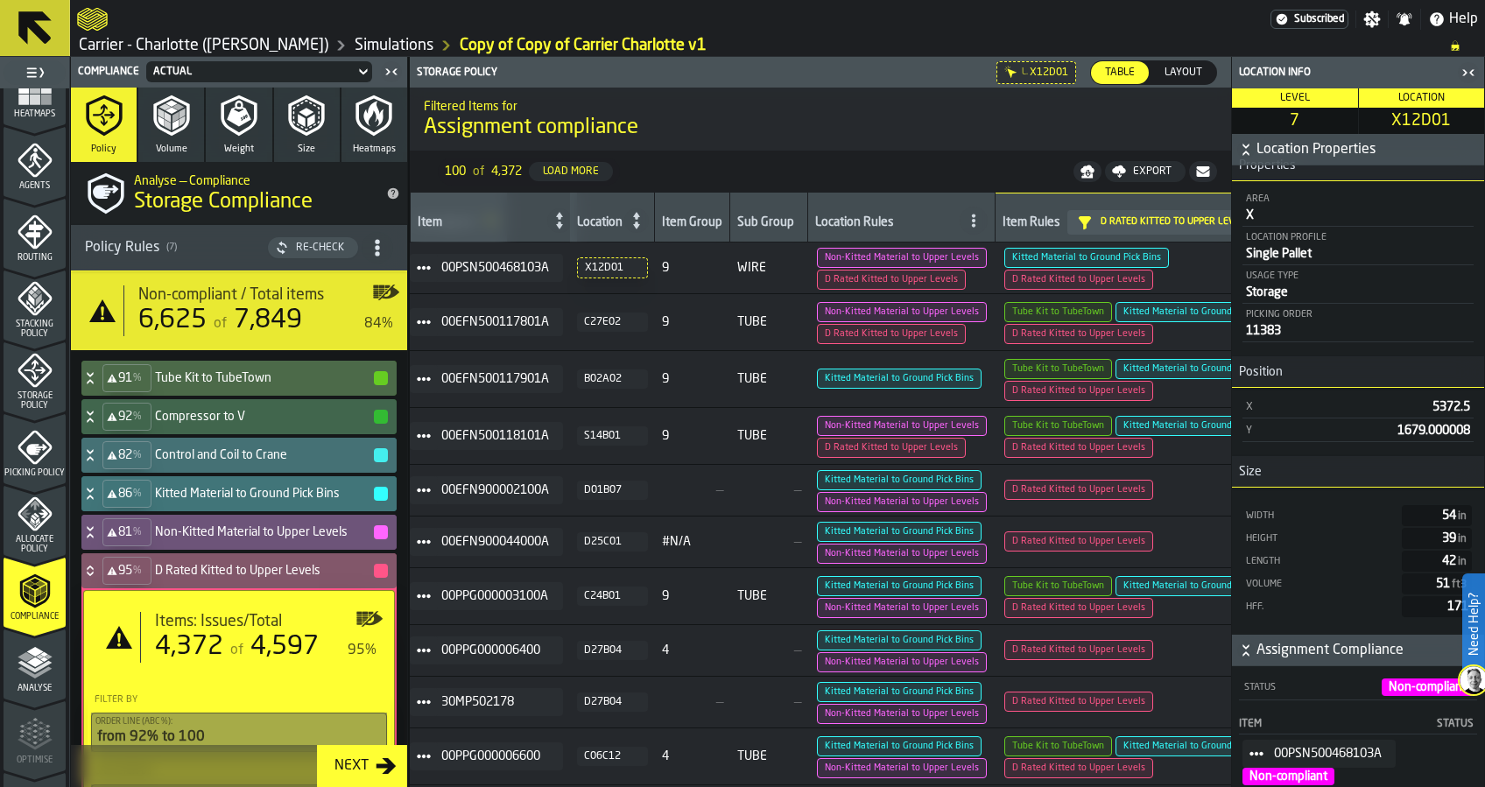
scroll to position [0, 0]
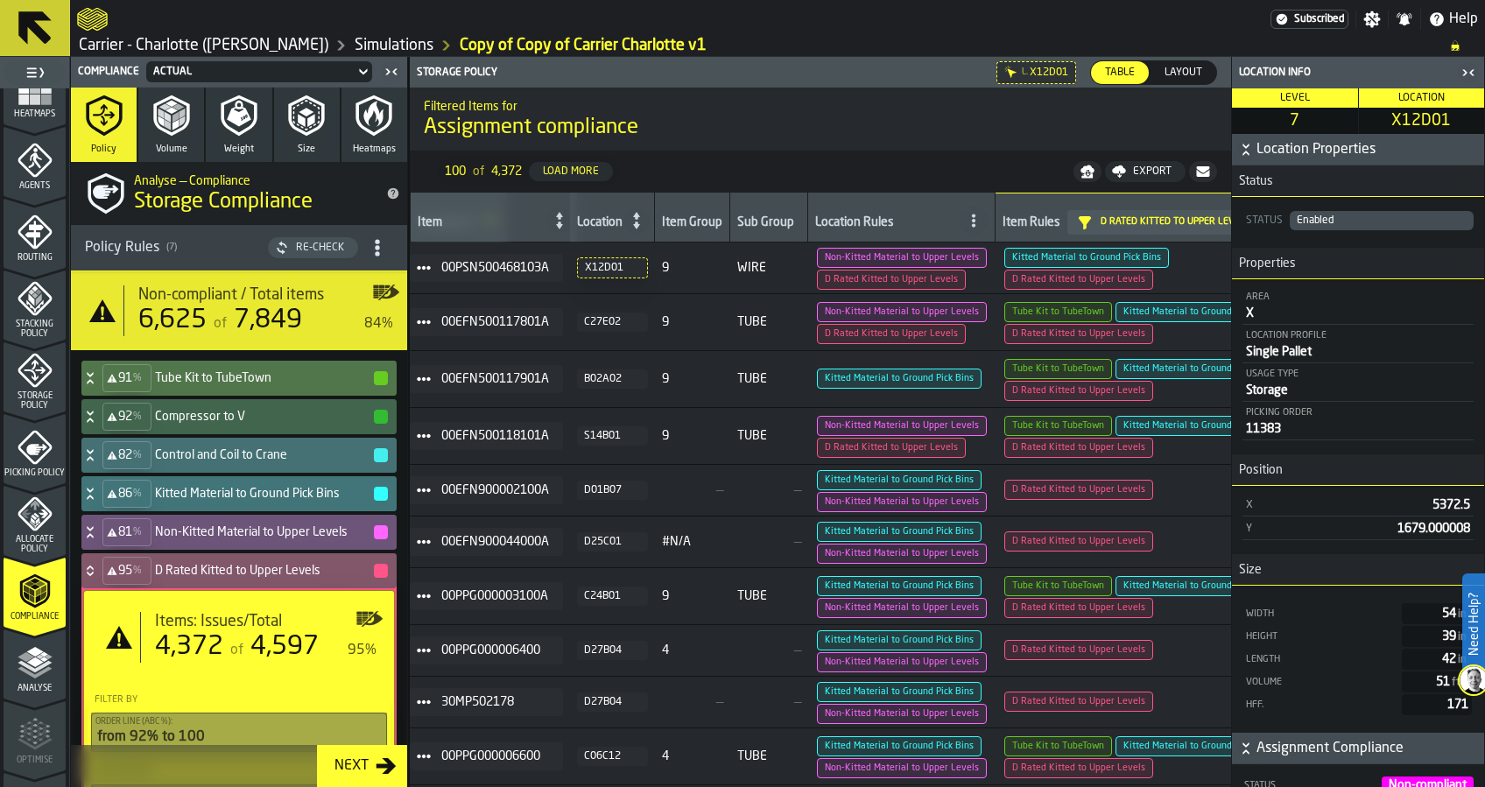
click at [209, 369] on div "91 % Tube Kit to TubeTown" at bounding box center [235, 378] width 308 height 35
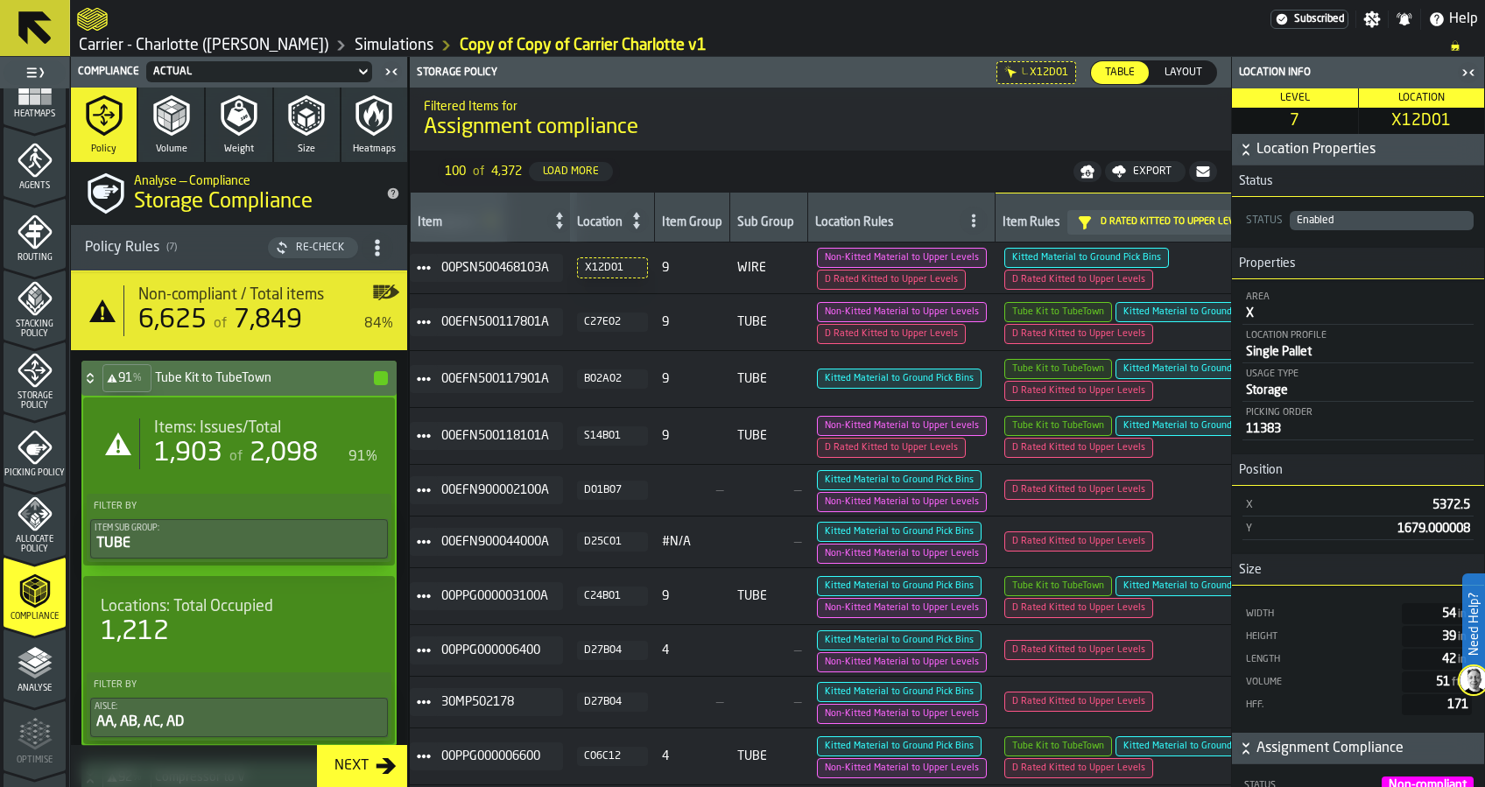
click at [267, 455] on span "2,098" at bounding box center [284, 454] width 68 height 26
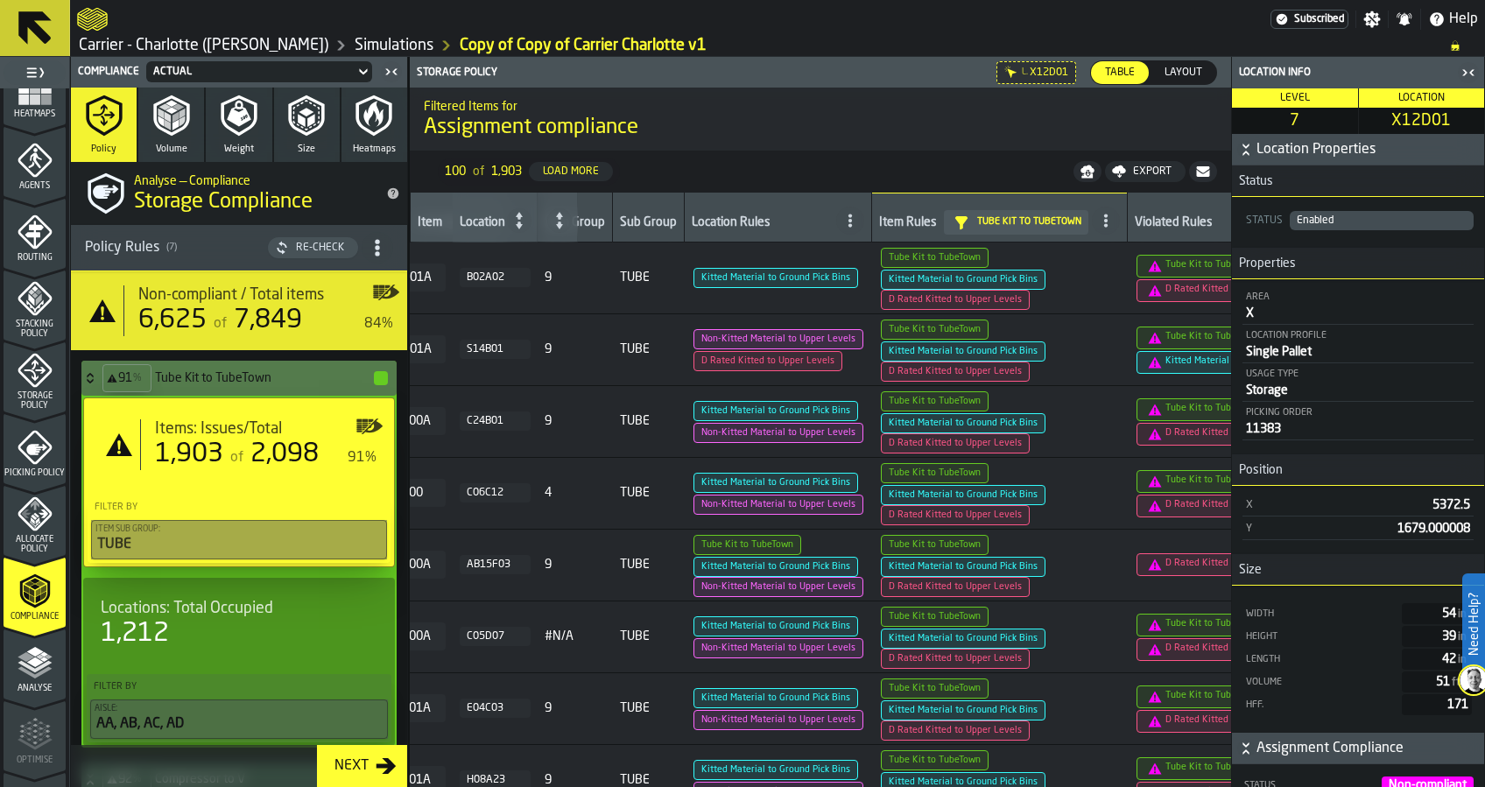
scroll to position [0, 506]
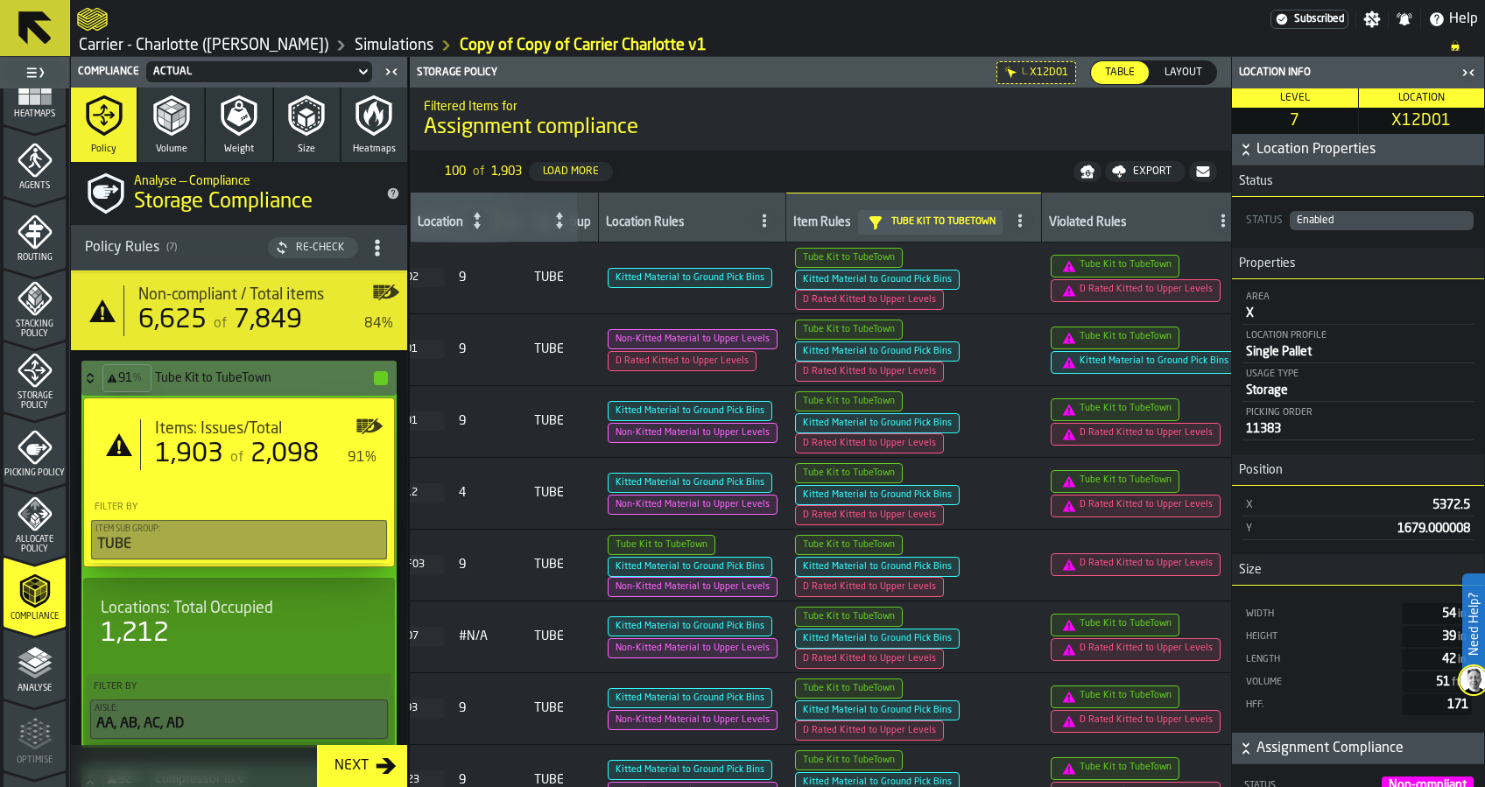
click at [255, 376] on h4 "Tube Kit to TubeTown" at bounding box center [263, 378] width 217 height 14
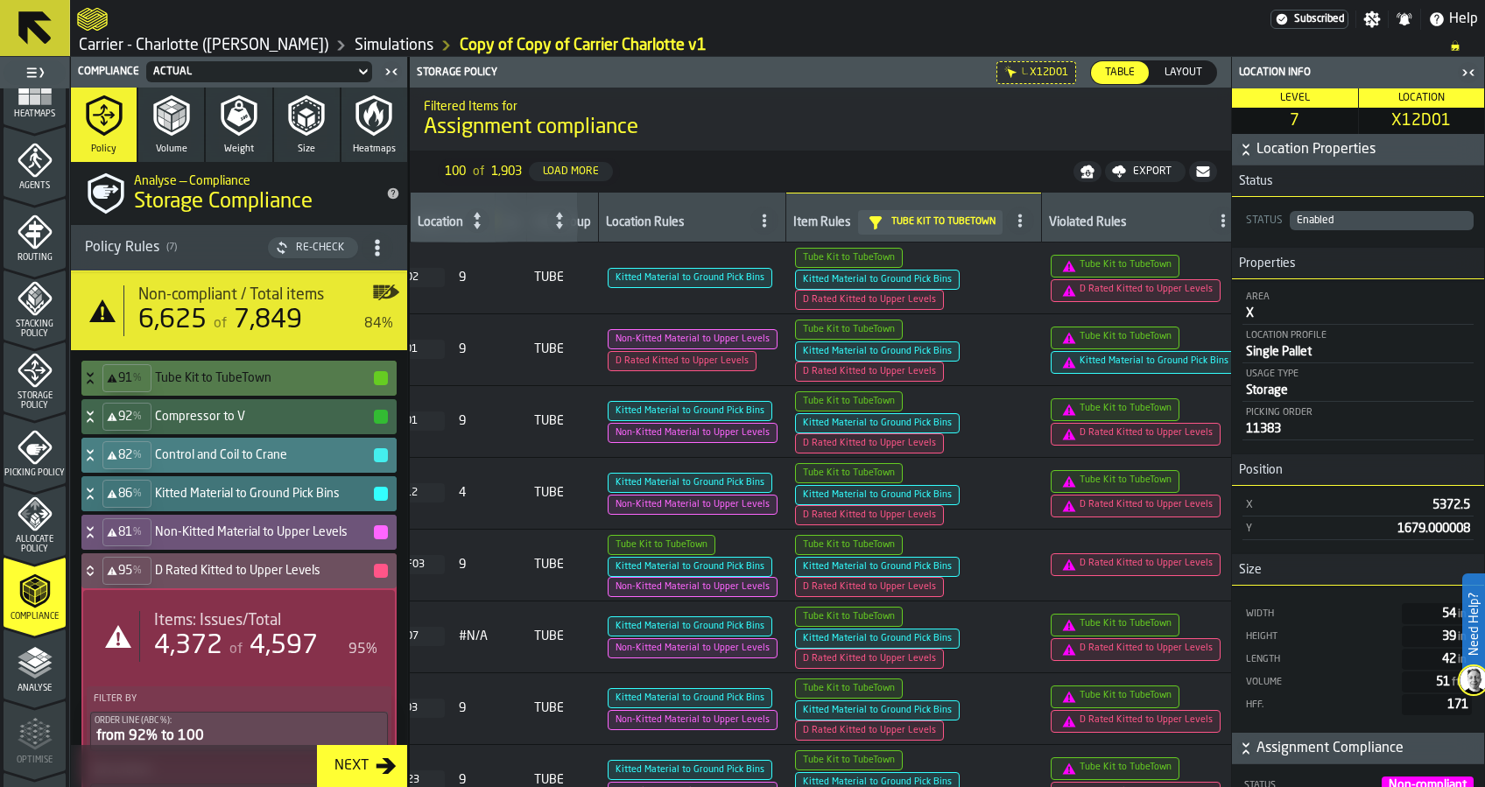
click at [271, 462] on div "82 % Control and Coil to Crane" at bounding box center [235, 455] width 308 height 35
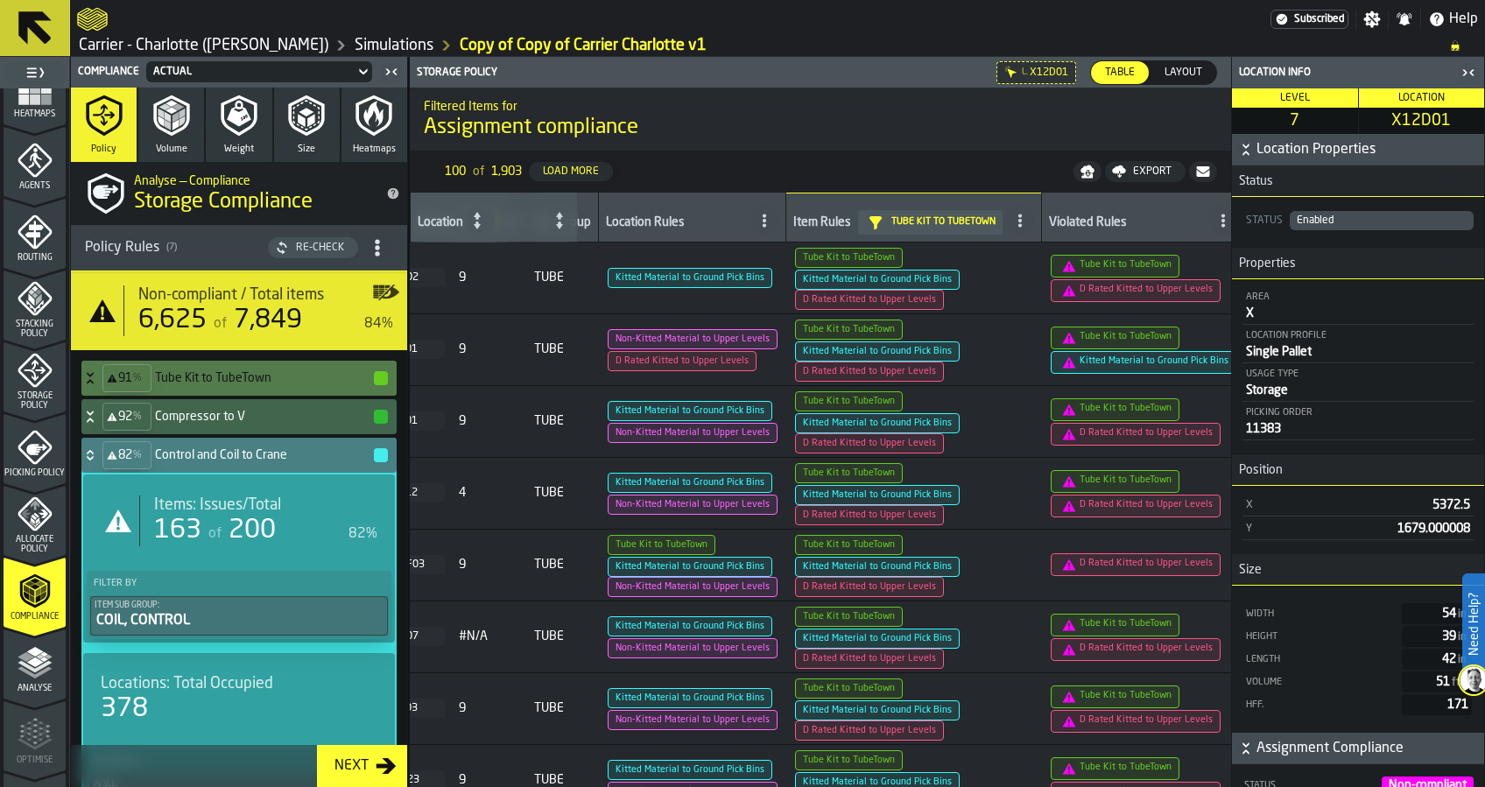
click at [231, 539] on span "200" at bounding box center [252, 531] width 47 height 26
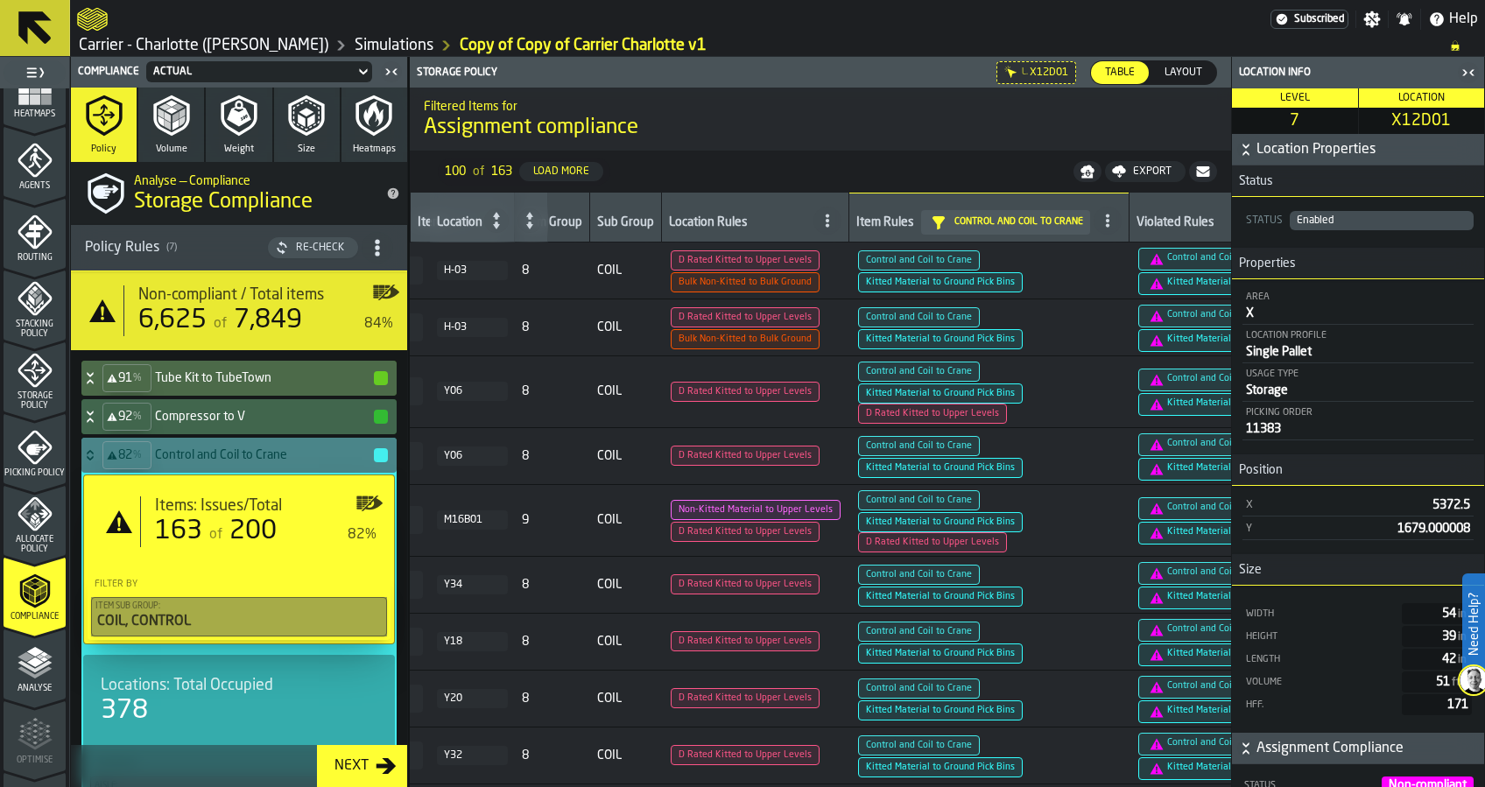
scroll to position [0, 497]
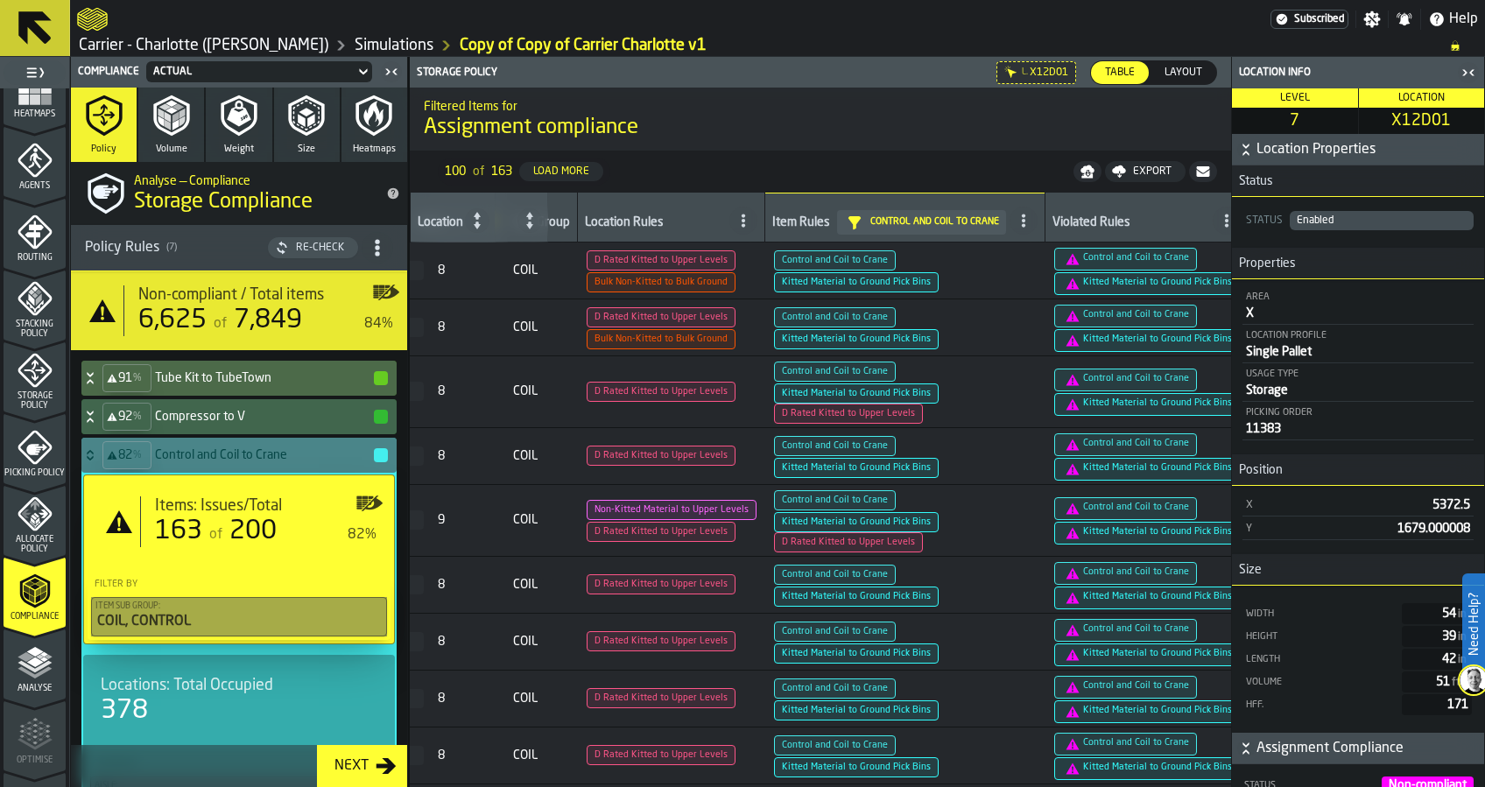
click at [216, 455] on h4 "Control and Coil to Crane" at bounding box center [263, 455] width 217 height 14
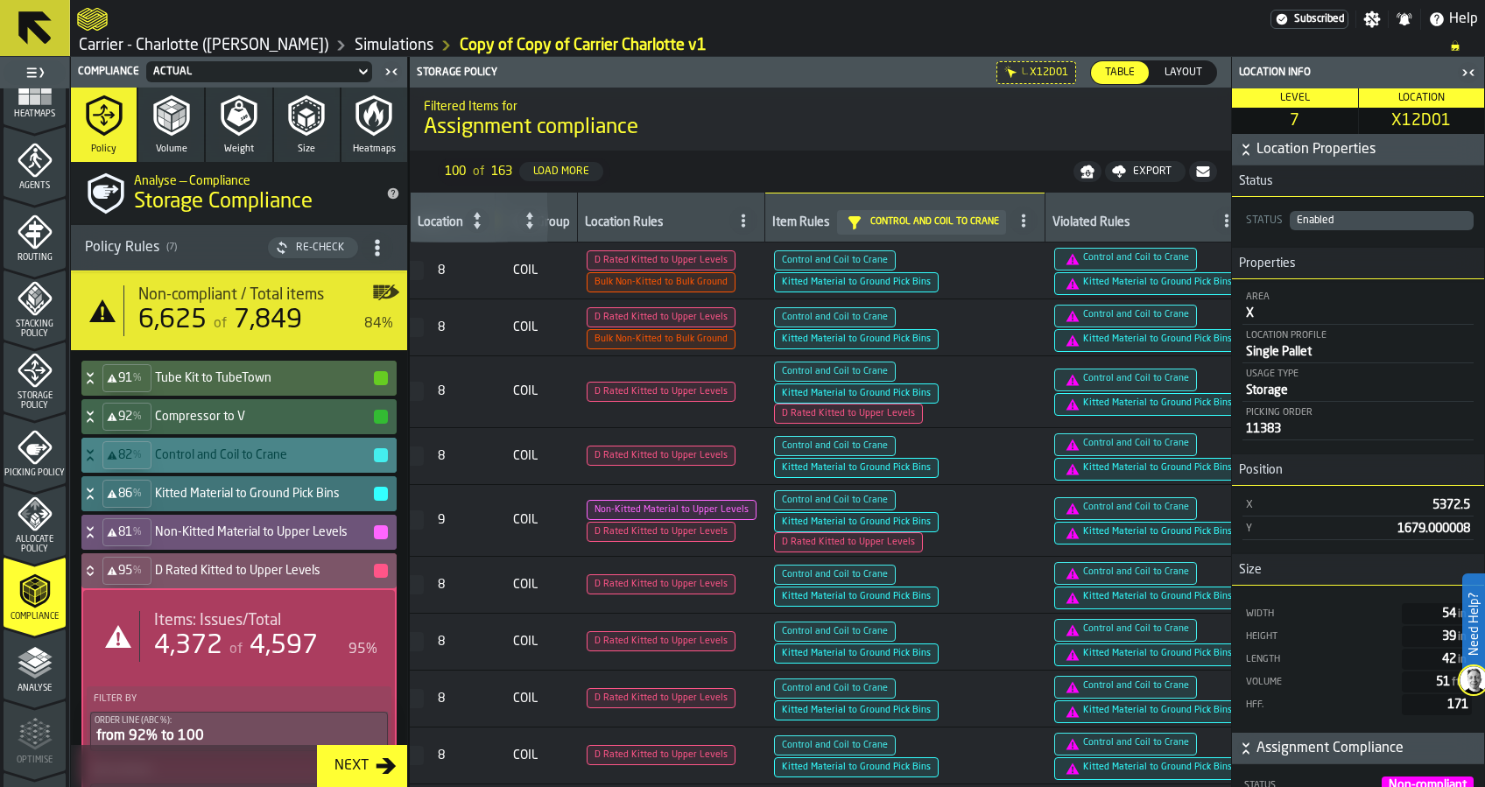
click at [223, 567] on h4 "D Rated Kitted to Upper Levels" at bounding box center [263, 571] width 217 height 14
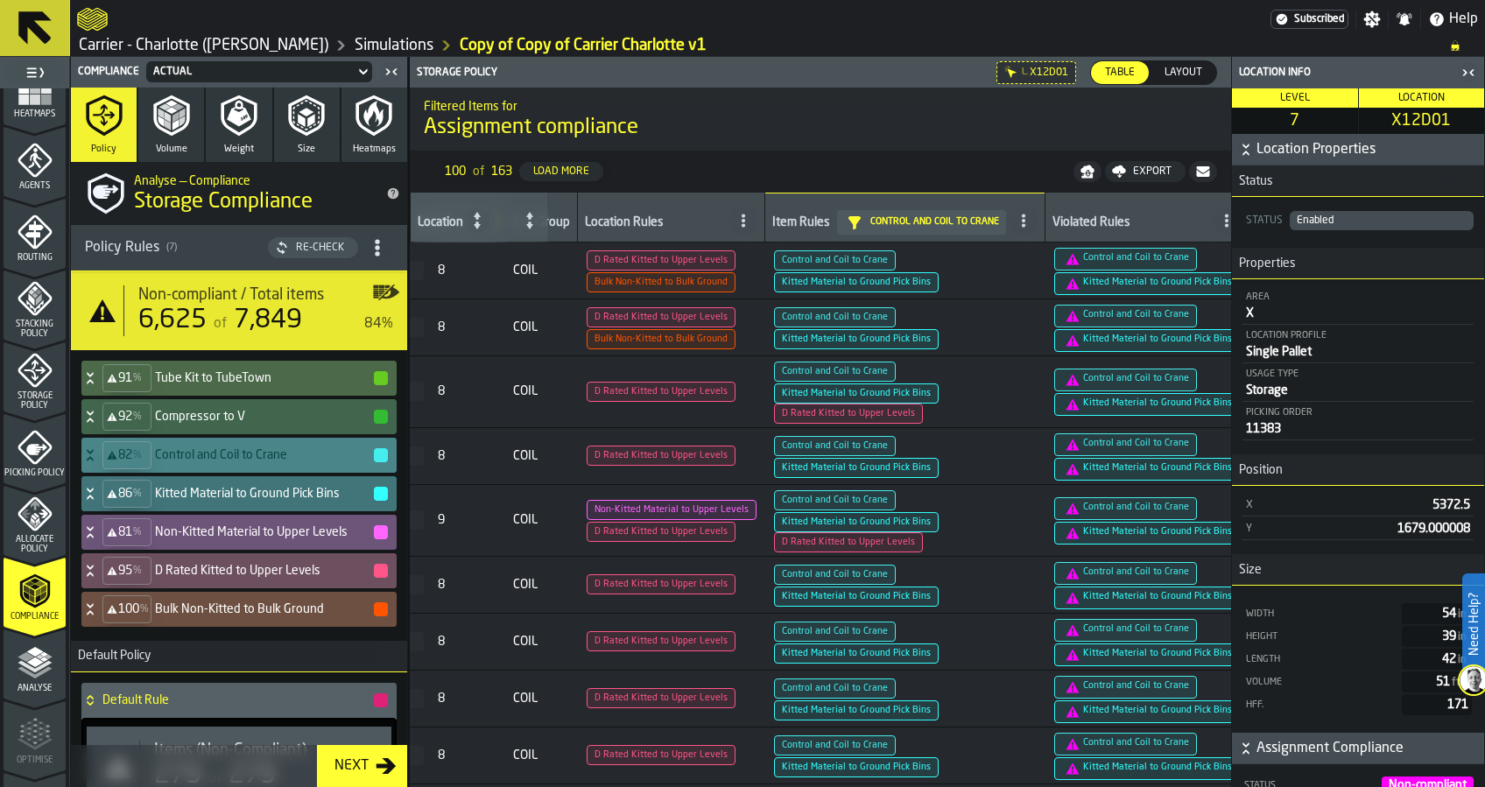
click at [1467, 74] on icon "button-toggle-Close me" at bounding box center [1468, 72] width 21 height 21
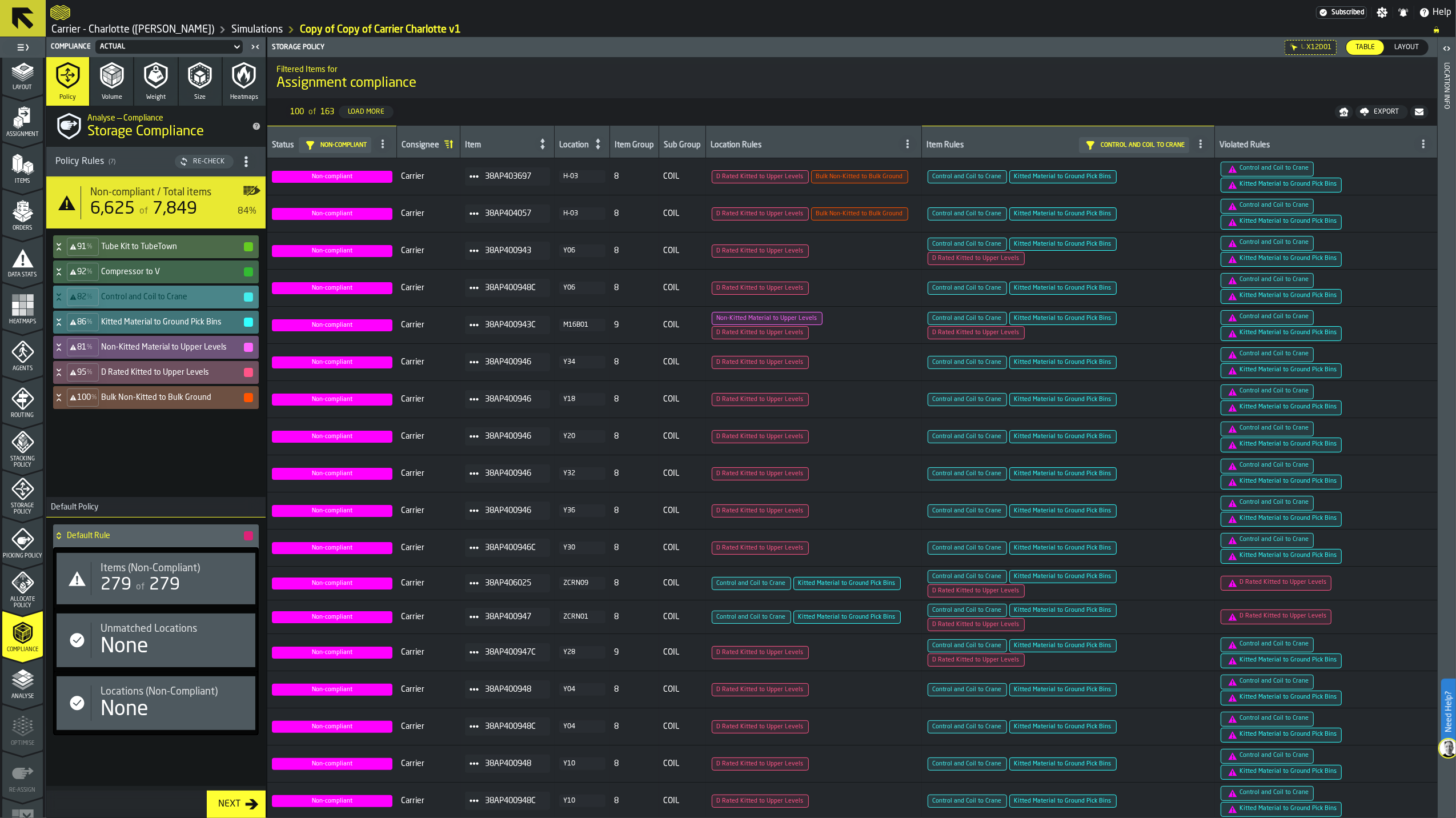
scroll to position [83, 0]
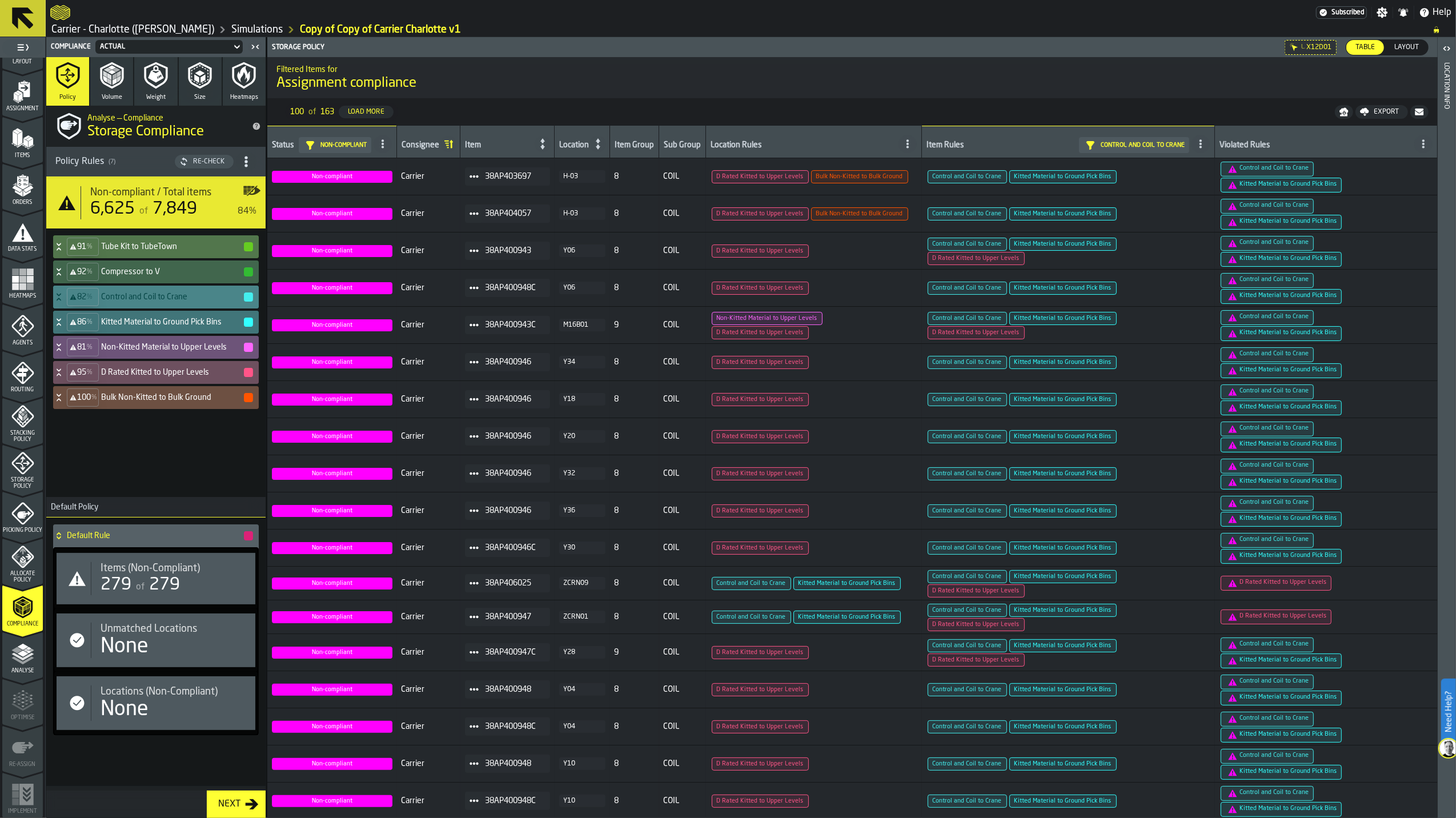
click at [140, 251] on h4 "Tube Kit to TubeTown" at bounding box center [172, 247] width 142 height 9
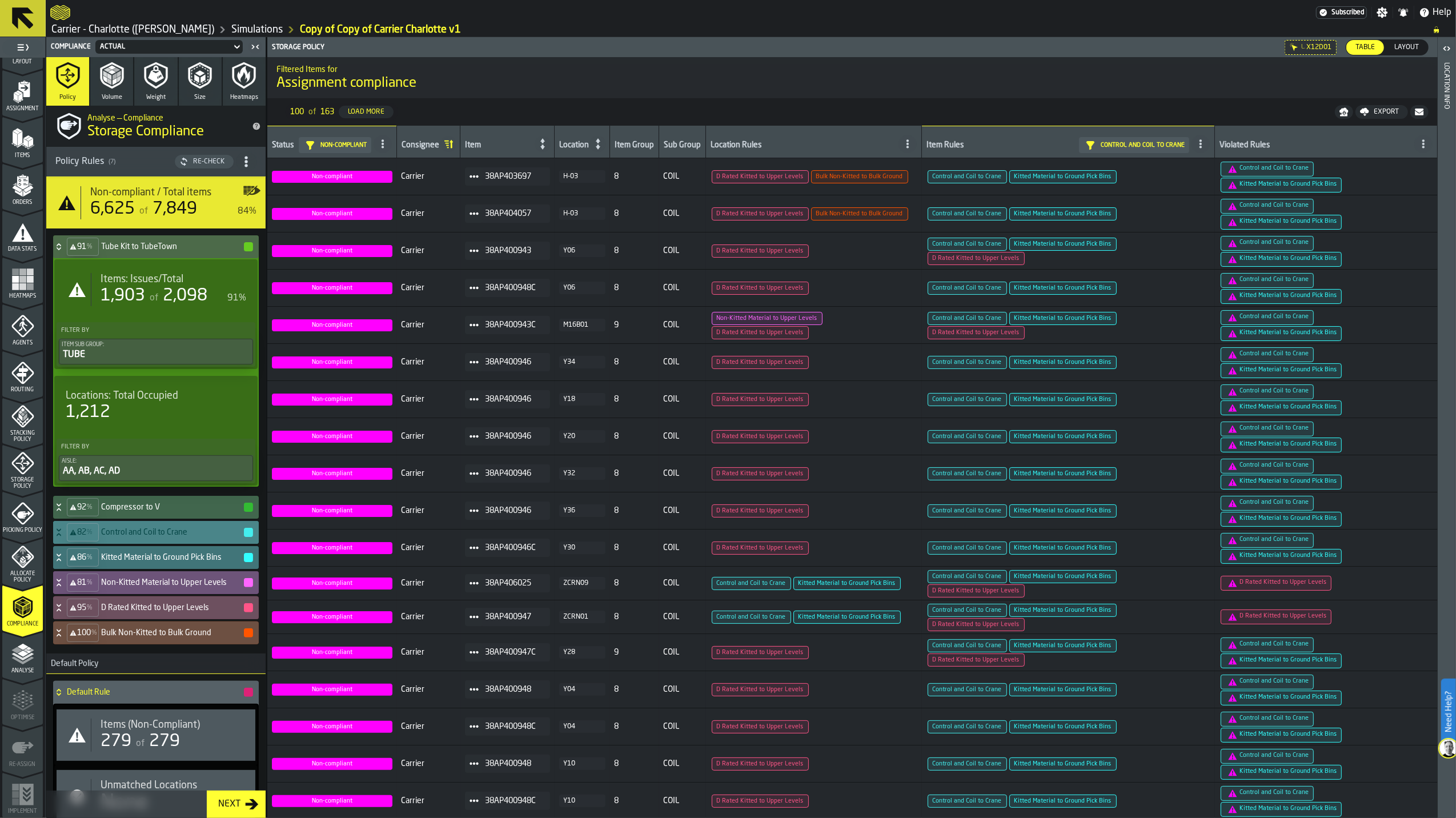
click at [21, 513] on icon "menu Allocate Policy" at bounding box center [23, 556] width 23 height 23
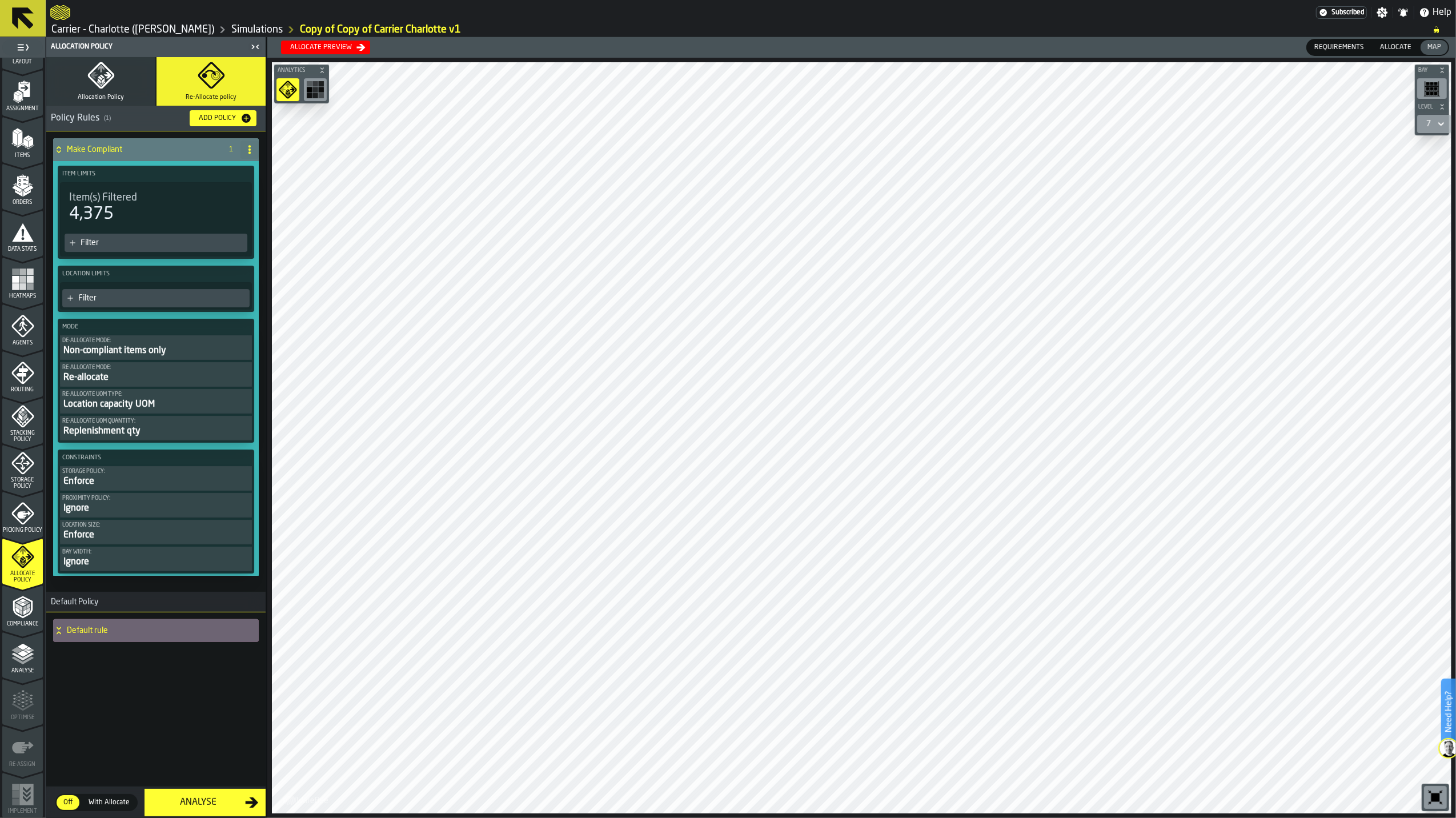
click at [112, 83] on icon "button" at bounding box center [101, 76] width 27 height 27
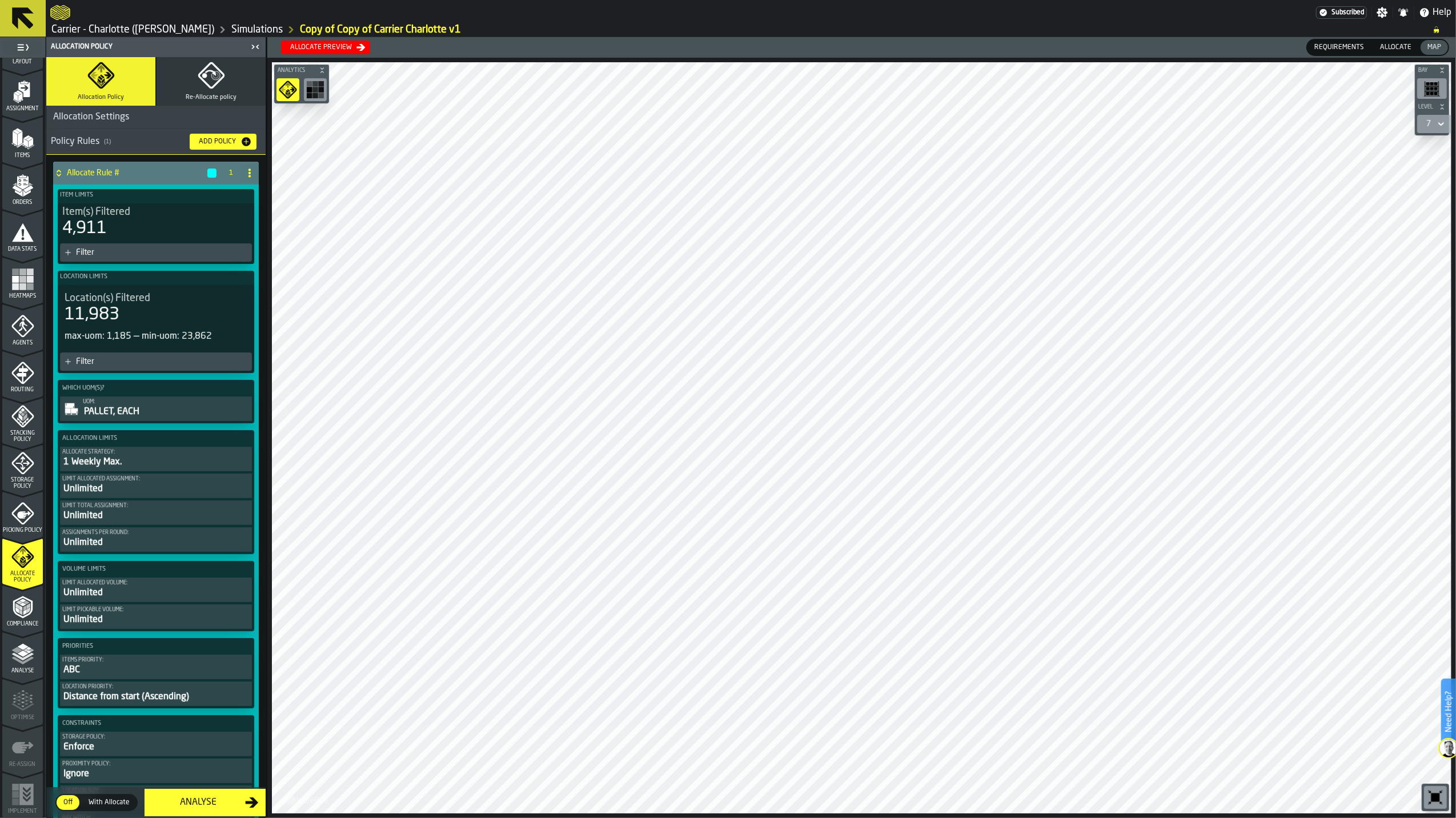
click at [341, 46] on div "Allocate preview" at bounding box center [321, 48] width 71 height 8
click at [170, 47] on div "Dismiss" at bounding box center [163, 46] width 24 height 8
click at [33, 513] on span "Compliance" at bounding box center [23, 624] width 40 height 7
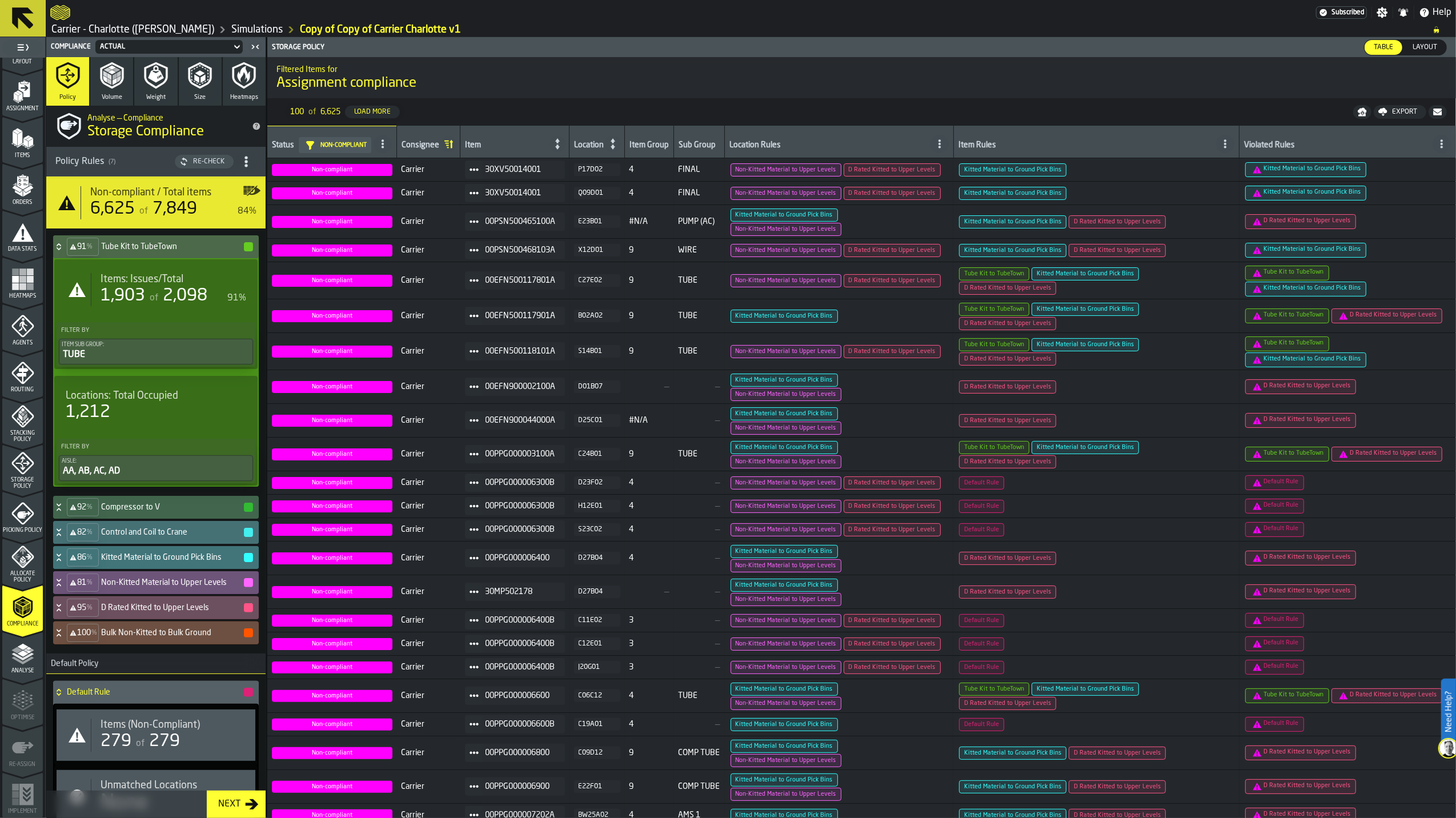
click at [968, 50] on span "Layout" at bounding box center [1425, 48] width 34 height 10
